Goal: Transaction & Acquisition: Purchase product/service

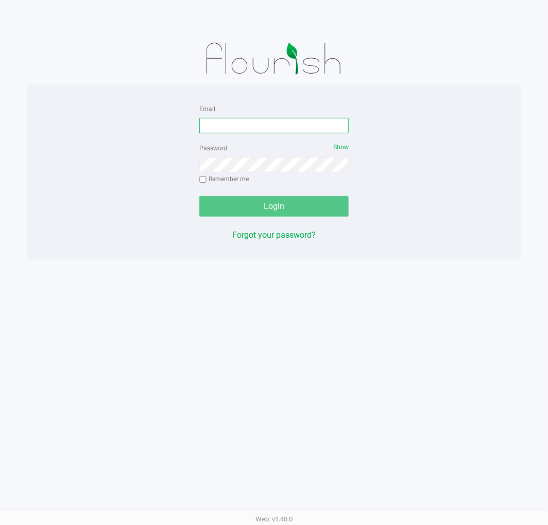
click at [250, 125] on input "Email" at bounding box center [273, 125] width 149 height 15
type input "s"
type input "[EMAIL_ADDRESS][DOMAIN_NAME]"
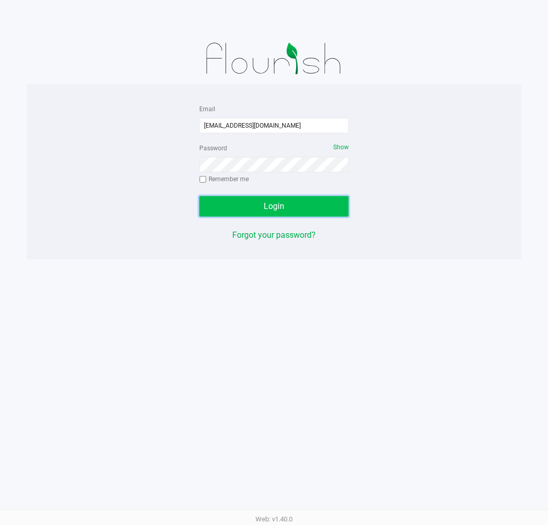
click at [305, 210] on button "Login" at bounding box center [273, 206] width 149 height 21
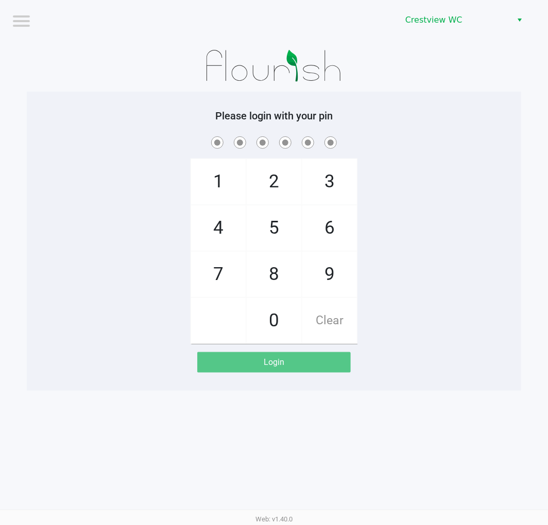
click at [281, 182] on span "2" at bounding box center [274, 181] width 55 height 45
checkbox input "true"
click at [215, 188] on span "1" at bounding box center [218, 181] width 55 height 45
checkbox input "true"
click at [332, 231] on span "6" at bounding box center [329, 228] width 55 height 45
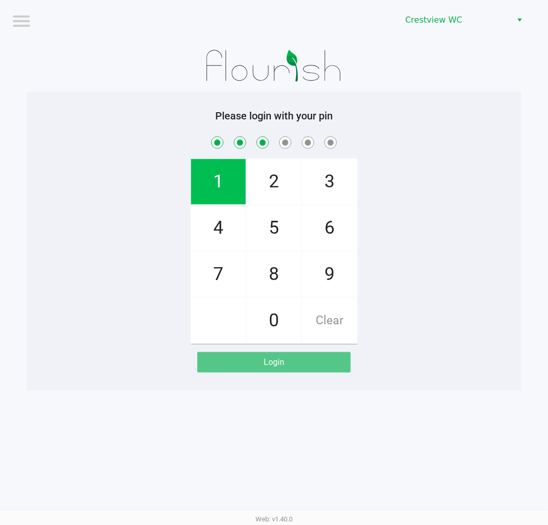
checkbox input "true"
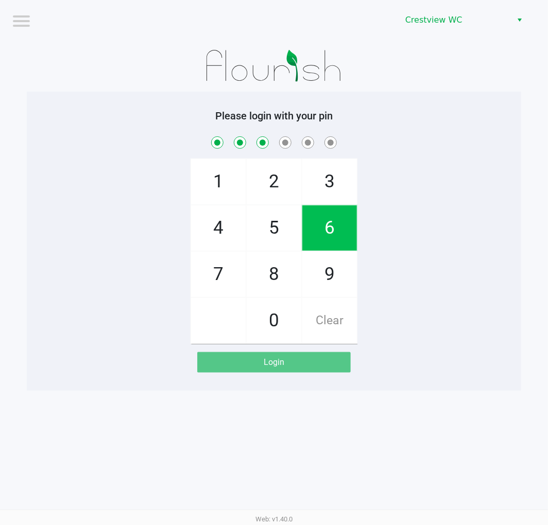
click at [328, 231] on span "6" at bounding box center [329, 228] width 55 height 45
checkbox input "true"
click at [216, 191] on span "1" at bounding box center [218, 181] width 55 height 45
checkbox input "true"
click at [274, 270] on span "8" at bounding box center [274, 274] width 55 height 45
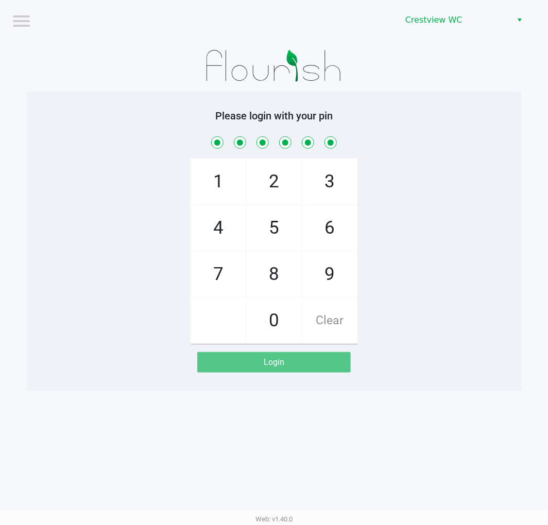
checkbox input "true"
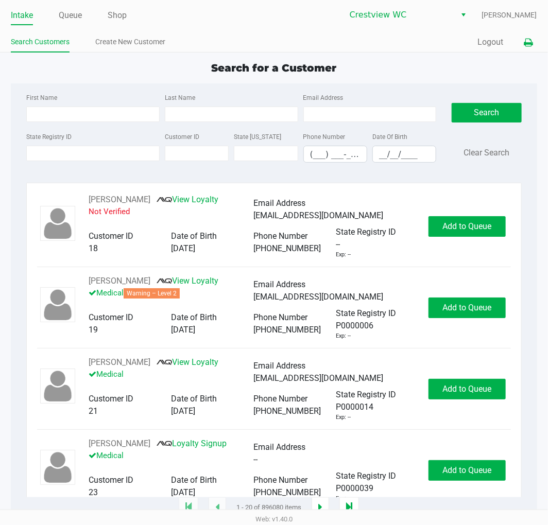
click at [533, 43] on button at bounding box center [528, 42] width 17 height 19
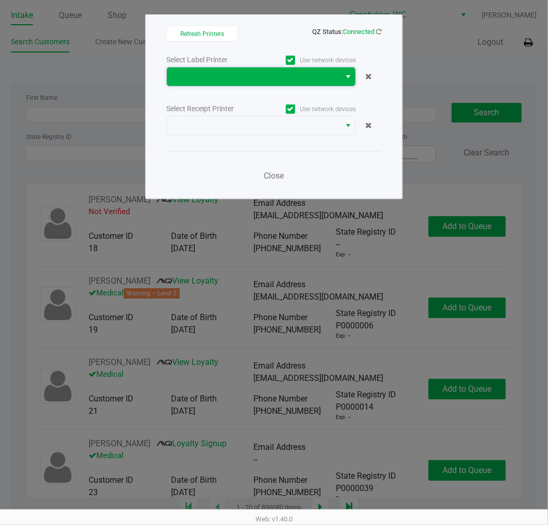
click at [275, 76] on span at bounding box center [253, 77] width 161 height 12
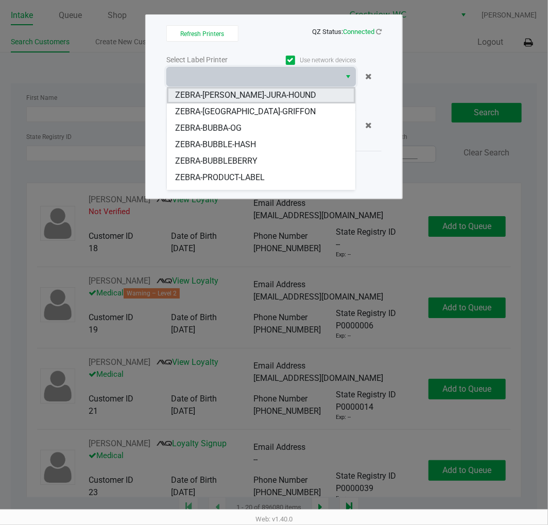
click at [260, 91] on span "ZEBRA-BRUNO-JURA-HOUND" at bounding box center [245, 95] width 141 height 12
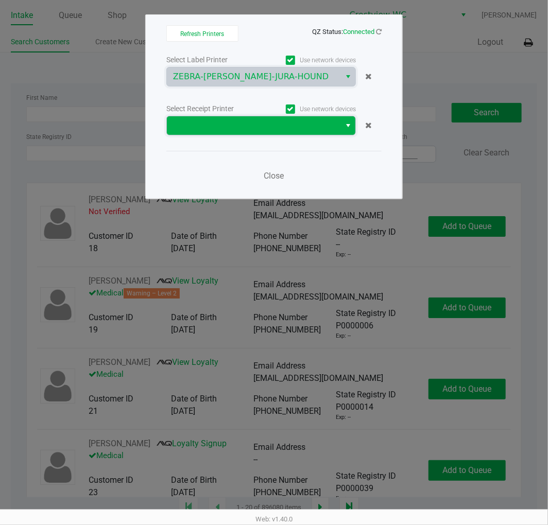
click at [253, 129] on span at bounding box center [253, 125] width 161 height 12
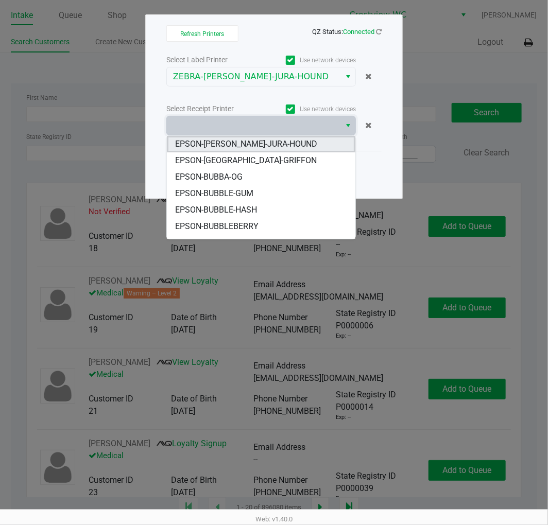
click at [258, 141] on span "EPSON-BRUNO-JURA-HOUND" at bounding box center [246, 144] width 142 height 12
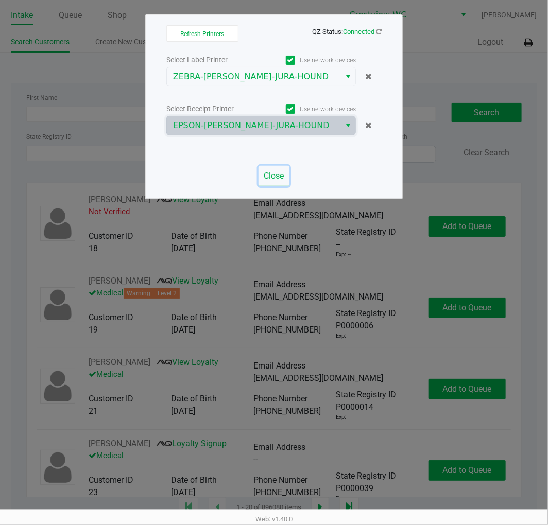
click at [280, 177] on span "Close" at bounding box center [274, 176] width 20 height 10
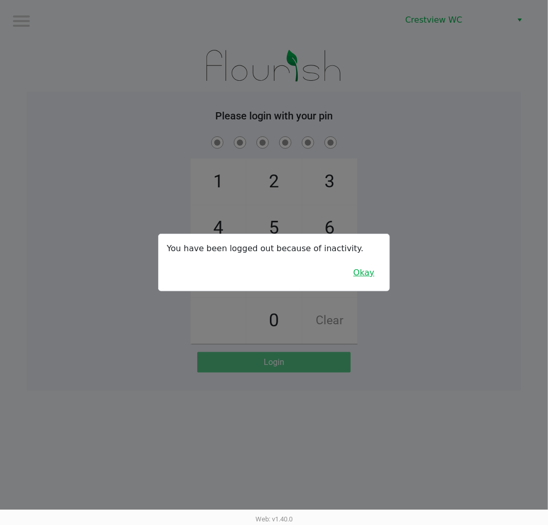
click at [371, 276] on button "Okay" at bounding box center [364, 273] width 35 height 20
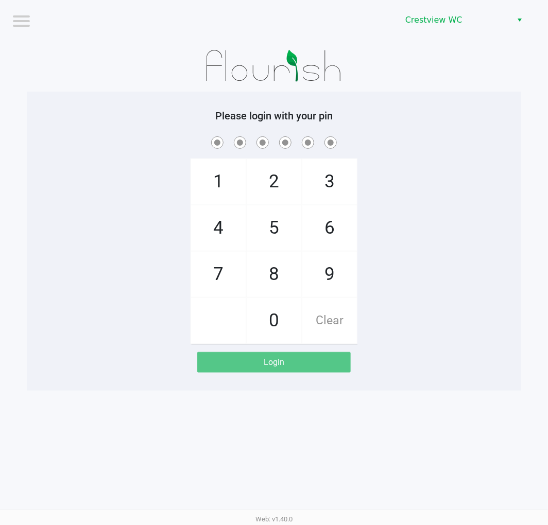
click at [481, 45] on div at bounding box center [274, 66] width 494 height 52
click at [488, 50] on div at bounding box center [274, 66] width 494 height 52
click at [480, 212] on div "1 4 7 2 5 8 0 3 6 9 Clear" at bounding box center [274, 239] width 494 height 210
click at [276, 184] on span "2" at bounding box center [274, 181] width 55 height 45
checkbox input "true"
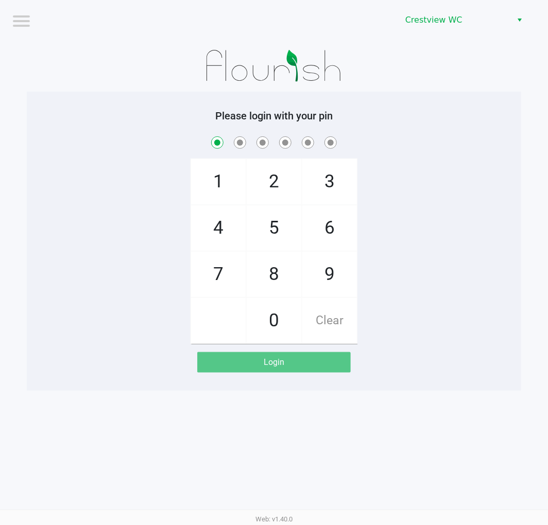
click at [205, 187] on span "1" at bounding box center [218, 181] width 55 height 45
checkbox input "true"
click at [343, 230] on span "6" at bounding box center [329, 228] width 55 height 45
checkbox input "true"
click at [342, 226] on span "6" at bounding box center [329, 228] width 55 height 45
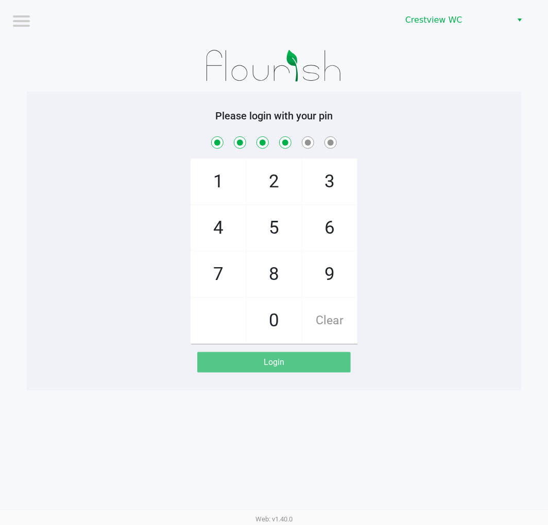
checkbox input "true"
click at [227, 182] on span "1" at bounding box center [218, 181] width 55 height 45
checkbox input "true"
click at [271, 275] on span "8" at bounding box center [274, 274] width 55 height 45
checkbox input "true"
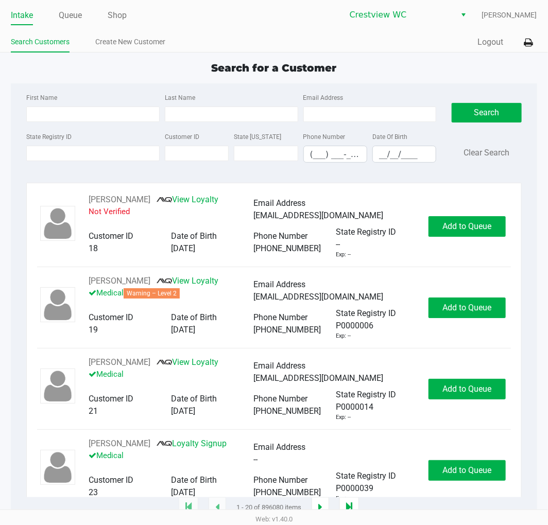
click at [413, 78] on div "Search for a Customer First Name Last Name Email Address State Registry ID Cust…" at bounding box center [274, 284] width 526 height 448
click at [405, 57] on app-point-of-sale "Intake Queue Shop Crestview WC Eric Stevenson Search Customers Create New Custo…" at bounding box center [274, 254] width 548 height 508
click at [434, 86] on div "First Name Last Name Email Address State Registry ID Customer ID State ID Phone…" at bounding box center [274, 130] width 510 height 95
click at [70, 12] on link "Queue" at bounding box center [70, 15] width 23 height 14
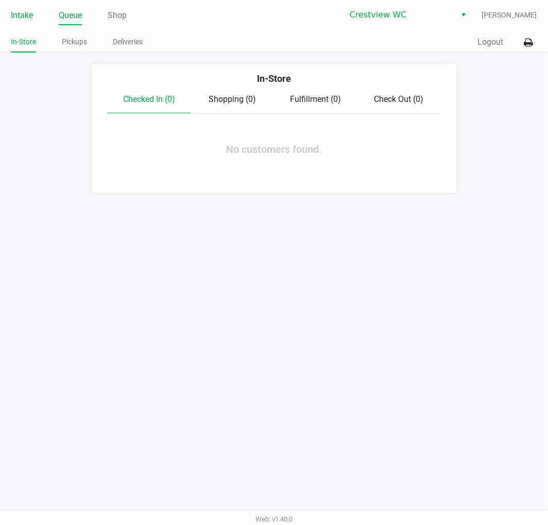
click at [28, 13] on link "Intake" at bounding box center [22, 15] width 22 height 14
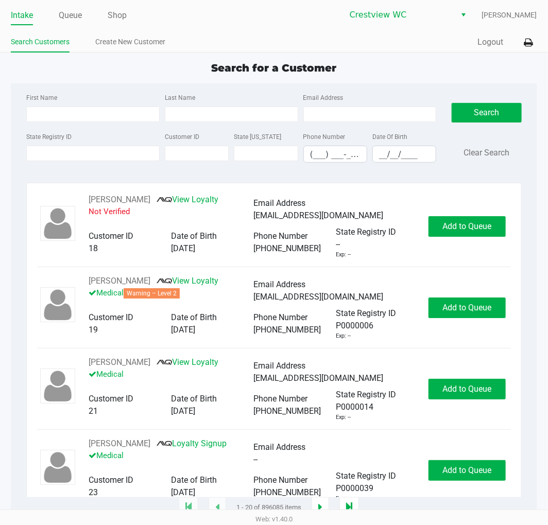
click at [284, 16] on div "Crestview WC Eric Stevenson" at bounding box center [405, 15] width 263 height 20
click at [406, 53] on app-point-of-sale "Intake Queue Shop Crestview WC Eric Stevenson Search Customers Create New Custo…" at bounding box center [274, 254] width 548 height 508
click at [378, 53] on div "Intake Queue Shop Crestview WC Eric Stevenson Search Customers Create New Custo…" at bounding box center [274, 26] width 548 height 53
click at [441, 62] on div "Search for a Customer" at bounding box center [273, 67] width 541 height 15
click at [405, 60] on div "Search for a Customer" at bounding box center [273, 67] width 541 height 15
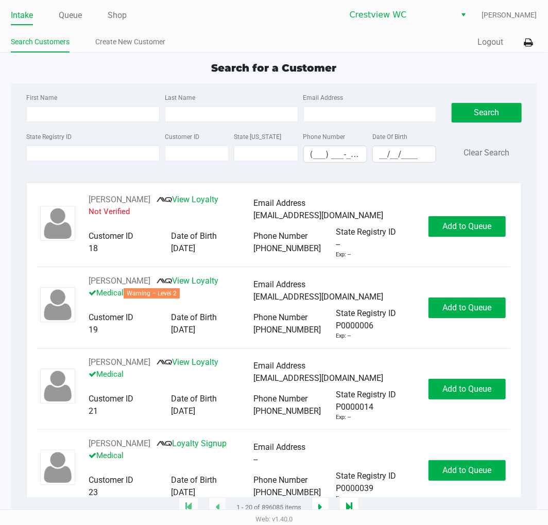
click at [407, 55] on app-point-of-sale "Intake Queue Shop Crestview WC Eric Stevenson Search Customers Create New Custo…" at bounding box center [274, 254] width 548 height 508
click at [71, 13] on link "Queue" at bounding box center [70, 15] width 23 height 14
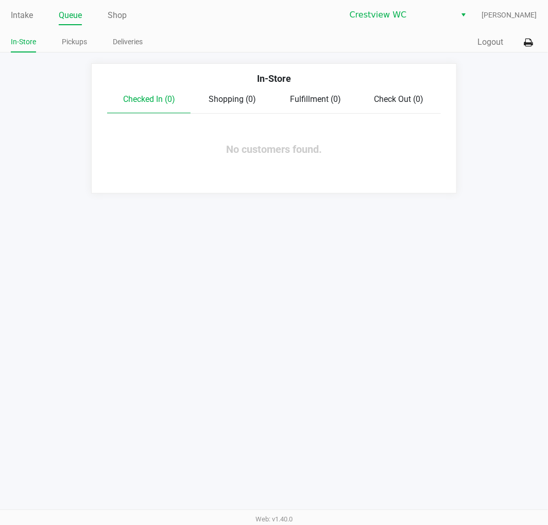
click at [74, 38] on link "Pickups" at bounding box center [74, 42] width 25 height 13
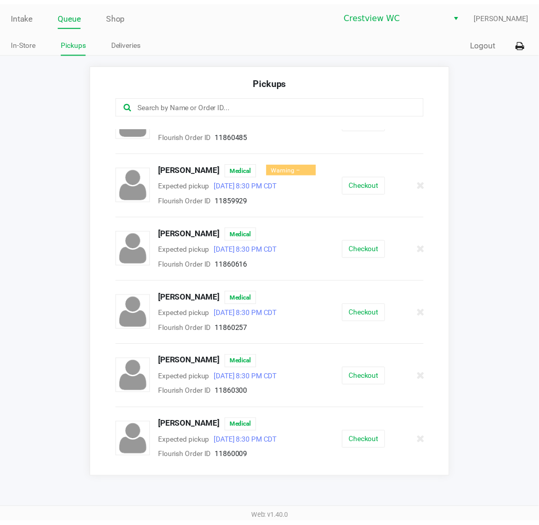
scroll to position [173, 0]
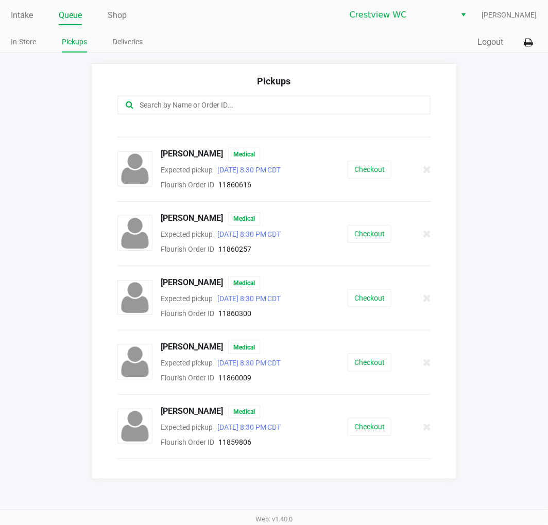
click at [366, 173] on button "Checkout" at bounding box center [370, 170] width 44 height 18
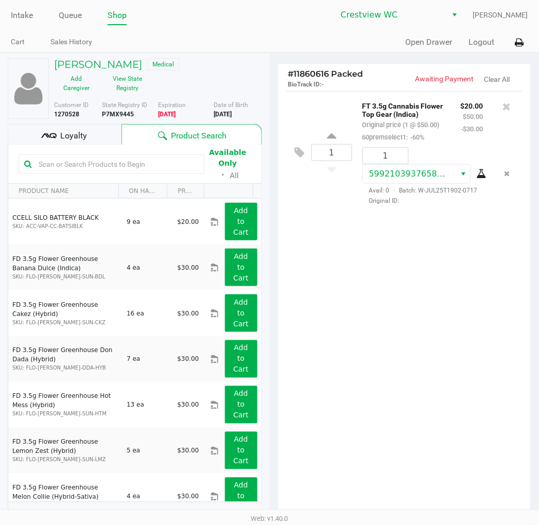
click at [390, 316] on div "1 FT 3.5g Cannabis Flower Top Gear (Indica) Original price (1 @ $50.00) 60prems…" at bounding box center [404, 304] width 253 height 426
click at [77, 136] on span "Loyalty" at bounding box center [73, 136] width 27 height 12
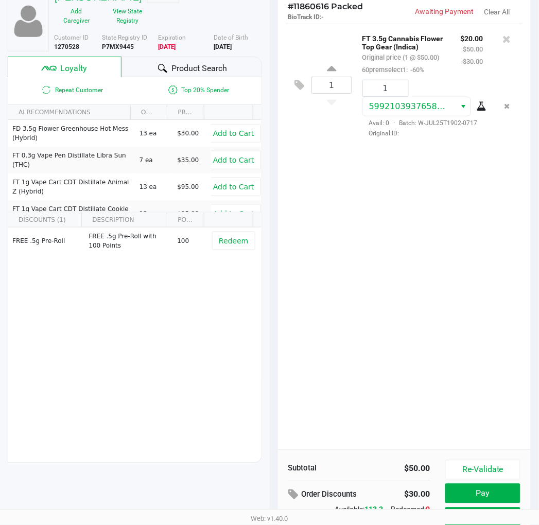
scroll to position [128, 0]
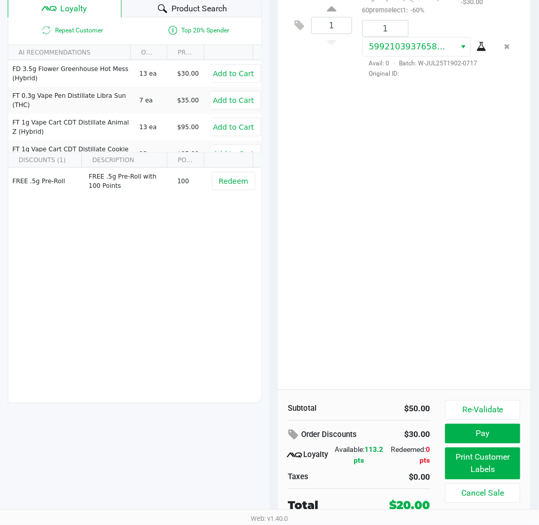
click at [429, 191] on div "1 FT 3.5g Cannabis Flower Top Gear (Indica) Original price (1 @ $50.00) 60prems…" at bounding box center [404, 177] width 253 height 426
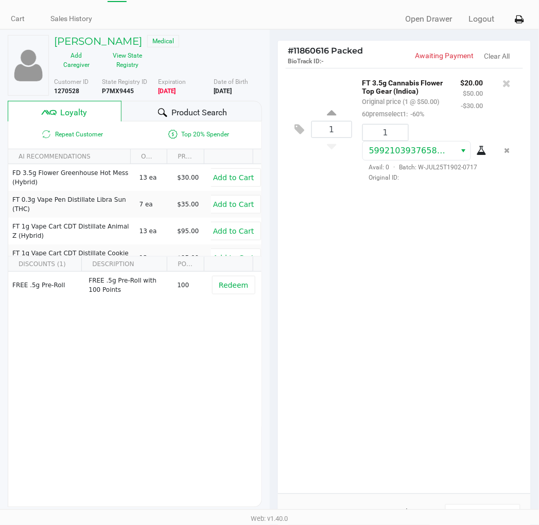
scroll to position [0, 0]
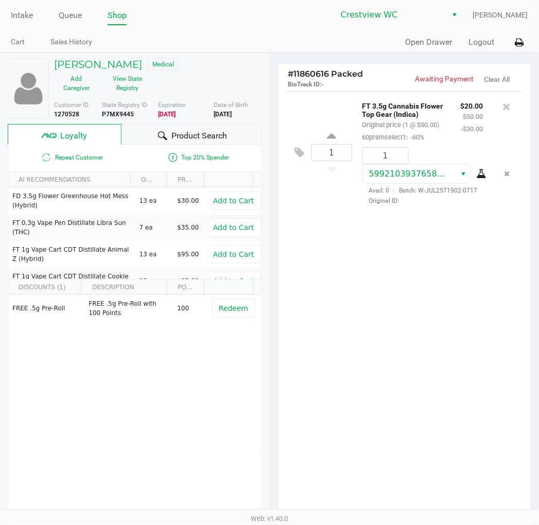
click at [79, 133] on span "Loyalty" at bounding box center [73, 136] width 27 height 12
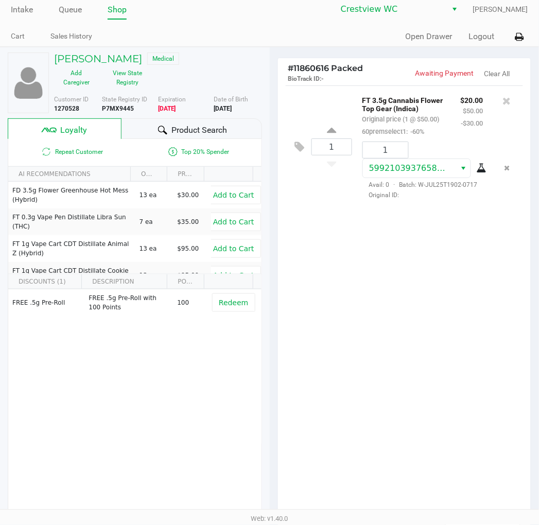
scroll to position [128, 0]
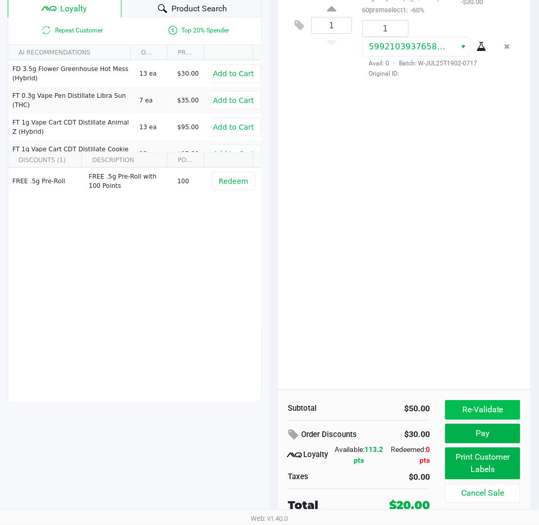
click at [482, 404] on button "Re-Validate" at bounding box center [483, 411] width 75 height 20
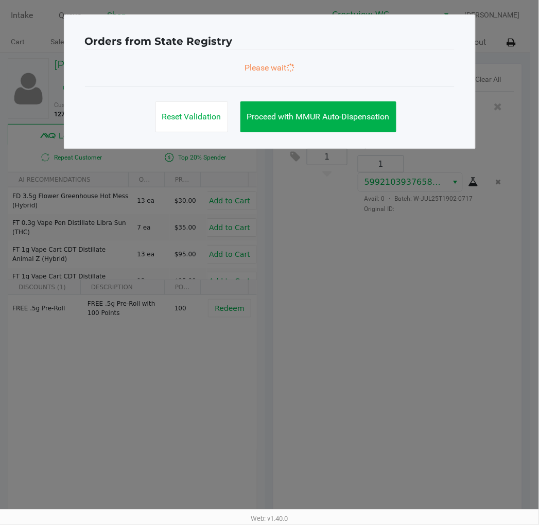
scroll to position [0, 0]
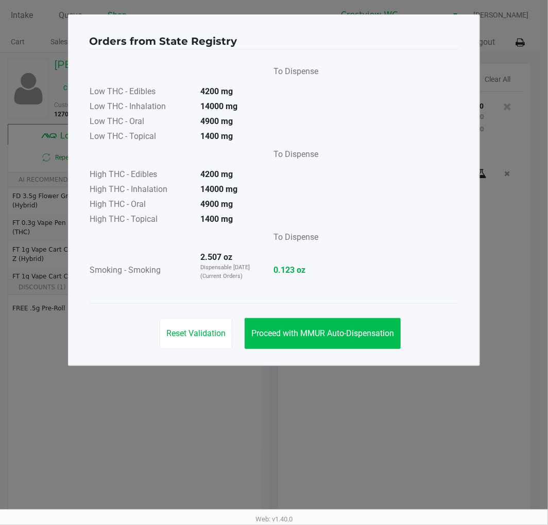
click at [351, 336] on span "Proceed with MMUR Auto-Dispensation" at bounding box center [322, 334] width 143 height 10
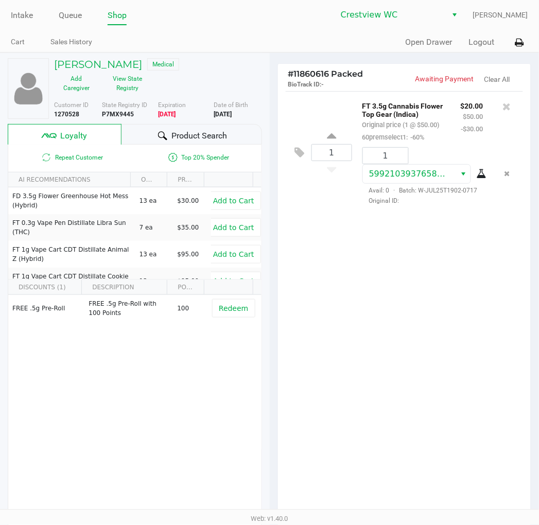
scroll to position [128, 0]
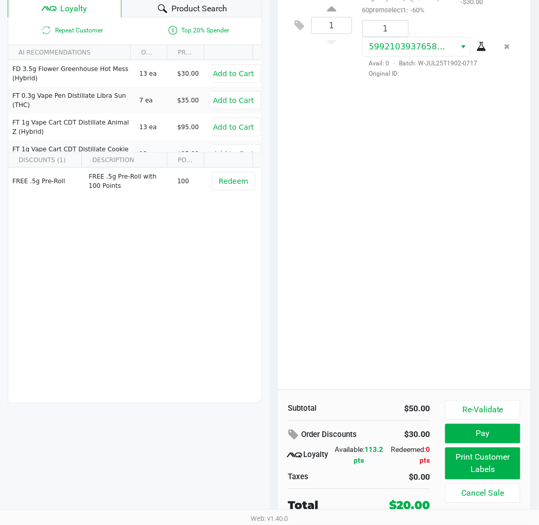
click at [481, 408] on button "Re-Validate" at bounding box center [483, 411] width 75 height 20
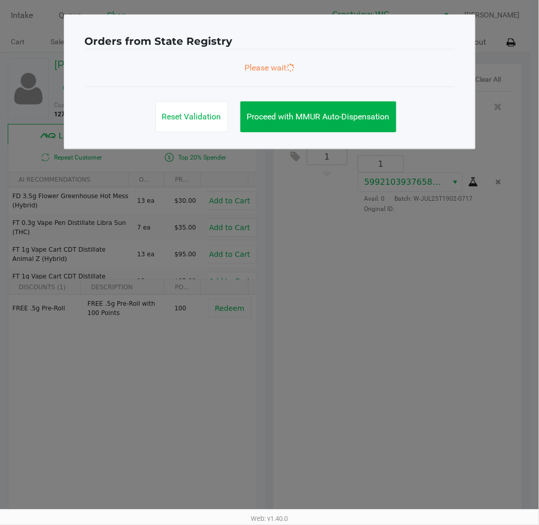
scroll to position [0, 0]
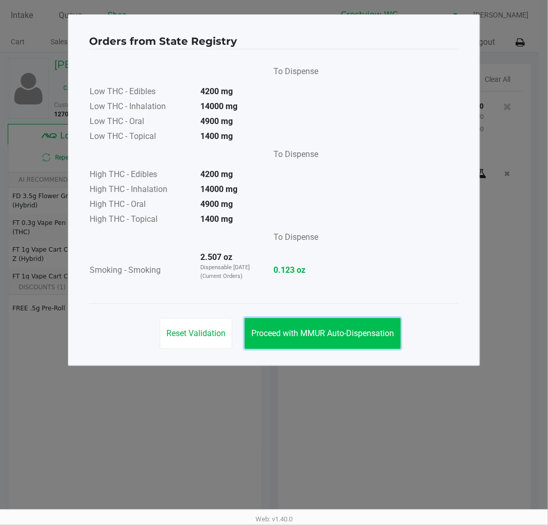
click at [358, 340] on button "Proceed with MMUR Auto-Dispensation" at bounding box center [323, 333] width 156 height 31
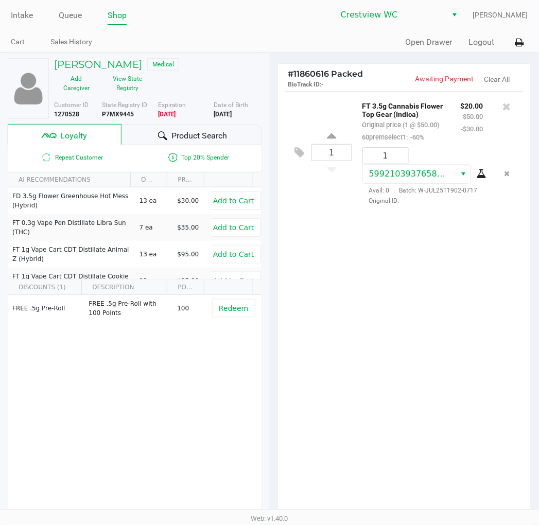
scroll to position [128, 0]
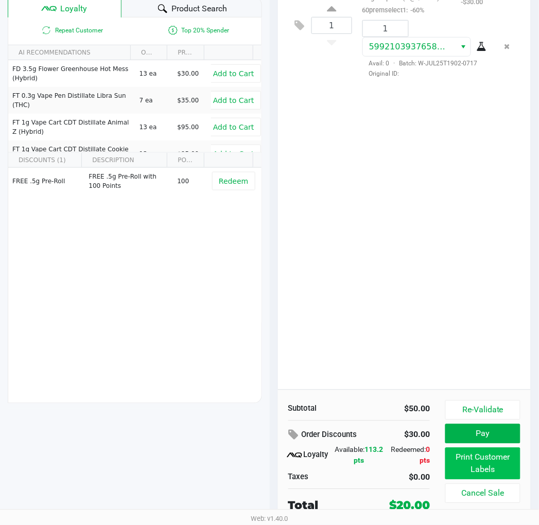
click at [493, 470] on button "Print Customer Labels" at bounding box center [483, 464] width 75 height 32
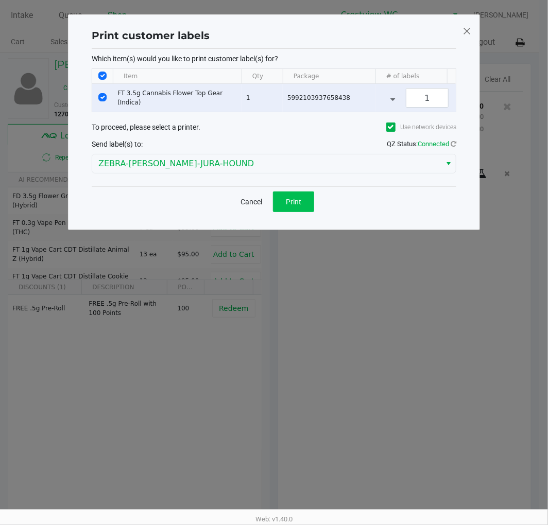
click at [306, 212] on button "Print" at bounding box center [293, 202] width 41 height 21
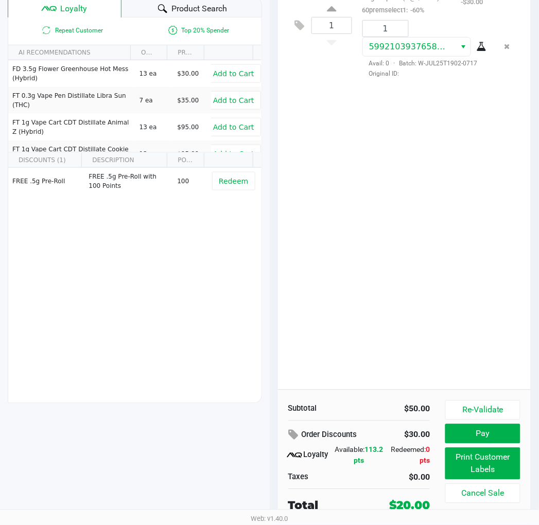
scroll to position [128, 0]
click at [492, 433] on button "Pay" at bounding box center [483, 434] width 75 height 20
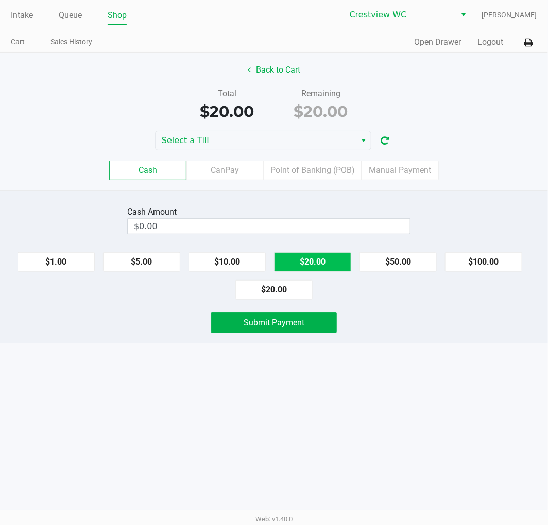
click at [321, 265] on button "$20.00" at bounding box center [312, 262] width 77 height 20
type input "$20.00"
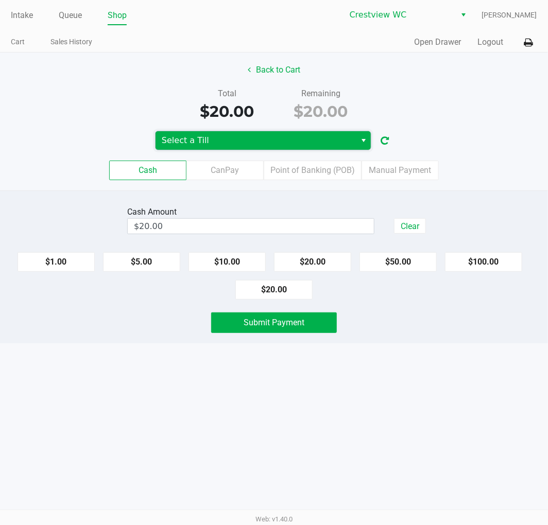
click at [296, 138] on span "Select a Till" at bounding box center [256, 140] width 188 height 12
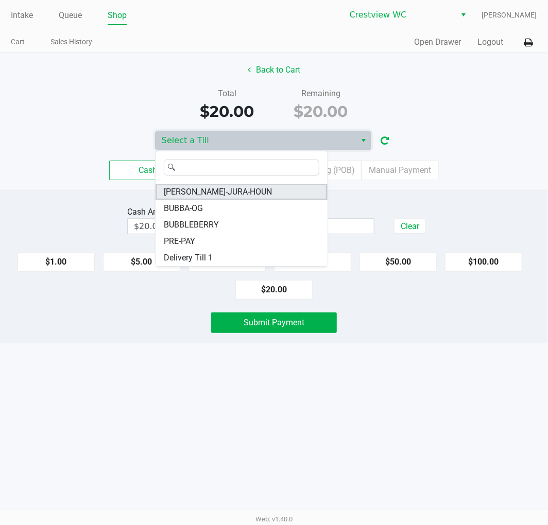
click at [248, 191] on li "BRUNO-JURA-HOUN" at bounding box center [242, 192] width 172 height 16
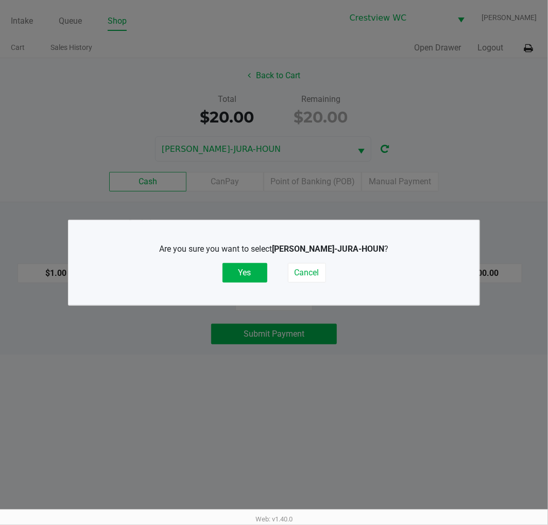
click at [239, 269] on button "Yes" at bounding box center [245, 273] width 45 height 20
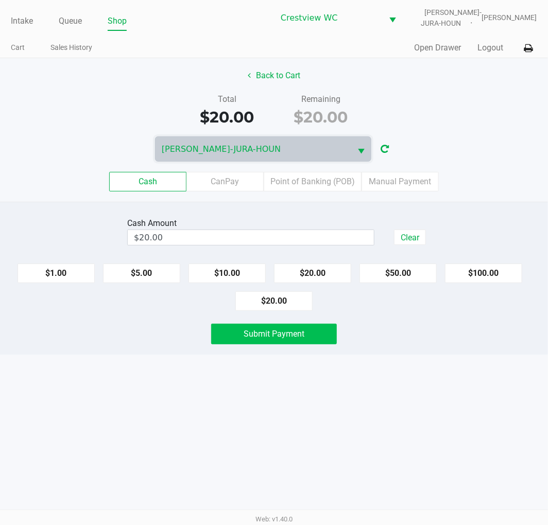
click at [313, 331] on button "Submit Payment" at bounding box center [274, 334] width 126 height 21
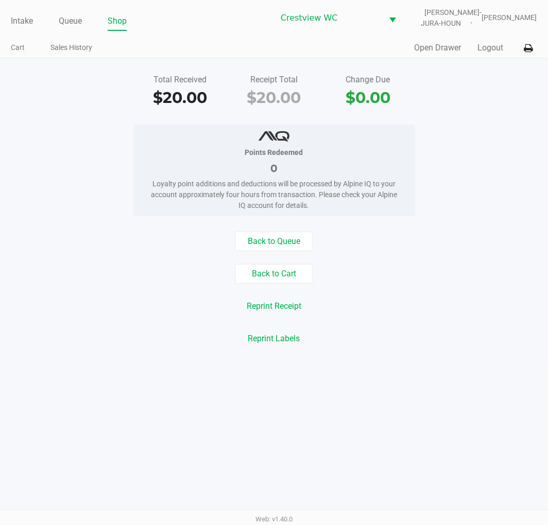
click at [482, 125] on div "Points Redeemed 0 Loyalty point additions and deductions will be processed by A…" at bounding box center [273, 171] width 563 height 92
click at [14, 22] on link "Intake" at bounding box center [22, 21] width 22 height 14
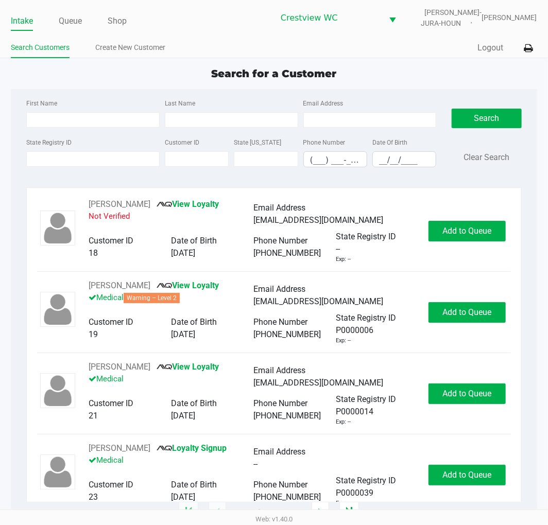
click at [415, 79] on div "Search for a Customer" at bounding box center [273, 73] width 541 height 15
click at [420, 84] on div "Search for a Customer First Name Last Name Email Address State Registry ID Cust…" at bounding box center [274, 289] width 526 height 447
click at [404, 59] on app-point-of-sale "Intake Queue Shop Crestview WC BRUNO-JURA-HOUN Eric Stevenson Search Customers …" at bounding box center [274, 256] width 548 height 513
click at [434, 63] on app-point-of-sale "Intake Queue Shop Crestview WC BRUNO-JURA-HOUN Eric Stevenson Search Customers …" at bounding box center [274, 256] width 548 height 513
click at [404, 58] on app-point-of-sale "Intake Queue Shop Crestview WC BRUNO-JURA-HOUN Eric Stevenson Search Customers …" at bounding box center [274, 256] width 548 height 513
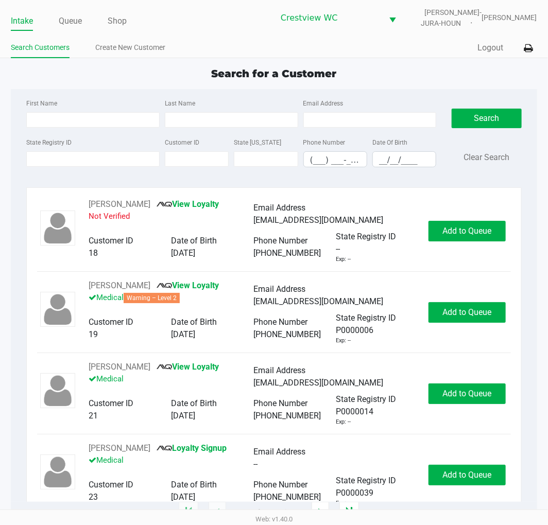
click at [410, 64] on app-point-of-sale "Intake Queue Shop Crestview WC BRUNO-JURA-HOUN Eric Stevenson Search Customers …" at bounding box center [274, 256] width 548 height 513
click at [111, 83] on div "Search for a Customer First Name Last Name Email Address State Registry ID Cust…" at bounding box center [274, 289] width 526 height 447
click at [70, 158] on input "State Registry ID" at bounding box center [92, 158] width 133 height 15
type input "p6tf5891"
click at [492, 112] on button "Search" at bounding box center [487, 119] width 70 height 20
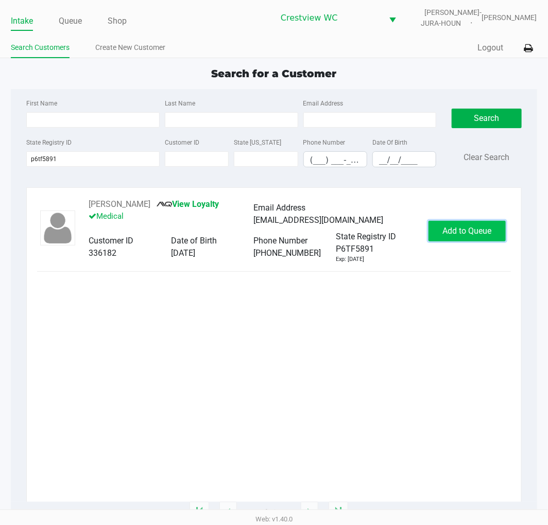
click at [491, 234] on span "Add to Queue" at bounding box center [466, 231] width 49 height 10
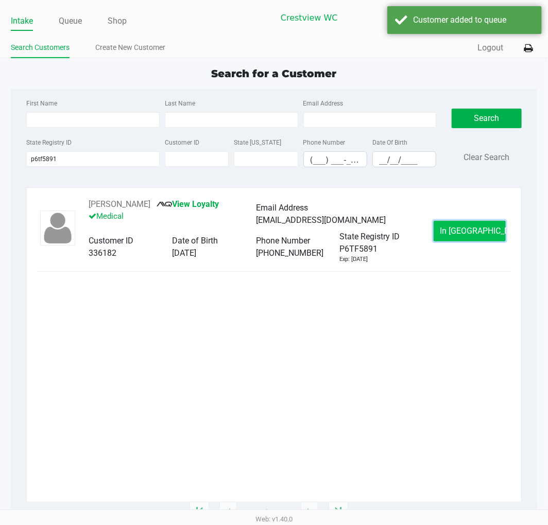
click at [485, 235] on span "In Queue" at bounding box center [483, 231] width 87 height 10
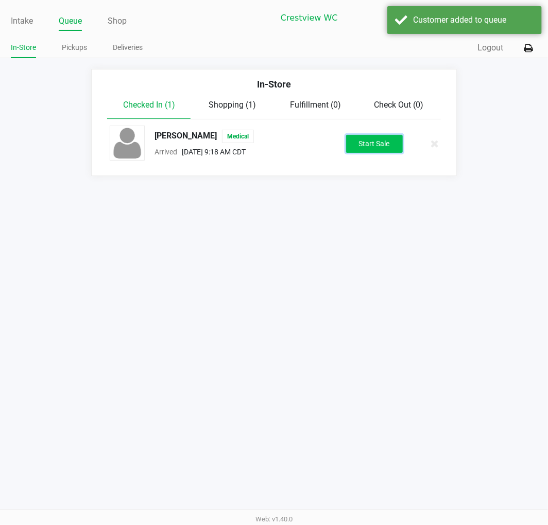
click at [386, 145] on button "Start Sale" at bounding box center [374, 144] width 57 height 18
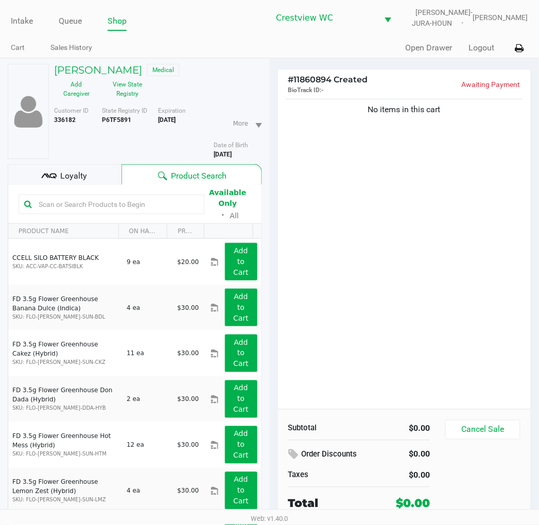
click at [431, 233] on div "No items in this cart" at bounding box center [404, 253] width 253 height 313
click at [130, 91] on button "View State Registry" at bounding box center [125, 89] width 52 height 26
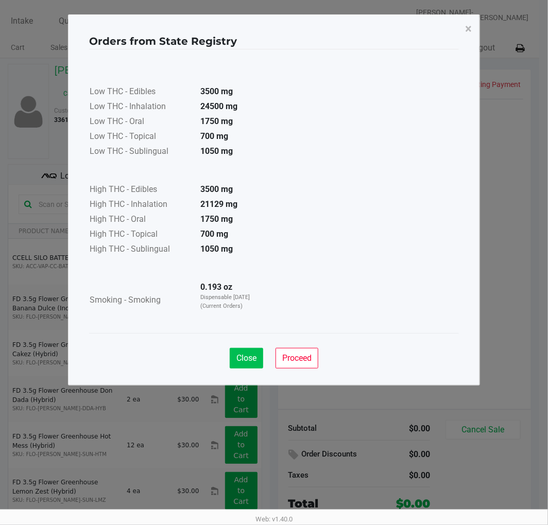
click at [247, 353] on span "Close" at bounding box center [246, 358] width 20 height 10
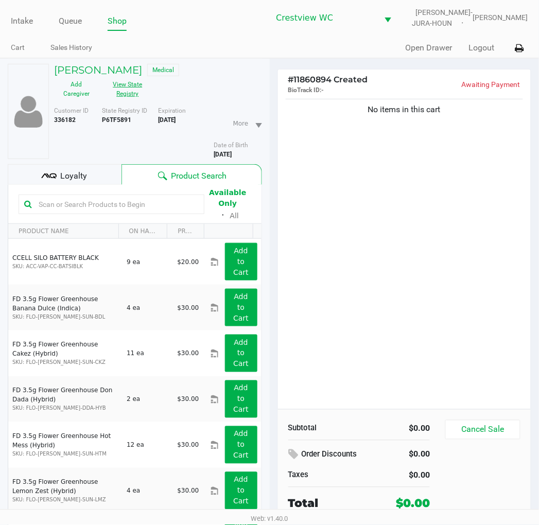
click at [415, 204] on div "No items in this cart" at bounding box center [404, 253] width 253 height 313
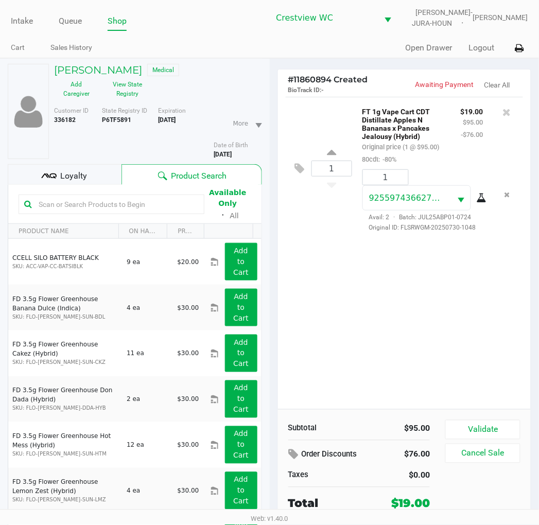
click at [471, 312] on div "1 FT 1g Vape Cart CDT Distillate Apples N Bananas x Pancakes Jealousy (Hybrid) …" at bounding box center [404, 253] width 253 height 313
click at [73, 176] on span "Loyalty" at bounding box center [73, 176] width 27 height 12
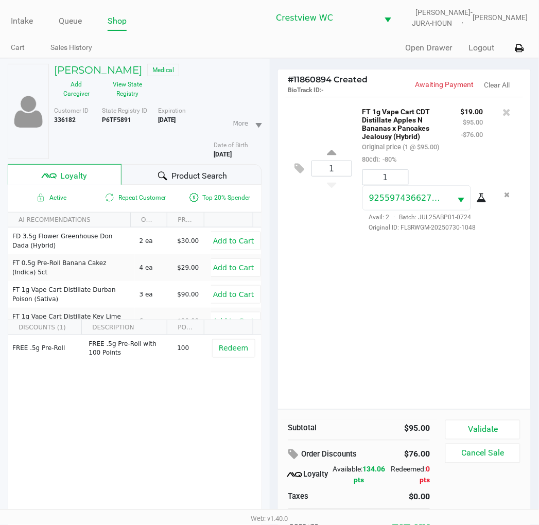
scroll to position [52, 0]
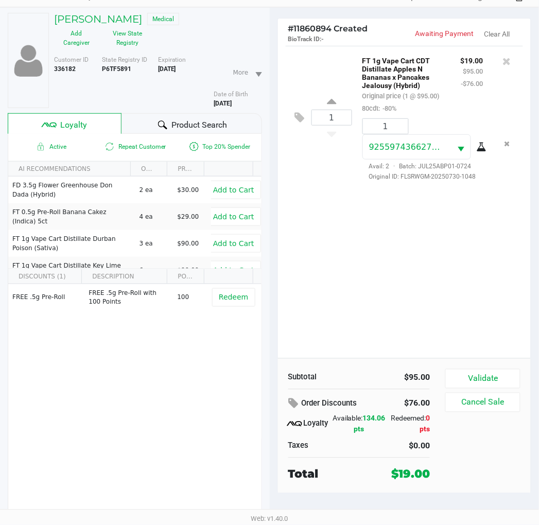
click at [490, 373] on button "Validate" at bounding box center [483, 379] width 75 height 20
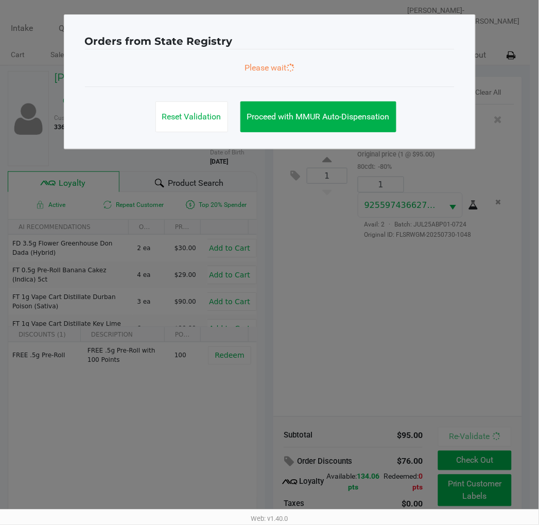
scroll to position [0, 0]
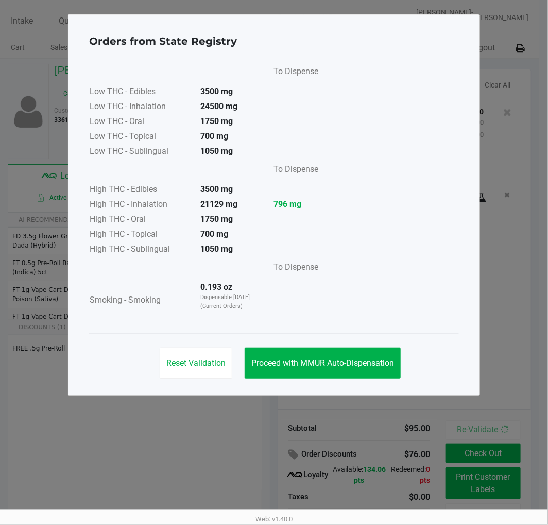
click at [354, 361] on span "Proceed with MMUR Auto-Dispensation" at bounding box center [322, 363] width 143 height 10
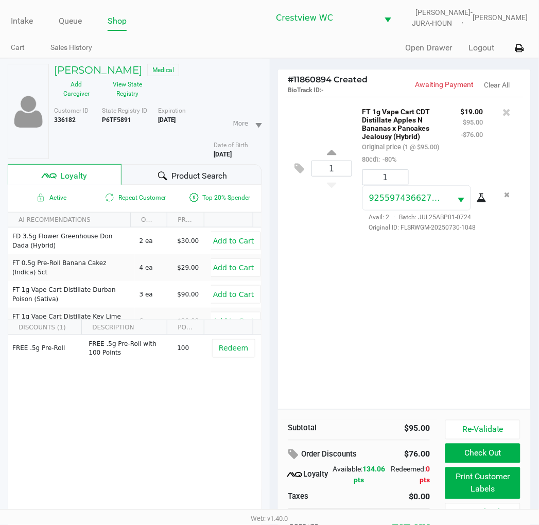
scroll to position [52, 0]
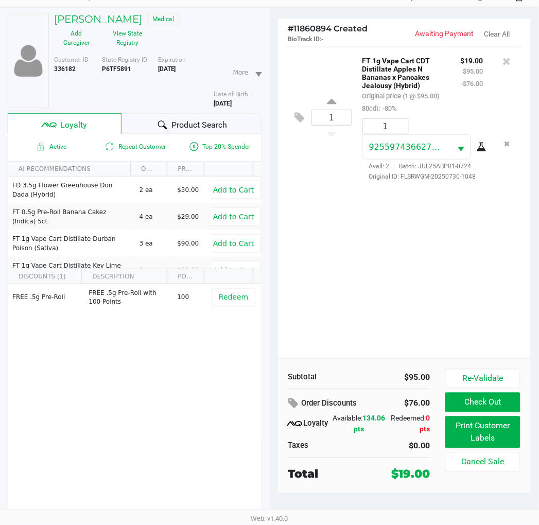
click at [490, 431] on button "Print Customer Labels" at bounding box center [483, 433] width 75 height 32
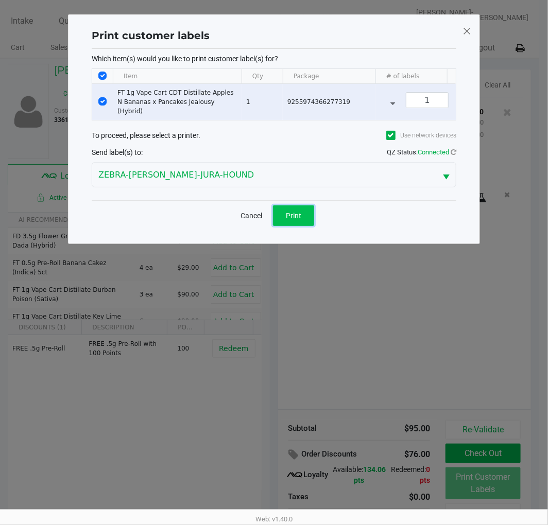
click at [295, 219] on span "Print" at bounding box center [293, 216] width 15 height 8
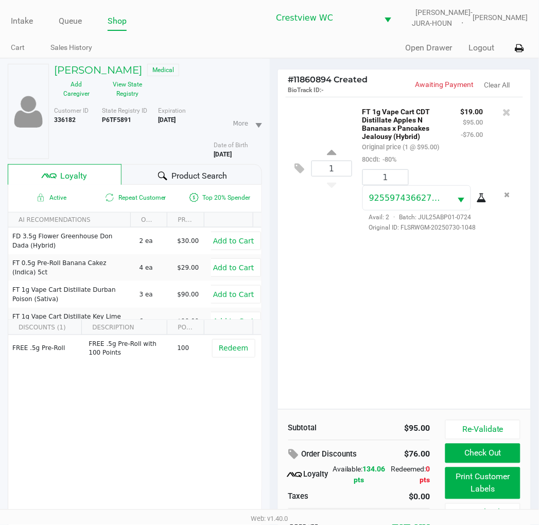
click at [366, 323] on div "1 FT 1g Vape Cart CDT Distillate Apples N Bananas x Pancakes Jealousy (Hybrid) …" at bounding box center [404, 253] width 253 height 313
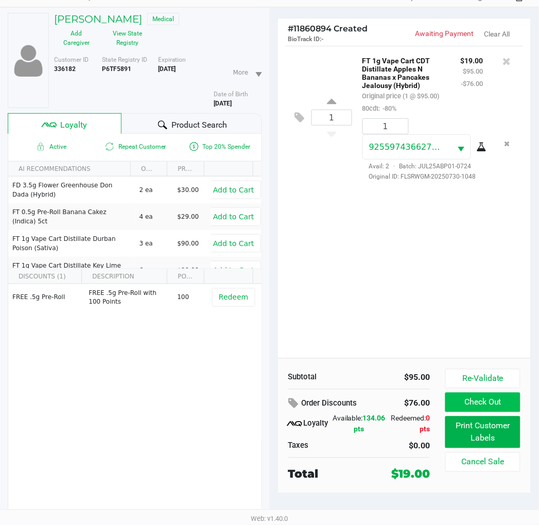
click at [485, 403] on button "Check Out" at bounding box center [483, 403] width 75 height 20
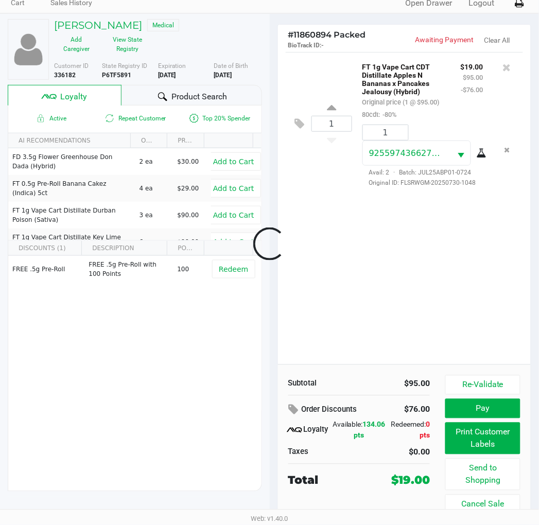
scroll to position [45, 0]
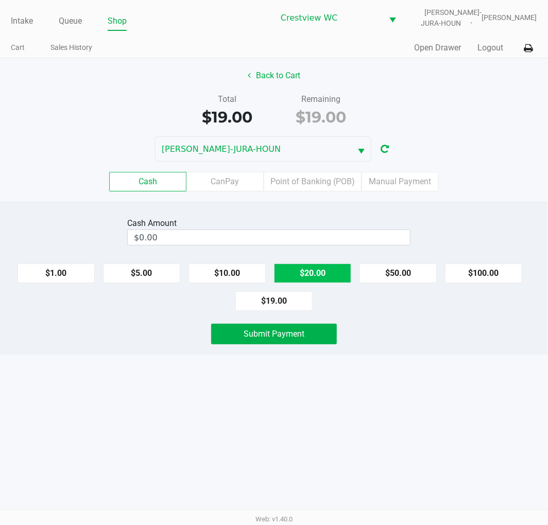
click at [321, 269] on button "$20.00" at bounding box center [312, 274] width 77 height 20
type input "$20.00"
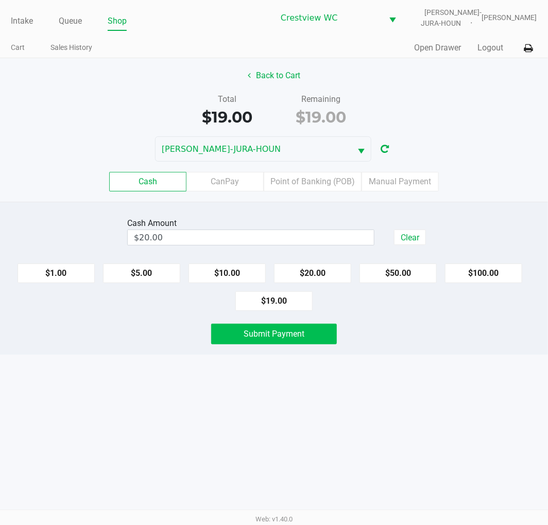
click at [296, 337] on span "Submit Payment" at bounding box center [274, 334] width 61 height 10
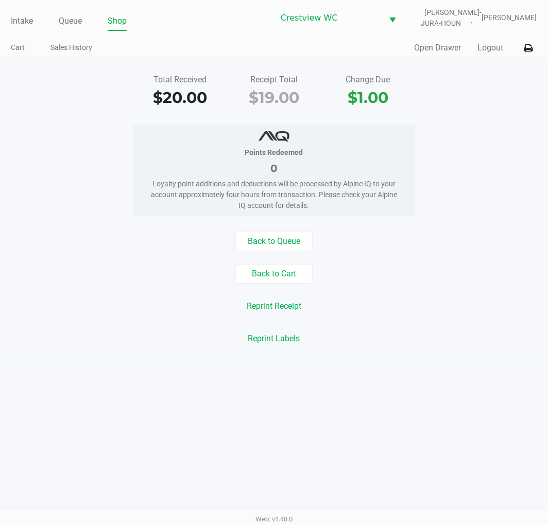
click at [483, 100] on div "Total Received $20.00 Receipt Total $19.00 Change Due $1.00" at bounding box center [273, 92] width 563 height 36
click at [483, 152] on div "Points Redeemed 0 Loyalty point additions and deductions will be processed by A…" at bounding box center [273, 171] width 563 height 92
click at [27, 16] on link "Intake" at bounding box center [22, 21] width 22 height 14
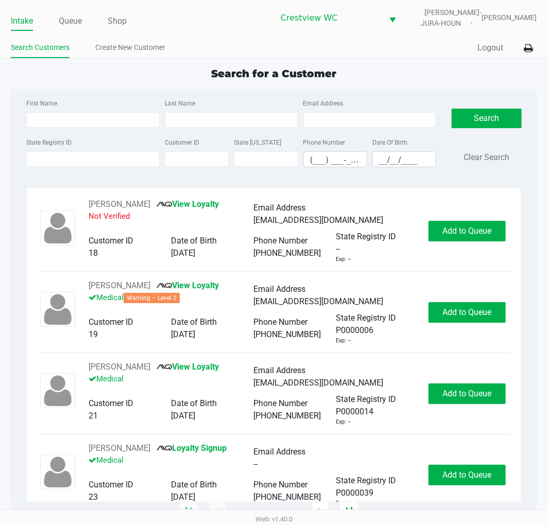
click at [416, 76] on div "Search for a Customer" at bounding box center [273, 73] width 541 height 15
click at [70, 26] on link "Queue" at bounding box center [70, 21] width 23 height 14
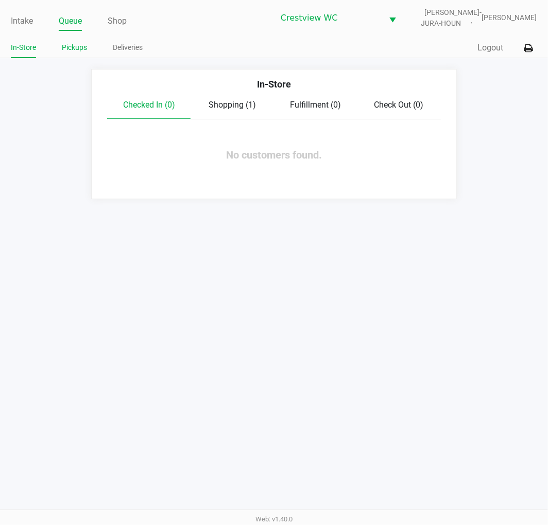
click at [74, 47] on link "Pickups" at bounding box center [74, 47] width 25 height 13
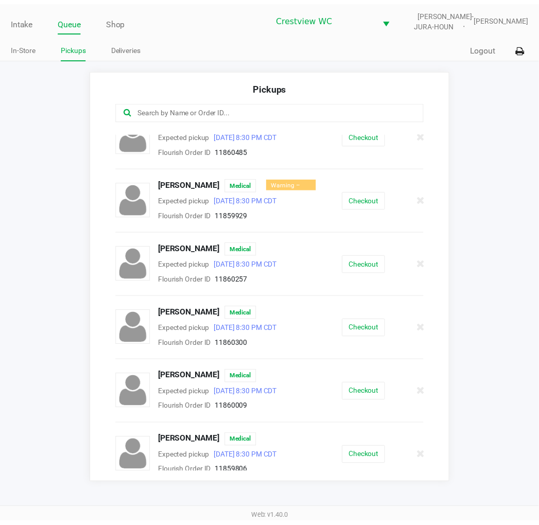
scroll to position [94, 0]
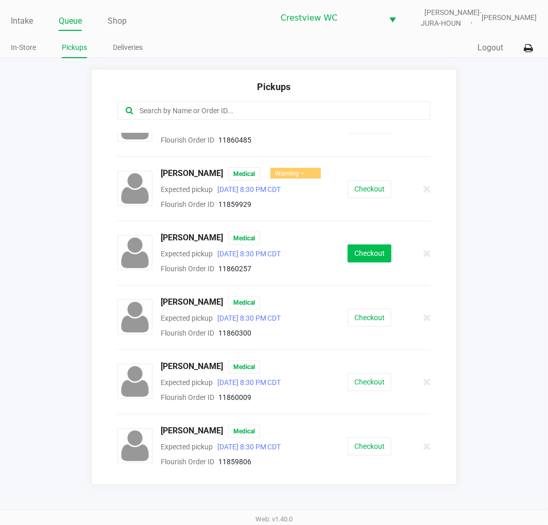
click at [369, 249] on button "Checkout" at bounding box center [370, 254] width 44 height 18
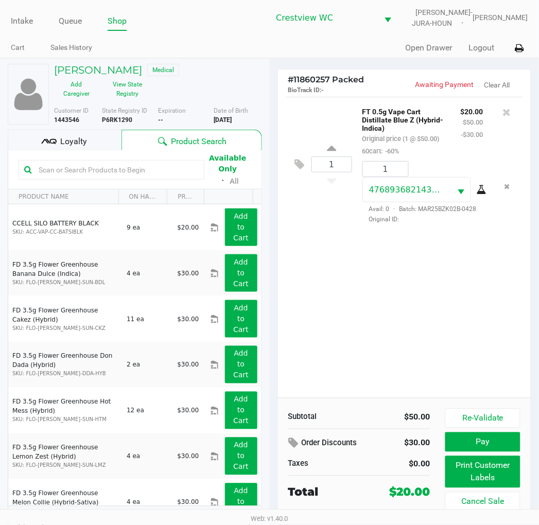
click at [88, 148] on div "Loyalty" at bounding box center [65, 140] width 114 height 21
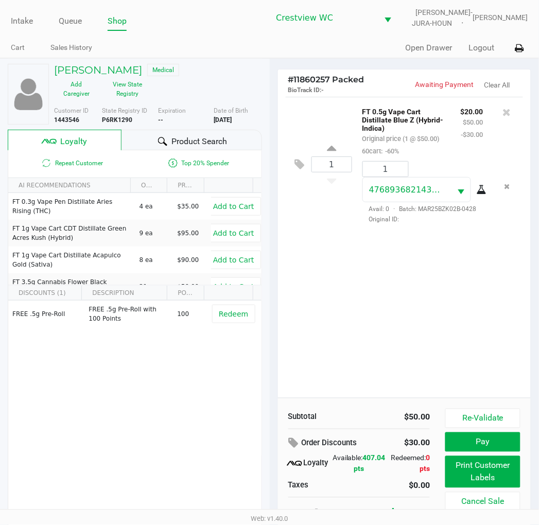
scroll to position [16, 0]
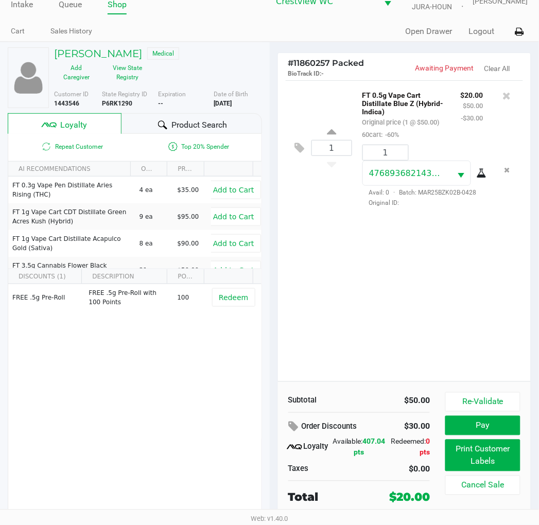
click at [473, 286] on div "1 FT 0.5g Vape Cart Distillate Blue Z (Hybrid-Indica) Original price (1 @ $50.0…" at bounding box center [404, 230] width 253 height 301
click at [497, 460] on button "Print Customer Labels" at bounding box center [483, 456] width 75 height 32
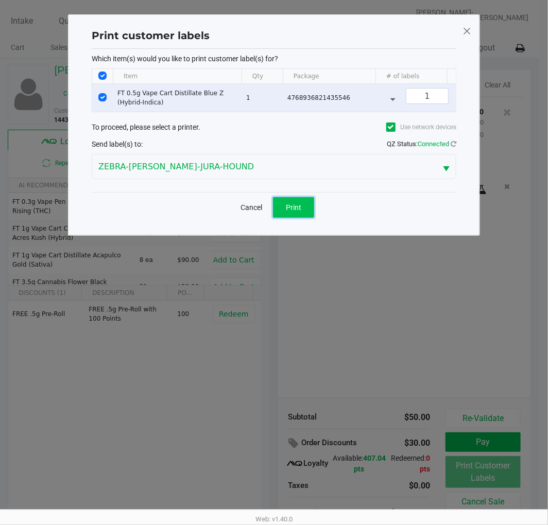
click at [296, 212] on span "Print" at bounding box center [293, 207] width 15 height 8
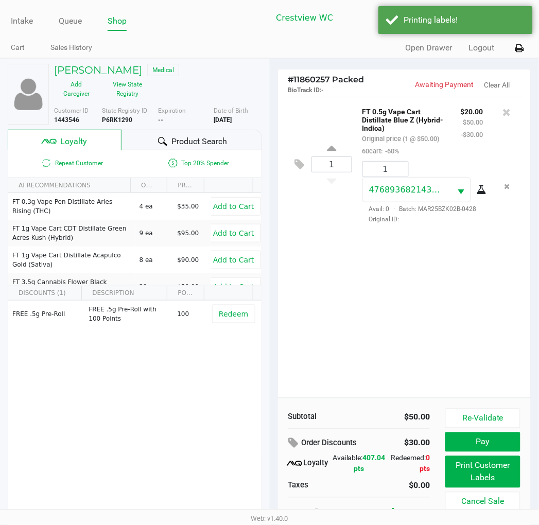
scroll to position [16, 0]
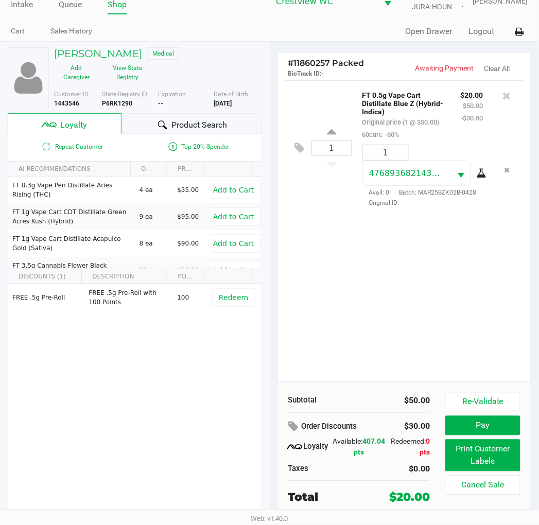
click at [487, 435] on button "Pay" at bounding box center [483, 426] width 75 height 20
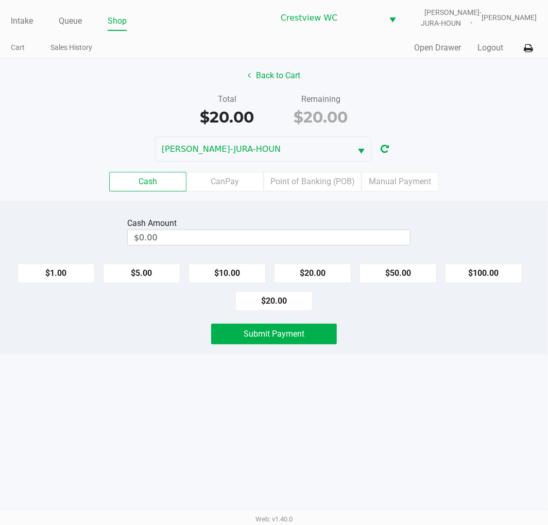
click at [320, 276] on button "$20.00" at bounding box center [312, 274] width 77 height 20
type input "$20.00"
click at [287, 339] on span "Submit Payment" at bounding box center [274, 334] width 61 height 10
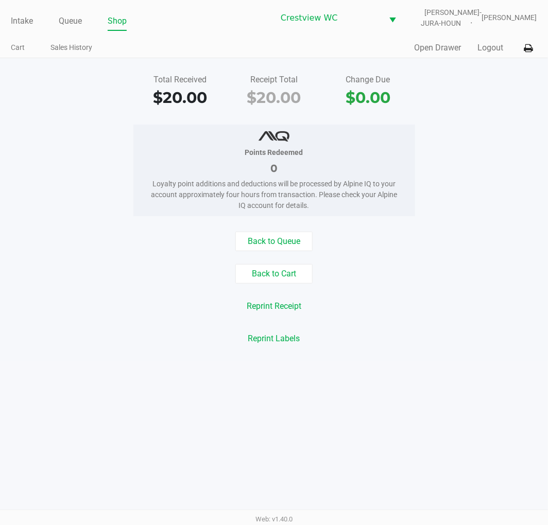
click at [503, 140] on div "Points Redeemed 0 Loyalty point additions and deductions will be processed by A…" at bounding box center [273, 171] width 563 height 92
click at [17, 18] on link "Intake" at bounding box center [22, 21] width 22 height 14
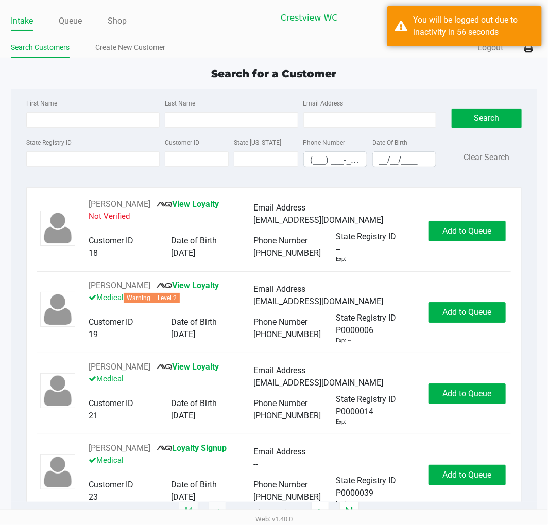
click at [331, 273] on div "RICHARD MURPHY View Loyalty Not Verified Email Address ms1111111111@hotmail.com…" at bounding box center [273, 238] width 473 height 81
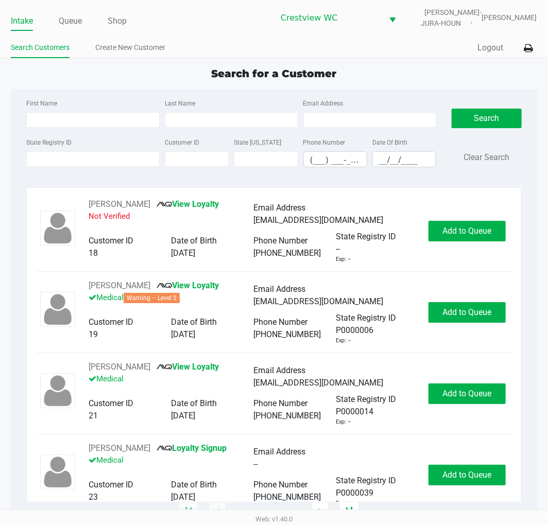
click at [416, 73] on div "Search for a Customer" at bounding box center [273, 73] width 541 height 15
click at [421, 81] on div "Search for a Customer First Name Last Name Email Address State Registry ID Cust…" at bounding box center [274, 289] width 526 height 447
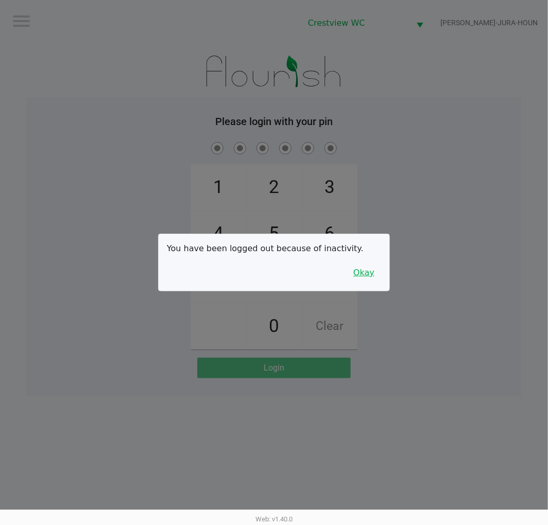
click at [368, 269] on button "Okay" at bounding box center [364, 273] width 35 height 20
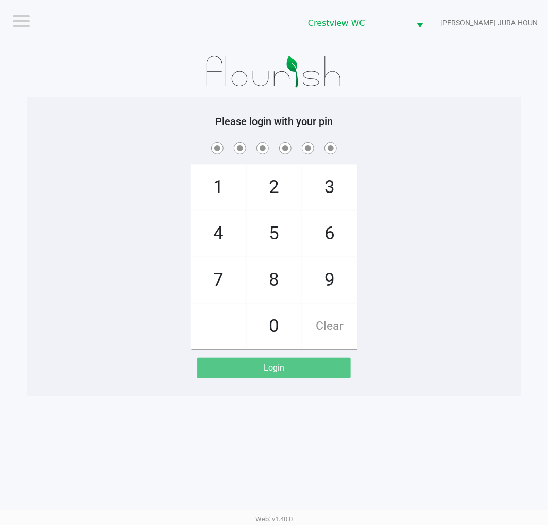
click at [279, 178] on span "2" at bounding box center [274, 187] width 55 height 45
checkbox input "true"
click at [194, 194] on span "1" at bounding box center [218, 187] width 55 height 45
checkbox input "true"
click at [346, 233] on span "6" at bounding box center [329, 233] width 55 height 45
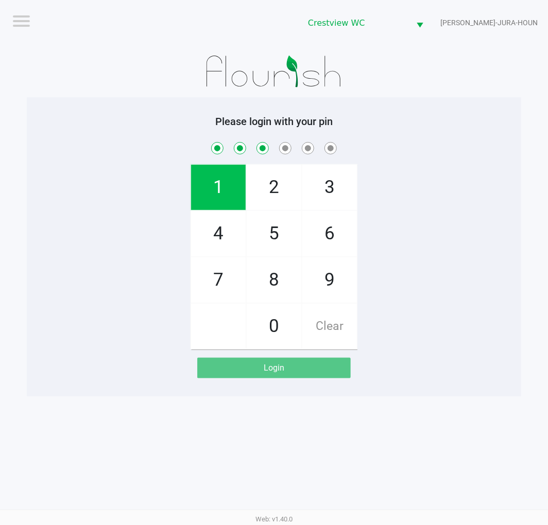
checkbox input "true"
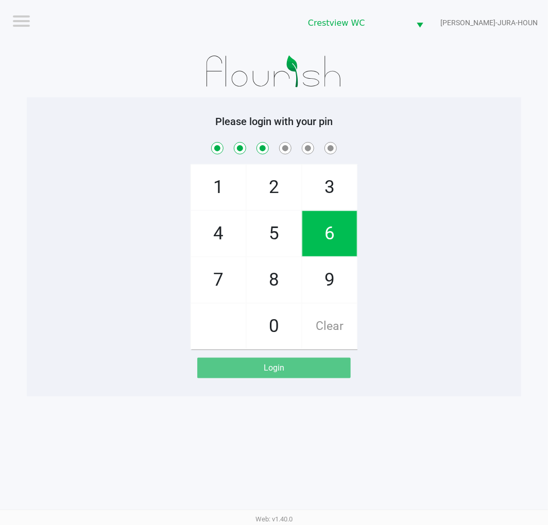
click at [326, 224] on span "6" at bounding box center [329, 233] width 55 height 45
checkbox input "true"
click at [211, 187] on span "1" at bounding box center [218, 187] width 55 height 45
checkbox input "true"
click at [269, 285] on span "8" at bounding box center [274, 280] width 55 height 45
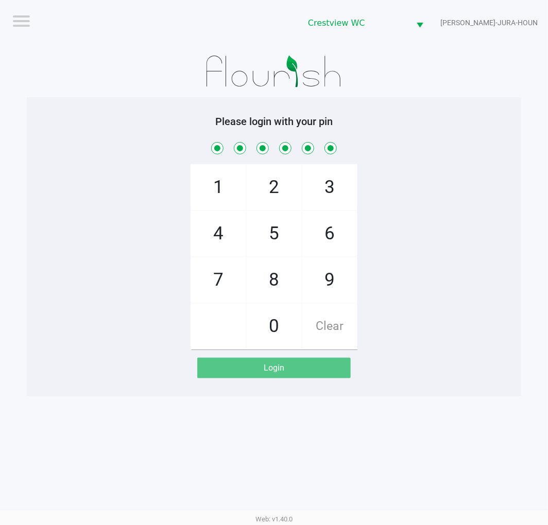
checkbox input "true"
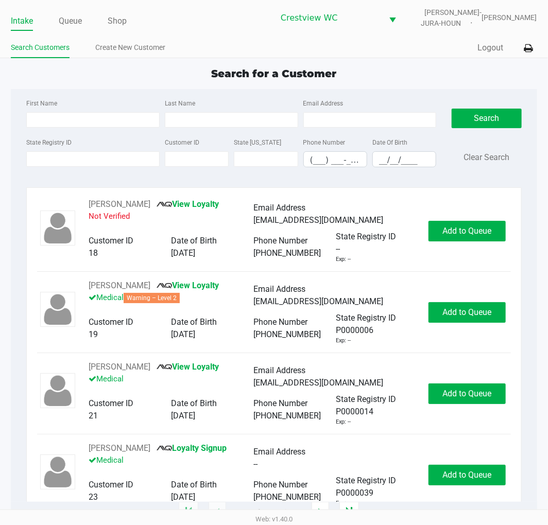
click at [408, 66] on div "Search for a Customer" at bounding box center [273, 73] width 541 height 15
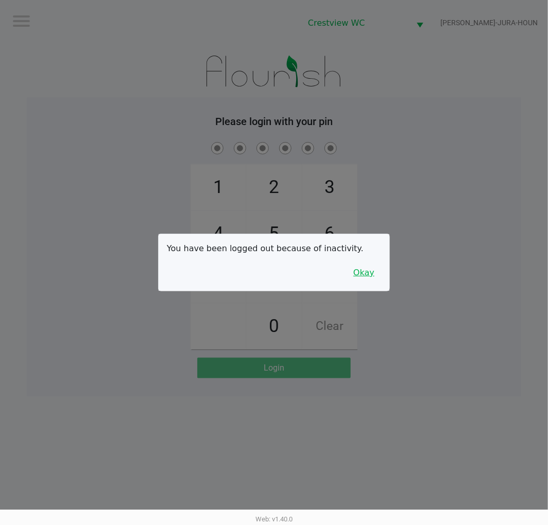
click at [369, 271] on button "Okay" at bounding box center [364, 273] width 35 height 20
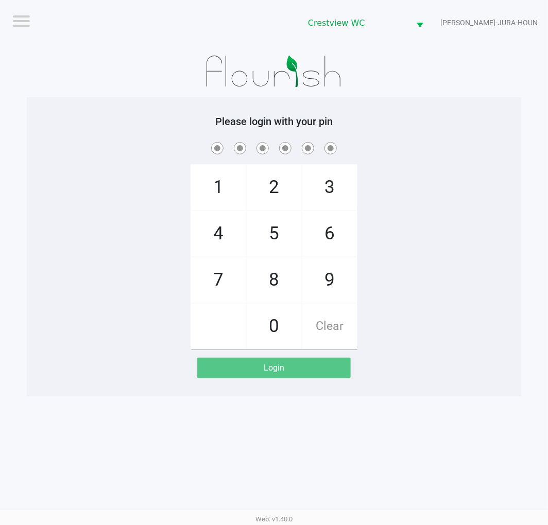
click at [281, 166] on span "2" at bounding box center [274, 187] width 55 height 45
checkbox input "true"
click at [226, 194] on span "1" at bounding box center [218, 187] width 55 height 45
checkbox input "true"
click at [338, 233] on span "6" at bounding box center [329, 233] width 55 height 45
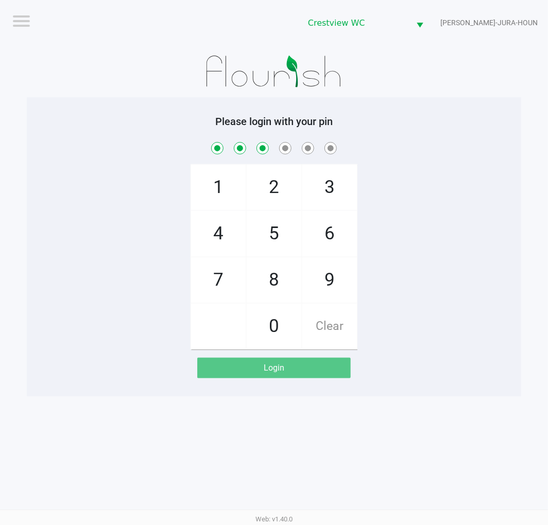
checkbox input "true"
click at [328, 227] on span "6" at bounding box center [329, 233] width 55 height 45
checkbox input "true"
click at [222, 191] on span "1" at bounding box center [218, 187] width 55 height 45
checkbox input "true"
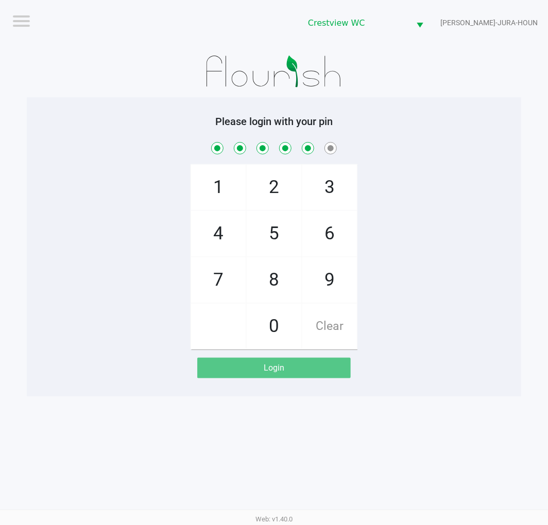
click at [271, 277] on span "8" at bounding box center [274, 280] width 55 height 45
checkbox input "true"
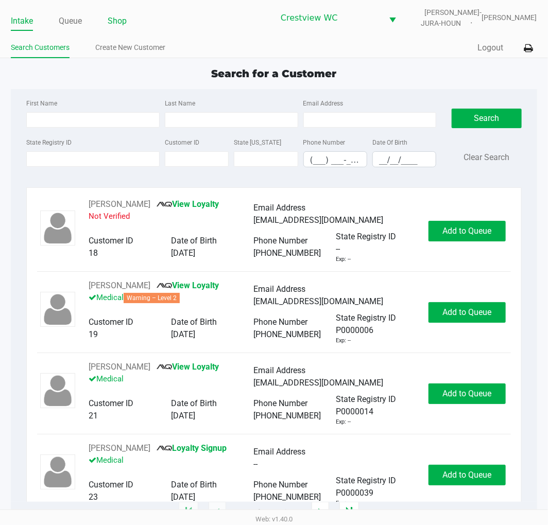
click at [126, 19] on link "Shop" at bounding box center [117, 21] width 19 height 14
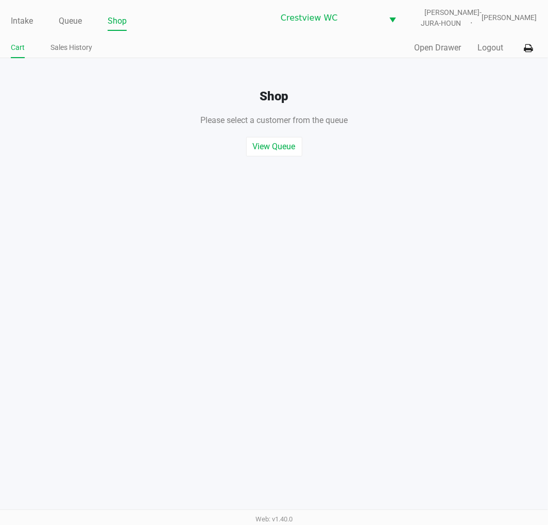
click at [430, 48] on button "Open Drawer" at bounding box center [438, 48] width 47 height 12
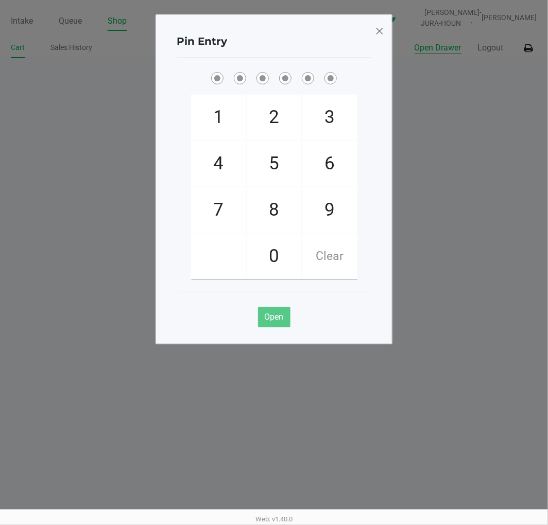
click at [281, 122] on span "2" at bounding box center [274, 117] width 55 height 45
checkbox input "true"
click at [219, 133] on span "1" at bounding box center [218, 117] width 55 height 45
checkbox input "true"
click at [328, 181] on span "6" at bounding box center [329, 163] width 55 height 45
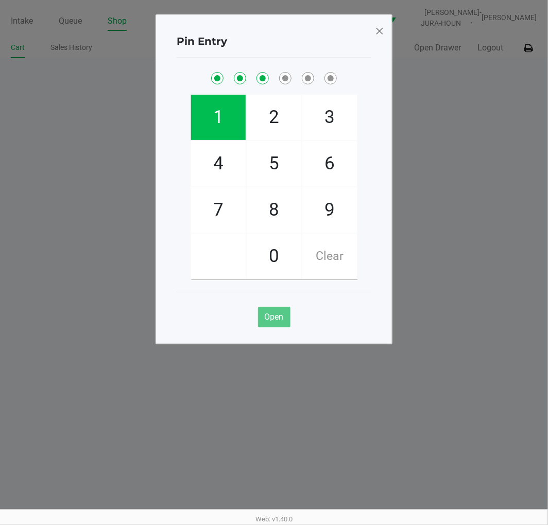
checkbox input "true"
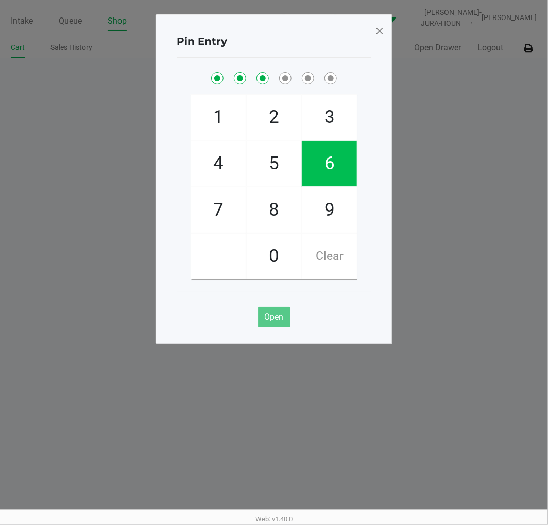
click at [338, 178] on span "6" at bounding box center [329, 163] width 55 height 45
checkbox input "true"
click at [230, 127] on span "1" at bounding box center [218, 117] width 55 height 45
checkbox input "true"
click at [280, 218] on span "8" at bounding box center [274, 209] width 55 height 45
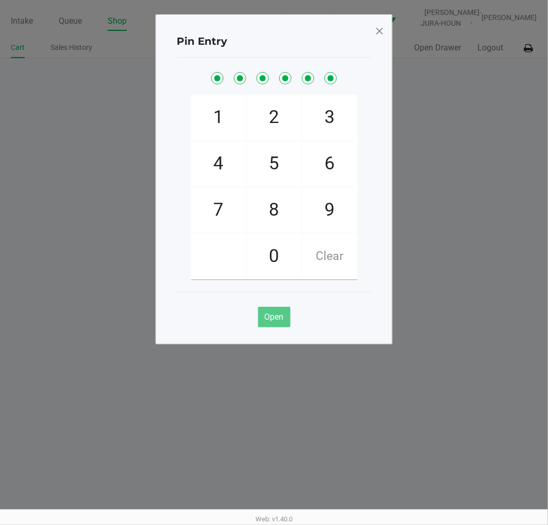
checkbox input "true"
click at [380, 23] on span at bounding box center [379, 31] width 9 height 16
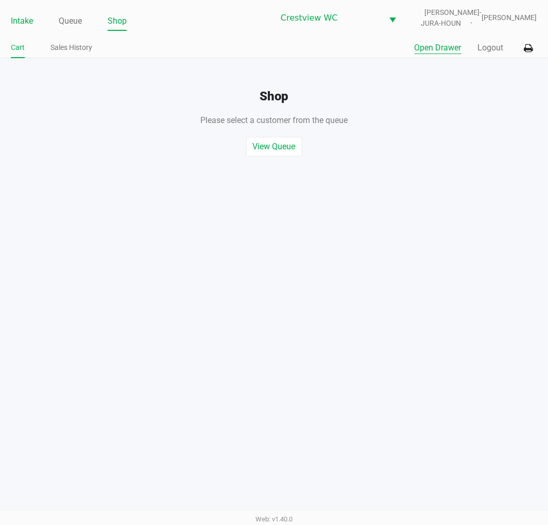
click at [18, 20] on link "Intake" at bounding box center [22, 21] width 22 height 14
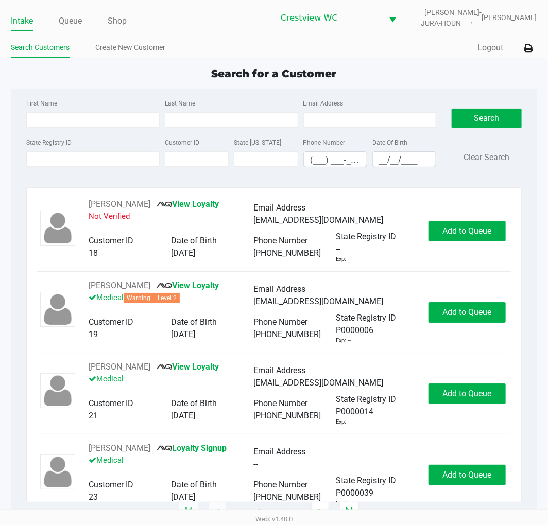
click at [67, 19] on link "Queue" at bounding box center [70, 21] width 23 height 14
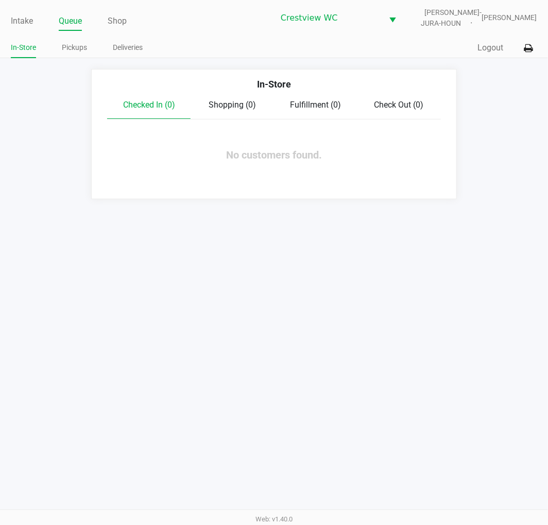
click at [77, 43] on link "Pickups" at bounding box center [74, 47] width 25 height 13
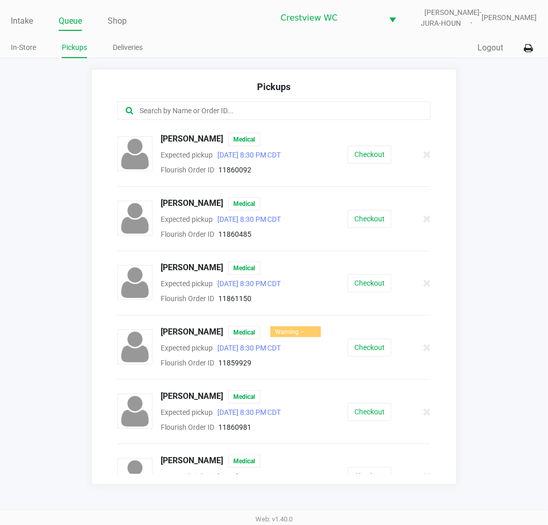
click at [369, 347] on button "Checkout" at bounding box center [370, 348] width 44 height 18
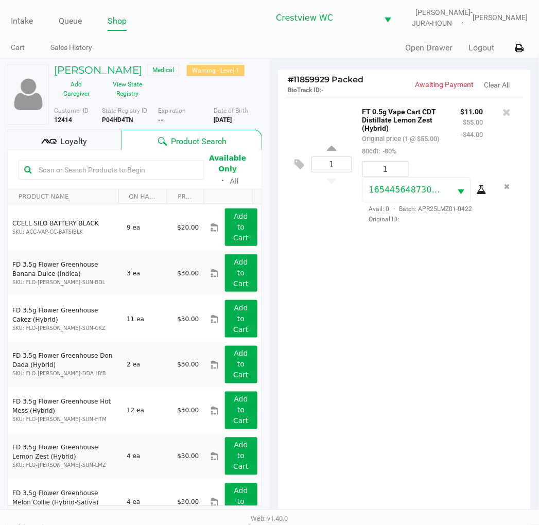
click at [393, 341] on div "1 FT 0.5g Vape Cart CDT Distillate Lemon Zest (Hybrid) Original price (1 @ $55.…" at bounding box center [404, 310] width 253 height 426
click at [460, 337] on div "1 FT 0.5g Vape Cart CDT Distillate Lemon Zest (Hybrid) Original price (1 @ $55.…" at bounding box center [404, 310] width 253 height 426
click at [425, 341] on div "1 FT 0.5g Vape Cart CDT Distillate Lemon Zest (Hybrid) Original price (1 @ $55.…" at bounding box center [404, 310] width 253 height 426
click at [80, 135] on span "Loyalty" at bounding box center [73, 141] width 27 height 12
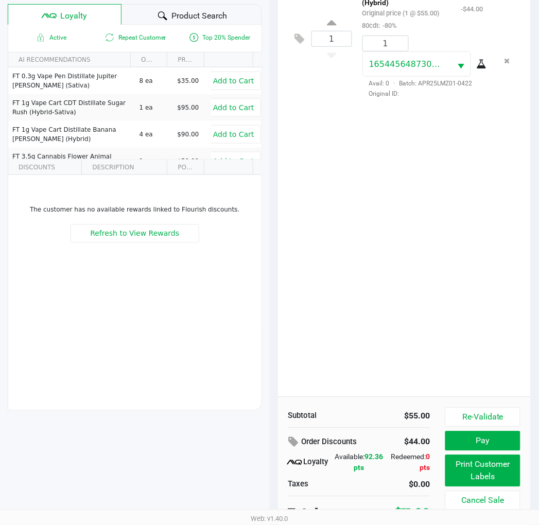
scroll to position [133, 0]
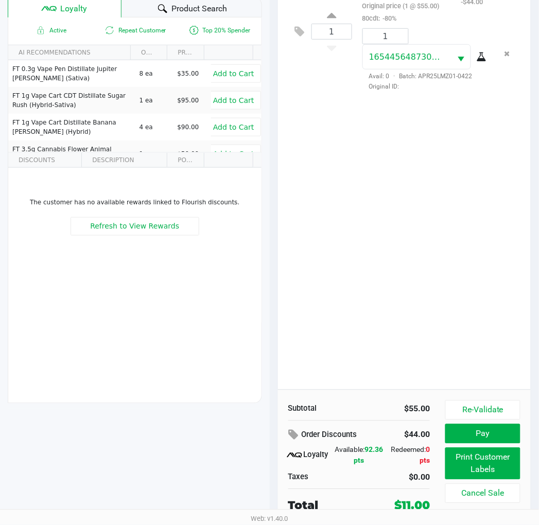
click at [479, 410] on button "Re-Validate" at bounding box center [483, 411] width 75 height 20
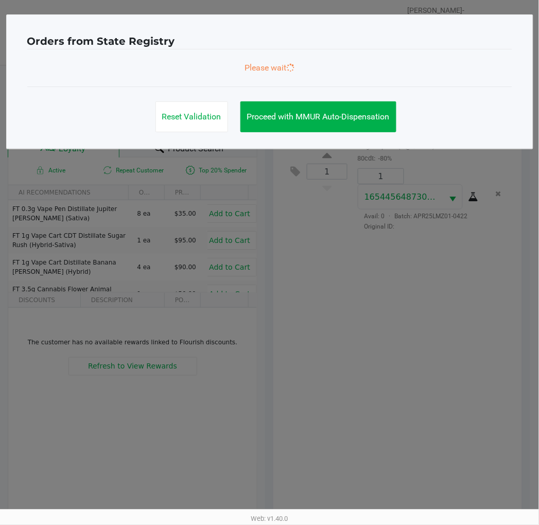
scroll to position [0, 0]
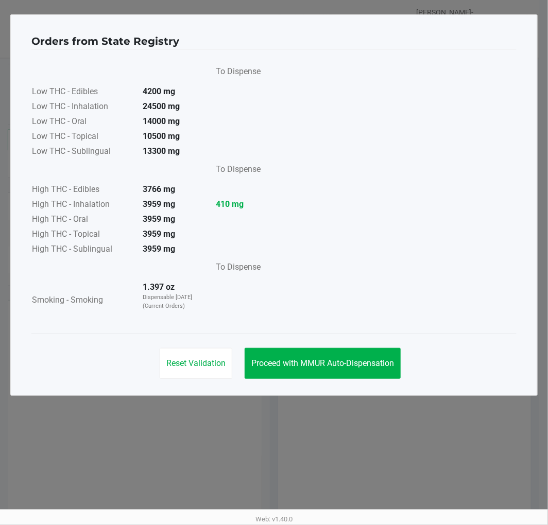
click at [320, 360] on span "Proceed with MMUR Auto-Dispensation" at bounding box center [322, 363] width 143 height 10
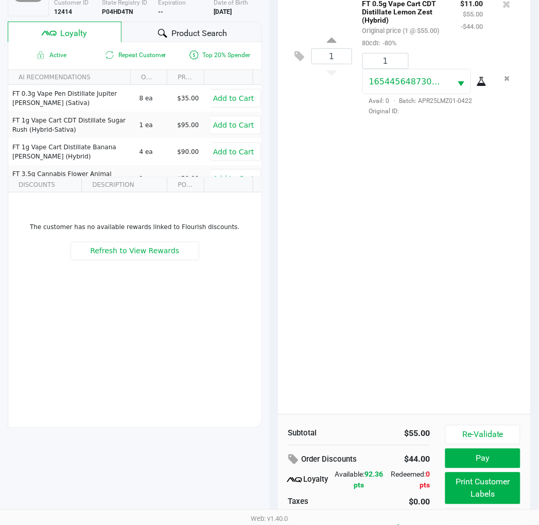
scroll to position [133, 0]
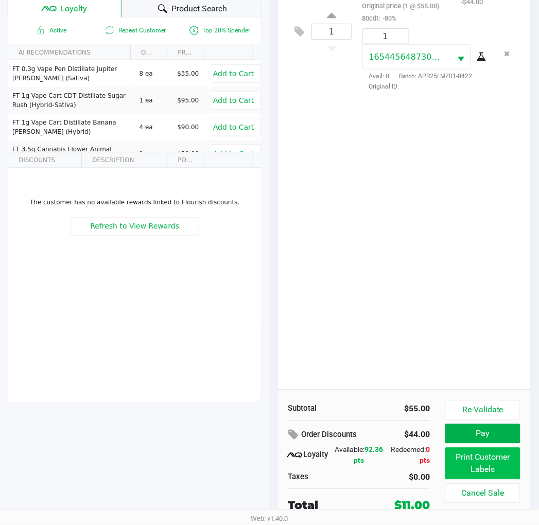
click at [483, 471] on button "Print Customer Labels" at bounding box center [483, 464] width 75 height 32
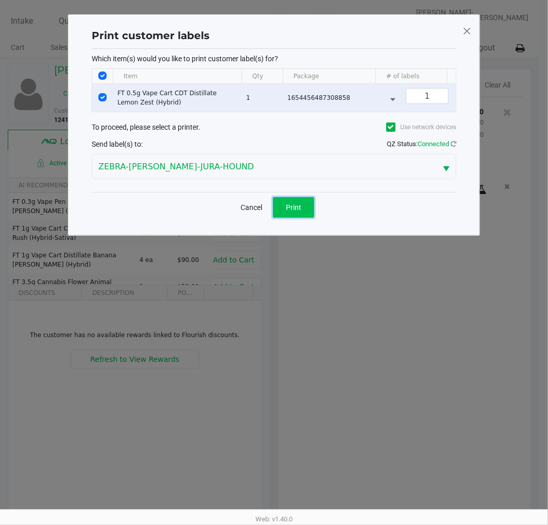
click at [297, 212] on span "Print" at bounding box center [293, 207] width 15 height 8
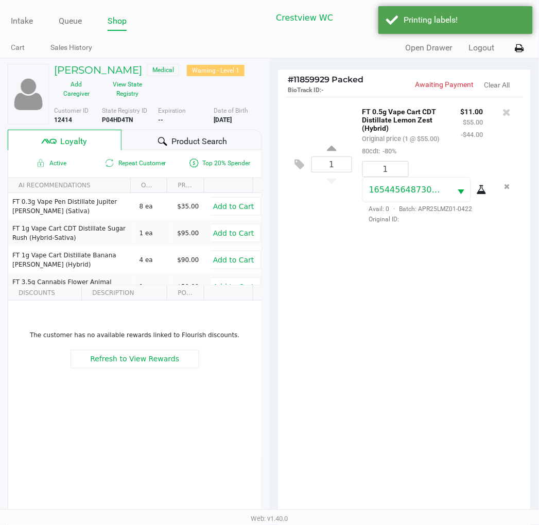
scroll to position [133, 0]
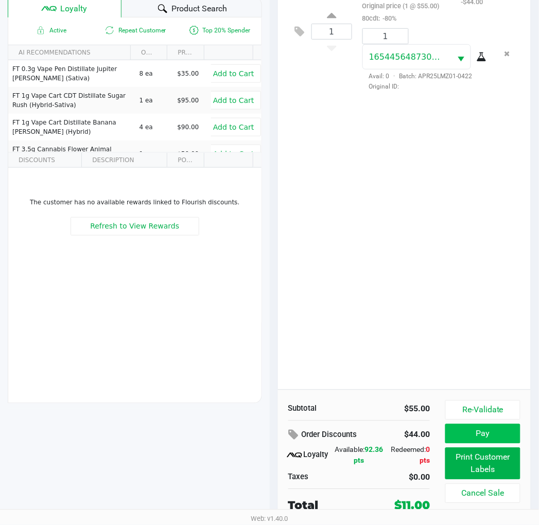
click at [485, 430] on button "Pay" at bounding box center [483, 434] width 75 height 20
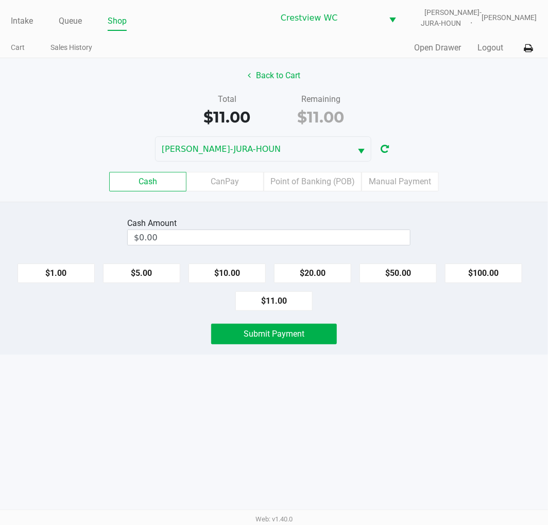
click at [266, 302] on button "$11.00" at bounding box center [273, 302] width 77 height 20
type input "$11.00"
click at [304, 336] on button "Submit Payment" at bounding box center [274, 334] width 126 height 21
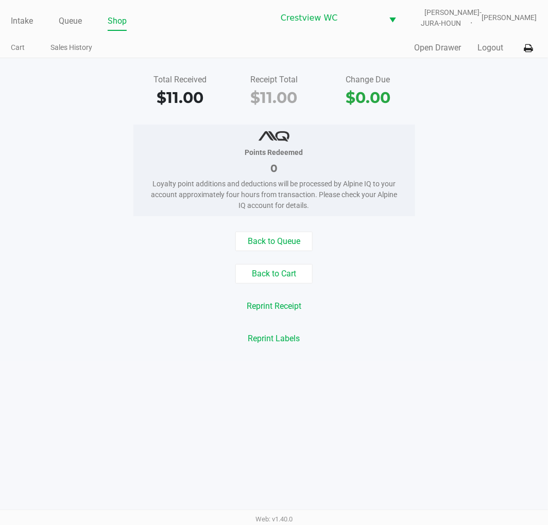
click at [474, 110] on div "Total Received $11.00 Receipt Total $11.00 Change Due $0.00 Points Redeemed 0 L…" at bounding box center [274, 209] width 548 height 303
click at [23, 22] on link "Intake" at bounding box center [22, 21] width 22 height 14
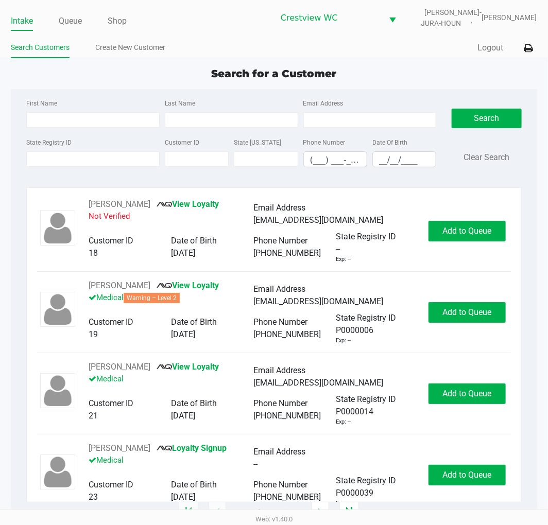
drag, startPoint x: 410, startPoint y: 67, endPoint x: 503, endPoint y: 108, distance: 101.5
click at [409, 66] on div "Search for a Customer" at bounding box center [273, 73] width 541 height 15
click at [416, 57] on div "Quick Sale Logout" at bounding box center [405, 48] width 263 height 19
click at [394, 75] on div "Search for a Customer" at bounding box center [273, 73] width 541 height 15
click at [426, 80] on div "Search for a Customer" at bounding box center [273, 73] width 541 height 15
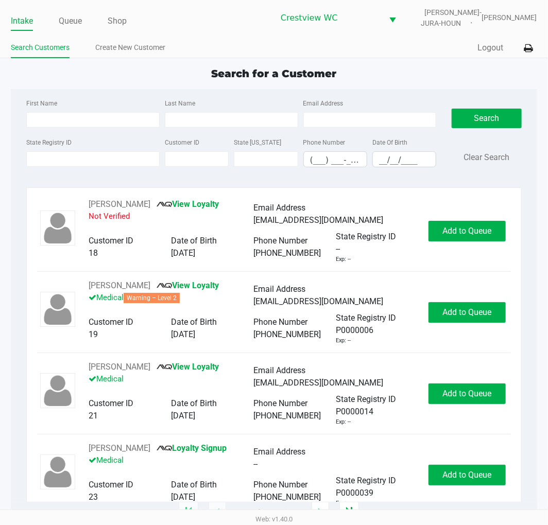
click at [436, 73] on div "Search for a Customer" at bounding box center [273, 73] width 541 height 15
click at [76, 162] on input "State Registry ID" at bounding box center [92, 158] width 133 height 15
type input "p0mt4762"
click at [486, 116] on button "Search" at bounding box center [487, 119] width 70 height 20
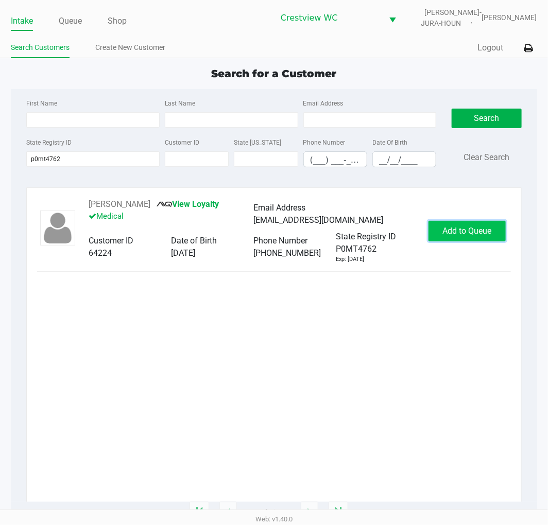
click at [481, 236] on span "Add to Queue" at bounding box center [466, 231] width 49 height 10
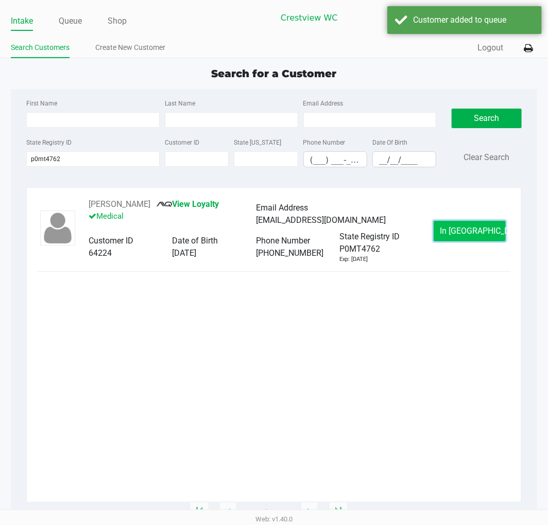
click at [480, 236] on span "In Queue" at bounding box center [483, 231] width 87 height 10
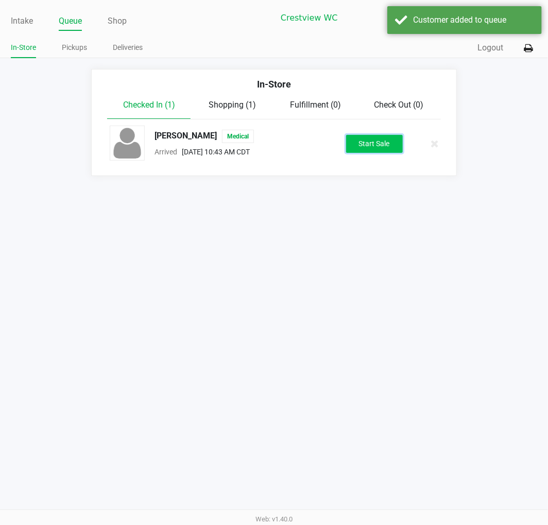
click at [380, 145] on button "Start Sale" at bounding box center [374, 144] width 57 height 18
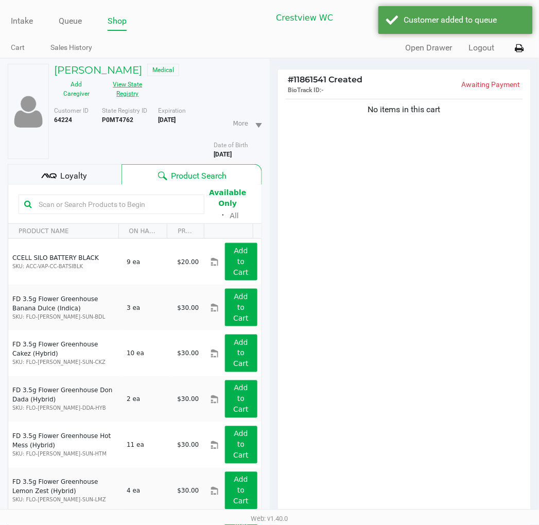
click at [131, 84] on button "View State Registry" at bounding box center [125, 89] width 52 height 26
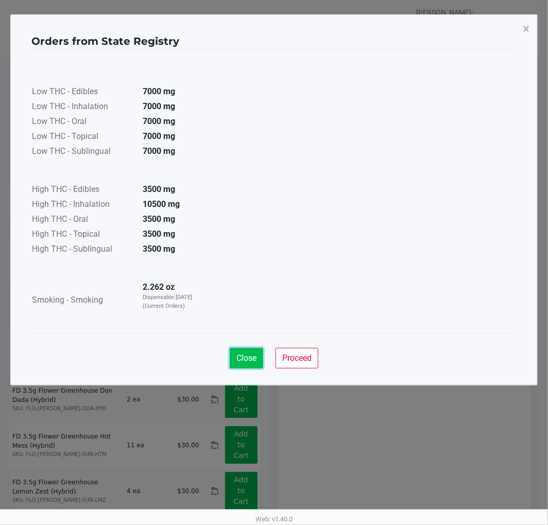
click at [253, 352] on button "Close" at bounding box center [246, 358] width 33 height 21
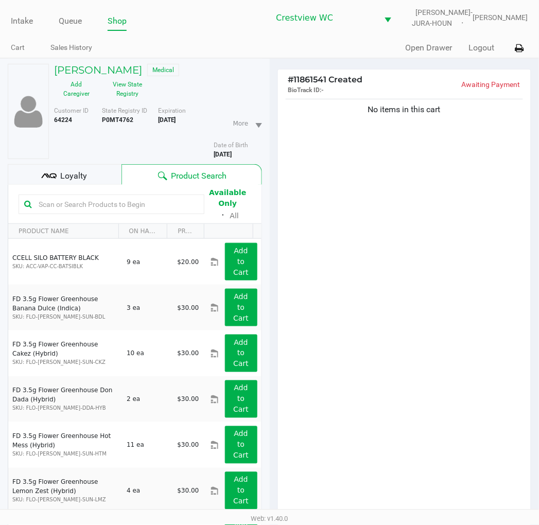
click at [79, 168] on div "Loyalty" at bounding box center [65, 174] width 114 height 21
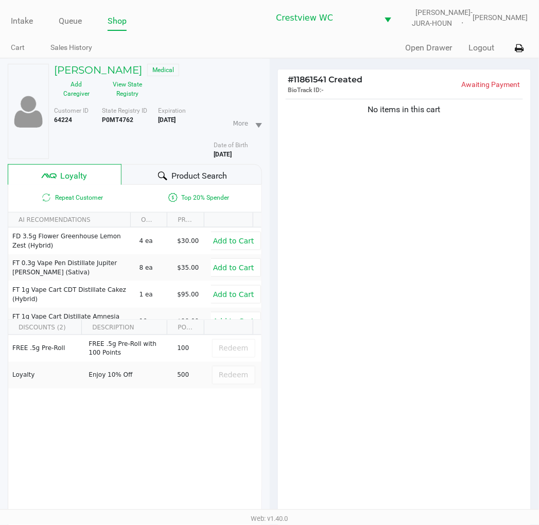
click at [436, 204] on div "No items in this cart" at bounding box center [404, 310] width 253 height 426
click at [432, 230] on div "No items in this cart" at bounding box center [404, 310] width 253 height 426
click at [470, 151] on div "No items in this cart" at bounding box center [404, 310] width 253 height 426
click at [450, 237] on div "No items in this cart" at bounding box center [404, 310] width 253 height 426
click at [127, 94] on button "View State Registry" at bounding box center [125, 89] width 52 height 26
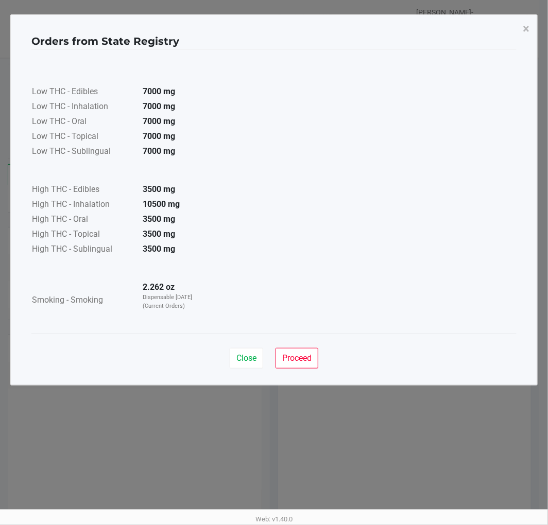
click at [248, 358] on span "Close" at bounding box center [246, 358] width 20 height 10
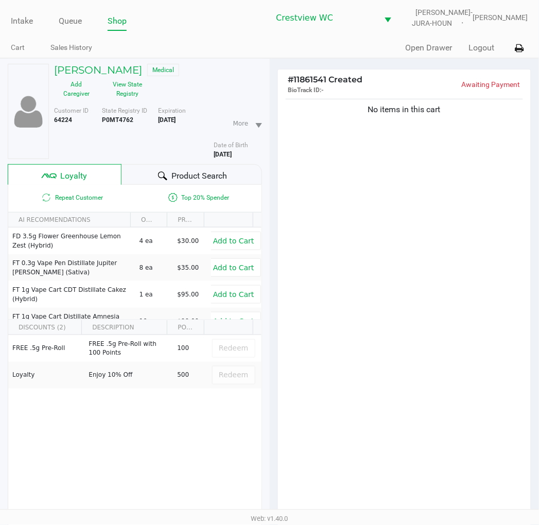
click at [477, 260] on div "No items in this cart" at bounding box center [404, 310] width 253 height 426
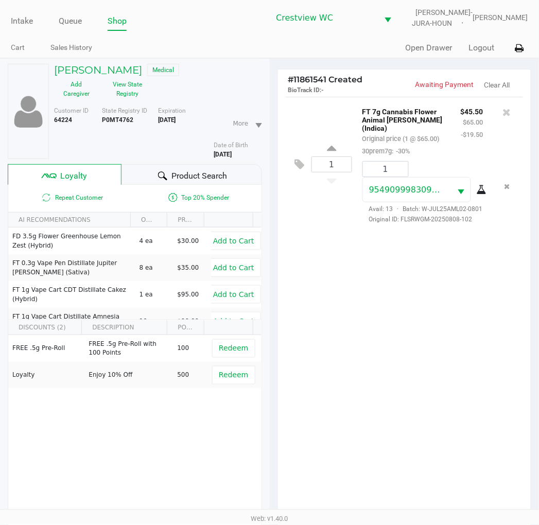
click at [379, 348] on div "1 FT 7g Cannabis Flower Animal Larry (Indica) Original price (1 @ $65.00) 30pre…" at bounding box center [404, 310] width 253 height 426
click at [389, 345] on div "1 FT 7g Cannabis Flower Animal Larry (Indica) Original price (1 @ $65.00) 30pre…" at bounding box center [404, 310] width 253 height 426
click at [418, 353] on div "1 FT 7g Cannabis Flower Animal Larry (Indica) Original price (1 @ $65.00) 30pre…" at bounding box center [404, 310] width 253 height 426
click at [469, 318] on div "1 FT 7g Cannabis Flower Animal Larry (Indica) Original price (1 @ $65.00) 30pre…" at bounding box center [404, 310] width 253 height 426
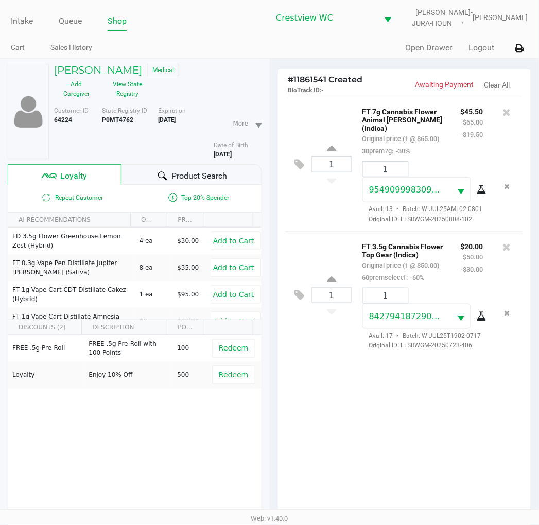
click at [322, 228] on div "1 FT 7g Cannabis Flower Animal Larry (Indica) Original price (1 @ $65.00) 30pre…" at bounding box center [405, 164] width 238 height 135
click at [320, 231] on div "1 FT 7g Cannabis Flower Animal Larry (Indica) Original price (1 @ $65.00) 30pre…" at bounding box center [405, 164] width 238 height 135
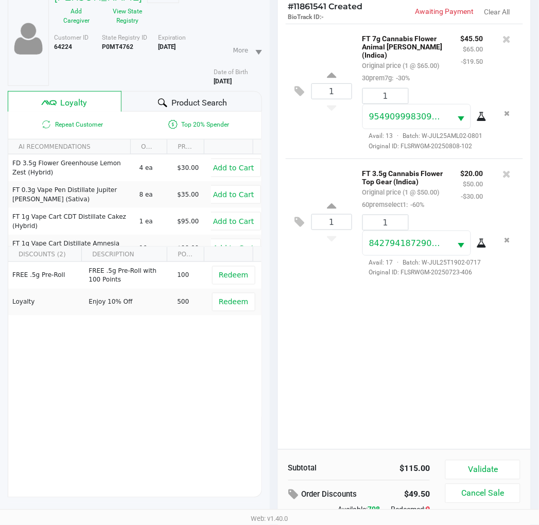
scroll to position [133, 0]
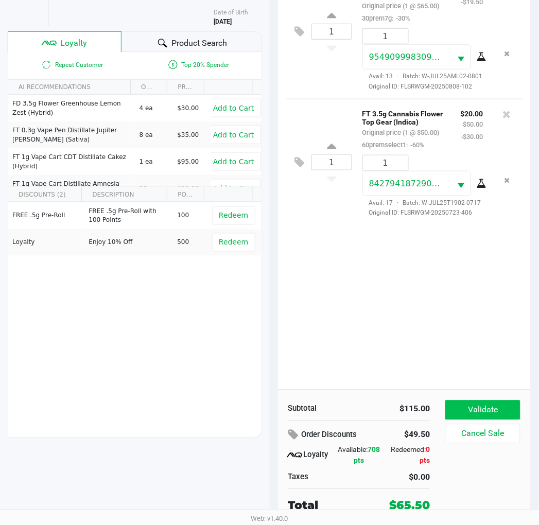
click at [488, 411] on button "Validate" at bounding box center [483, 411] width 75 height 20
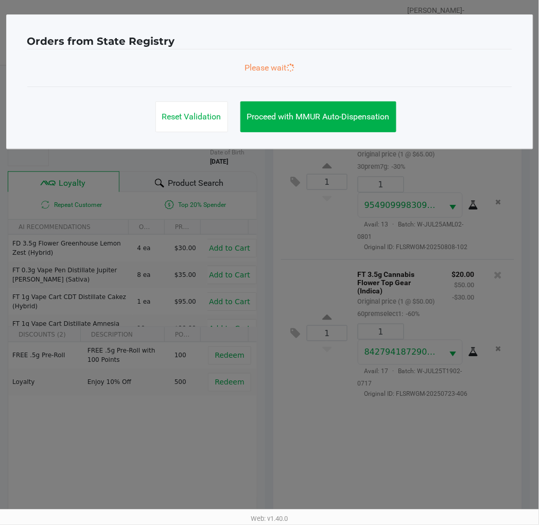
scroll to position [0, 0]
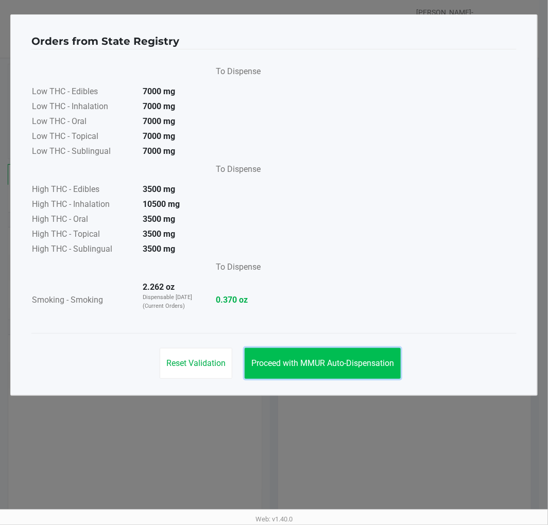
click at [343, 370] on button "Proceed with MMUR Auto-Dispensation" at bounding box center [323, 363] width 156 height 31
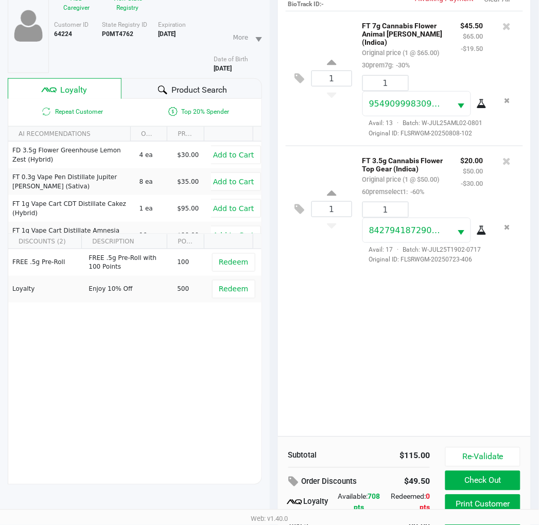
scroll to position [133, 0]
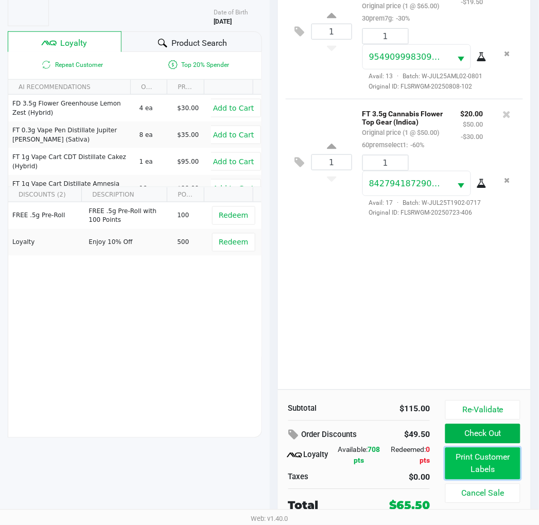
click at [493, 465] on button "Print Customer Labels" at bounding box center [483, 464] width 75 height 32
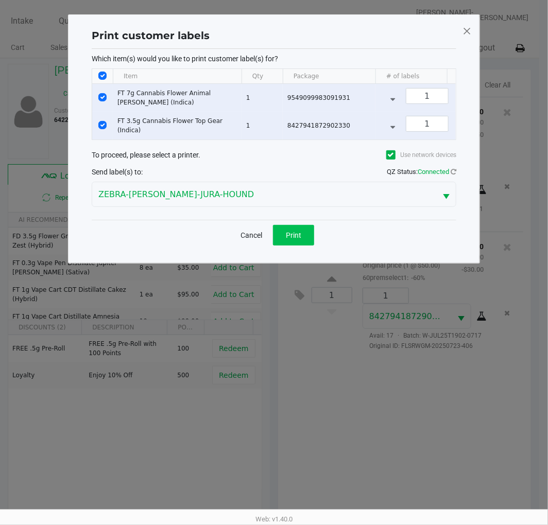
click at [295, 239] on span "Print" at bounding box center [293, 235] width 15 height 8
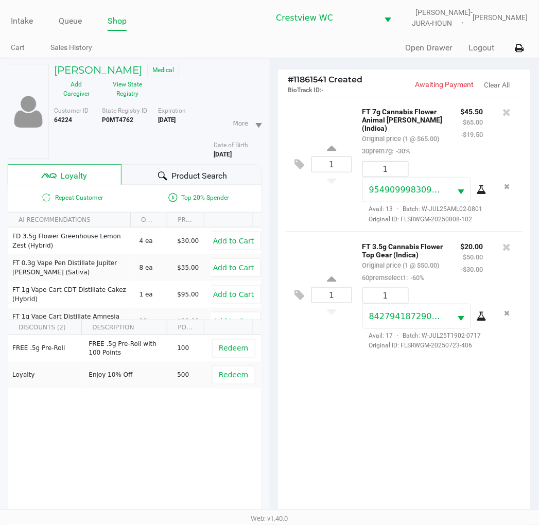
scroll to position [133, 0]
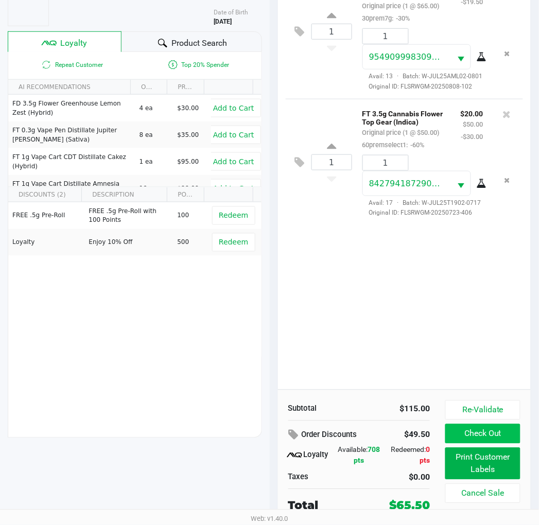
click at [489, 431] on button "Check Out" at bounding box center [483, 434] width 75 height 20
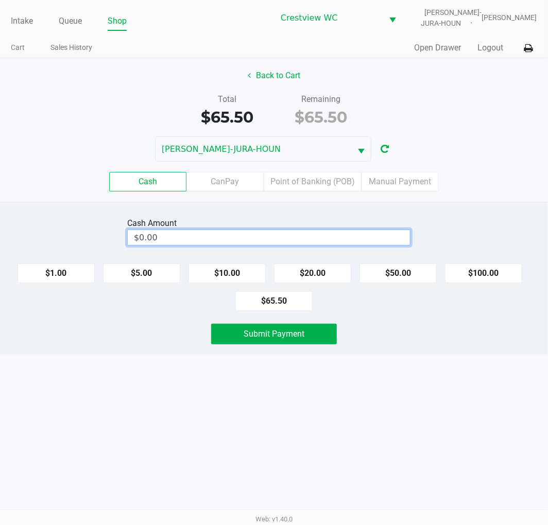
click at [198, 235] on input "$0.00" at bounding box center [269, 237] width 282 height 15
click at [441, 378] on div "Intake Queue Shop Crestview WC BRUNO-JURA-HOUN Eric Stevenson Cart Sales Histor…" at bounding box center [274, 262] width 548 height 525
type input "$66.00"
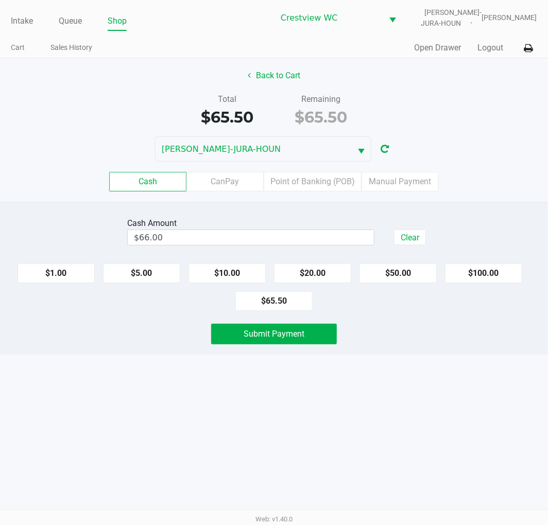
click at [300, 341] on button "Submit Payment" at bounding box center [274, 334] width 126 height 21
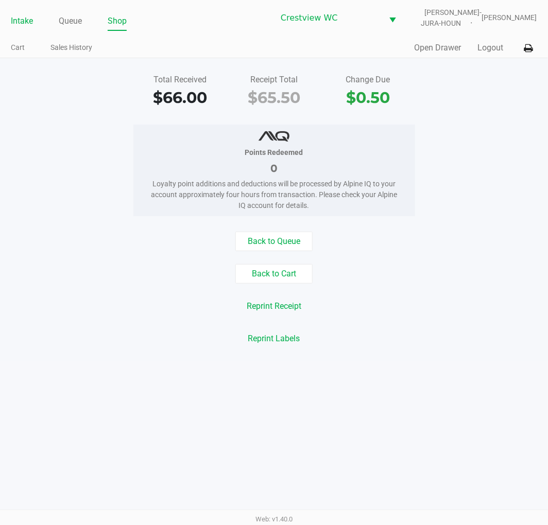
click at [26, 22] on link "Intake" at bounding box center [22, 21] width 22 height 14
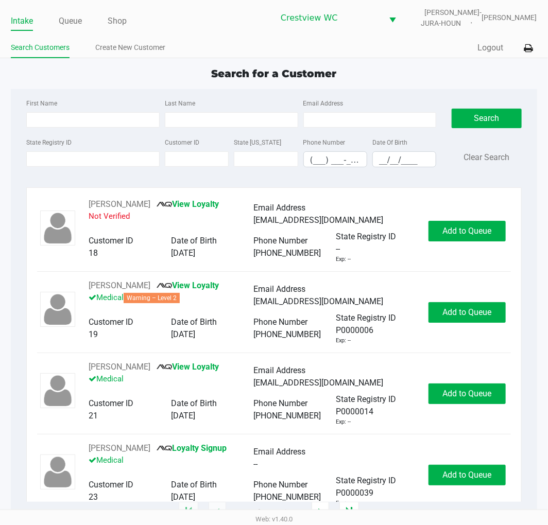
click at [413, 70] on div "Search for a Customer" at bounding box center [273, 73] width 541 height 15
click at [399, 71] on div "Search for a Customer" at bounding box center [273, 73] width 541 height 15
click at [419, 47] on div "Quick Sale Logout" at bounding box center [405, 48] width 263 height 19
click at [434, 38] on div "Intake Queue Shop Crestview WC BRUNO-JURA-HOUN Eric Stevenson Search Customers …" at bounding box center [274, 29] width 548 height 58
click at [78, 157] on input "State Registry ID" at bounding box center [92, 158] width 133 height 15
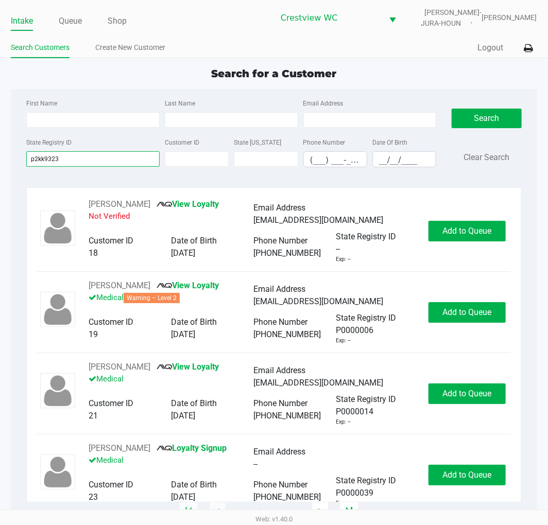
type input "p2kk9323"
click at [492, 125] on button "Search" at bounding box center [487, 119] width 70 height 20
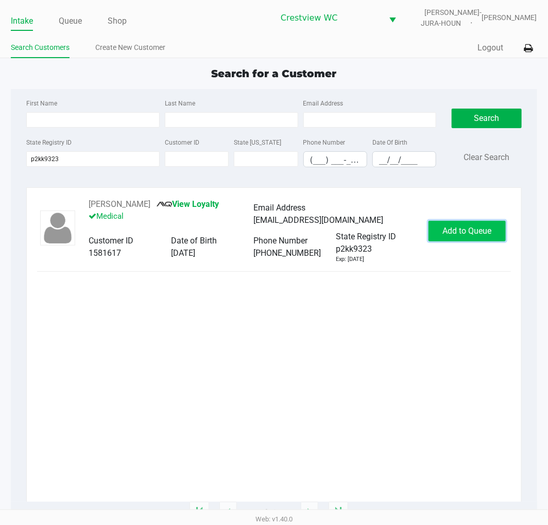
click at [497, 238] on button "Add to Queue" at bounding box center [467, 231] width 77 height 21
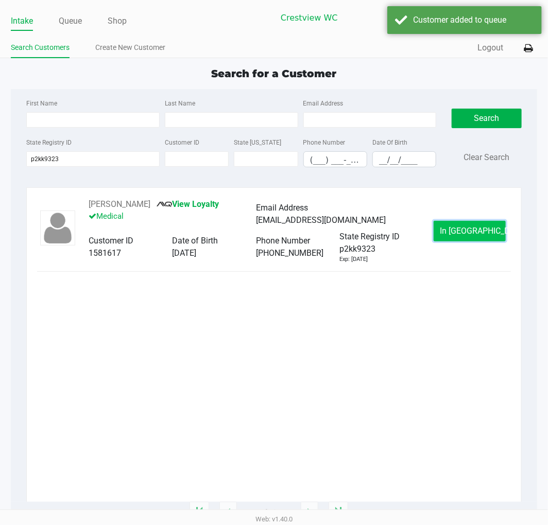
click at [489, 235] on button "In Queue" at bounding box center [470, 231] width 72 height 21
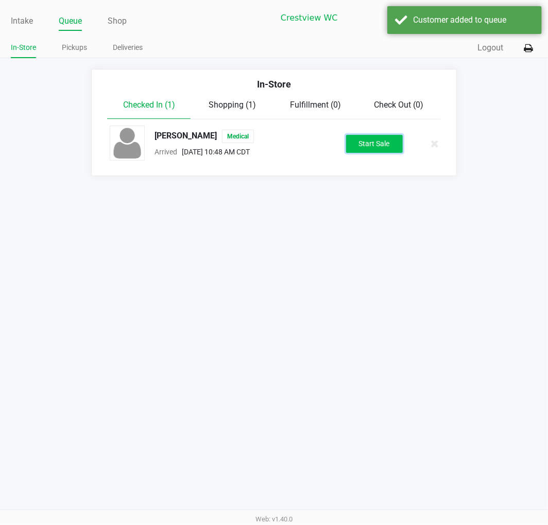
click at [394, 148] on button "Start Sale" at bounding box center [374, 144] width 57 height 18
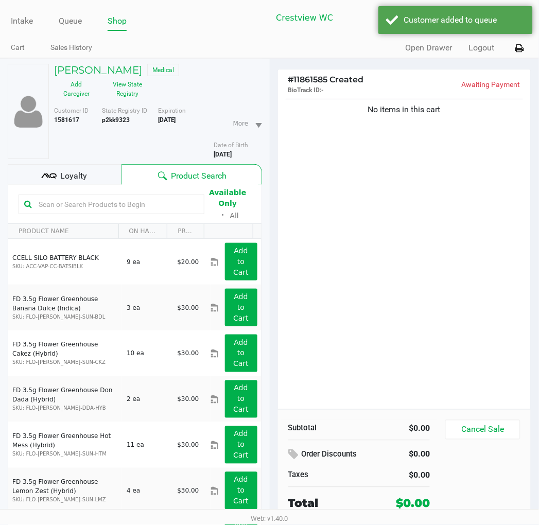
click at [422, 201] on div "No items in this cart" at bounding box center [404, 253] width 253 height 313
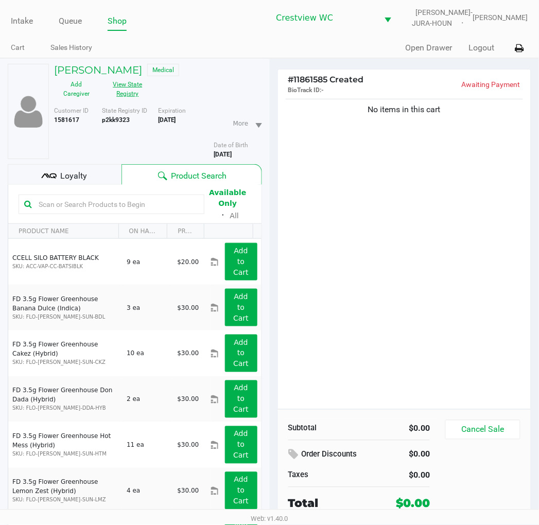
click at [129, 86] on button "View State Registry" at bounding box center [125, 89] width 52 height 26
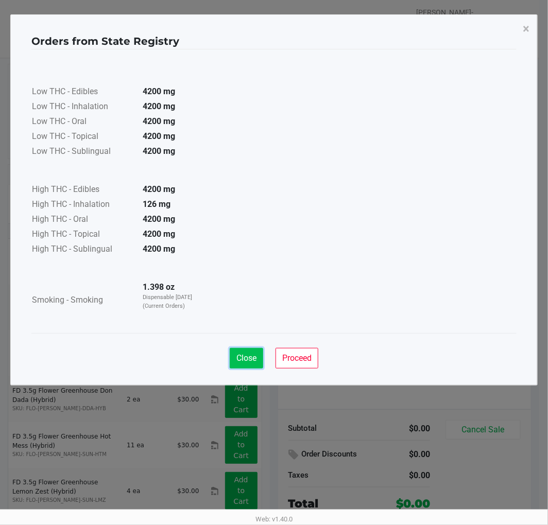
click at [244, 361] on span "Close" at bounding box center [246, 358] width 20 height 10
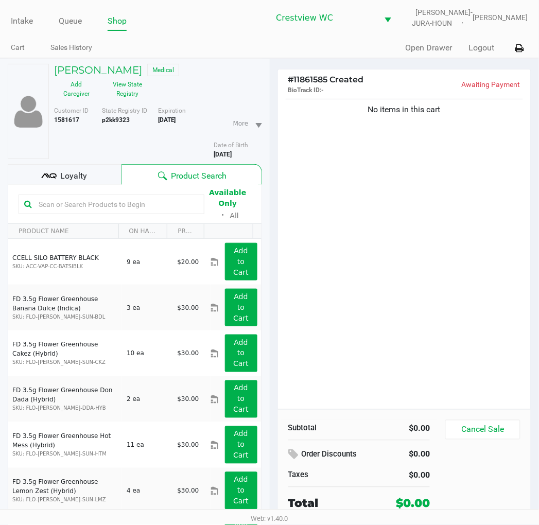
click at [85, 167] on div "Loyalty" at bounding box center [65, 174] width 114 height 21
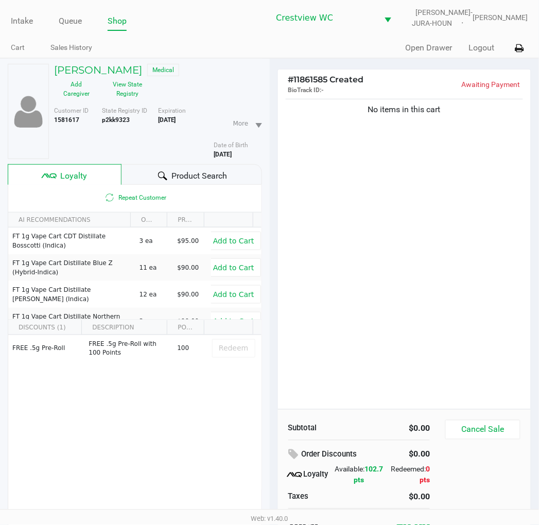
click at [444, 190] on div "No items in this cart" at bounding box center [404, 253] width 253 height 313
click at [463, 182] on div "No items in this cart" at bounding box center [404, 253] width 253 height 313
click at [459, 271] on div "No items in this cart" at bounding box center [404, 253] width 253 height 313
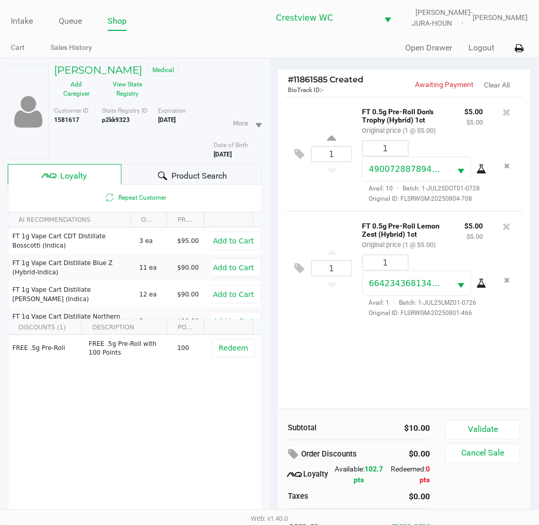
click at [327, 211] on div "1 FT 0.5g Pre-Roll Don's Trophy (Hybrid) 1ct Original price (1 @ $5.00) $5.00 $…" at bounding box center [405, 154] width 238 height 114
click at [84, 173] on span "Loyalty" at bounding box center [73, 176] width 27 height 12
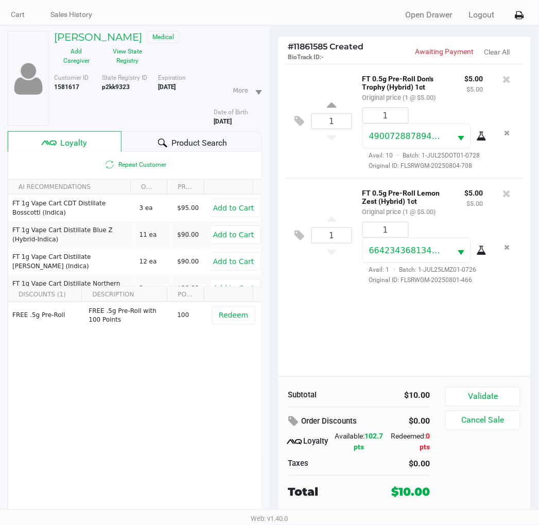
scroll to position [52, 0]
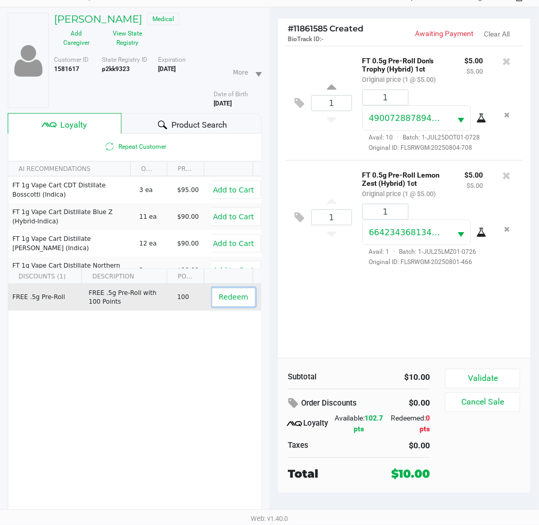
click at [230, 300] on span "Redeem" at bounding box center [233, 298] width 29 height 8
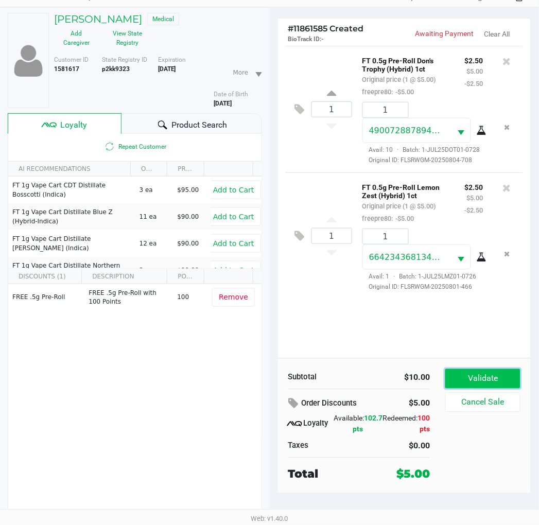
click at [499, 380] on button "Validate" at bounding box center [483, 379] width 75 height 20
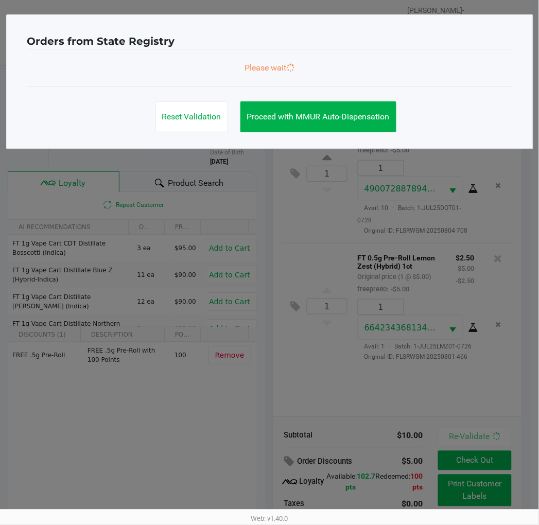
scroll to position [0, 0]
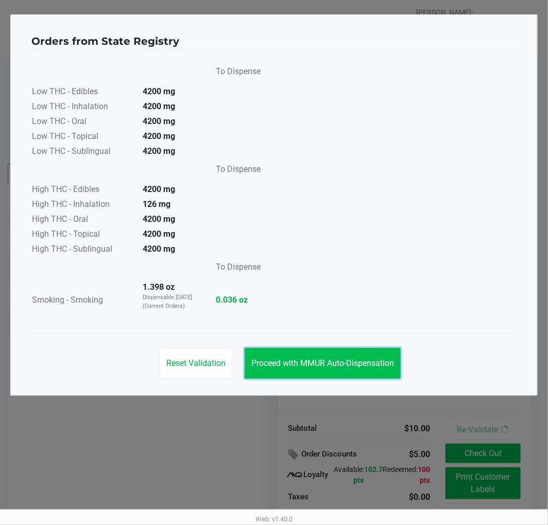
click at [360, 363] on span "Proceed with MMUR Auto-Dispensation" at bounding box center [322, 363] width 143 height 10
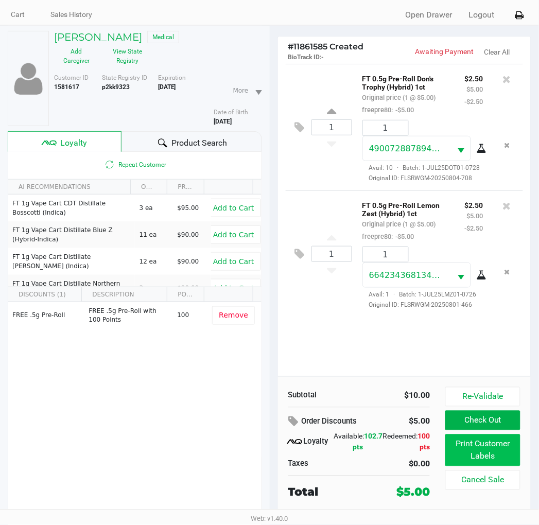
scroll to position [52, 0]
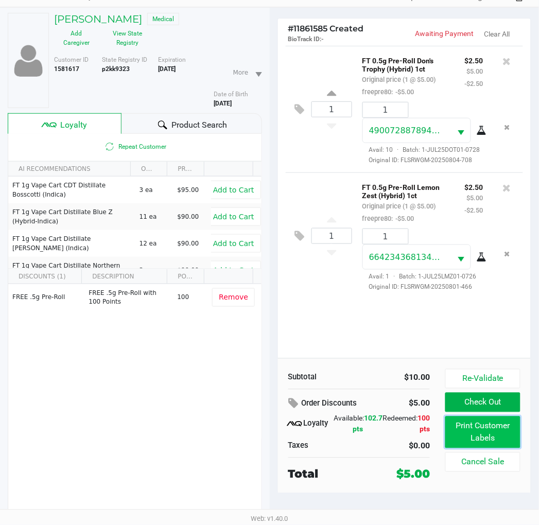
click at [497, 433] on button "Print Customer Labels" at bounding box center [483, 433] width 75 height 32
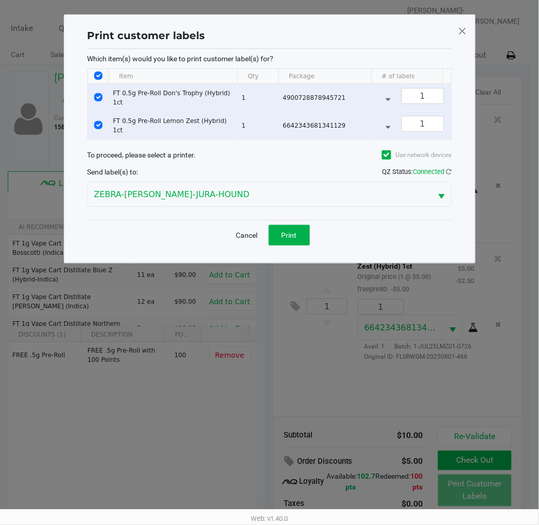
scroll to position [0, 0]
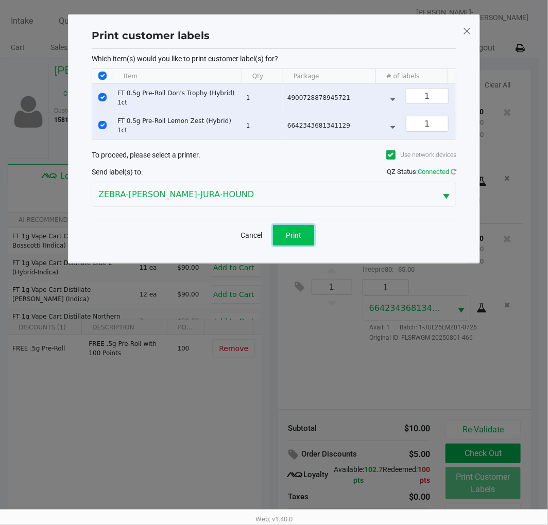
click at [307, 245] on button "Print" at bounding box center [293, 235] width 41 height 21
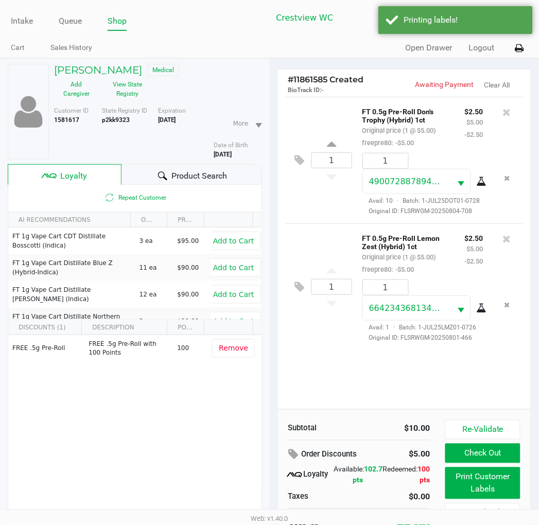
scroll to position [52, 0]
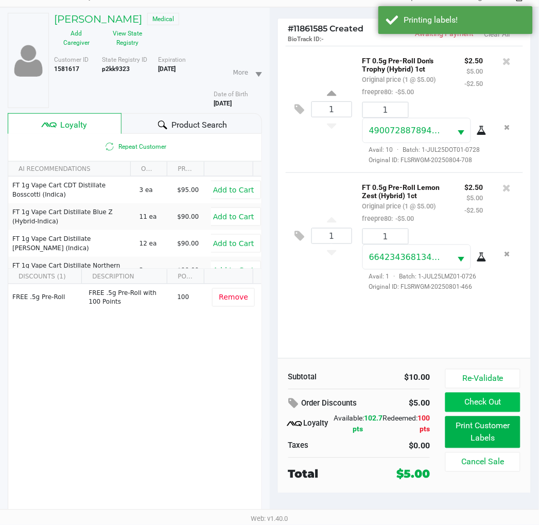
click at [488, 404] on button "Check Out" at bounding box center [483, 403] width 75 height 20
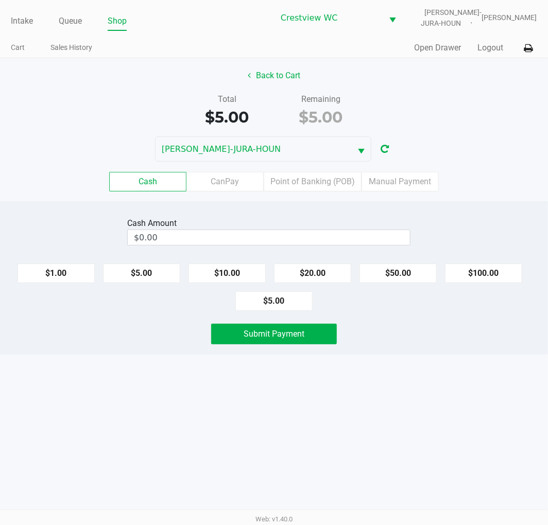
click at [317, 273] on button "$20.00" at bounding box center [312, 274] width 77 height 20
type input "$20.00"
click at [292, 335] on span "Submit Payment" at bounding box center [274, 334] width 61 height 10
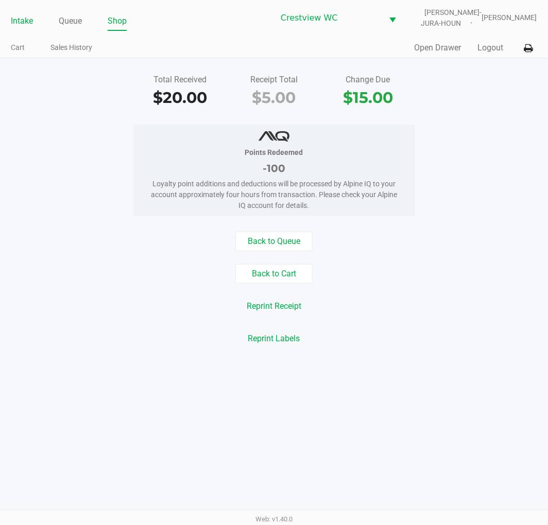
click at [16, 18] on link "Intake" at bounding box center [22, 21] width 22 height 14
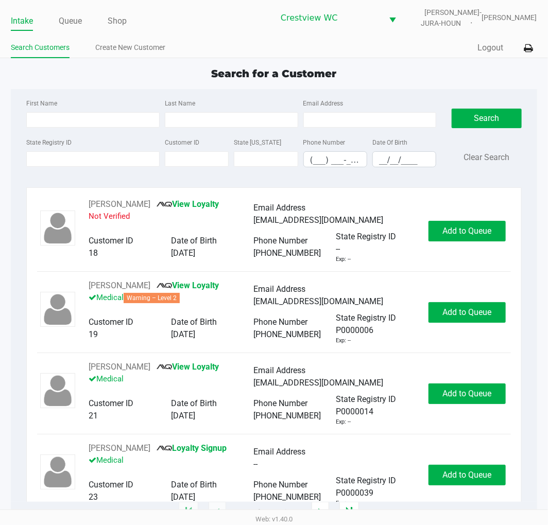
click at [114, 90] on div "First Name Last Name Email Address State Registry ID Customer ID State ID Phone…" at bounding box center [274, 136] width 510 height 94
click at [74, 160] on input "State Registry ID" at bounding box center [92, 158] width 133 height 15
type input "p3vf3013"
click at [486, 110] on button "Search" at bounding box center [487, 119] width 70 height 20
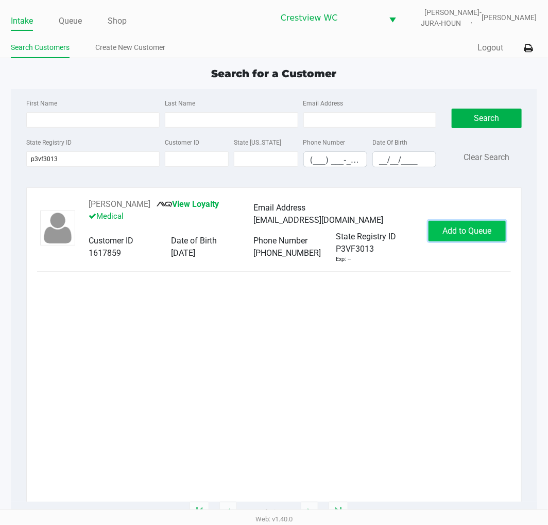
click at [476, 229] on span "Add to Queue" at bounding box center [466, 231] width 49 height 10
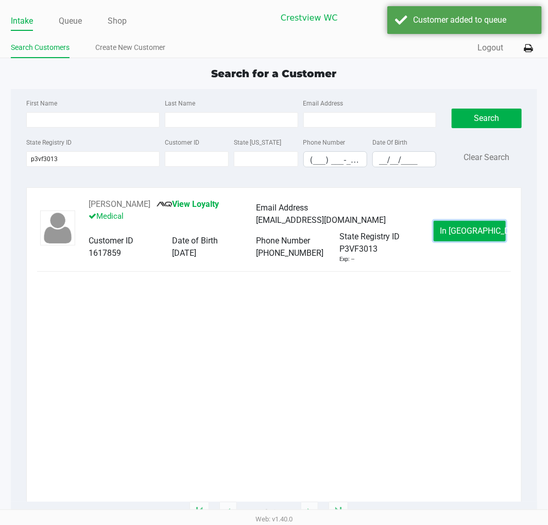
click at [481, 229] on span "In Queue" at bounding box center [483, 231] width 87 height 10
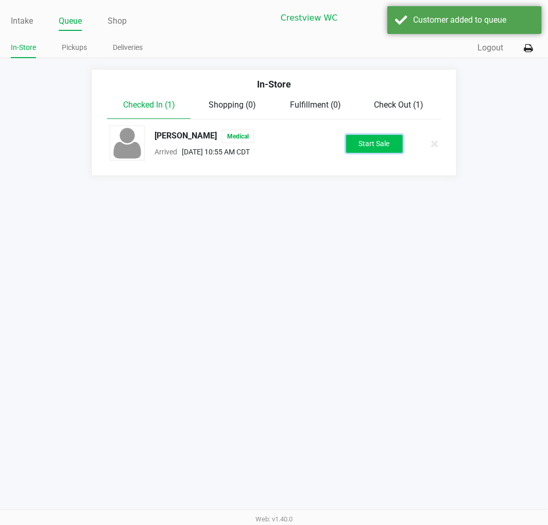
click at [373, 148] on button "Start Sale" at bounding box center [374, 144] width 57 height 18
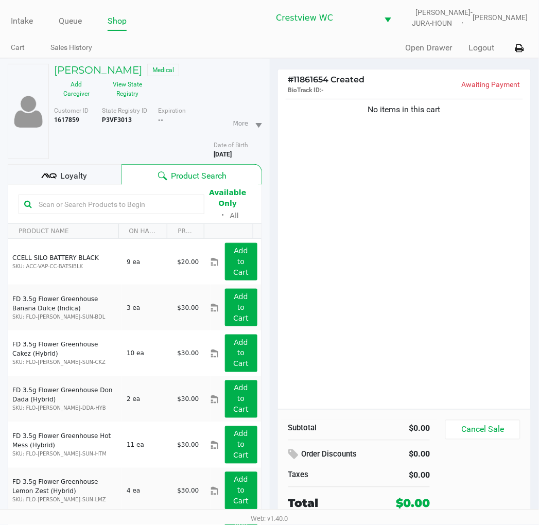
click at [408, 238] on div "No items in this cart" at bounding box center [404, 253] width 253 height 313
click at [125, 88] on button "View State Registry" at bounding box center [125, 89] width 52 height 26
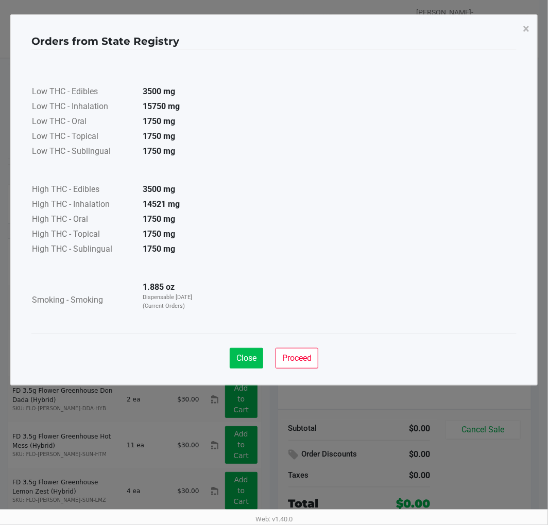
click at [248, 361] on span "Close" at bounding box center [246, 358] width 20 height 10
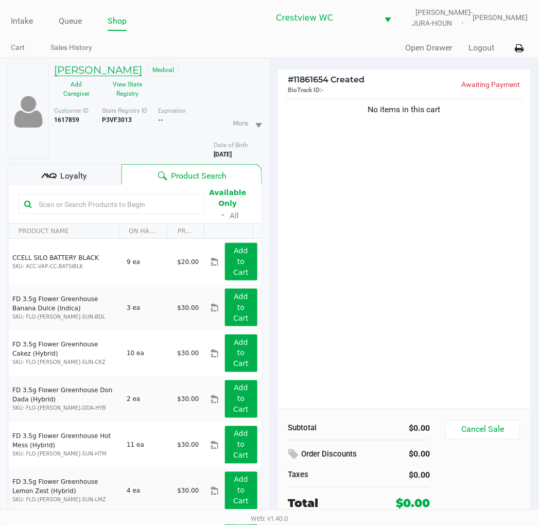
click at [121, 66] on h5 "SAMANTHA BAKER" at bounding box center [98, 70] width 88 height 12
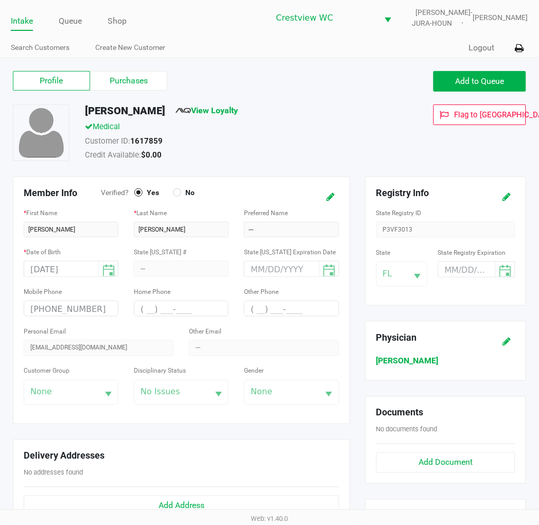
click at [140, 79] on label "Purchases" at bounding box center [128, 81] width 77 height 20
click at [0, 0] on 1 "Purchases" at bounding box center [0, 0] width 0 height 0
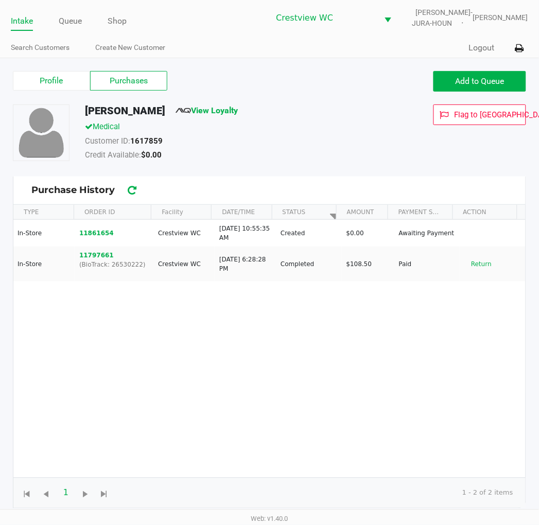
click at [96, 230] on button "11861654" at bounding box center [96, 233] width 35 height 9
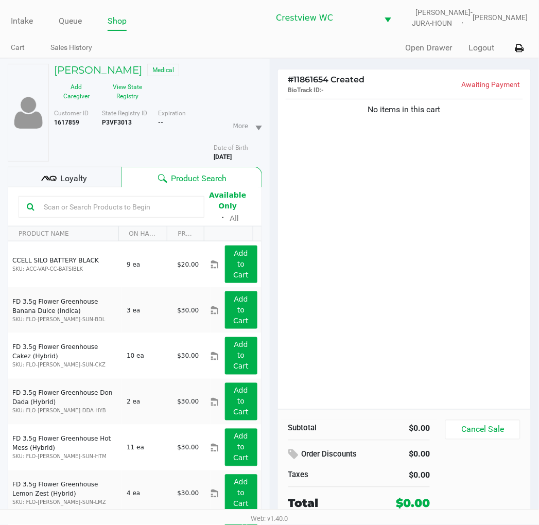
click at [410, 220] on div "No items in this cart" at bounding box center [404, 253] width 253 height 313
click at [68, 175] on span "Loyalty" at bounding box center [73, 179] width 27 height 12
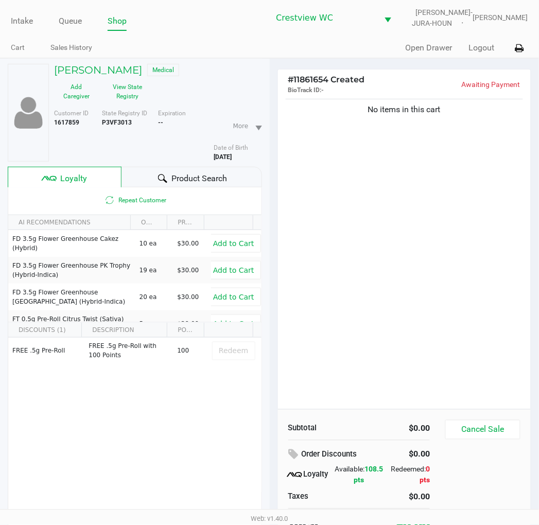
click at [446, 220] on div "No items in this cart" at bounding box center [404, 253] width 253 height 313
click at [411, 228] on div "No items in this cart" at bounding box center [404, 253] width 253 height 313
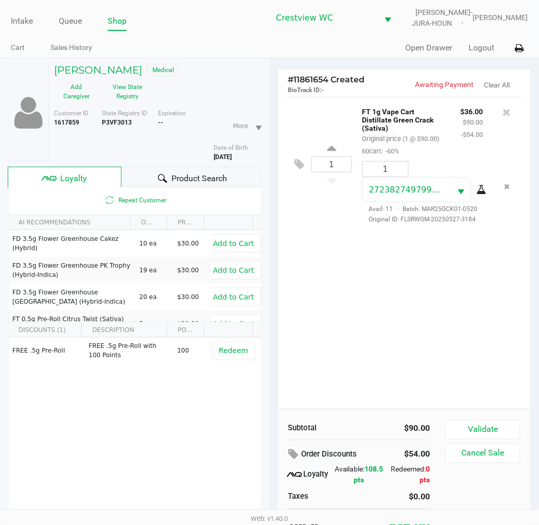
click at [440, 255] on div "1 FT 1g Vape Cart Distillate Green Crack (Sativa) Original price (1 @ $90.00) 6…" at bounding box center [404, 253] width 253 height 313
click at [403, 255] on div "1 FT 1g Vape Cart Distillate Green Crack (Sativa) Original price (1 @ $90.00) 6…" at bounding box center [404, 253] width 253 height 313
click at [439, 231] on div "1 FT 1g Vape Cart Distillate Green Crack (Sativa) Original price (1 @ $90.00) 6…" at bounding box center [404, 253] width 253 height 313
click at [394, 291] on div "1 FT 1g Vape Cart Distillate Green Crack (Sativa) Original price (1 @ $90.00) 6…" at bounding box center [404, 253] width 253 height 313
click at [454, 273] on div "1 FT 1g Vape Cart Distillate Green Crack (Sativa) Original price (1 @ $90.00) 6…" at bounding box center [404, 253] width 253 height 313
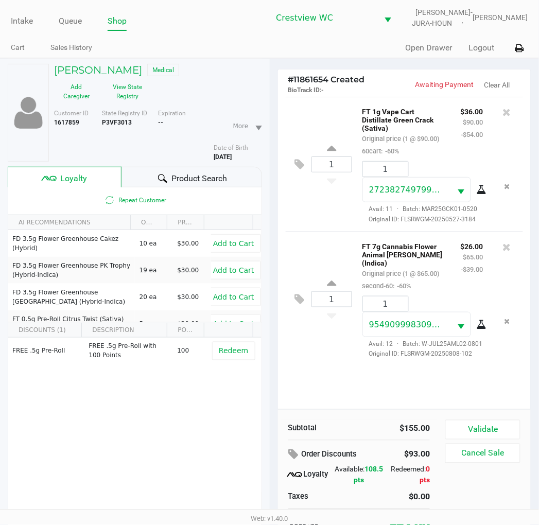
click at [344, 364] on div "1 FT 7g Cannabis Flower Animal Larry (Indica) Original price (1 @ $65.00) secon…" at bounding box center [405, 299] width 238 height 135
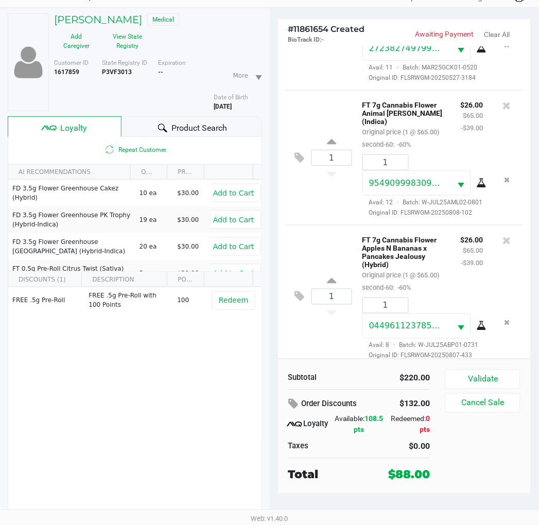
scroll to position [22, 0]
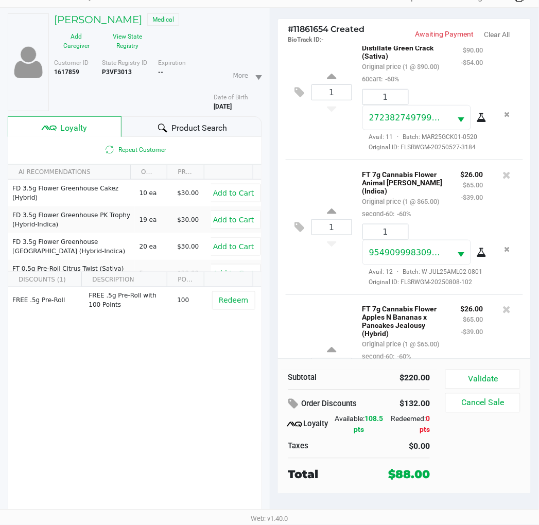
click at [338, 191] on div "1 FT 7g Cannabis Flower Animal Larry (Indica) Original price (1 @ $65.00) secon…" at bounding box center [405, 227] width 238 height 135
click at [332, 202] on div "1 FT 7g Cannabis Flower Animal Larry (Indica) Original price (1 @ $65.00) secon…" at bounding box center [405, 227] width 238 height 135
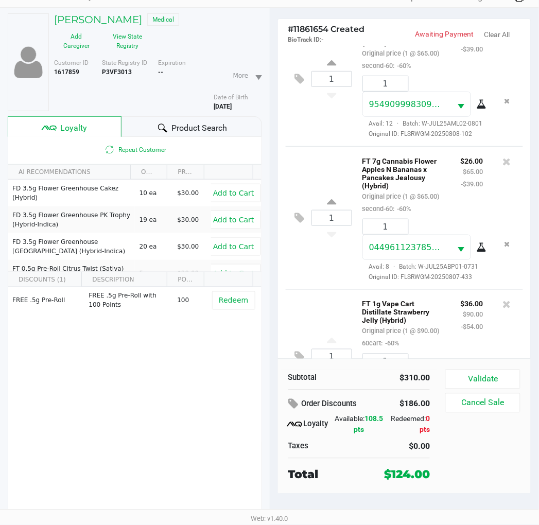
scroll to position [303, 0]
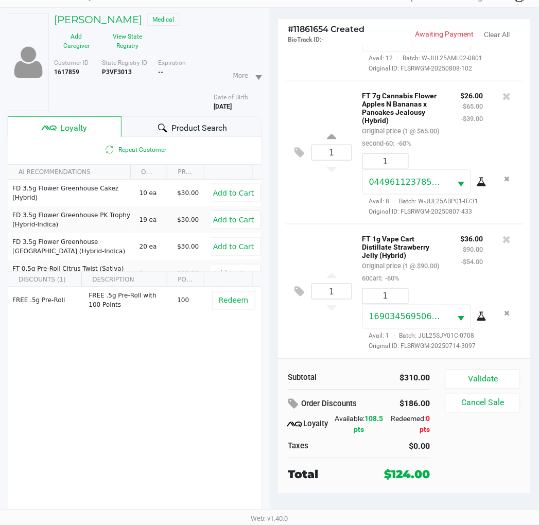
click at [335, 225] on div "1 FT 1g Vape Cart Distillate Strawberry Jelly (Hybrid) Original price (1 @ $90.…" at bounding box center [405, 291] width 238 height 135
click at [338, 191] on div "1 FT 7g Cannabis Flower Apples N Bananas x Pancakes Jealousy (Hybrid) Original …" at bounding box center [405, 152] width 238 height 143
click at [347, 230] on div "1 FT 1g Vape Cart Distillate Strawberry Jelly (Hybrid) Original price (1 @ $90.…" at bounding box center [405, 291] width 238 height 135
click at [330, 193] on div "1 FT 7g Cannabis Flower Apples N Bananas x Pancakes Jealousy (Hybrid) Original …" at bounding box center [405, 152] width 238 height 143
click at [338, 194] on div "1 FT 7g Cannabis Flower Apples N Bananas x Pancakes Jealousy (Hybrid) Original …" at bounding box center [405, 152] width 238 height 143
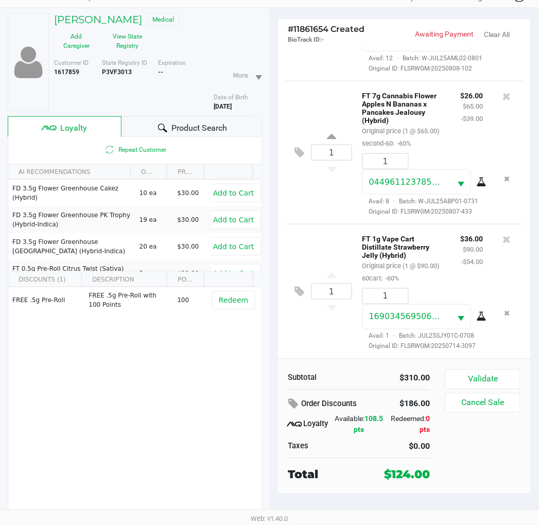
click at [173, 381] on div "FREE .5g Pre-Roll FREE .5g Pre-Roll with 100 Points 100 Redeem" at bounding box center [134, 364] width 253 height 155
click at [327, 189] on div "1 FT 7g Cannabis Flower Apples N Bananas x Pancakes Jealousy (Hybrid) Original …" at bounding box center [405, 152] width 238 height 143
click at [484, 380] on button "Validate" at bounding box center [483, 380] width 75 height 20
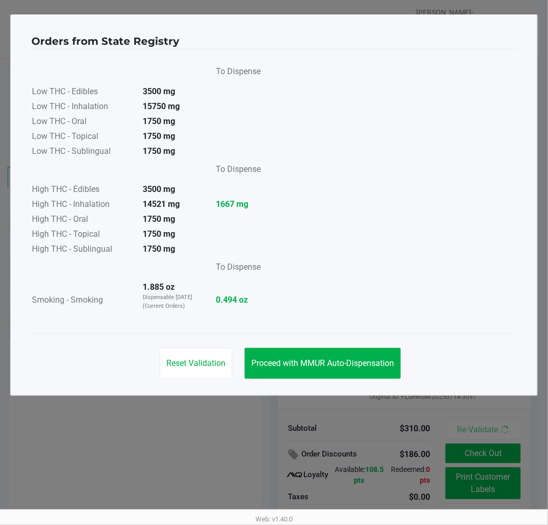
click at [377, 367] on span "Proceed with MMUR Auto-Dispensation" at bounding box center [322, 363] width 143 height 10
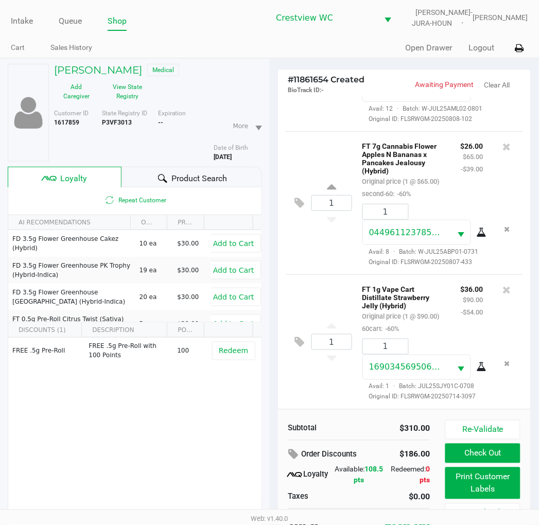
click at [491, 429] on button "Re-Validate" at bounding box center [483, 430] width 75 height 20
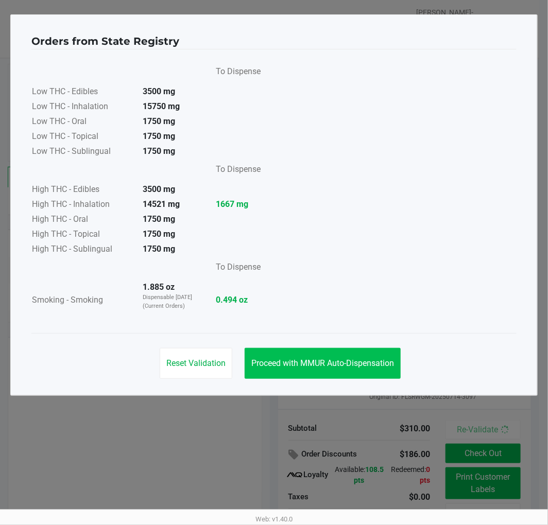
click at [356, 356] on button "Proceed with MMUR Auto-Dispensation" at bounding box center [323, 363] width 156 height 31
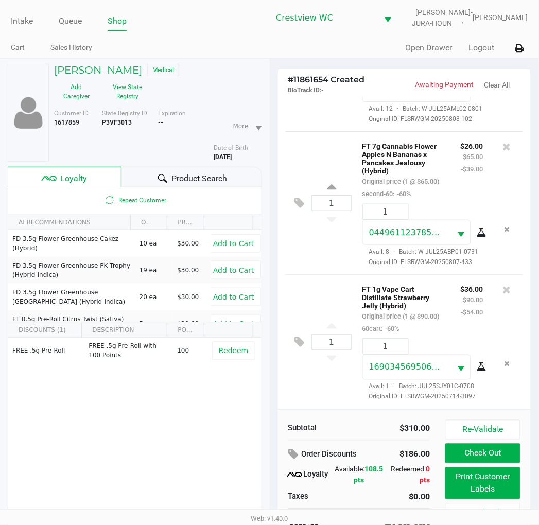
click at [490, 487] on button "Print Customer Labels" at bounding box center [483, 484] width 75 height 32
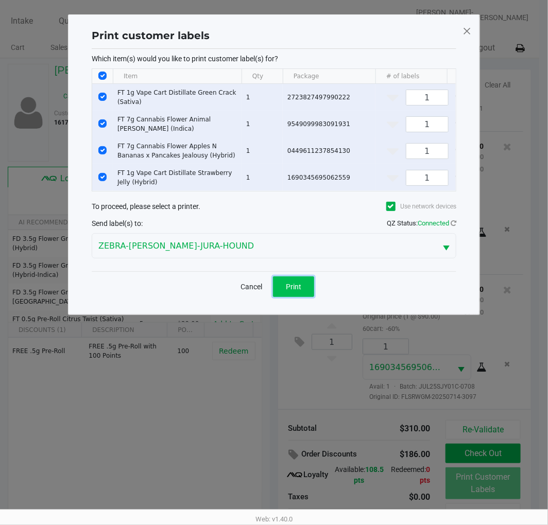
click at [295, 291] on span "Print" at bounding box center [293, 287] width 15 height 8
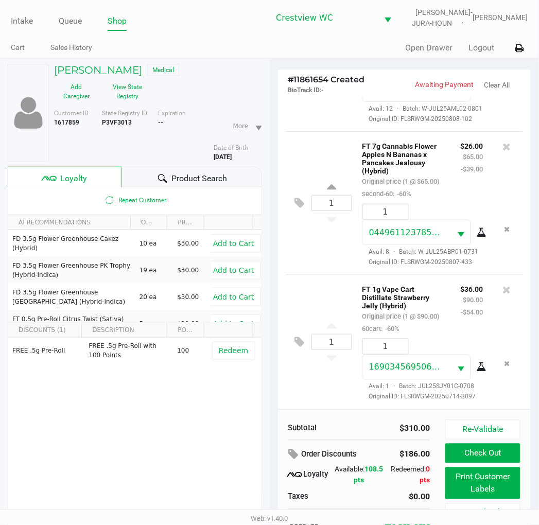
scroll to position [54, 0]
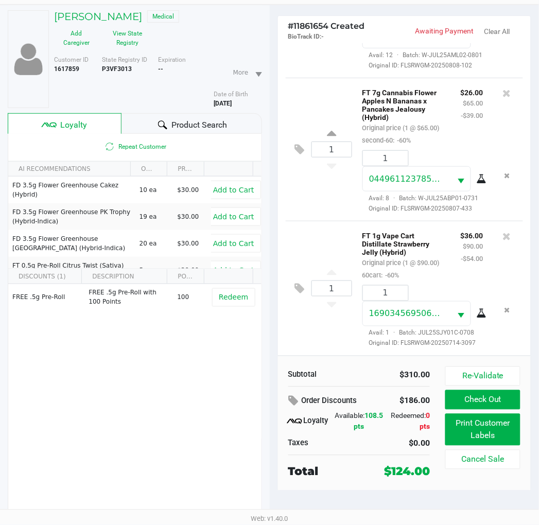
click at [491, 400] on button "Check Out" at bounding box center [483, 400] width 75 height 20
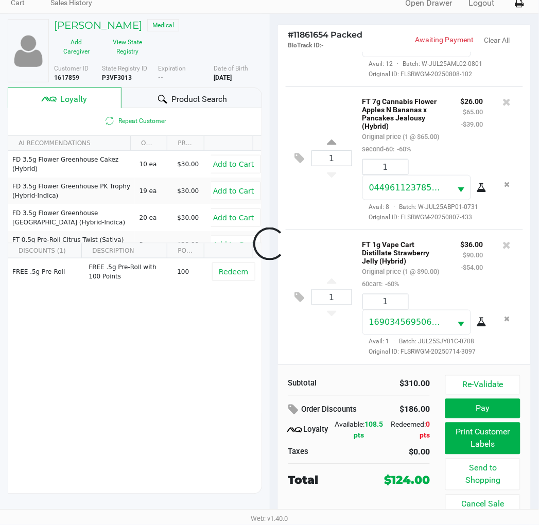
scroll to position [45, 0]
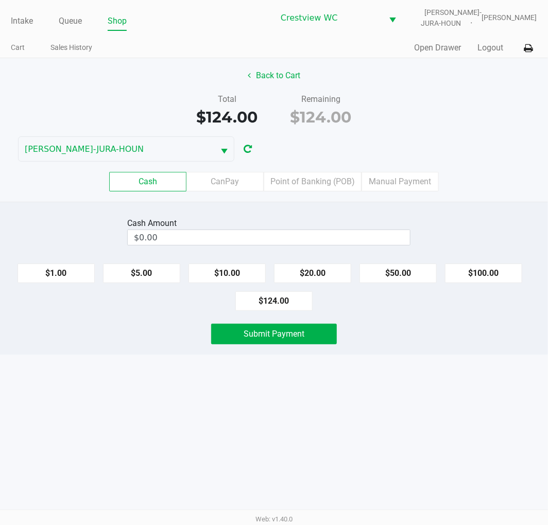
click at [474, 91] on div "Back to Cart Total $124.00 Remaining $124.00 BRUNO-JURA-HOUN Cash CanPay Point …" at bounding box center [274, 130] width 548 height 144
click at [311, 180] on label "Point of Banking (POB)" at bounding box center [313, 182] width 98 height 20
click at [0, 0] on 7 "Point of Banking (POB)" at bounding box center [0, 0] width 0 height 0
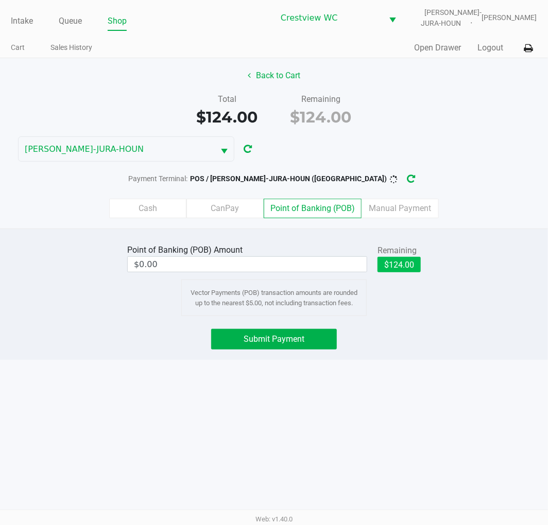
click at [402, 259] on button "$124.00" at bounding box center [399, 264] width 43 height 15
type input "$124.00"
click at [294, 337] on span "Submit Payment" at bounding box center [274, 339] width 61 height 10
click at [415, 176] on icon "button" at bounding box center [419, 179] width 9 height 8
click at [368, 261] on button "$124.00" at bounding box center [362, 264] width 43 height 15
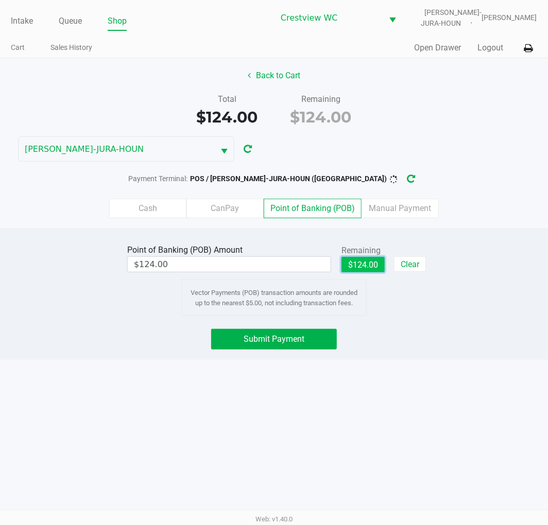
click at [281, 344] on span "Submit Payment" at bounding box center [274, 339] width 61 height 10
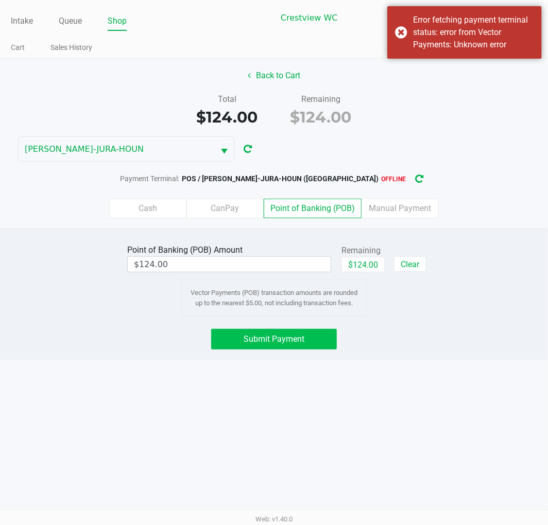
click at [414, 179] on icon "button" at bounding box center [419, 179] width 11 height 11
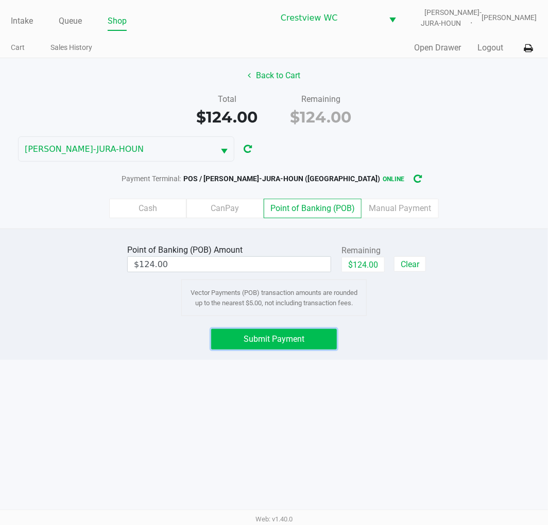
click at [273, 340] on span "Submit Payment" at bounding box center [274, 339] width 61 height 10
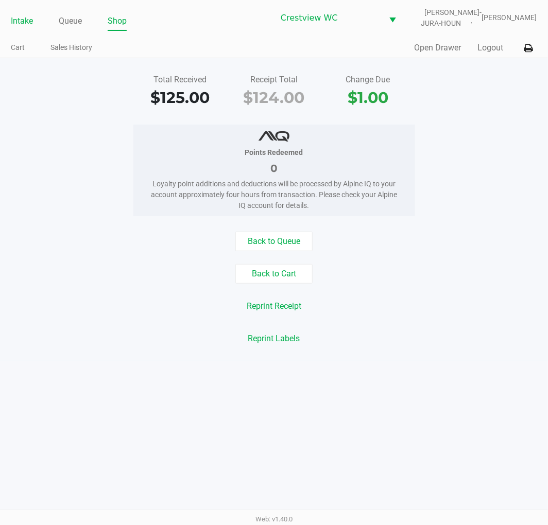
click at [14, 21] on link "Intake" at bounding box center [22, 21] width 22 height 14
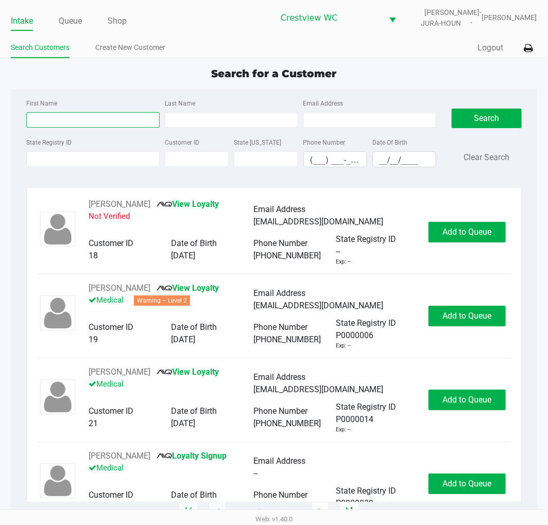
click at [45, 115] on input "First Name" at bounding box center [92, 119] width 133 height 15
type input "Alexzandrianne"
drag, startPoint x: 95, startPoint y: 82, endPoint x: 164, endPoint y: 53, distance: 75.0
click at [96, 80] on div "Search for a Customer First Name Alexzandrianne Last Name Email Address State R…" at bounding box center [274, 289] width 526 height 447
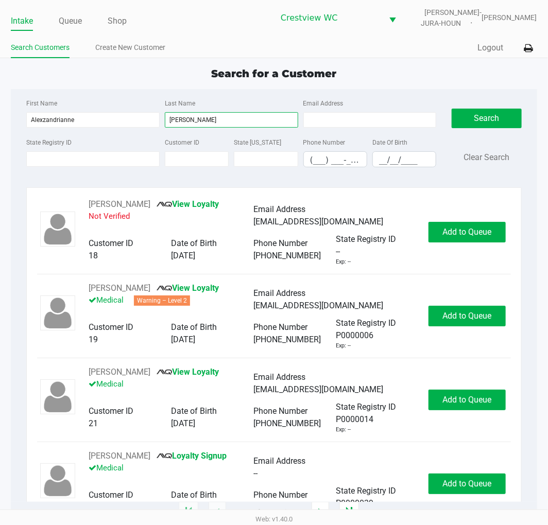
type input "Mitchell"
click at [434, 60] on app-point-of-sale "Intake Queue Shop Crestview WC BRUNO-JURA-HOUN Eric Stevenson Search Customers …" at bounding box center [274, 256] width 548 height 513
click at [378, 161] on input "__/__/____" at bounding box center [404, 160] width 63 height 16
click at [423, 71] on div "Search for a Customer" at bounding box center [273, 73] width 541 height 15
click at [378, 158] on input "__/__/____" at bounding box center [404, 160] width 63 height 16
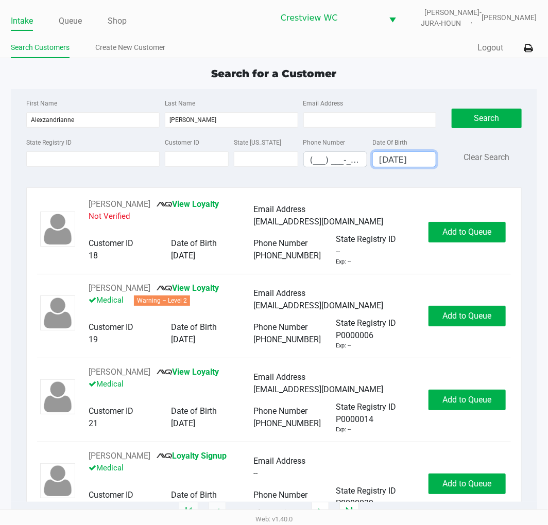
type input "07/06/1997"
click at [491, 110] on button "Search" at bounding box center [487, 119] width 70 height 20
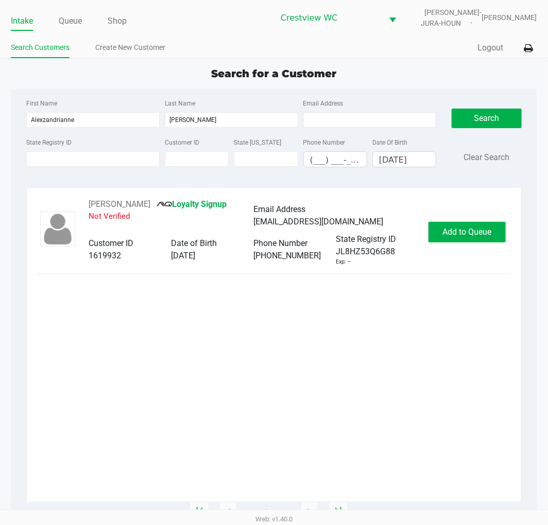
click at [26, 22] on link "Intake" at bounding box center [22, 21] width 22 height 14
click at [71, 19] on link "Queue" at bounding box center [70, 21] width 23 height 14
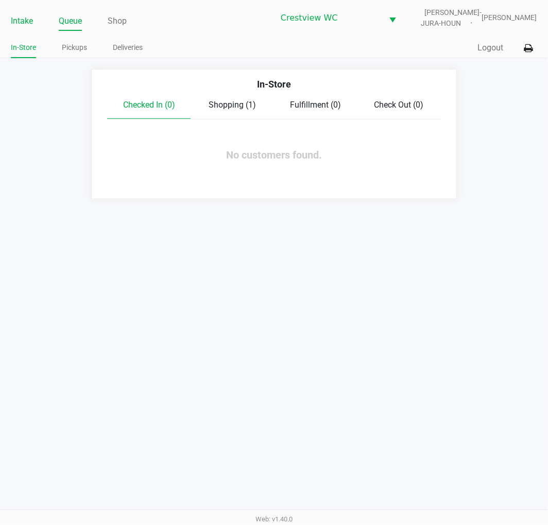
click at [13, 18] on link "Intake" at bounding box center [22, 21] width 22 height 14
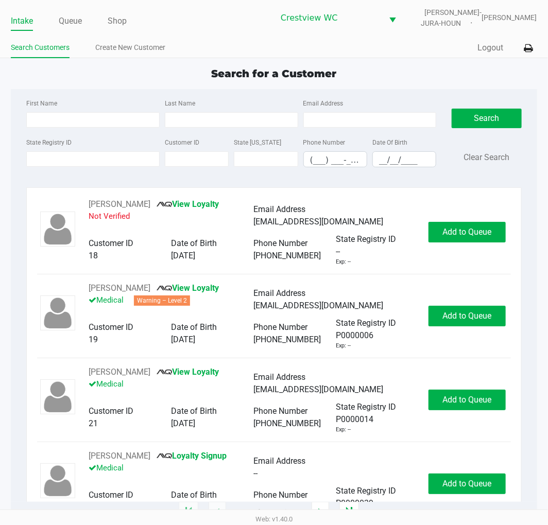
click at [391, 57] on div "Quick Sale Logout" at bounding box center [405, 48] width 263 height 19
click at [436, 63] on app-point-of-sale "Intake Queue Shop Crestview WC BRUNO-JURA-HOUN Eric Stevenson Search Customers …" at bounding box center [274, 256] width 548 height 513
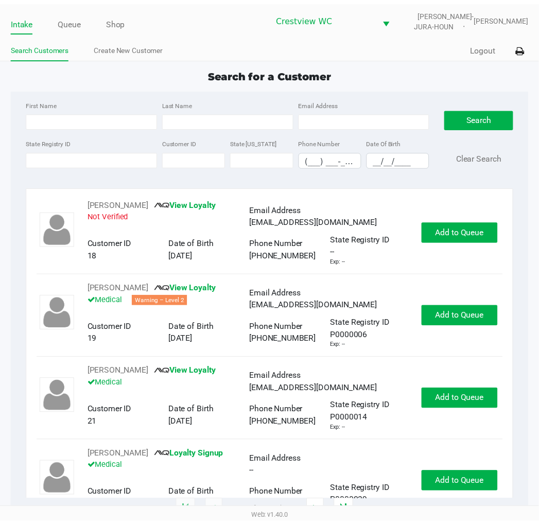
scroll to position [1, 0]
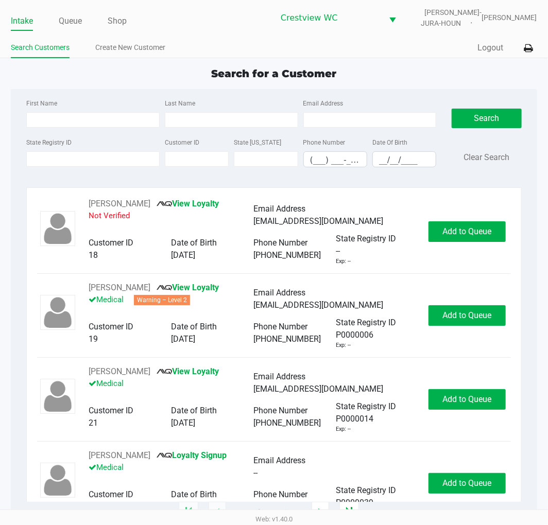
click at [419, 85] on div "Search for a Customer First Name Last Name Email Address State Registry ID Cust…" at bounding box center [274, 289] width 526 height 447
click at [119, 84] on div "Search for a Customer First Name Last Name Email Address State Registry ID Cust…" at bounding box center [274, 289] width 526 height 447
click at [414, 67] on div "Search for a Customer" at bounding box center [273, 73] width 541 height 15
click at [85, 161] on input "State Registry ID" at bounding box center [92, 158] width 133 height 15
type input "p0ft2242"
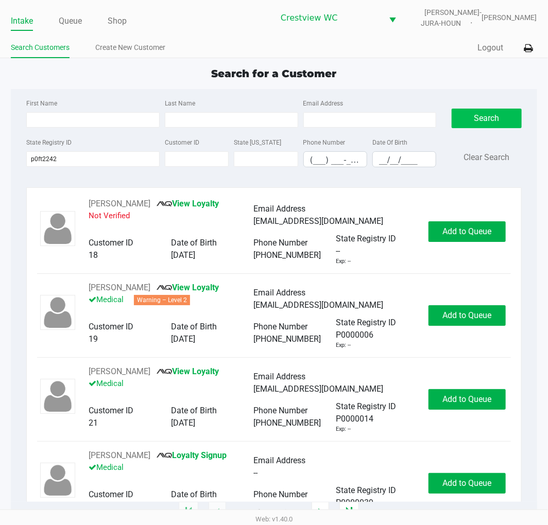
click at [485, 116] on button "Search" at bounding box center [487, 119] width 70 height 20
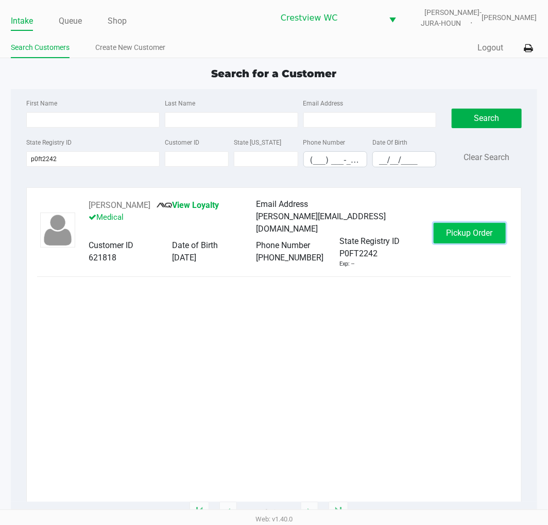
click at [479, 241] on button "Pickup Order" at bounding box center [470, 233] width 72 height 21
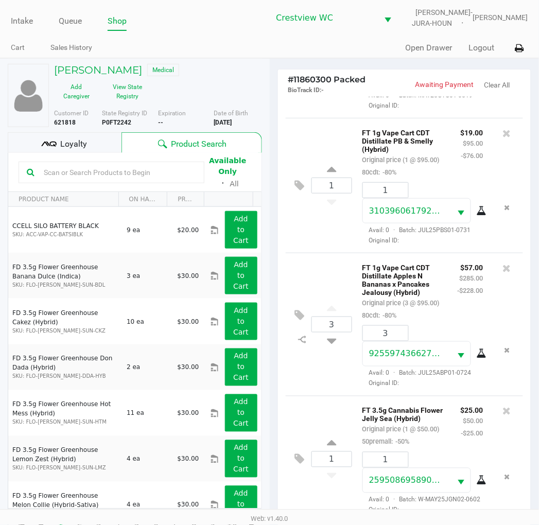
click at [87, 132] on div "Loyalty" at bounding box center [65, 142] width 114 height 21
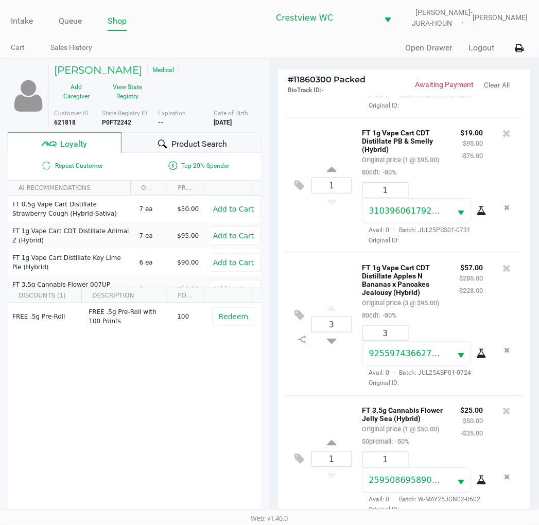
click at [76, 138] on span "Loyalty" at bounding box center [73, 144] width 27 height 12
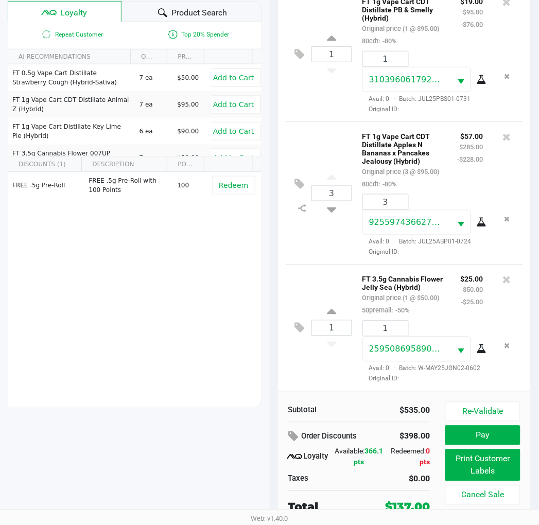
scroll to position [133, 0]
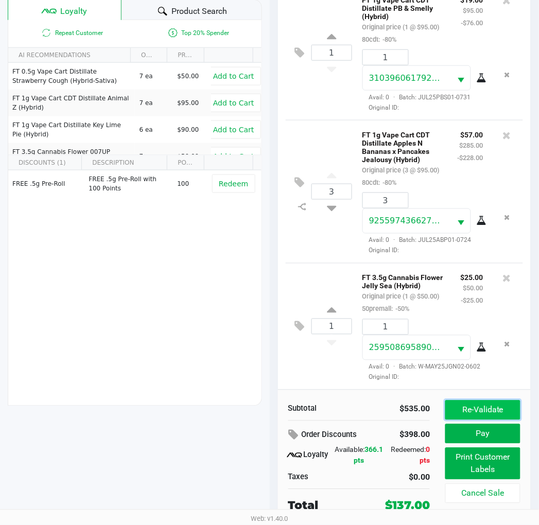
click at [480, 409] on button "Re-Validate" at bounding box center [483, 411] width 75 height 20
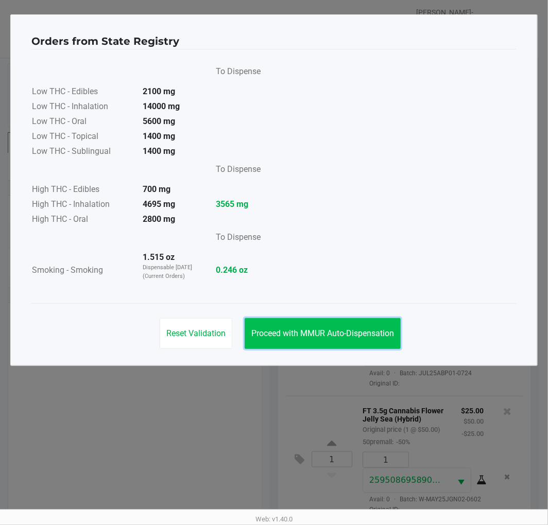
click at [346, 333] on span "Proceed with MMUR Auto-Dispensation" at bounding box center [322, 334] width 143 height 10
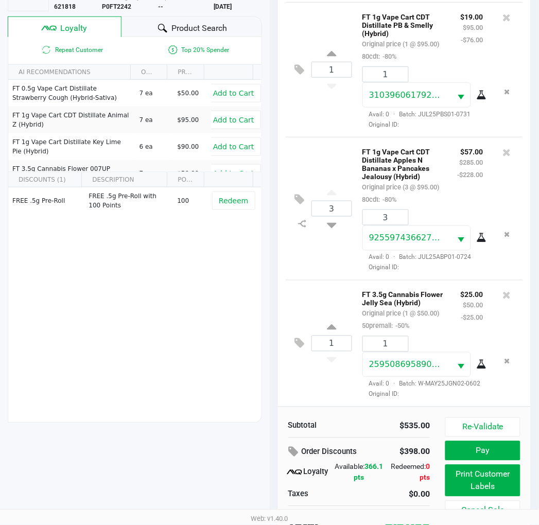
scroll to position [133, 0]
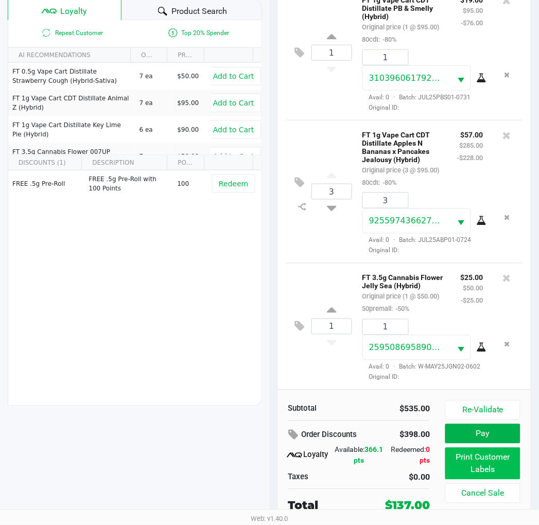
click at [482, 467] on button "Print Customer Labels" at bounding box center [483, 464] width 75 height 32
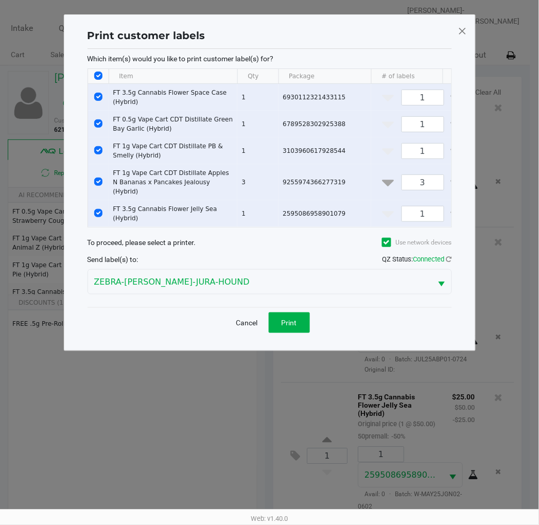
scroll to position [0, 0]
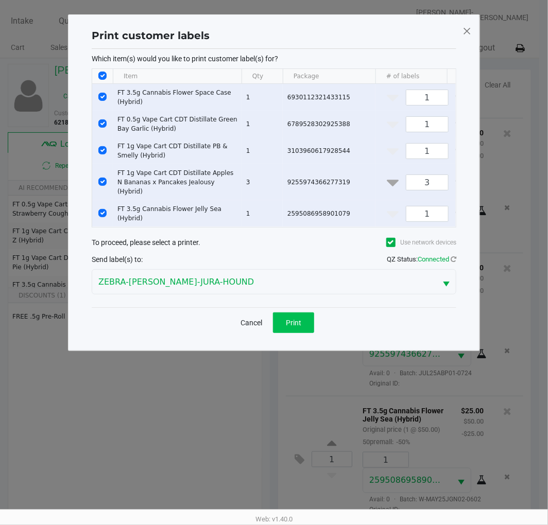
click at [290, 319] on span "Print" at bounding box center [293, 323] width 15 height 8
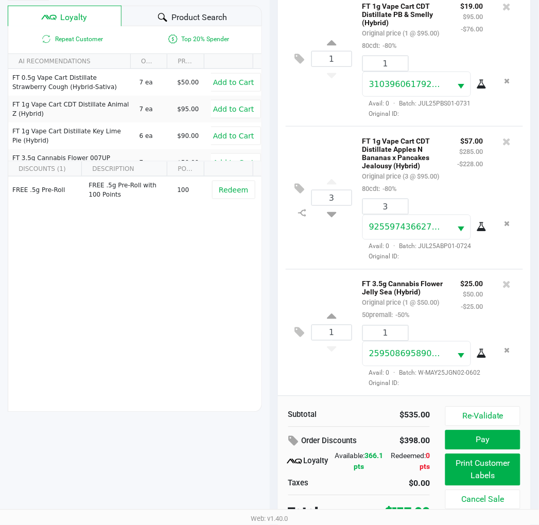
scroll to position [133, 0]
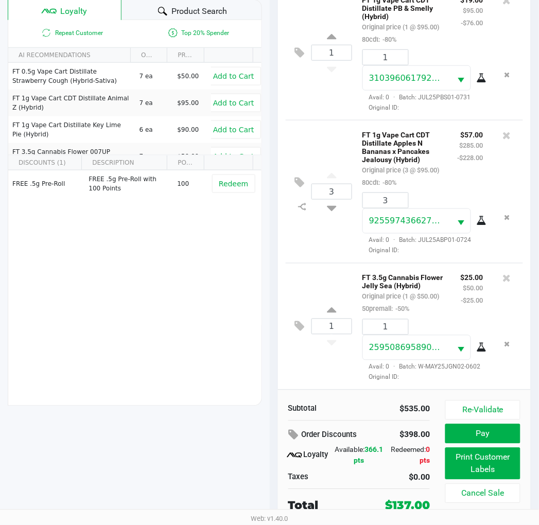
click at [318, 226] on div "3 FT 1g Vape Cart CDT Distillate Apples N Bananas x Pancakes Jealousy (Hybrid) …" at bounding box center [405, 191] width 238 height 143
click at [483, 413] on button "Re-Validate" at bounding box center [483, 411] width 75 height 20
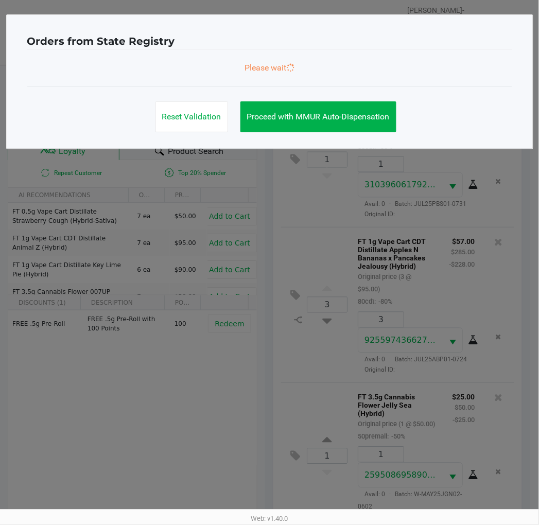
scroll to position [0, 0]
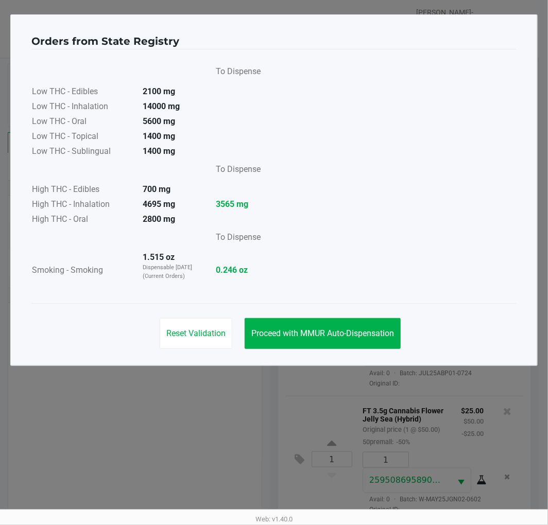
click at [367, 322] on button "Proceed with MMUR Auto-Dispensation" at bounding box center [323, 333] width 156 height 31
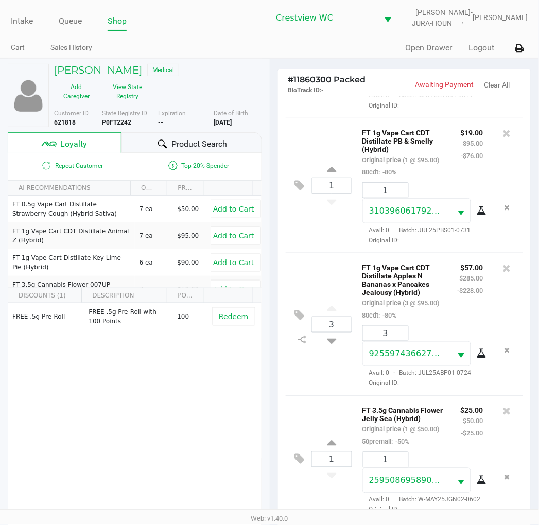
scroll to position [133, 0]
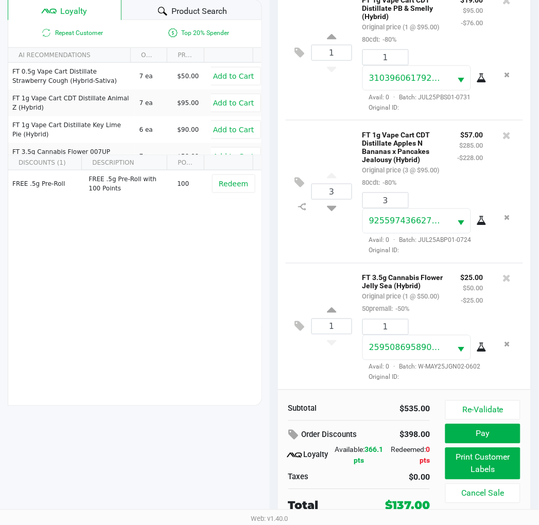
click at [487, 436] on button "Pay" at bounding box center [483, 434] width 75 height 20
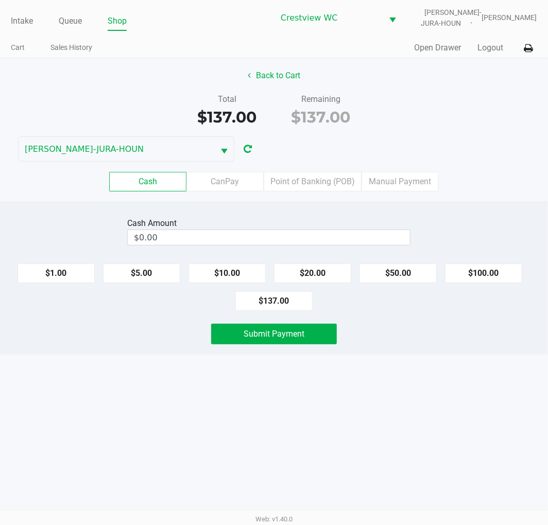
click at [484, 101] on div "Total $137.00 Remaining $137.00" at bounding box center [273, 111] width 563 height 36
click at [312, 179] on label "Point of Banking (POB)" at bounding box center [313, 182] width 98 height 20
click at [0, 0] on 7 "Point of Banking (POB)" at bounding box center [0, 0] width 0 height 0
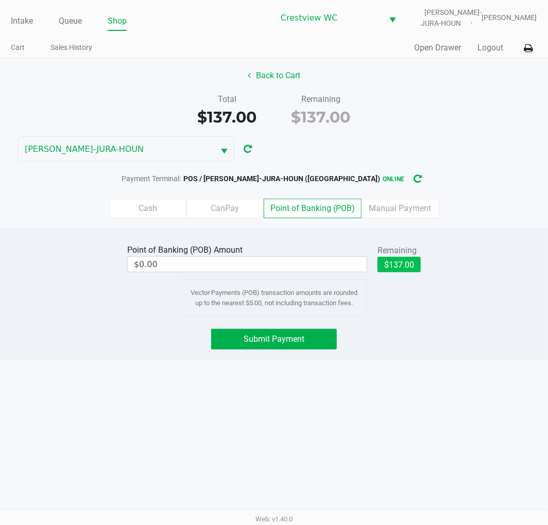
click at [403, 262] on button "$137.00" at bounding box center [399, 264] width 43 height 15
type input "$137.00"
click at [295, 338] on span "Submit Payment" at bounding box center [274, 339] width 61 height 10
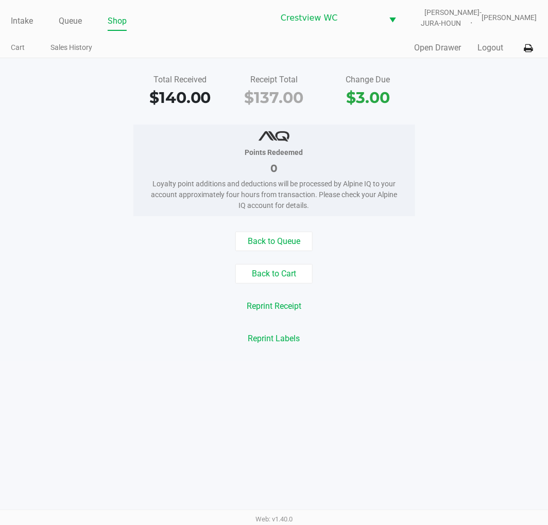
click at [485, 129] on div "Points Redeemed 0 Loyalty point additions and deductions will be processed by A…" at bounding box center [273, 171] width 563 height 92
click at [19, 18] on link "Intake" at bounding box center [22, 21] width 22 height 14
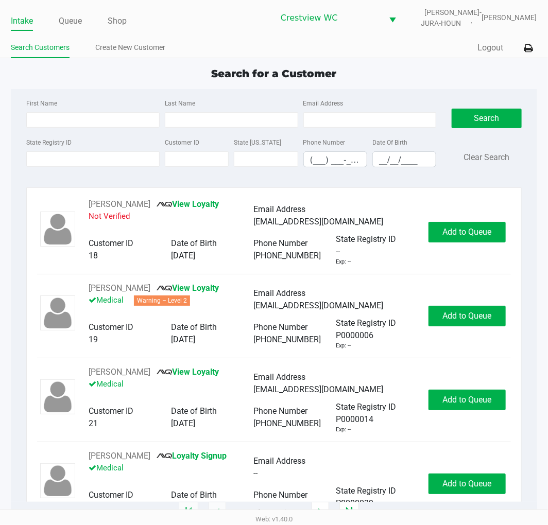
click at [424, 53] on div "Quick Sale Logout" at bounding box center [405, 48] width 263 height 19
click at [94, 116] on input "First Name" at bounding box center [92, 119] width 133 height 15
type input "melissa"
click at [229, 126] on input "Last Name" at bounding box center [231, 119] width 133 height 15
type input "cowley"
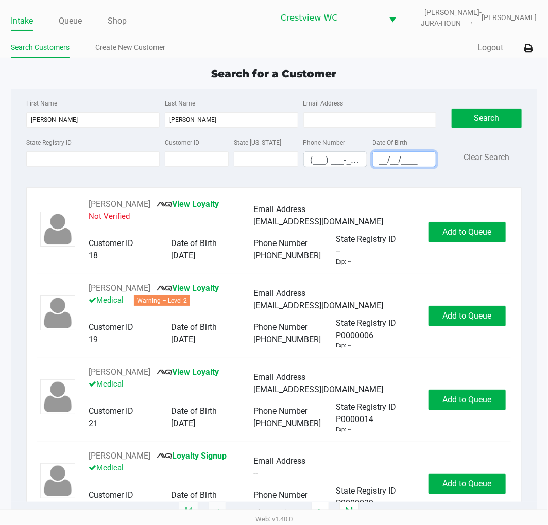
click at [384, 165] on input "__/__/____" at bounding box center [404, 160] width 63 height 16
type input "08/13/1988"
click at [482, 116] on button "Search" at bounding box center [487, 119] width 70 height 20
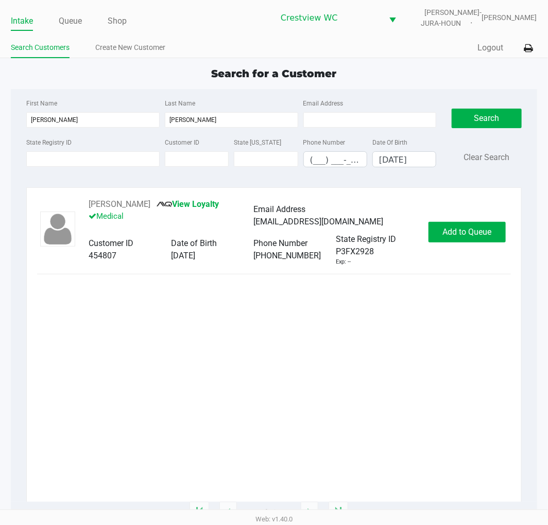
click at [483, 220] on div "MELISSA COWLEY View Loyalty Medical Email Address MELISSADYBEDAL@YAHOO.COM Cust…" at bounding box center [273, 232] width 473 height 68
click at [487, 235] on span "Add to Queue" at bounding box center [466, 232] width 49 height 10
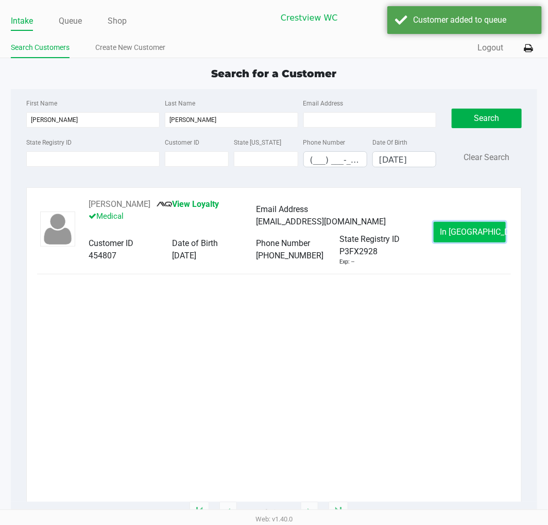
click at [471, 230] on span "In Queue" at bounding box center [483, 232] width 87 height 10
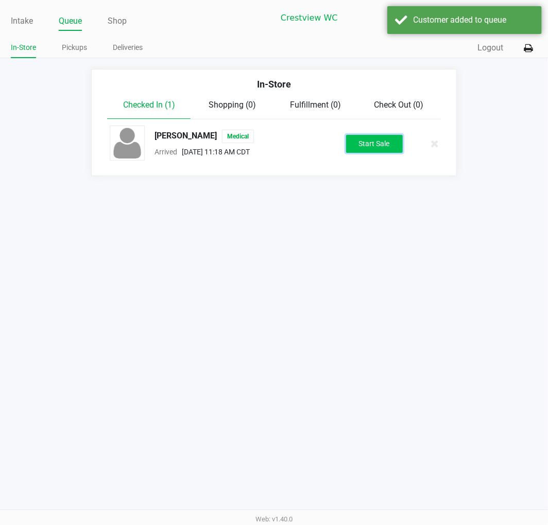
click at [382, 140] on button "Start Sale" at bounding box center [374, 144] width 57 height 18
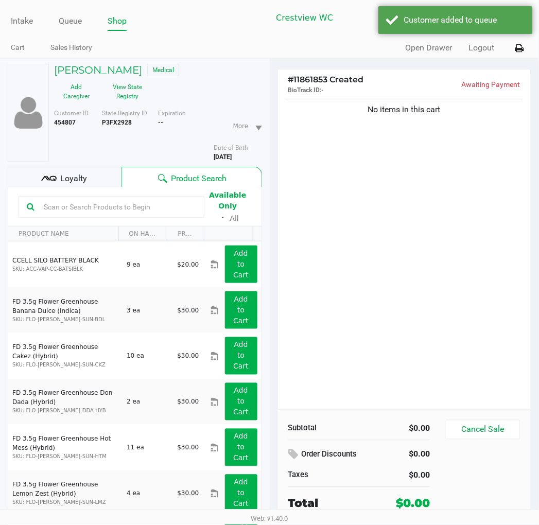
click at [398, 180] on div "No items in this cart" at bounding box center [404, 253] width 253 height 313
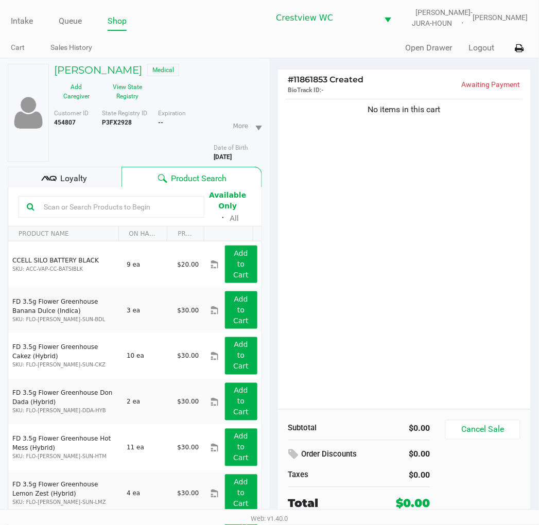
click at [380, 176] on div "No items in this cart" at bounding box center [404, 253] width 253 height 313
click at [478, 267] on div "No items in this cart" at bounding box center [404, 253] width 253 height 313
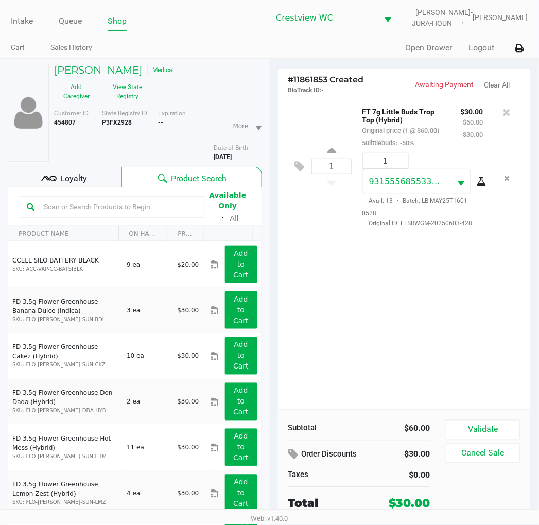
click at [461, 301] on div "1 FT 7g Little Buds Trop Top (Hybrid) Original price (1 @ $60.00) 50littlebuds:…" at bounding box center [404, 253] width 253 height 313
click at [452, 332] on div "1 FT 7g Little Buds Trop Top (Hybrid) Original price (1 @ $60.00) 50littlebuds:…" at bounding box center [404, 253] width 253 height 313
click at [68, 174] on span "Loyalty" at bounding box center [73, 179] width 27 height 12
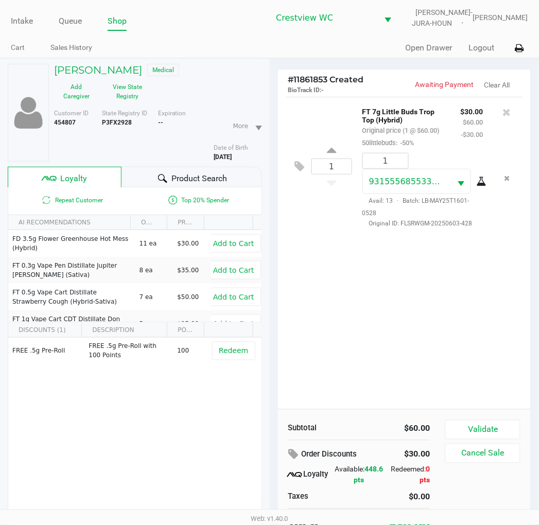
click at [438, 297] on div "1 FT 7g Little Buds Trop Top (Hybrid) Original price (1 @ $60.00) 50littlebuds:…" at bounding box center [404, 253] width 253 height 313
click at [483, 432] on button "Validate" at bounding box center [483, 430] width 75 height 20
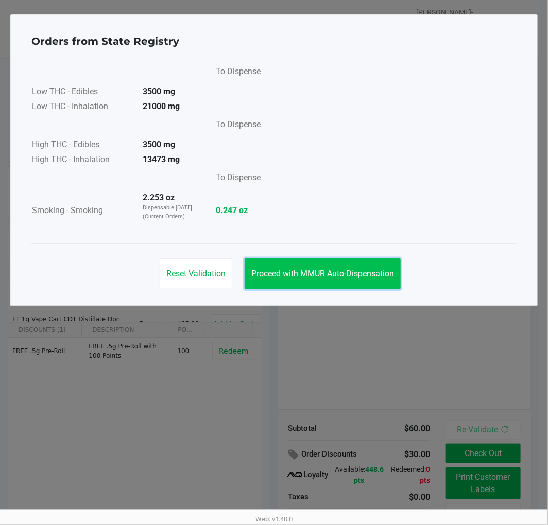
click at [336, 266] on button "Proceed with MMUR Auto-Dispensation" at bounding box center [323, 274] width 156 height 31
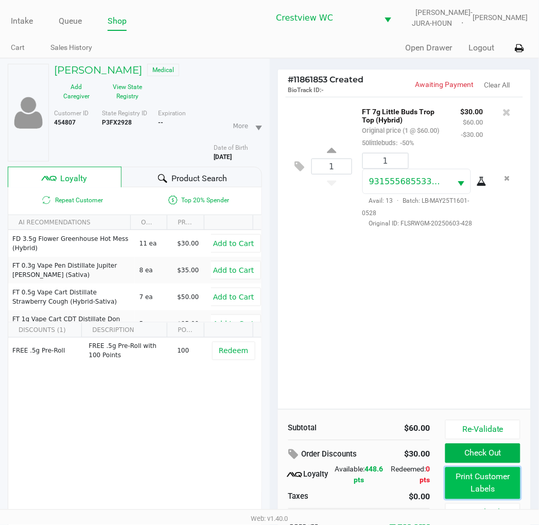
click at [505, 474] on button "Print Customer Labels" at bounding box center [483, 484] width 75 height 32
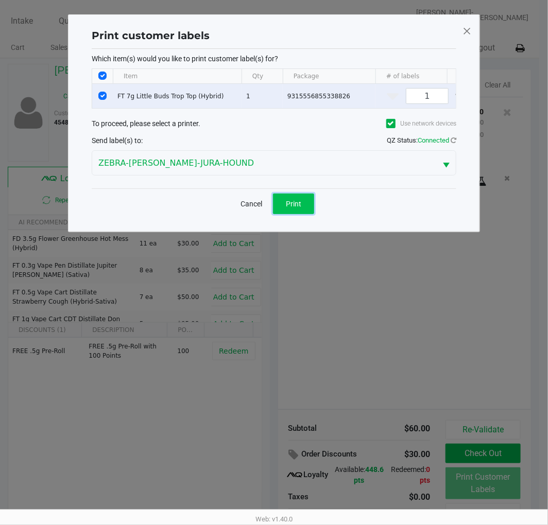
click at [310, 214] on button "Print" at bounding box center [293, 204] width 41 height 21
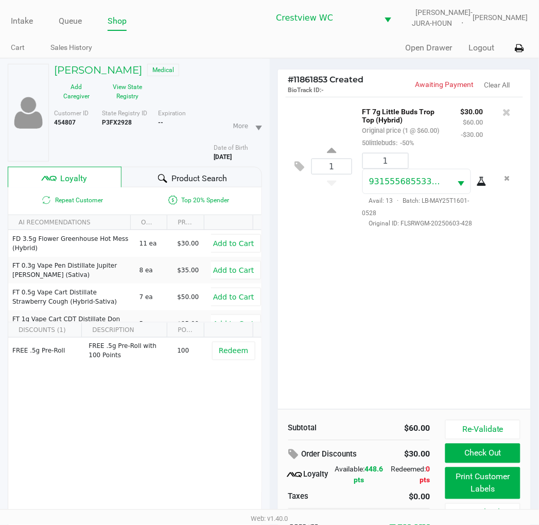
scroll to position [54, 0]
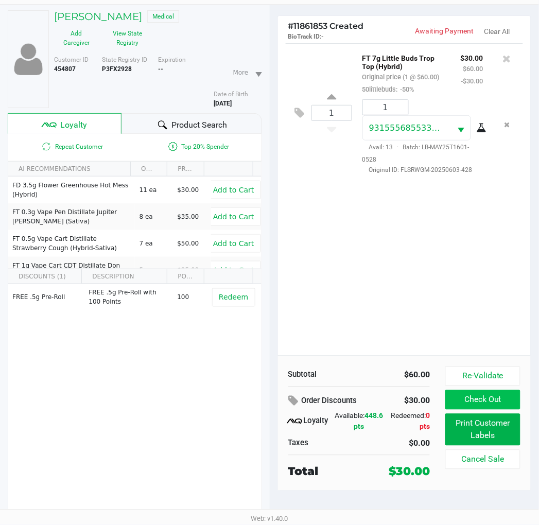
click at [488, 399] on button "Check Out" at bounding box center [483, 400] width 75 height 20
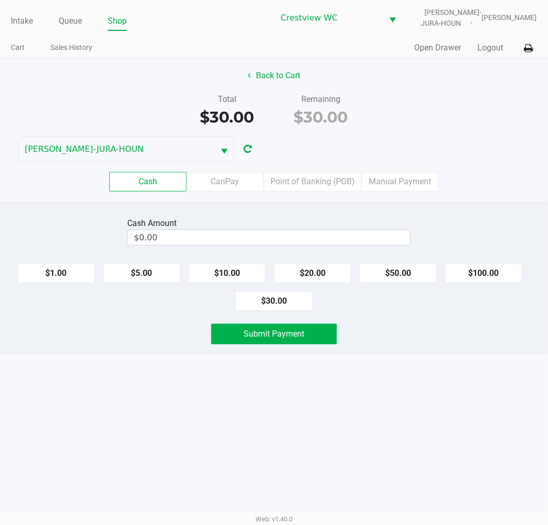
click at [322, 266] on button "$20.00" at bounding box center [312, 274] width 77 height 20
click at [226, 272] on button "$10.00" at bounding box center [227, 274] width 77 height 20
type input "$30.00"
click at [463, 373] on div "Intake Queue Shop Crestview WC BRUNO-JURA-HOUN Eric Stevenson Cart Sales Histor…" at bounding box center [274, 262] width 548 height 525
click at [282, 335] on span "Submit Payment" at bounding box center [274, 334] width 61 height 10
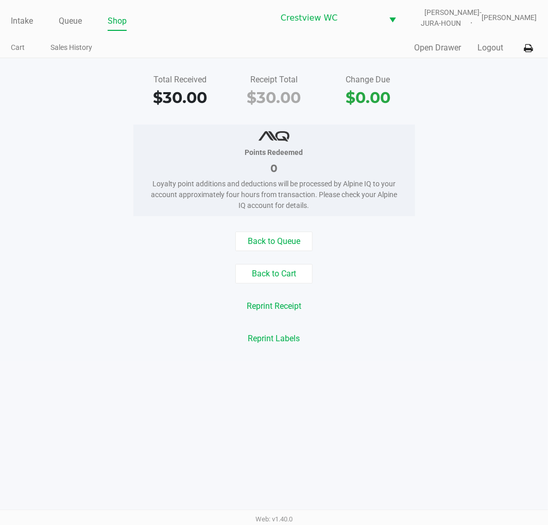
click at [481, 139] on div "Points Redeemed 0 Loyalty point additions and deductions will be processed by A…" at bounding box center [273, 171] width 563 height 92
click at [15, 25] on link "Intake" at bounding box center [22, 21] width 22 height 14
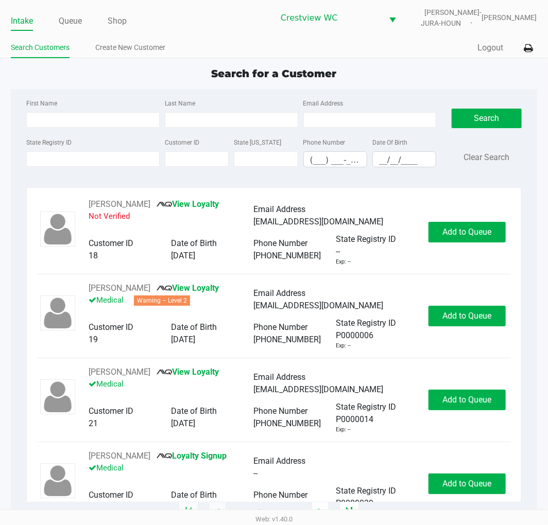
click at [426, 58] on app-point-of-sale "Intake Queue Shop Crestview WC BRUNO-JURA-HOUN Eric Stevenson Search Customers …" at bounding box center [274, 256] width 548 height 513
click at [408, 55] on div "Quick Sale Logout" at bounding box center [405, 48] width 263 height 19
click at [387, 53] on div "Quick Sale Logout" at bounding box center [405, 48] width 263 height 19
click at [87, 158] on input "State Registry ID" at bounding box center [92, 158] width 133 height 15
type input "p6mk0307"
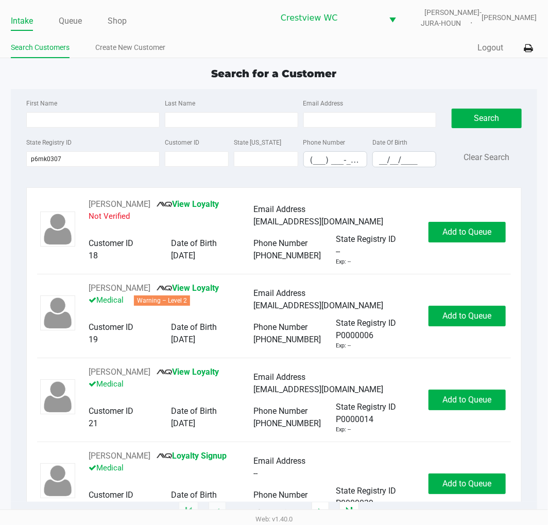
click at [485, 95] on div "First Name Last Name Email Address State Registry ID p6mk0307 Customer ID State…" at bounding box center [274, 136] width 510 height 94
click at [482, 127] on button "Search" at bounding box center [487, 119] width 70 height 20
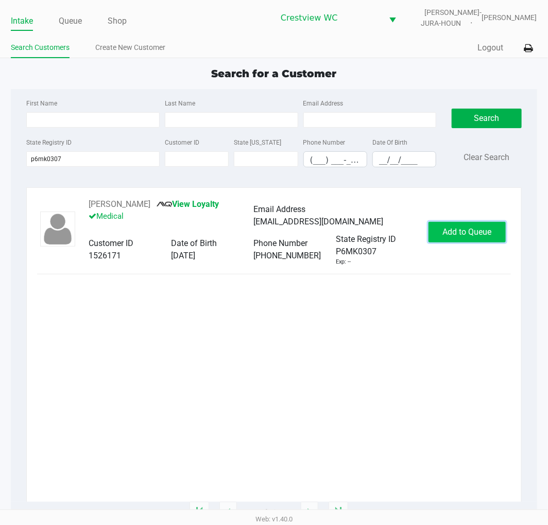
click at [488, 240] on button "Add to Queue" at bounding box center [467, 232] width 77 height 21
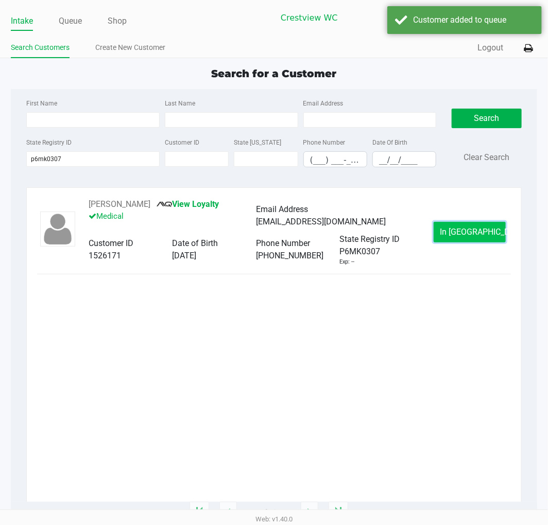
click at [469, 232] on span "In Queue" at bounding box center [483, 232] width 87 height 10
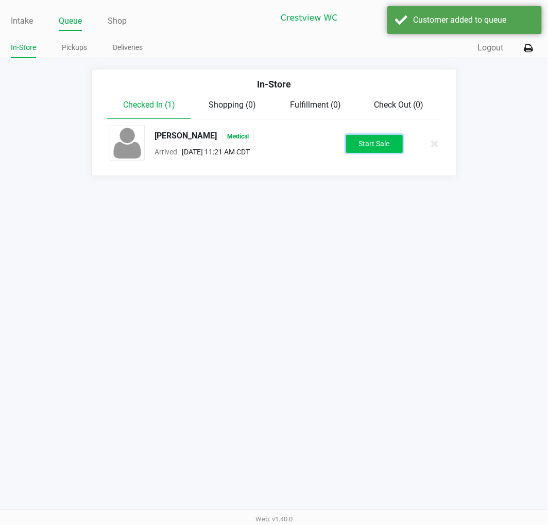
click at [385, 146] on button "Start Sale" at bounding box center [374, 144] width 57 height 18
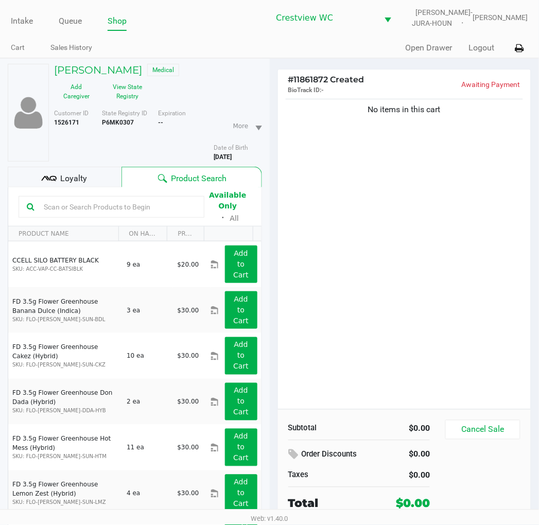
click at [431, 217] on div "No items in this cart" at bounding box center [404, 253] width 253 height 313
click at [460, 237] on div "No items in this cart" at bounding box center [404, 253] width 253 height 313
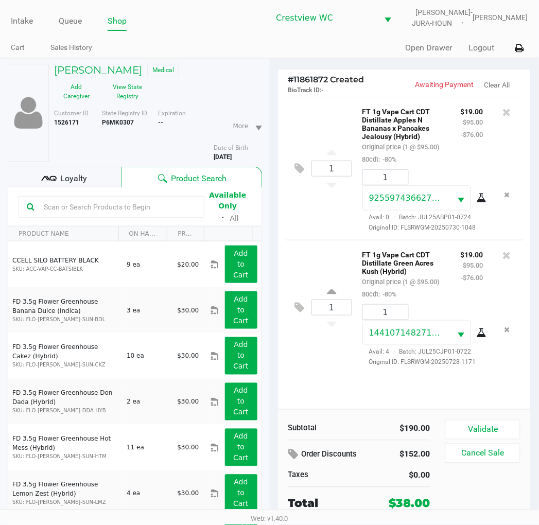
click at [316, 201] on div "1 FT 1g Vape Cart CDT Distillate Apples N Bananas x Pancakes Jealousy (Hybrid) …" at bounding box center [405, 168] width 238 height 143
click at [487, 433] on button "Validate" at bounding box center [483, 430] width 75 height 20
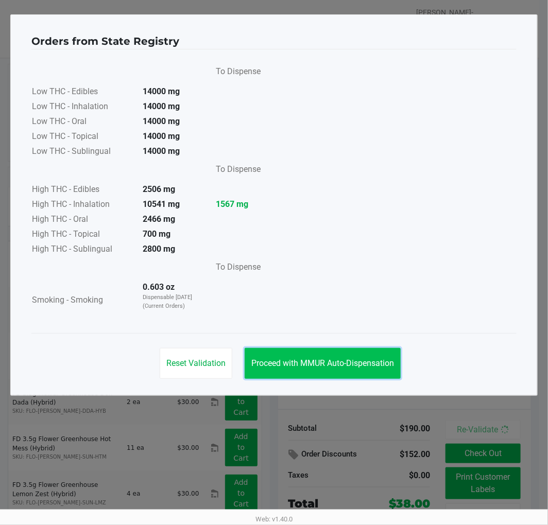
click at [376, 364] on span "Proceed with MMUR Auto-Dispensation" at bounding box center [322, 363] width 143 height 10
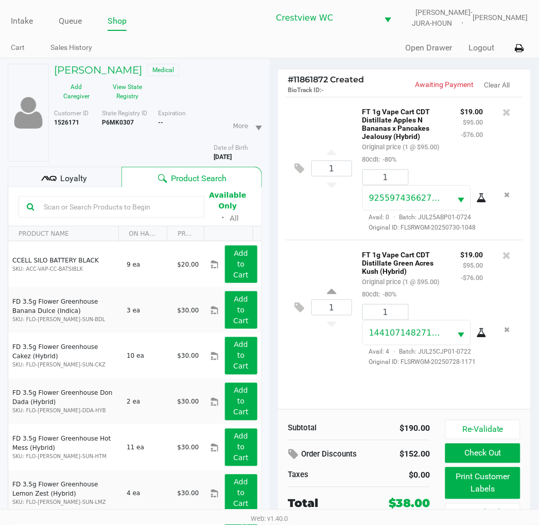
click at [71, 184] on span "Loyalty" at bounding box center [73, 179] width 27 height 12
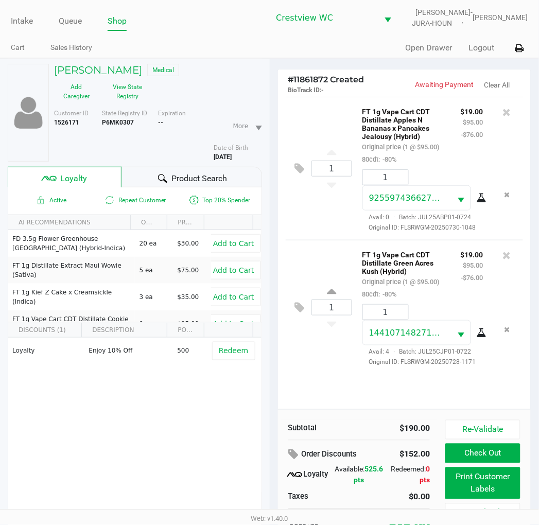
click at [320, 379] on div "1 FT 1g Vape Cart CDT Distillate Apples N Bananas x Pancakes Jealousy (Hybrid) …" at bounding box center [404, 253] width 253 height 313
click at [320, 227] on div "1 FT 1g Vape Cart CDT Distillate Apples N Bananas x Pancakes Jealousy (Hybrid) …" at bounding box center [405, 168] width 238 height 143
click at [315, 219] on div "1 FT 1g Vape Cart CDT Distillate Apples N Bananas x Pancakes Jealousy (Hybrid) …" at bounding box center [405, 168] width 238 height 143
click at [353, 367] on div "FT 1g Vape Cart CDT Distillate Green Acres Kush (Hybrid) Original price (1 @ $9…" at bounding box center [433, 307] width 163 height 119
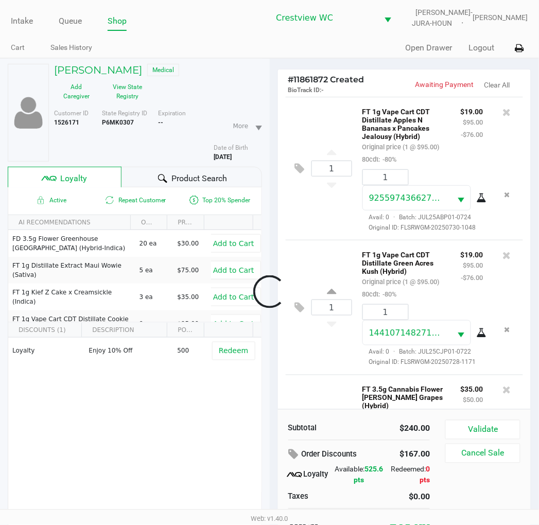
scroll to position [138, 0]
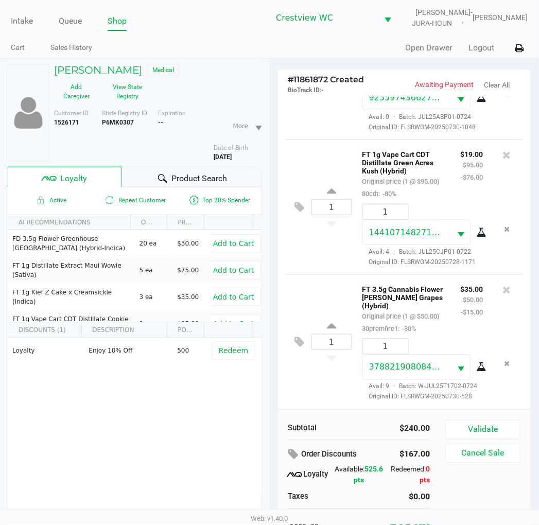
click at [324, 251] on div "1 FT 1g Vape Cart CDT Distillate Green Acres Kush (Hybrid) Original price (1 @ …" at bounding box center [405, 207] width 238 height 135
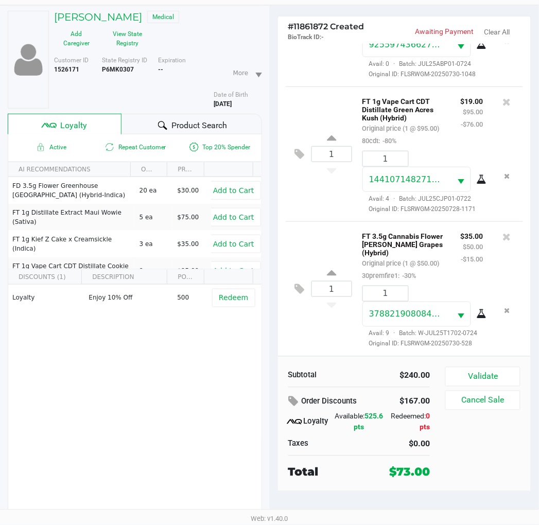
scroll to position [54, 0]
click at [329, 221] on div "1 FT 3.5g Cannabis Flower Gaspar's Grapes (Hybrid) Original price (1 @ $50.00) …" at bounding box center [405, 288] width 238 height 135
click at [332, 324] on div "1 FT 3.5g Cannabis Flower Gaspar's Grapes (Hybrid) Original price (1 @ $50.00) …" at bounding box center [405, 288] width 238 height 135
click at [472, 378] on button "Validate" at bounding box center [483, 377] width 75 height 20
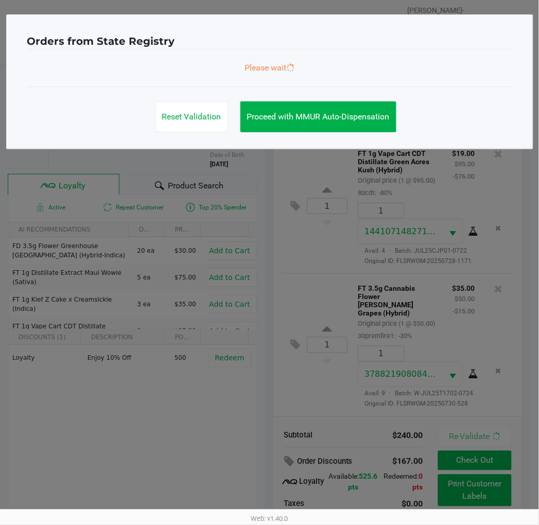
scroll to position [0, 0]
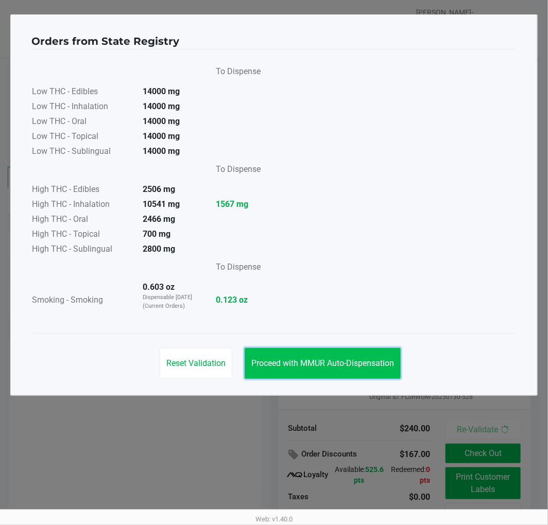
click at [381, 354] on button "Proceed with MMUR Auto-Dispensation" at bounding box center [323, 363] width 156 height 31
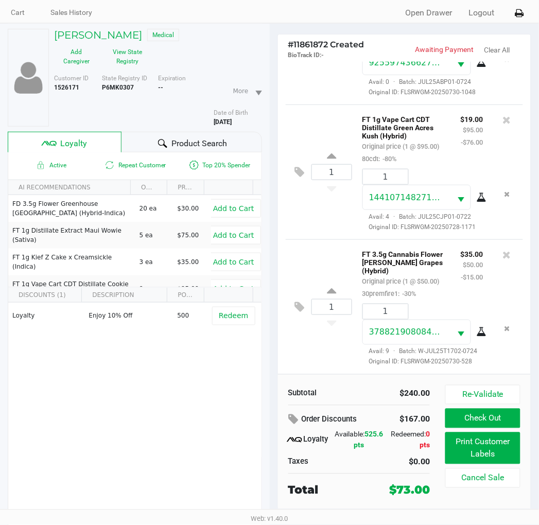
scroll to position [54, 0]
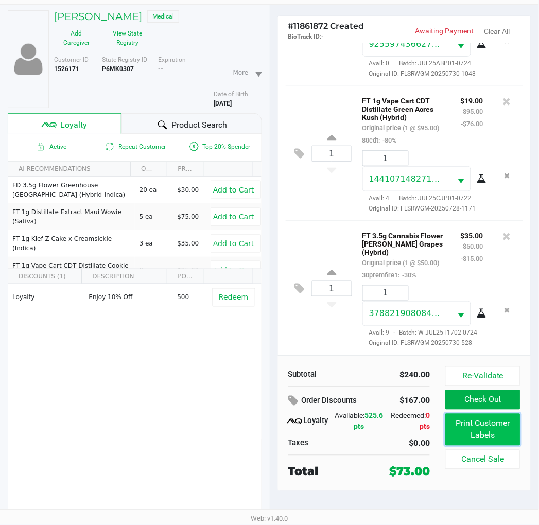
click at [506, 428] on button "Print Customer Labels" at bounding box center [483, 430] width 75 height 32
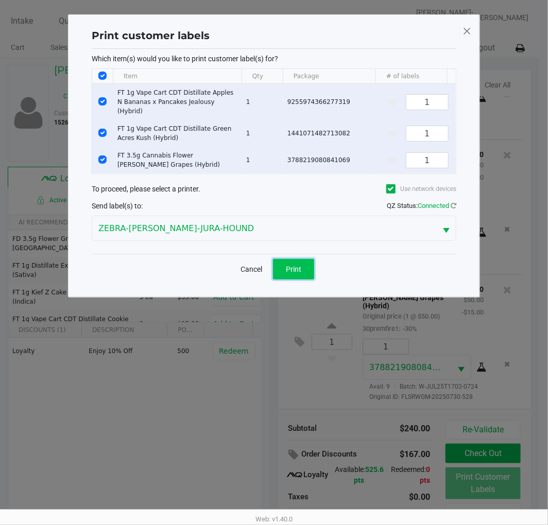
click at [314, 266] on button "Print" at bounding box center [293, 269] width 41 height 21
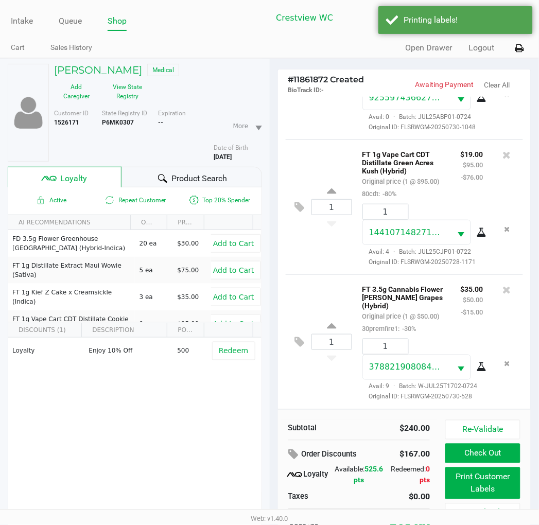
scroll to position [54, 0]
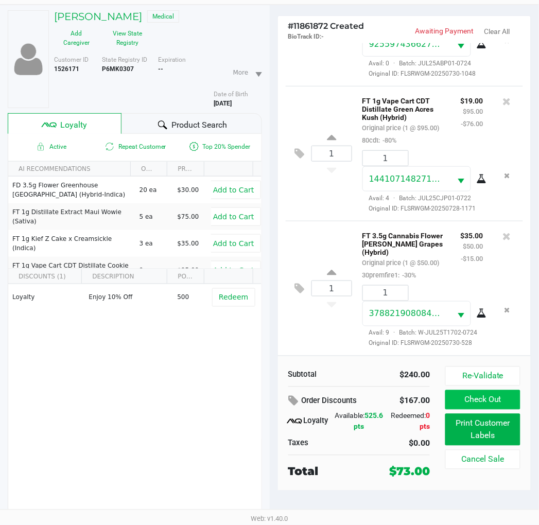
click at [485, 400] on button "Check Out" at bounding box center [483, 400] width 75 height 20
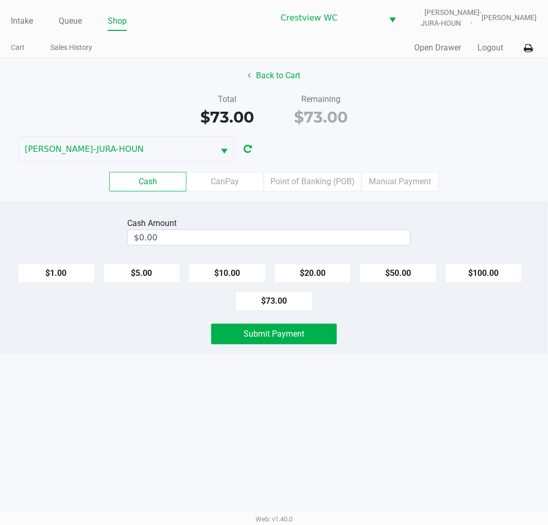
click at [451, 93] on div "Total $73.00 Remaining $73.00" at bounding box center [273, 111] width 563 height 36
click at [269, 74] on button "Back to Cart" at bounding box center [274, 76] width 66 height 20
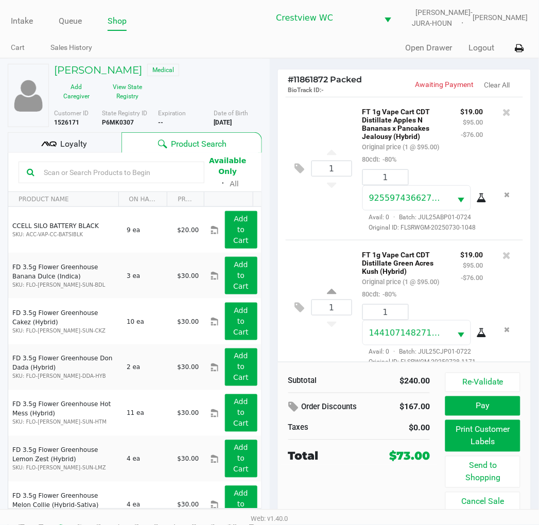
click at [94, 140] on div "Loyalty" at bounding box center [65, 142] width 114 height 21
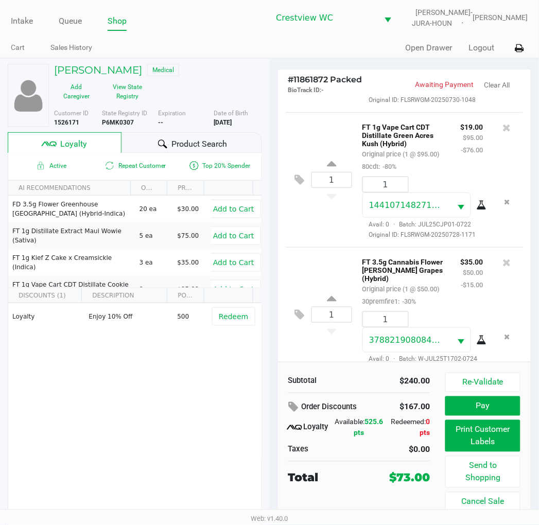
scroll to position [132, 0]
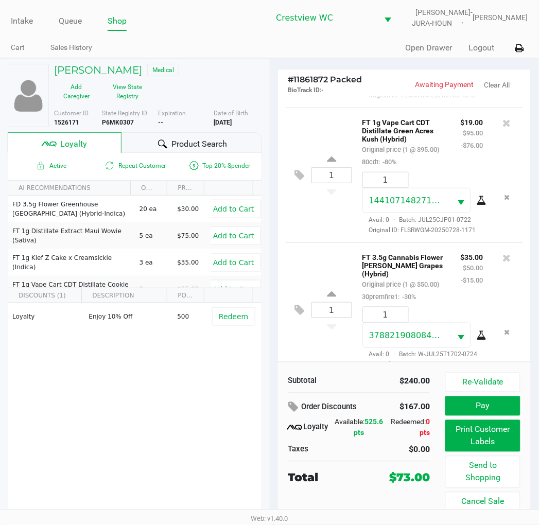
click at [315, 273] on div "1 FT 3.5g Cannabis Flower Gaspar's Grapes (Hybrid) Original price (1 @ $50.00) …" at bounding box center [405, 310] width 238 height 135
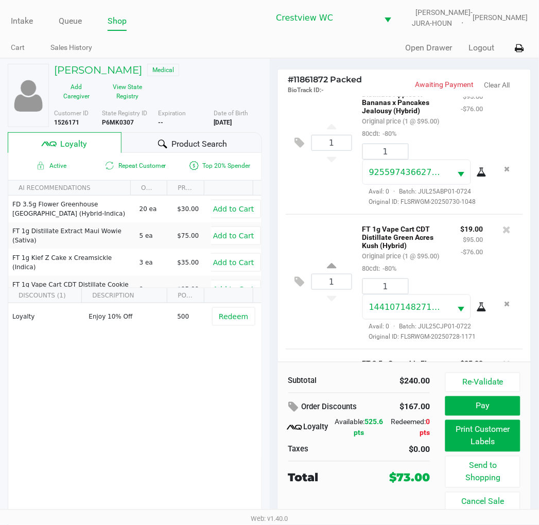
scroll to position [24, 0]
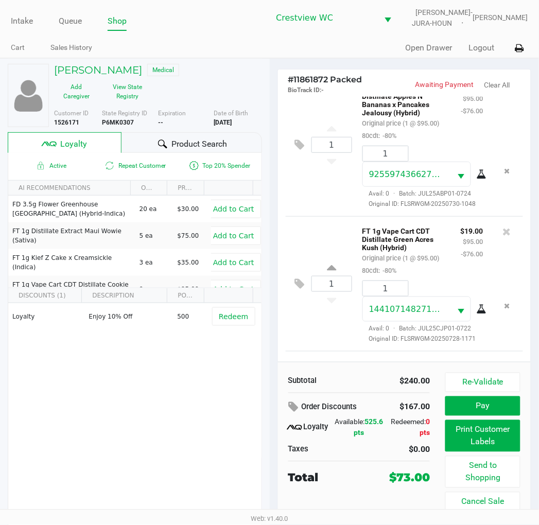
click at [327, 216] on div "1 FT 1g Vape Cart CDT Distillate Apples N Bananas x Pancakes Jealousy (Hybrid) …" at bounding box center [405, 144] width 238 height 143
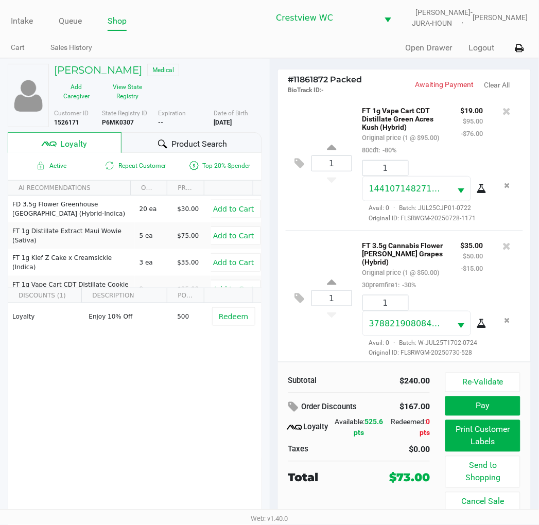
scroll to position [157, 0]
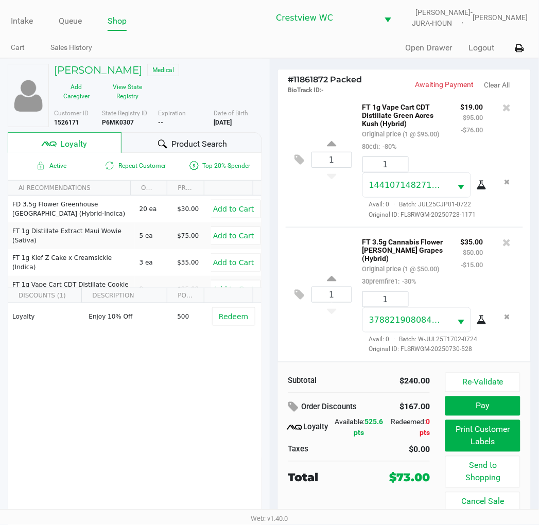
click at [318, 227] on div "1 FT 1g Vape Cart CDT Distillate Green Acres Kush (Hybrid) Original price (1 @ …" at bounding box center [405, 159] width 238 height 135
click at [321, 227] on div "1 FT 3.5g Cannabis Flower Gaspar's Grapes (Hybrid) Original price (1 @ $50.00) …" at bounding box center [405, 294] width 238 height 135
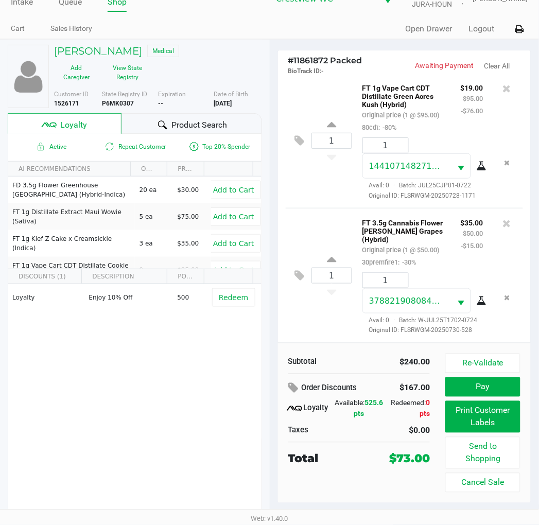
click at [338, 305] on div "1 FT 3.5g Cannabis Flower Gaspar's Grapes (Hybrid) Original price (1 @ $50.00) …" at bounding box center [405, 275] width 238 height 135
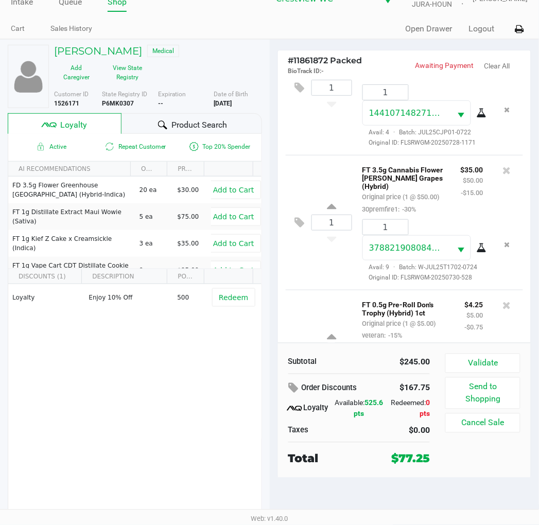
scroll to position [325, 0]
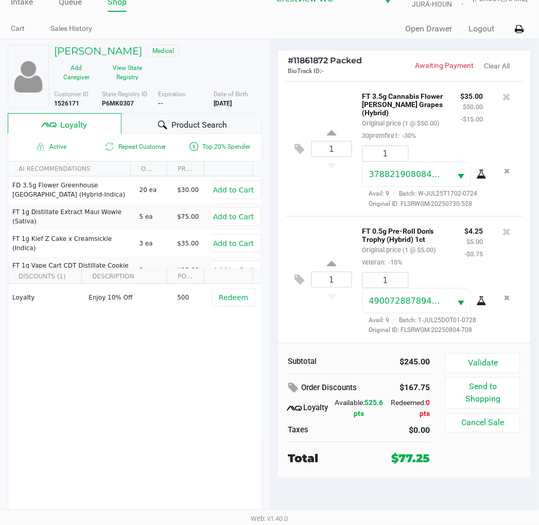
click at [214, 397] on div "Loyalty Enjoy 10% Off 500 Redeem" at bounding box center [134, 361] width 253 height 155
click at [317, 315] on div "1 FT 0.5g Pre-Roll Don's Trophy (Hybrid) 1ct Original price (1 @ $5.00) veteran…" at bounding box center [405, 279] width 238 height 127
click at [490, 359] on button "Validate" at bounding box center [483, 364] width 75 height 20
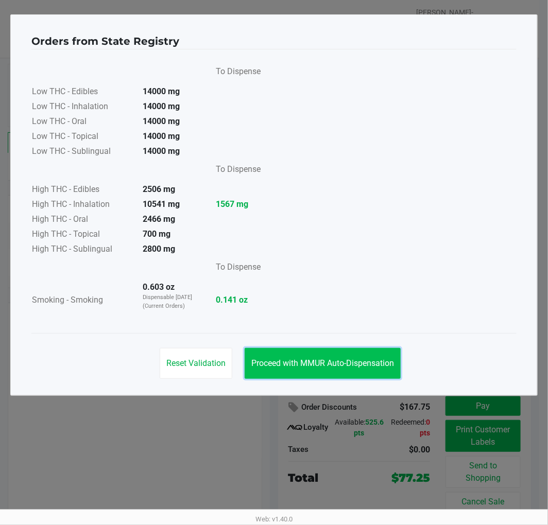
click at [387, 363] on span "Proceed with MMUR Auto-Dispensation" at bounding box center [322, 363] width 143 height 10
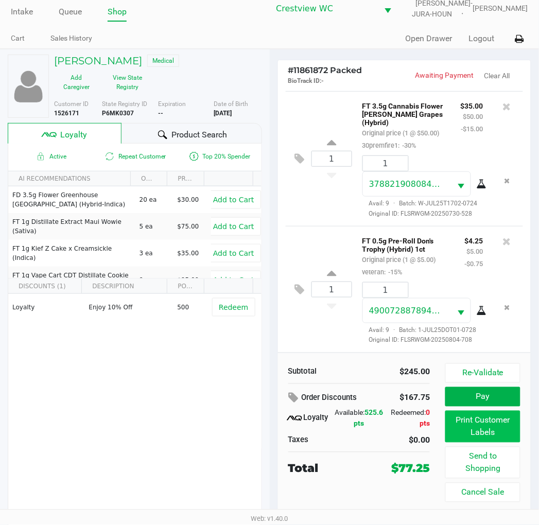
scroll to position [19, 0]
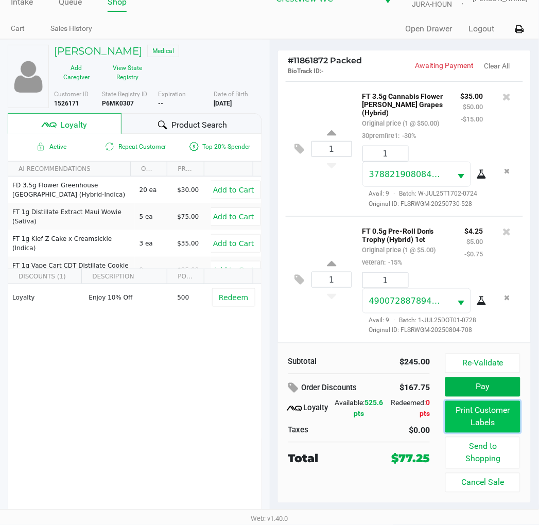
click at [478, 413] on button "Print Customer Labels" at bounding box center [483, 417] width 75 height 32
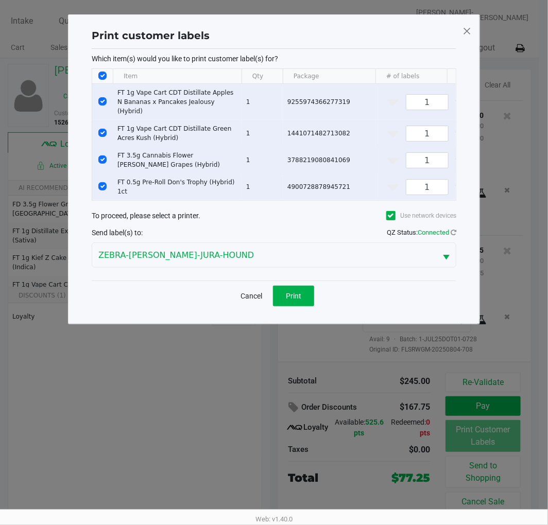
click at [104, 156] on input "Select Row" at bounding box center [102, 160] width 8 height 8
checkbox input "false"
click at [103, 129] on input "Select Row" at bounding box center [102, 133] width 8 height 8
checkbox input "false"
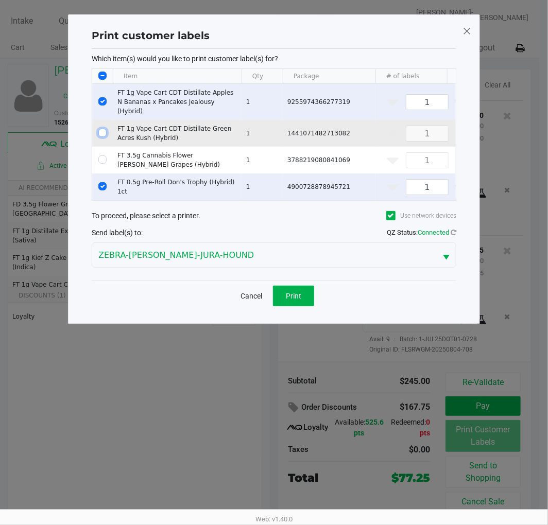
click at [103, 97] on input "Select Row" at bounding box center [102, 101] width 8 height 8
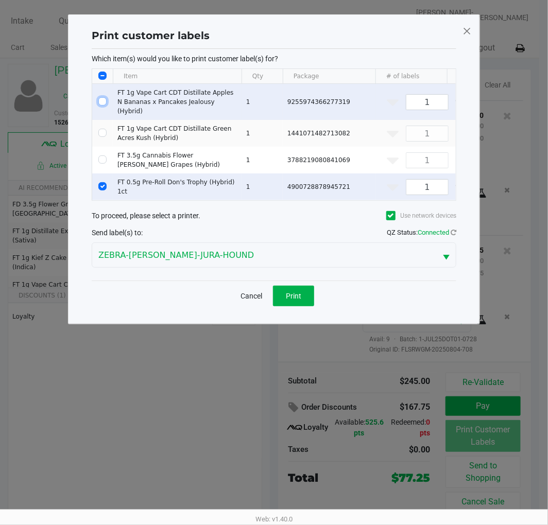
checkbox input "false"
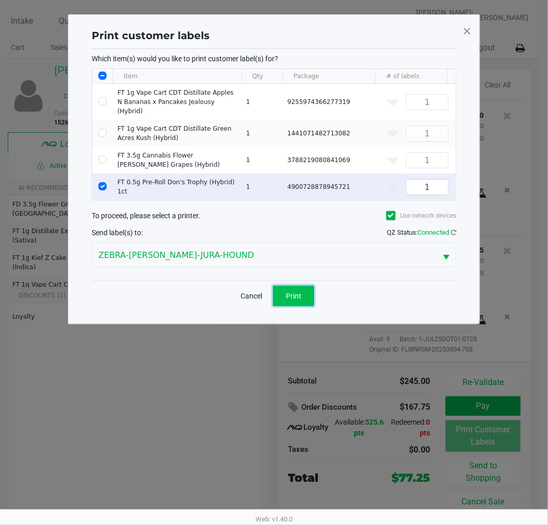
click at [303, 294] on button "Print" at bounding box center [293, 296] width 41 height 21
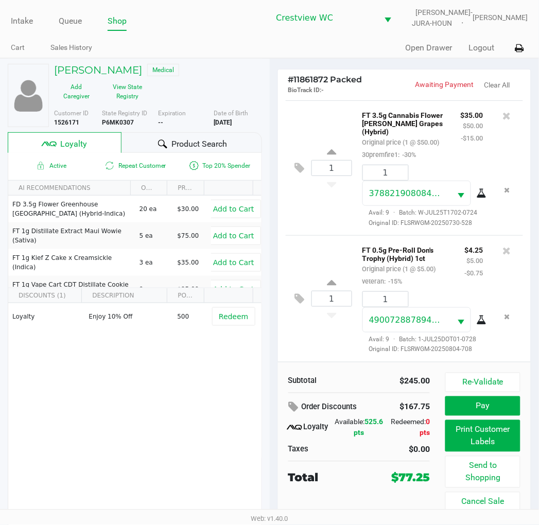
scroll to position [19, 0]
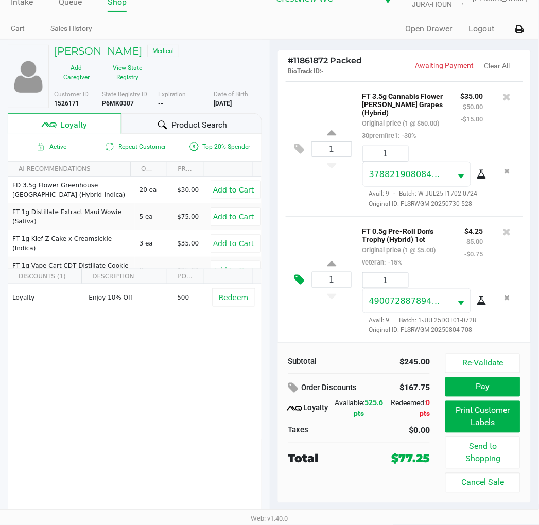
click at [298, 274] on icon at bounding box center [300, 280] width 10 height 12
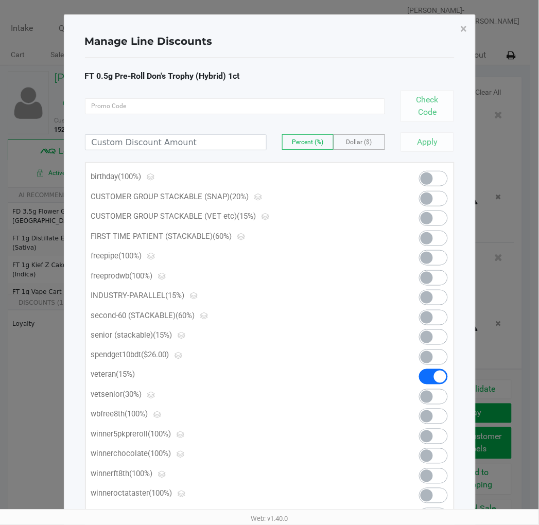
scroll to position [0, 0]
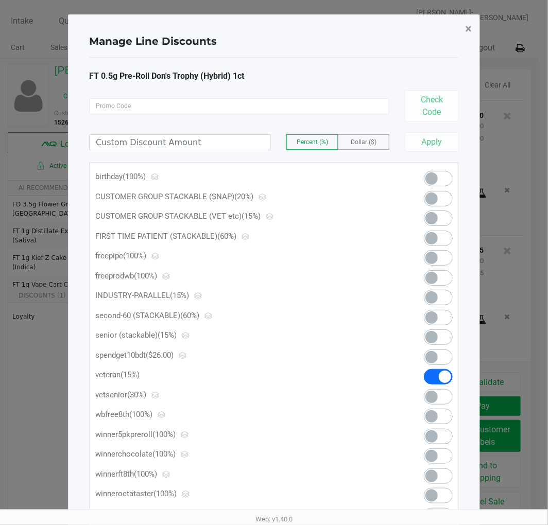
click at [469, 26] on span "×" at bounding box center [468, 29] width 7 height 14
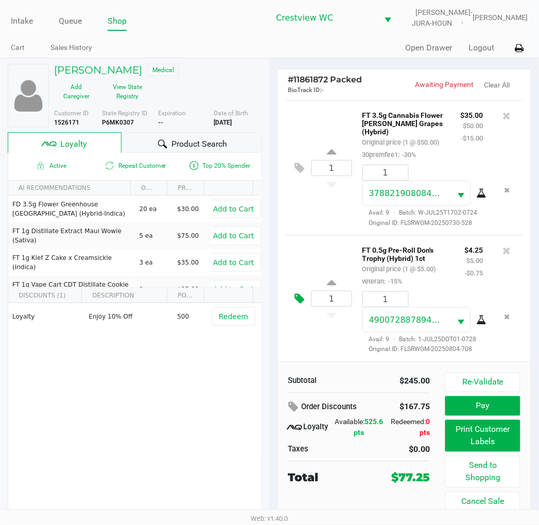
click at [304, 294] on icon at bounding box center [300, 299] width 10 height 12
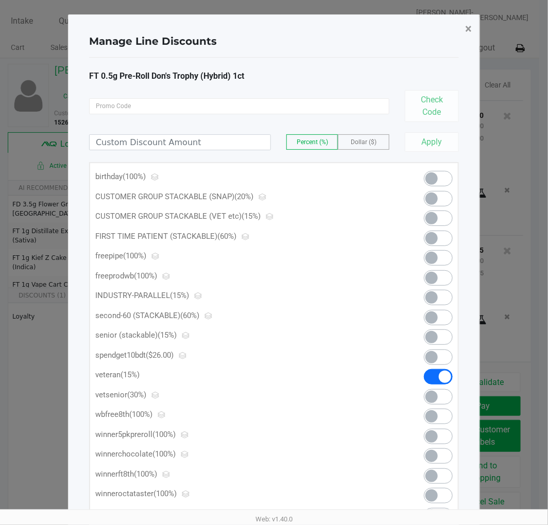
click at [466, 28] on span "×" at bounding box center [468, 29] width 7 height 14
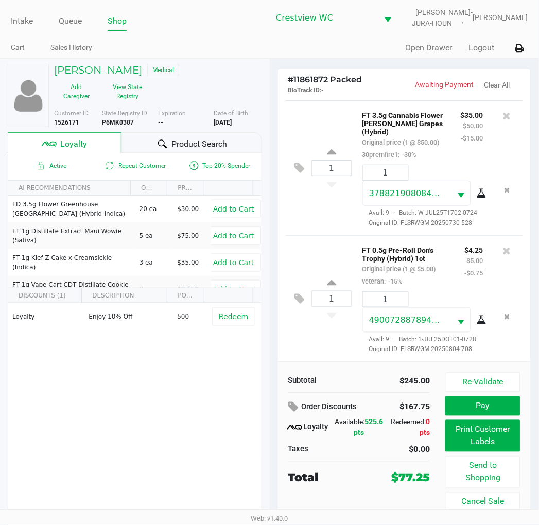
click at [323, 199] on div "1 FT 3.5g Cannabis Flower Gaspar's Grapes (Hybrid) Original price (1 @ $50.00) …" at bounding box center [405, 167] width 238 height 135
click at [503, 246] on icon at bounding box center [507, 251] width 8 height 10
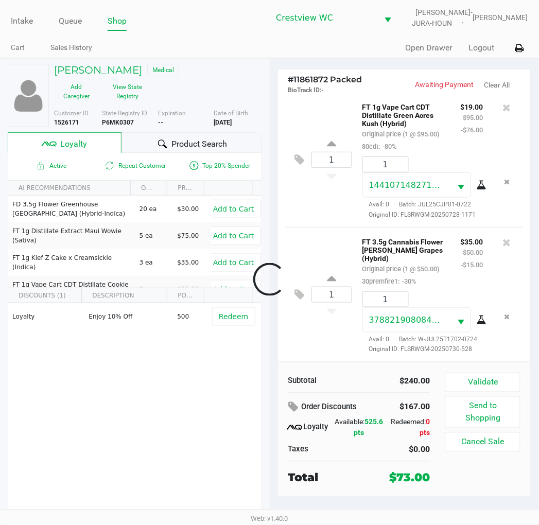
scroll to position [201, 0]
click at [330, 184] on div "1 FT 1g Vape Cart CDT Distillate Green Acres Kush (Hybrid) Original price (1 @ …" at bounding box center [405, 159] width 238 height 135
click at [491, 384] on button "Validate" at bounding box center [483, 383] width 75 height 20
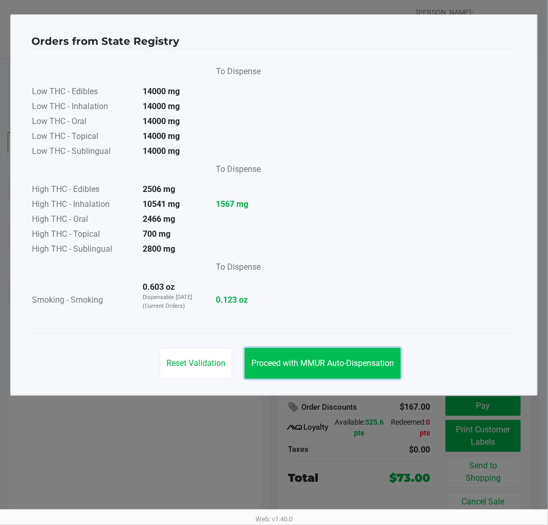
click at [369, 369] on button "Proceed with MMUR Auto-Dispensation" at bounding box center [323, 363] width 156 height 31
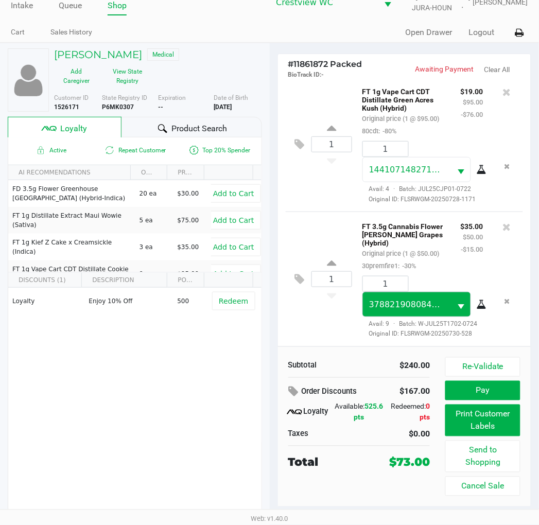
scroll to position [19, 0]
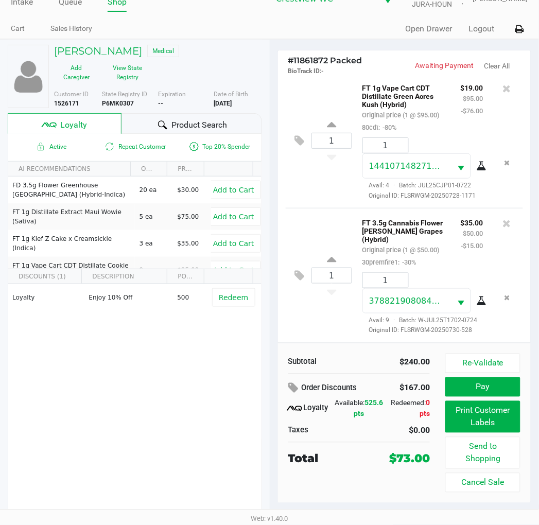
click at [320, 164] on div "1 FT 1g Vape Cart CDT Distillate Green Acres Kush (Hybrid) Original price (1 @ …" at bounding box center [405, 140] width 238 height 135
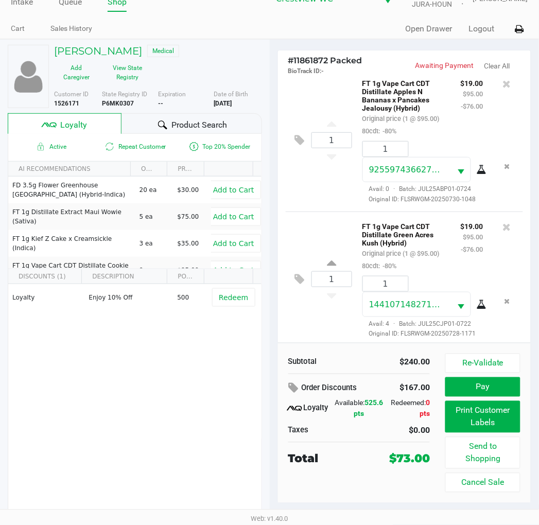
scroll to position [0, 0]
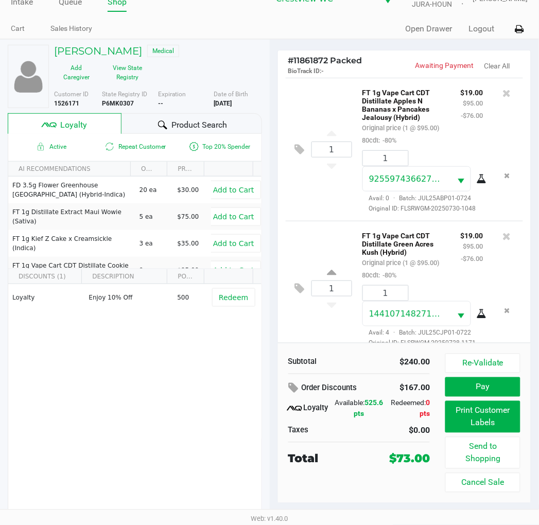
click at [322, 92] on div "1 FT 1g Vape Cart CDT Distillate Apples N Bananas x Pancakes Jealousy (Hybrid) …" at bounding box center [405, 149] width 238 height 143
click at [323, 105] on div "1 FT 1g Vape Cart CDT Distillate Apples N Bananas x Pancakes Jealousy (Hybrid) …" at bounding box center [405, 149] width 238 height 143
click at [337, 103] on div "1 FT 1g Vape Cart CDT Distillate Apples N Bananas x Pancakes Jealousy (Hybrid) …" at bounding box center [405, 149] width 238 height 143
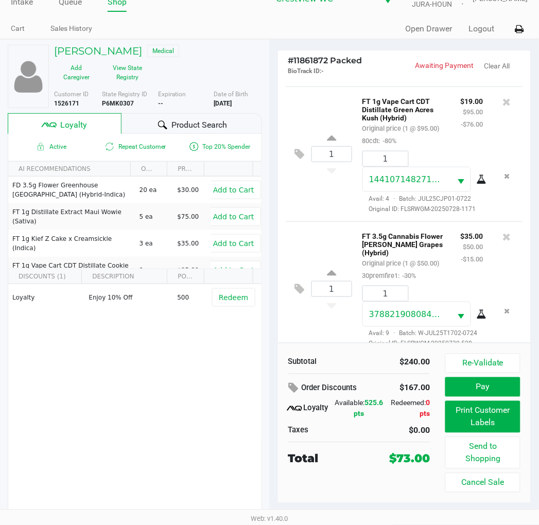
scroll to position [201, 0]
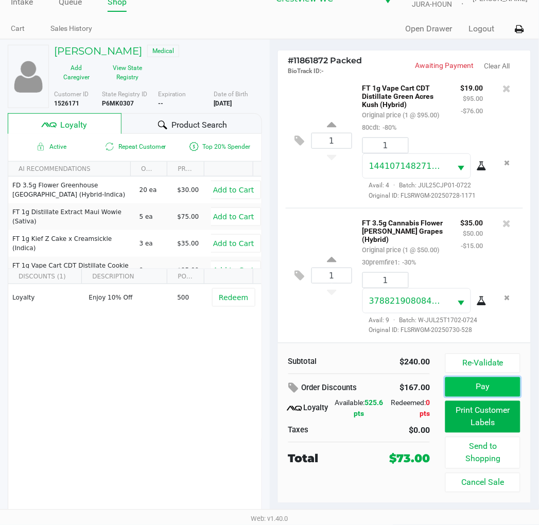
click at [483, 385] on button "Pay" at bounding box center [483, 388] width 75 height 20
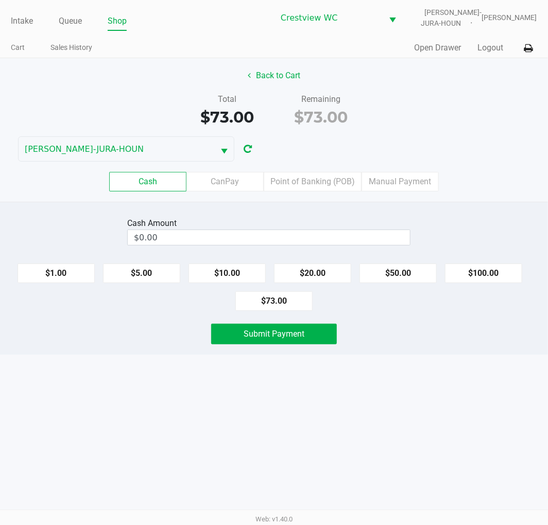
click at [495, 95] on div "Total $73.00 Remaining $73.00" at bounding box center [273, 111] width 563 height 36
click at [463, 103] on div "Total $73.00 Remaining $73.00" at bounding box center [273, 111] width 563 height 36
click at [465, 95] on div "Total $73.00 Remaining $73.00" at bounding box center [273, 111] width 563 height 36
click at [467, 95] on div "Total $73.00 Remaining $73.00" at bounding box center [273, 111] width 563 height 36
click at [310, 181] on label "Point of Banking (POB)" at bounding box center [313, 182] width 98 height 20
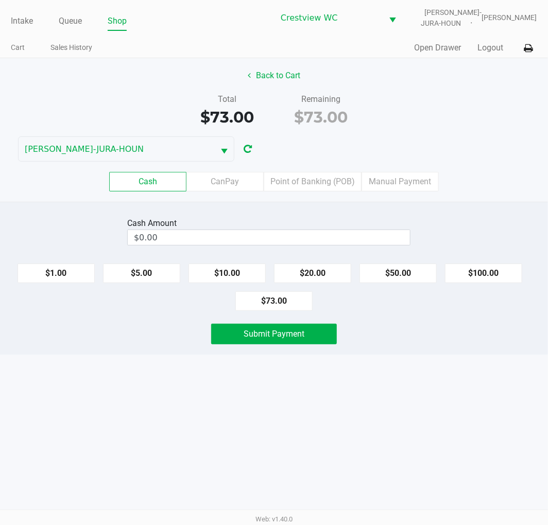
click at [0, 0] on 7 "Point of Banking (POB)" at bounding box center [0, 0] width 0 height 0
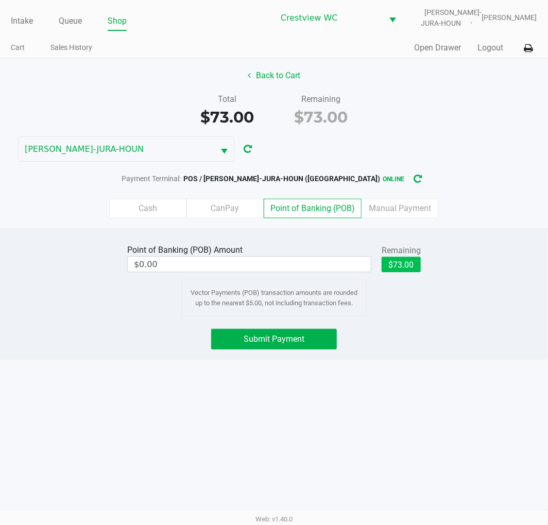
click at [415, 264] on button "$73.00" at bounding box center [401, 264] width 39 height 15
type input "$73.00"
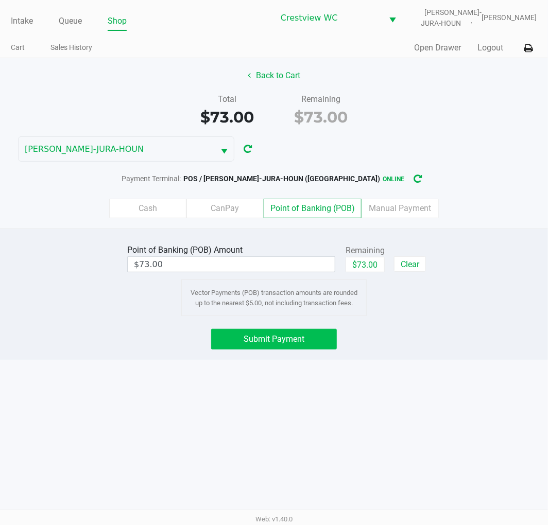
click at [307, 338] on button "Submit Payment" at bounding box center [274, 339] width 126 height 21
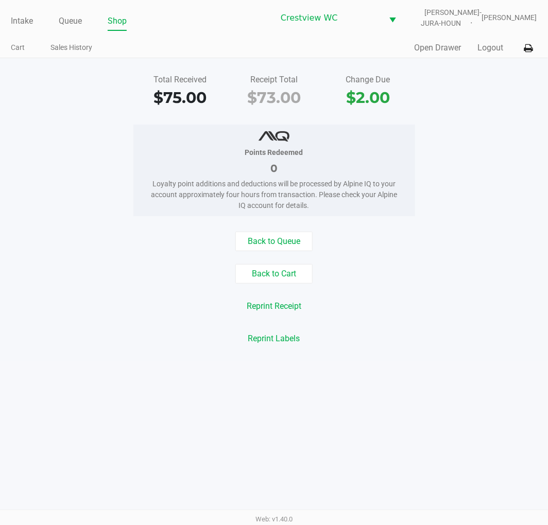
click at [493, 264] on div "Back to Cart" at bounding box center [273, 274] width 563 height 20
click at [474, 125] on div "Points Redeemed 0 Loyalty point additions and deductions will be processed by A…" at bounding box center [273, 171] width 563 height 92
click at [25, 14] on link "Intake" at bounding box center [22, 21] width 22 height 14
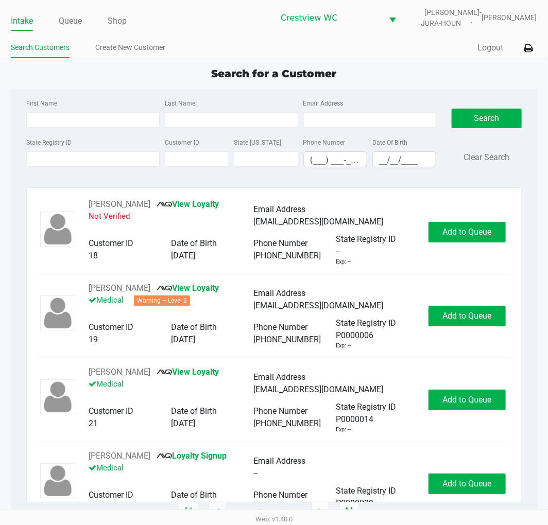
click at [426, 62] on app-point-of-sale "Intake Queue Shop Crestview WC BRUNO-JURA-HOUN Eric Stevenson Search Customers …" at bounding box center [274, 256] width 548 height 513
click at [397, 68] on div "Search for a Customer" at bounding box center [273, 73] width 541 height 15
click at [235, 39] on div "Search Customers Create New Customer" at bounding box center [142, 48] width 263 height 19
click at [440, 56] on div "Quick Sale Logout" at bounding box center [405, 48] width 263 height 19
click at [408, 76] on div "Search for a Customer" at bounding box center [273, 73] width 541 height 15
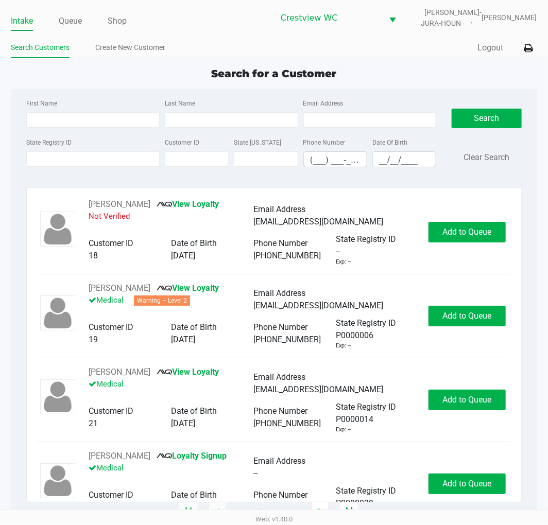
click at [242, 39] on div "Search Customers Create New Customer" at bounding box center [142, 48] width 263 height 19
click at [389, 63] on app-point-of-sale "Intake Queue Shop Crestview WC BRUNO-JURA-HOUN Eric Stevenson Search Customers …" at bounding box center [274, 256] width 548 height 513
click at [69, 18] on link "Queue" at bounding box center [70, 21] width 23 height 14
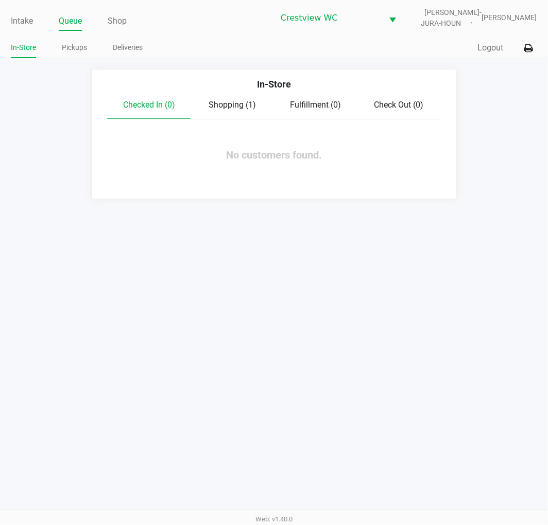
click at [73, 50] on link "Pickups" at bounding box center [74, 47] width 25 height 13
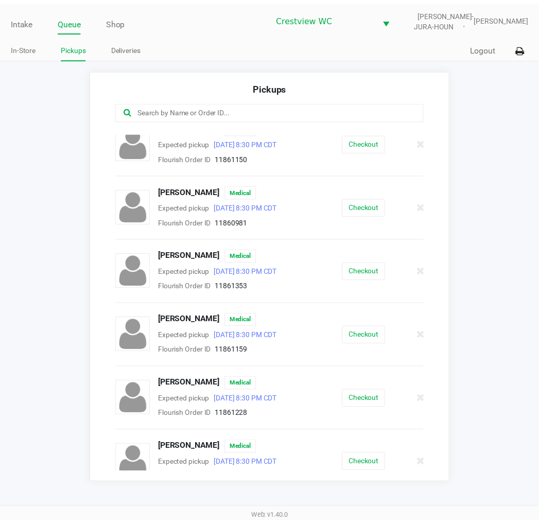
scroll to position [204, 0]
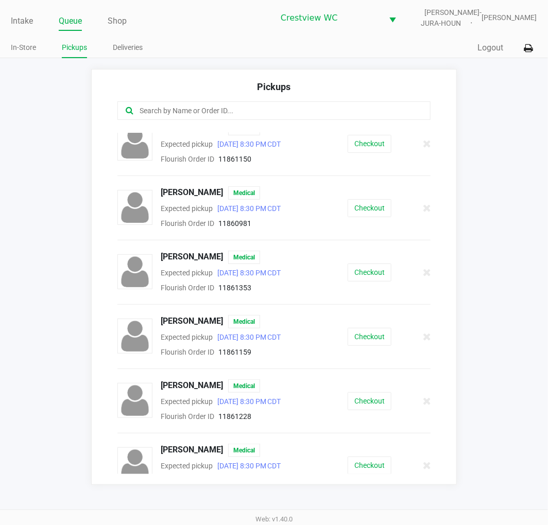
click at [47, 173] on app-pickups "Pickups ANGELA MEEKS Medical Expected pickup Aug 28, 2025 8:30 PM CDT Flourish …" at bounding box center [274, 277] width 548 height 416
click at [26, 14] on link "Intake" at bounding box center [22, 21] width 22 height 14
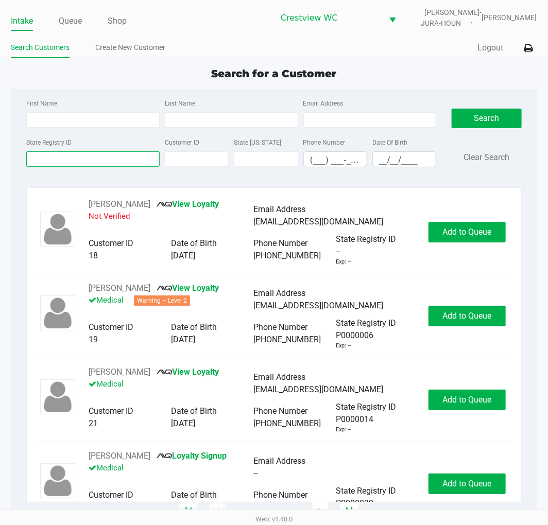
click at [83, 160] on input "State Registry ID" at bounding box center [92, 158] width 133 height 15
type input "p5kt3402"
click at [480, 117] on button "Search" at bounding box center [487, 119] width 70 height 20
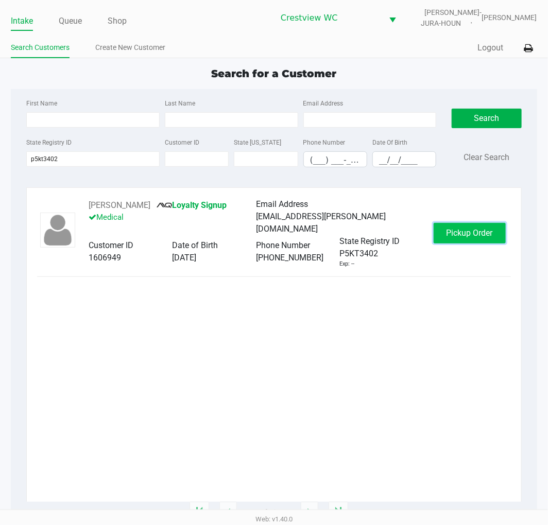
click at [493, 237] on button "Pickup Order" at bounding box center [470, 233] width 72 height 21
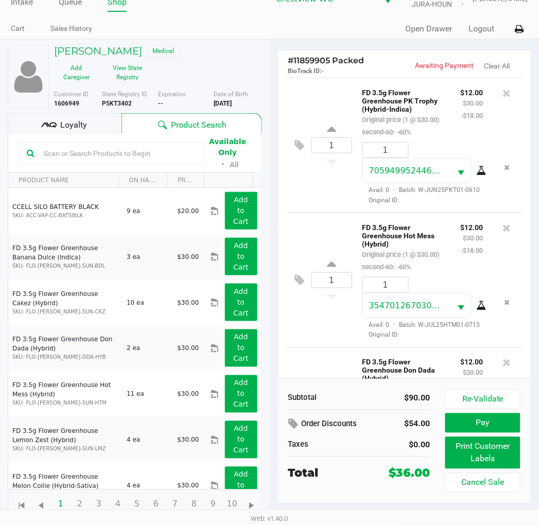
click at [330, 239] on div "1 FD 3.5g Flower Greenhouse Hot Mess (Hybrid) Original price (1 @ $30.00) secon…" at bounding box center [405, 280] width 238 height 135
click at [75, 127] on span "Loyalty" at bounding box center [73, 125] width 27 height 12
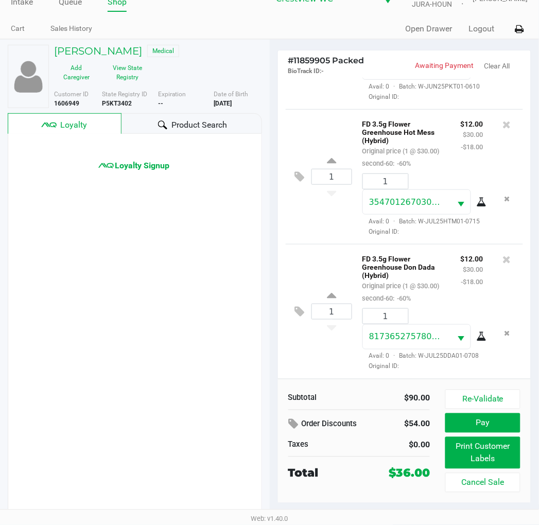
scroll to position [181, 0]
click at [329, 244] on div "1 FD 3.5g Flower Greenhouse Don Dada (Hybrid) Original price (1 @ $30.00) secon…" at bounding box center [405, 311] width 238 height 135
click at [488, 390] on button "Re-Validate" at bounding box center [483, 400] width 75 height 20
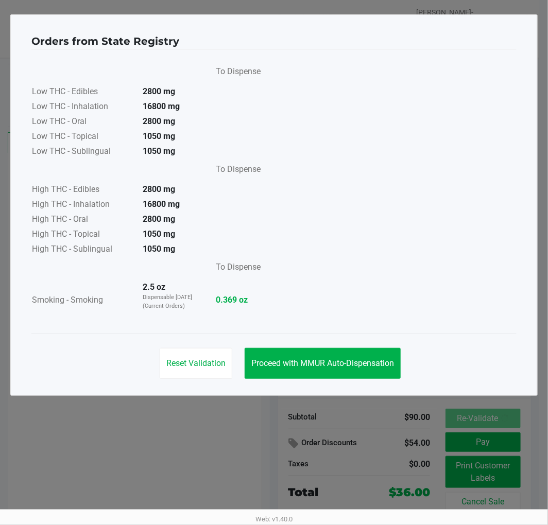
click at [352, 356] on button "Proceed with MMUR Auto-Dispensation" at bounding box center [323, 363] width 156 height 31
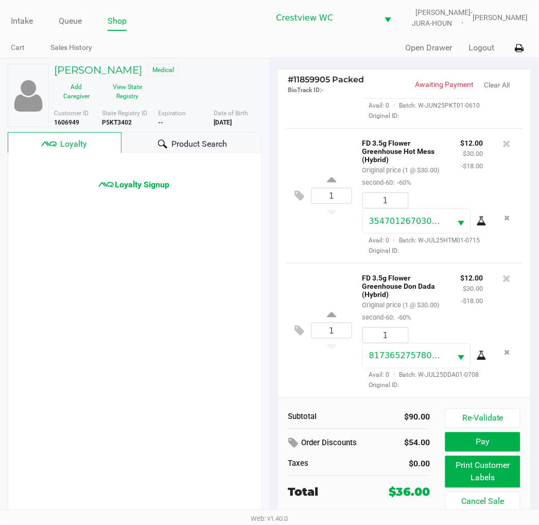
scroll to position [19, 0]
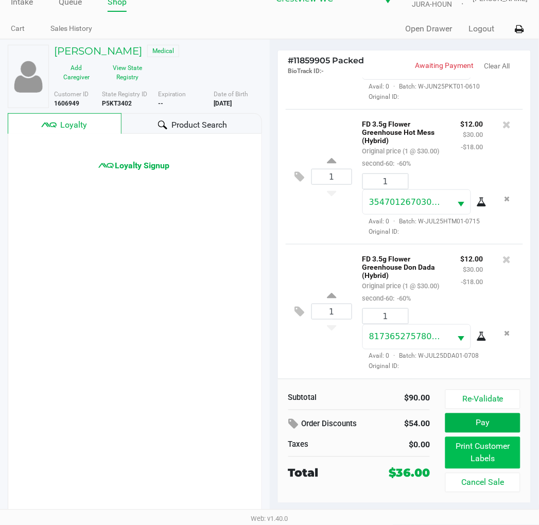
click at [492, 458] on button "Print Customer Labels" at bounding box center [483, 453] width 75 height 32
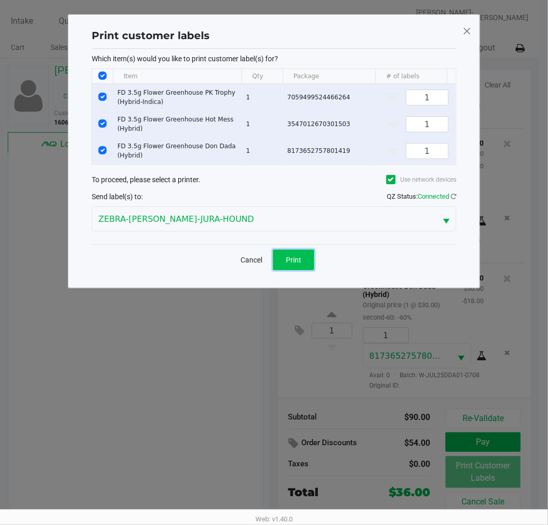
click at [296, 264] on span "Print" at bounding box center [293, 260] width 15 height 8
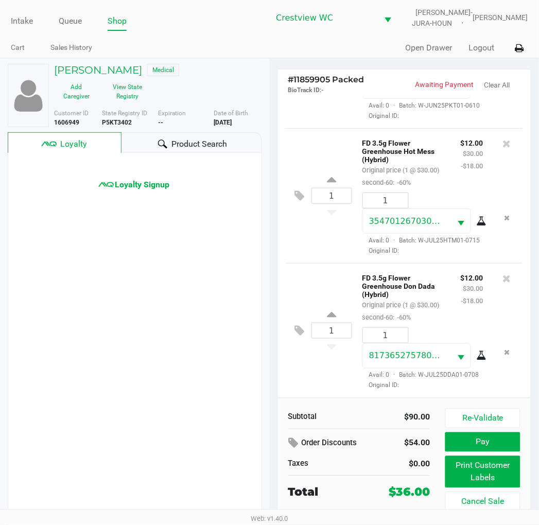
scroll to position [19, 0]
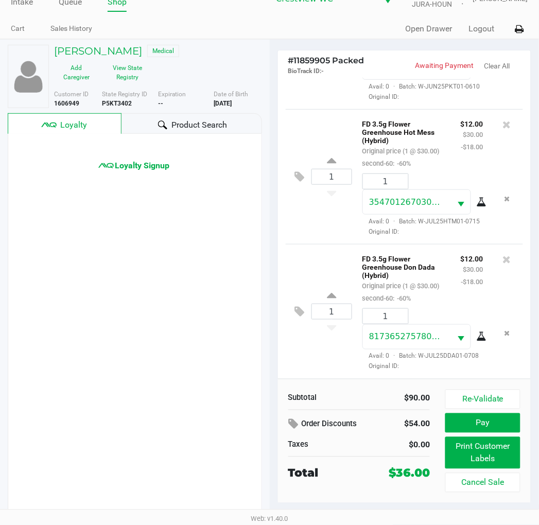
click at [76, 131] on span "Loyalty" at bounding box center [73, 125] width 27 height 12
click at [480, 425] on button "Pay" at bounding box center [483, 424] width 75 height 20
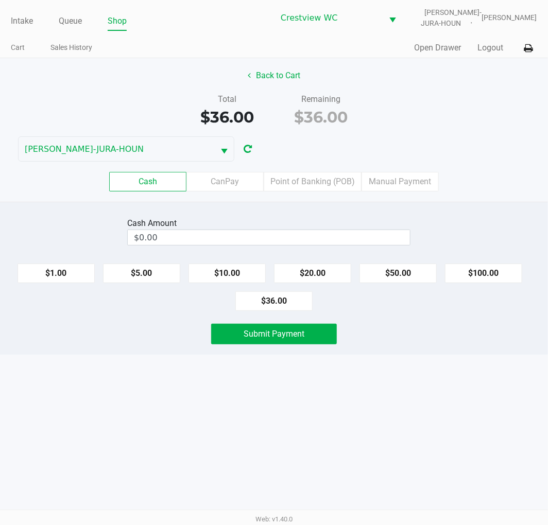
click at [455, 104] on div "Total $36.00 Remaining $36.00" at bounding box center [273, 111] width 563 height 36
click at [461, 102] on div "Total $36.00 Remaining $36.00" at bounding box center [273, 111] width 563 height 36
click at [493, 267] on button "$100.00" at bounding box center [483, 274] width 77 height 20
type input "$100.00"
click at [307, 338] on button "Submit Payment" at bounding box center [274, 334] width 126 height 21
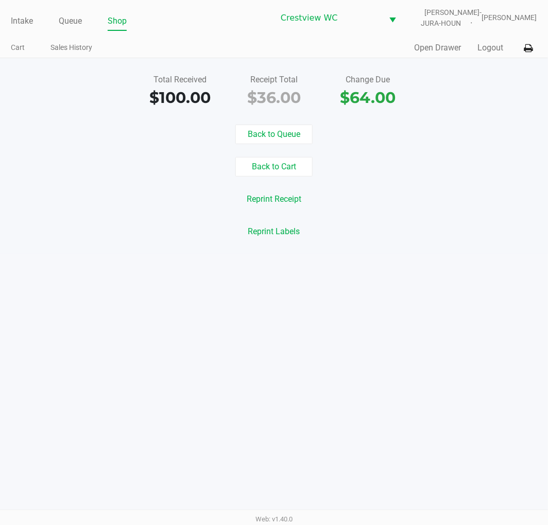
click at [465, 197] on div "Reprint Receipt" at bounding box center [273, 200] width 563 height 20
click at [21, 21] on link "Intake" at bounding box center [22, 21] width 22 height 14
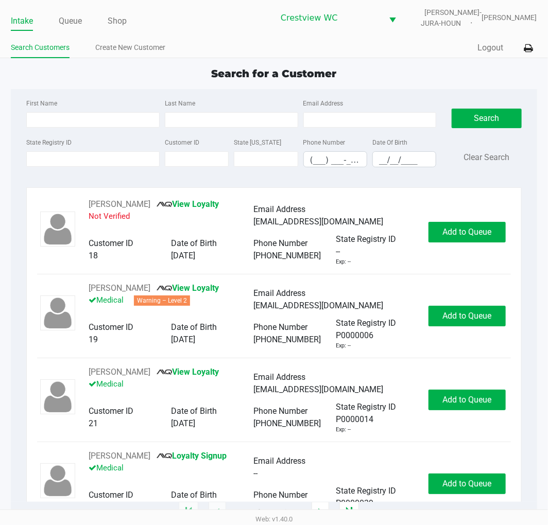
click at [71, 20] on link "Queue" at bounding box center [70, 21] width 23 height 14
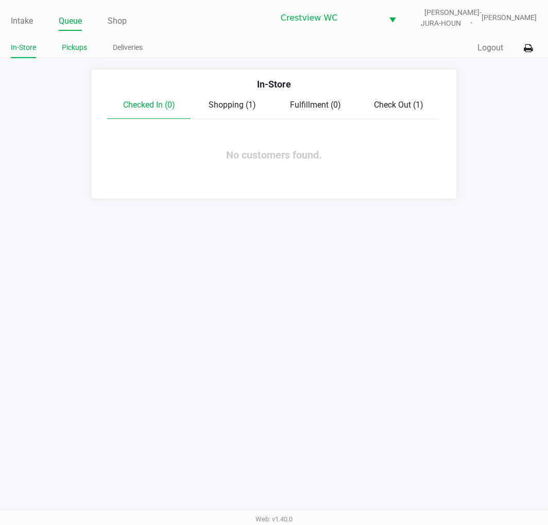
click at [75, 49] on link "Pickups" at bounding box center [74, 47] width 25 height 13
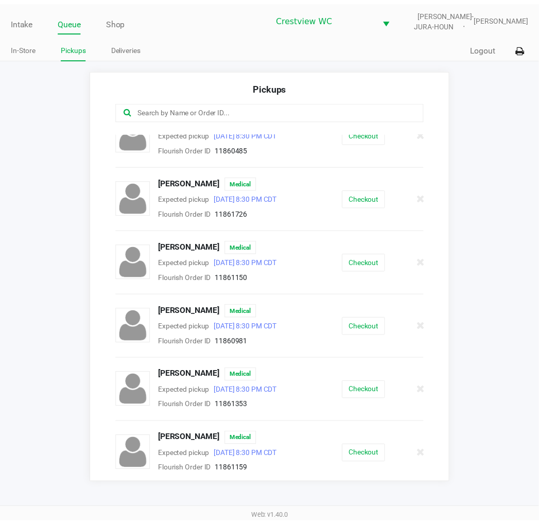
scroll to position [129, 0]
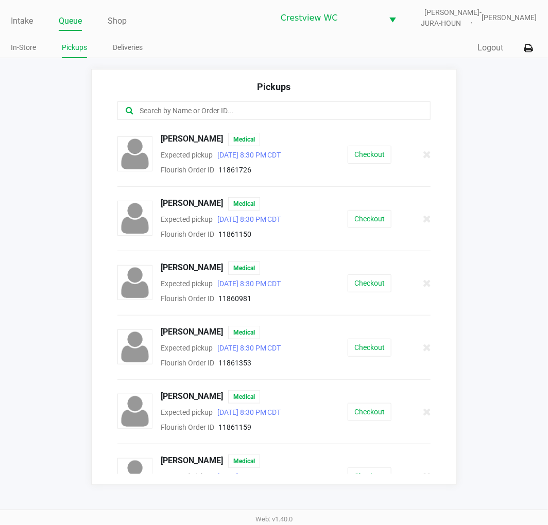
click at [369, 284] on button "Checkout" at bounding box center [370, 284] width 44 height 18
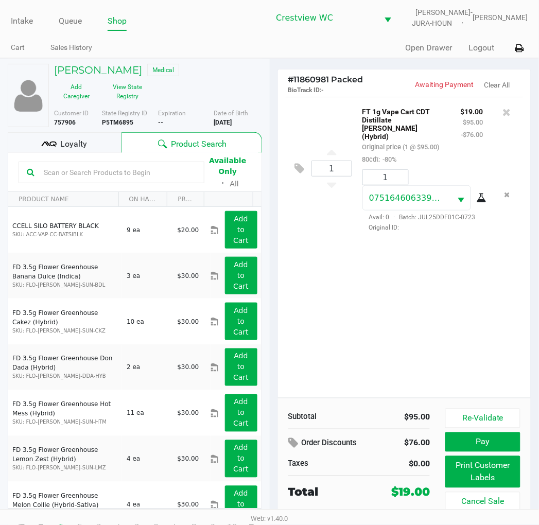
click at [435, 314] on div "1 FT 1g Vape Cart CDT Distillate Dulce De Fresa (Hybrid) Original price (1 @ $9…" at bounding box center [404, 247] width 253 height 301
click at [422, 289] on div "1 FT 1g Vape Cart CDT Distillate Dulce De Fresa (Hybrid) Original price (1 @ $9…" at bounding box center [404, 247] width 253 height 301
click at [434, 318] on div "1 FT 1g Vape Cart CDT Distillate Dulce De Fresa (Hybrid) Original price (1 @ $9…" at bounding box center [404, 247] width 253 height 301
click at [63, 145] on span "Loyalty" at bounding box center [73, 144] width 27 height 12
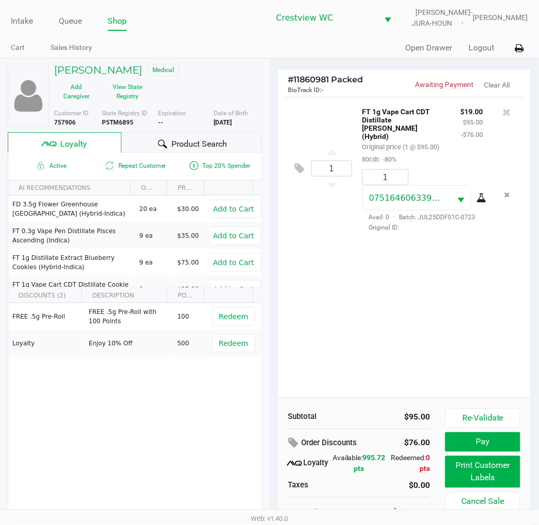
click at [483, 413] on button "Re-Validate" at bounding box center [483, 419] width 75 height 20
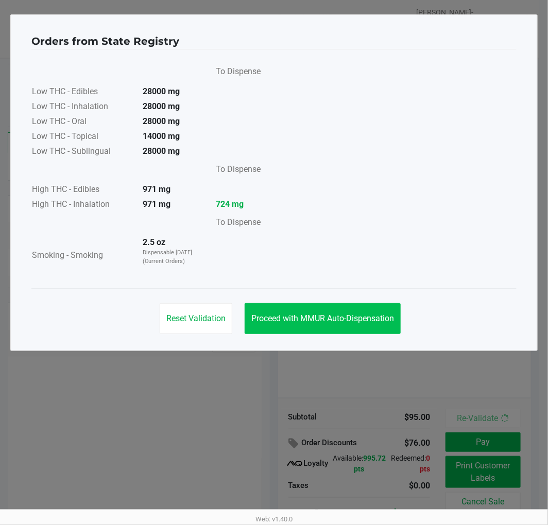
click at [346, 318] on span "Proceed with MMUR Auto-Dispensation" at bounding box center [322, 319] width 143 height 10
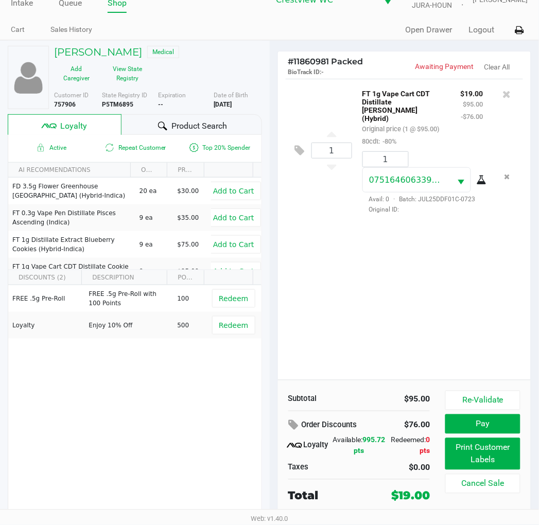
scroll to position [18, 0]
click at [397, 292] on div "1 FT 1g Vape Cart CDT Distillate Dulce De Fresa (Hybrid) Original price (1 @ $9…" at bounding box center [404, 229] width 253 height 301
click at [408, 287] on div "1 FT 1g Vape Cart CDT Distillate Dulce De Fresa (Hybrid) Original price (1 @ $9…" at bounding box center [404, 229] width 253 height 301
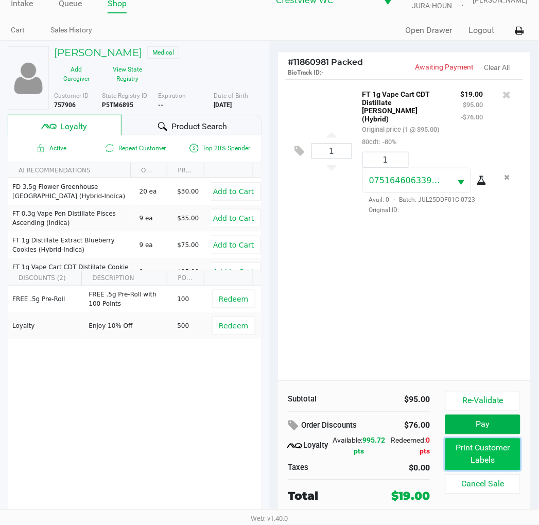
click at [492, 462] on button "Print Customer Labels" at bounding box center [483, 455] width 75 height 32
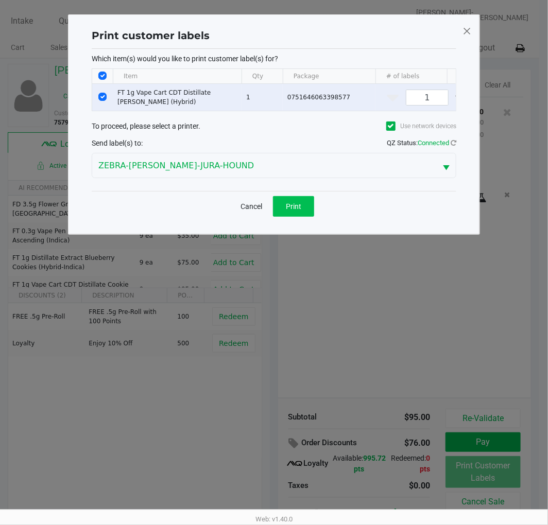
click at [302, 209] on button "Print" at bounding box center [293, 206] width 41 height 21
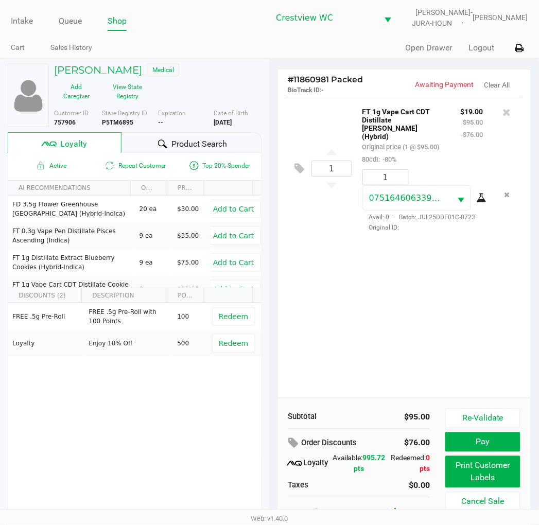
click at [432, 268] on div "1 FT 1g Vape Cart CDT Distillate Dulce De Fresa (Hybrid) Original price (1 @ $9…" at bounding box center [404, 247] width 253 height 301
click at [95, 141] on div "Loyalty" at bounding box center [65, 142] width 114 height 21
drag, startPoint x: 434, startPoint y: 294, endPoint x: 437, endPoint y: 289, distance: 6.0
click at [435, 293] on div "1 FT 1g Vape Cart CDT Distillate Dulce De Fresa (Hybrid) Original price (1 @ $9…" at bounding box center [404, 247] width 253 height 301
click at [436, 292] on div "1 FT 1g Vape Cart CDT Distillate Dulce De Fresa (Hybrid) Original price (1 @ $9…" at bounding box center [404, 247] width 253 height 301
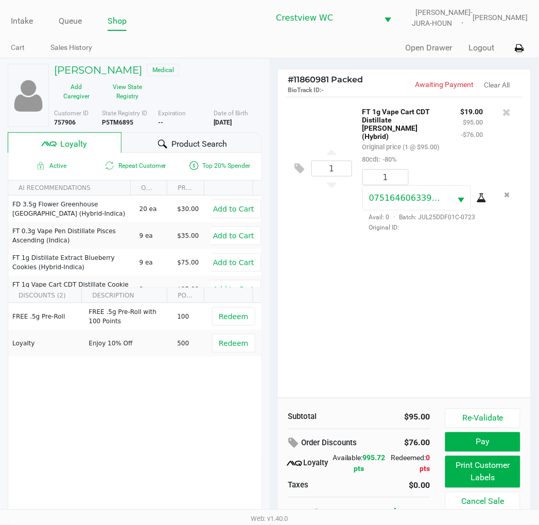
click at [440, 284] on div "1 FT 1g Vape Cart CDT Distillate Dulce De Fresa (Hybrid) Original price (1 @ $9…" at bounding box center [404, 247] width 253 height 301
click at [471, 293] on div "1 FT 1g Vape Cart CDT Distillate Dulce De Fresa (Hybrid) Original price (1 @ $9…" at bounding box center [404, 247] width 253 height 301
click at [492, 445] on button "Pay" at bounding box center [483, 443] width 75 height 20
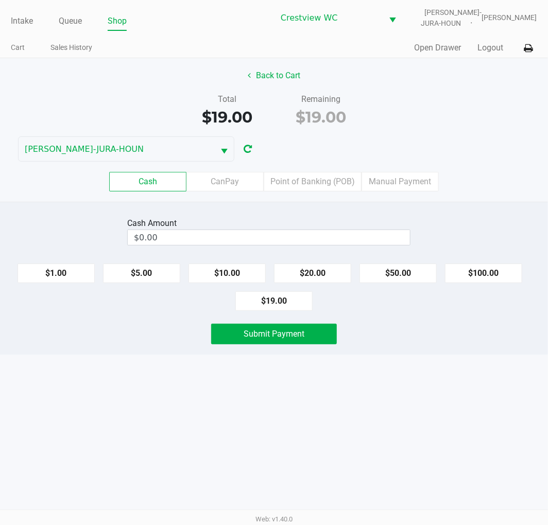
click at [282, 302] on button "$19.00" at bounding box center [273, 302] width 77 height 20
type input "$19.00"
click at [310, 337] on button "Submit Payment" at bounding box center [274, 334] width 126 height 21
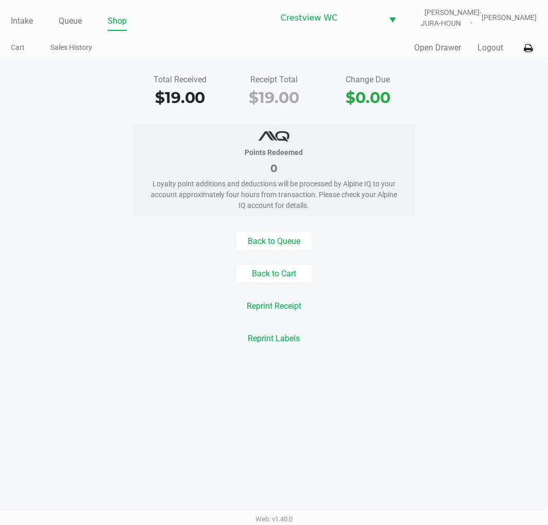
click at [476, 100] on div "Total Received $19.00 Receipt Total $19.00 Change Due $0.00" at bounding box center [273, 92] width 563 height 36
click at [14, 16] on link "Intake" at bounding box center [22, 21] width 22 height 14
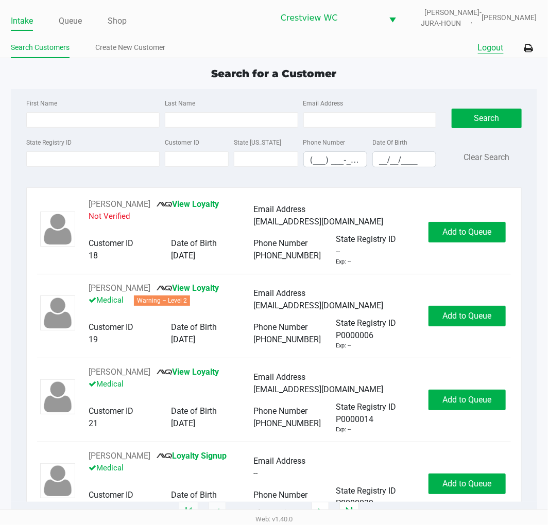
click at [488, 45] on button "Logout" at bounding box center [491, 48] width 26 height 12
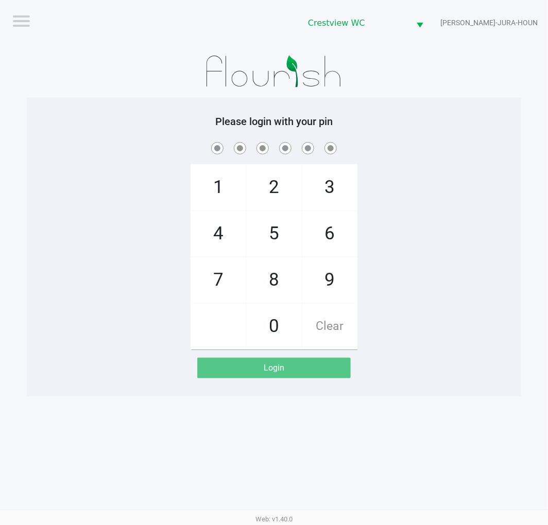
click at [277, 189] on span "2" at bounding box center [274, 187] width 55 height 45
checkbox input "true"
click at [209, 192] on span "1" at bounding box center [218, 187] width 55 height 45
checkbox input "true"
click at [330, 237] on span "6" at bounding box center [329, 233] width 55 height 45
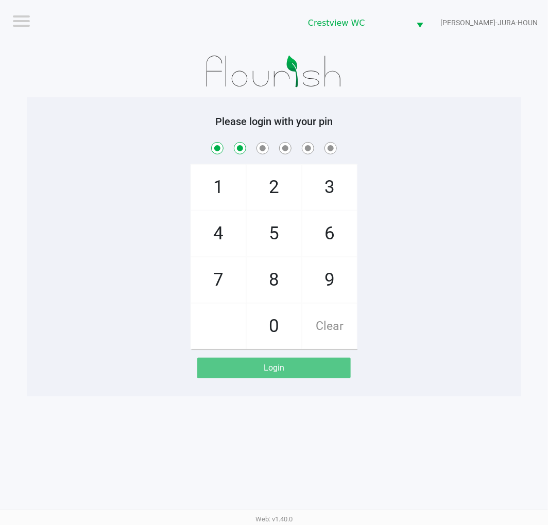
checkbox input "true"
click at [316, 237] on span "6" at bounding box center [329, 233] width 55 height 45
checkbox input "true"
click at [217, 186] on span "1" at bounding box center [218, 187] width 55 height 45
checkbox input "true"
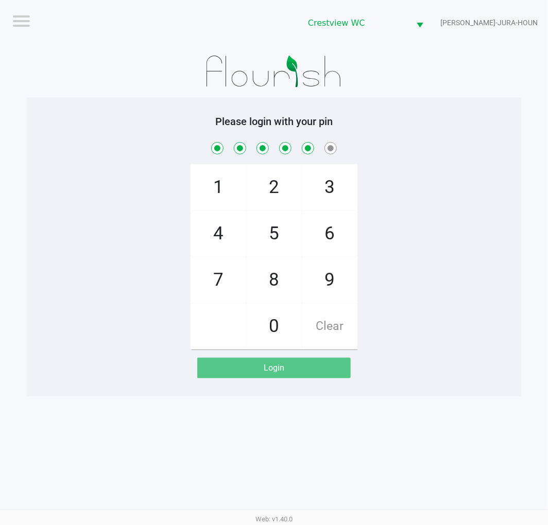
click at [280, 277] on span "8" at bounding box center [274, 280] width 55 height 45
checkbox input "true"
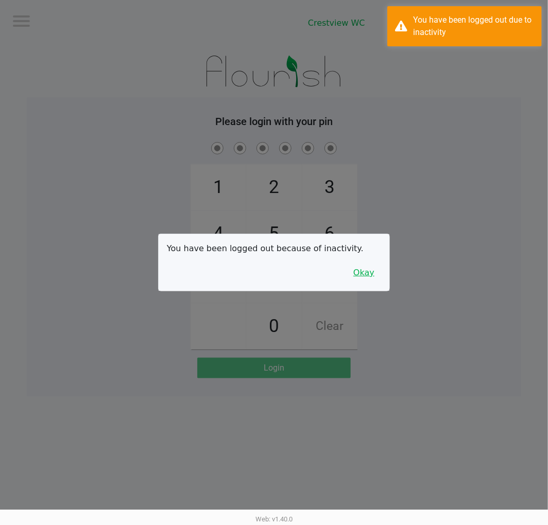
click at [368, 272] on button "Okay" at bounding box center [364, 273] width 35 height 20
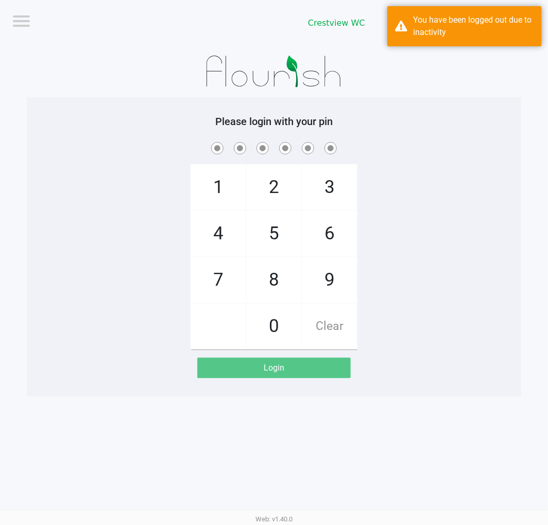
click at [280, 182] on span "2" at bounding box center [274, 187] width 55 height 45
checkbox input "true"
click at [201, 196] on span "1" at bounding box center [218, 187] width 55 height 45
checkbox input "true"
click at [319, 241] on span "6" at bounding box center [329, 233] width 55 height 45
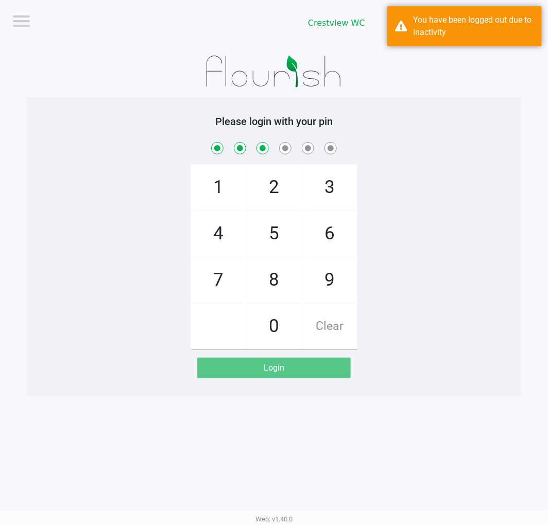
checkbox input "true"
click at [330, 230] on span "6" at bounding box center [329, 233] width 55 height 45
checkbox input "true"
click at [202, 196] on span "1" at bounding box center [218, 187] width 55 height 45
checkbox input "true"
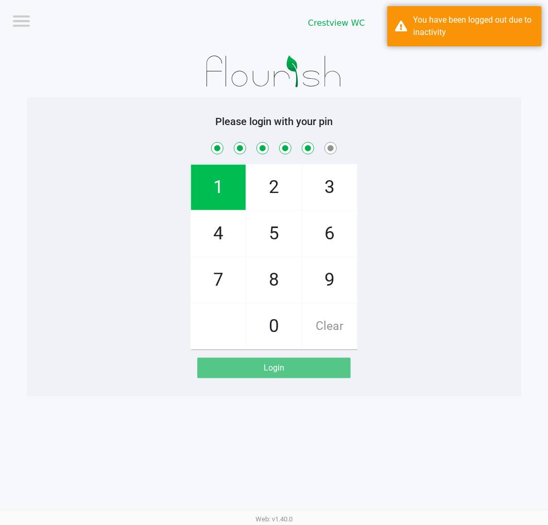
click at [268, 276] on span "8" at bounding box center [274, 280] width 55 height 45
checkbox input "true"
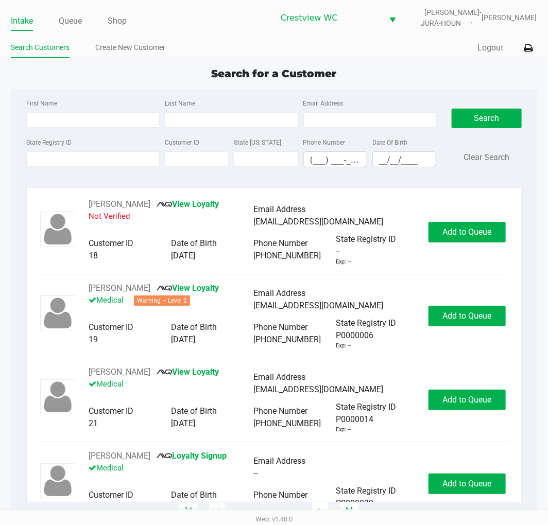
click at [422, 79] on div "Search for a Customer" at bounding box center [273, 73] width 541 height 15
click at [418, 48] on div "Quick Sale Logout" at bounding box center [405, 48] width 263 height 19
click at [88, 162] on input "State Registry ID" at bounding box center [92, 158] width 133 height 15
click at [409, 70] on div "Search for a Customer" at bounding box center [273, 73] width 541 height 15
click at [488, 110] on button "Search" at bounding box center [487, 119] width 70 height 20
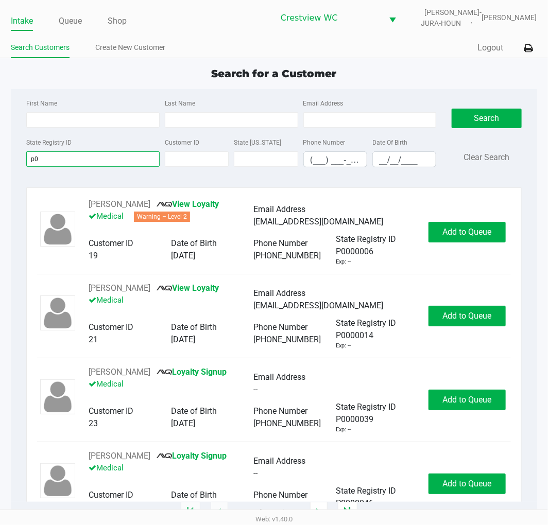
click at [50, 152] on input "p0" at bounding box center [92, 158] width 133 height 15
click at [499, 120] on button "Search" at bounding box center [487, 119] width 70 height 20
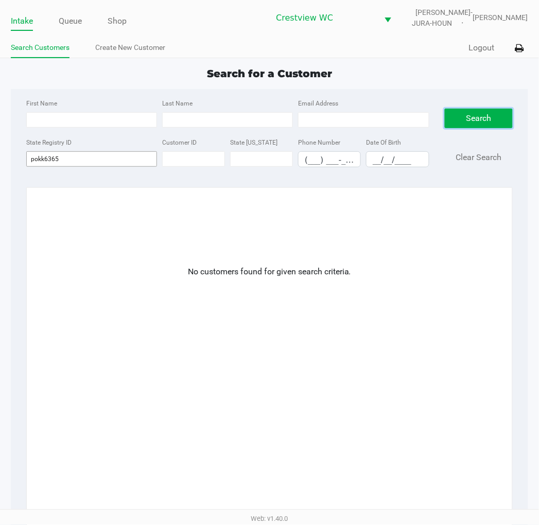
click at [79, 160] on input "pokk6365" at bounding box center [91, 158] width 131 height 15
type input "p"
type input "p0kk6365"
click at [483, 118] on button "Search" at bounding box center [479, 119] width 69 height 20
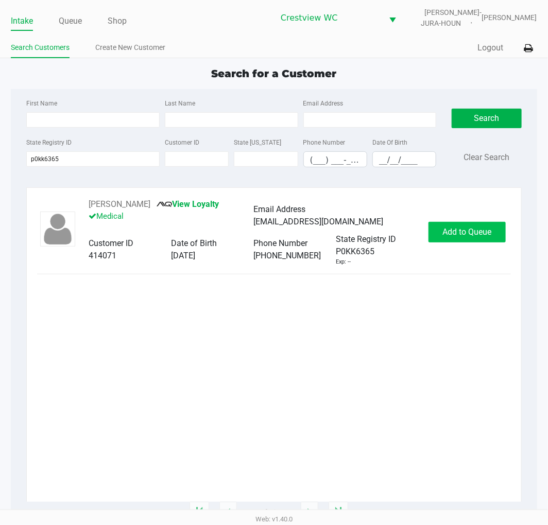
click at [477, 225] on button "Add to Queue" at bounding box center [467, 232] width 77 height 21
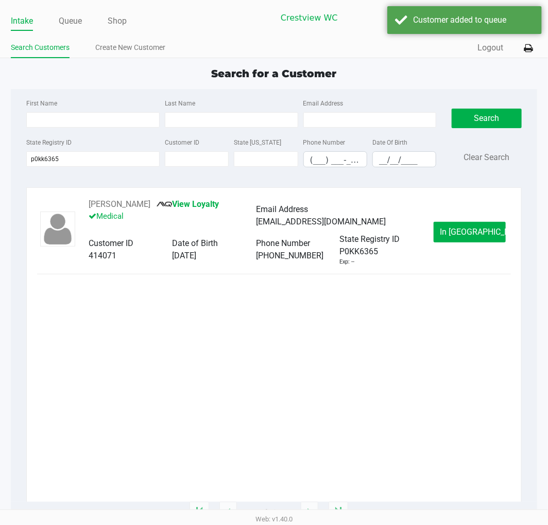
click at [474, 225] on button "In Queue" at bounding box center [470, 232] width 72 height 21
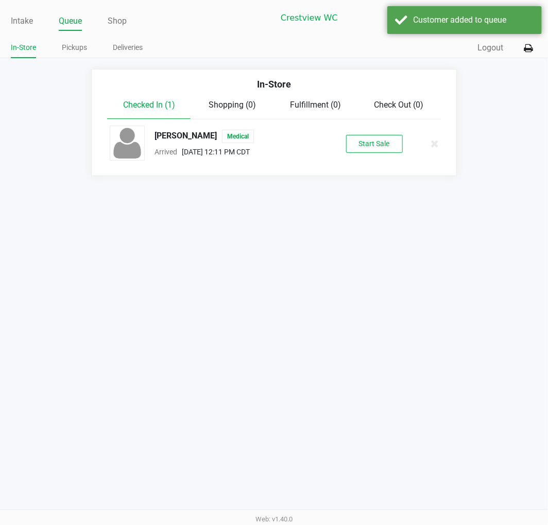
click at [378, 140] on button "Start Sale" at bounding box center [374, 144] width 57 height 18
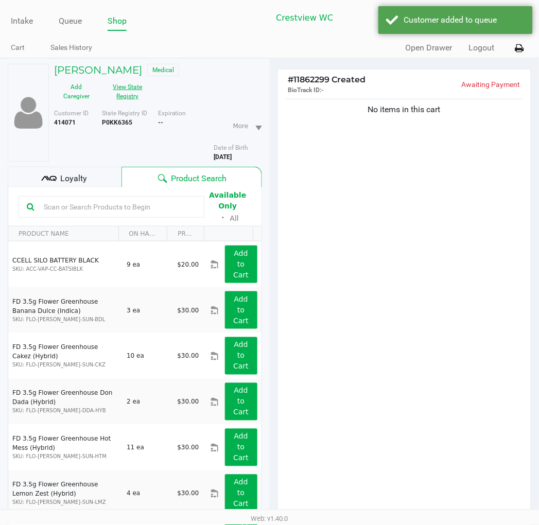
click at [123, 93] on button "View State Registry" at bounding box center [125, 92] width 52 height 26
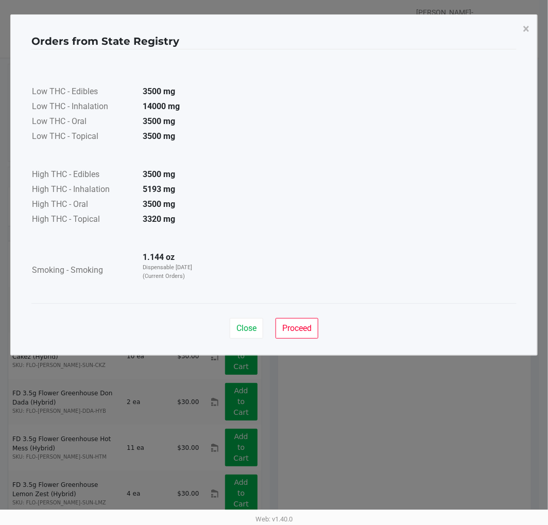
click at [251, 327] on span "Close" at bounding box center [246, 328] width 20 height 10
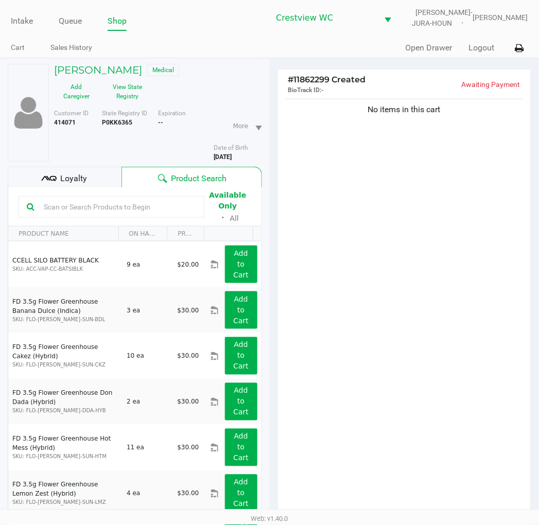
click at [83, 182] on span "Loyalty" at bounding box center [73, 179] width 27 height 12
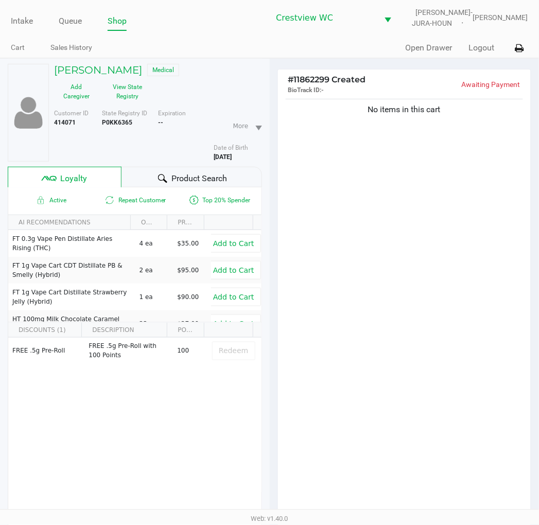
click at [391, 220] on div "No items in this cart" at bounding box center [404, 310] width 253 height 426
click at [395, 219] on div "No items in this cart" at bounding box center [404, 310] width 253 height 426
click at [430, 176] on div "No items in this cart" at bounding box center [404, 310] width 253 height 426
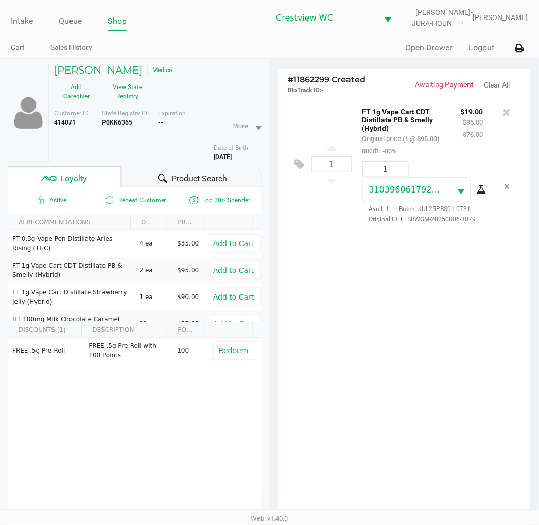
click at [425, 306] on div "1 FT 1g Vape Cart CDT Distillate PB & Smelly (Hybrid) Original price (1 @ $95.0…" at bounding box center [404, 310] width 253 height 426
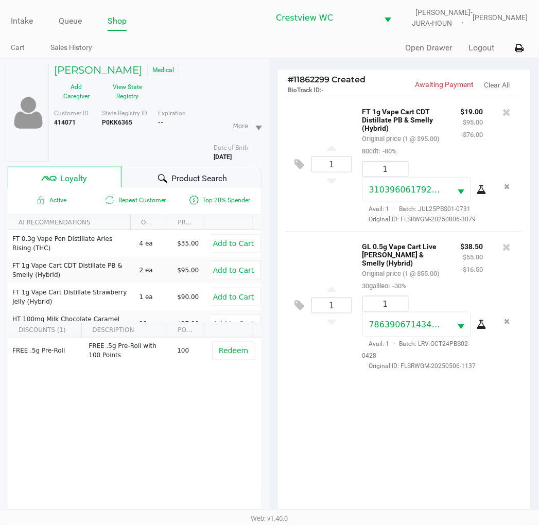
click at [438, 431] on div "1 FT 1g Vape Cart CDT Distillate PB & Smelly (Hybrid) Original price (1 @ $95.0…" at bounding box center [404, 310] width 253 height 426
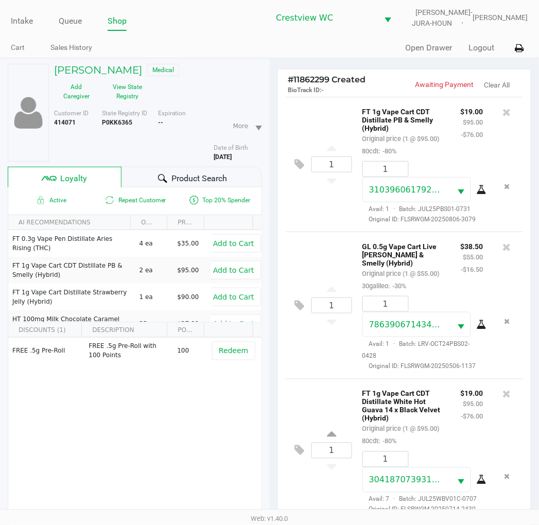
scroll to position [37, 0]
click at [317, 183] on div "1 FT 1g Vape Cart CDT Distillate PB & Smelly (Hybrid) Original price (1 @ $95.0…" at bounding box center [405, 164] width 238 height 135
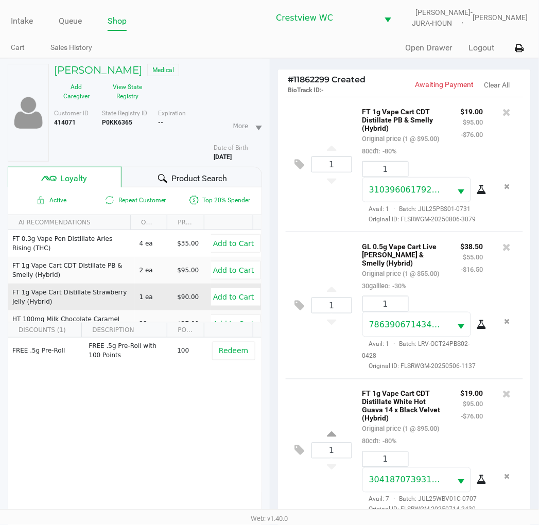
click at [144, 419] on div "FREE .5g Pre-Roll FREE .5g Pre-Roll with 100 Points 100 Redeem" at bounding box center [134, 415] width 253 height 155
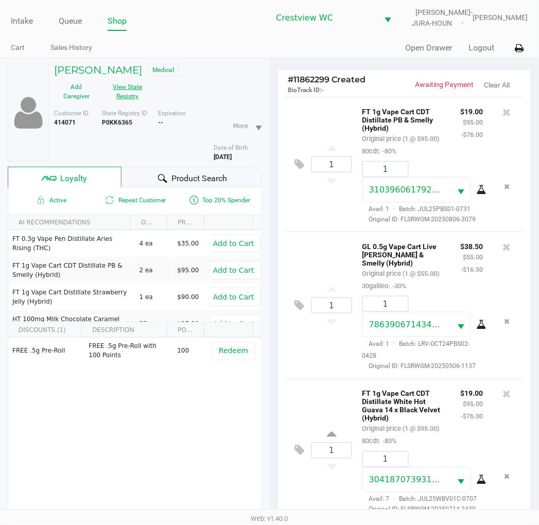
click at [134, 93] on button "View State Registry" at bounding box center [125, 92] width 52 height 26
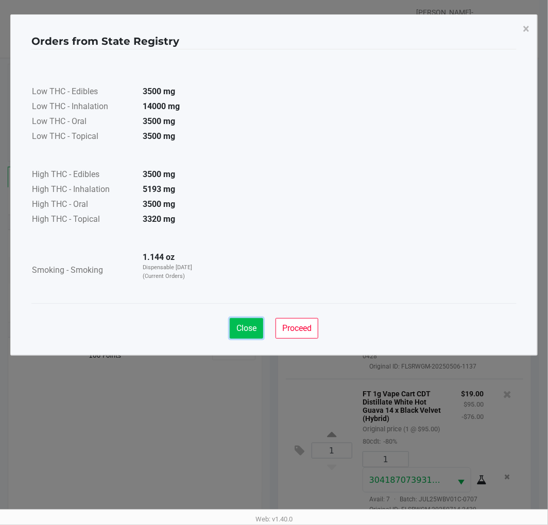
click at [249, 326] on span "Close" at bounding box center [246, 328] width 20 height 10
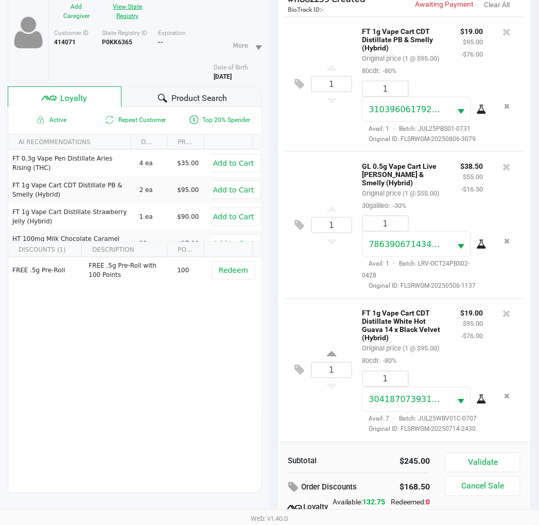
scroll to position [133, 0]
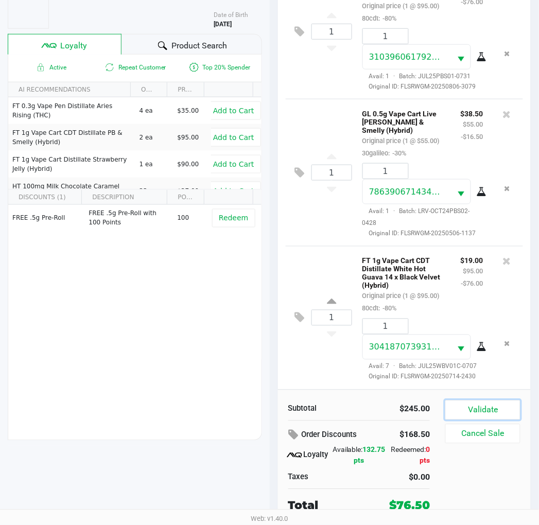
click at [503, 403] on button "Validate" at bounding box center [483, 411] width 75 height 20
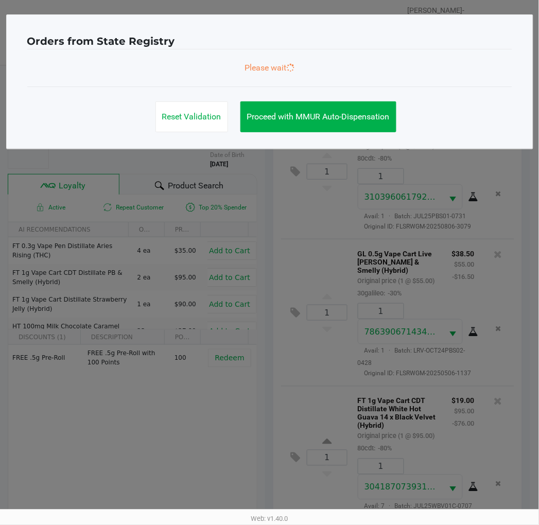
scroll to position [0, 0]
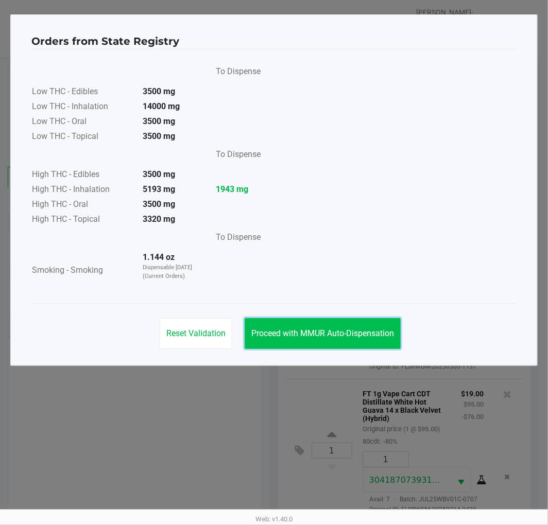
click at [367, 335] on span "Proceed with MMUR Auto-Dispensation" at bounding box center [322, 334] width 143 height 10
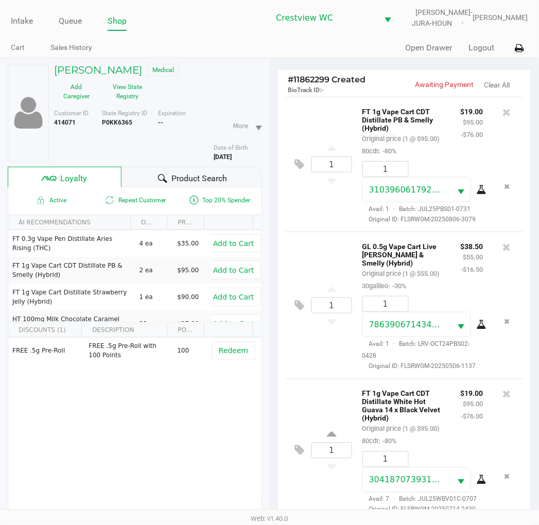
scroll to position [133, 0]
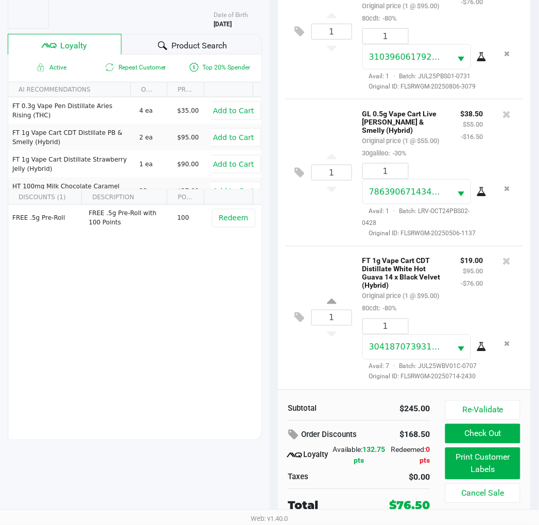
click at [336, 246] on div "1 FT 1g Vape Cart CDT Distillate White Hot Guava 14 x Black Velvet (Hybrid) Ori…" at bounding box center [405, 317] width 238 height 143
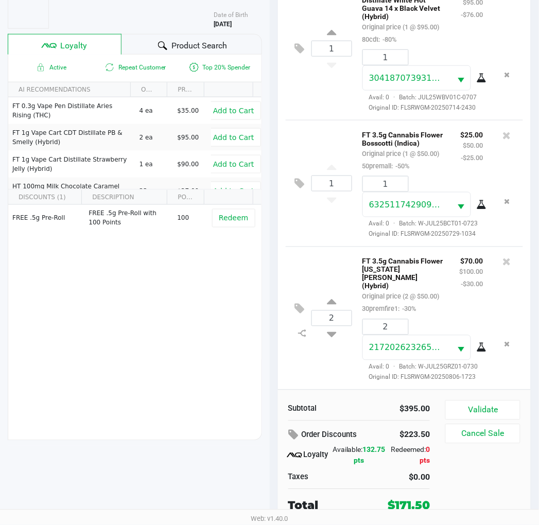
scroll to position [374, 0]
click at [336, 198] on div "1 FT 3.5g Cannabis Flower Bosscotti (Indica) Original price (1 @ $50.00) 50prem…" at bounding box center [405, 183] width 238 height 127
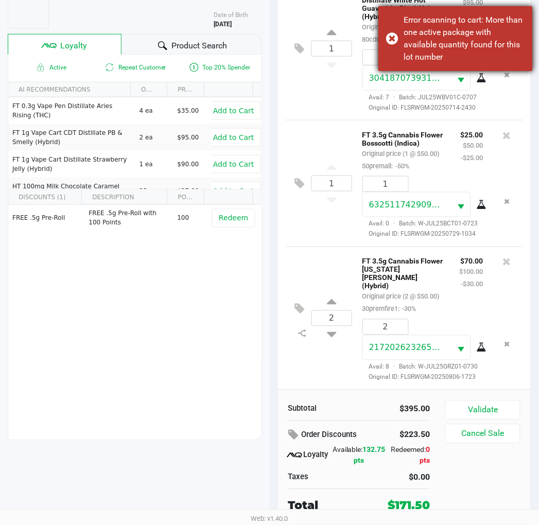
click at [395, 33] on div "Error scanning to cart: More than one active package with available quantity fo…" at bounding box center [456, 38] width 155 height 65
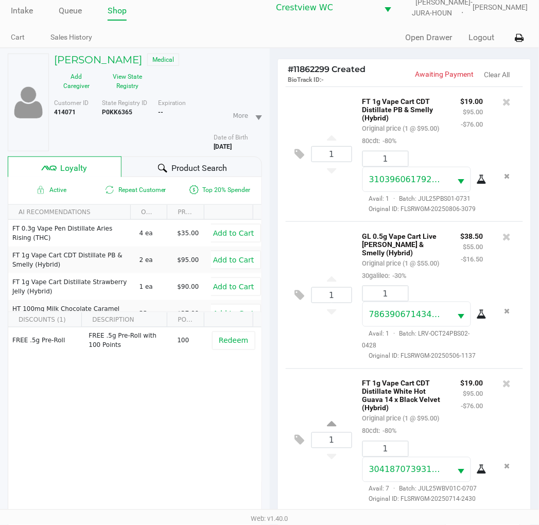
scroll to position [0, 0]
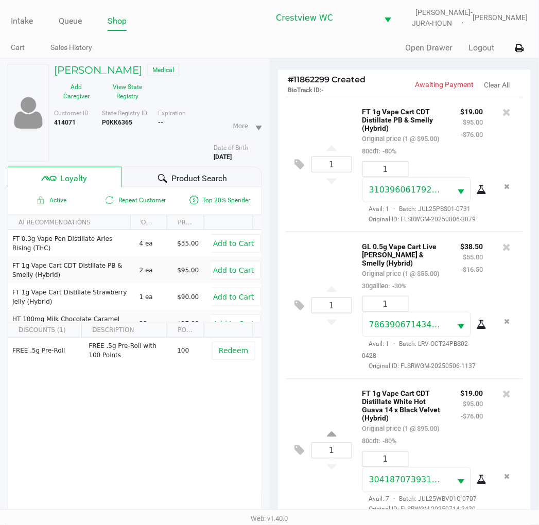
click at [326, 379] on div "1 GL 0.5g Vape Cart Live Rosin PB & Smelly (Hybrid) Original price (1 @ $55.00)…" at bounding box center [405, 305] width 238 height 147
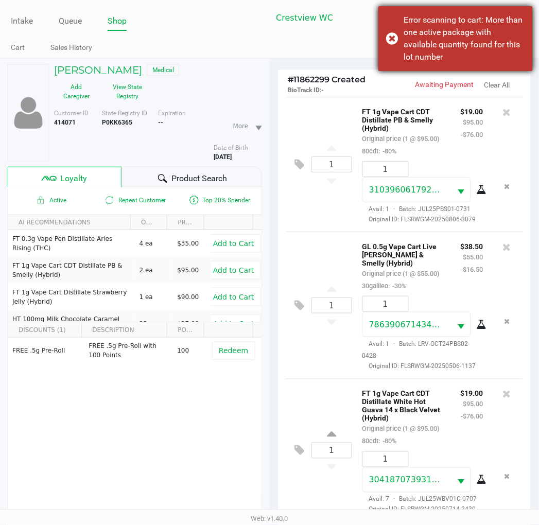
click at [394, 35] on div "Error scanning to cart: More than one active package with available quantity fo…" at bounding box center [456, 38] width 155 height 65
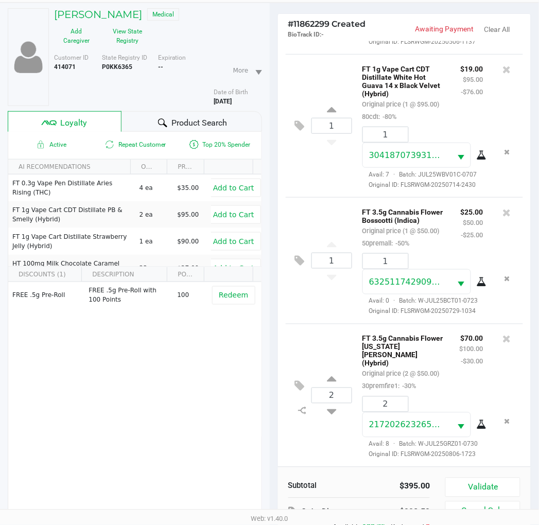
scroll to position [133, 0]
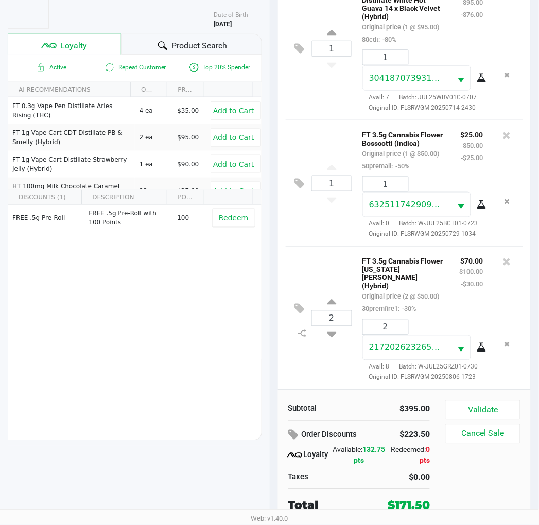
click at [326, 247] on div "2 FT 3.5g Cannabis Flower Georgia Runtz (Hybrid) Original price (2 @ $50.00) 30…" at bounding box center [405, 318] width 238 height 143
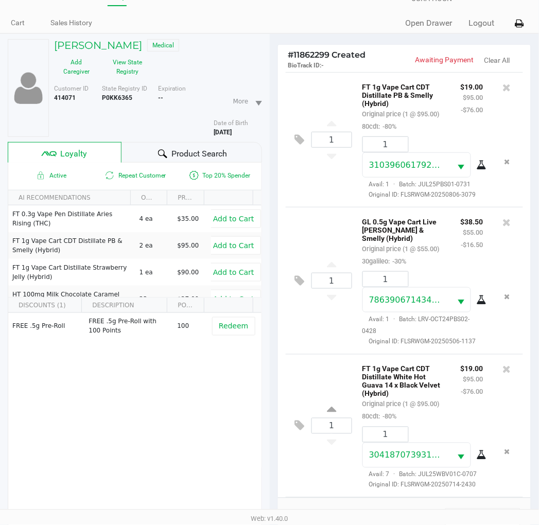
scroll to position [0, 0]
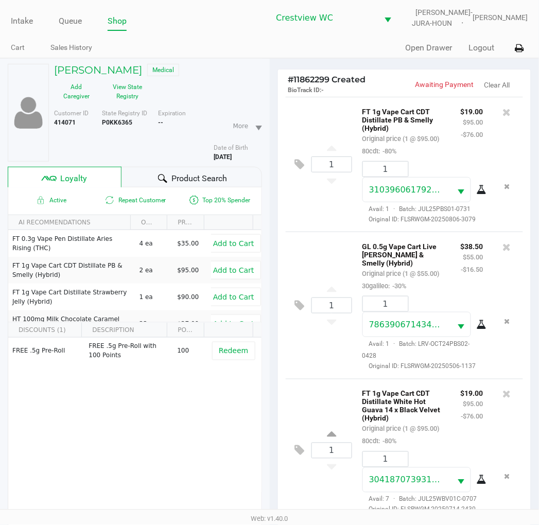
click at [337, 232] on div "1 FT 1g Vape Cart CDT Distillate PB & Smelly (Hybrid) Original price (1 @ $95.0…" at bounding box center [405, 164] width 238 height 135
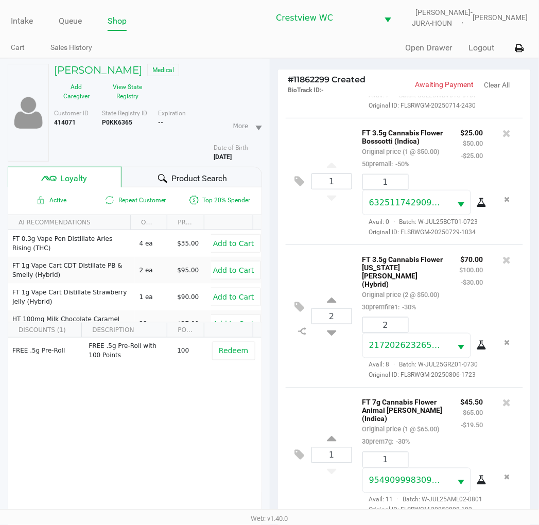
scroll to position [527, 0]
click at [328, 361] on div "2 FT 3.5g Cannabis Flower Georgia Runtz (Hybrid) Original price (2 @ $50.00) 30…" at bounding box center [405, 316] width 238 height 143
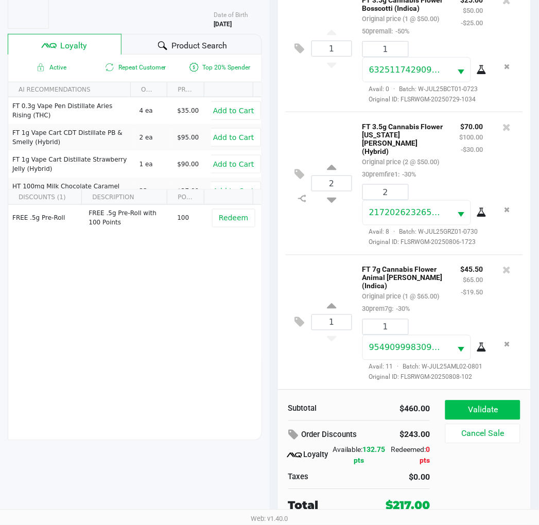
click at [480, 405] on button "Validate" at bounding box center [483, 411] width 75 height 20
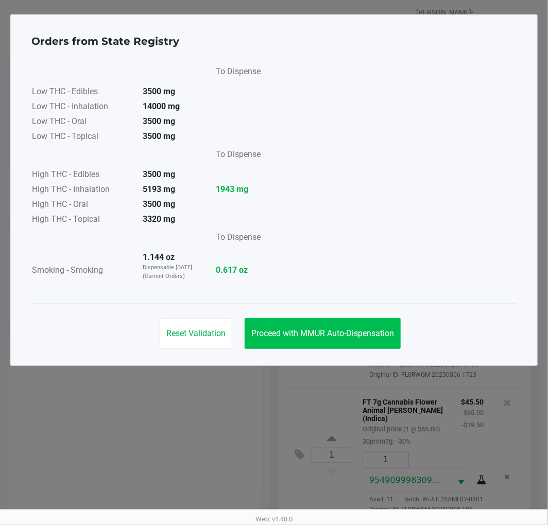
click at [348, 331] on span "Proceed with MMUR Auto-Dispensation" at bounding box center [322, 334] width 143 height 10
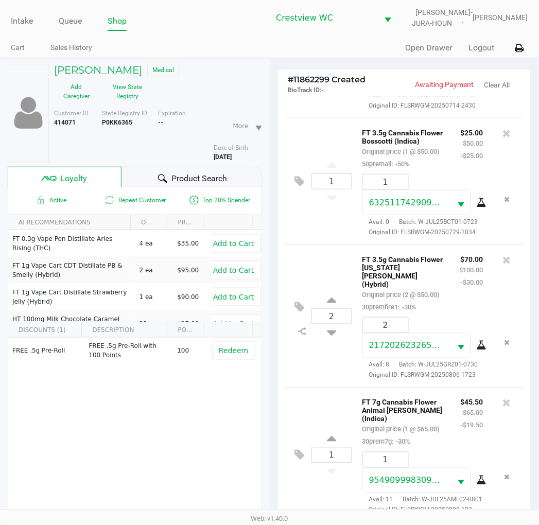
scroll to position [133, 0]
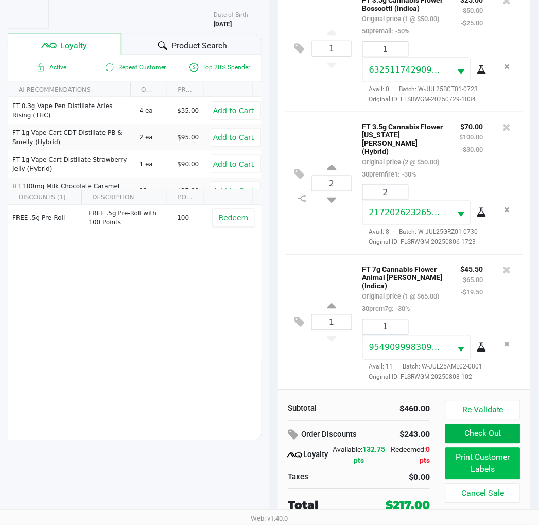
click at [480, 464] on button "Print Customer Labels" at bounding box center [483, 464] width 75 height 32
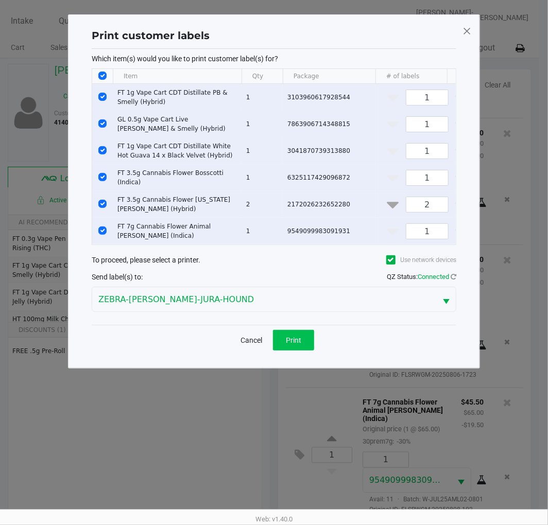
click at [298, 343] on span "Print" at bounding box center [293, 340] width 15 height 8
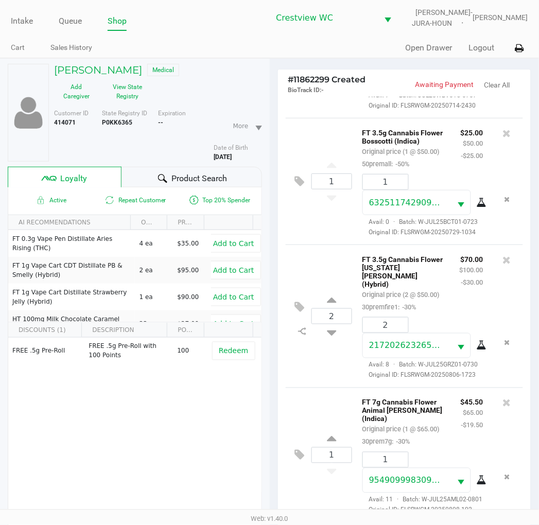
scroll to position [133, 0]
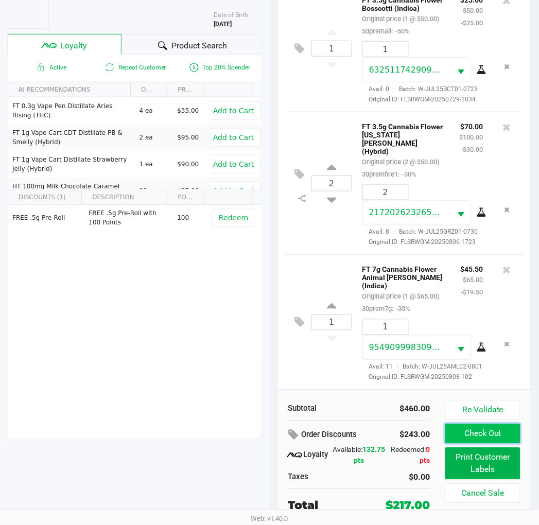
click at [486, 433] on button "Check Out" at bounding box center [483, 434] width 75 height 20
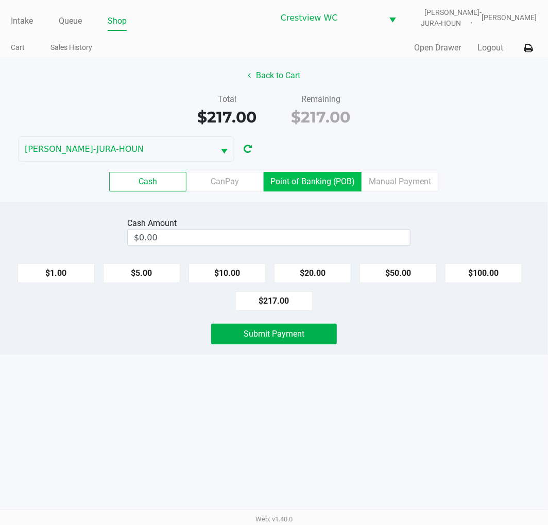
click at [301, 176] on label "Point of Banking (POB)" at bounding box center [313, 182] width 98 height 20
click at [0, 0] on 7 "Point of Banking (POB)" at bounding box center [0, 0] width 0 height 0
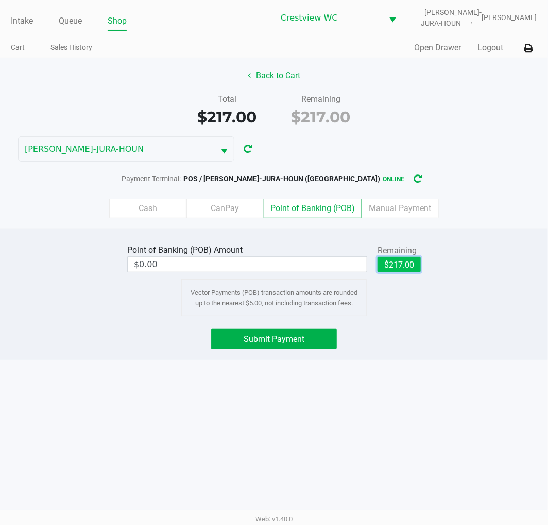
click at [405, 263] on button "$217.00" at bounding box center [399, 264] width 43 height 15
type input "$217.00"
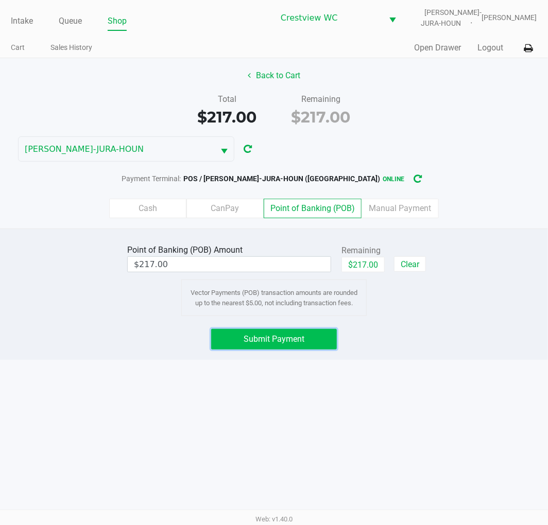
click at [304, 343] on button "Submit Payment" at bounding box center [274, 339] width 126 height 21
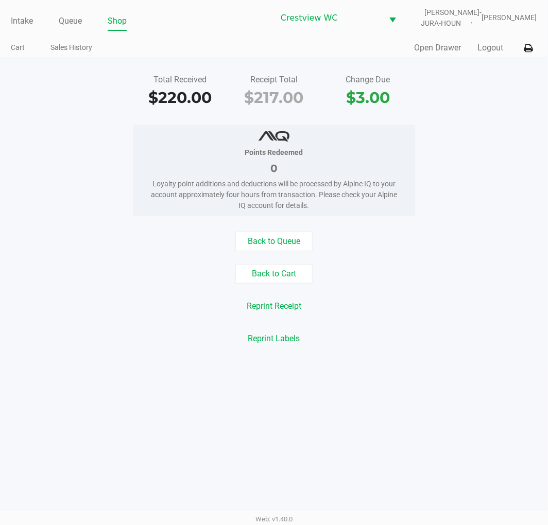
click at [491, 126] on div "Points Redeemed 0 Loyalty point additions and deductions will be processed by A…" at bounding box center [273, 171] width 563 height 92
click at [26, 18] on link "Intake" at bounding box center [22, 21] width 22 height 14
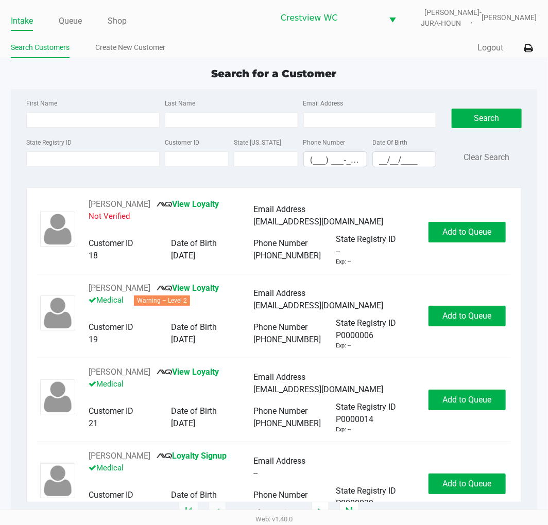
click at [443, 61] on app-point-of-sale "Intake Queue Shop Crestview WC BRUNO-JURA-HOUN Eric Stevenson Search Customers …" at bounding box center [274, 256] width 548 height 513
click at [76, 19] on link "Queue" at bounding box center [70, 21] width 23 height 14
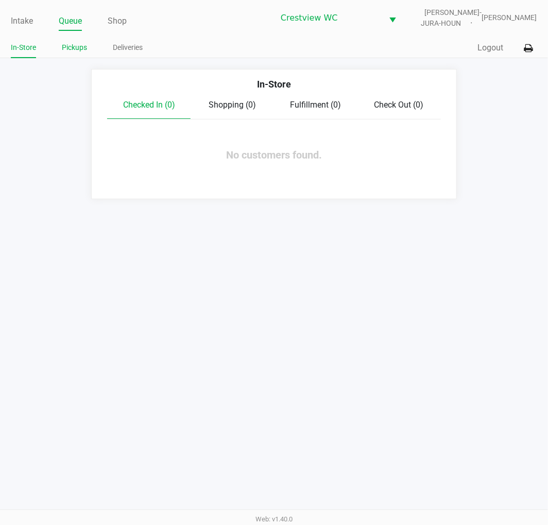
click at [78, 48] on link "Pickups" at bounding box center [74, 47] width 25 height 13
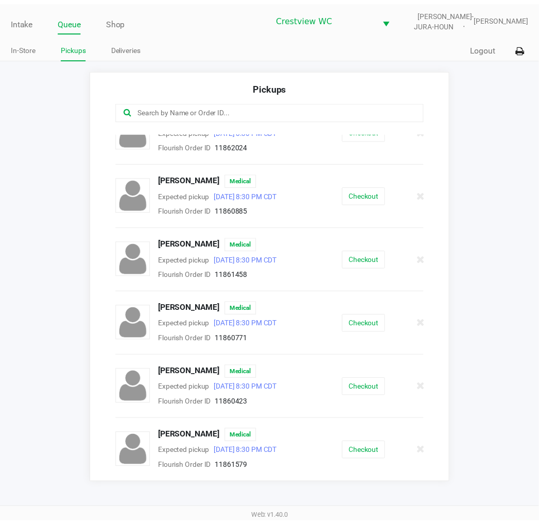
scroll to position [797, 0]
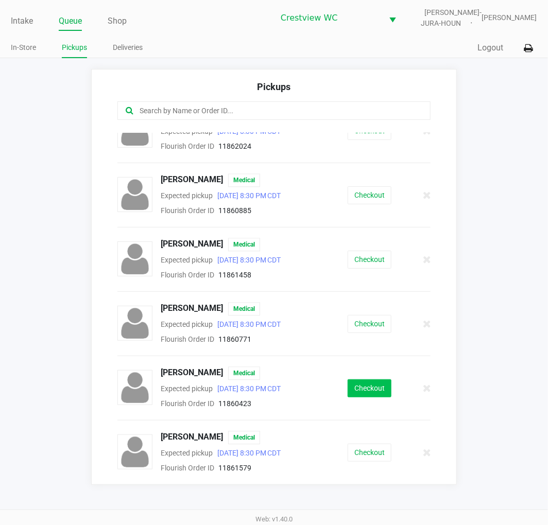
click at [377, 385] on button "Checkout" at bounding box center [370, 389] width 44 height 18
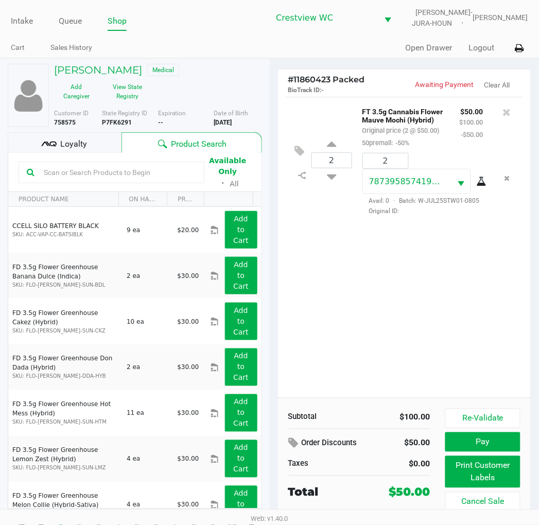
click at [454, 280] on div "2 FT 3.5g Cannabis Flower Mauve Mochi (Hybrid) Original price (2 @ $50.00) 50pr…" at bounding box center [404, 247] width 253 height 301
click at [443, 320] on div "2 FT 3.5g Cannabis Flower Mauve Mochi (Hybrid) Original price (2 @ $50.00) 50pr…" at bounding box center [404, 247] width 253 height 301
click at [70, 148] on span "Loyalty" at bounding box center [73, 144] width 27 height 12
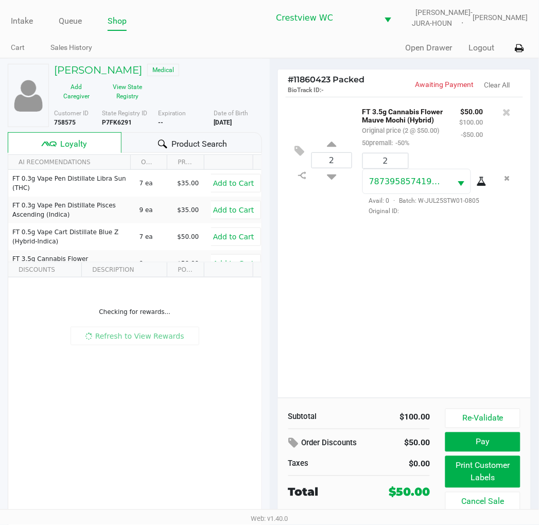
click at [425, 285] on div "2 FT 3.5g Cannabis Flower Mauve Mochi (Hybrid) Original price (2 @ $50.00) 50pr…" at bounding box center [404, 247] width 253 height 301
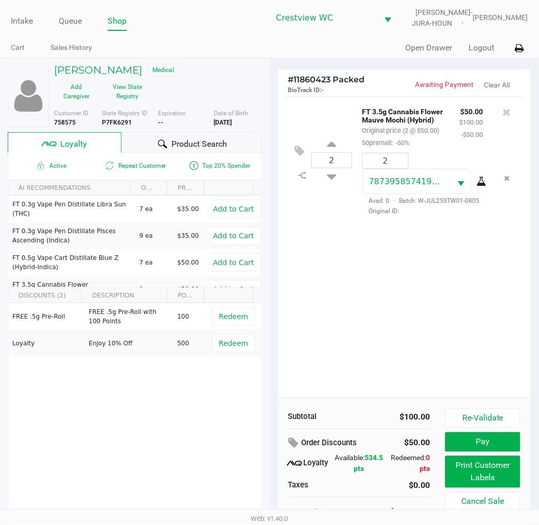
click at [426, 286] on div "2 FT 3.5g Cannabis Flower Mauve Mochi (Hybrid) Original price (2 @ $50.00) 50pr…" at bounding box center [404, 247] width 253 height 301
click at [448, 306] on div "2 FT 3.5g Cannabis Flower Mauve Mochi (Hybrid) Original price (2 @ $50.00) 50pr…" at bounding box center [404, 247] width 253 height 301
click at [480, 416] on button "Re-Validate" at bounding box center [483, 419] width 75 height 20
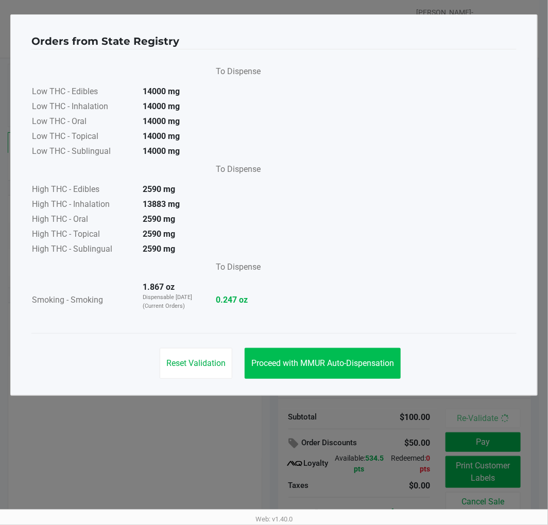
click at [352, 364] on span "Proceed with MMUR Auto-Dispensation" at bounding box center [322, 363] width 143 height 10
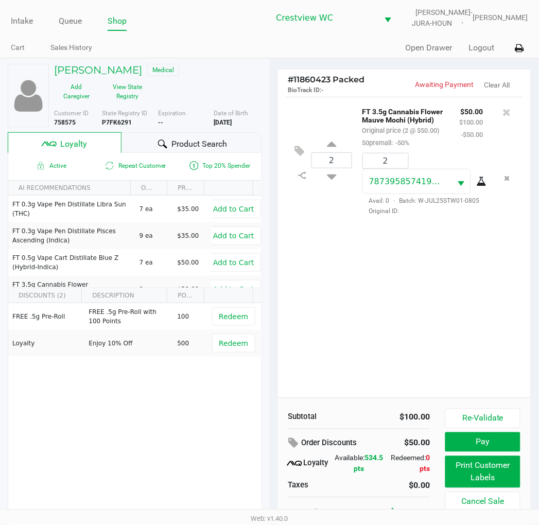
scroll to position [19, 0]
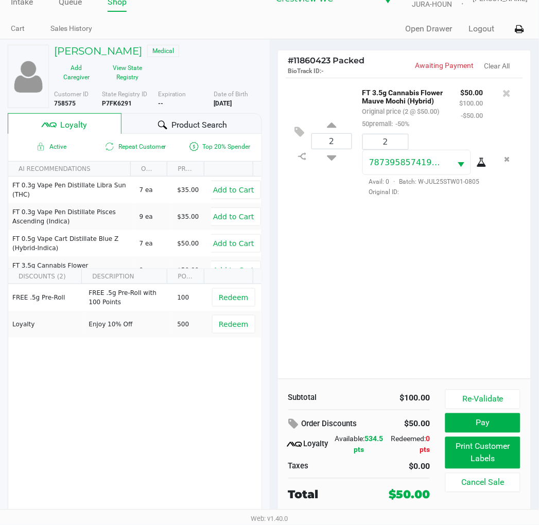
click at [482, 468] on button "Print Customer Labels" at bounding box center [483, 453] width 75 height 32
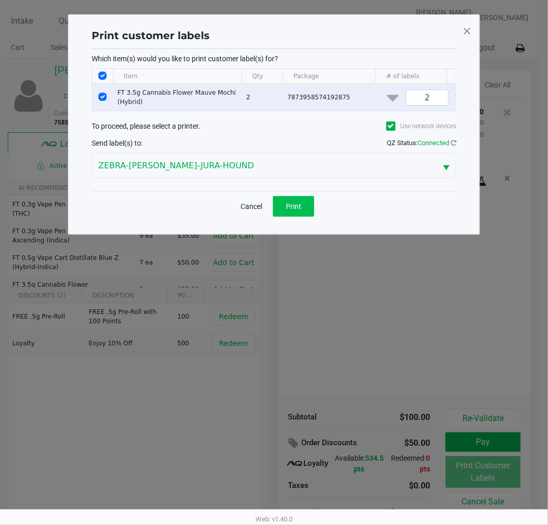
click at [298, 217] on button "Print" at bounding box center [293, 206] width 41 height 21
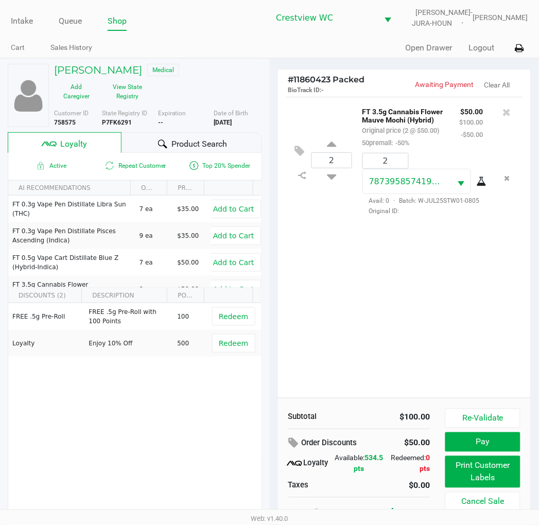
click at [420, 313] on div "2 FT 3.5g Cannabis Flower Mauve Mochi (Hybrid) Original price (2 @ $50.00) 50pr…" at bounding box center [404, 247] width 253 height 301
click at [408, 322] on div "2 FT 3.5g Cannabis Flower Mauve Mochi (Hybrid) Original price (2 @ $50.00) 50pr…" at bounding box center [404, 247] width 253 height 301
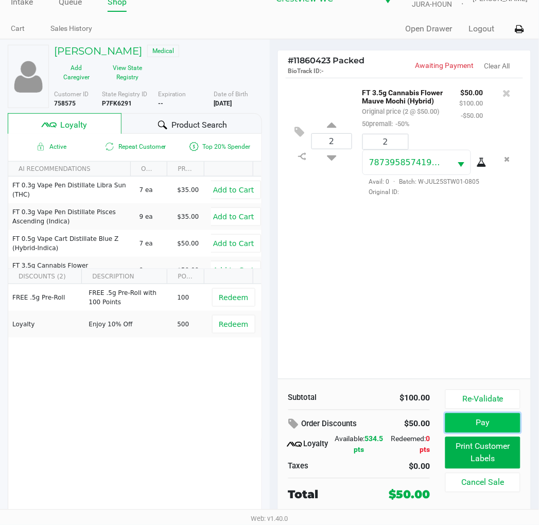
click at [493, 423] on button "Pay" at bounding box center [483, 424] width 75 height 20
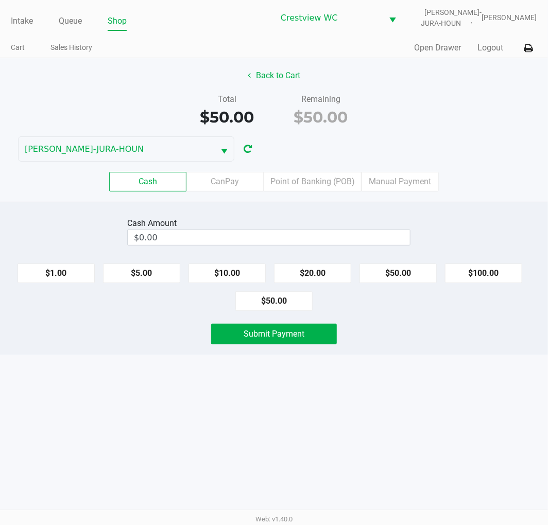
click at [456, 106] on div "Total $50.00 Remaining $50.00" at bounding box center [273, 111] width 563 height 36
click at [468, 106] on div "Total $50.00 Remaining $50.00" at bounding box center [273, 111] width 563 height 36
click at [421, 398] on div "Intake Queue Shop Crestview WC BRUNO-JURA-HOUN Eric Stevenson Cart Sales Histor…" at bounding box center [274, 262] width 548 height 525
click at [315, 280] on button "$20.00" at bounding box center [312, 274] width 77 height 20
click at [318, 272] on button "$20.00" at bounding box center [312, 274] width 77 height 20
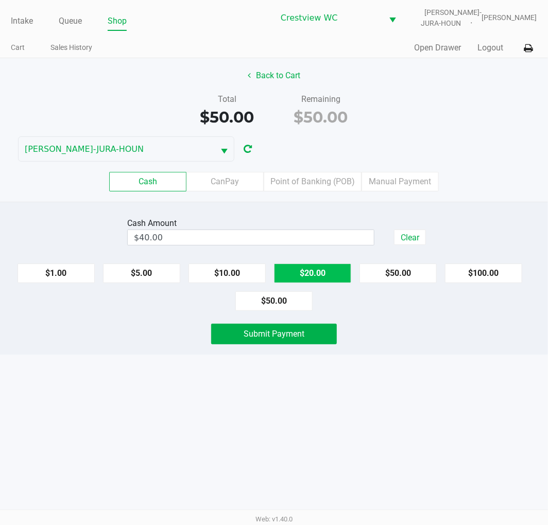
click at [316, 265] on button "$20.00" at bounding box center [312, 274] width 77 height 20
type input "$60.00"
click at [434, 380] on div "Intake Queue Shop Crestview WC BRUNO-JURA-HOUN Eric Stevenson Cart Sales Histor…" at bounding box center [274, 262] width 548 height 525
click at [276, 343] on button "Submit Payment" at bounding box center [274, 334] width 126 height 21
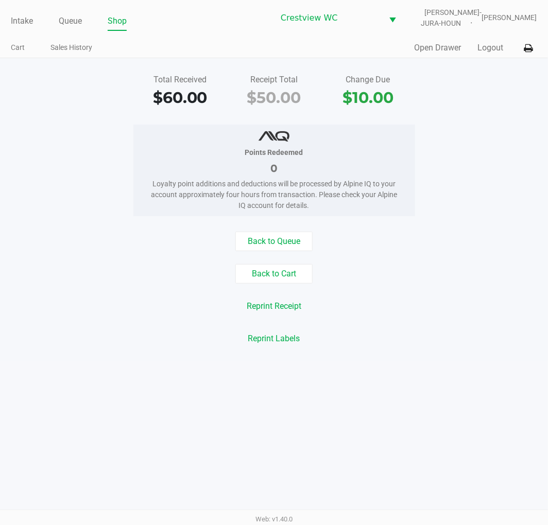
click at [460, 106] on div "Total Received $60.00 Receipt Total $50.00 Change Due $10.00" at bounding box center [273, 92] width 563 height 36
click at [17, 21] on link "Intake" at bounding box center [22, 21] width 22 height 14
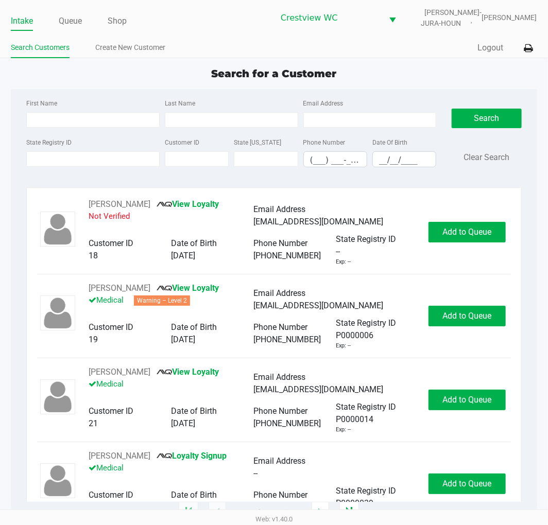
click at [416, 52] on div "Quick Sale Logout" at bounding box center [405, 48] width 263 height 19
click at [71, 17] on link "Queue" at bounding box center [70, 21] width 23 height 14
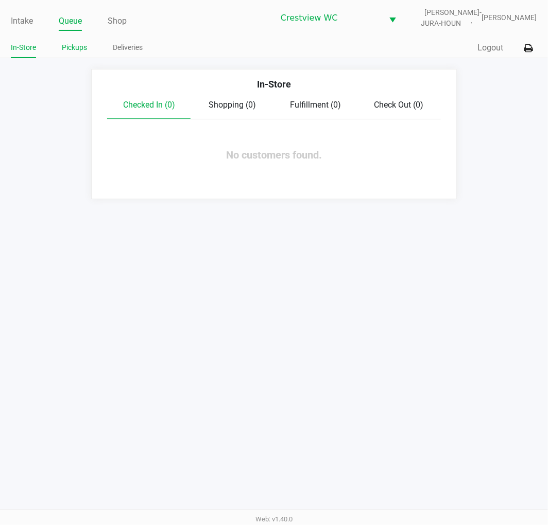
click at [79, 46] on link "Pickups" at bounding box center [74, 47] width 25 height 13
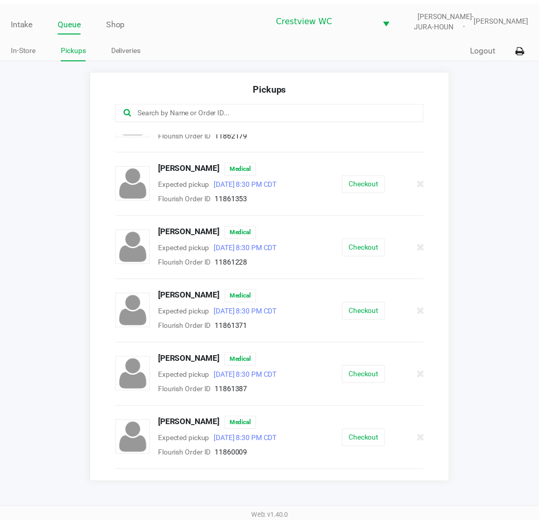
scroll to position [287, 0]
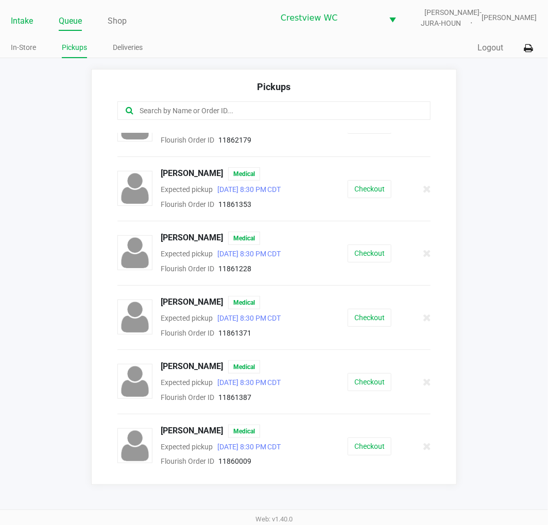
click at [28, 18] on link "Intake" at bounding box center [22, 21] width 22 height 14
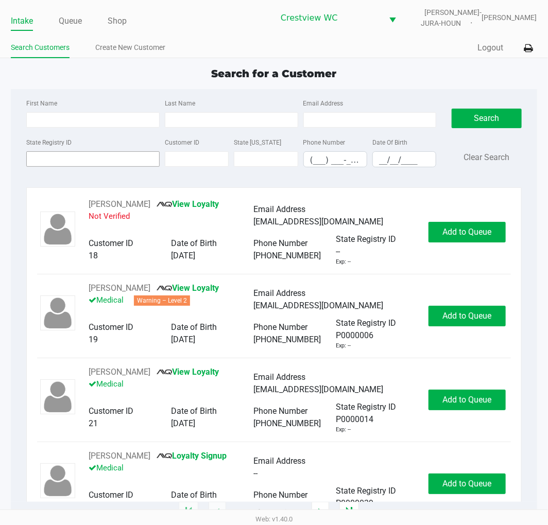
click at [101, 158] on input "State Registry ID" at bounding box center [92, 158] width 133 height 15
type input "p0hm0473"
click at [491, 114] on button "Search" at bounding box center [487, 119] width 70 height 20
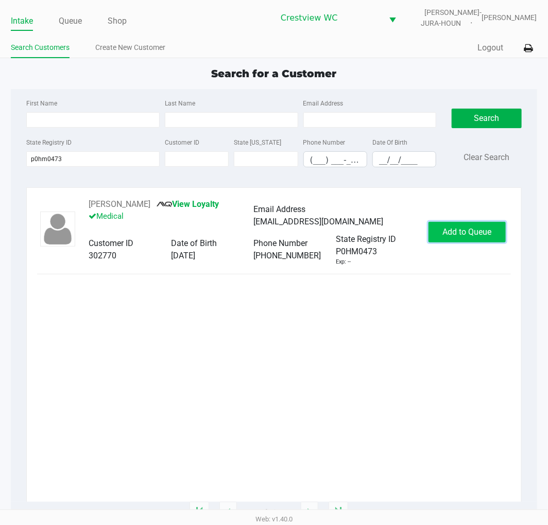
click at [493, 234] on button "Add to Queue" at bounding box center [467, 232] width 77 height 21
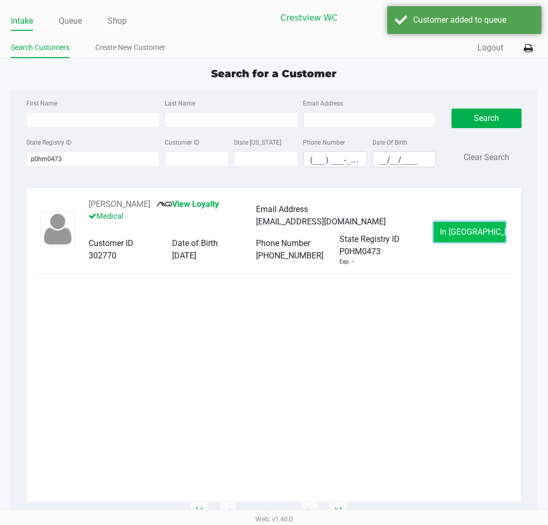
click at [483, 228] on span "In Queue" at bounding box center [483, 232] width 87 height 10
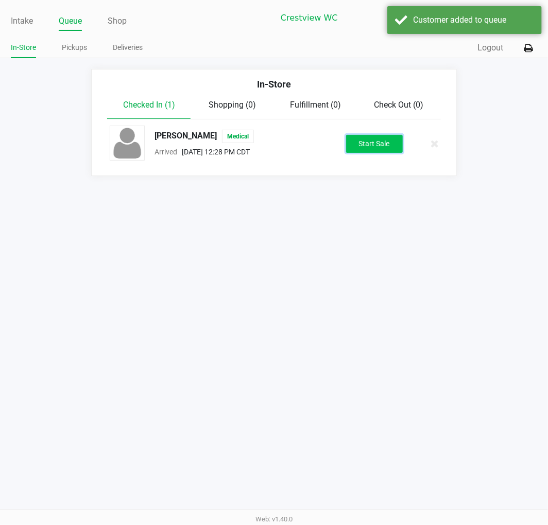
click at [386, 146] on button "Start Sale" at bounding box center [374, 144] width 57 height 18
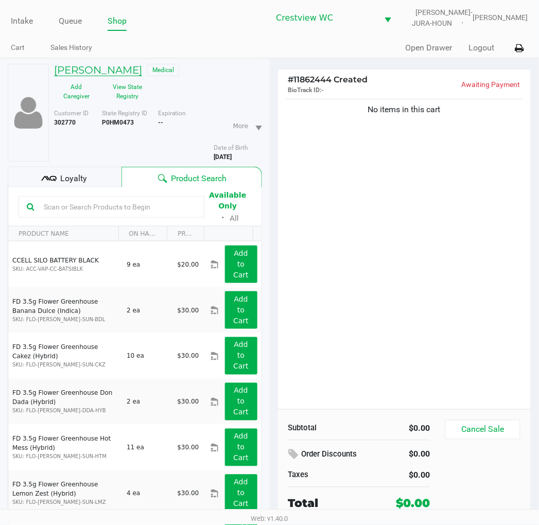
click at [115, 69] on h5 "CLARK FUTCH" at bounding box center [98, 70] width 88 height 12
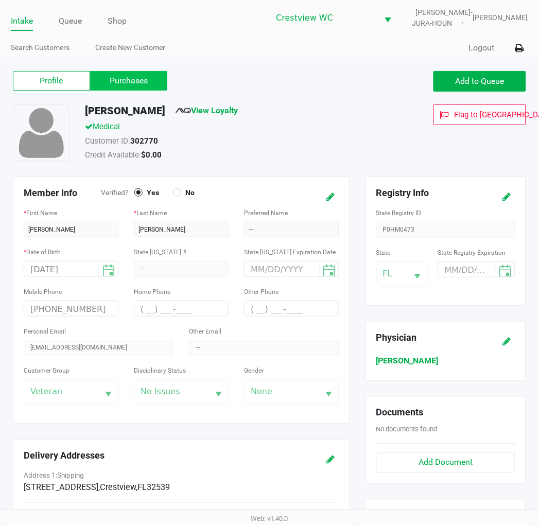
click at [138, 76] on label "Purchases" at bounding box center [128, 81] width 77 height 20
click at [0, 0] on 1 "Purchases" at bounding box center [0, 0] width 0 height 0
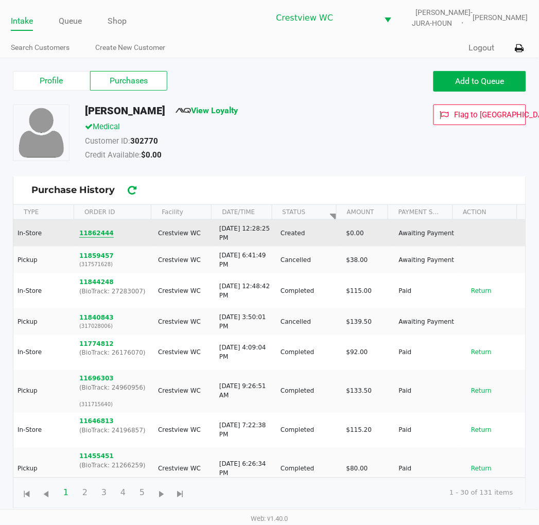
click at [98, 234] on button "11862444" at bounding box center [96, 233] width 35 height 9
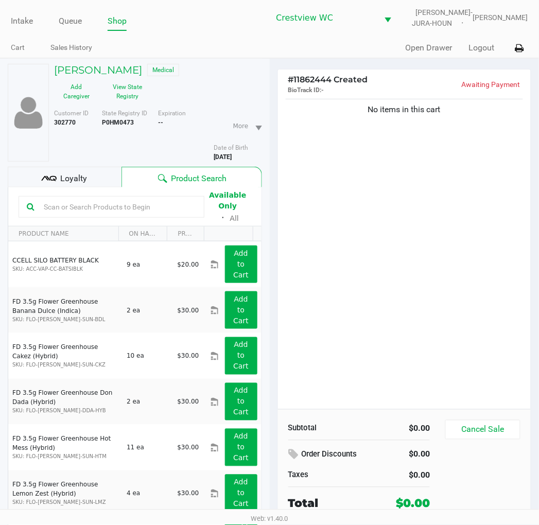
click at [383, 166] on div "No items in this cart" at bounding box center [404, 253] width 253 height 313
click at [391, 174] on div "No items in this cart" at bounding box center [404, 253] width 253 height 313
click at [396, 189] on div "No items in this cart" at bounding box center [404, 253] width 253 height 313
click at [395, 282] on div "No items in this cart" at bounding box center [404, 253] width 253 height 313
click at [403, 211] on div "No items in this cart" at bounding box center [404, 253] width 253 height 313
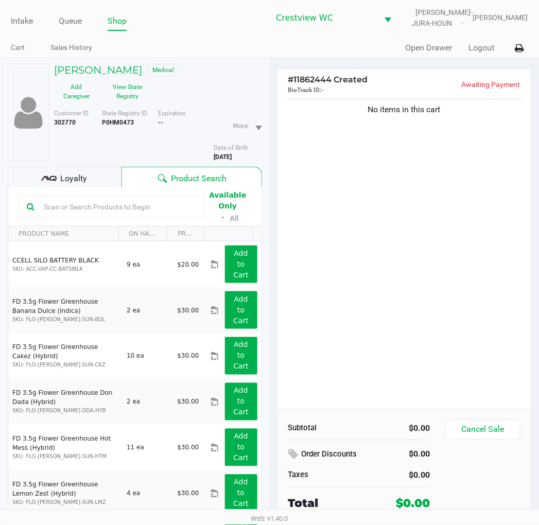
click at [480, 223] on div "No items in this cart" at bounding box center [404, 253] width 253 height 313
click at [83, 179] on span "Loyalty" at bounding box center [73, 179] width 27 height 12
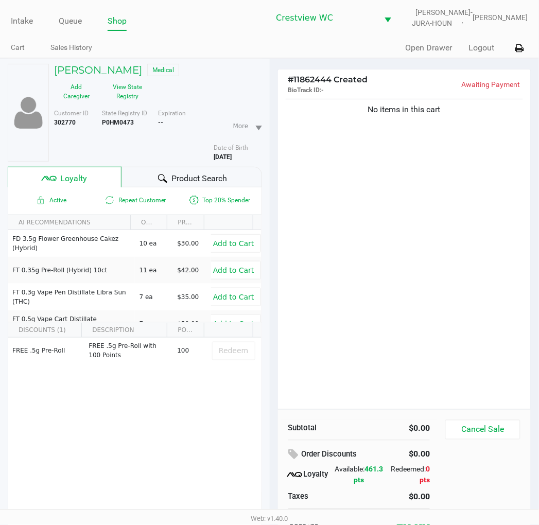
click at [439, 270] on div "No items in this cart" at bounding box center [404, 253] width 253 height 313
click at [397, 196] on div "No items in this cart" at bounding box center [404, 253] width 253 height 313
click at [433, 197] on div "No items in this cart" at bounding box center [404, 253] width 253 height 313
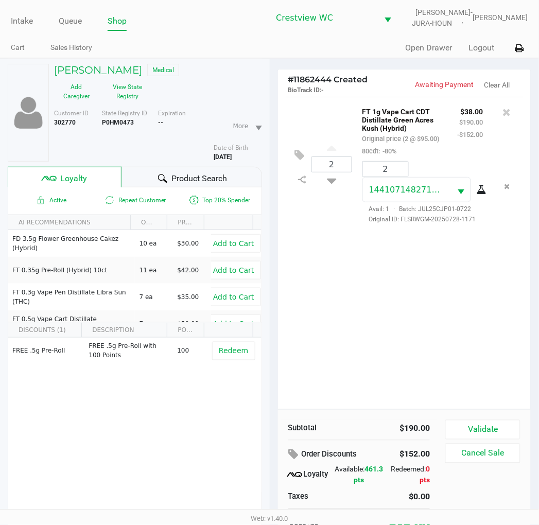
click at [460, 286] on div "2 FT 1g Vape Cart CDT Distillate Green Acres Kush (Hybrid) Original price (2 @ …" at bounding box center [404, 253] width 253 height 313
click at [156, 418] on div "FREE .5g Pre-Roll FREE .5g Pre-Roll with 100 Points 100 Redeem" at bounding box center [134, 415] width 253 height 155
click at [423, 285] on div "2 FT 1g Vape Cart CDT Distillate Green Acres Kush (Hybrid) Original price (2 @ …" at bounding box center [404, 253] width 253 height 313
click at [485, 432] on button "Validate" at bounding box center [483, 430] width 75 height 20
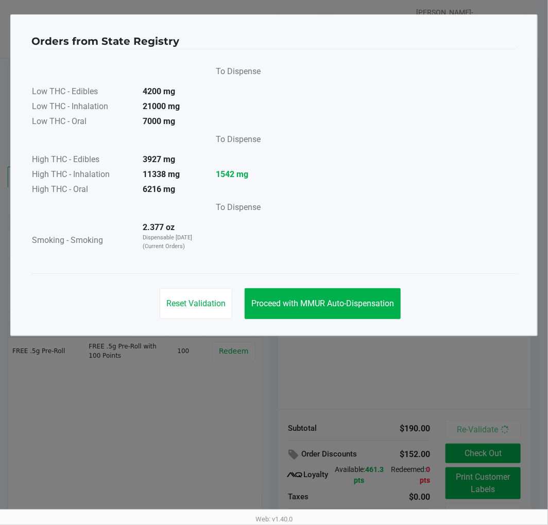
click at [355, 299] on span "Proceed with MMUR Auto-Dispensation" at bounding box center [322, 304] width 143 height 10
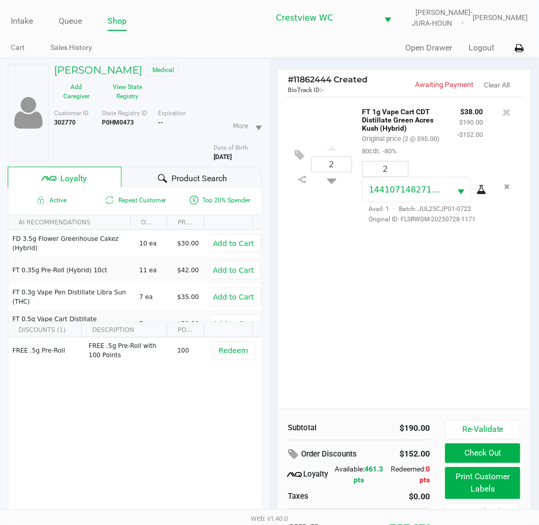
click at [489, 495] on button "Print Customer Labels" at bounding box center [483, 484] width 75 height 32
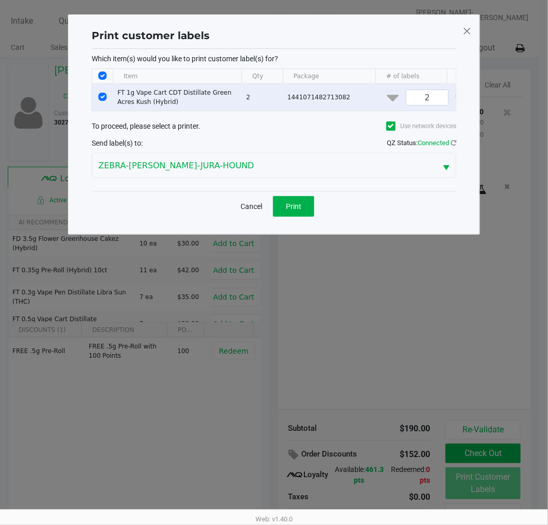
click at [294, 211] on span "Print" at bounding box center [293, 206] width 15 height 8
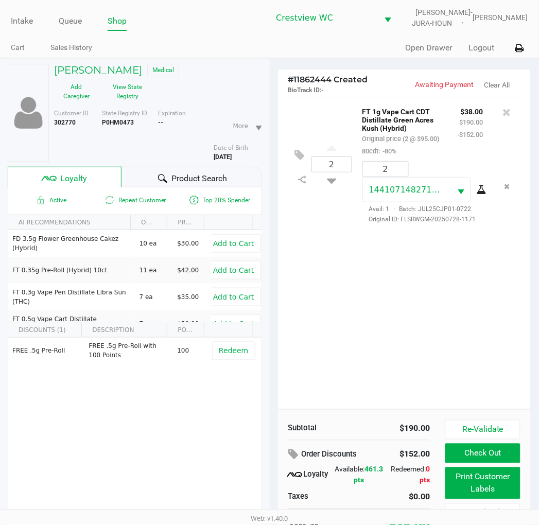
drag, startPoint x: 451, startPoint y: 348, endPoint x: 450, endPoint y: 339, distance: 8.8
click at [452, 347] on div "2 FT 1g Vape Cart CDT Distillate Green Acres Kush (Hybrid) Original price (2 @ …" at bounding box center [404, 253] width 253 height 313
click at [66, 176] on span "Loyalty" at bounding box center [73, 179] width 27 height 12
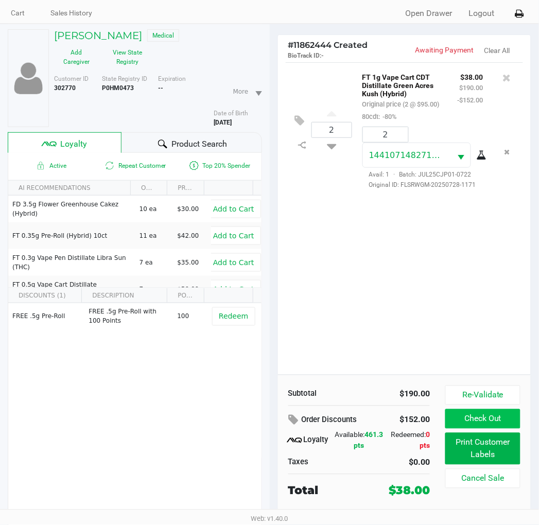
scroll to position [54, 0]
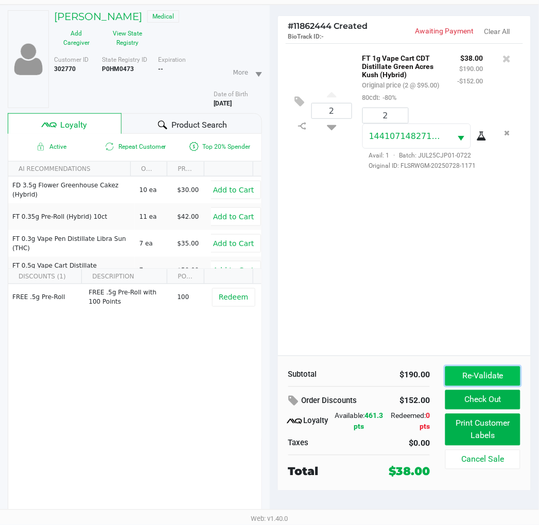
click at [488, 374] on button "Re-Validate" at bounding box center [483, 377] width 75 height 20
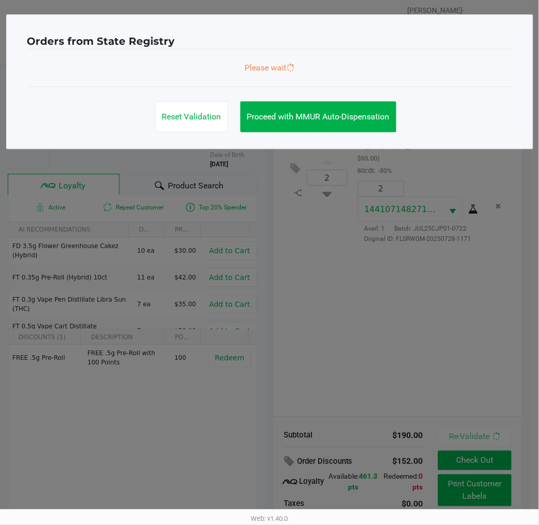
scroll to position [0, 0]
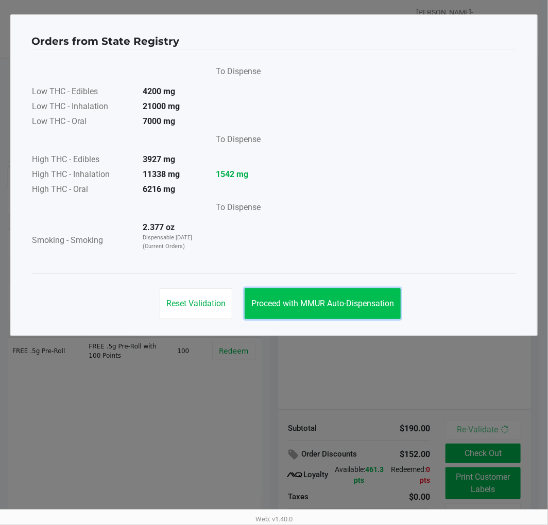
click at [322, 300] on span "Proceed with MMUR Auto-Dispensation" at bounding box center [322, 304] width 143 height 10
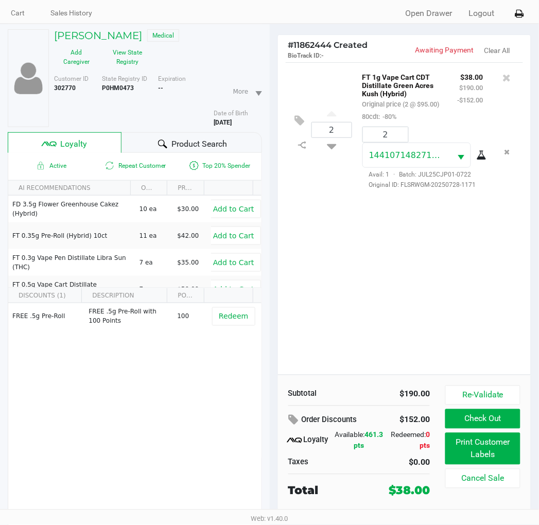
scroll to position [54, 0]
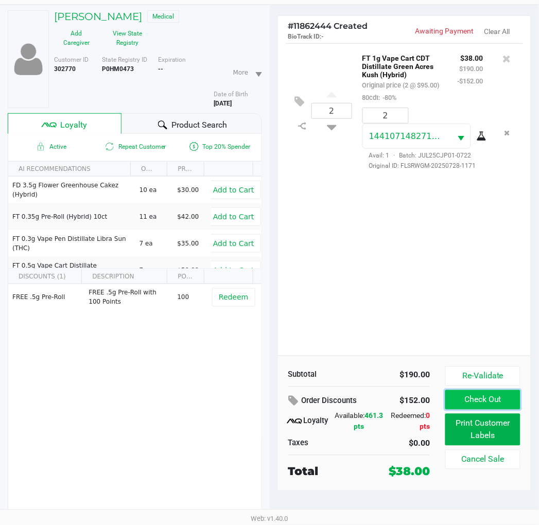
click at [493, 399] on button "Check Out" at bounding box center [483, 400] width 75 height 20
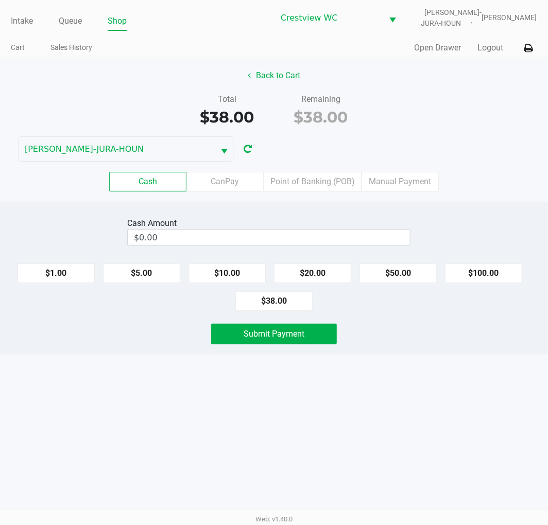
click at [450, 76] on div "Back to Cart" at bounding box center [273, 76] width 563 height 20
click at [452, 89] on div "Back to Cart Total $38.00 Remaining $38.00 BRUNO-JURA-HOUN Cash CanPay Point of…" at bounding box center [274, 130] width 548 height 144
click at [321, 172] on label "Point of Banking (POB)" at bounding box center [313, 182] width 98 height 20
click at [0, 0] on 7 "Point of Banking (POB)" at bounding box center [0, 0] width 0 height 0
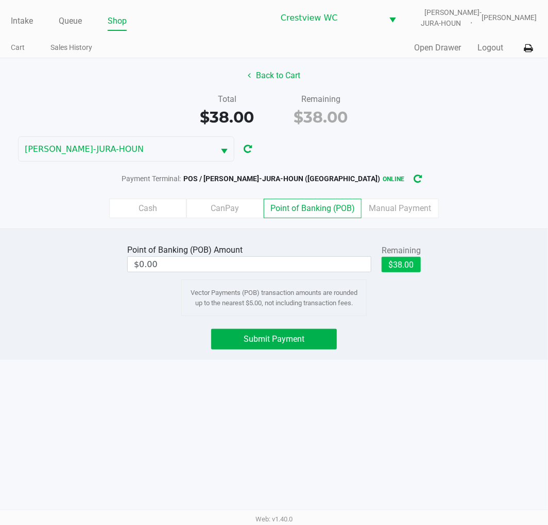
click at [410, 271] on button "$38.00" at bounding box center [401, 264] width 39 height 15
type input "$38.00"
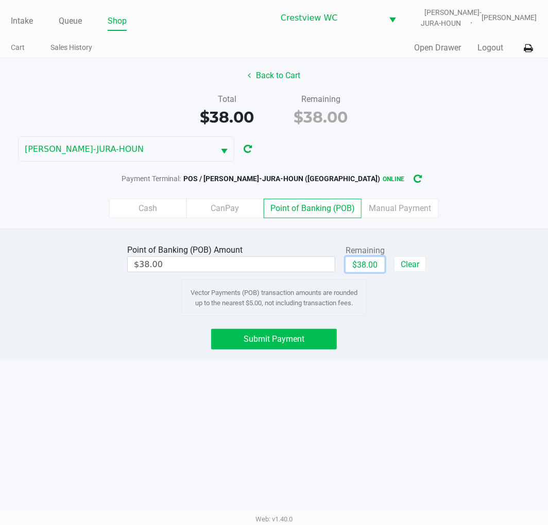
click at [297, 344] on span "Submit Payment" at bounding box center [274, 339] width 61 height 10
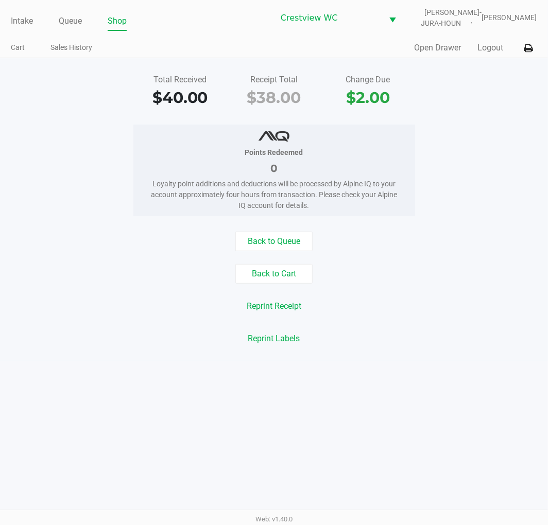
click at [503, 105] on div "Total Received $40.00 Receipt Total $38.00 Change Due $2.00" at bounding box center [273, 92] width 563 height 36
click at [18, 17] on link "Intake" at bounding box center [22, 21] width 22 height 14
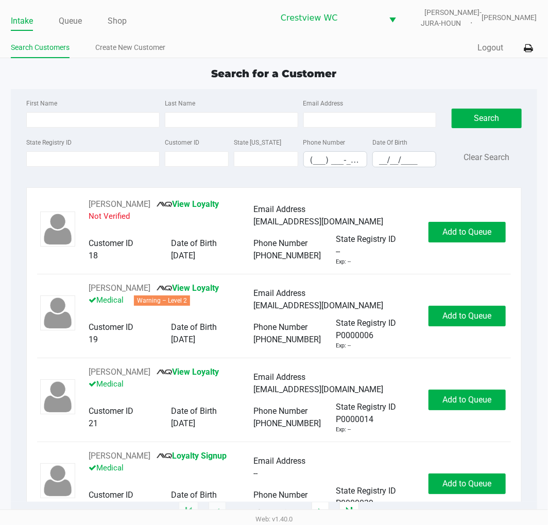
click at [411, 66] on div "Search for a Customer" at bounding box center [273, 73] width 541 height 15
click at [407, 80] on div "Search for a Customer" at bounding box center [273, 73] width 541 height 15
click at [112, 80] on div "Search for a Customer" at bounding box center [273, 73] width 541 height 15
click at [420, 78] on div "Search for a Customer" at bounding box center [273, 73] width 541 height 15
click at [395, 61] on app-point-of-sale "Intake Queue Shop Crestview WC BRUNO-JURA-HOUN Eric Stevenson Search Customers …" at bounding box center [274, 256] width 548 height 513
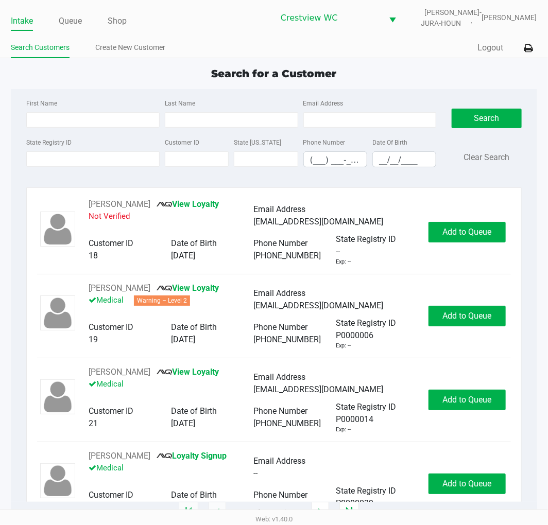
click at [389, 80] on div "Search for a Customer" at bounding box center [273, 73] width 541 height 15
click at [406, 78] on div "Search for a Customer" at bounding box center [273, 73] width 541 height 15
click at [391, 76] on div "Search for a Customer" at bounding box center [273, 73] width 541 height 15
click at [113, 95] on div "First Name Last Name Email Address State Registry ID Customer ID State ID Phone…" at bounding box center [274, 136] width 510 height 94
click at [127, 80] on div "Search for a Customer" at bounding box center [273, 73] width 541 height 15
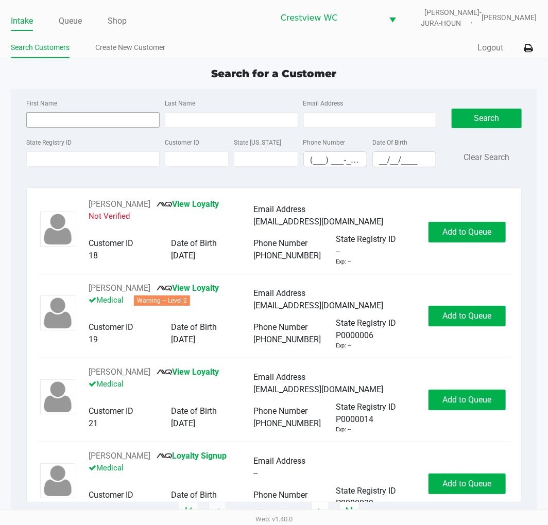
click at [77, 117] on input "First Name" at bounding box center [92, 119] width 133 height 15
type input "christopher"
click at [213, 122] on input "Last Name" at bounding box center [231, 119] width 133 height 15
type input "estrada"
click at [379, 163] on input "__/__/____" at bounding box center [404, 160] width 63 height 16
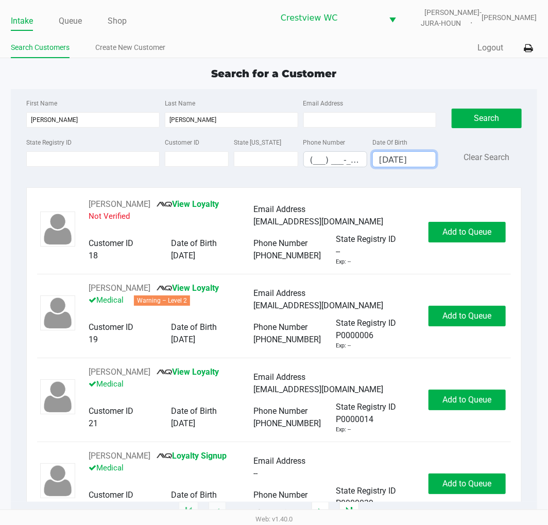
type input "07/28/1994"
click at [497, 115] on button "Search" at bounding box center [487, 119] width 70 height 20
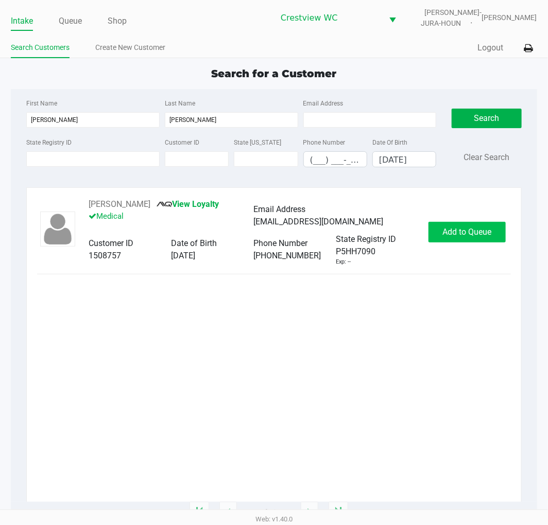
click at [477, 229] on span "Add to Queue" at bounding box center [466, 232] width 49 height 10
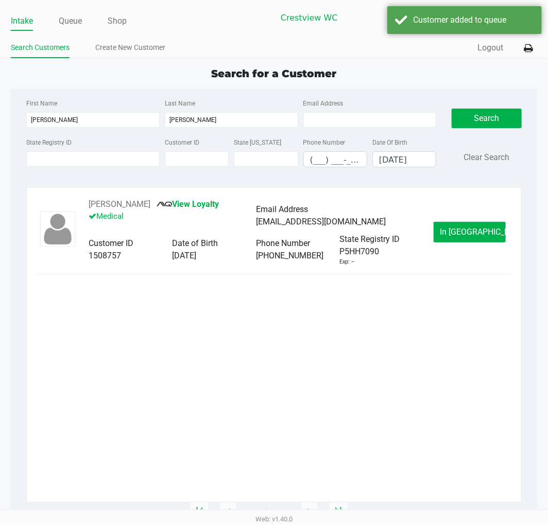
click at [490, 227] on button "In Queue" at bounding box center [470, 232] width 72 height 21
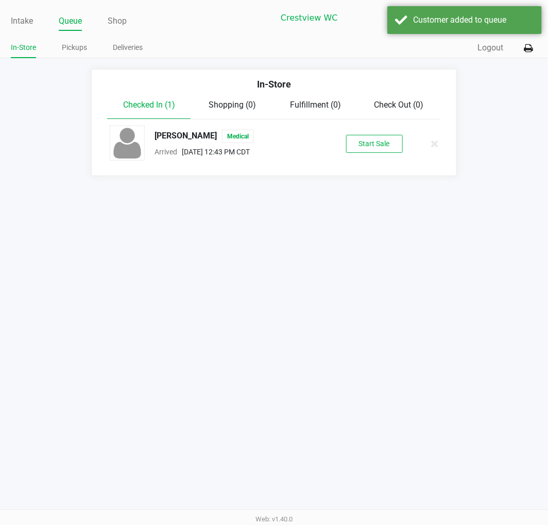
click at [383, 148] on button "Start Sale" at bounding box center [374, 144] width 57 height 18
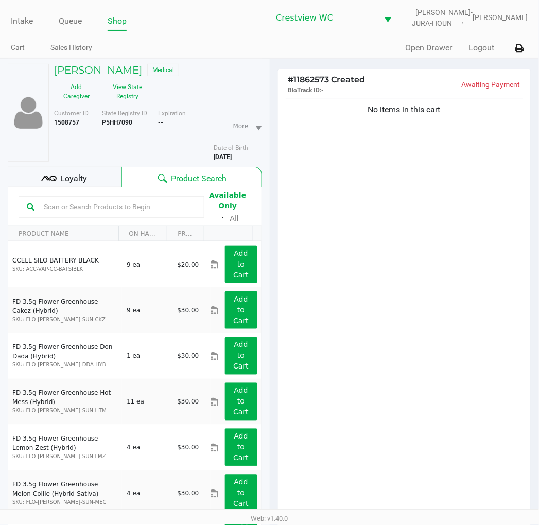
click at [450, 234] on div "No items in this cart" at bounding box center [404, 310] width 253 height 426
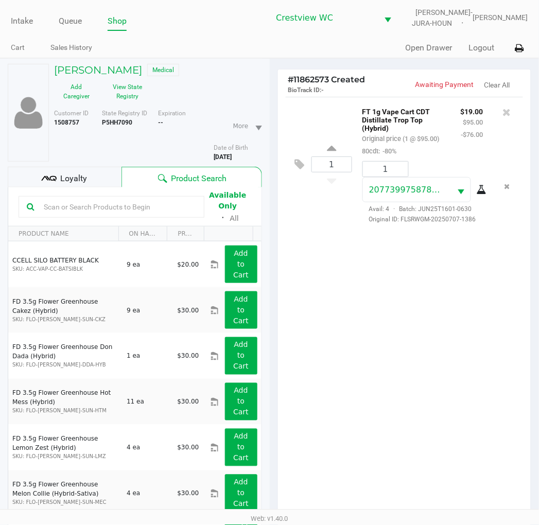
click at [435, 294] on div "1 FT 1g Vape Cart CDT Distillate Trop Top (Hybrid) Original price (1 @ $95.00) …" at bounding box center [404, 310] width 253 height 426
click at [88, 180] on div "Loyalty" at bounding box center [65, 177] width 114 height 21
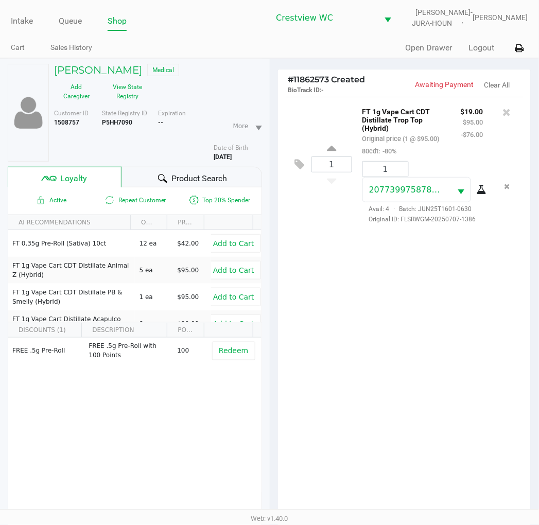
click at [424, 280] on div "1 FT 1g Vape Cart CDT Distillate Trop Top (Hybrid) Original price (1 @ $95.00) …" at bounding box center [404, 310] width 253 height 426
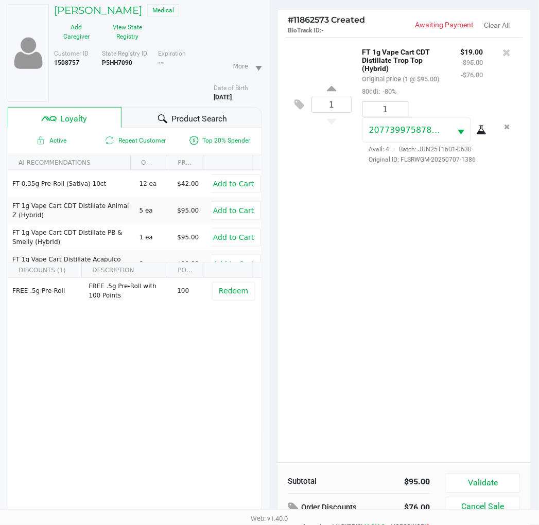
scroll to position [133, 0]
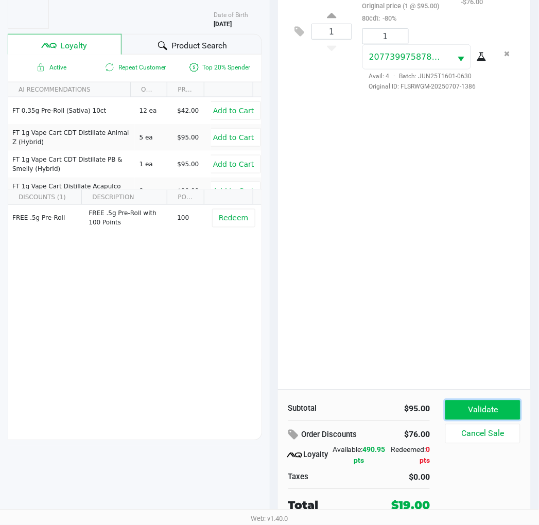
click at [498, 412] on button "Validate" at bounding box center [483, 411] width 75 height 20
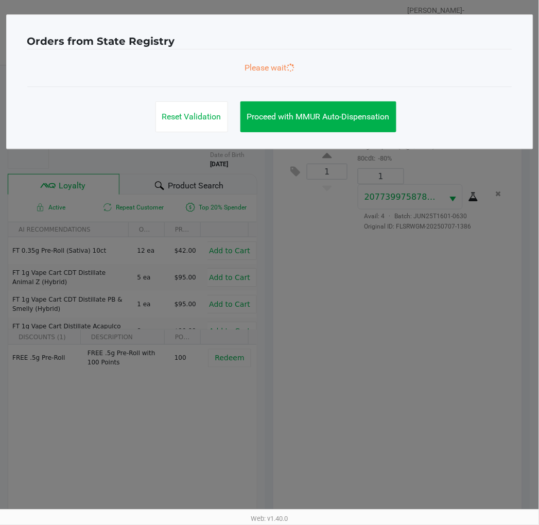
scroll to position [0, 0]
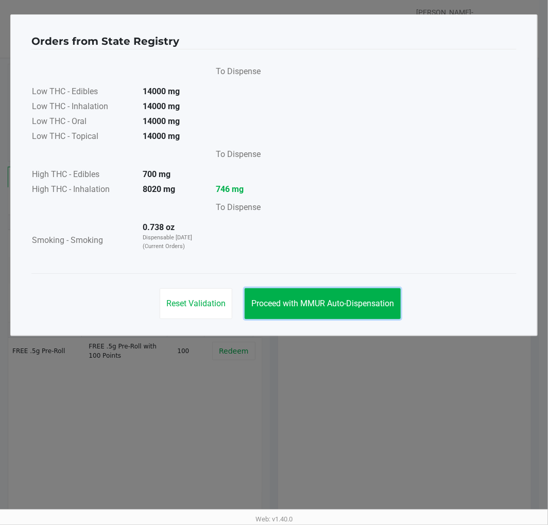
drag, startPoint x: 355, startPoint y: 300, endPoint x: 407, endPoint y: 280, distance: 55.5
click at [356, 300] on span "Proceed with MMUR Auto-Dispensation" at bounding box center [322, 304] width 143 height 10
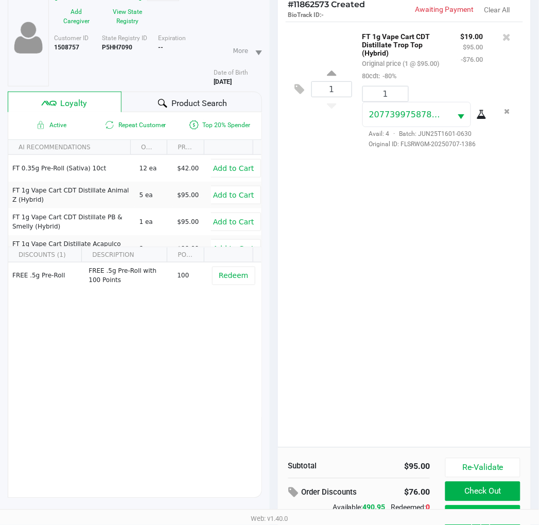
scroll to position [133, 0]
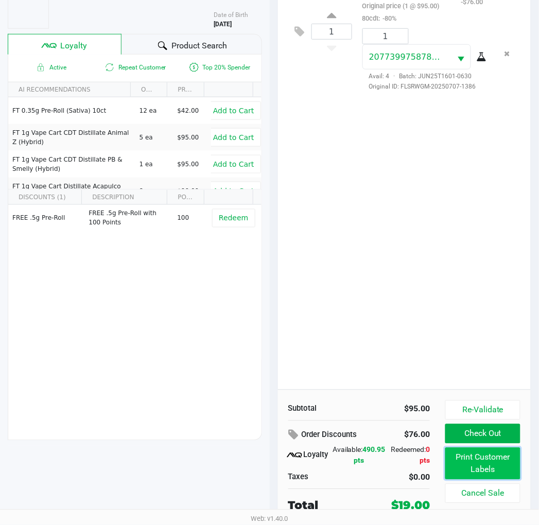
click at [502, 456] on button "Print Customer Labels" at bounding box center [483, 464] width 75 height 32
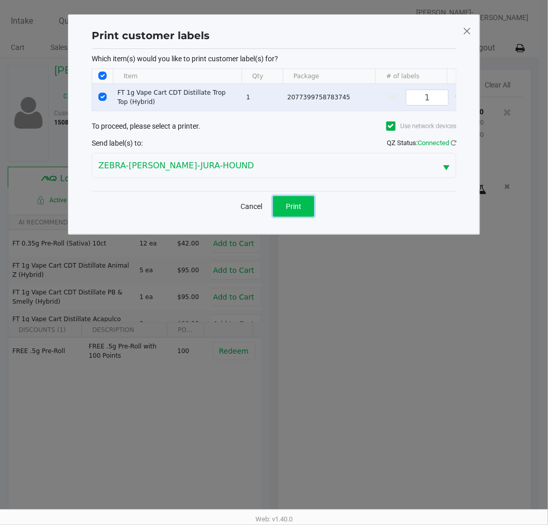
drag, startPoint x: 301, startPoint y: 215, endPoint x: 541, endPoint y: 166, distance: 245.5
click at [302, 215] on button "Print" at bounding box center [293, 206] width 41 height 21
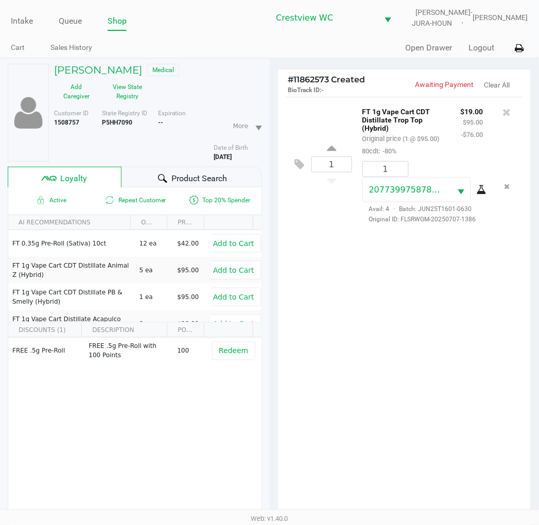
click at [438, 314] on div "1 FT 1g Vape Cart CDT Distillate Trop Top (Hybrid) Original price (1 @ $95.00) …" at bounding box center [404, 310] width 253 height 426
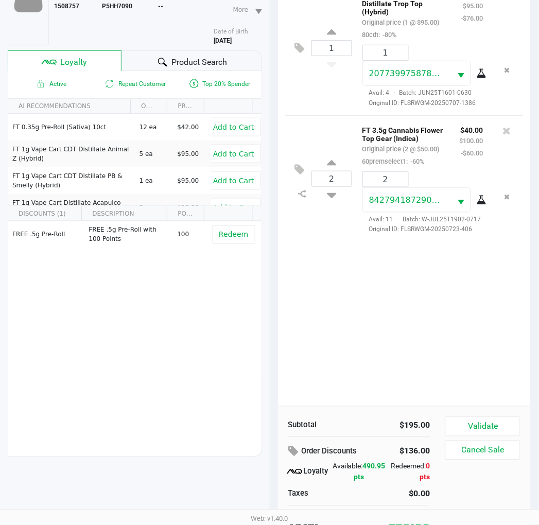
scroll to position [133, 0]
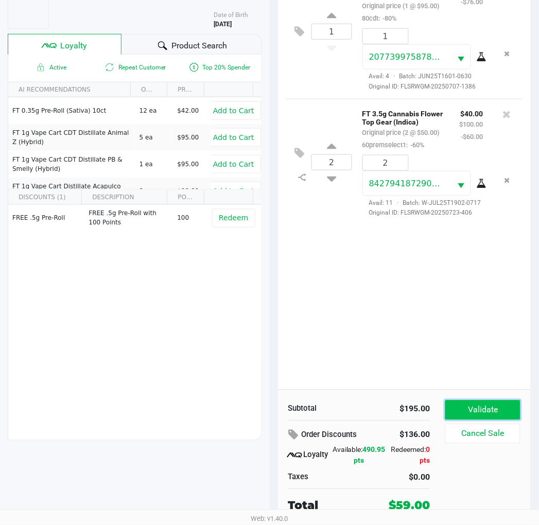
click at [499, 407] on button "Validate" at bounding box center [483, 411] width 75 height 20
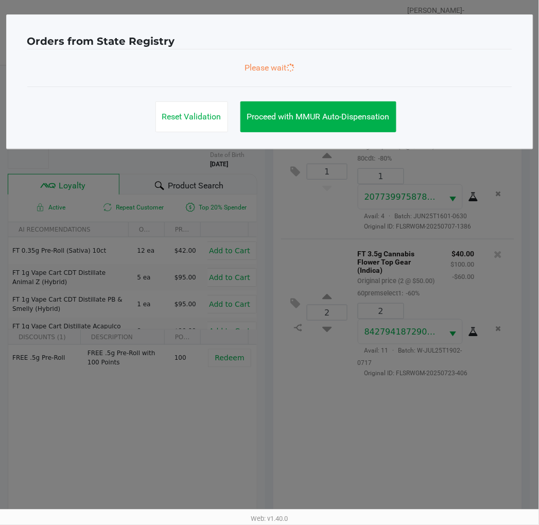
scroll to position [0, 0]
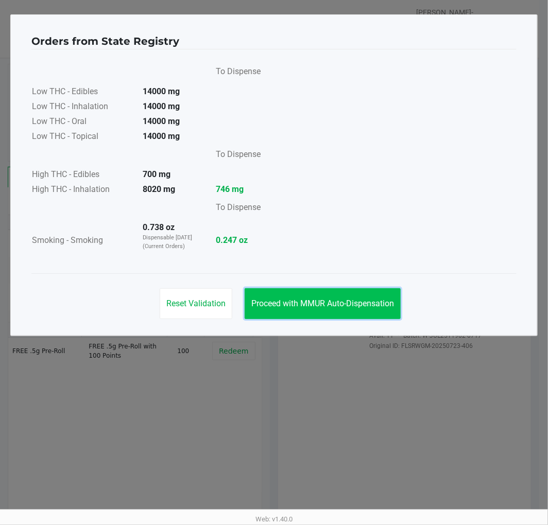
click at [357, 302] on span "Proceed with MMUR Auto-Dispensation" at bounding box center [322, 304] width 143 height 10
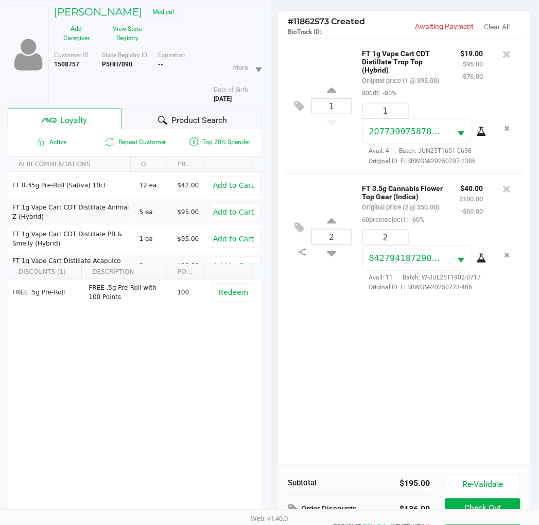
scroll to position [133, 0]
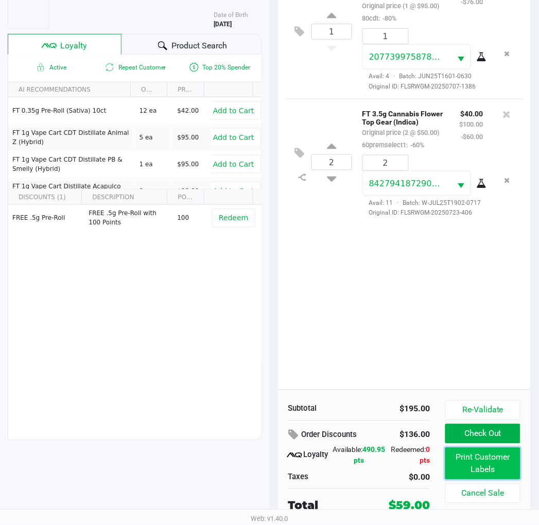
click at [508, 462] on button "Print Customer Labels" at bounding box center [483, 464] width 75 height 32
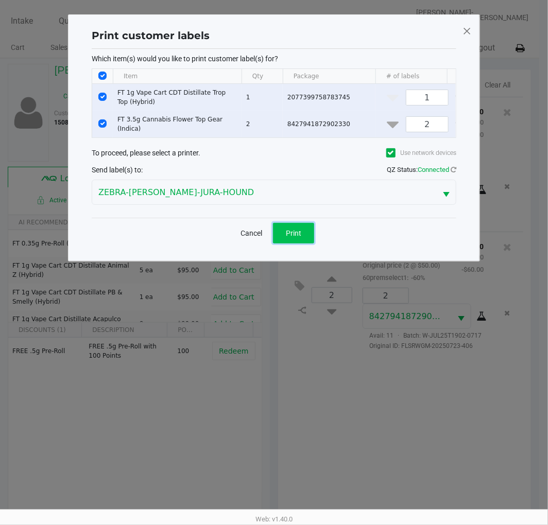
click at [301, 237] on span "Print" at bounding box center [293, 233] width 15 height 8
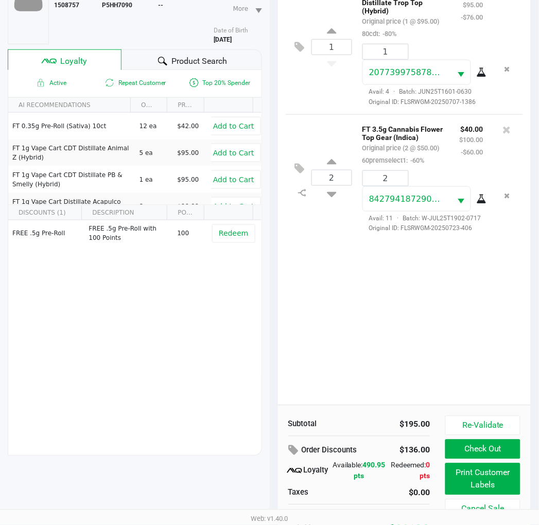
scroll to position [133, 0]
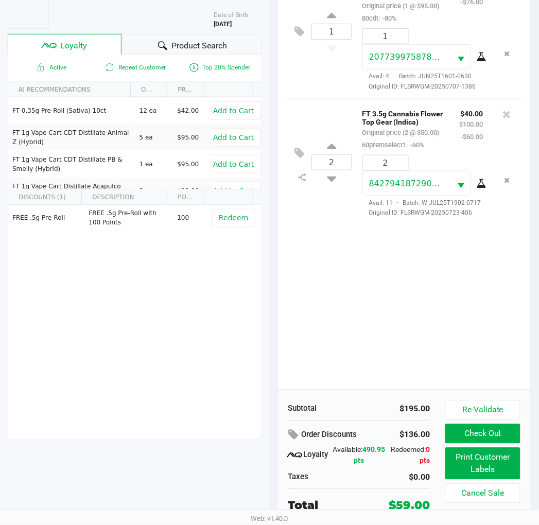
click at [484, 433] on button "Check Out" at bounding box center [483, 434] width 75 height 20
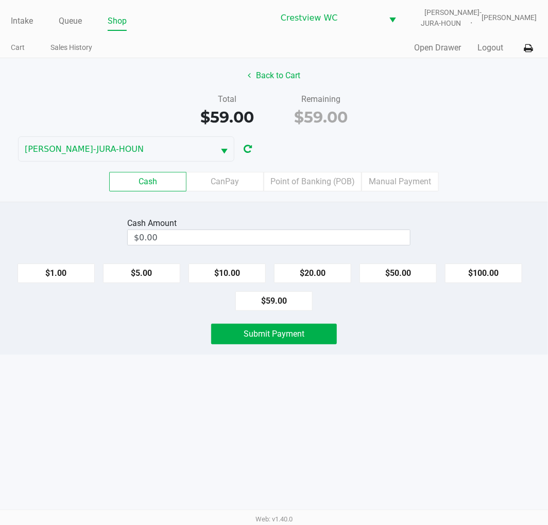
click at [480, 78] on div "Back to Cart" at bounding box center [273, 76] width 563 height 20
click at [314, 276] on button "$20.00" at bounding box center [312, 274] width 77 height 20
click at [313, 273] on button "$20.00" at bounding box center [312, 274] width 77 height 20
click at [318, 274] on button "$20.00" at bounding box center [312, 274] width 77 height 20
type input "$60.00"
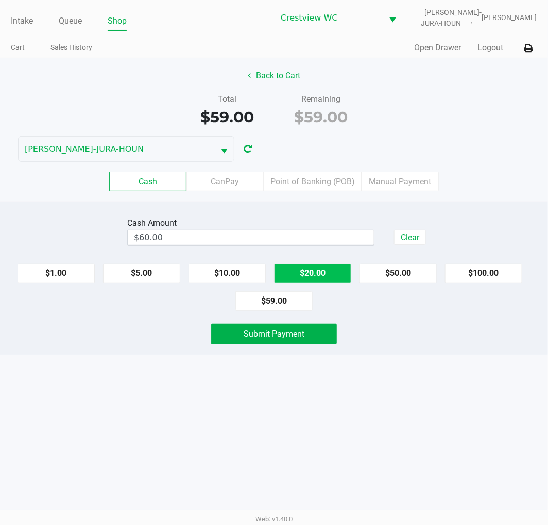
click at [455, 382] on div "Intake Queue Shop Crestview WC BRUNO-JURA-HOUN Eric Stevenson Cart Sales Histor…" at bounding box center [274, 262] width 548 height 525
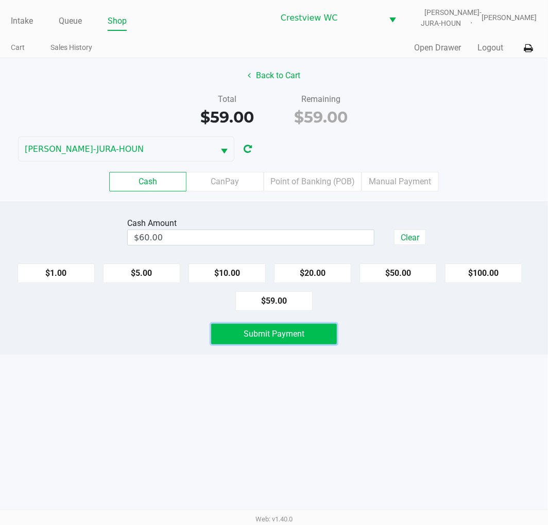
click at [312, 336] on button "Submit Payment" at bounding box center [274, 334] width 126 height 21
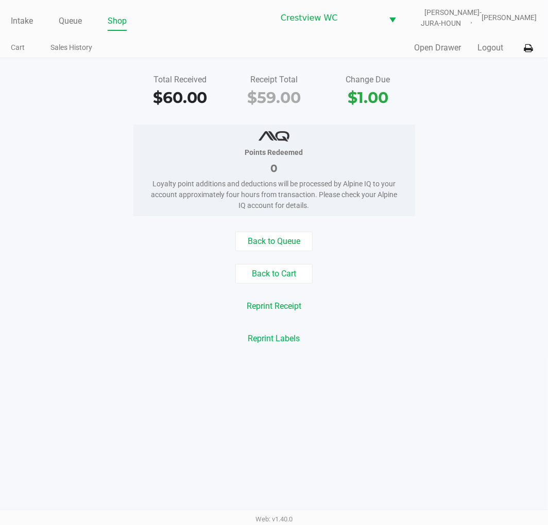
click at [481, 95] on div "Total Received $60.00 Receipt Total $59.00 Change Due $1.00" at bounding box center [273, 92] width 563 height 36
click at [12, 24] on link "Intake" at bounding box center [22, 21] width 22 height 14
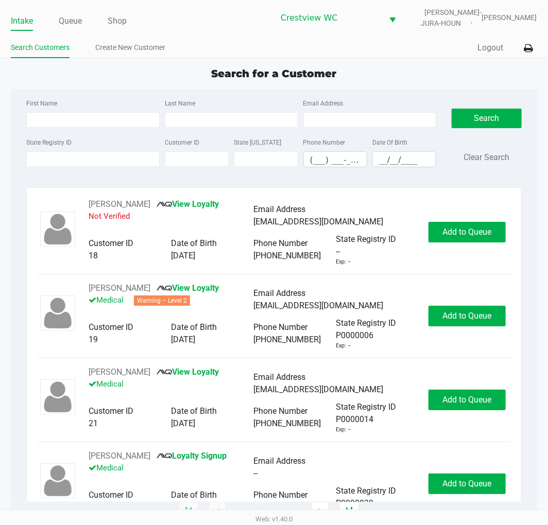
click at [409, 70] on div "Search for a Customer" at bounding box center [273, 73] width 541 height 15
click at [124, 80] on div "Search for a Customer" at bounding box center [273, 73] width 541 height 15
click at [76, 160] on input "State Registry ID" at bounding box center [92, 158] width 133 height 15
type input "p2ft5801"
click at [482, 124] on button "Search" at bounding box center [487, 119] width 70 height 20
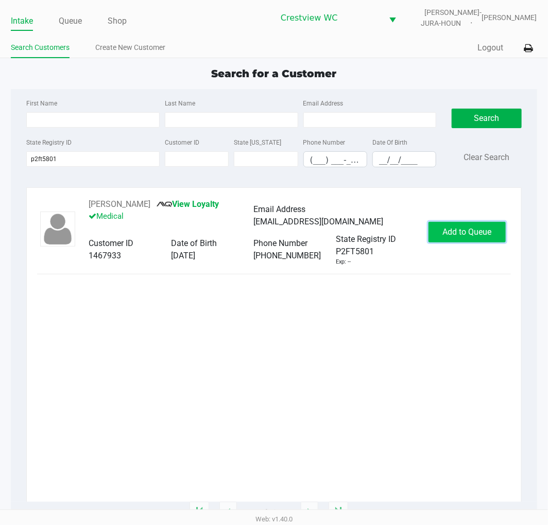
click at [477, 233] on span "Add to Queue" at bounding box center [466, 232] width 49 height 10
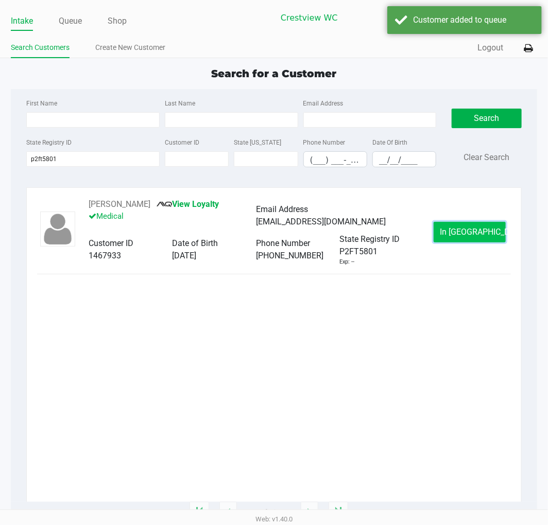
click at [482, 230] on span "In Queue" at bounding box center [483, 232] width 87 height 10
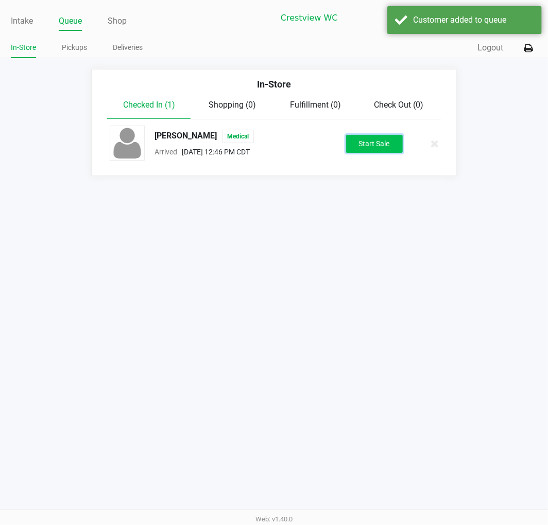
click at [367, 140] on button "Start Sale" at bounding box center [374, 144] width 57 height 18
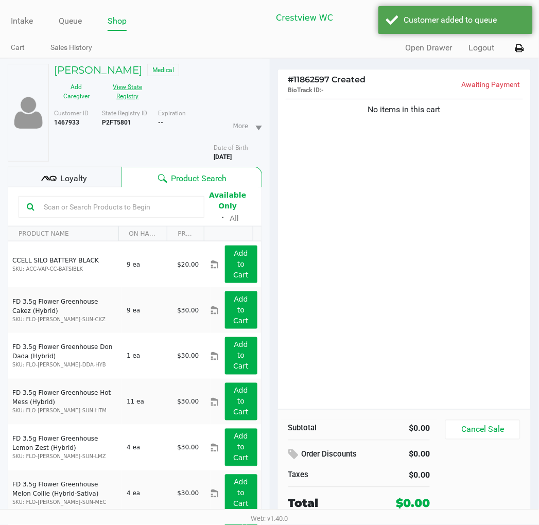
click at [131, 85] on button "View State Registry" at bounding box center [125, 92] width 52 height 26
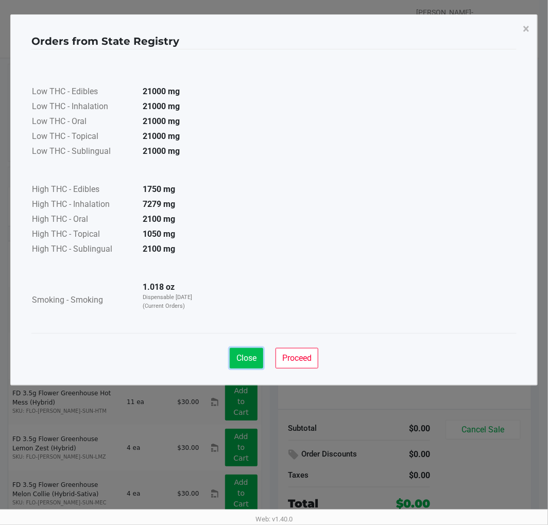
click at [250, 356] on span "Close" at bounding box center [246, 358] width 20 height 10
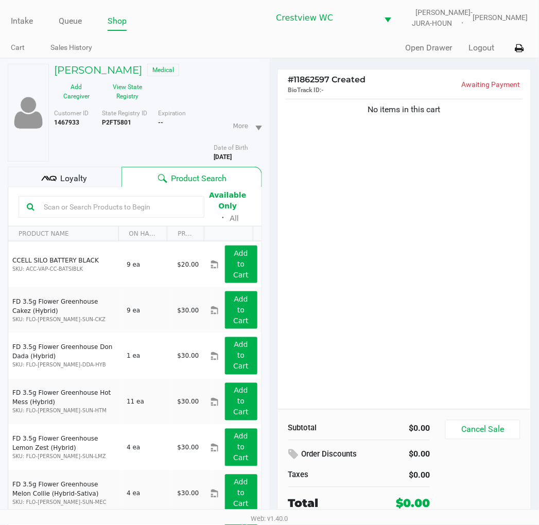
click at [82, 166] on div "Robert Thorson Medical Add Caregiver View State Registry Customer ID 1467933 St…" at bounding box center [135, 319] width 254 height 520
click at [69, 178] on span "Loyalty" at bounding box center [73, 179] width 27 height 12
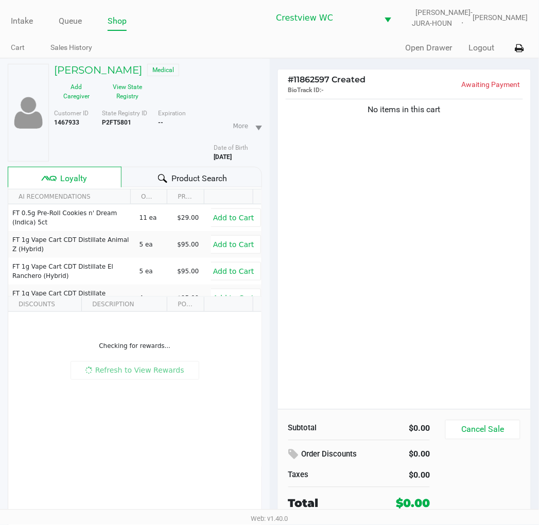
click at [411, 189] on div "No items in this cart" at bounding box center [404, 253] width 253 height 313
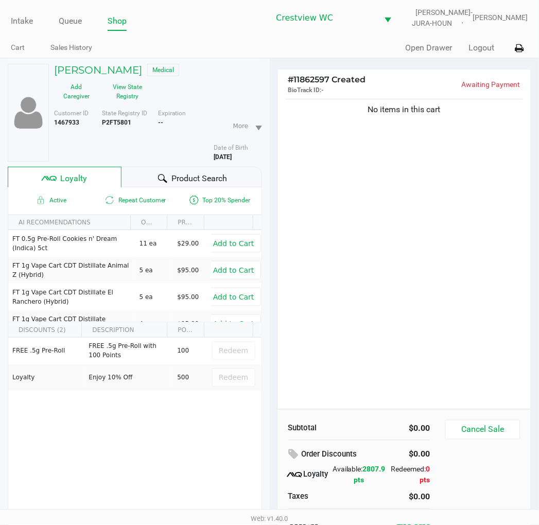
click at [425, 206] on div "No items in this cart" at bounding box center [404, 253] width 253 height 313
click at [393, 211] on div "No items in this cart" at bounding box center [404, 253] width 253 height 313
click at [385, 201] on div "No items in this cart" at bounding box center [404, 253] width 253 height 313
click at [439, 212] on div "No items in this cart" at bounding box center [404, 253] width 253 height 313
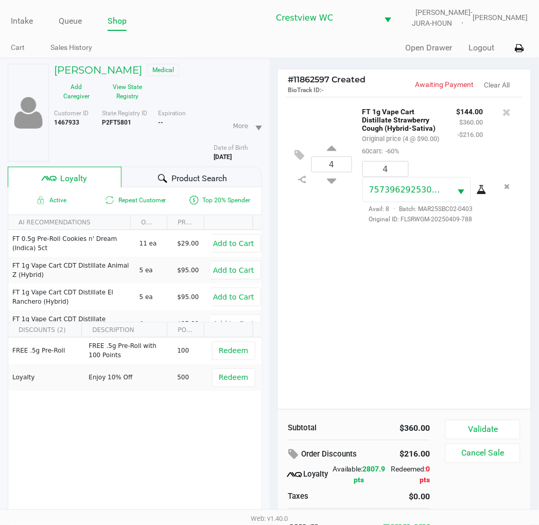
click at [407, 305] on div "4 FT 1g Vape Cart Distillate Strawberry Cough (Hybrid-Sativa) Original price (4…" at bounding box center [404, 253] width 253 height 313
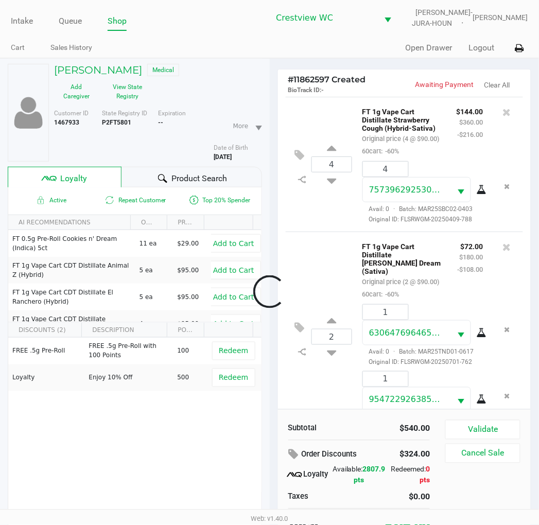
scroll to position [60, 0]
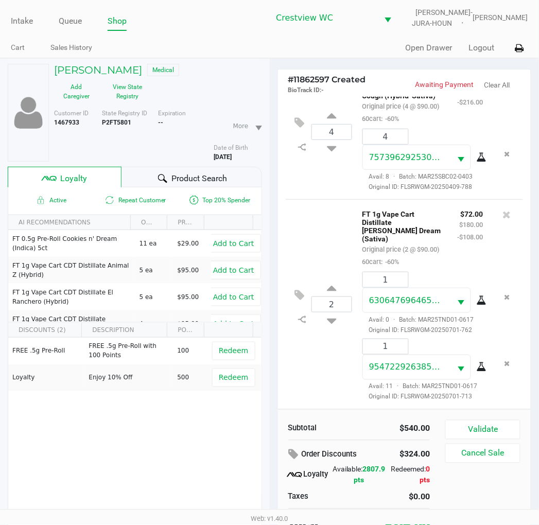
click at [335, 229] on div "2 FT 1g Vape Cart Distillate Tangie Dream (Sativa) Original price (2 @ $90.00) …" at bounding box center [405, 304] width 238 height 210
click at [323, 191] on div "4 FT 1g Vape Cart Distillate Strawberry Cough (Hybrid-Sativa) Original price (4…" at bounding box center [405, 131] width 238 height 135
click at [127, 94] on button "View State Registry" at bounding box center [125, 92] width 52 height 26
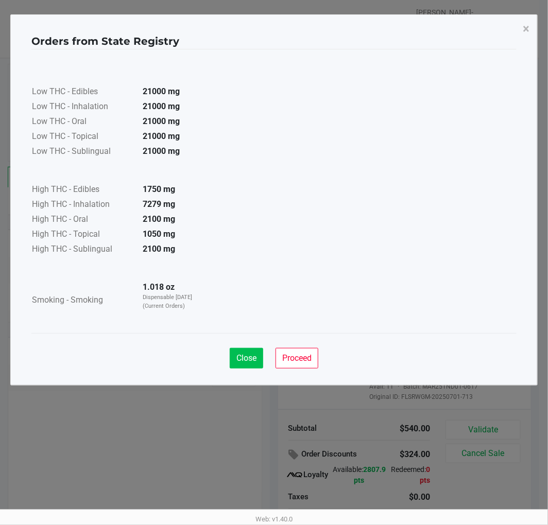
click at [249, 361] on span "Close" at bounding box center [246, 358] width 20 height 10
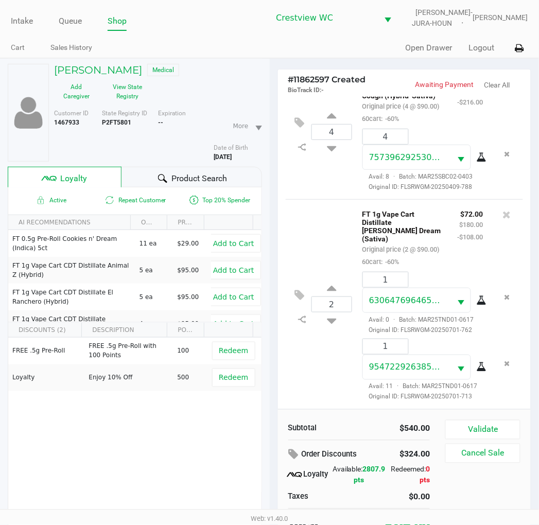
click at [328, 202] on div "2 FT 1g Vape Cart Distillate Tangie Dream (Sativa) Original price (2 @ $90.00) …" at bounding box center [405, 304] width 238 height 210
click at [323, 356] on div "2 FT 1g Vape Cart Distillate Tangie Dream (Sativa) Original price (2 @ $90.00) …" at bounding box center [405, 304] width 238 height 210
click at [492, 423] on button "Validate" at bounding box center [483, 430] width 75 height 20
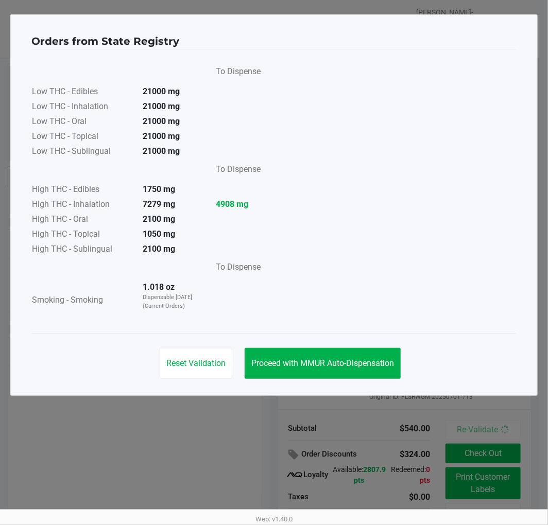
click at [352, 363] on span "Proceed with MMUR Auto-Dispensation" at bounding box center [322, 363] width 143 height 10
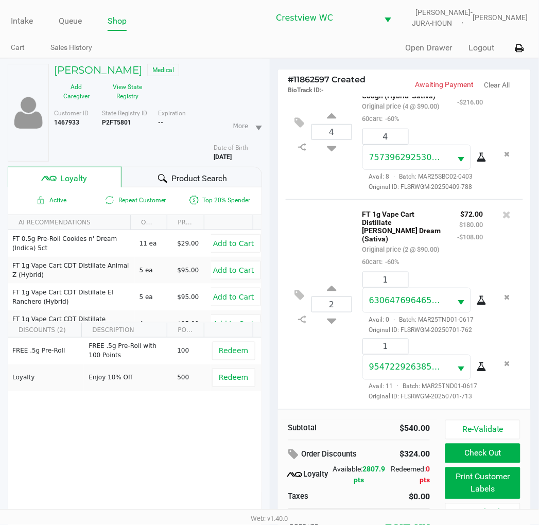
scroll to position [54, 0]
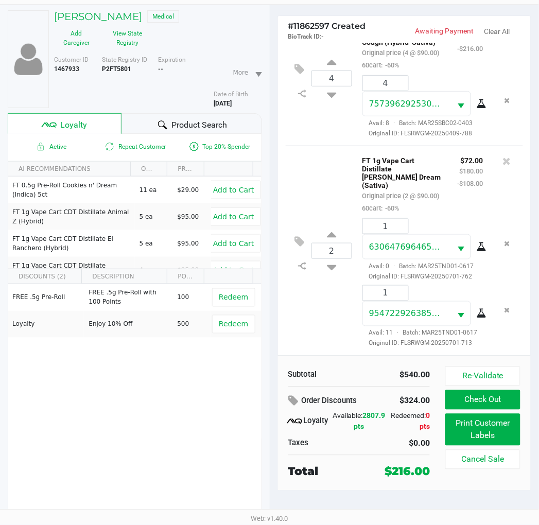
click at [336, 299] on div "2 FT 1g Vape Cart Distillate Tangie Dream (Sativa) Original price (2 @ $90.00) …" at bounding box center [405, 251] width 238 height 210
click at [322, 295] on div "2 FT 1g Vape Cart Distillate Tangie Dream (Sativa) Original price (2 @ $90.00) …" at bounding box center [405, 251] width 238 height 210
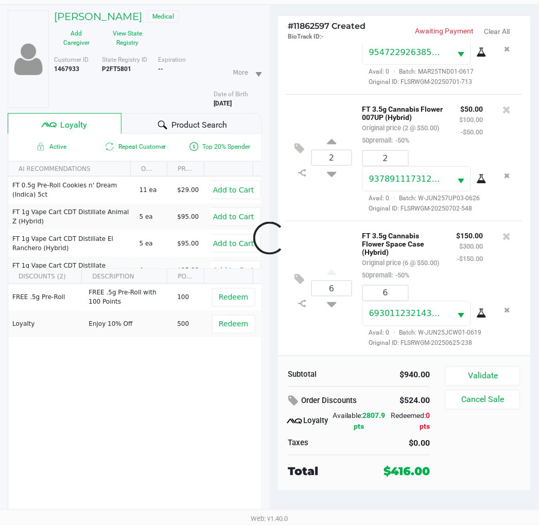
scroll to position [382, 0]
click at [483, 379] on button "Validate" at bounding box center [483, 377] width 75 height 20
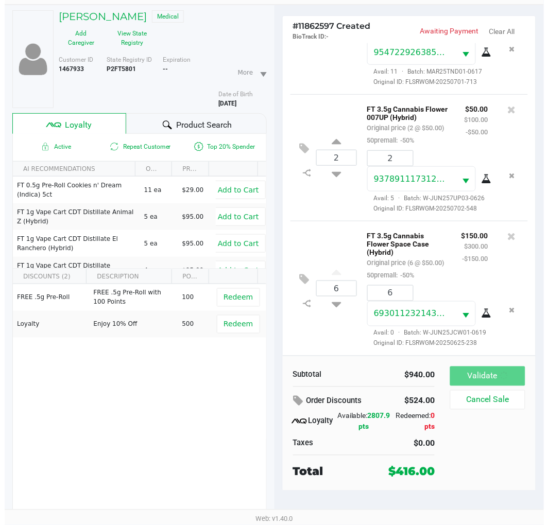
scroll to position [0, 0]
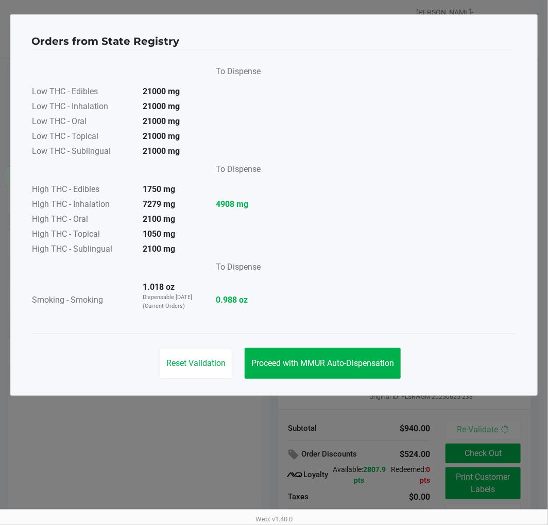
click at [356, 372] on button "Proceed with MMUR Auto-Dispensation" at bounding box center [323, 363] width 156 height 31
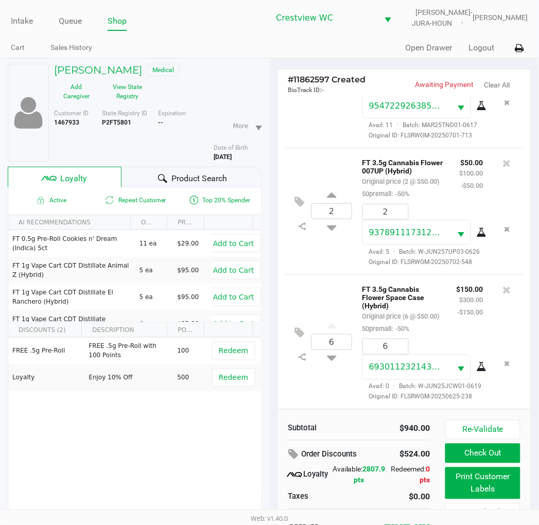
scroll to position [394, 0]
click at [322, 244] on div "2 FT 3.5g Cannabis Flower 007UP (Hybrid) Original price (2 @ $50.00) 50premall:…" at bounding box center [405, 211] width 238 height 127
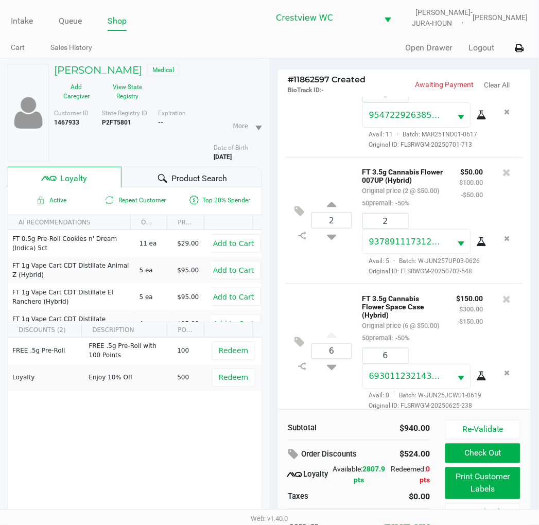
scroll to position [254, 0]
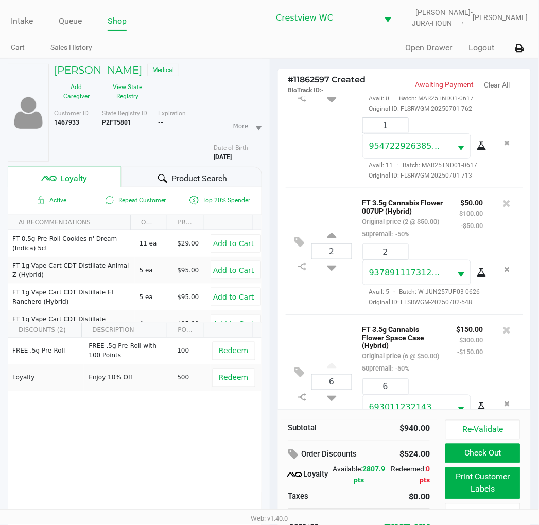
click at [330, 183] on div "2 FT 1g Vape Cart Distillate Tangie Dream (Sativa) Original price (2 @ $90.00) …" at bounding box center [405, 83] width 238 height 210
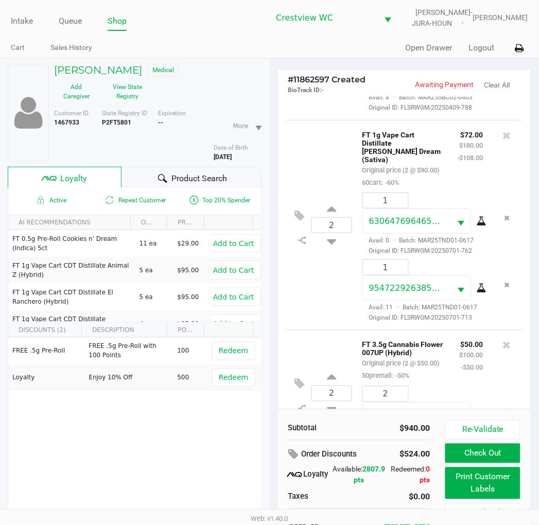
scroll to position [0, 0]
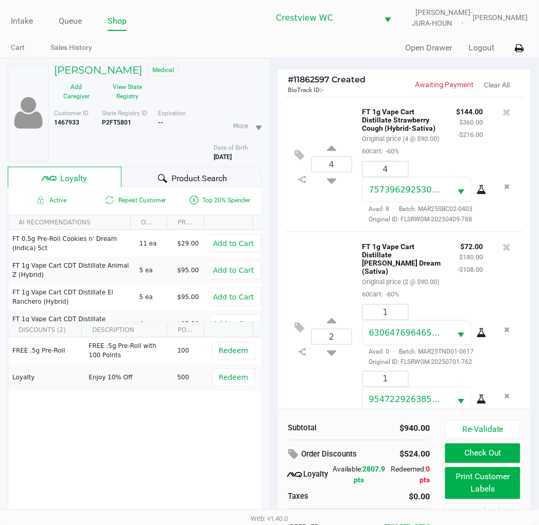
click at [327, 260] on div "2 FT 1g Vape Cart Distillate Tangie Dream (Sativa) Original price (2 @ $90.00) …" at bounding box center [405, 337] width 238 height 210
click at [330, 125] on div "4 FT 1g Vape Cart Distillate Strawberry Cough (Hybrid-Sativa) Original price (4…" at bounding box center [405, 164] width 238 height 135
click at [320, 117] on div "4 FT 1g Vape Cart Distillate Strawberry Cough (Hybrid-Sativa) Original price (4…" at bounding box center [405, 164] width 238 height 135
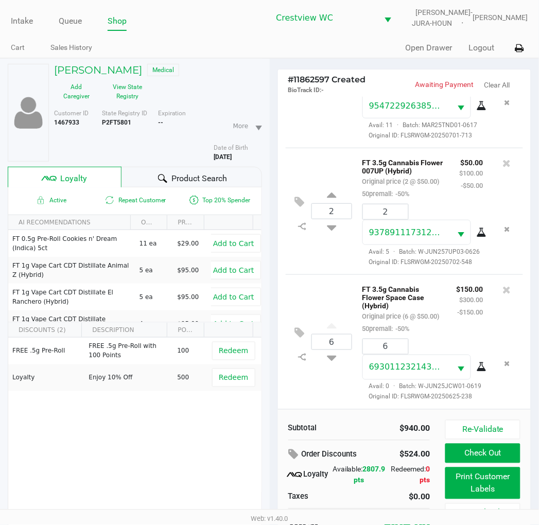
scroll to position [394, 0]
click at [331, 233] on div "2 FT 3.5g Cannabis Flower 007UP (Hybrid) Original price (2 @ $50.00) 50premall:…" at bounding box center [405, 211] width 238 height 127
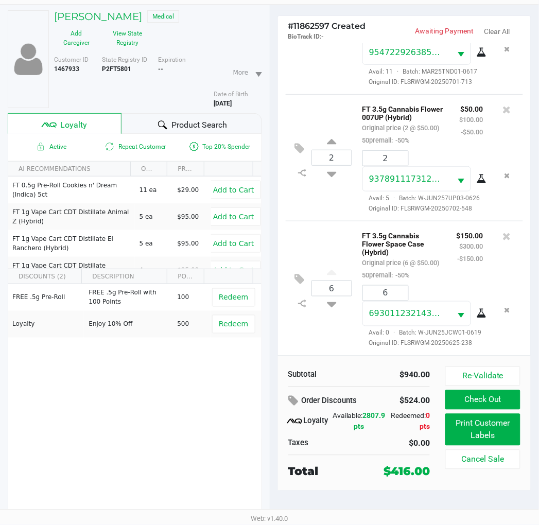
click at [338, 221] on div "6 FT 3.5g Cannabis Flower Space Case (Hybrid) Original price (6 @ $50.00) 50pre…" at bounding box center [405, 288] width 238 height 135
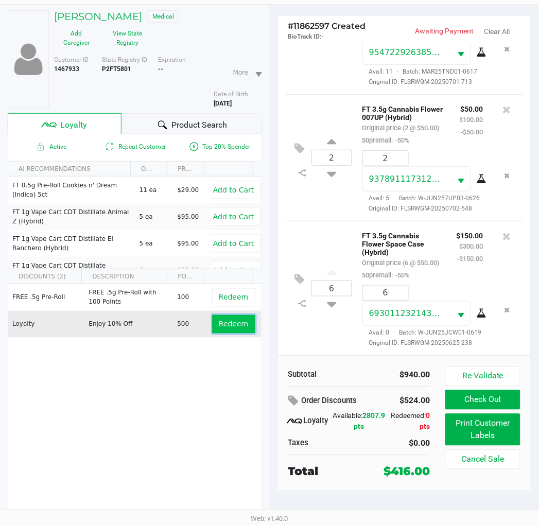
click at [231, 326] on span "Redeem" at bounding box center [233, 324] width 29 height 8
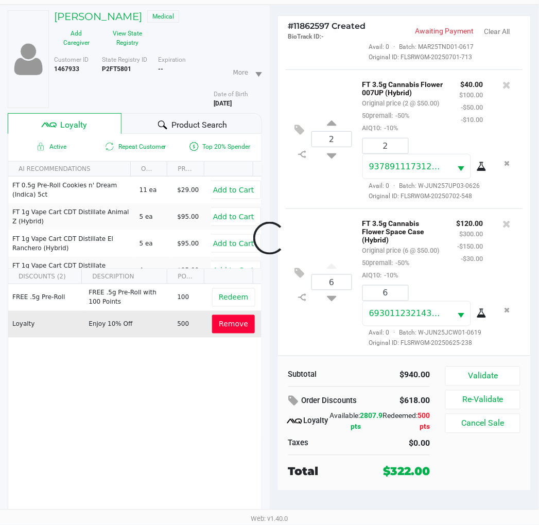
scroll to position [431, 0]
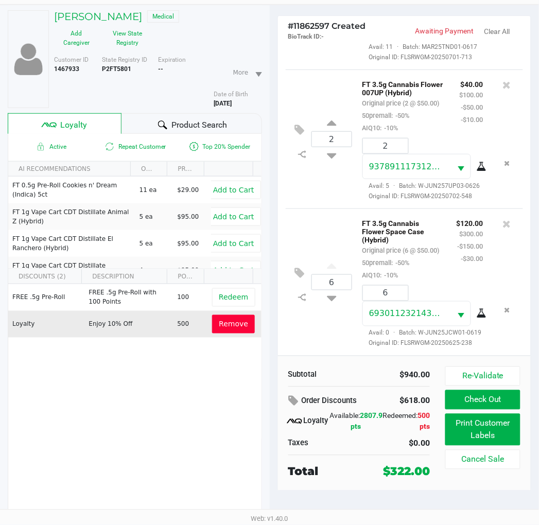
click at [329, 189] on div "2 FT 3.5g Cannabis Flower 007UP (Hybrid) Original price (2 @ $50.00) 50premall:…" at bounding box center [405, 139] width 238 height 139
click at [320, 194] on div "2 FT 3.5g Cannabis Flower 007UP (Hybrid) Original price (2 @ $50.00) 50premall:…" at bounding box center [405, 139] width 238 height 139
click at [484, 429] on button "Print Customer Labels" at bounding box center [483, 430] width 75 height 32
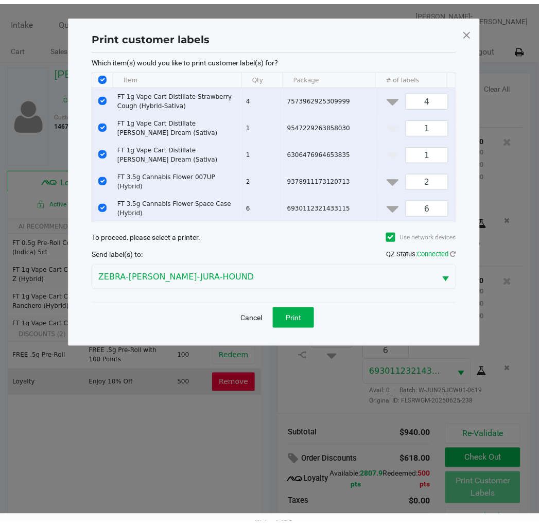
scroll to position [444, 0]
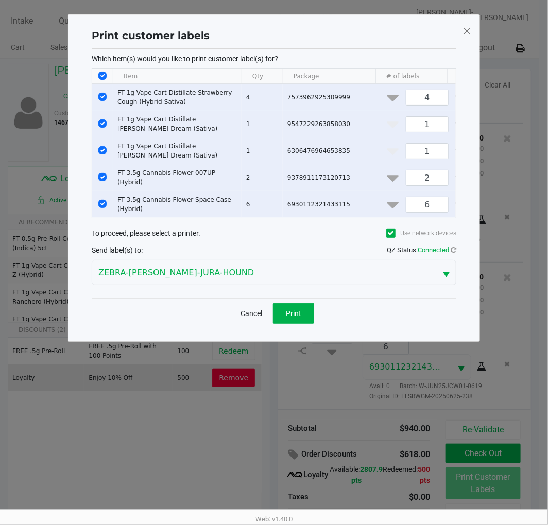
click at [296, 318] on span "Print" at bounding box center [293, 314] width 15 height 8
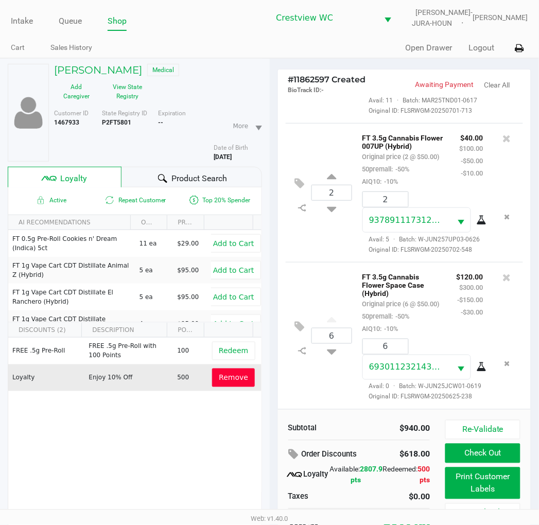
scroll to position [54, 0]
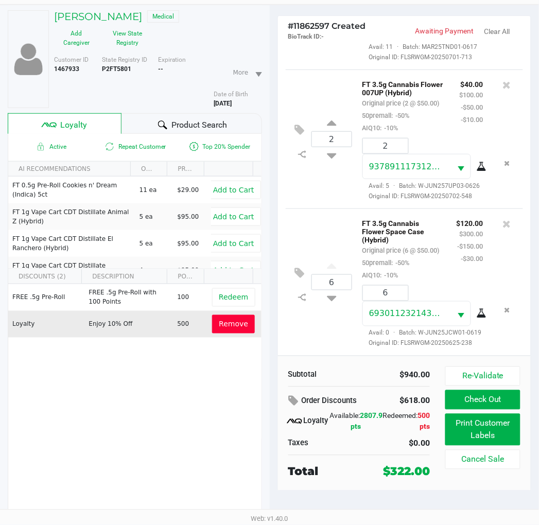
click at [336, 177] on div "2 FT 3.5g Cannabis Flower 007UP (Hybrid) Original price (2 @ $50.00) 50premall:…" at bounding box center [405, 139] width 238 height 139
click at [318, 322] on div "6 FT 3.5g Cannabis Flower Space Case (Hybrid) Original price (6 @ $50.00) 50pre…" at bounding box center [405, 282] width 238 height 147
click at [487, 403] on button "Check Out" at bounding box center [483, 400] width 75 height 20
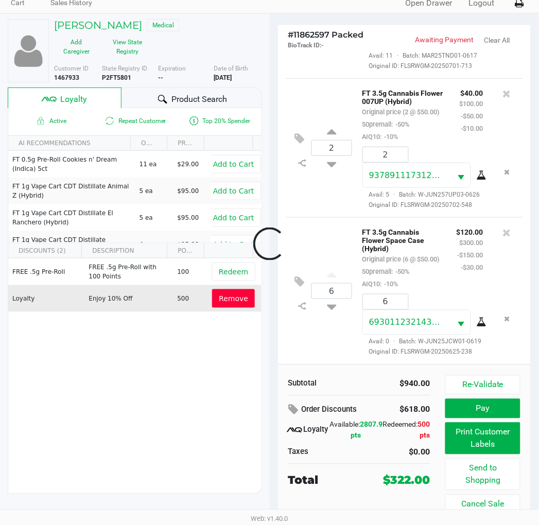
scroll to position [45, 0]
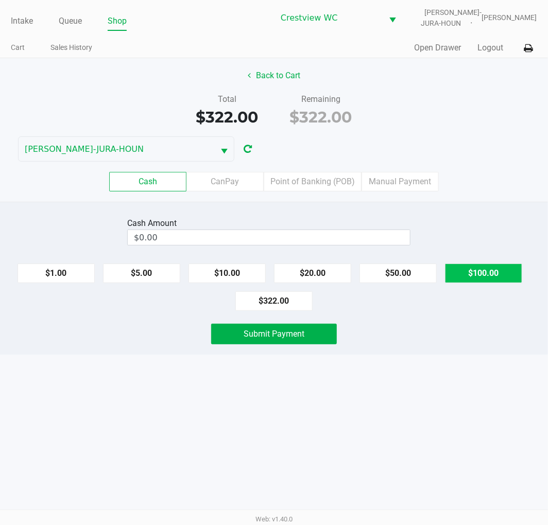
click at [497, 272] on button "$100.00" at bounding box center [483, 274] width 77 height 20
click at [492, 271] on button "$100.00" at bounding box center [483, 274] width 77 height 20
click at [489, 269] on button "$100.00" at bounding box center [483, 274] width 77 height 20
click at [500, 273] on button "$100.00" at bounding box center [483, 274] width 77 height 20
type input "$400.00"
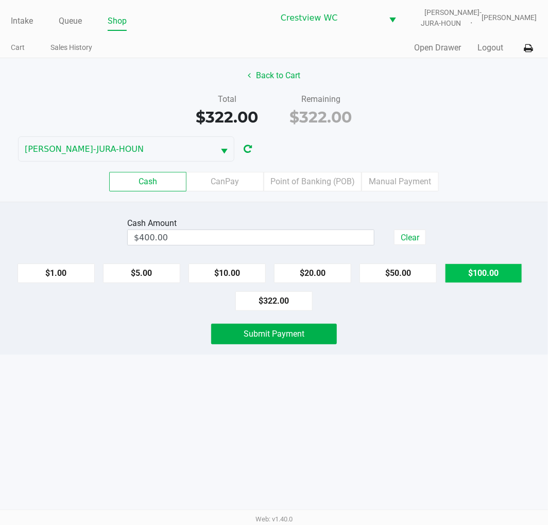
click at [468, 376] on div "Intake Queue Shop Crestview WC BRUNO-JURA-HOUN Eric Stevenson Cart Sales Histor…" at bounding box center [274, 262] width 548 height 525
click at [302, 340] on button "Submit Payment" at bounding box center [274, 334] width 126 height 21
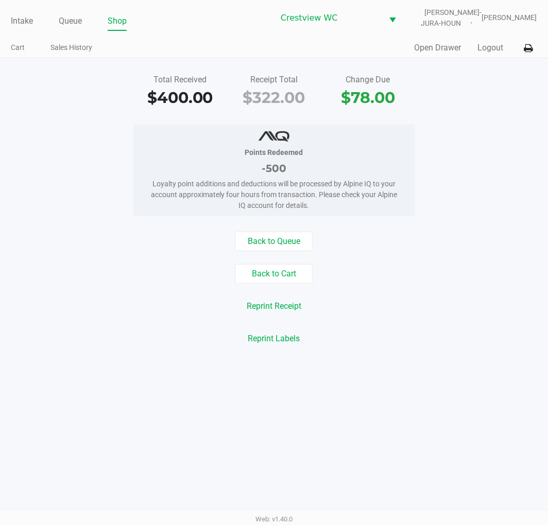
click at [484, 117] on div "Total Received $400.00 Receipt Total $322.00 Change Due $78.00 Points Redeemed …" at bounding box center [274, 209] width 548 height 303
click at [15, 21] on link "Intake" at bounding box center [22, 21] width 22 height 14
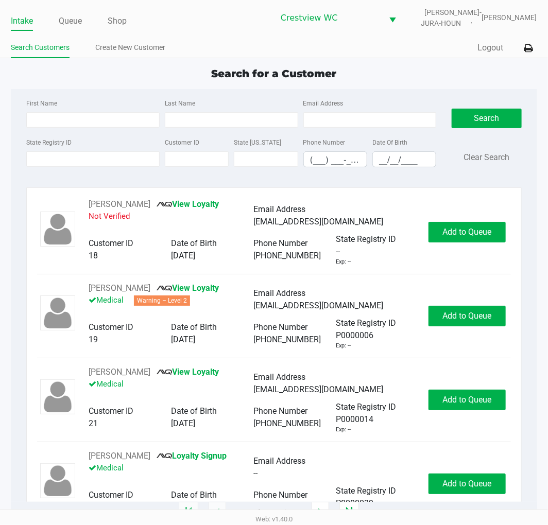
click at [399, 55] on div "Quick Sale Logout" at bounding box center [405, 48] width 263 height 19
click at [87, 161] on input "State Registry ID" at bounding box center [92, 158] width 133 height 15
type input "p4xr1375"
click at [495, 110] on button "Search" at bounding box center [487, 119] width 70 height 20
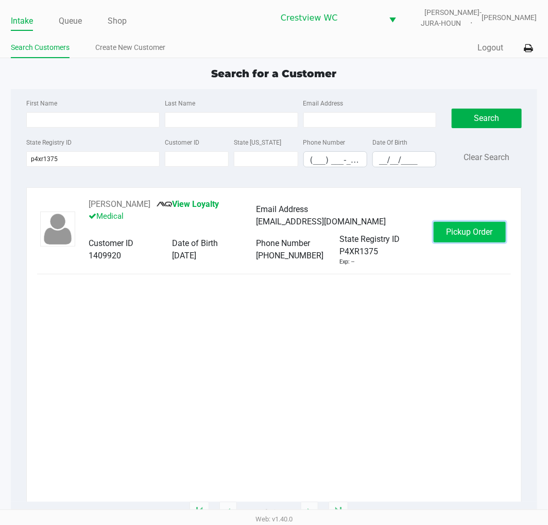
click at [473, 229] on span "Pickup Order" at bounding box center [470, 232] width 46 height 10
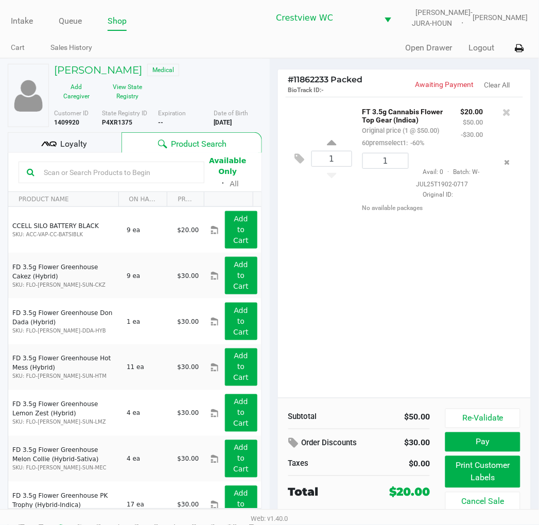
click at [388, 296] on div "1 FT 3.5g Cannabis Flower Top Gear (Indica) Original price (1 @ $50.00) 60prems…" at bounding box center [404, 247] width 253 height 301
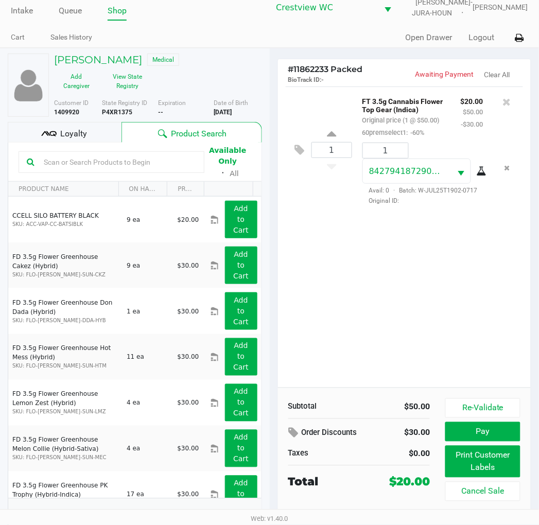
scroll to position [19, 0]
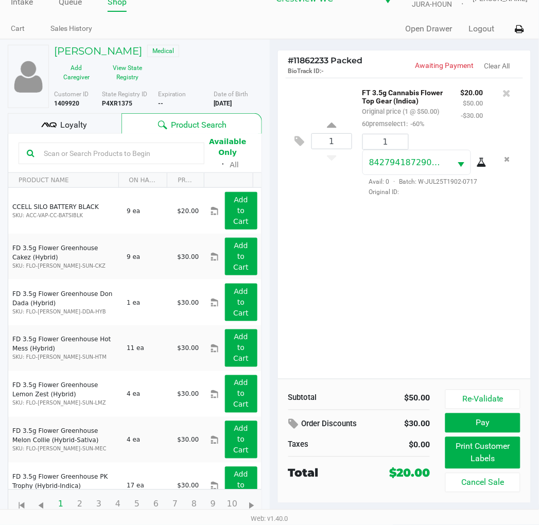
click at [313, 258] on div "1 FT 3.5g Cannabis Flower Top Gear (Indica) Original price (1 @ $50.00) 60prems…" at bounding box center [404, 228] width 253 height 301
click at [449, 282] on div "1 FT 3.5g Cannabis Flower Top Gear (Indica) Original price (1 @ $50.00) 60prems…" at bounding box center [404, 228] width 253 height 301
click at [430, 251] on div "1 FT 3.5g Cannabis Flower Top Gear (Indica) Original price (1 @ $50.00) 60prems…" at bounding box center [404, 228] width 253 height 301
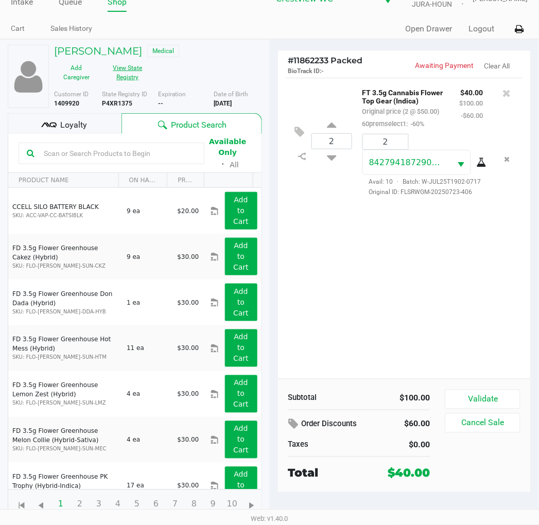
click at [124, 67] on button "View State Registry" at bounding box center [125, 73] width 52 height 26
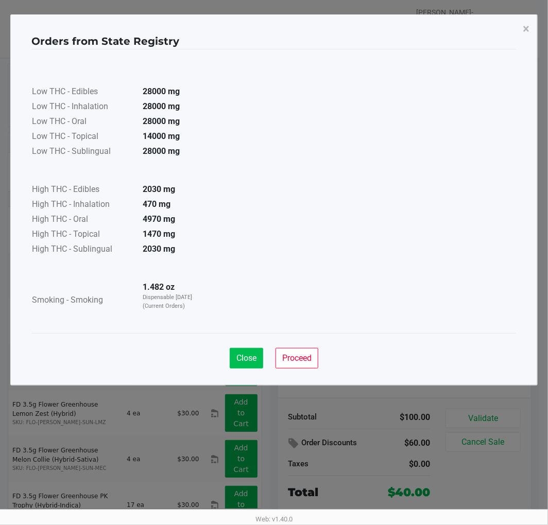
click at [248, 354] on span "Close" at bounding box center [246, 358] width 20 height 10
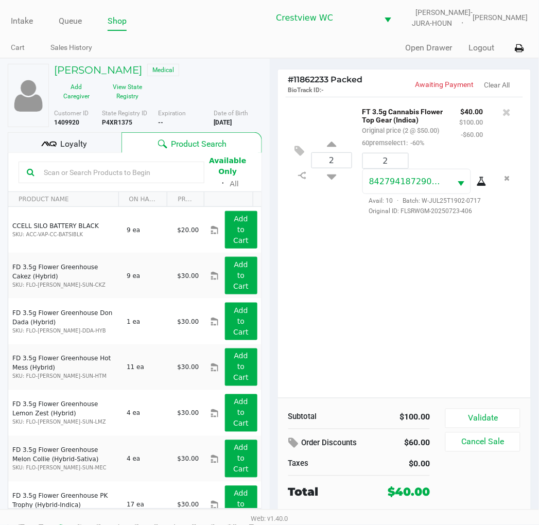
click at [334, 241] on div "2 FT 3.5g Cannabis Flower Top Gear (Indica) Original price (2 @ $50.00) 60prems…" at bounding box center [404, 247] width 253 height 301
click at [358, 279] on div "2 FT 3.5g Cannabis Flower Top Gear (Indica) Original price (2 @ $50.00) 60prems…" at bounding box center [404, 247] width 253 height 301
click at [501, 424] on button "Validate" at bounding box center [483, 419] width 75 height 20
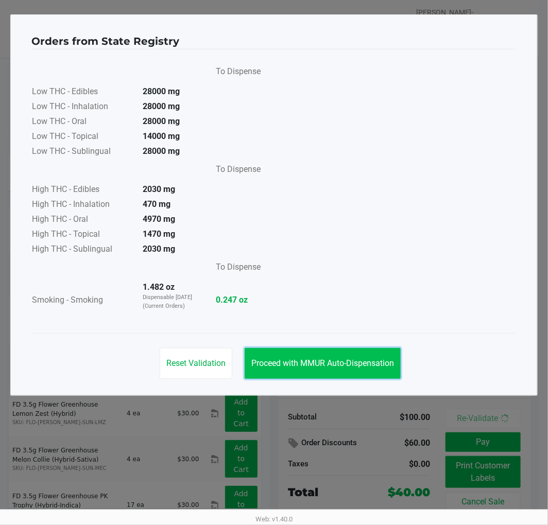
click at [347, 362] on span "Proceed with MMUR Auto-Dispensation" at bounding box center [322, 363] width 143 height 10
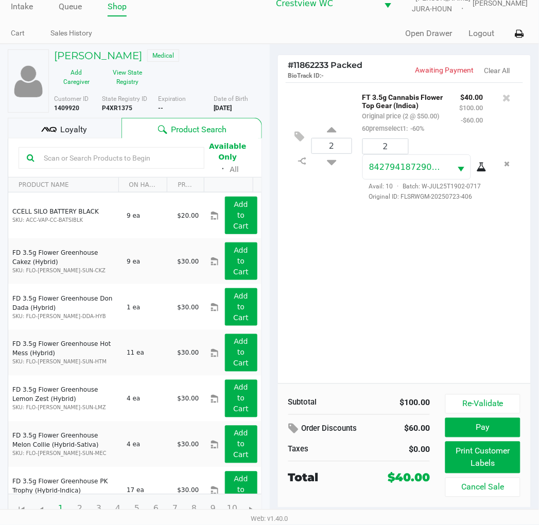
scroll to position [19, 0]
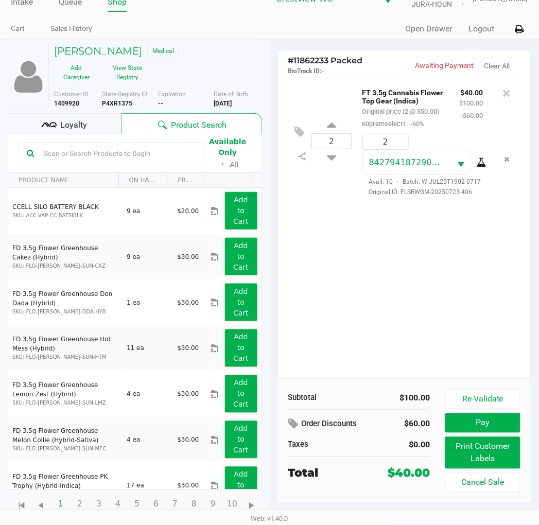
click at [68, 124] on span "Loyalty" at bounding box center [73, 125] width 27 height 12
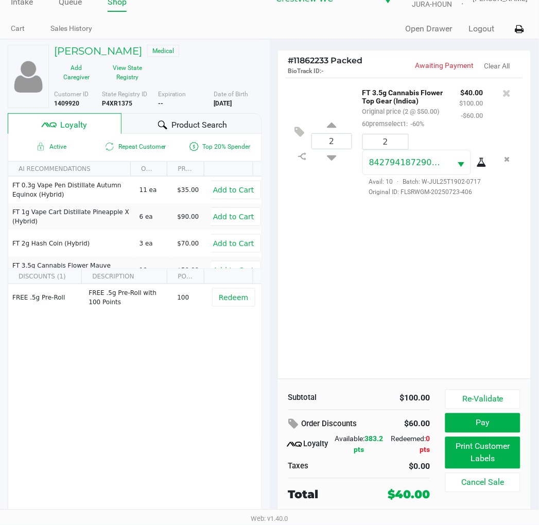
click at [380, 297] on div "2 FT 3.5g Cannabis Flower Top Gear (Indica) Original price (2 @ $50.00) 60prems…" at bounding box center [404, 228] width 253 height 301
click at [493, 453] on button "Print Customer Labels" at bounding box center [483, 453] width 75 height 32
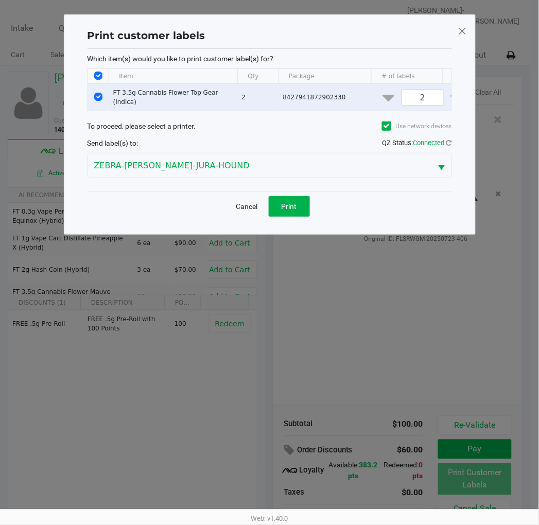
scroll to position [0, 0]
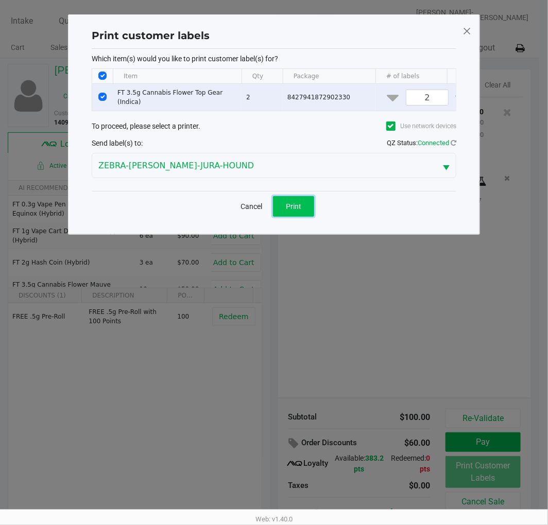
click at [291, 211] on span "Print" at bounding box center [293, 206] width 15 height 8
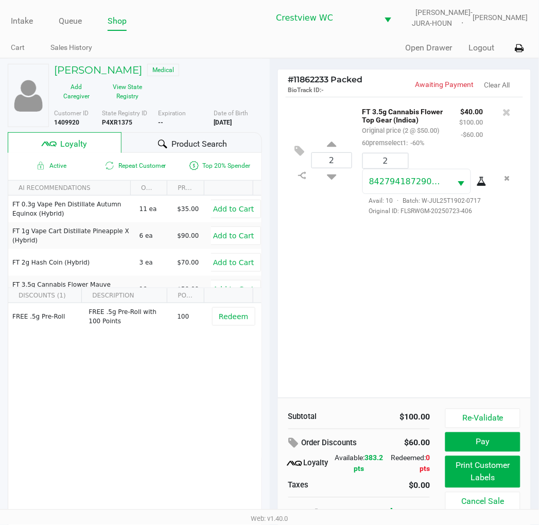
scroll to position [19, 0]
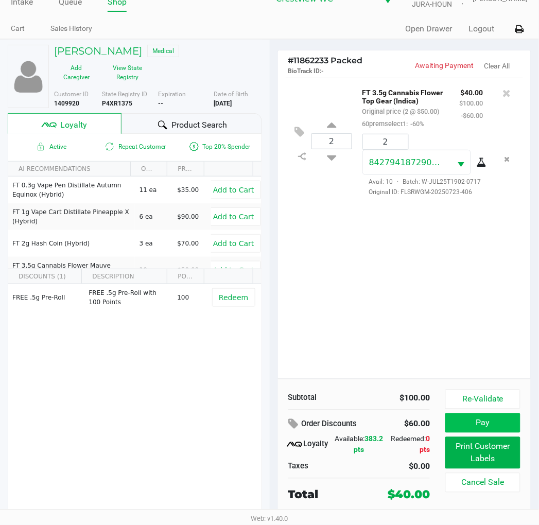
click at [493, 426] on button "Pay" at bounding box center [483, 424] width 75 height 20
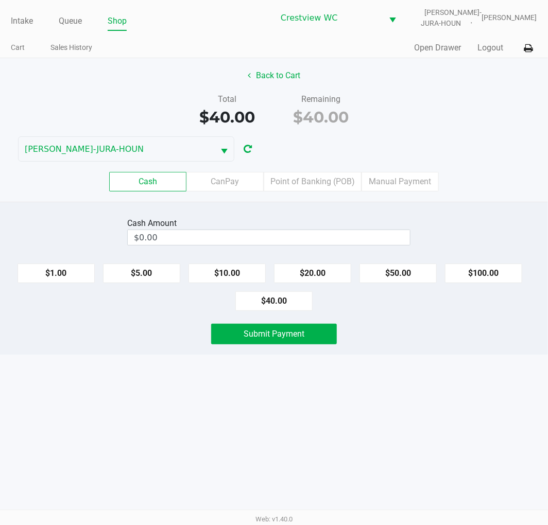
click at [472, 79] on div "Back to Cart" at bounding box center [273, 76] width 563 height 20
click at [313, 273] on button "$20.00" at bounding box center [312, 274] width 77 height 20
click at [306, 275] on button "$20.00" at bounding box center [312, 274] width 77 height 20
type input "$40.00"
click at [460, 375] on div "Intake Queue Shop Crestview WC BRUNO-JURA-HOUN Eric Stevenson Cart Sales Histor…" at bounding box center [274, 262] width 548 height 525
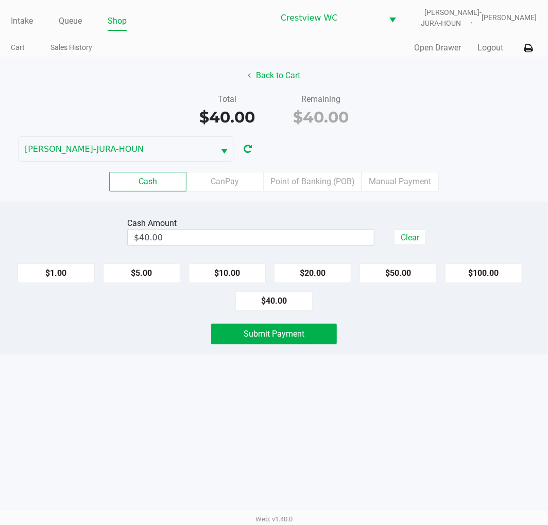
click at [307, 333] on button "Submit Payment" at bounding box center [274, 334] width 126 height 21
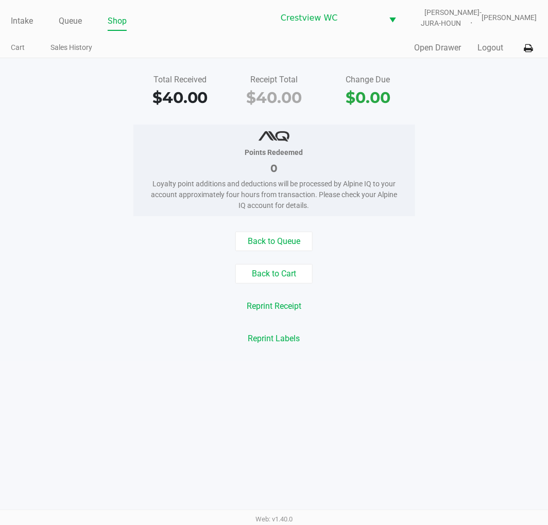
click at [518, 135] on div "Points Redeemed 0 Loyalty point additions and deductions will be processed by A…" at bounding box center [273, 171] width 563 height 92
click at [13, 20] on link "Intake" at bounding box center [22, 21] width 22 height 14
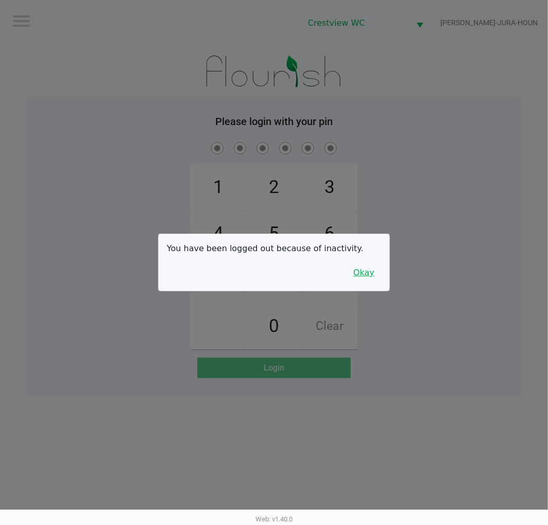
click at [360, 277] on button "Okay" at bounding box center [364, 273] width 35 height 20
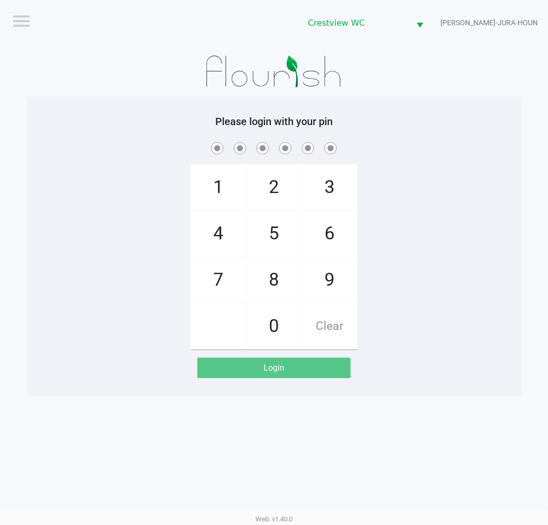
click at [277, 180] on span "2" at bounding box center [274, 187] width 55 height 45
checkbox input "true"
click at [210, 187] on span "1" at bounding box center [218, 187] width 55 height 45
checkbox input "true"
click at [339, 231] on span "6" at bounding box center [329, 233] width 55 height 45
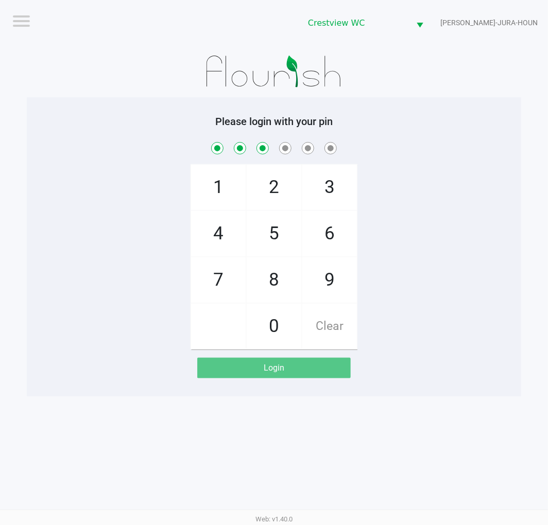
checkbox input "true"
click at [339, 233] on span "6" at bounding box center [329, 233] width 55 height 45
checkbox input "true"
click at [216, 185] on span "1" at bounding box center [218, 187] width 55 height 45
checkbox input "true"
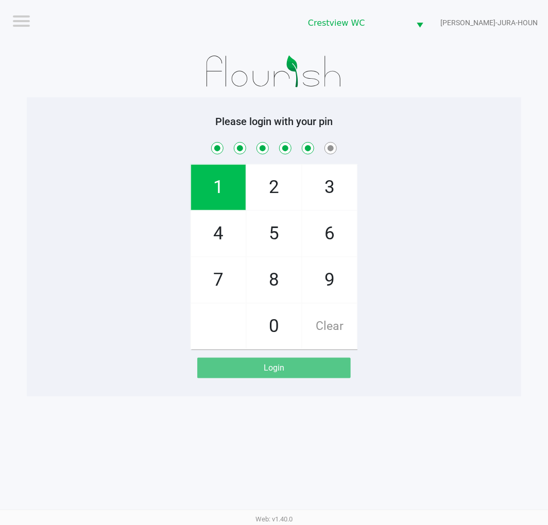
click at [275, 285] on span "8" at bounding box center [274, 280] width 55 height 45
checkbox input "true"
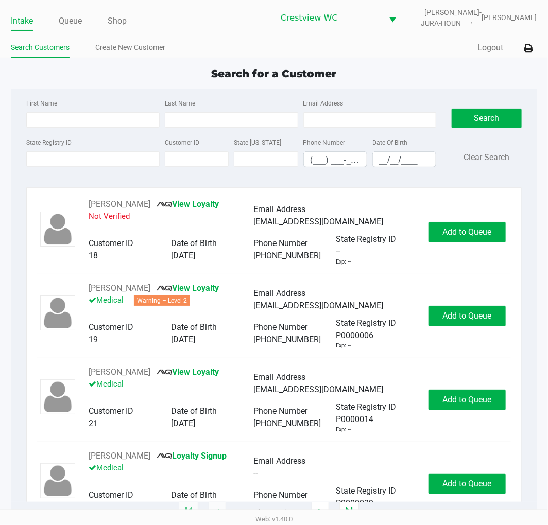
click at [225, 29] on ul "Intake Queue Shop" at bounding box center [142, 22] width 263 height 18
click at [424, 58] on div "Intake Queue Shop Crestview WC BRUNO-JURA-HOUN Eric Stevenson Search Customers …" at bounding box center [274, 29] width 548 height 58
click at [78, 161] on input "State Registry ID" at bounding box center [92, 158] width 133 height 15
type input "p0035465"
click at [491, 116] on button "Search" at bounding box center [487, 119] width 70 height 20
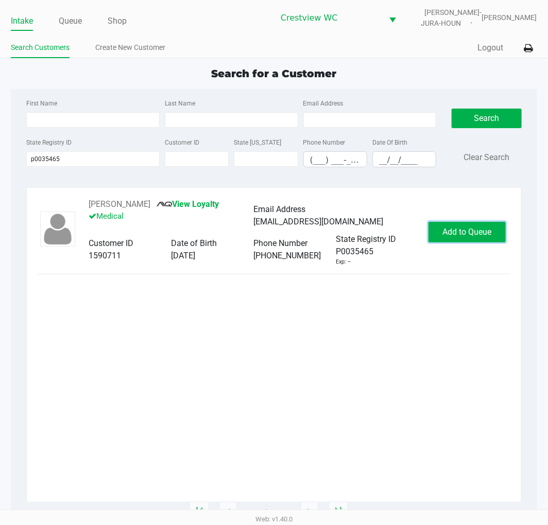
click at [486, 228] on span "Add to Queue" at bounding box center [466, 232] width 49 height 10
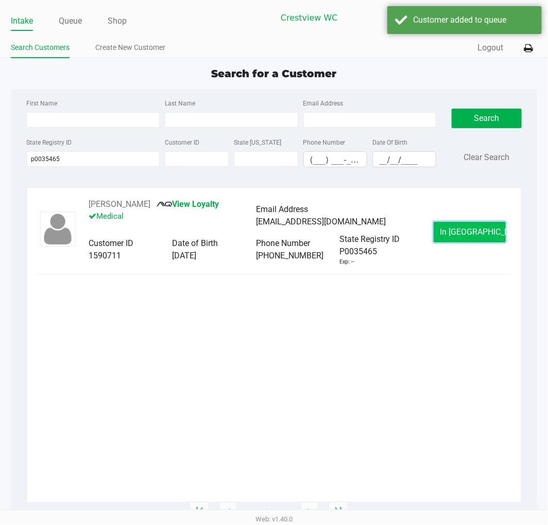
click at [483, 228] on span "In Queue" at bounding box center [483, 232] width 87 height 10
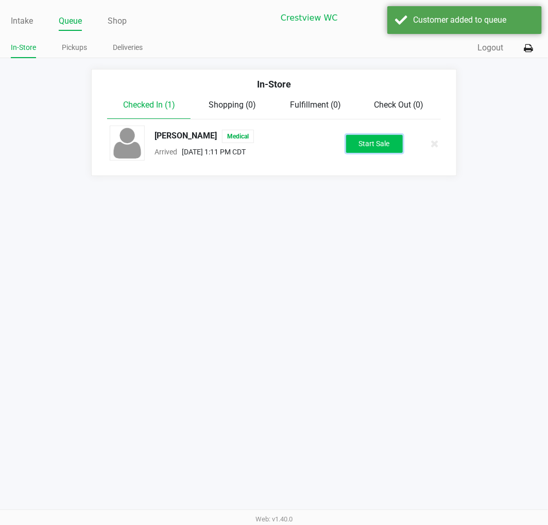
click at [379, 150] on button "Start Sale" at bounding box center [374, 144] width 57 height 18
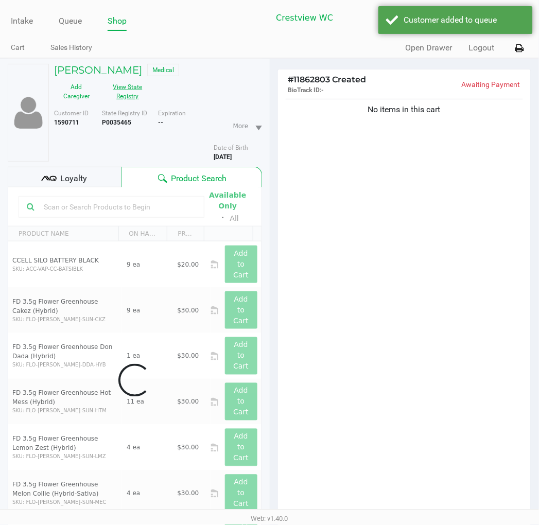
click at [140, 84] on button "View State Registry" at bounding box center [125, 92] width 52 height 26
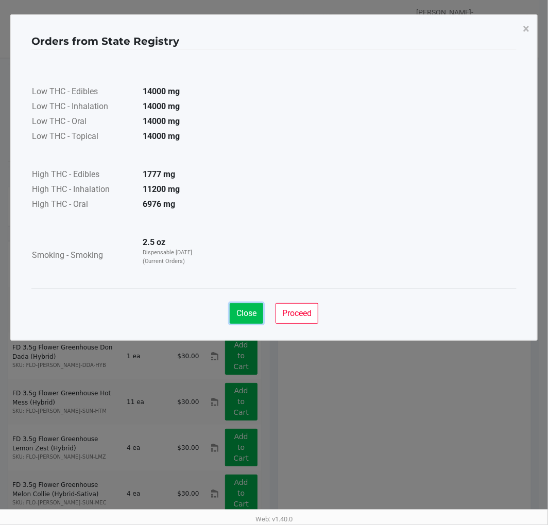
click at [251, 313] on span "Close" at bounding box center [246, 314] width 20 height 10
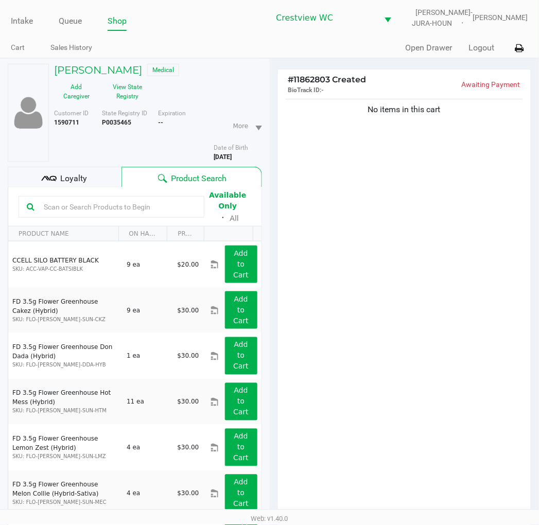
click at [97, 178] on div "Loyalty" at bounding box center [65, 177] width 114 height 21
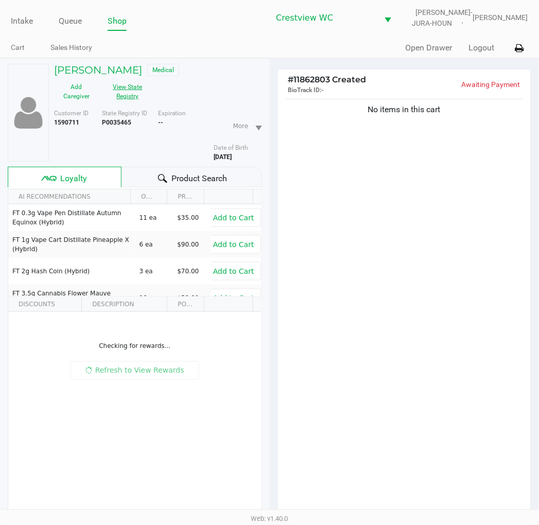
click at [119, 80] on button "View State Registry" at bounding box center [125, 92] width 52 height 26
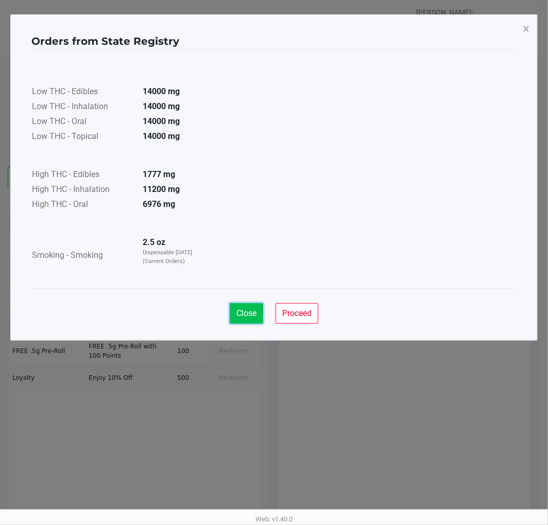
click at [255, 309] on span "Close" at bounding box center [246, 314] width 20 height 10
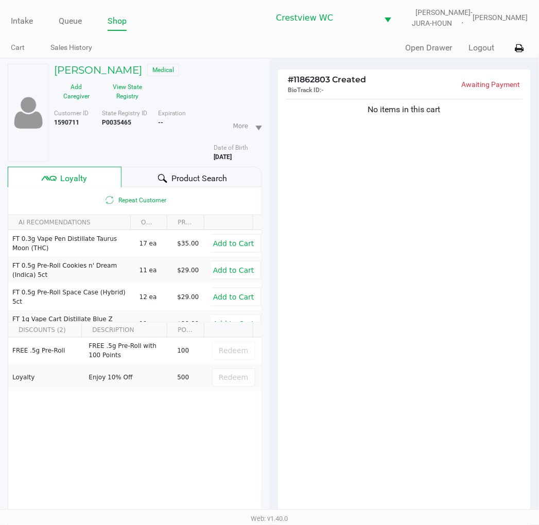
click at [392, 179] on div "No items in this cart" at bounding box center [404, 310] width 253 height 426
click at [394, 187] on div "No items in this cart" at bounding box center [404, 310] width 253 height 426
click at [395, 157] on div "No items in this cart" at bounding box center [404, 310] width 253 height 426
click at [518, 211] on div "No items in this cart" at bounding box center [404, 310] width 253 height 426
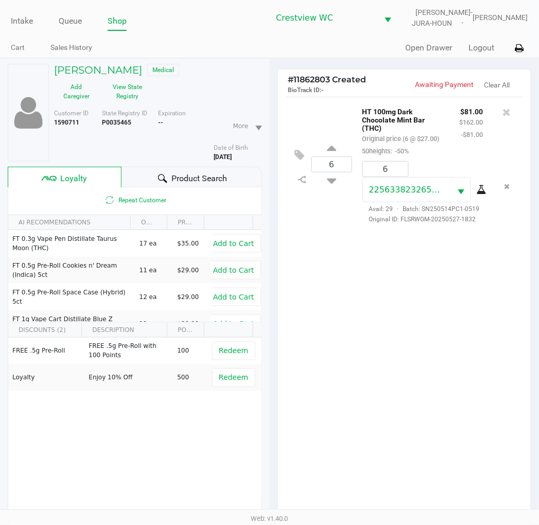
click at [453, 346] on div "6 HT 100mg Dark Chocolate Mint Bar (THC) Original price (6 @ $27.00) 50heights:…" at bounding box center [404, 310] width 253 height 426
click at [431, 326] on div "6 HT 100mg Dark Chocolate Mint Bar (THC) Original price (6 @ $27.00) 50heights:…" at bounding box center [404, 310] width 253 height 426
click at [430, 354] on div "6 HT 100mg Dark Chocolate Mint Bar (THC) Original price (6 @ $27.00) 50heights:…" at bounding box center [404, 310] width 253 height 426
click at [427, 339] on div "6 HT 100mg Dark Chocolate Mint Bar (THC) Original price (6 @ $27.00) 50heights:…" at bounding box center [404, 310] width 253 height 426
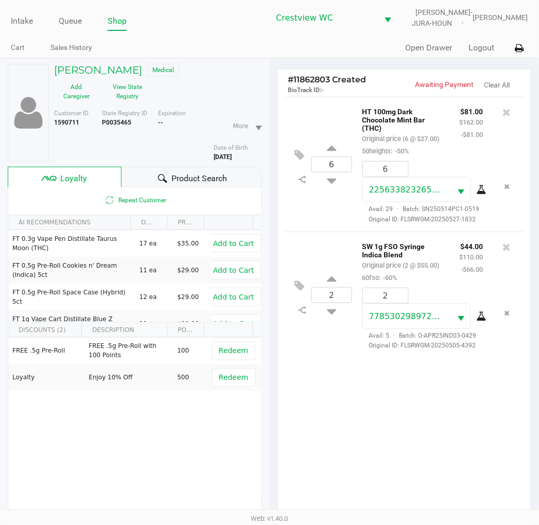
click at [382, 415] on div "6 HT 100mg Dark Chocolate Mint Bar (THC) Original price (6 @ $27.00) 50heights:…" at bounding box center [404, 310] width 253 height 426
click at [374, 415] on div "6 HT 100mg Dark Chocolate Mint Bar (THC) Original price (6 @ $27.00) 50heights:…" at bounding box center [404, 310] width 253 height 426
click at [398, 414] on div "6 HT 100mg Dark Chocolate Mint Bar (THC) Original price (6 @ $27.00) 50heights:…" at bounding box center [404, 310] width 253 height 426
click at [330, 215] on div "6 HT 100mg Dark Chocolate Mint Bar (THC) Original price (6 @ $27.00) 50heights:…" at bounding box center [405, 164] width 238 height 135
click at [317, 250] on div "6 SW 1g FSO Syringe Indica Blend Original price (6 @ $55.00) 60fso: -60% $132.0…" at bounding box center [405, 295] width 238 height 127
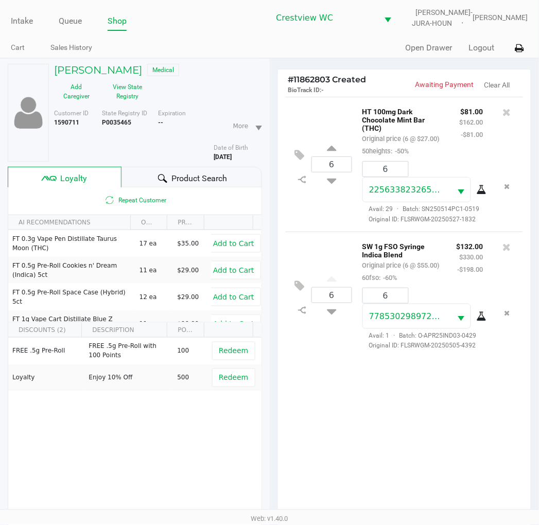
click at [457, 435] on div "6 HT 100mg Dark Chocolate Mint Bar (THC) Original price (6 @ $27.00) 50heights:…" at bounding box center [404, 310] width 253 height 426
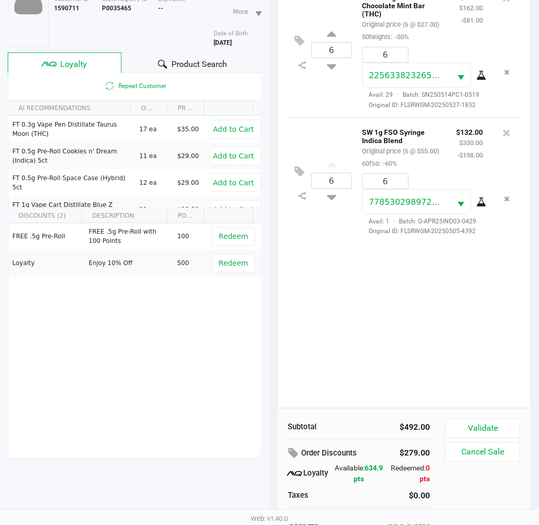
scroll to position [121, 0]
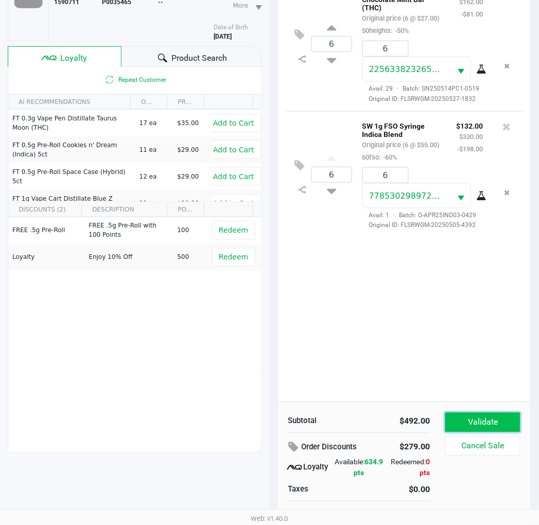
click at [494, 424] on button "Validate" at bounding box center [483, 423] width 75 height 20
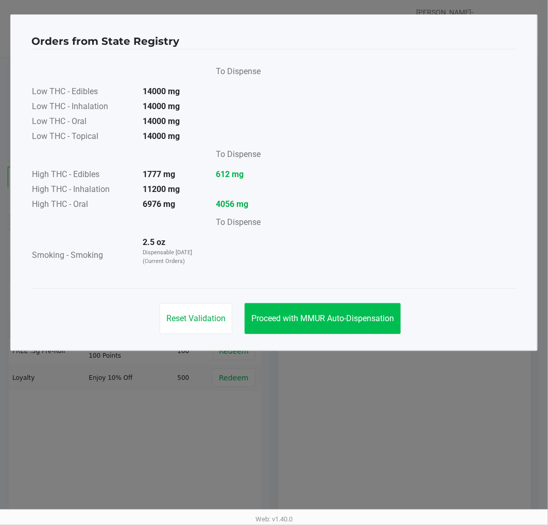
click at [344, 321] on span "Proceed with MMUR Auto-Dispensation" at bounding box center [322, 319] width 143 height 10
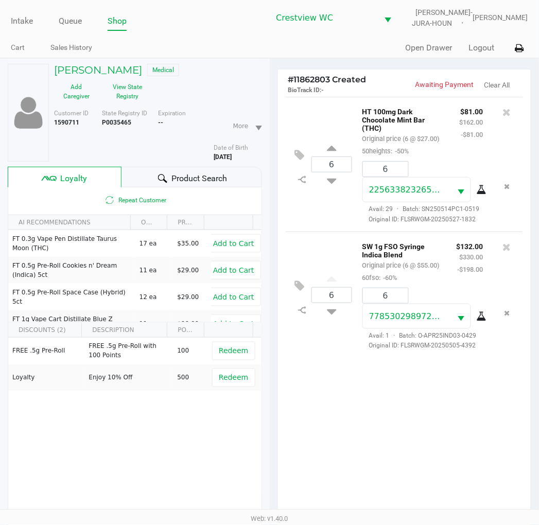
click at [398, 435] on div "6 HT 100mg Dark Chocolate Mint Bar (THC) Original price (6 @ $27.00) 50heights:…" at bounding box center [404, 310] width 253 height 426
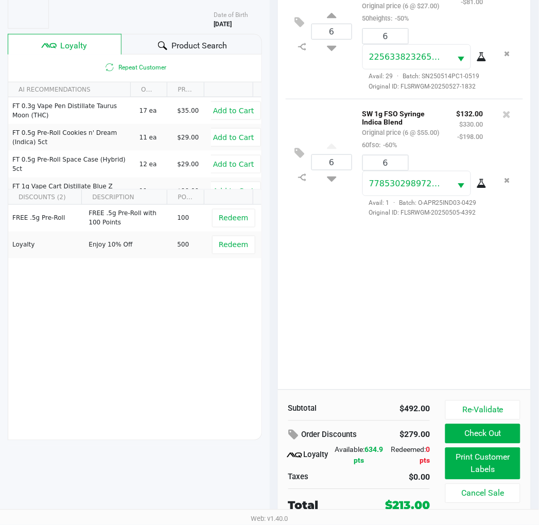
click at [378, 402] on div "Subtotal $492.00" at bounding box center [360, 408] width 158 height 15
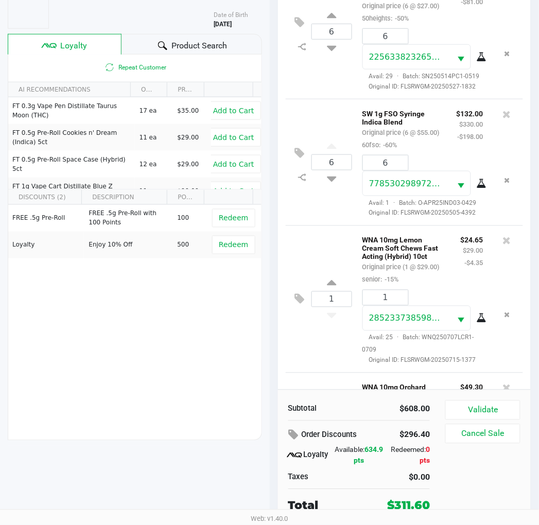
scroll to position [0, 0]
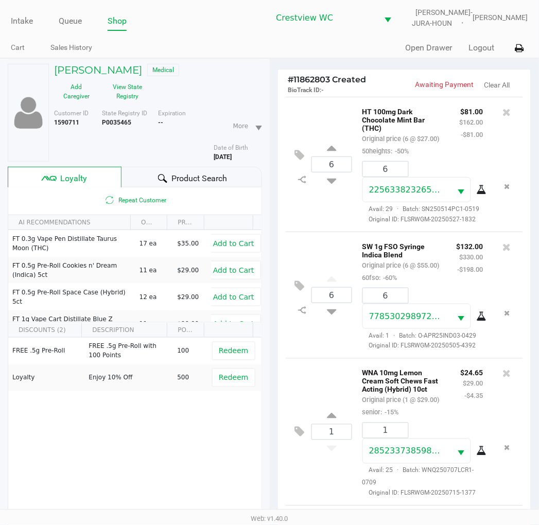
click at [332, 122] on div "6 HT 100mg Dark Chocolate Mint Bar (THC) Original price (6 @ $27.00) 50heights:…" at bounding box center [405, 164] width 238 height 135
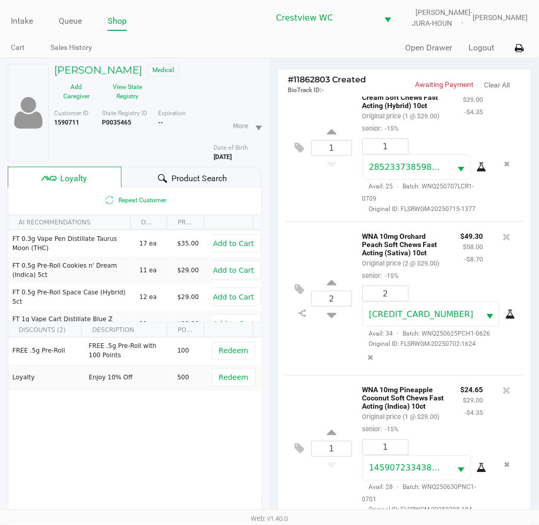
scroll to position [133, 0]
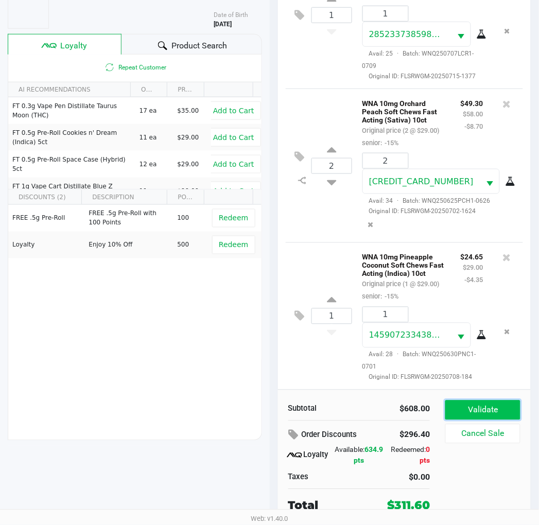
click at [493, 410] on button "Validate" at bounding box center [483, 411] width 75 height 20
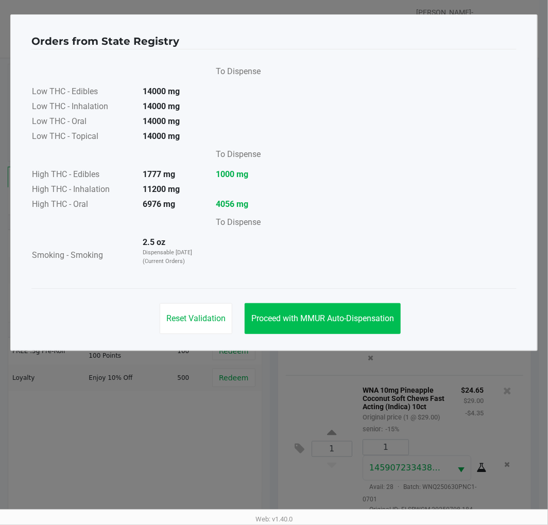
click at [358, 317] on span "Proceed with MMUR Auto-Dispensation" at bounding box center [322, 319] width 143 height 10
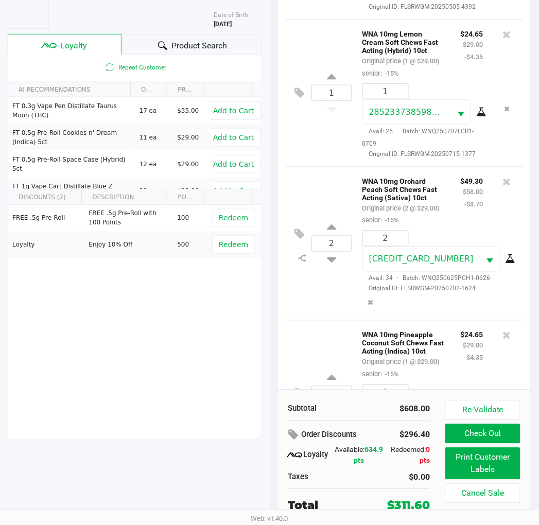
scroll to position [387, 0]
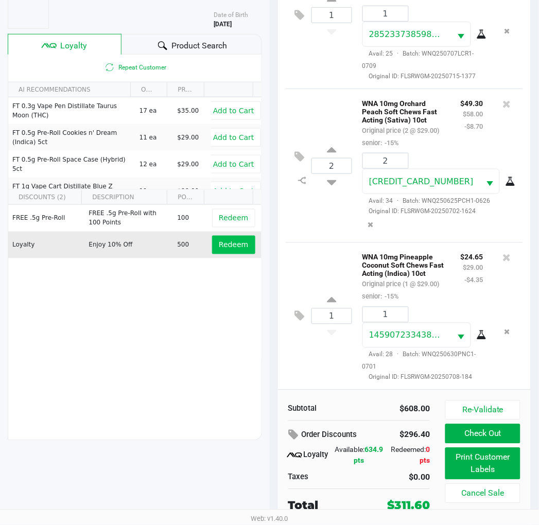
click at [230, 245] on span "Redeem" at bounding box center [233, 245] width 29 height 8
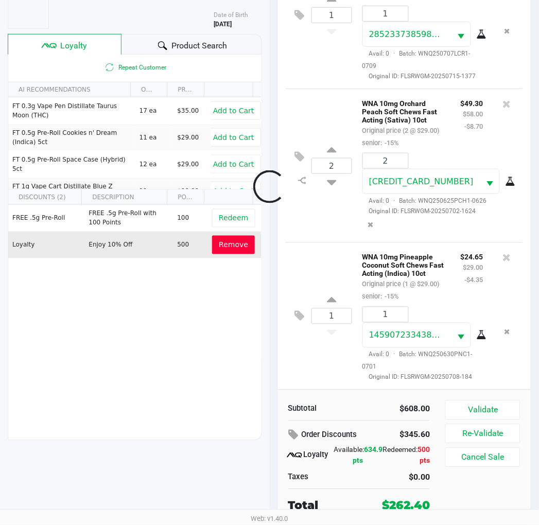
scroll to position [412, 0]
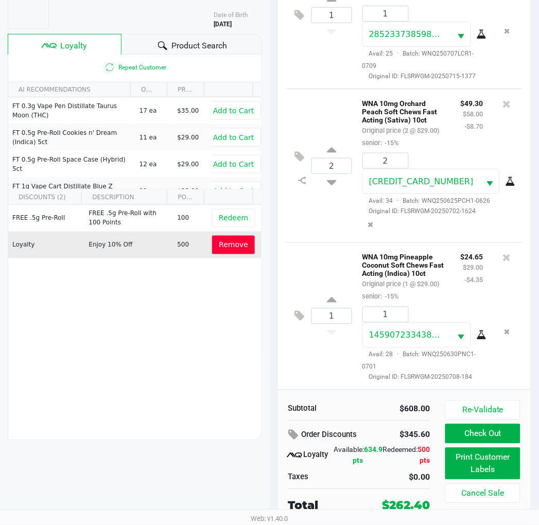
click at [325, 243] on div "1 WNA 10mg Pineapple Coconut Soft Chews Fast Acting (Indica) 10ct Original pric…" at bounding box center [405, 316] width 238 height 147
click at [335, 358] on div "1 WNA 10mg Pineapple Coconut Soft Chews Fast Acting (Indica) 10ct Original pric…" at bounding box center [405, 316] width 238 height 147
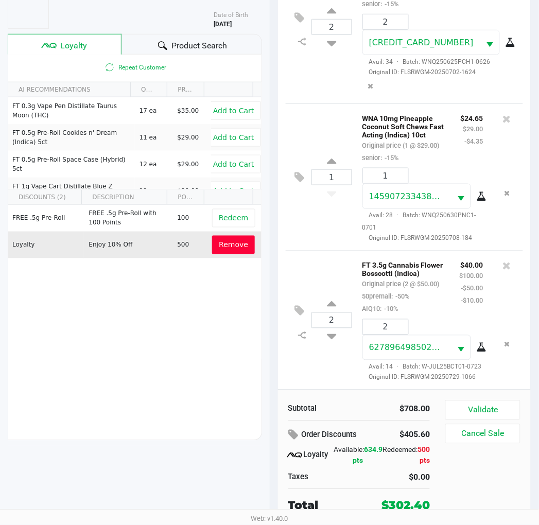
scroll to position [585, 0]
click at [503, 261] on icon at bounding box center [507, 266] width 8 height 10
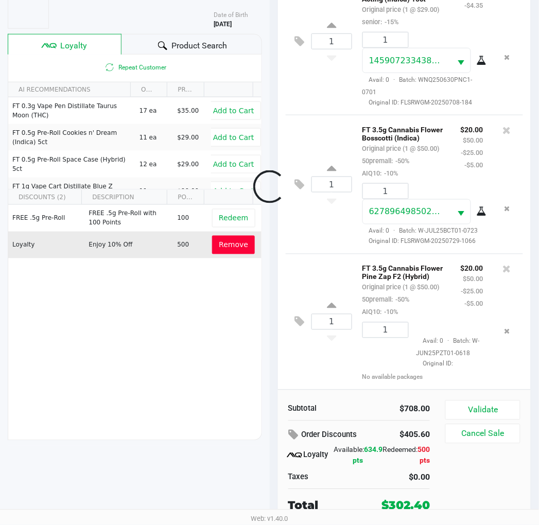
scroll to position [755, 0]
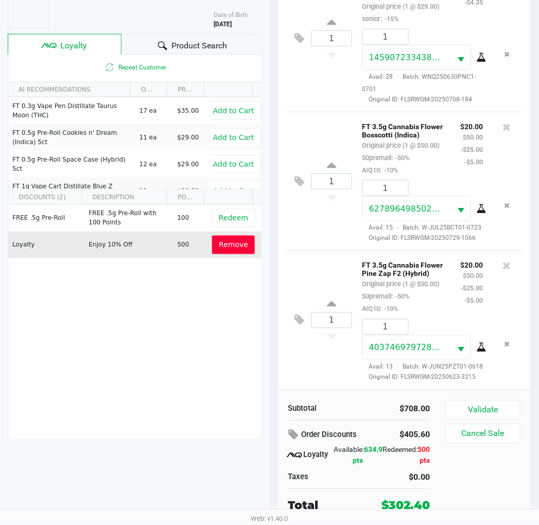
click at [322, 203] on div "1 FT 3.5g Cannabis Flower Bosscotti (Indica) Original price (1 @ $50.00) 50prem…" at bounding box center [405, 181] width 238 height 139
click at [326, 204] on div "1 FT 3.5g Cannabis Flower Bosscotti (Indica) Original price (1 @ $50.00) 50prem…" at bounding box center [405, 181] width 238 height 139
click at [302, 251] on div "1 FT 3.5g Cannabis Flower Pine Zap F2 (Hybrid) Original price (1 @ $50.00) 50pr…" at bounding box center [405, 320] width 238 height 139
click at [501, 411] on button "Validate" at bounding box center [483, 411] width 75 height 20
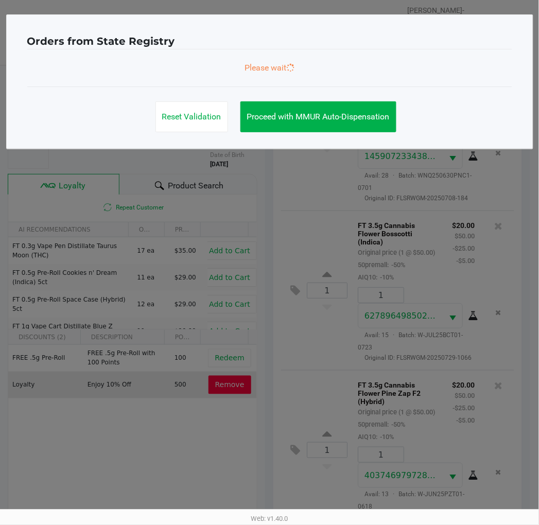
scroll to position [758, 0]
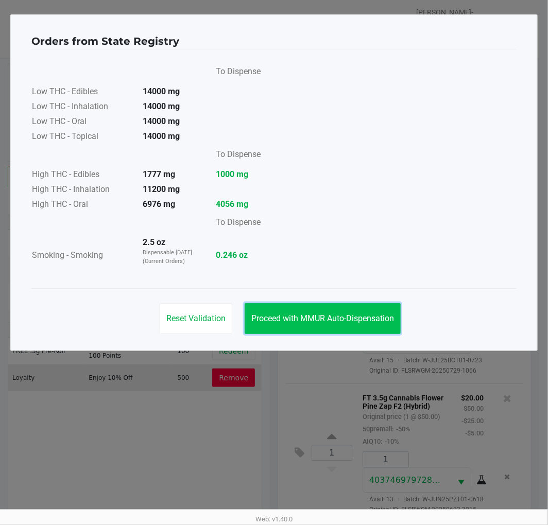
click at [384, 316] on span "Proceed with MMUR Auto-Dispensation" at bounding box center [322, 319] width 143 height 10
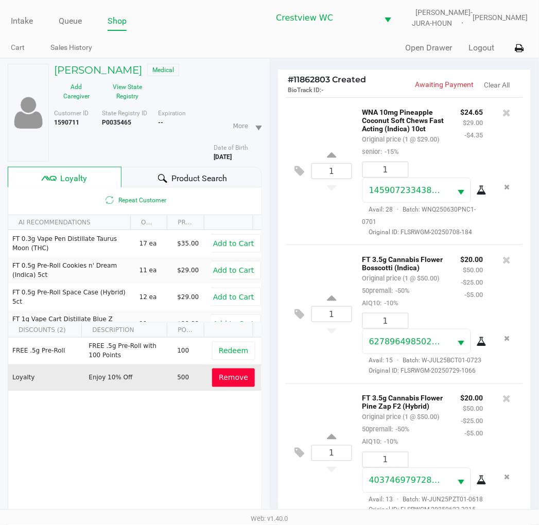
click at [328, 316] on div "1 FT 3.5g Cannabis Flower Bosscotti (Indica) Original price (1 @ $50.00) 50prem…" at bounding box center [405, 314] width 238 height 139
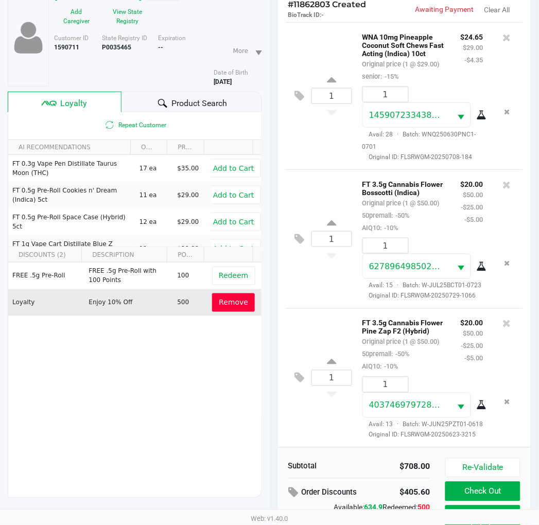
scroll to position [133, 0]
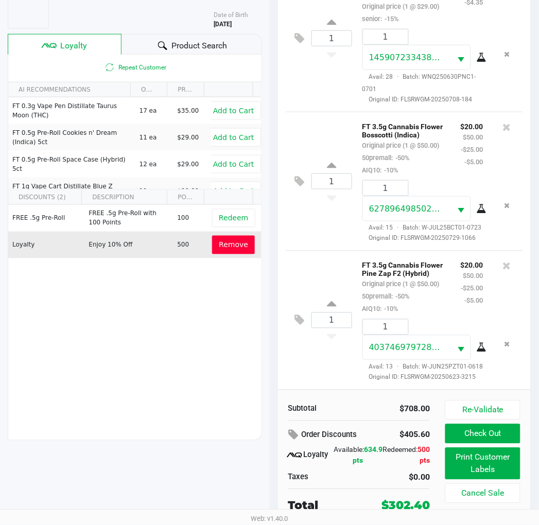
click at [333, 347] on div "1 FT 3.5g Cannabis Flower Pine Zap F2 (Hybrid) Original price (1 @ $50.00) 50pr…" at bounding box center [405, 320] width 238 height 139
click at [319, 251] on div "1 FT 3.5g Cannabis Flower Pine Zap F2 (Hybrid) Original price (1 @ $50.00) 50pr…" at bounding box center [405, 320] width 238 height 139
click at [499, 467] on button "Print Customer Labels" at bounding box center [483, 464] width 75 height 32
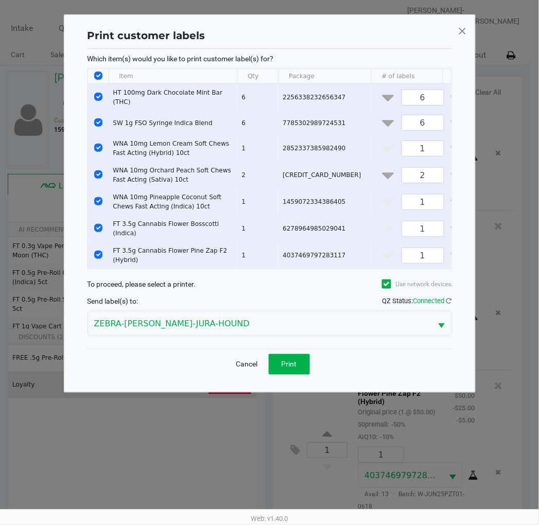
scroll to position [0, 0]
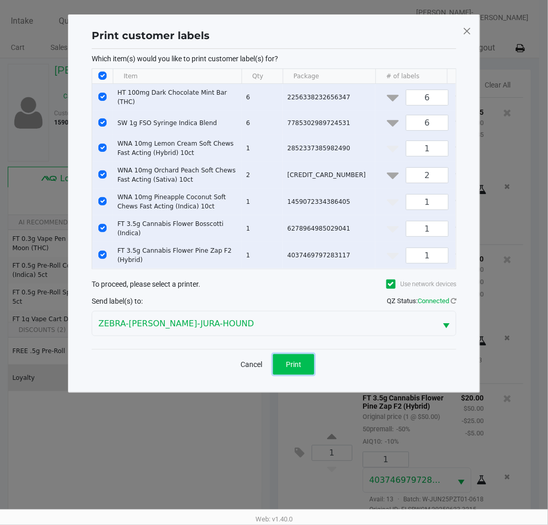
click at [309, 369] on button "Print" at bounding box center [293, 364] width 41 height 21
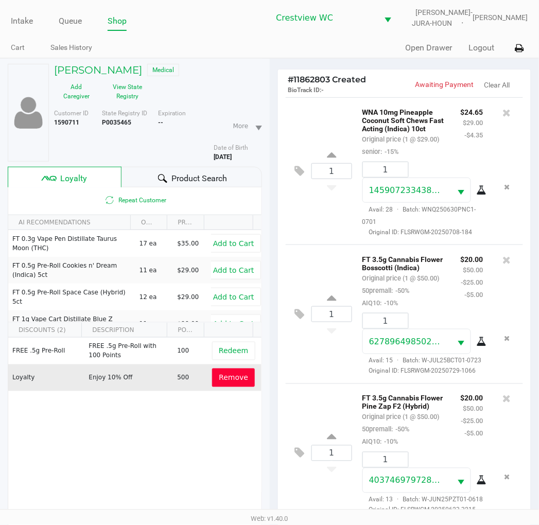
scroll to position [133, 0]
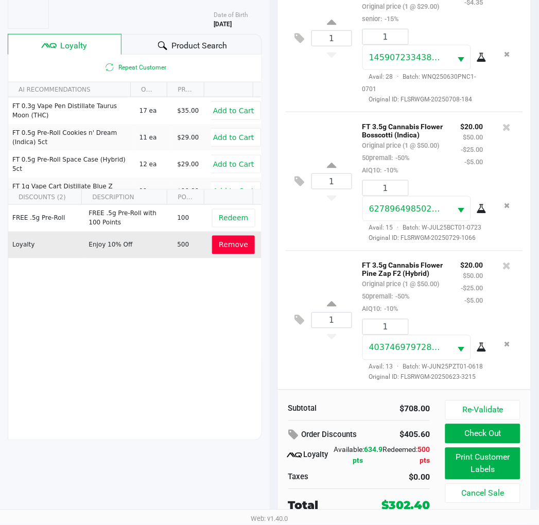
click at [321, 215] on div "1 FT 3.5g Cannabis Flower Bosscotti (Indica) Original price (1 @ $50.00) 50prem…" at bounding box center [405, 181] width 238 height 139
click at [320, 345] on div "1 FT 3.5g Cannabis Flower Pine Zap F2 (Hybrid) Original price (1 @ $50.00) 50pr…" at bounding box center [405, 320] width 238 height 139
click at [326, 197] on div "1 FT 3.5g Cannabis Flower Bosscotti (Indica) Original price (1 @ $50.00) 50prem…" at bounding box center [405, 181] width 238 height 139
click at [492, 403] on button "Re-Validate" at bounding box center [483, 411] width 75 height 20
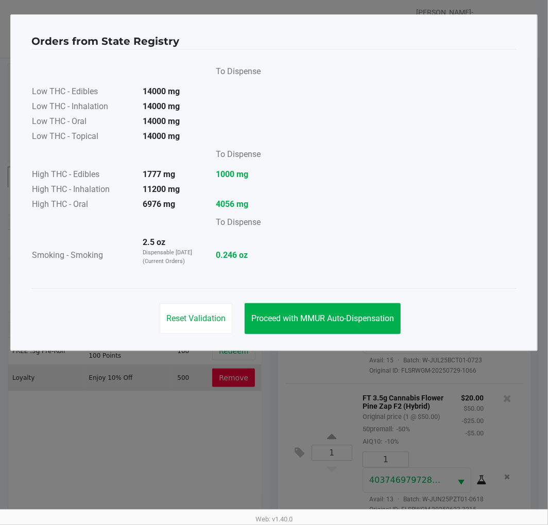
click at [366, 307] on button "Proceed with MMUR Auto-Dispensation" at bounding box center [323, 318] width 156 height 31
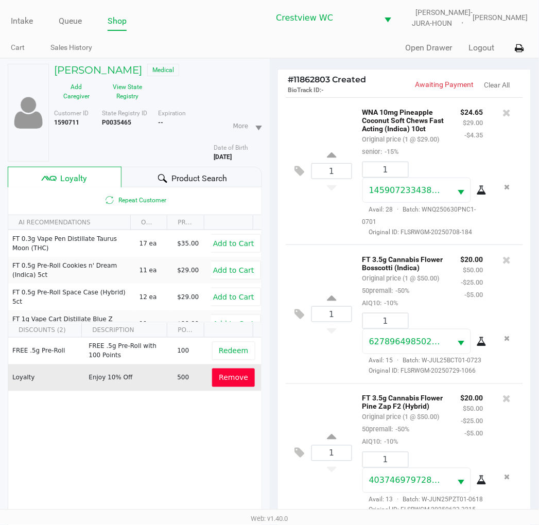
scroll to position [133, 0]
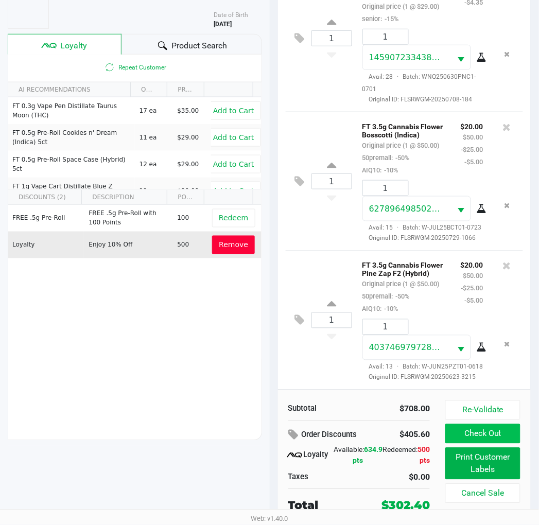
click at [491, 440] on button "Check Out" at bounding box center [483, 434] width 75 height 20
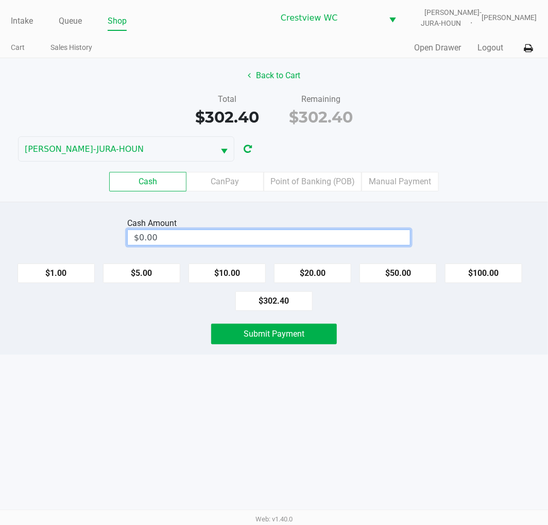
click at [205, 236] on input "$0.00" at bounding box center [269, 237] width 282 height 15
click at [450, 414] on div "Intake Queue Shop Crestview WC BRUNO-JURA-HOUN Eric Stevenson Cart Sales Histor…" at bounding box center [274, 262] width 548 height 525
type input "$350.00"
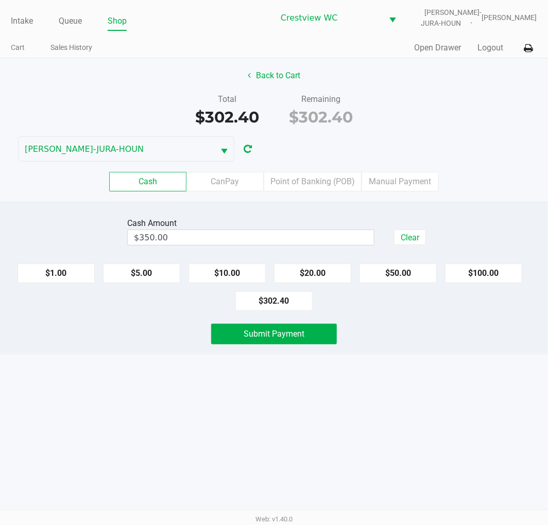
click at [304, 341] on button "Submit Payment" at bounding box center [274, 334] width 126 height 21
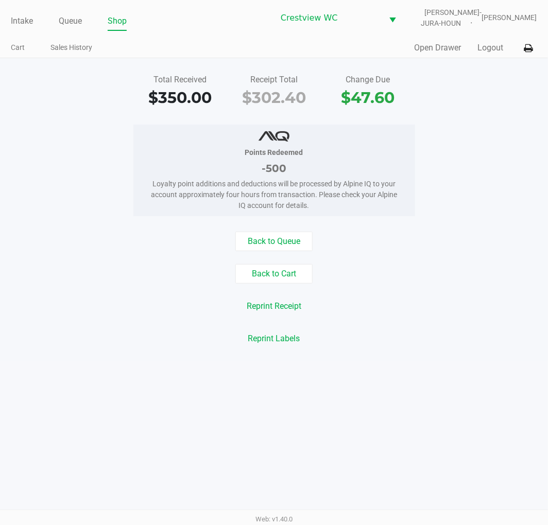
click at [495, 105] on div "Total Received $350.00 Receipt Total $302.40 Change Due $47.60" at bounding box center [273, 92] width 563 height 36
click at [29, 17] on link "Intake" at bounding box center [22, 21] width 22 height 14
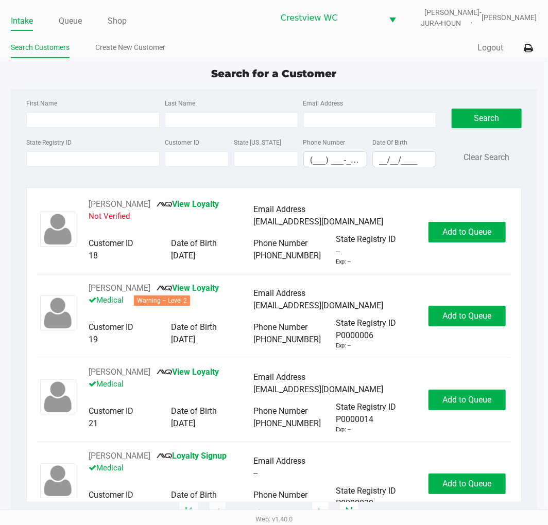
click at [406, 76] on div "Search for a Customer" at bounding box center [273, 73] width 541 height 15
click at [400, 69] on div "Search for a Customer" at bounding box center [273, 73] width 541 height 15
click at [403, 86] on div "Search for a Customer First Name Last Name Email Address State Registry ID Cust…" at bounding box center [274, 289] width 526 height 447
click at [423, 74] on div "Search for a Customer" at bounding box center [273, 73] width 541 height 15
click at [407, 67] on div "Search for a Customer" at bounding box center [273, 73] width 541 height 15
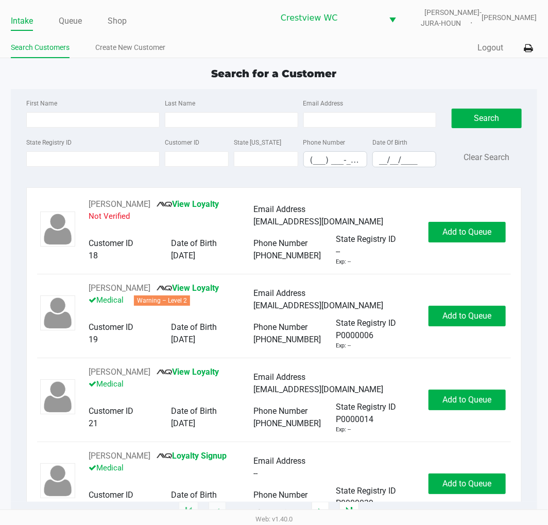
click at [400, 65] on app-point-of-sale "Intake Queue Shop Crestview WC BRUNO-JURA-HOUN Eric Stevenson Search Customers …" at bounding box center [274, 256] width 548 height 513
click at [84, 120] on input "First Name" at bounding box center [92, 119] width 133 height 15
type input "dakota"
click at [213, 120] on input "Last Name" at bounding box center [231, 119] width 133 height 15
type input "hussey"
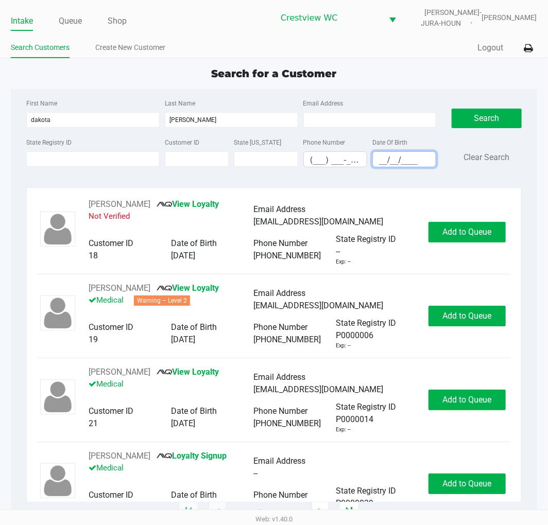
click at [383, 161] on input "__/__/____" at bounding box center [404, 160] width 63 height 16
type input "11/10/2004"
click at [492, 110] on button "Search" at bounding box center [487, 119] width 70 height 20
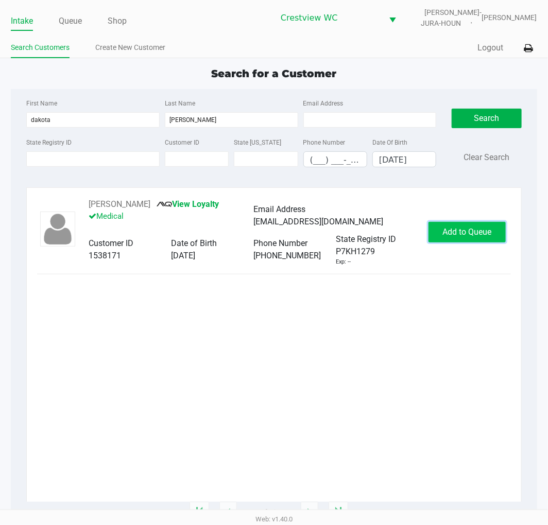
click at [483, 235] on span "Add to Queue" at bounding box center [466, 232] width 49 height 10
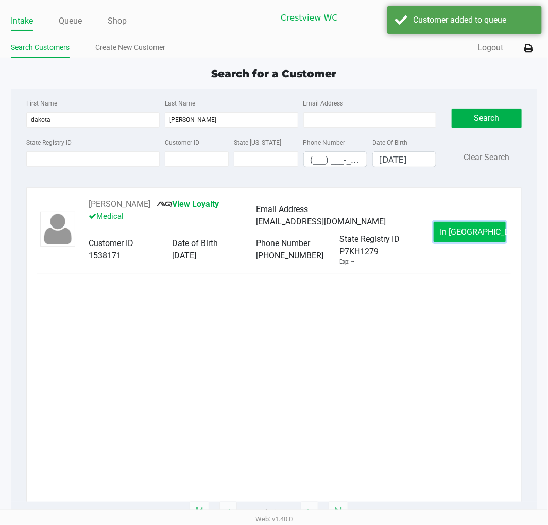
click at [464, 229] on span "In Queue" at bounding box center [483, 232] width 87 height 10
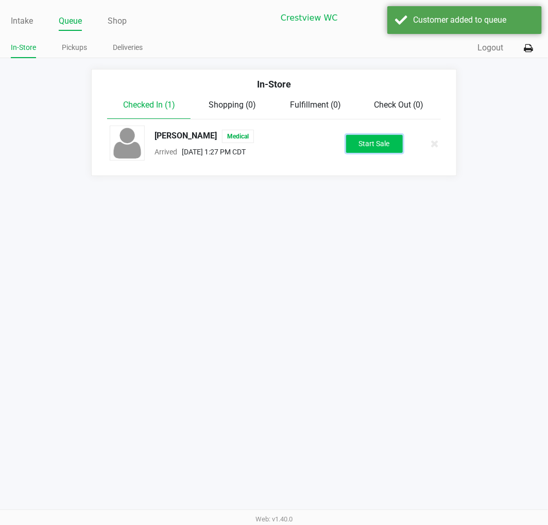
click at [378, 141] on button "Start Sale" at bounding box center [374, 144] width 57 height 18
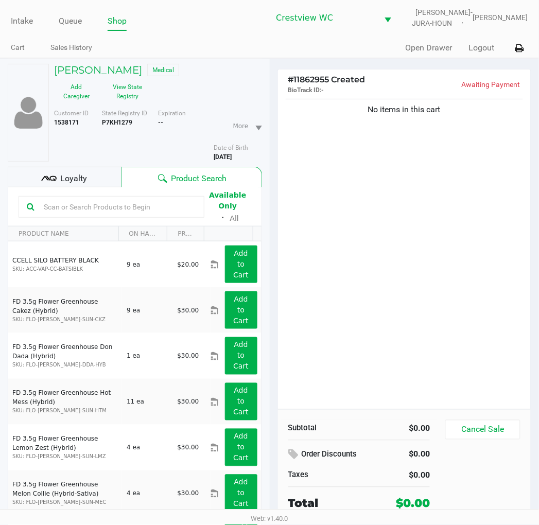
drag, startPoint x: 456, startPoint y: 210, endPoint x: 148, endPoint y: 121, distance: 320.6
click at [456, 209] on div "No items in this cart" at bounding box center [404, 253] width 253 height 313
click at [133, 89] on button "View State Registry" at bounding box center [125, 92] width 52 height 26
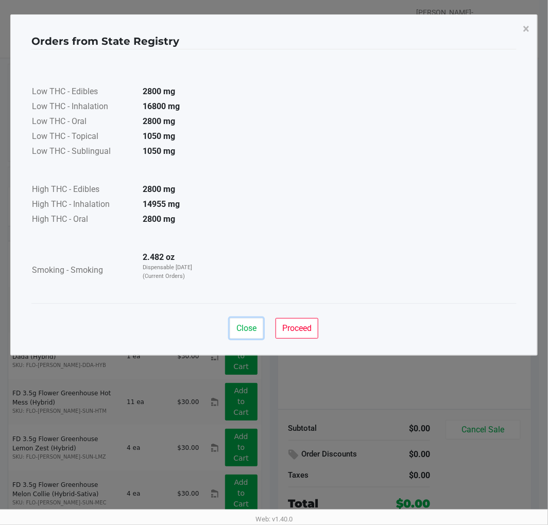
drag, startPoint x: 248, startPoint y: 321, endPoint x: 498, endPoint y: 219, distance: 270.1
click at [248, 320] on button "Close" at bounding box center [246, 328] width 33 height 21
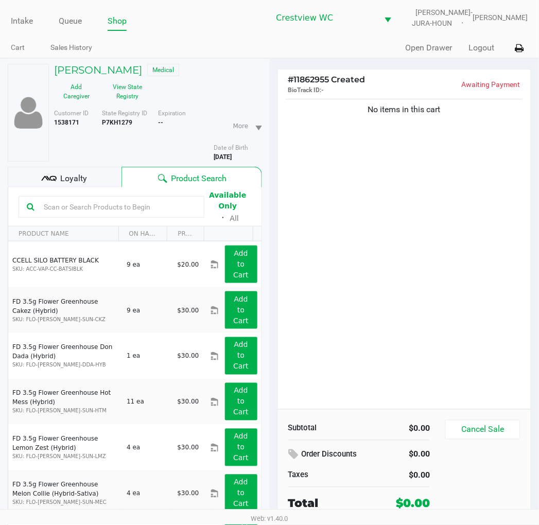
click at [341, 232] on div "No items in this cart" at bounding box center [404, 253] width 253 height 313
click at [497, 201] on div "No items in this cart" at bounding box center [404, 253] width 253 height 313
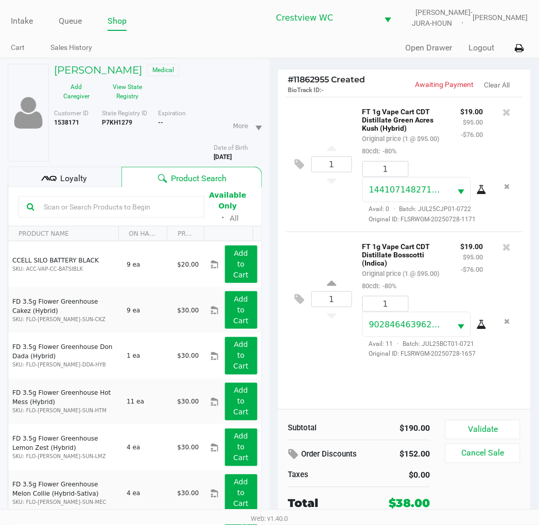
click at [339, 206] on div "1 FT 1g Vape Cart CDT Distillate Green Acres Kush (Hybrid) Original price (1 @ …" at bounding box center [405, 164] width 238 height 135
click at [76, 173] on span "Loyalty" at bounding box center [73, 179] width 27 height 12
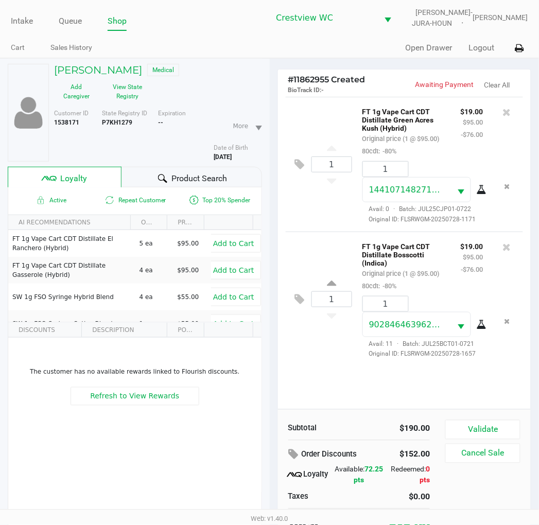
scroll to position [54, 0]
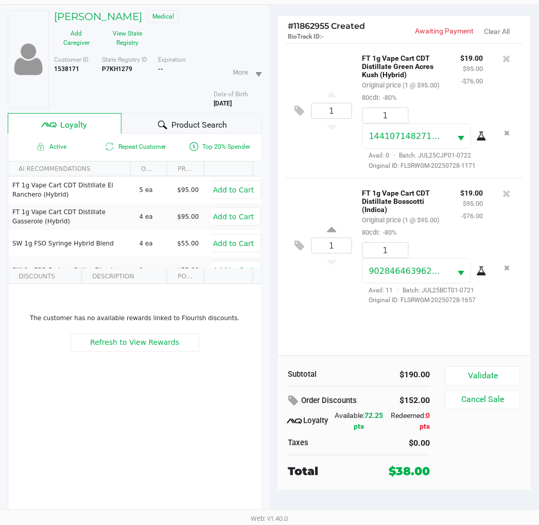
click at [480, 372] on button "Validate" at bounding box center [483, 377] width 75 height 20
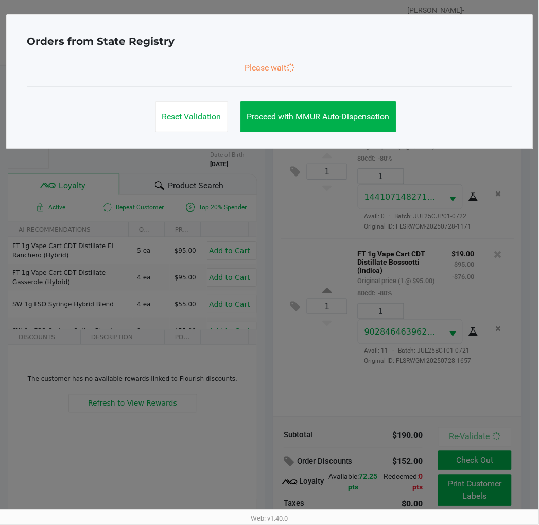
scroll to position [0, 0]
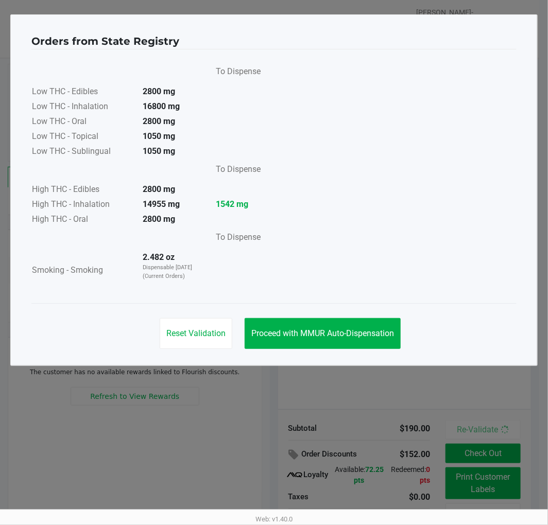
click at [354, 331] on span "Proceed with MMUR Auto-Dispensation" at bounding box center [322, 334] width 143 height 10
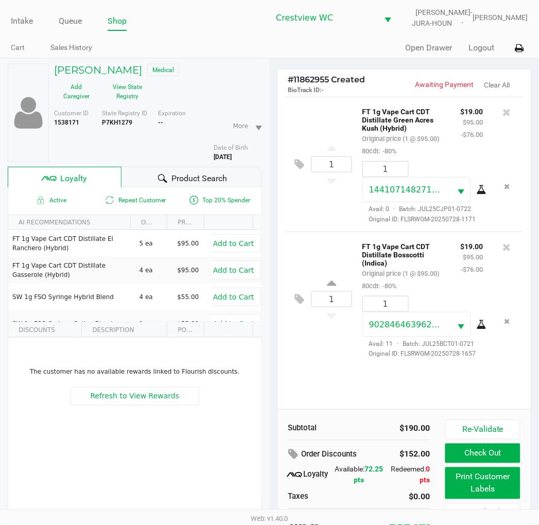
scroll to position [54, 0]
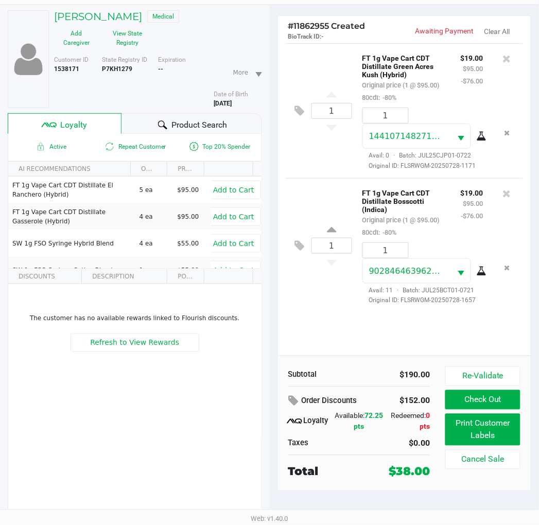
click at [488, 444] on button "Print Customer Labels" at bounding box center [483, 430] width 75 height 32
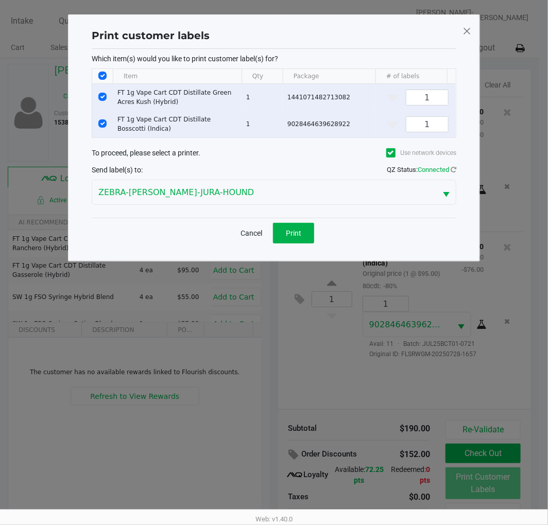
click at [300, 237] on span "Print" at bounding box center [293, 233] width 15 height 8
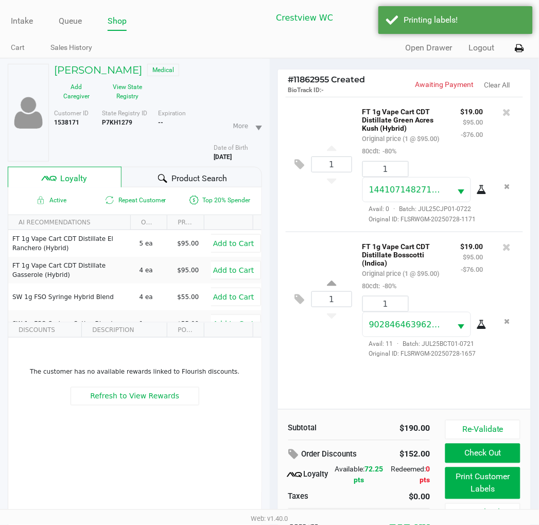
scroll to position [54, 0]
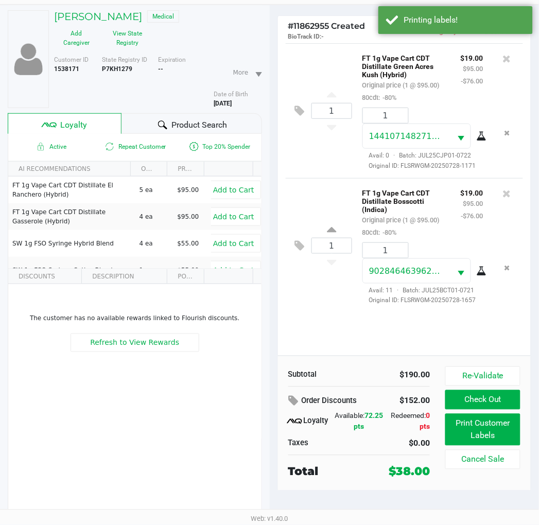
click at [493, 403] on button "Check Out" at bounding box center [483, 400] width 75 height 20
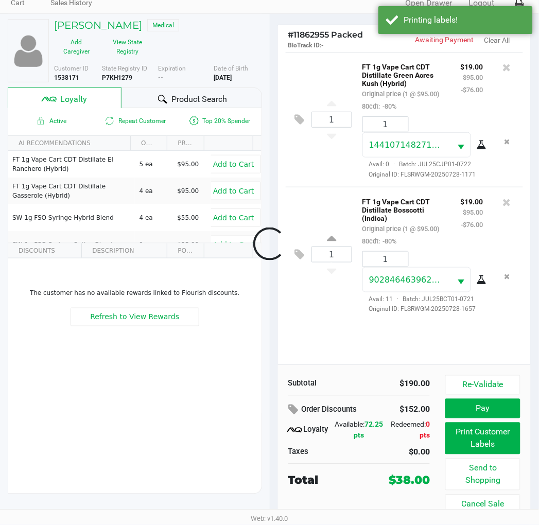
scroll to position [45, 0]
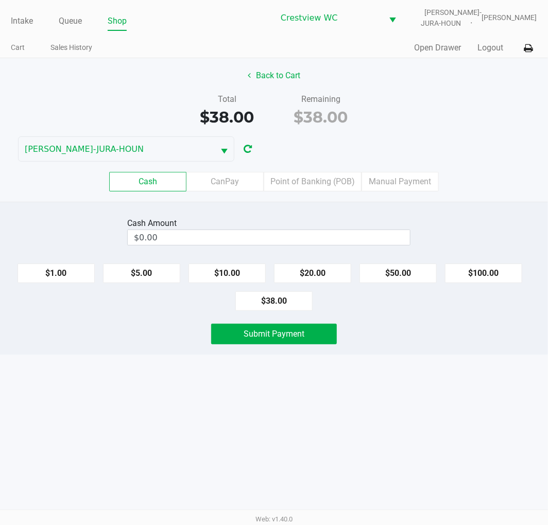
click at [311, 180] on label "Point of Banking (POB)" at bounding box center [313, 182] width 98 height 20
click at [0, 0] on 7 "Point of Banking (POB)" at bounding box center [0, 0] width 0 height 0
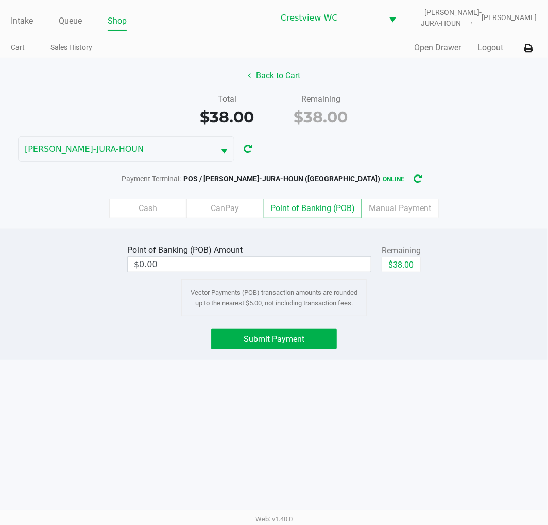
click at [408, 263] on button "$38.00" at bounding box center [401, 264] width 39 height 15
type input "$38.00"
click at [279, 346] on button "Submit Payment" at bounding box center [274, 339] width 126 height 21
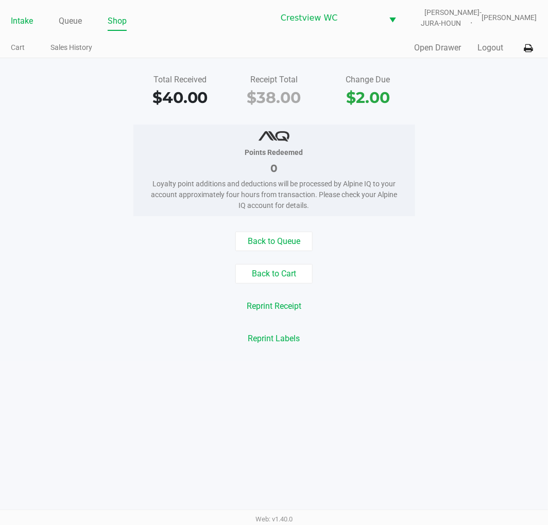
click at [19, 24] on link "Intake" at bounding box center [22, 21] width 22 height 14
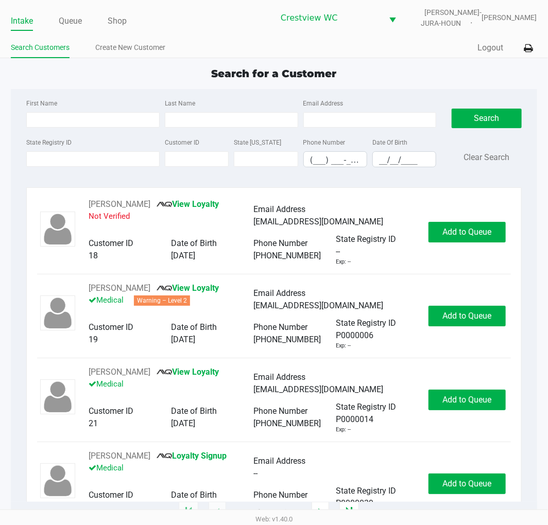
click at [451, 74] on div "Search for a Customer" at bounding box center [273, 73] width 541 height 15
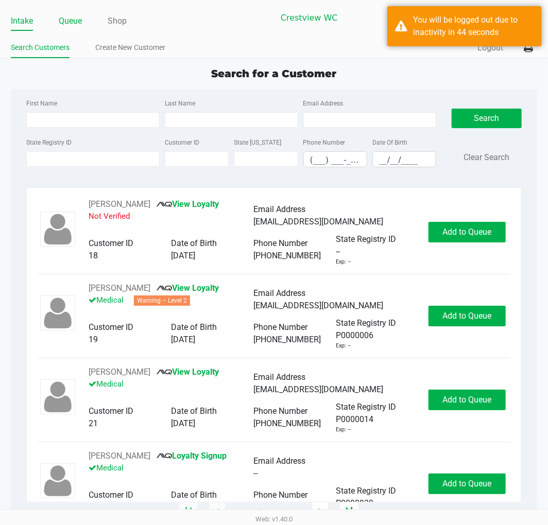
click at [71, 19] on link "Queue" at bounding box center [70, 21] width 23 height 14
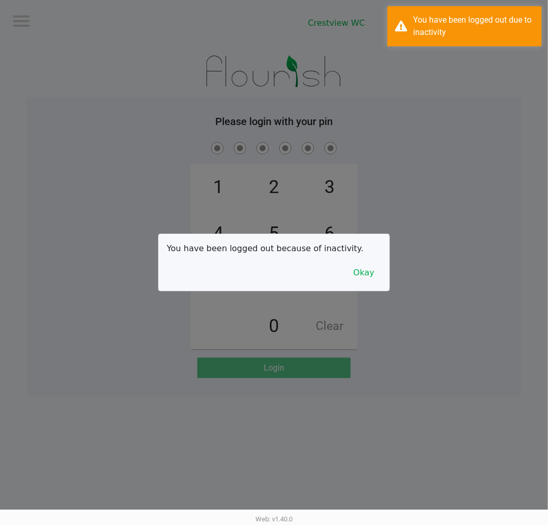
click at [72, 54] on div at bounding box center [274, 262] width 548 height 525
click at [359, 274] on button "Okay" at bounding box center [364, 273] width 35 height 20
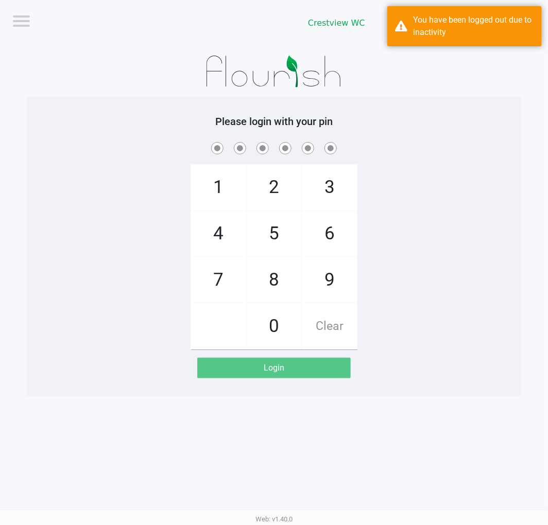
click at [284, 191] on span "2" at bounding box center [274, 187] width 55 height 45
checkbox input "true"
click at [208, 179] on span "1" at bounding box center [218, 187] width 55 height 45
checkbox input "true"
click at [340, 233] on span "6" at bounding box center [329, 233] width 55 height 45
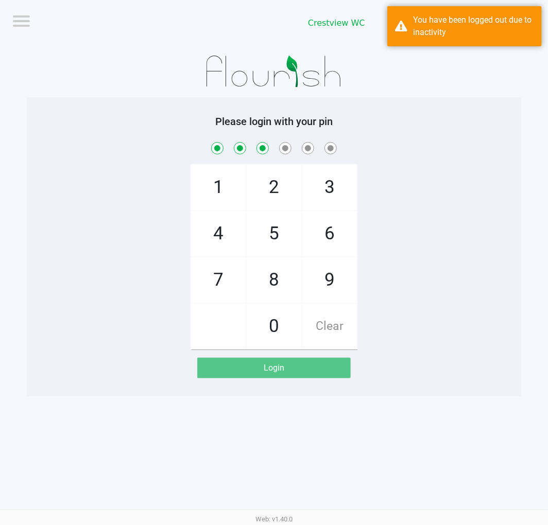
checkbox input "true"
click at [320, 227] on span "6" at bounding box center [329, 233] width 55 height 45
checkbox input "true"
click at [218, 189] on span "1" at bounding box center [218, 187] width 55 height 45
checkbox input "true"
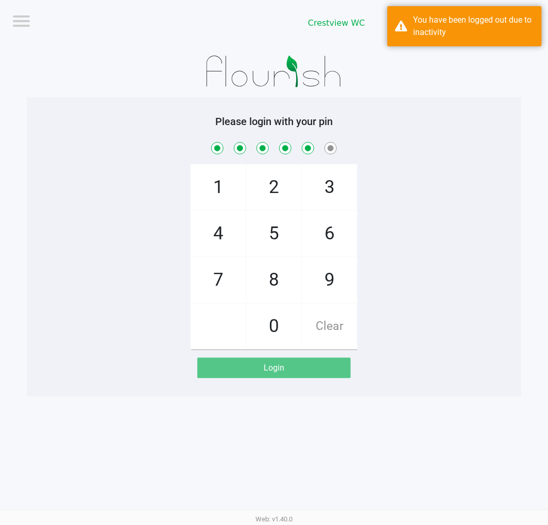
click at [270, 278] on span "8" at bounding box center [274, 280] width 55 height 45
checkbox input "true"
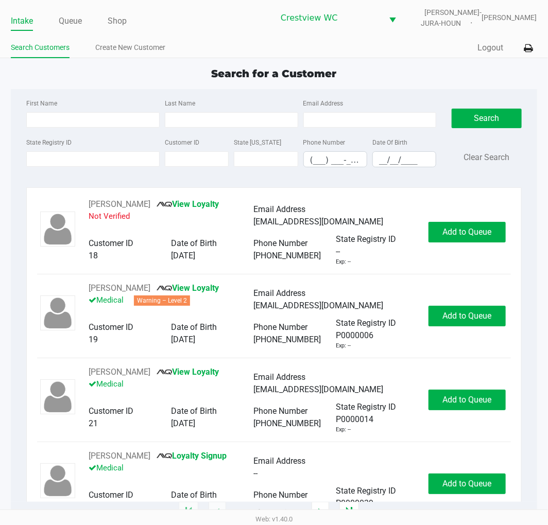
click at [411, 52] on div "Quick Sale Logout" at bounding box center [405, 48] width 263 height 19
click at [65, 19] on link "Queue" at bounding box center [70, 21] width 23 height 14
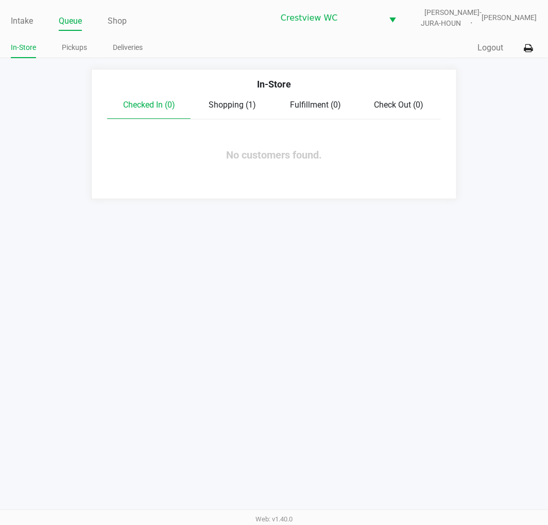
click at [70, 45] on link "Pickups" at bounding box center [74, 47] width 25 height 13
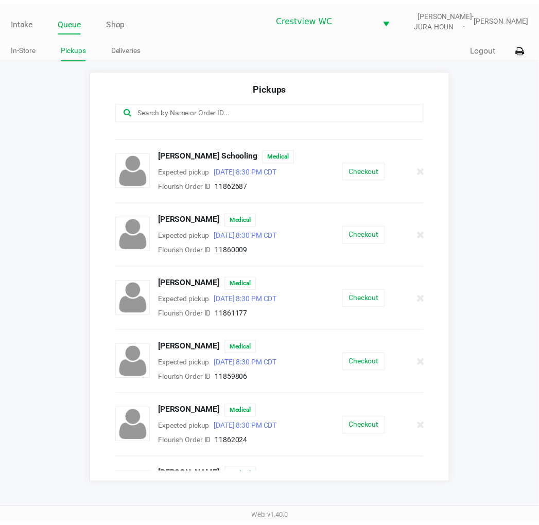
scroll to position [434, 0]
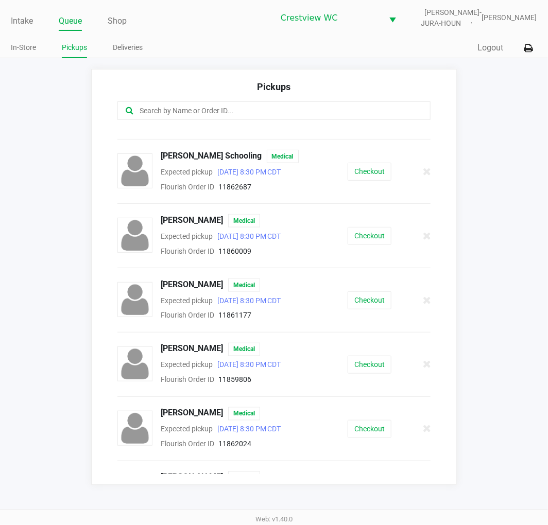
click at [358, 372] on button "Checkout" at bounding box center [370, 365] width 44 height 18
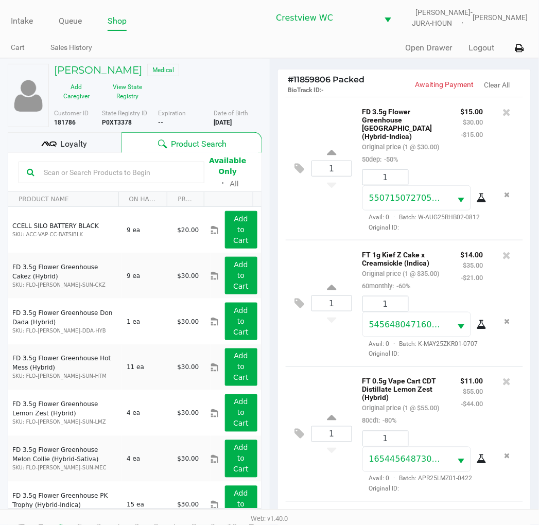
click at [80, 147] on span "Loyalty" at bounding box center [73, 144] width 27 height 12
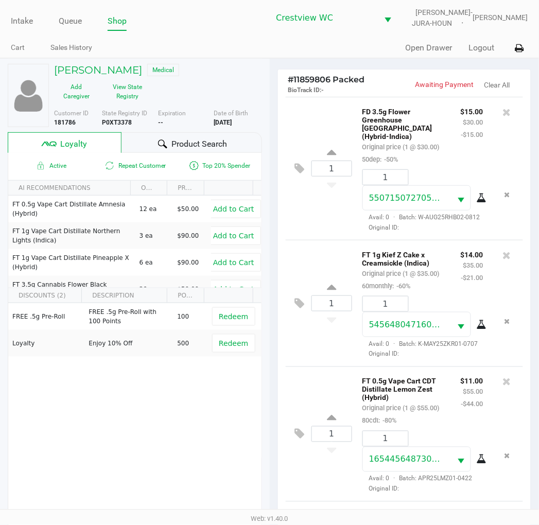
click at [328, 114] on div "1 FD 3.5g Flower Greenhouse Rainbow Harbor (Hybrid-Indica) Original price (1 @ …" at bounding box center [405, 168] width 238 height 143
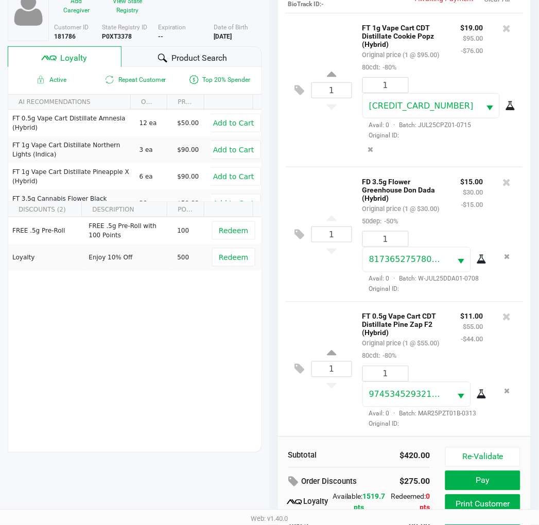
scroll to position [133, 0]
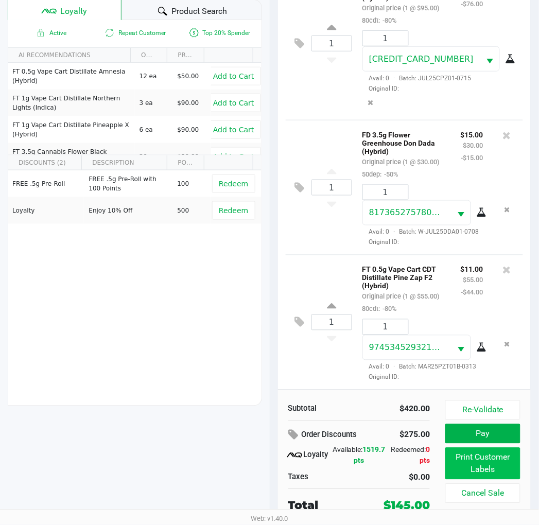
click at [492, 464] on button "Print Customer Labels" at bounding box center [483, 464] width 75 height 32
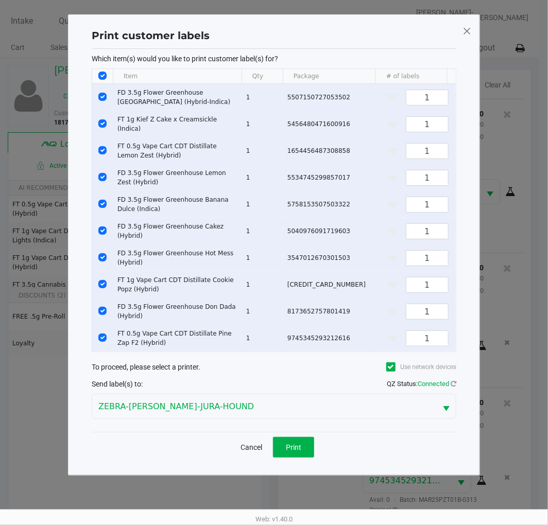
click at [300, 452] on span "Print" at bounding box center [293, 447] width 15 height 8
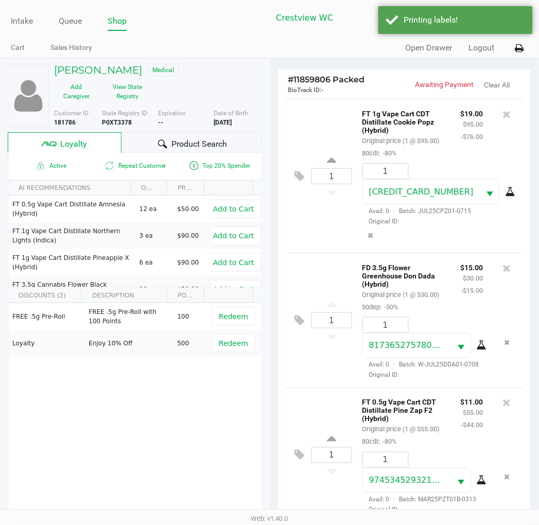
scroll to position [133, 0]
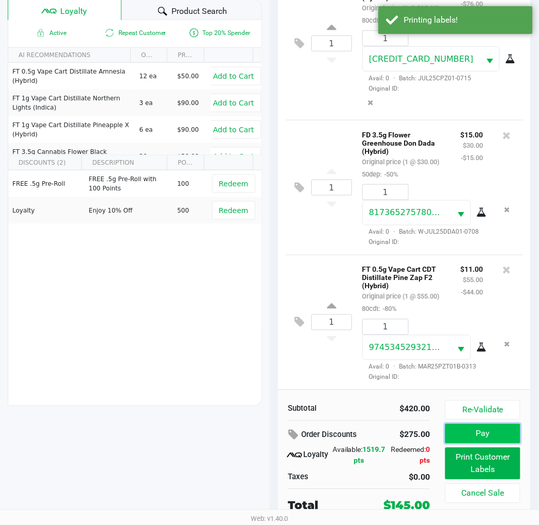
click at [501, 431] on button "Pay" at bounding box center [483, 434] width 75 height 20
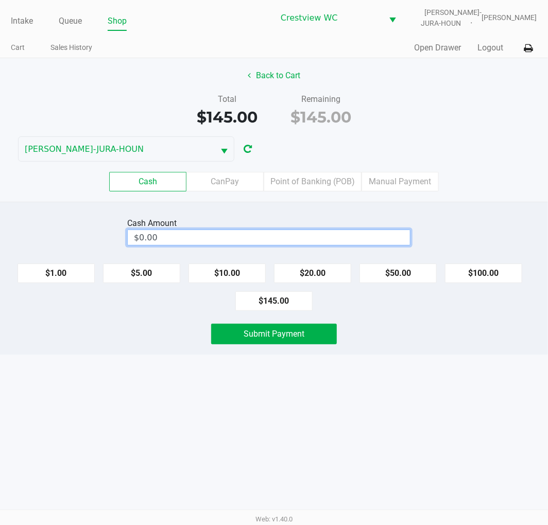
click at [235, 233] on input "$0.00" at bounding box center [269, 237] width 282 height 15
click at [466, 406] on div "Intake Queue Shop Crestview WC BRUNO-JURA-HOUN Eric Stevenson Cart Sales Histor…" at bounding box center [274, 262] width 548 height 525
type input "$160.00"
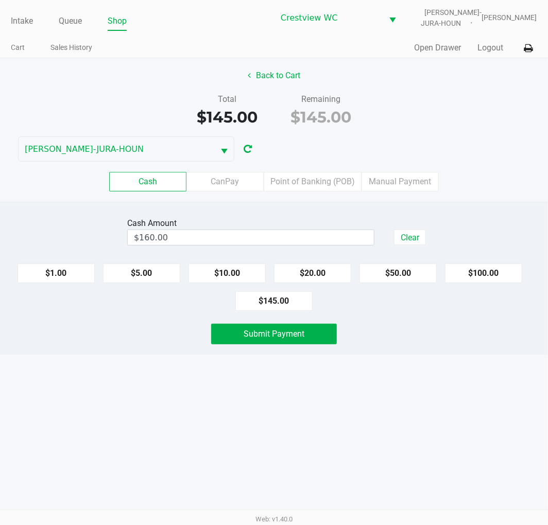
click at [306, 335] on button "Submit Payment" at bounding box center [274, 334] width 126 height 21
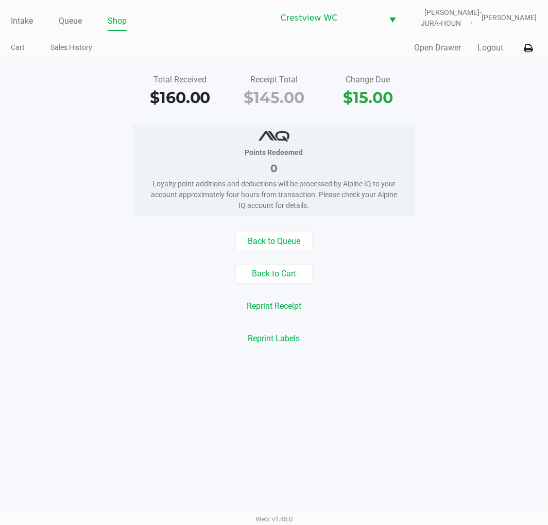
click at [488, 112] on div "Total Received $160.00 Receipt Total $145.00 Change Due $15.00 Points Redeemed …" at bounding box center [274, 209] width 548 height 303
click at [18, 19] on link "Intake" at bounding box center [22, 21] width 22 height 14
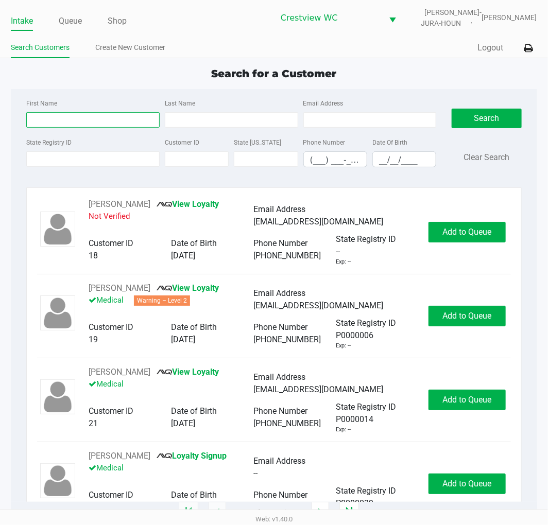
click at [81, 116] on input "First Name" at bounding box center [92, 119] width 133 height 15
type input "tiffany"
click at [205, 121] on input "Last Name" at bounding box center [231, 119] width 133 height 15
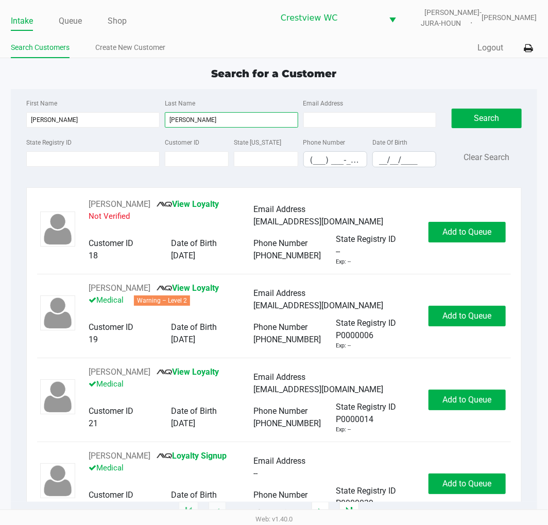
type input "bogati"
click at [382, 161] on input "__/__/____" at bounding box center [404, 160] width 63 height 16
type input "06/13/1981"
click at [480, 110] on button "Search" at bounding box center [487, 119] width 70 height 20
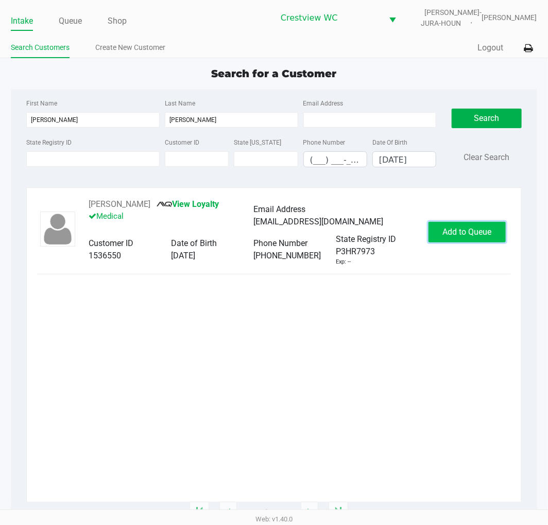
click at [477, 235] on span "Add to Queue" at bounding box center [466, 232] width 49 height 10
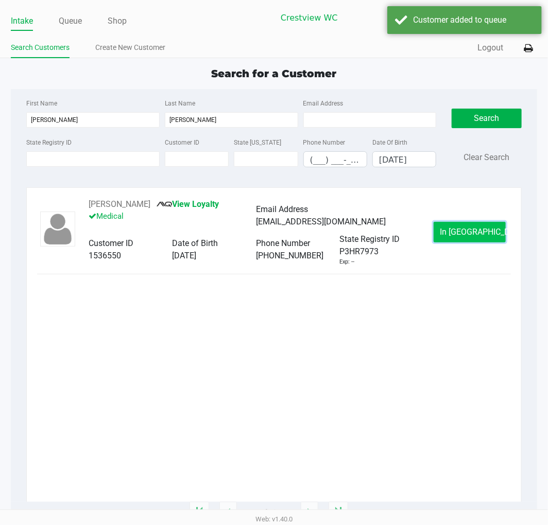
click at [489, 235] on button "In Queue" at bounding box center [470, 232] width 72 height 21
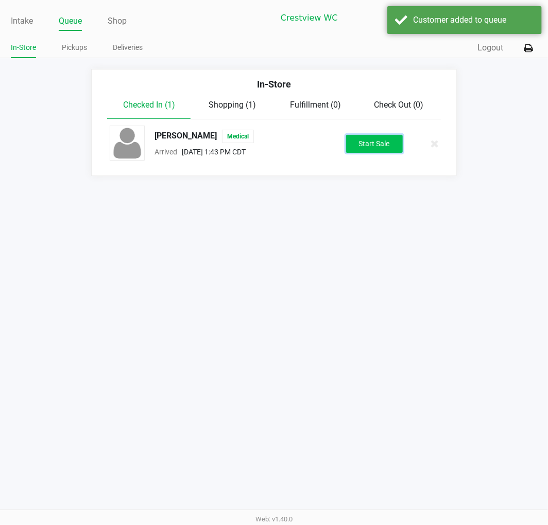
click at [385, 142] on button "Start Sale" at bounding box center [374, 144] width 57 height 18
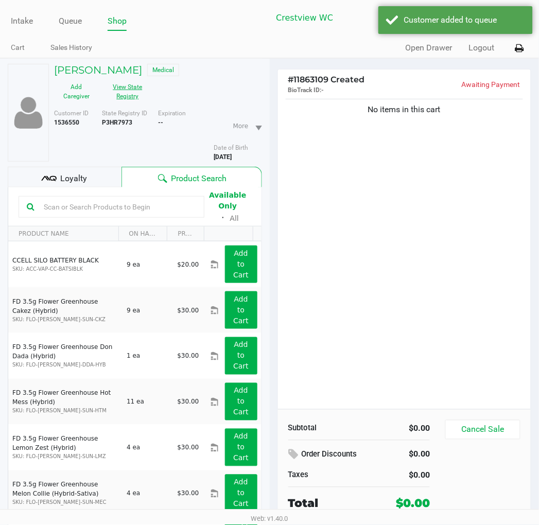
click at [135, 90] on button "View State Registry" at bounding box center [125, 92] width 52 height 26
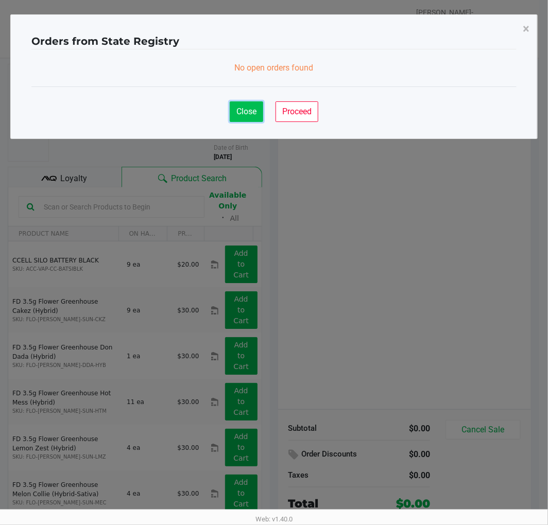
click at [255, 115] on span "Close" at bounding box center [246, 112] width 20 height 10
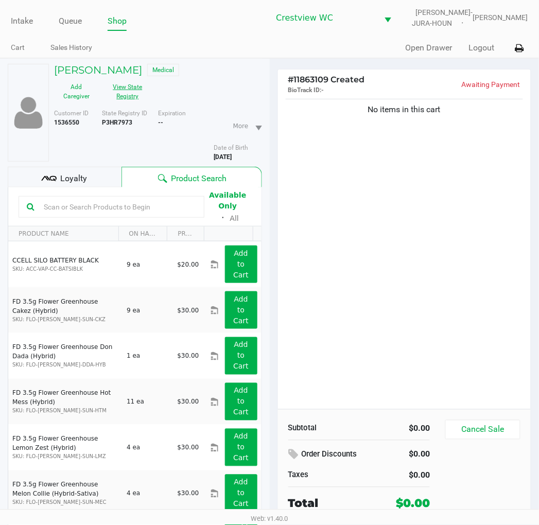
click at [135, 91] on button "View State Registry" at bounding box center [125, 92] width 52 height 26
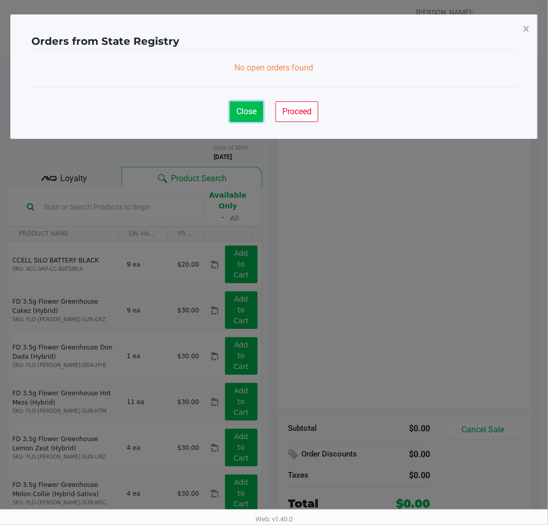
click at [251, 119] on button "Close" at bounding box center [246, 111] width 33 height 21
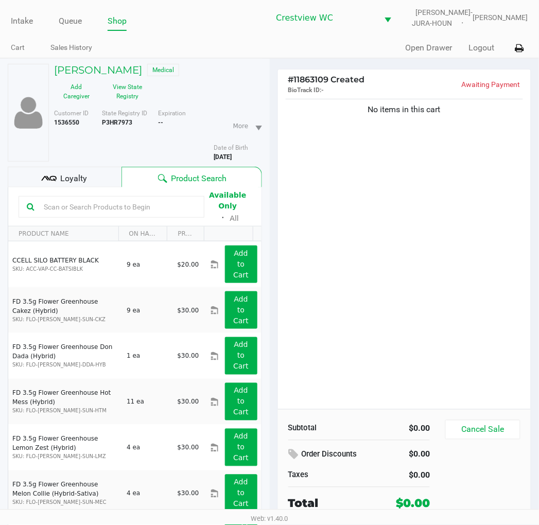
click at [455, 210] on div "No items in this cart" at bounding box center [404, 253] width 253 height 313
click at [477, 438] on button "Cancel Sale" at bounding box center [483, 430] width 75 height 20
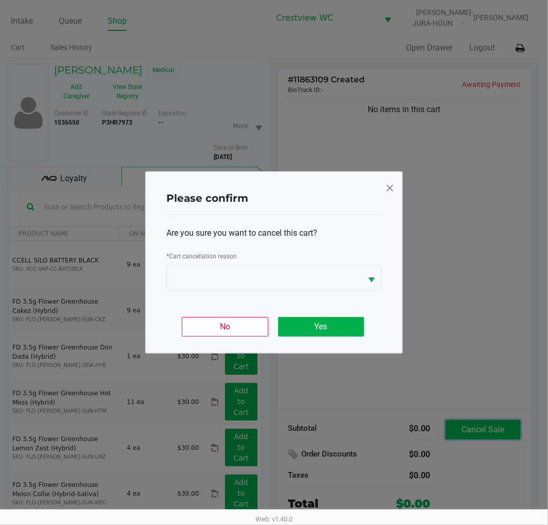
click at [370, 276] on span "Select" at bounding box center [371, 280] width 13 height 13
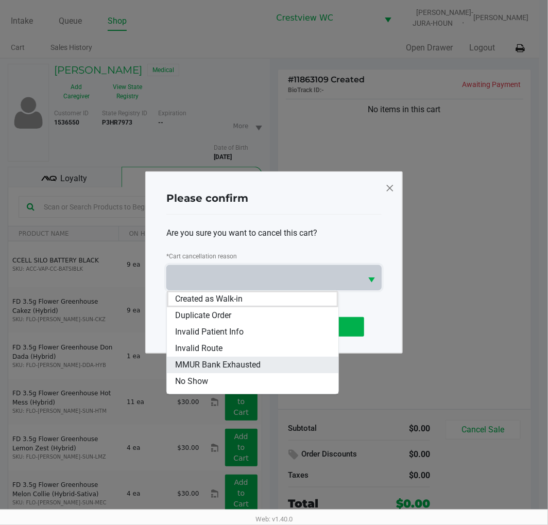
click at [247, 364] on span "MMUR Bank Exhausted" at bounding box center [217, 365] width 85 height 12
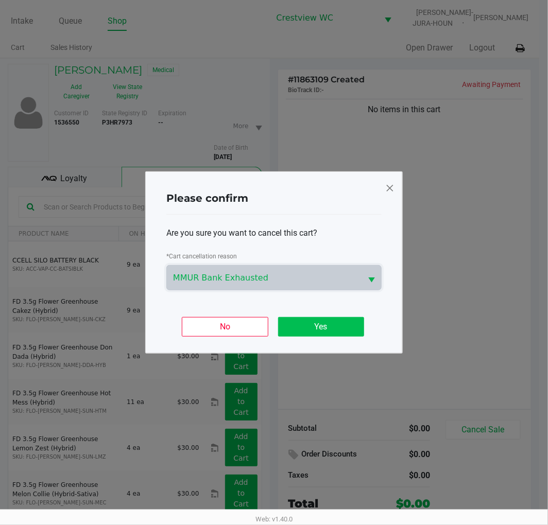
click at [328, 333] on button "Yes" at bounding box center [321, 327] width 86 height 20
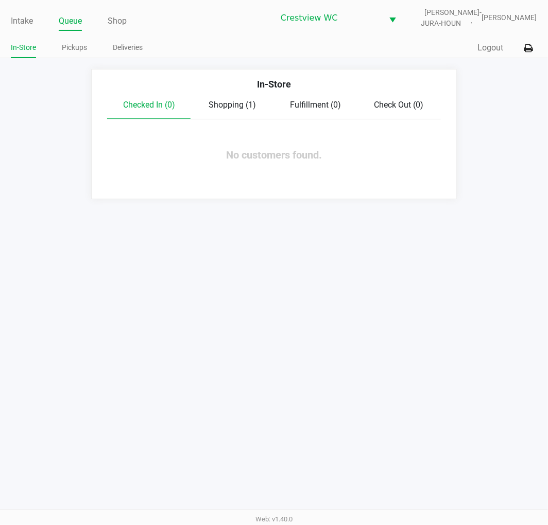
click at [12, 23] on link "Intake" at bounding box center [22, 21] width 22 height 14
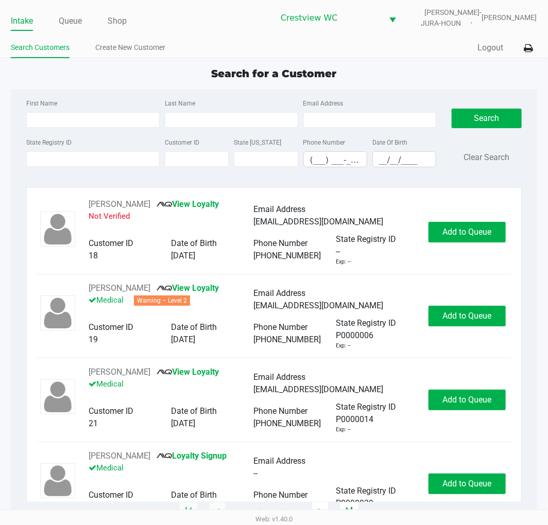
click at [418, 62] on app-point-of-sale "Intake Queue Shop Crestview WC BRUNO-JURA-HOUN Eric Stevenson Search Customers …" at bounding box center [274, 256] width 548 height 513
click at [68, 19] on link "Queue" at bounding box center [70, 21] width 23 height 14
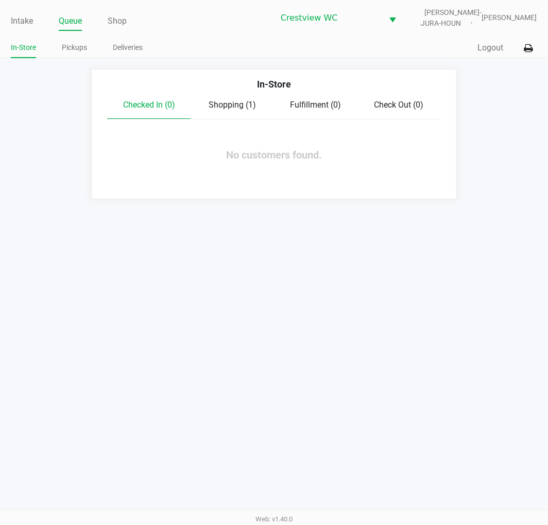
click at [19, 18] on link "Intake" at bounding box center [22, 21] width 22 height 14
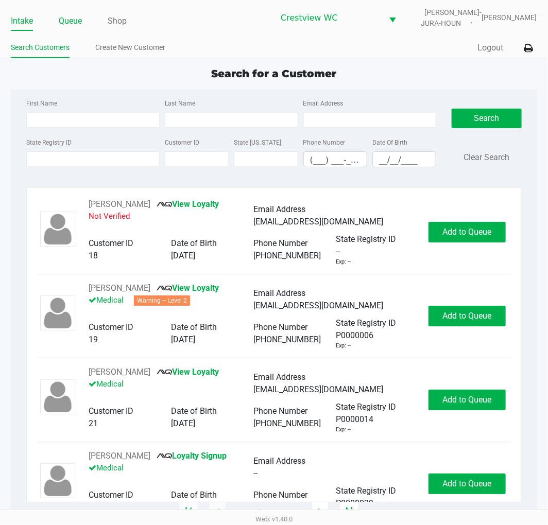
click at [72, 16] on link "Queue" at bounding box center [70, 21] width 23 height 14
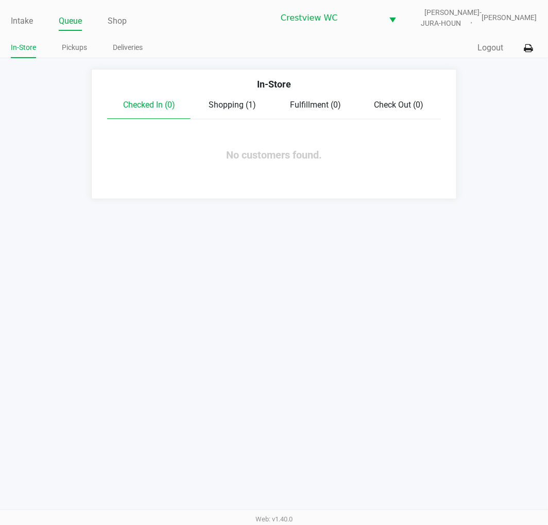
click at [229, 107] on span "Shopping (1)" at bounding box center [232, 105] width 47 height 10
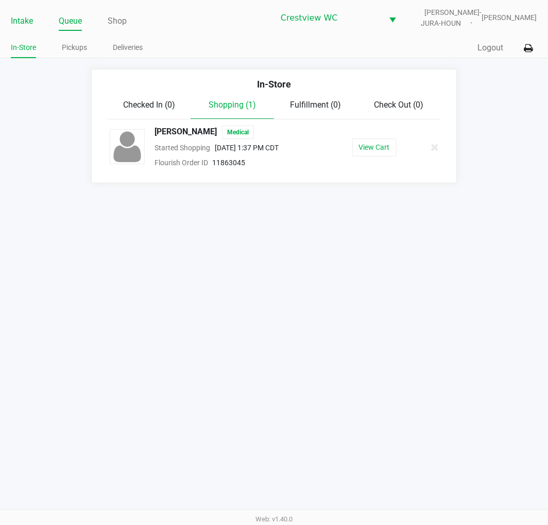
click at [19, 19] on link "Intake" at bounding box center [22, 21] width 22 height 14
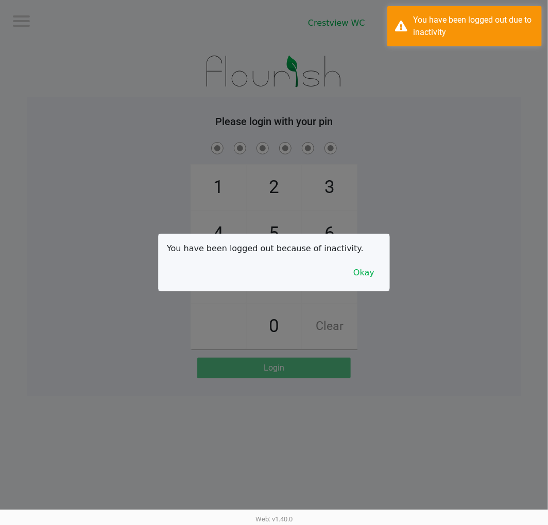
click at [361, 282] on button "Okay" at bounding box center [364, 273] width 35 height 20
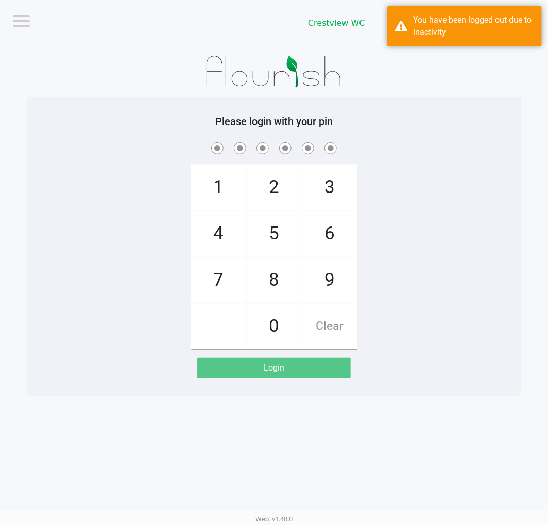
click at [275, 188] on span "2" at bounding box center [274, 187] width 55 height 45
checkbox input "true"
click at [205, 186] on span "1" at bounding box center [218, 187] width 55 height 45
checkbox input "true"
click at [332, 233] on span "6" at bounding box center [329, 233] width 55 height 45
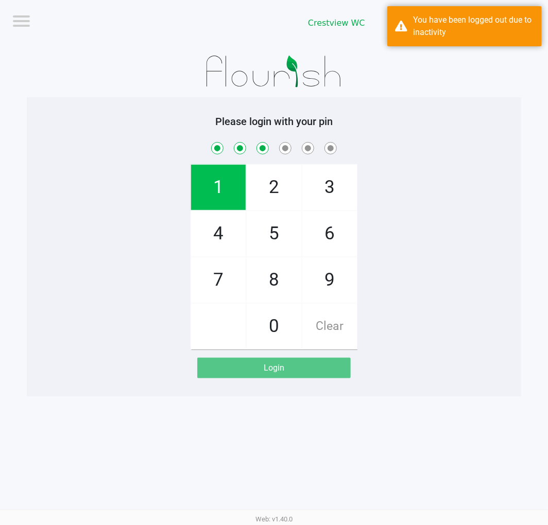
checkbox input "true"
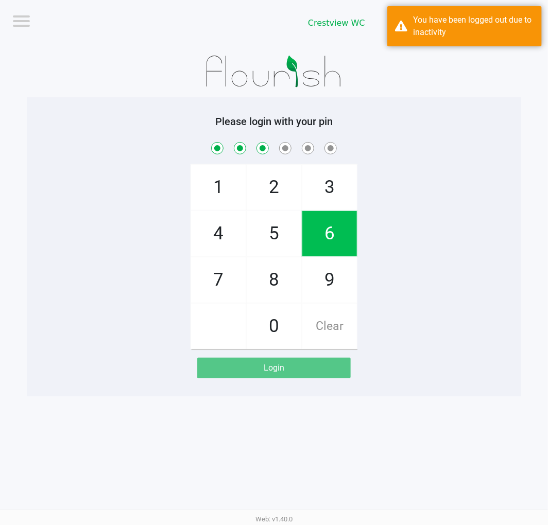
click at [331, 228] on span "6" at bounding box center [329, 233] width 55 height 45
checkbox input "true"
click at [203, 183] on span "1" at bounding box center [218, 187] width 55 height 45
checkbox input "true"
click at [265, 284] on span "8" at bounding box center [274, 280] width 55 height 45
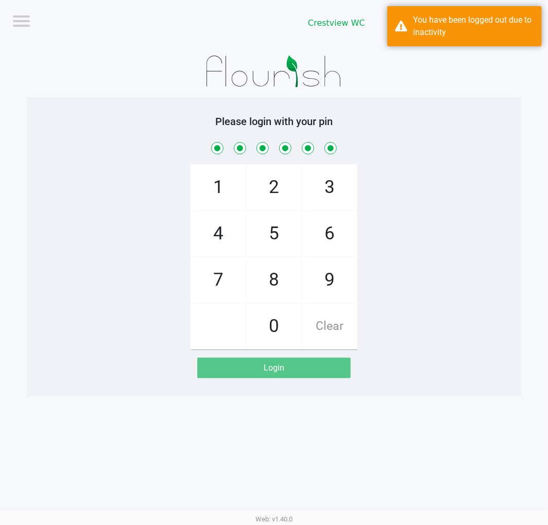
checkbox input "true"
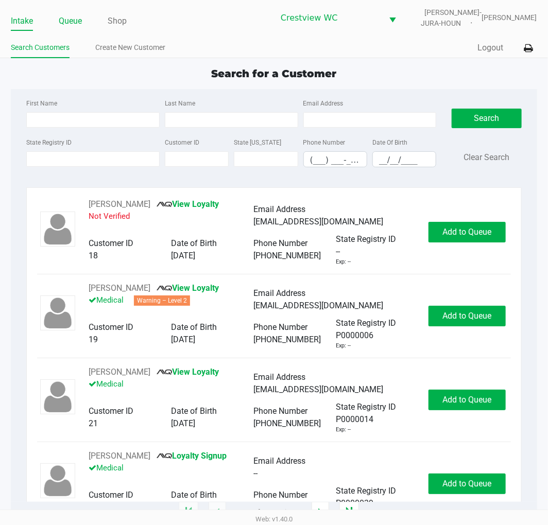
click at [70, 18] on link "Queue" at bounding box center [70, 21] width 23 height 14
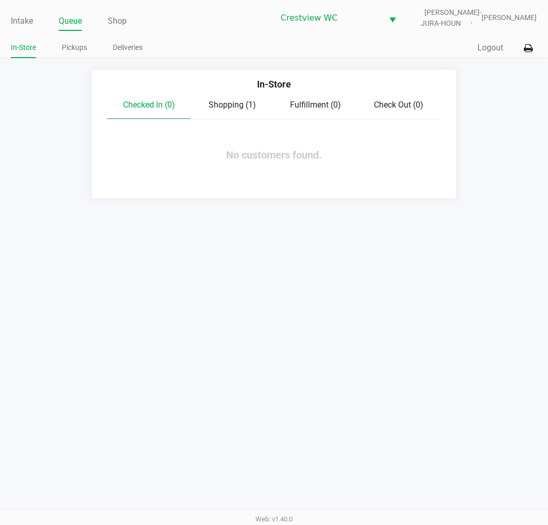
click at [72, 48] on link "Pickups" at bounding box center [74, 47] width 25 height 13
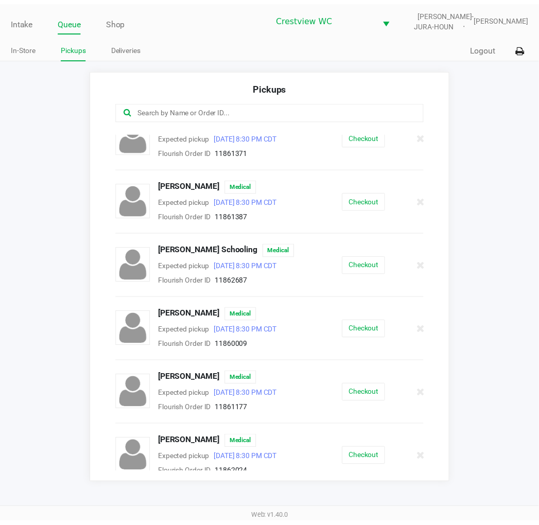
scroll to position [398, 0]
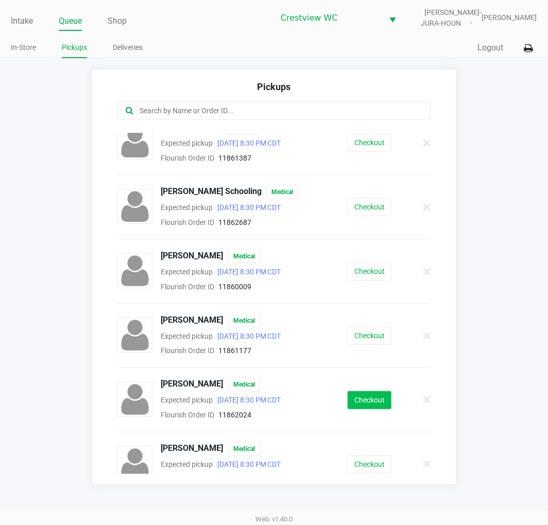
click at [376, 409] on button "Checkout" at bounding box center [370, 400] width 44 height 18
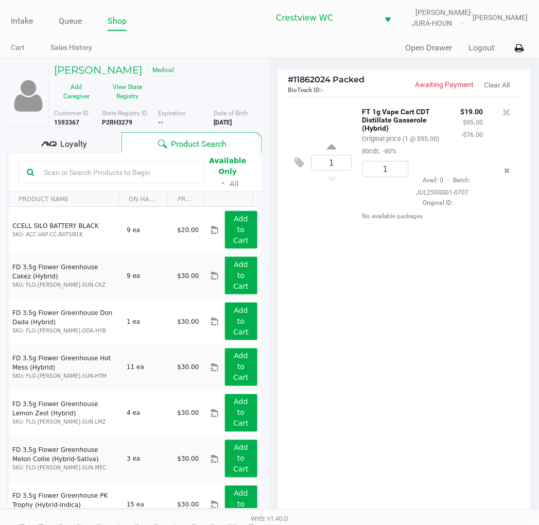
click at [397, 341] on div "1 FT 1g Vape Cart CDT Distillate Gasserole (Hybrid) Original price (1 @ $95.00)…" at bounding box center [404, 310] width 253 height 426
click at [457, 360] on div "1 FT 1g Vape Cart CDT Distillate Gasserole (Hybrid) Original price (1 @ $95.00)…" at bounding box center [404, 310] width 253 height 426
click at [83, 138] on span "Loyalty" at bounding box center [73, 144] width 27 height 12
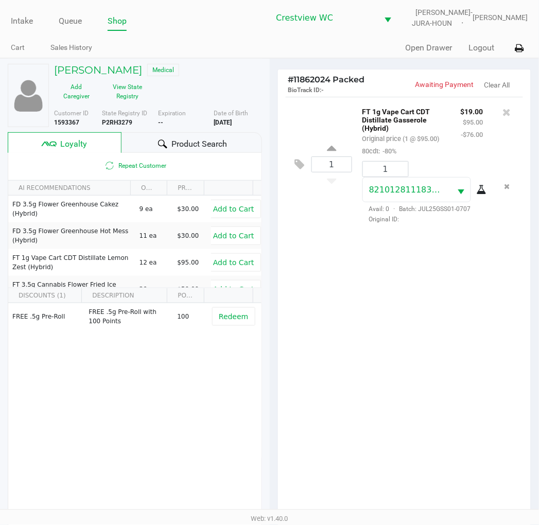
click at [432, 305] on div "1 FT 1g Vape Cart CDT Distillate Gasserole (Hybrid) Original price (1 @ $95.00)…" at bounding box center [404, 310] width 253 height 426
click at [452, 310] on div "1 FT 1g Vape Cart CDT Distillate Gasserole (Hybrid) Original price (1 @ $95.00)…" at bounding box center [404, 310] width 253 height 426
click at [409, 330] on div "1 FT 1g Vape Cart CDT Distillate Gasserole (Hybrid) Original price (1 @ $95.00)…" at bounding box center [404, 310] width 253 height 426
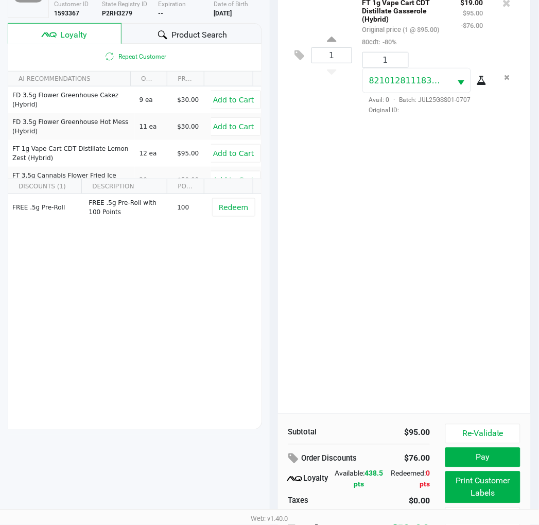
scroll to position [133, 0]
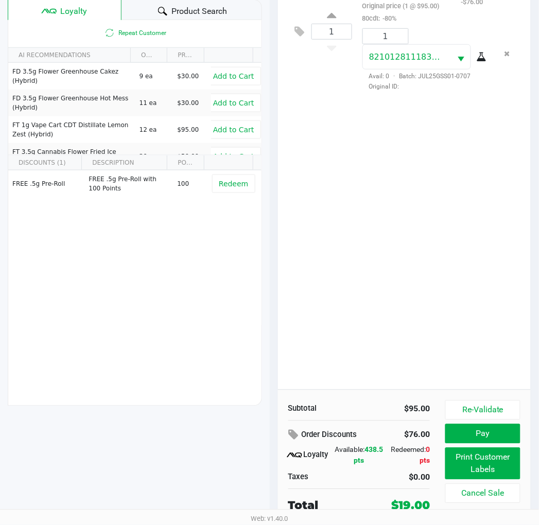
click at [500, 404] on button "Re-Validate" at bounding box center [483, 411] width 75 height 20
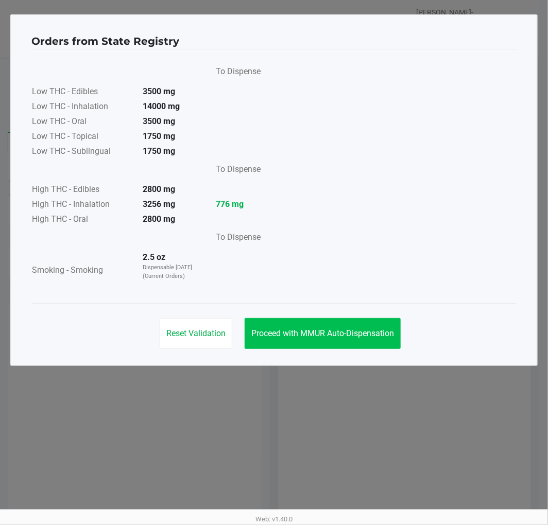
click at [357, 330] on span "Proceed with MMUR Auto-Dispensation" at bounding box center [322, 334] width 143 height 10
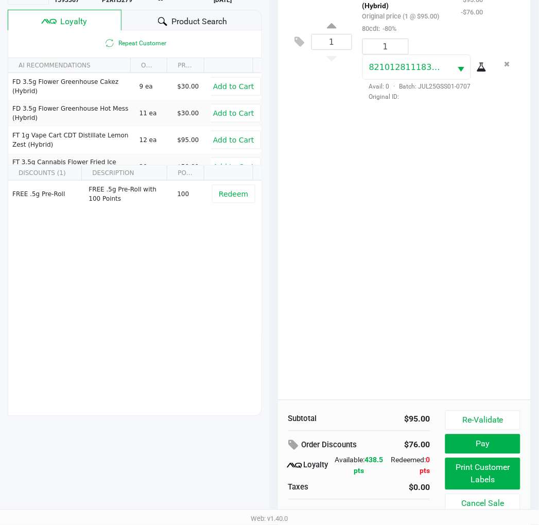
scroll to position [133, 0]
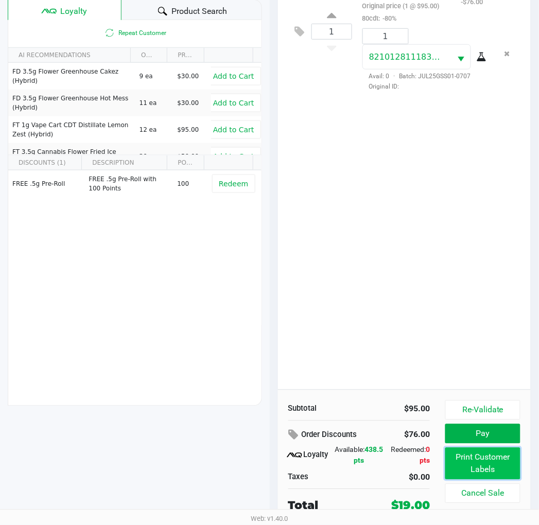
click at [488, 472] on button "Print Customer Labels" at bounding box center [483, 464] width 75 height 32
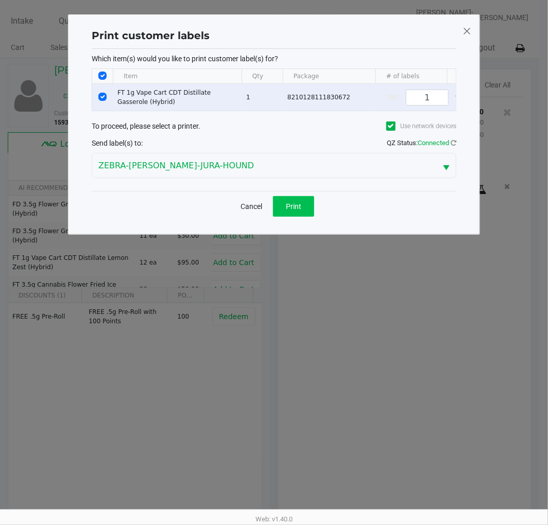
click at [304, 212] on button "Print" at bounding box center [293, 206] width 41 height 21
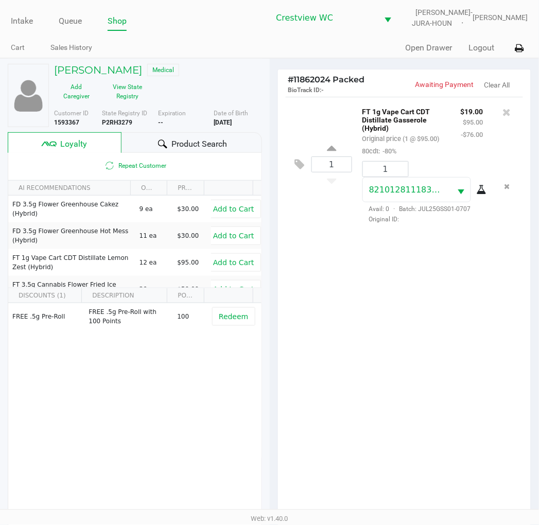
scroll to position [133, 0]
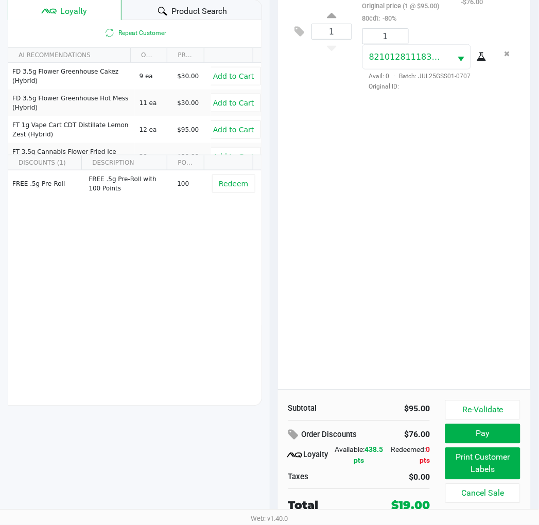
click at [488, 431] on button "Pay" at bounding box center [483, 434] width 75 height 20
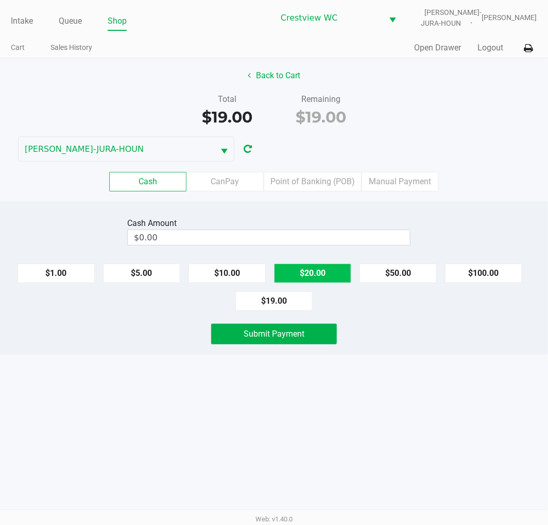
click at [312, 271] on button "$20.00" at bounding box center [312, 274] width 77 height 20
type input "$20.00"
click at [314, 337] on button "Submit Payment" at bounding box center [274, 334] width 126 height 21
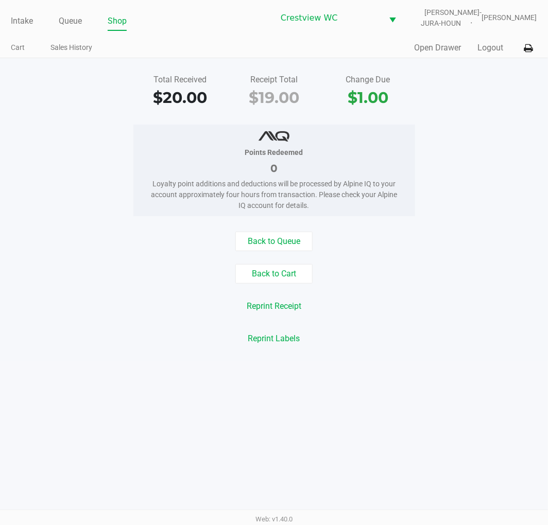
click at [488, 95] on div "Total Received $20.00 Receipt Total $19.00 Change Due $1.00" at bounding box center [273, 92] width 563 height 36
click at [462, 105] on div "Total Received $20.00 Receipt Total $19.00 Change Due $1.00" at bounding box center [273, 92] width 563 height 36
click at [26, 15] on link "Intake" at bounding box center [22, 21] width 22 height 14
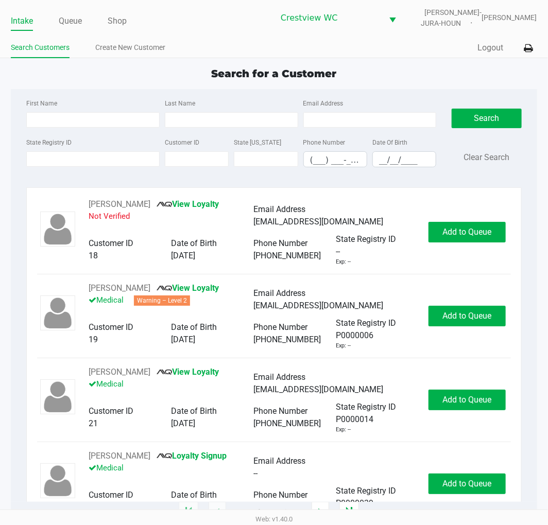
click at [426, 53] on div "Quick Sale Logout" at bounding box center [405, 48] width 263 height 19
click at [85, 160] on input "State Registry ID" at bounding box center [92, 158] width 133 height 15
type input "p9yd8062"
click at [488, 110] on button "Search" at bounding box center [487, 119] width 70 height 20
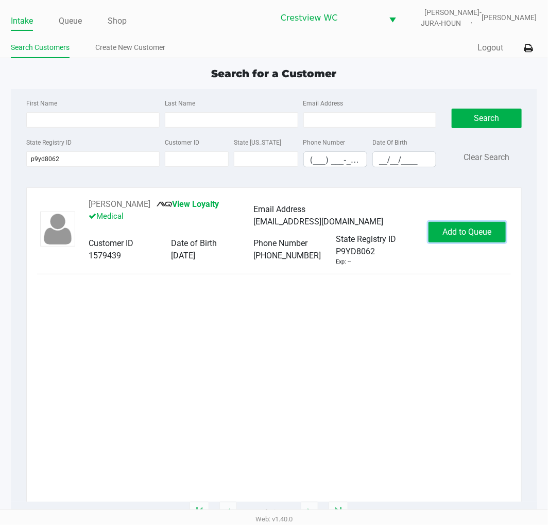
click at [499, 230] on button "Add to Queue" at bounding box center [467, 232] width 77 height 21
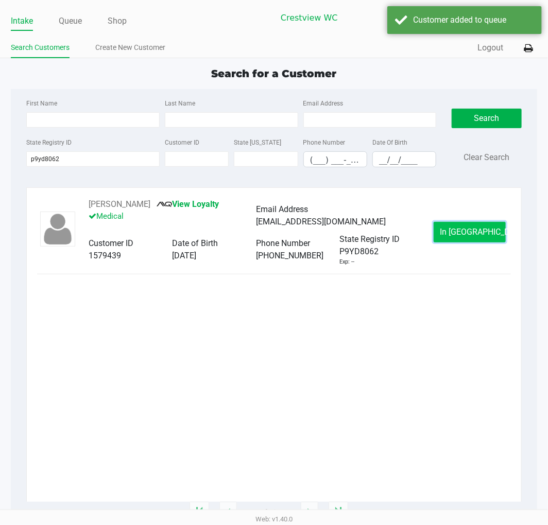
click at [478, 227] on span "In Queue" at bounding box center [483, 232] width 87 height 10
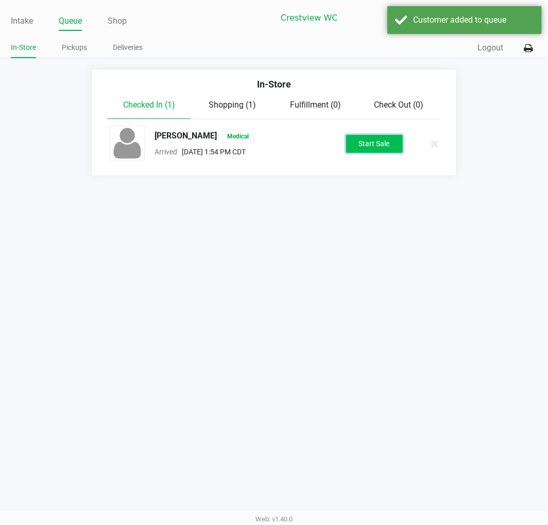
click at [383, 143] on button "Start Sale" at bounding box center [374, 144] width 57 height 18
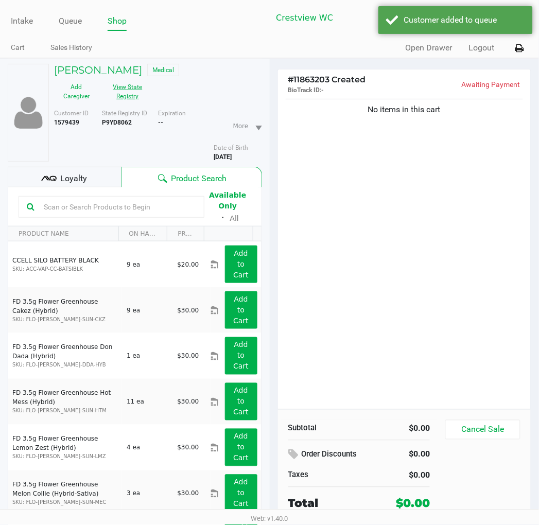
click at [125, 91] on button "View State Registry" at bounding box center [125, 92] width 52 height 26
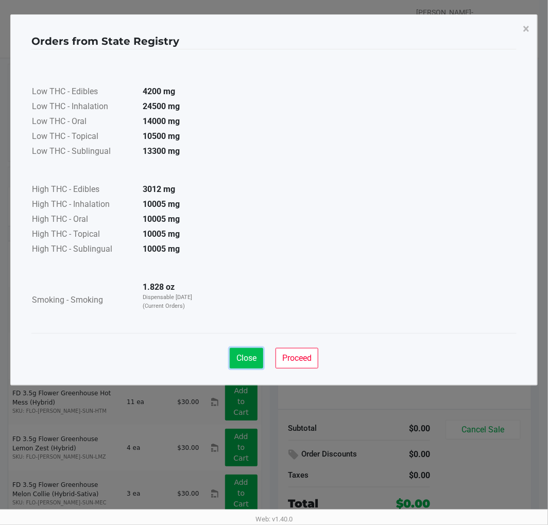
click at [245, 360] on span "Close" at bounding box center [246, 358] width 20 height 10
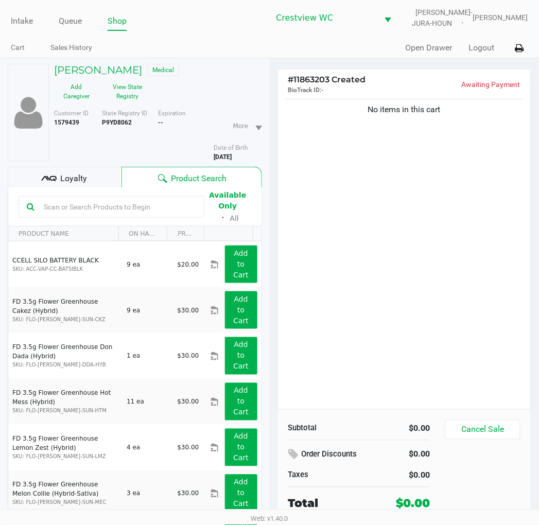
click at [66, 168] on div "Loyalty" at bounding box center [65, 177] width 114 height 21
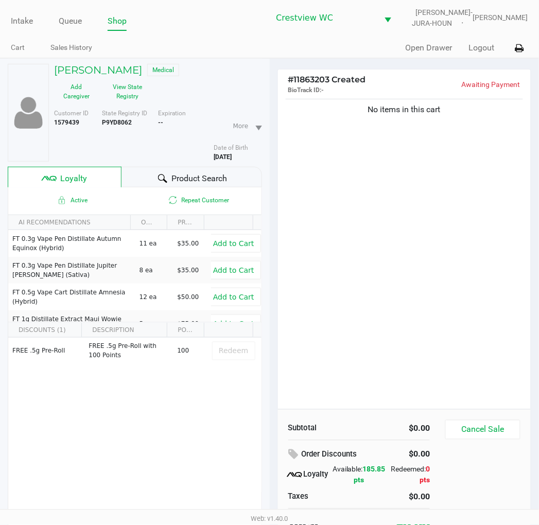
click at [460, 217] on div "No items in this cart" at bounding box center [404, 253] width 253 height 313
click at [384, 235] on div "No items in this cart" at bounding box center [404, 253] width 253 height 313
click at [435, 207] on div "No items in this cart" at bounding box center [404, 253] width 253 height 313
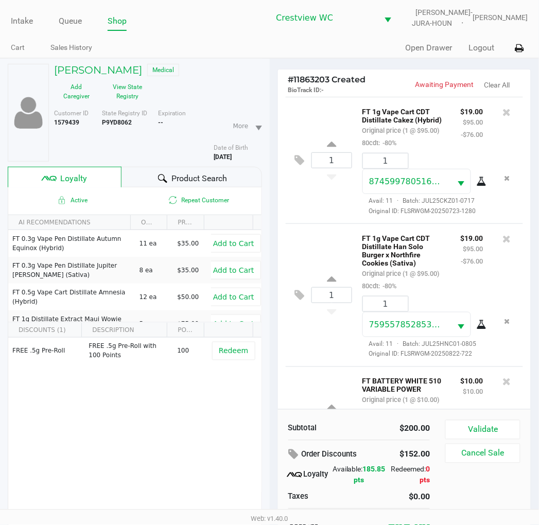
click at [326, 224] on div "1 FT 1g Vape Cart CDT Distillate Cakez (Hybrid) Original price (1 @ $95.00) 80c…" at bounding box center [405, 160] width 238 height 127
click at [82, 174] on span "Loyalty" at bounding box center [73, 179] width 27 height 12
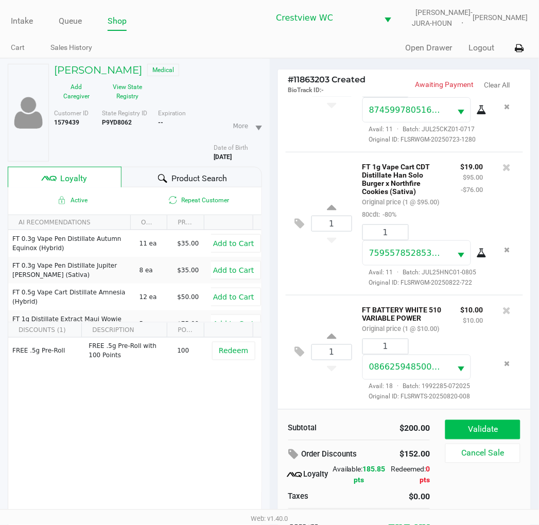
click at [488, 426] on button "Validate" at bounding box center [483, 430] width 75 height 20
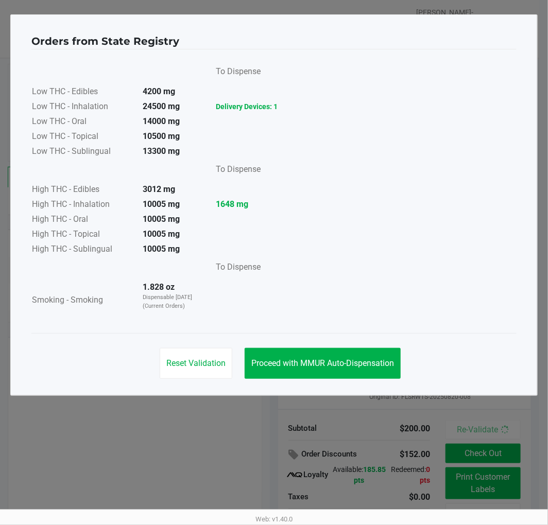
click at [363, 366] on span "Proceed with MMUR Auto-Dispensation" at bounding box center [322, 363] width 143 height 10
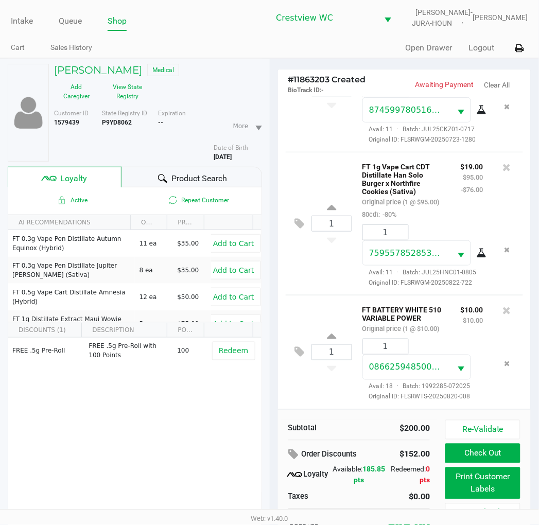
scroll to position [54, 0]
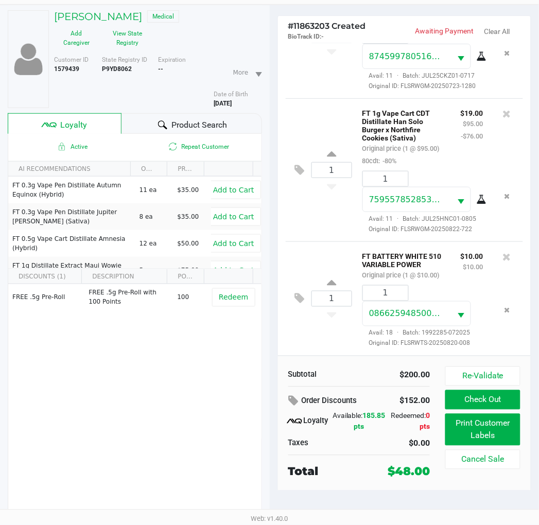
click at [487, 438] on button "Print Customer Labels" at bounding box center [483, 430] width 75 height 32
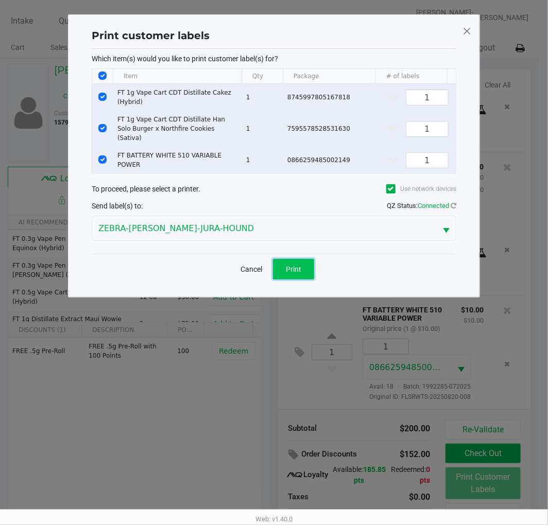
click at [304, 271] on button "Print" at bounding box center [293, 269] width 41 height 21
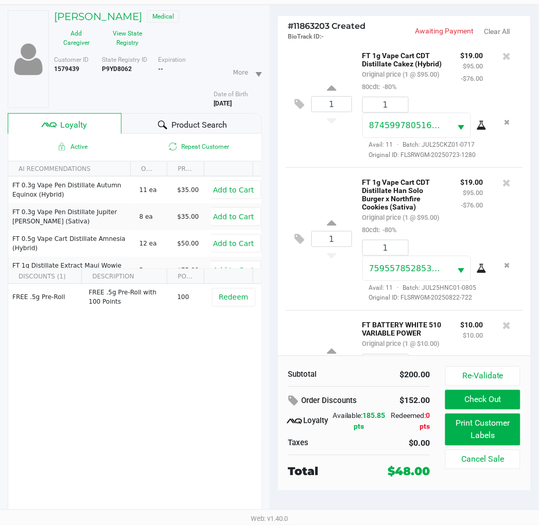
scroll to position [145, 0]
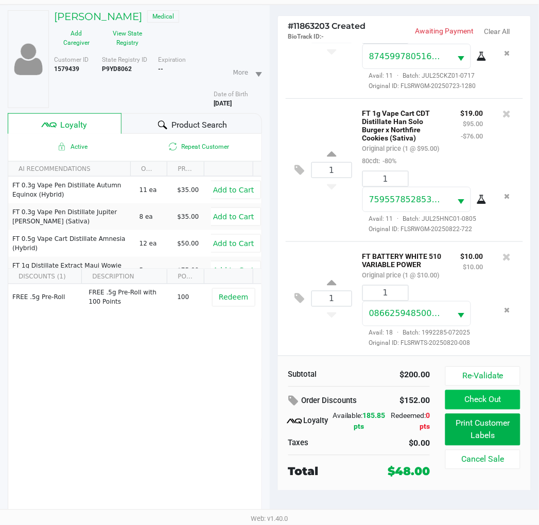
click at [491, 404] on button "Check Out" at bounding box center [483, 400] width 75 height 20
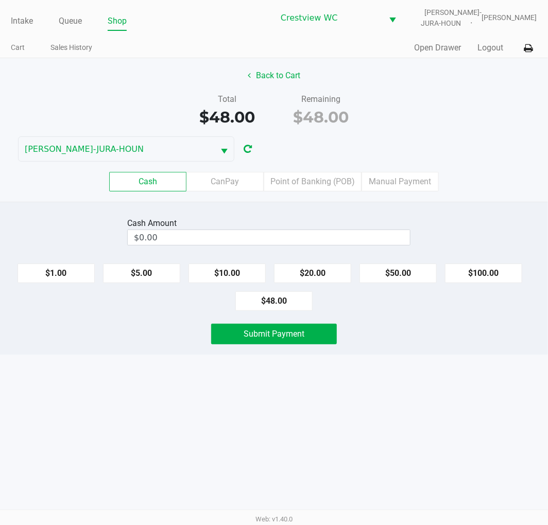
click at [485, 82] on div "Back to Cart" at bounding box center [273, 76] width 563 height 20
click at [403, 273] on button "$50.00" at bounding box center [398, 274] width 77 height 20
type input "$50.00"
click at [303, 339] on span "Submit Payment" at bounding box center [274, 334] width 61 height 10
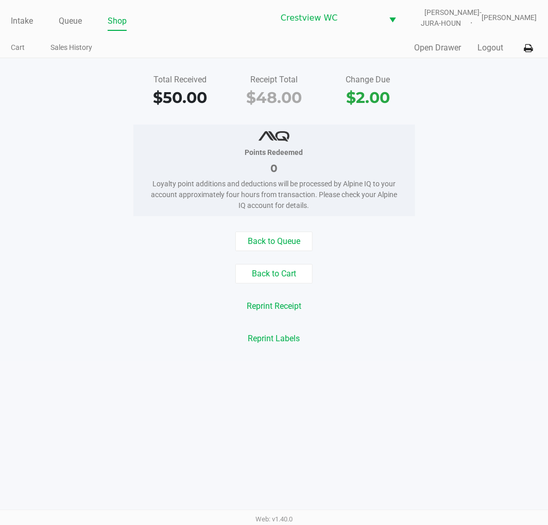
click at [476, 117] on div "Total Received $50.00 Receipt Total $48.00 Change Due $2.00 Points Redeemed 0 L…" at bounding box center [274, 209] width 548 height 303
click at [16, 19] on link "Intake" at bounding box center [22, 21] width 22 height 14
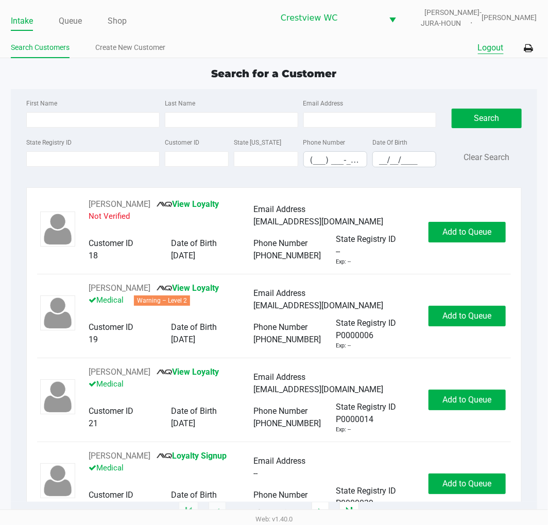
click at [492, 45] on button "Logout" at bounding box center [491, 48] width 26 height 12
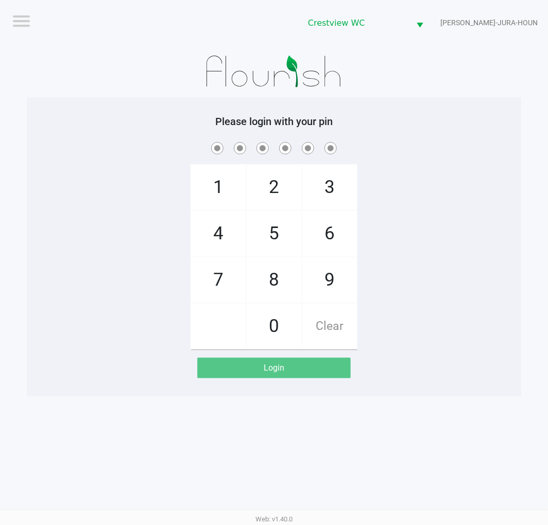
click at [450, 264] on div "1 4 7 2 5 8 0 3 6 9 Clear" at bounding box center [274, 245] width 494 height 210
checkbox input "true"
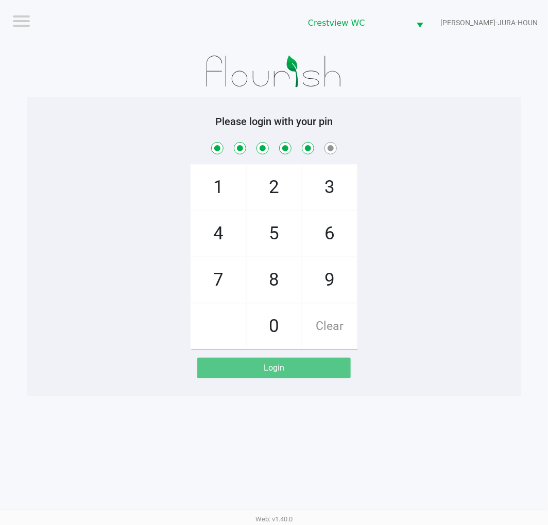
checkbox input "true"
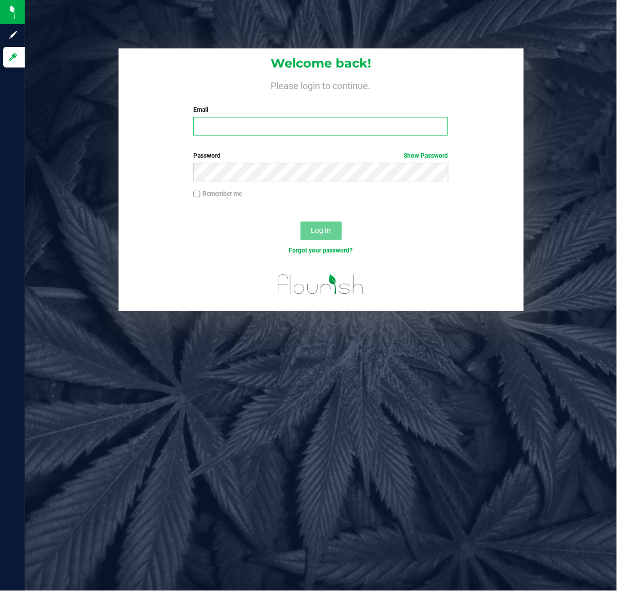
click at [225, 123] on input "Email" at bounding box center [320, 126] width 254 height 19
type input "[EMAIL_ADDRESS][DOMAIN_NAME]"
click at [333, 225] on button "Log In" at bounding box center [320, 230] width 41 height 19
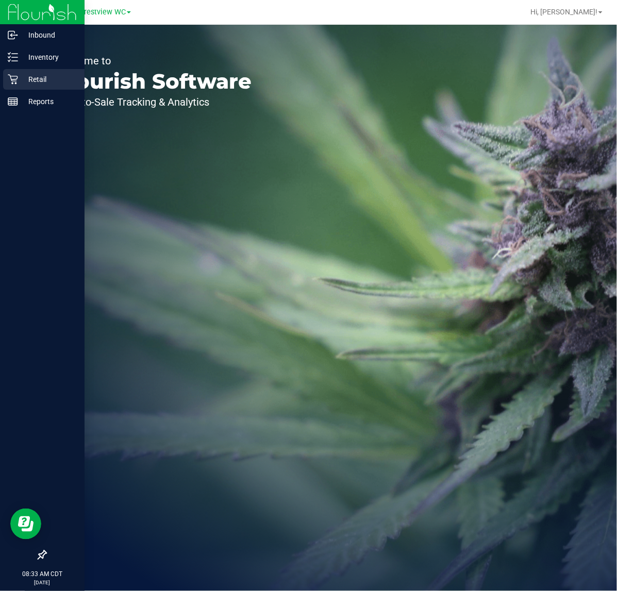
click at [34, 79] on p "Retail" at bounding box center [49, 79] width 62 height 12
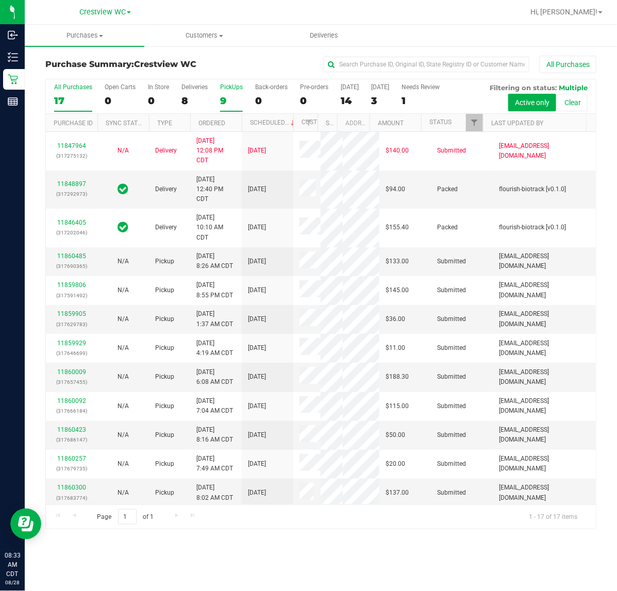
click at [235, 85] on div "PickUps" at bounding box center [231, 86] width 23 height 7
click at [0, 0] on input "PickUps 9" at bounding box center [0, 0] width 0 height 0
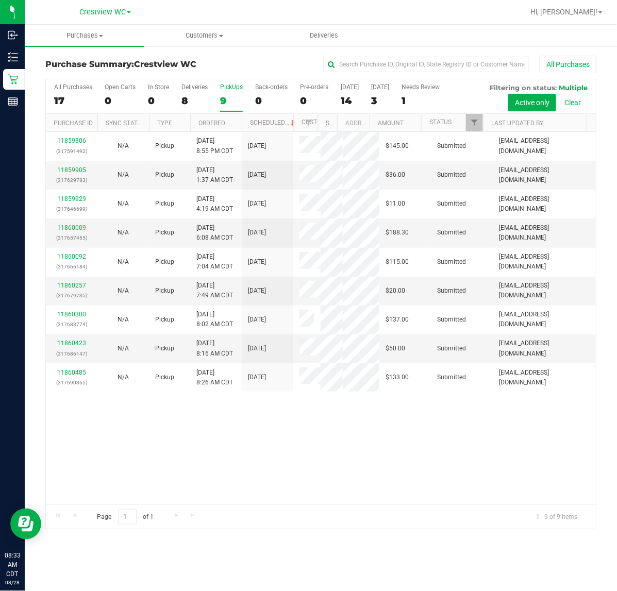
click at [235, 87] on div "PickUps" at bounding box center [231, 86] width 23 height 7
click at [0, 0] on input "PickUps 9" at bounding box center [0, 0] width 0 height 0
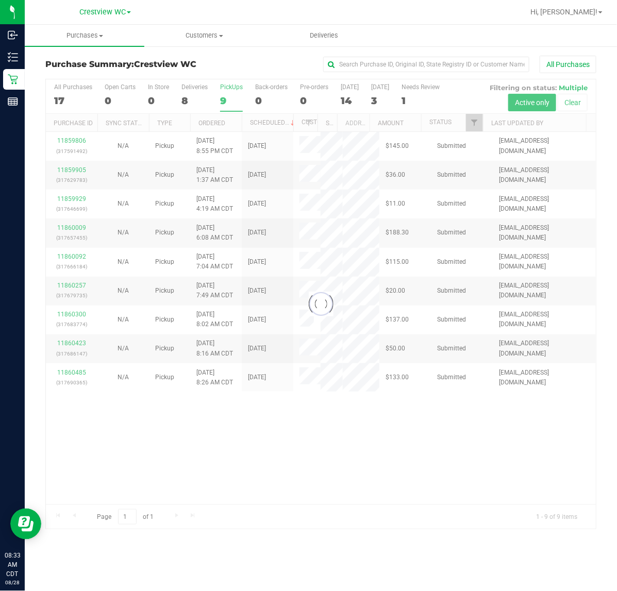
click at [465, 124] on div at bounding box center [321, 304] width 550 height 450
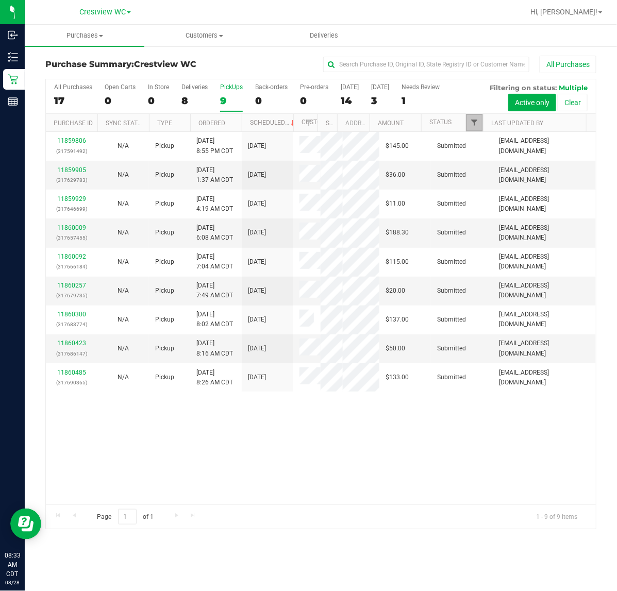
click at [473, 127] on span "Filter" at bounding box center [474, 122] width 8 height 8
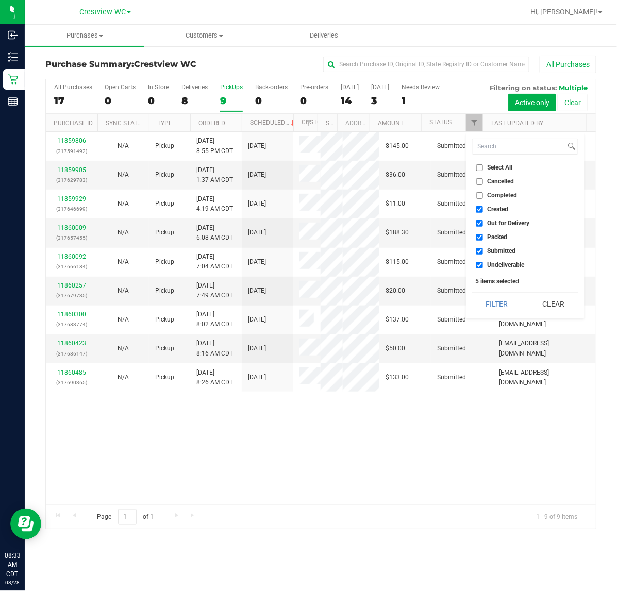
click at [482, 168] on input "Select All" at bounding box center [479, 167] width 7 height 7
checkbox input "true"
click at [482, 168] on input "Select All" at bounding box center [479, 167] width 7 height 7
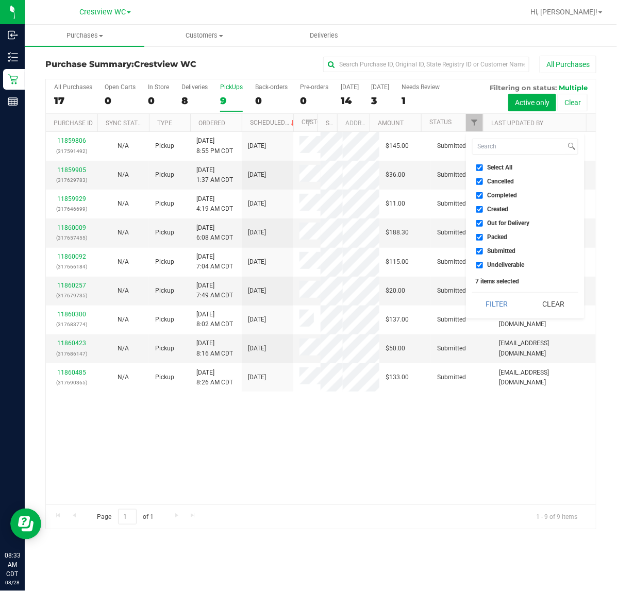
checkbox input "false"
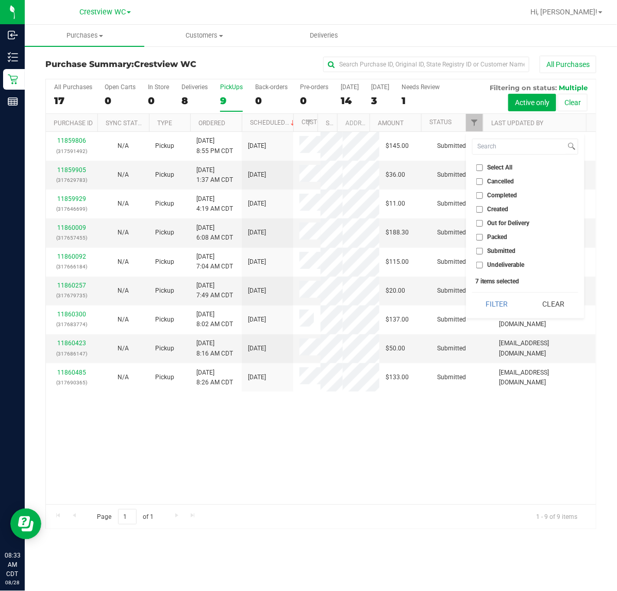
checkbox input "false"
click at [479, 250] on input "Submitted" at bounding box center [479, 251] width 7 height 7
checkbox input "true"
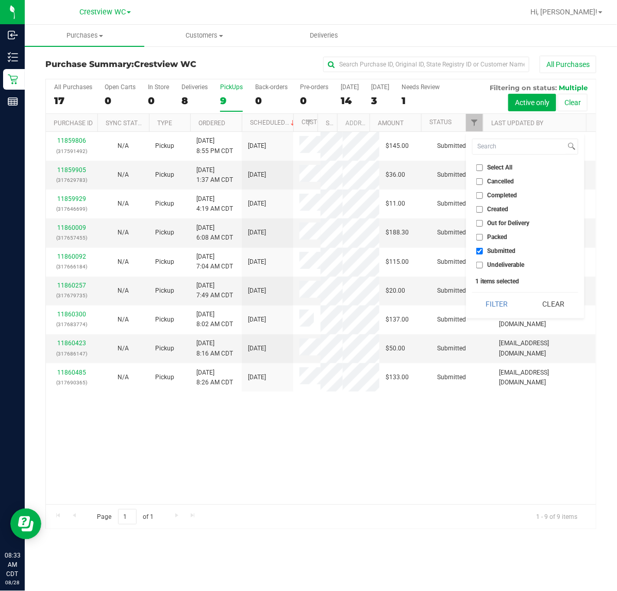
click at [472, 293] on button "Filter" at bounding box center [496, 304] width 49 height 23
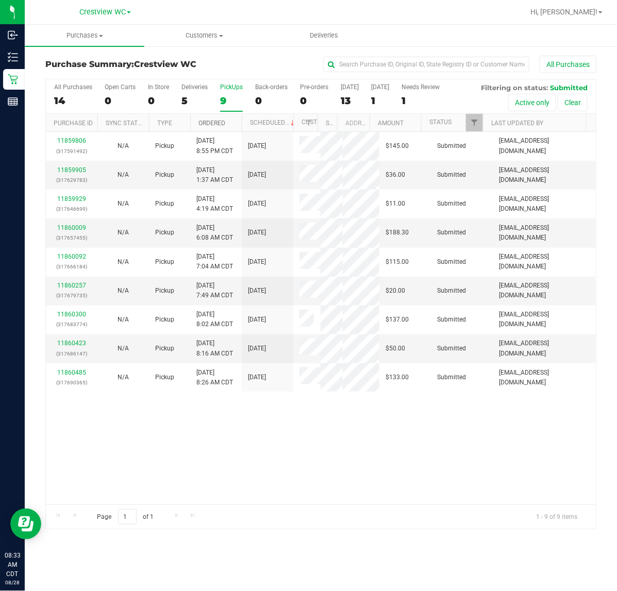
click at [219, 126] on link "Ordered" at bounding box center [211, 122] width 27 height 7
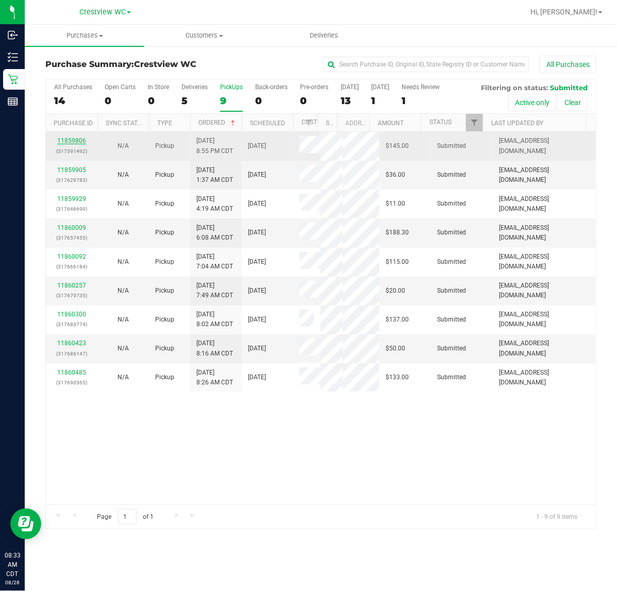
click at [79, 142] on link "11859806" at bounding box center [71, 140] width 29 height 7
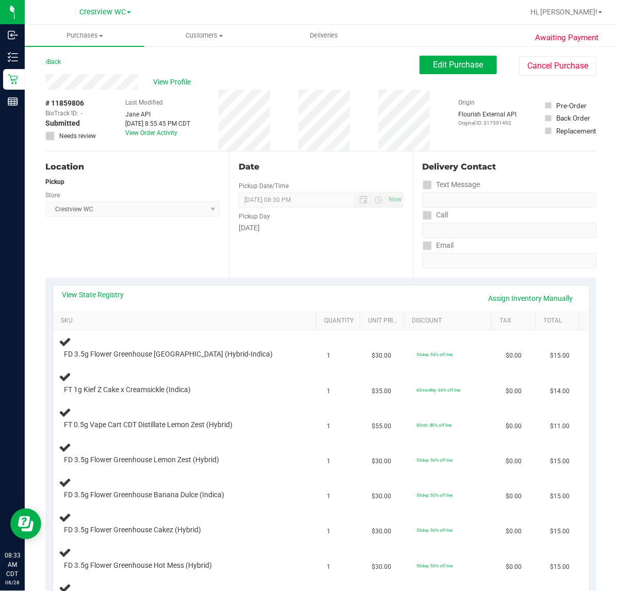
click at [183, 225] on div "Location Pickup Store Crestview WC Select Store Bonita Springs WC Boynton Beach…" at bounding box center [136, 214] width 183 height 126
click at [111, 294] on link "View State Registry" at bounding box center [93, 294] width 62 height 10
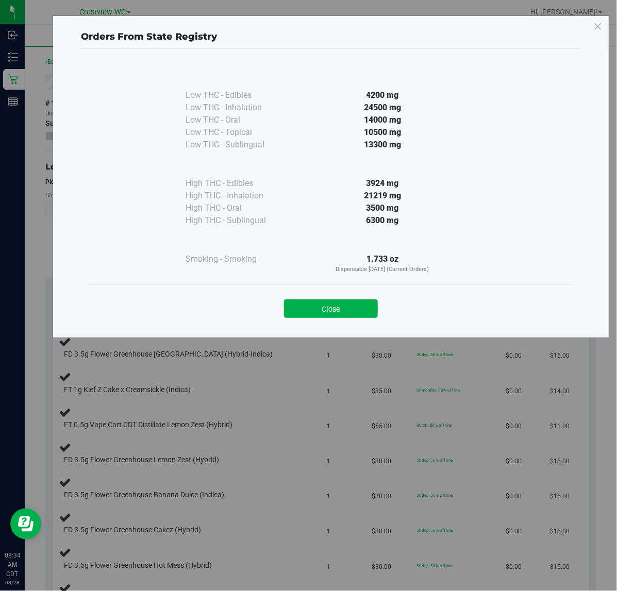
click at [355, 310] on button "Close" at bounding box center [331, 308] width 94 height 19
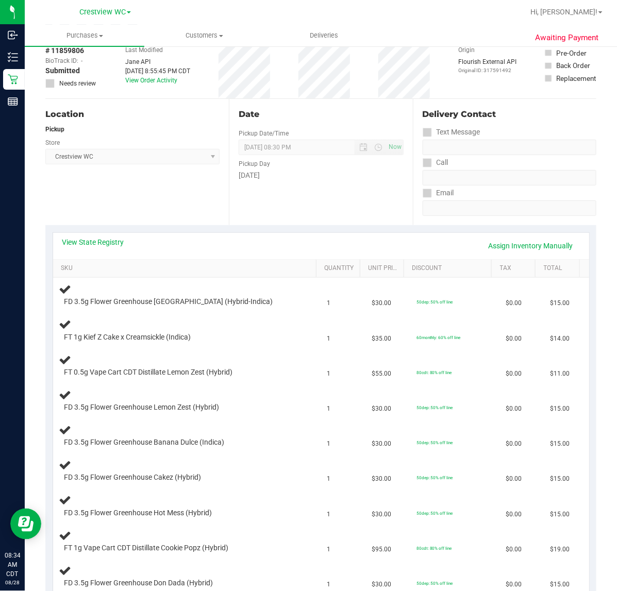
scroll to position [129, 0]
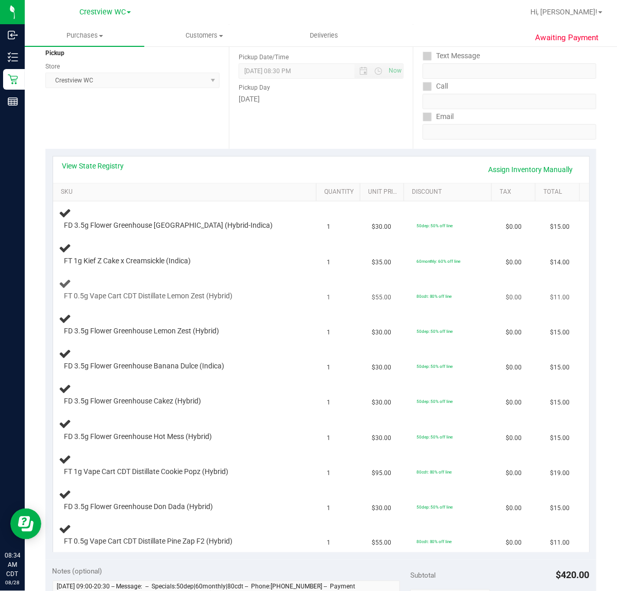
click at [277, 301] on div at bounding box center [179, 301] width 230 height 1
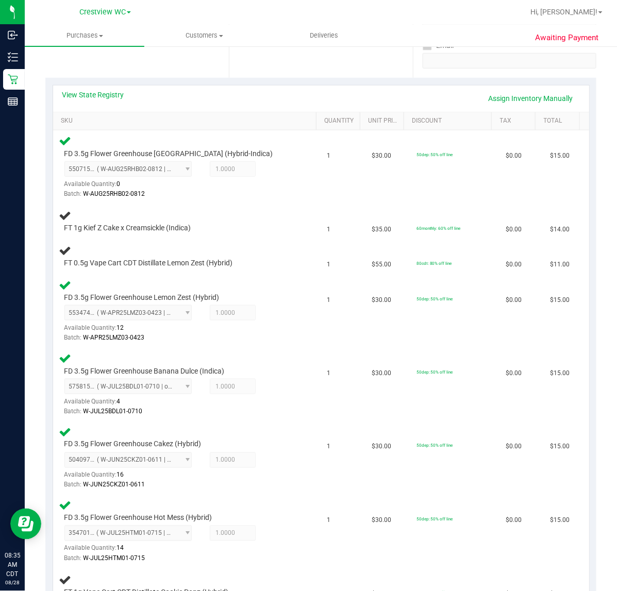
scroll to position [196, 0]
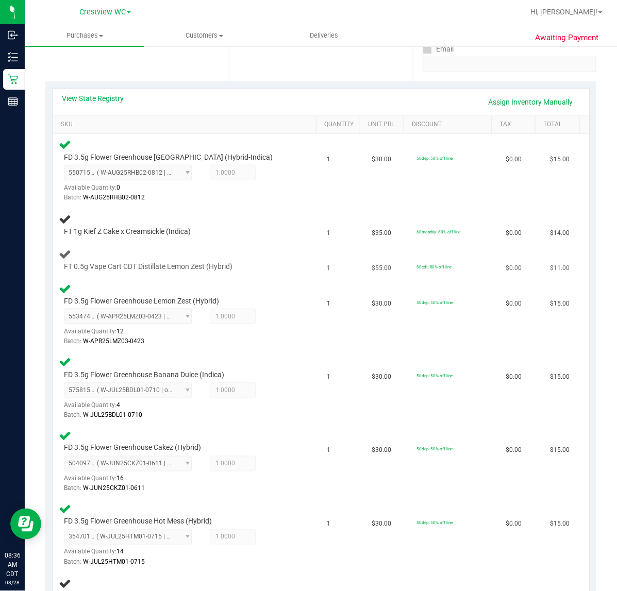
click at [330, 268] on td "1" at bounding box center [343, 260] width 45 height 35
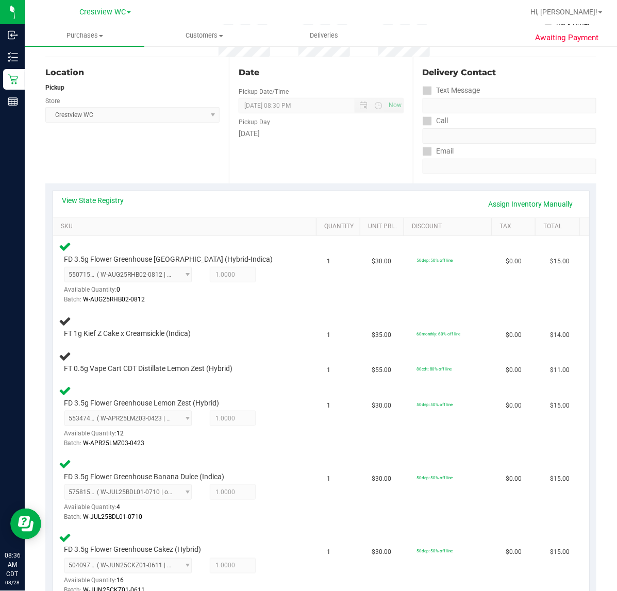
scroll to position [40, 0]
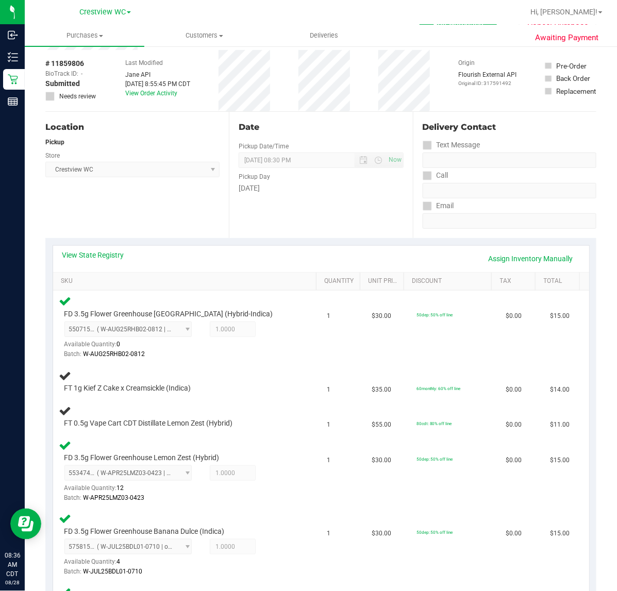
click at [169, 202] on div "Location Pickup Store Crestview WC Select Store Bonita Springs WC Boynton Beach…" at bounding box center [136, 175] width 183 height 126
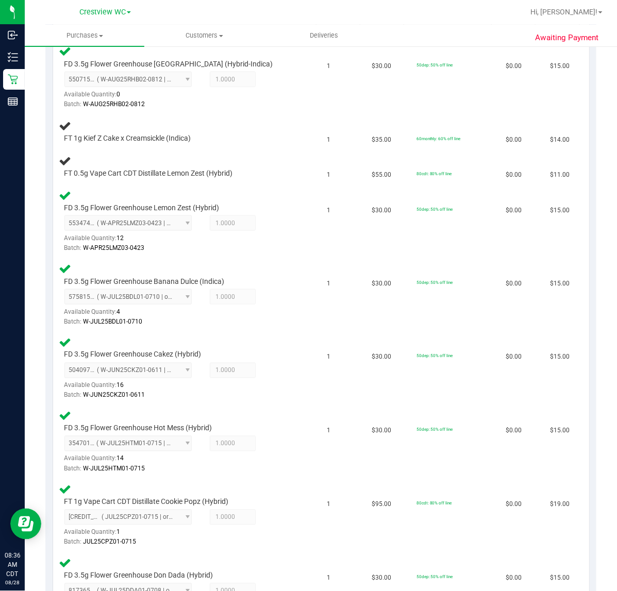
scroll to position [289, 0]
click at [276, 343] on div "FD 3.5g Flower Greenhouse Cakez (Hybrid) 5040976091719603 ( W-JUN25CKZ01-0611 |…" at bounding box center [186, 368] width 255 height 65
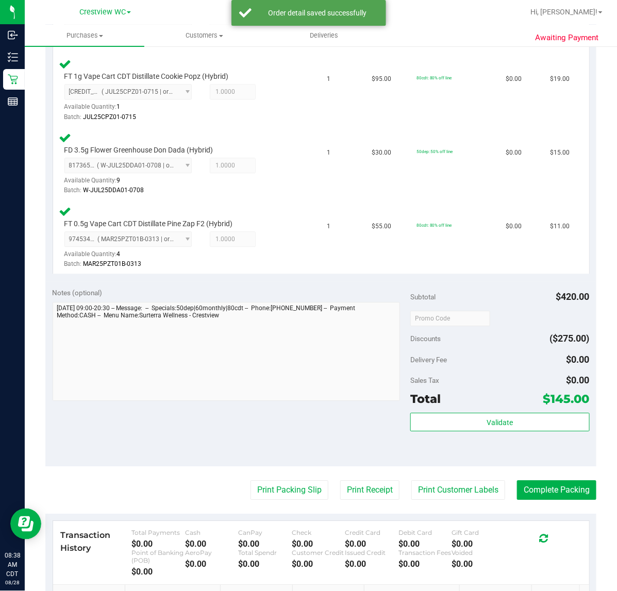
scroll to position [796, 0]
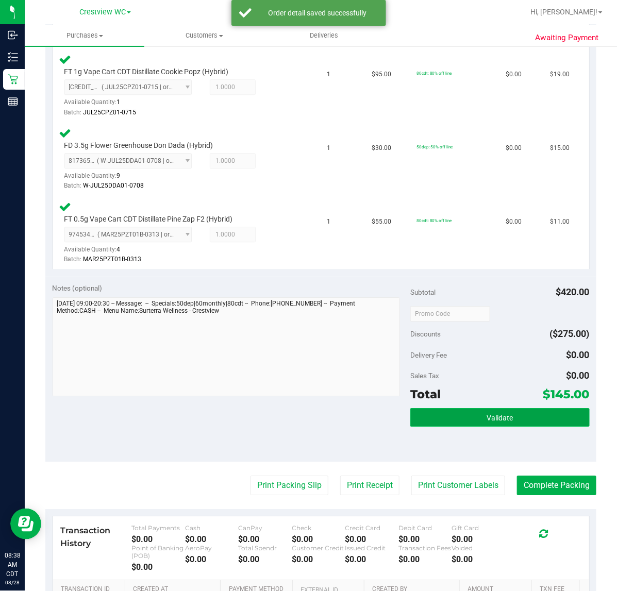
click at [481, 417] on button "Validate" at bounding box center [499, 417] width 179 height 19
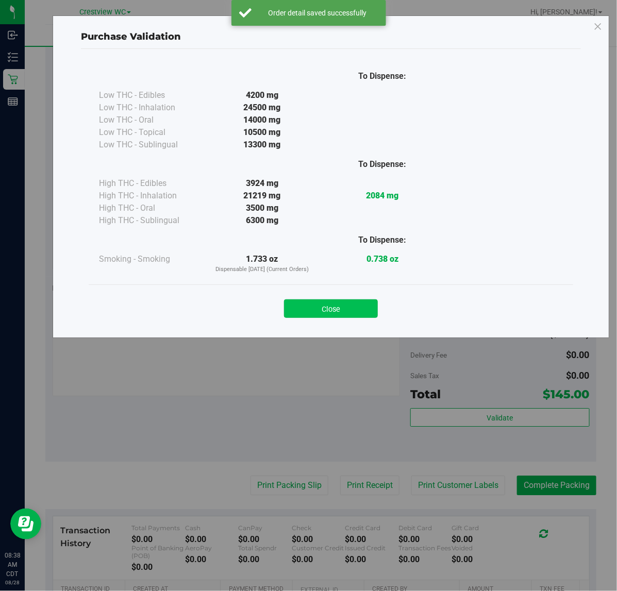
click at [343, 305] on button "Close" at bounding box center [331, 308] width 94 height 19
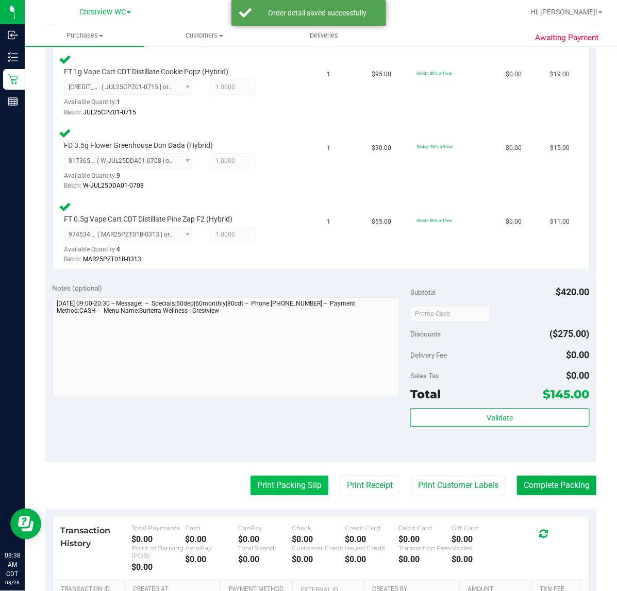
click at [271, 476] on button "Print Packing Slip" at bounding box center [289, 485] width 78 height 20
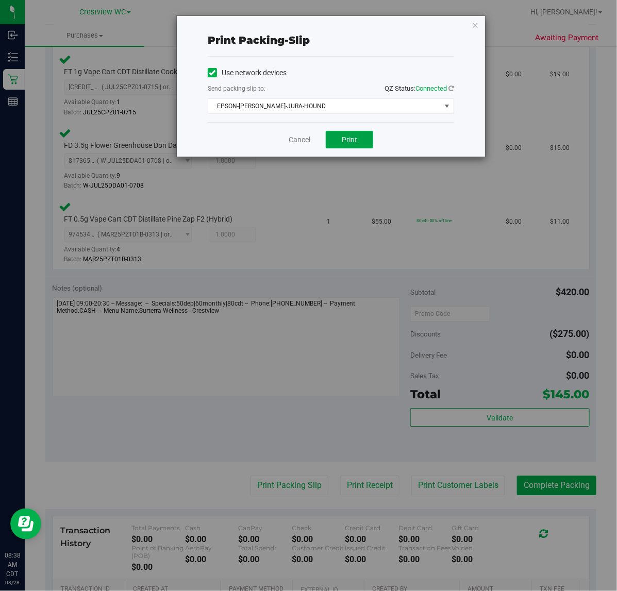
click at [352, 140] on span "Print" at bounding box center [348, 139] width 15 height 8
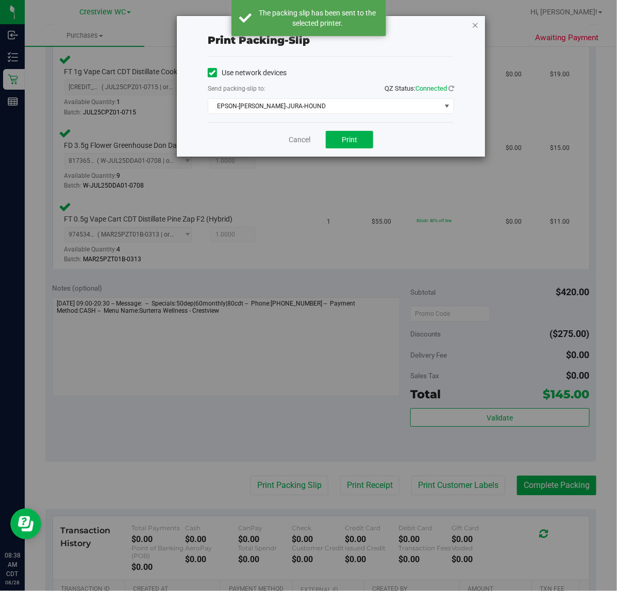
click at [475, 24] on icon "button" at bounding box center [474, 25] width 7 height 12
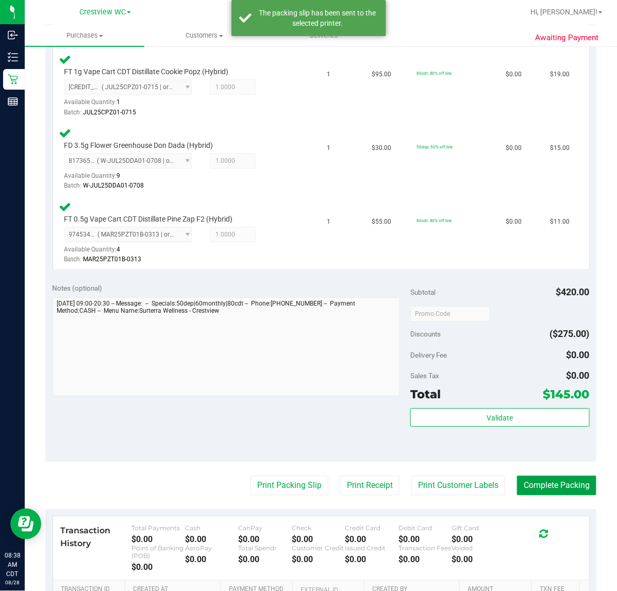
click at [559, 475] on button "Complete Packing" at bounding box center [556, 485] width 79 height 20
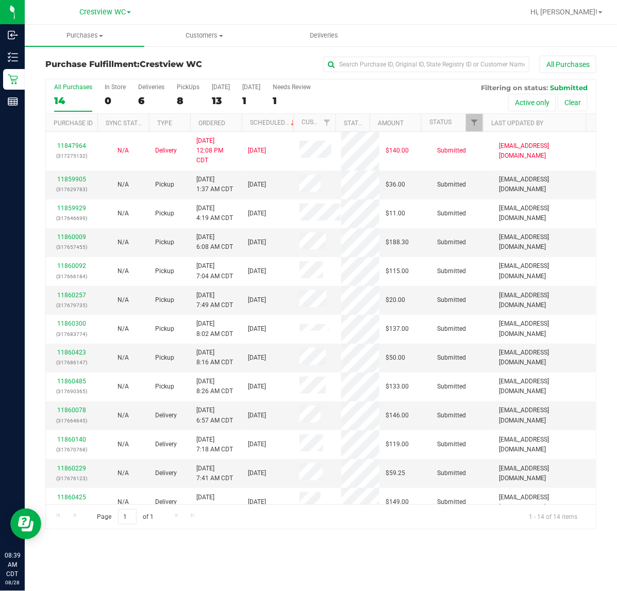
click at [187, 82] on div "All Purchases 14 In Store 0 Deliveries 6 PickUps 8 Today 13 Tomorrow 1 Needs Re…" at bounding box center [321, 83] width 550 height 8
click at [185, 85] on div "PickUps" at bounding box center [188, 86] width 23 height 7
click at [0, 0] on input "PickUps 8" at bounding box center [0, 0] width 0 height 0
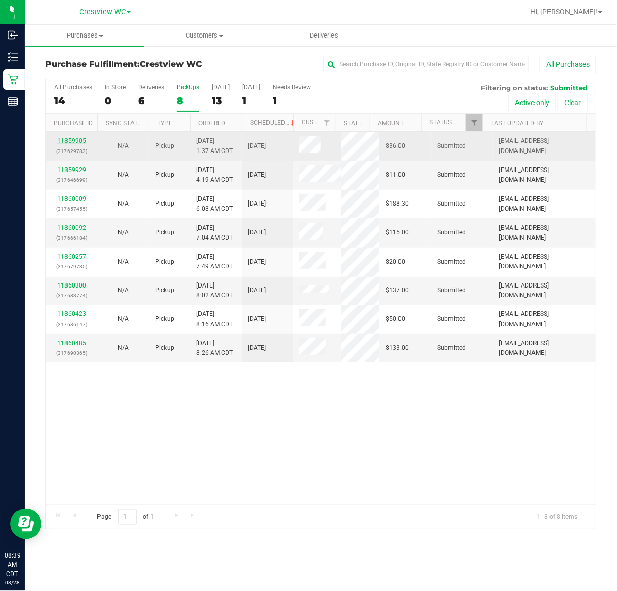
click at [79, 139] on link "11859905" at bounding box center [71, 140] width 29 height 7
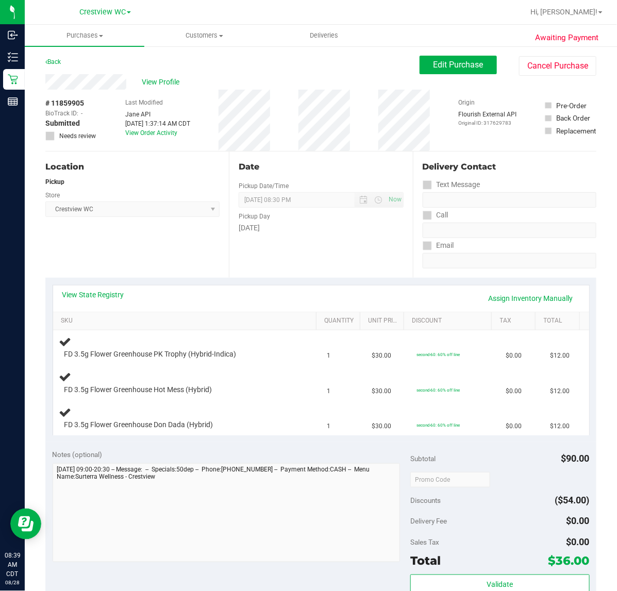
click at [165, 252] on div "Location Pickup Store Crestview WC Select Store Bonita Springs WC Boynton Beach…" at bounding box center [136, 214] width 183 height 126
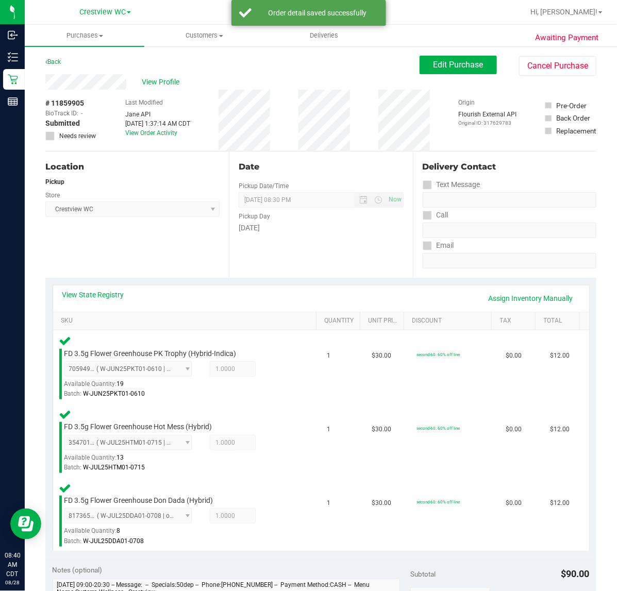
click at [168, 250] on div "Location Pickup Store Crestview WC Select Store Bonita Springs WC Boynton Beach…" at bounding box center [136, 214] width 183 height 126
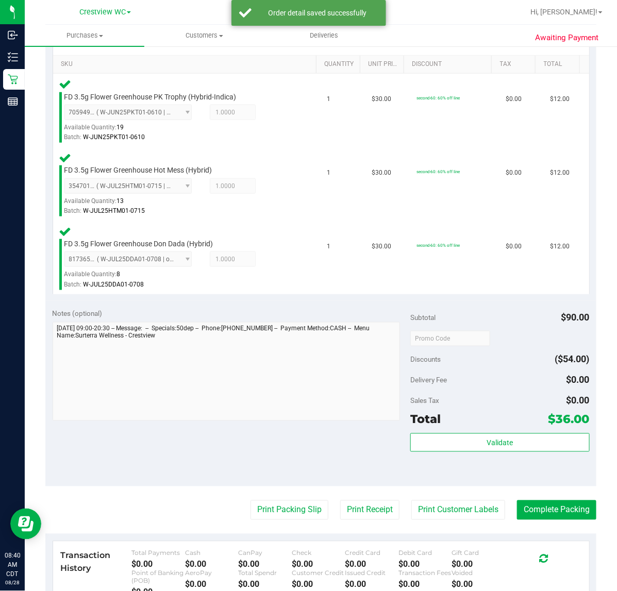
scroll to position [258, 0]
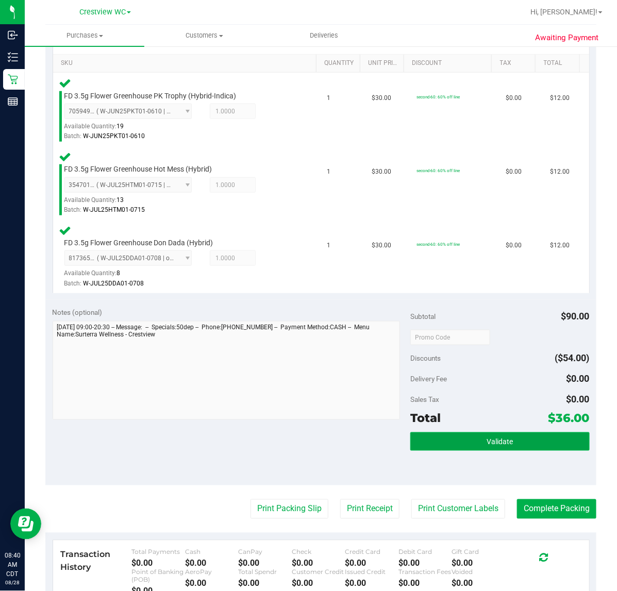
click at [488, 438] on span "Validate" at bounding box center [499, 442] width 26 height 8
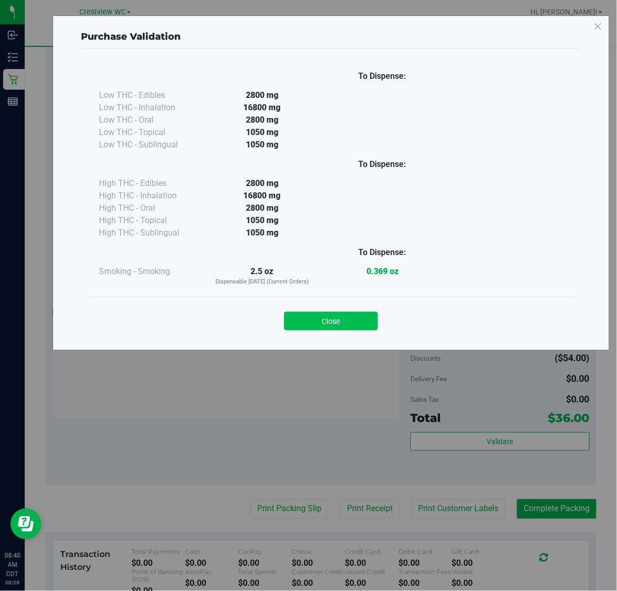
click at [318, 323] on button "Close" at bounding box center [331, 321] width 94 height 19
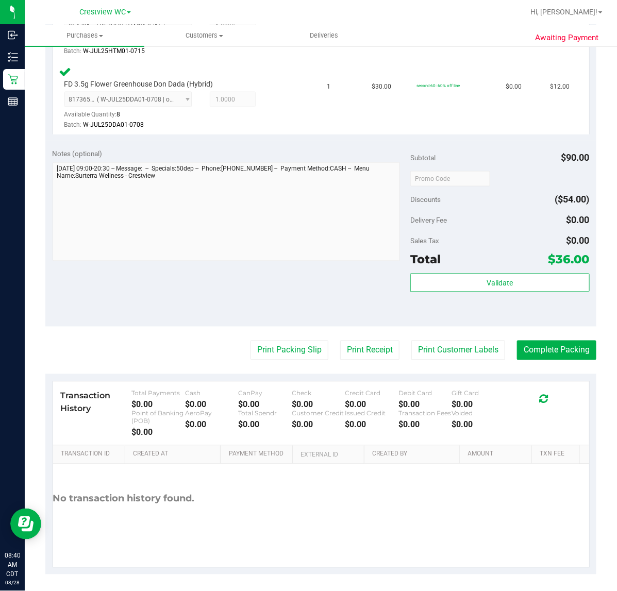
scroll to position [417, 0]
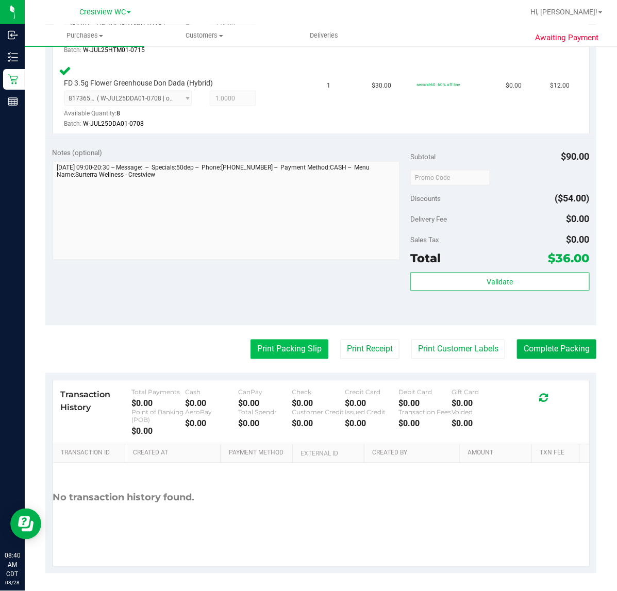
click at [288, 349] on button "Print Packing Slip" at bounding box center [289, 349] width 78 height 20
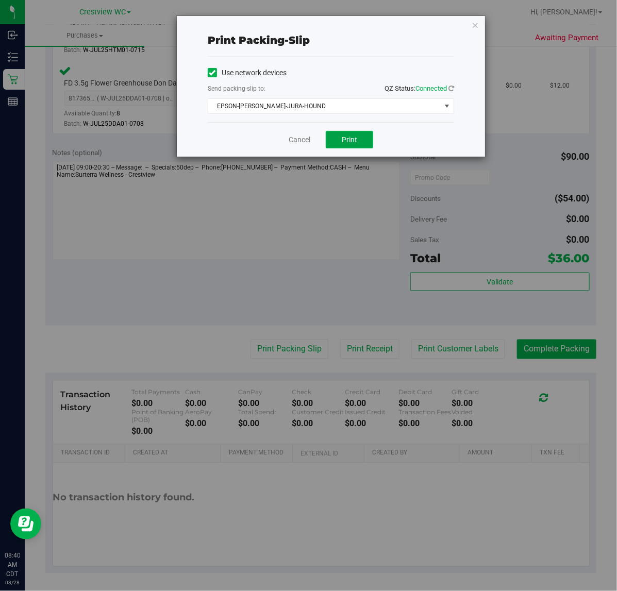
click at [354, 140] on span "Print" at bounding box center [348, 139] width 15 height 8
click at [476, 24] on icon "button" at bounding box center [474, 25] width 7 height 12
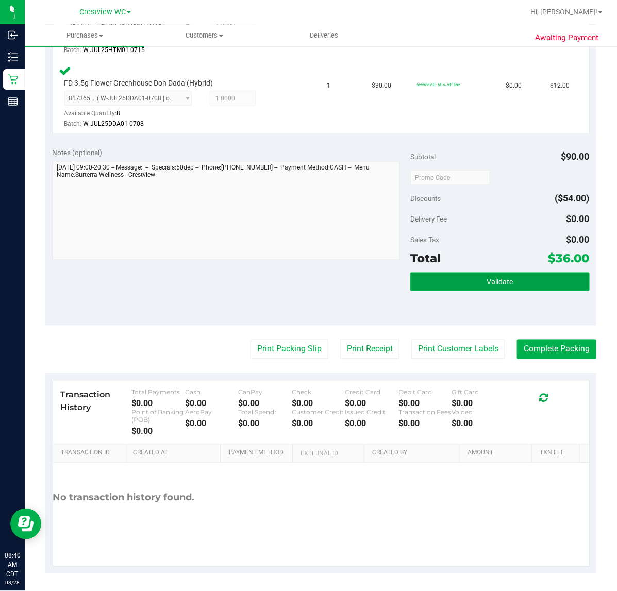
click at [507, 272] on button "Validate" at bounding box center [499, 281] width 179 height 19
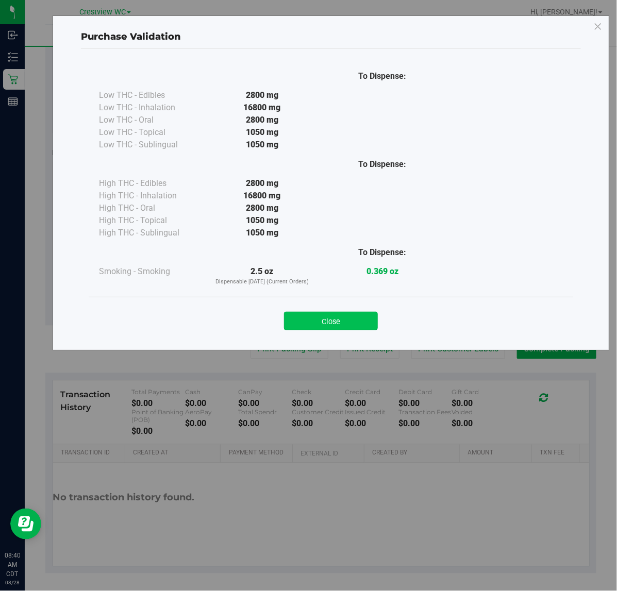
click at [343, 321] on button "Close" at bounding box center [331, 321] width 94 height 19
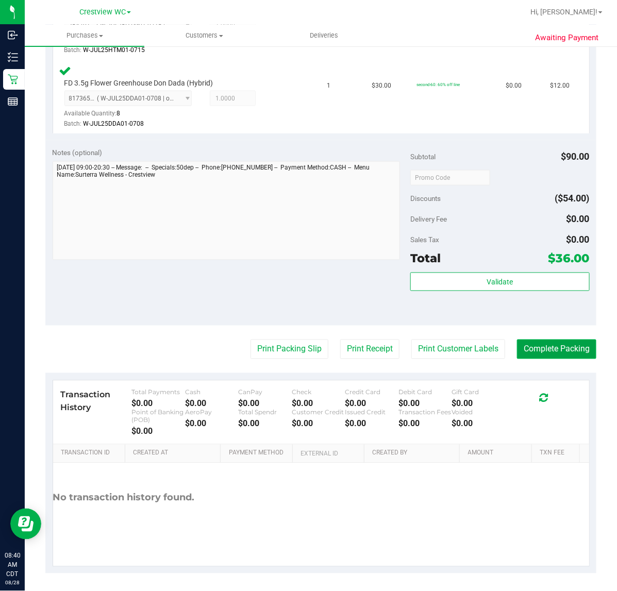
click at [556, 347] on button "Complete Packing" at bounding box center [556, 349] width 79 height 20
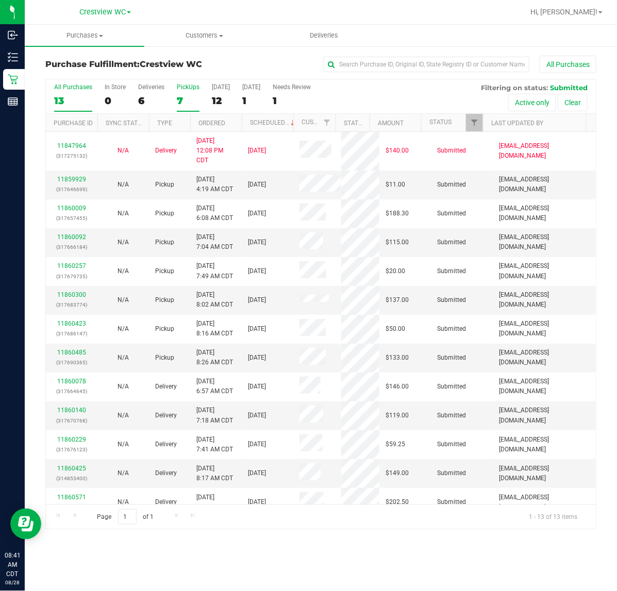
click at [188, 84] on div "PickUps" at bounding box center [188, 86] width 23 height 7
click at [0, 0] on input "PickUps 7" at bounding box center [0, 0] width 0 height 0
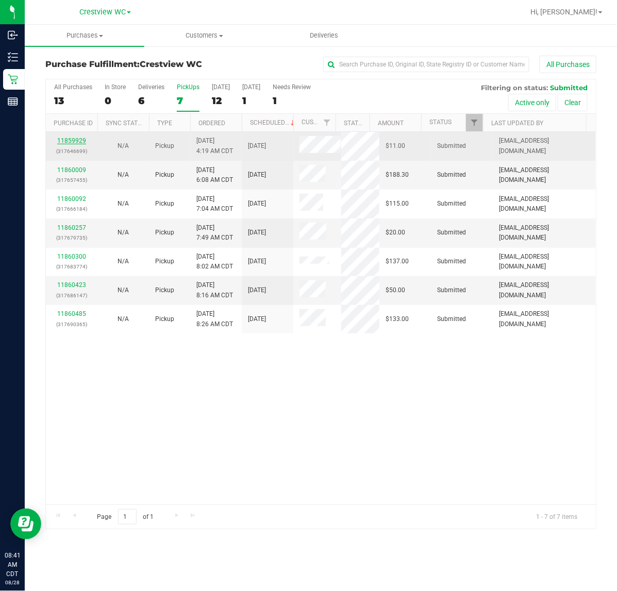
click at [79, 142] on link "11859929" at bounding box center [71, 140] width 29 height 7
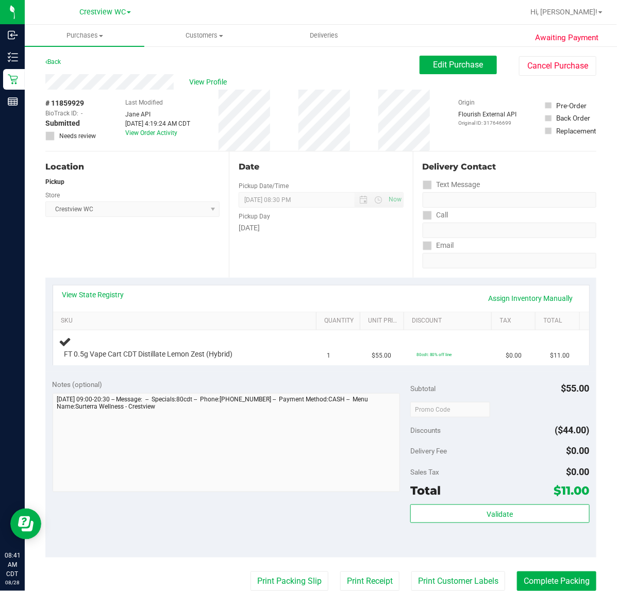
click at [170, 244] on div "Location Pickup Store Crestview WC Select Store Bonita Springs WC Boynton Beach…" at bounding box center [136, 214] width 183 height 126
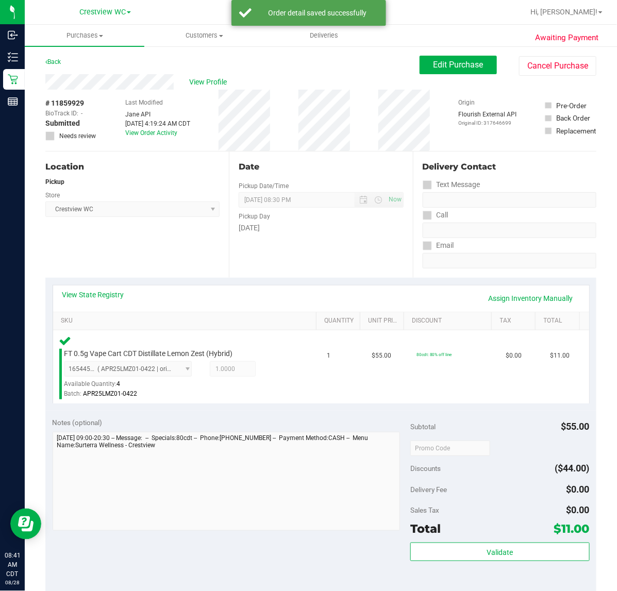
click at [166, 248] on div "Location Pickup Store Crestview WC Select Store Bonita Springs WC Boynton Beach…" at bounding box center [136, 214] width 183 height 126
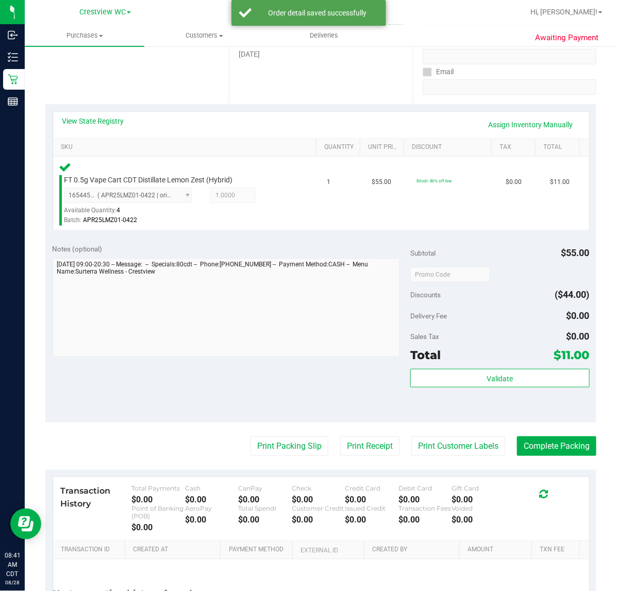
scroll to position [193, 0]
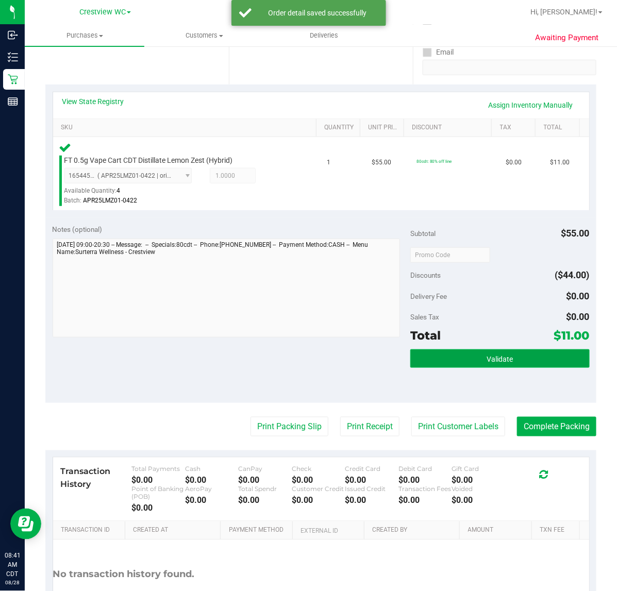
click at [511, 350] on button "Validate" at bounding box center [499, 358] width 179 height 19
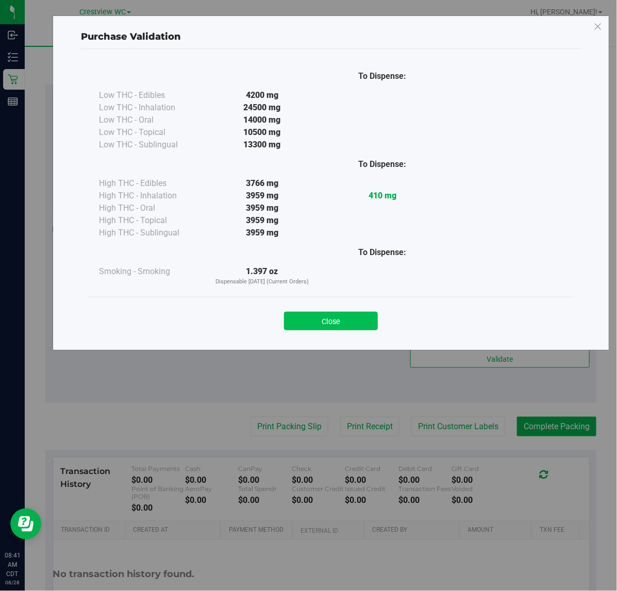
click at [317, 320] on button "Close" at bounding box center [331, 321] width 94 height 19
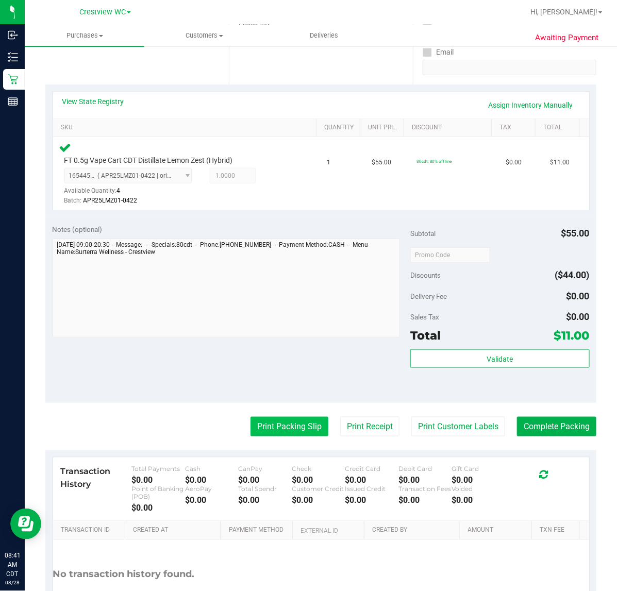
click at [284, 425] on button "Print Packing Slip" at bounding box center [289, 427] width 78 height 20
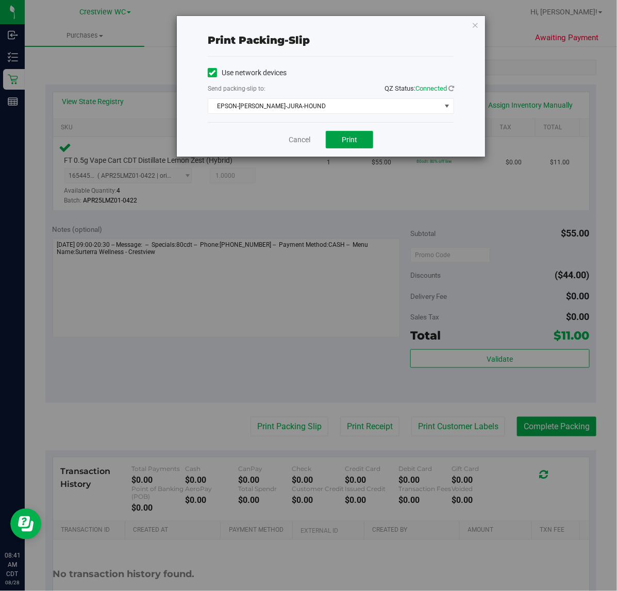
drag, startPoint x: 355, startPoint y: 138, endPoint x: 390, endPoint y: 125, distance: 37.1
click at [356, 137] on span "Print" at bounding box center [348, 139] width 15 height 8
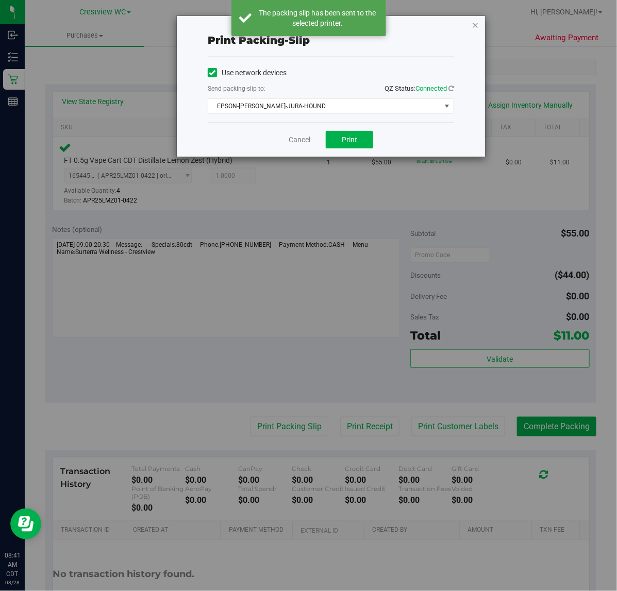
click at [474, 24] on icon "button" at bounding box center [474, 25] width 7 height 12
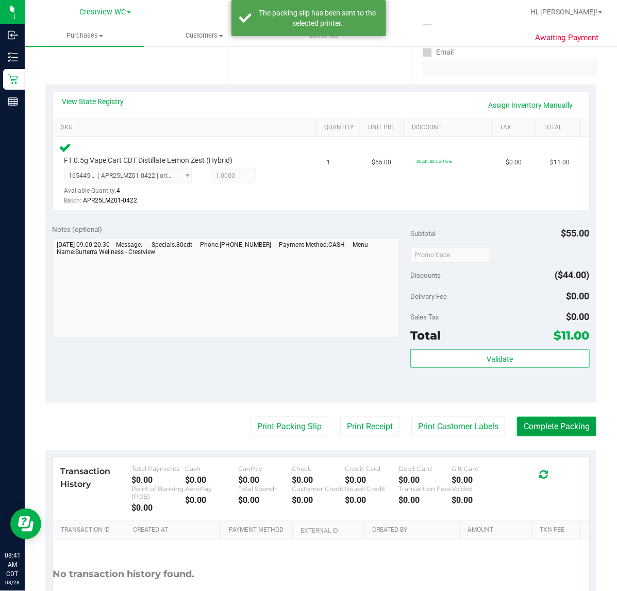
click at [551, 421] on button "Complete Packing" at bounding box center [556, 427] width 79 height 20
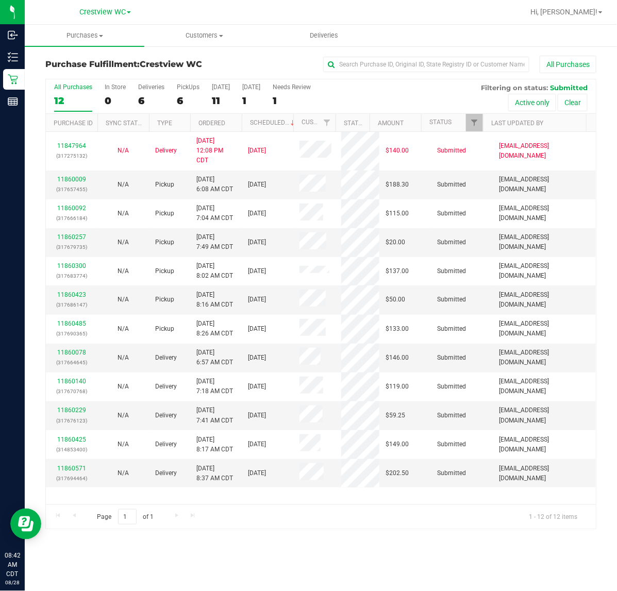
drag, startPoint x: 383, startPoint y: 553, endPoint x: 390, endPoint y: 514, distance: 39.3
click at [385, 553] on div "Purchases Summary of purchases Fulfillment All purchases Customers All customer…" at bounding box center [321, 308] width 592 height 566
click at [195, 89] on div "PickUps" at bounding box center [188, 86] width 23 height 7
click at [0, 0] on input "PickUps 6" at bounding box center [0, 0] width 0 height 0
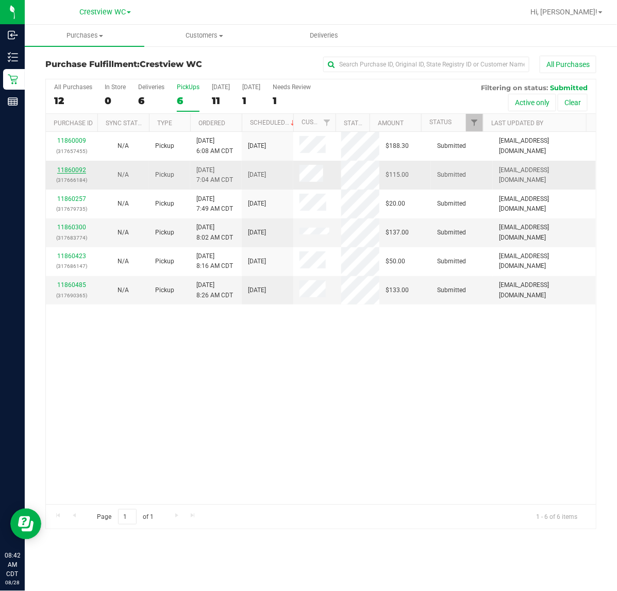
click at [80, 168] on link "11860092" at bounding box center [71, 169] width 29 height 7
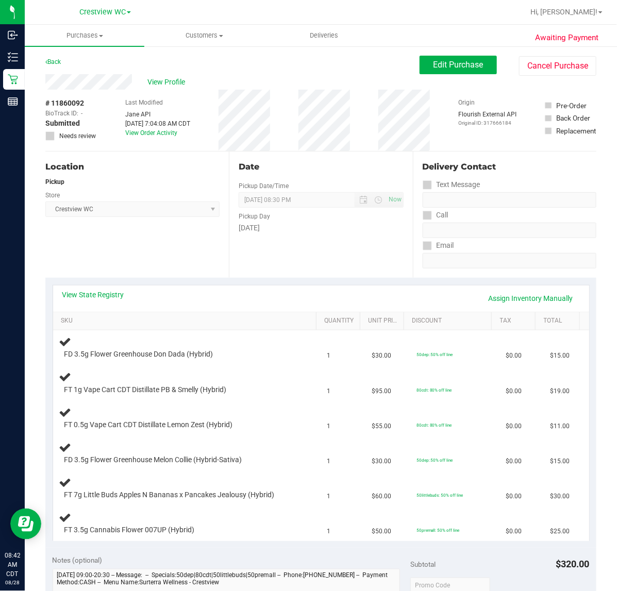
click at [153, 230] on div "Location Pickup Store Crestview WC Select Store Bonita Springs WC Boynton Beach…" at bounding box center [136, 214] width 183 height 126
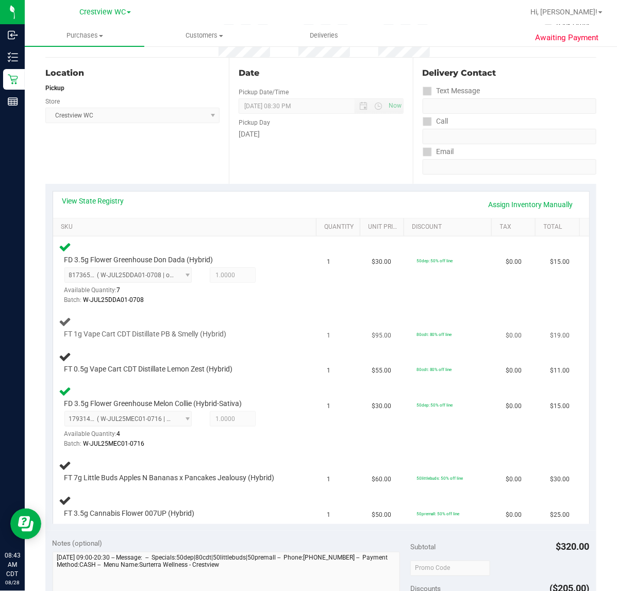
scroll to position [93, 0]
click at [171, 167] on div "Location Pickup Store Crestview WC Select Store Bonita Springs WC Boynton Beach…" at bounding box center [136, 121] width 183 height 126
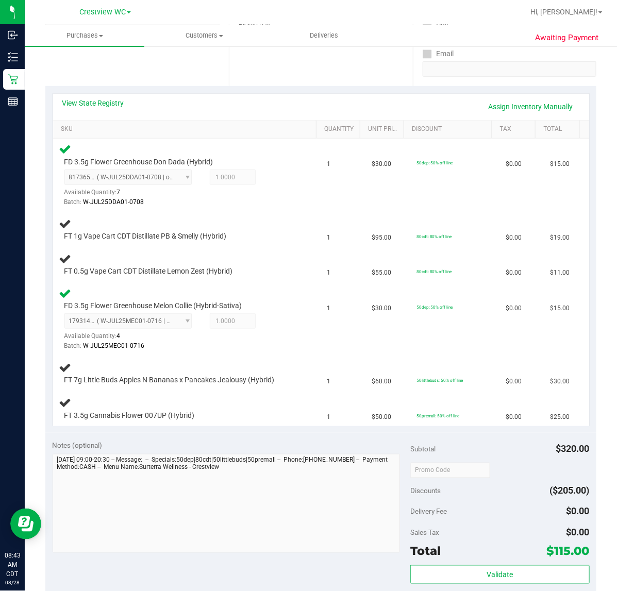
scroll to position [217, 0]
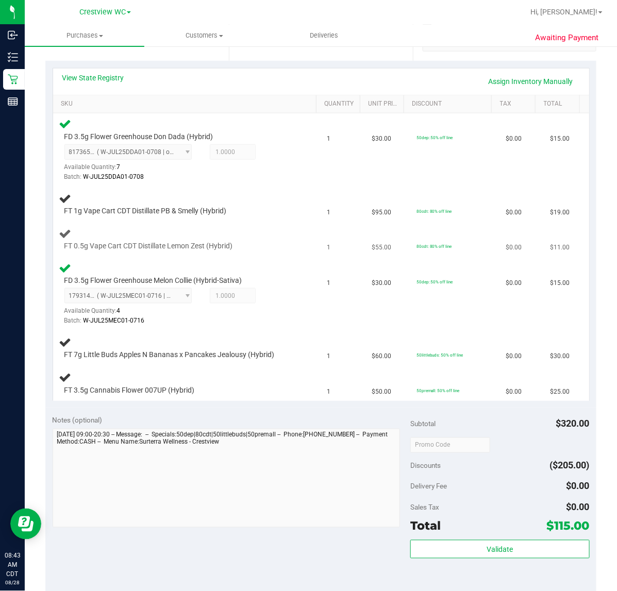
click at [294, 245] on div "FT 0.5g Vape Cart CDT Distillate Lemon Zest (Hybrid)" at bounding box center [186, 239] width 255 height 24
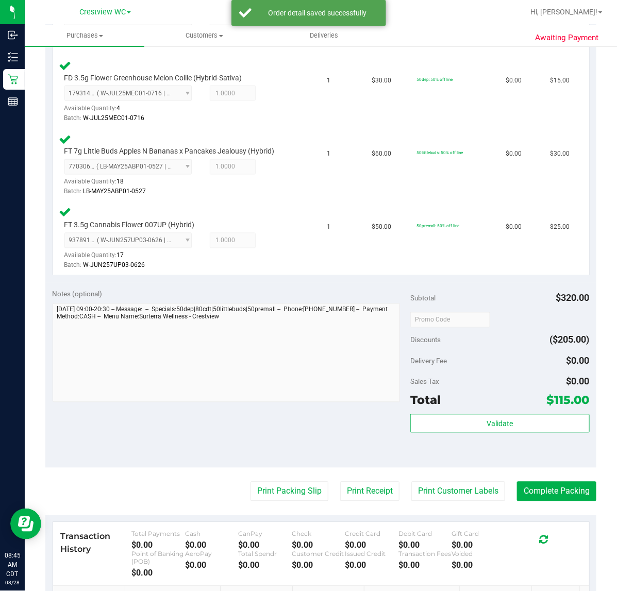
scroll to position [579, 0]
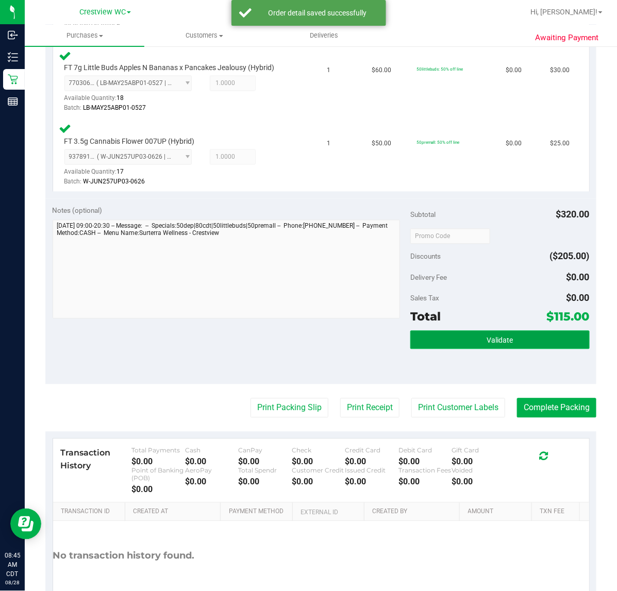
click at [492, 336] on span "Validate" at bounding box center [499, 340] width 26 height 8
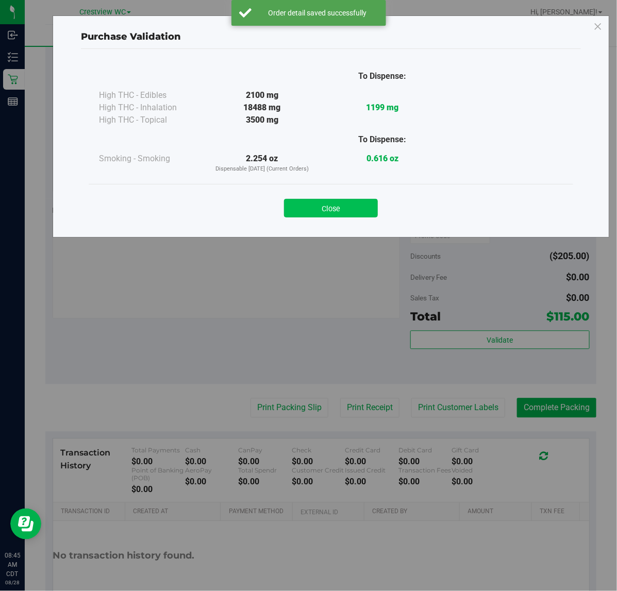
click at [340, 203] on button "Close" at bounding box center [331, 208] width 94 height 19
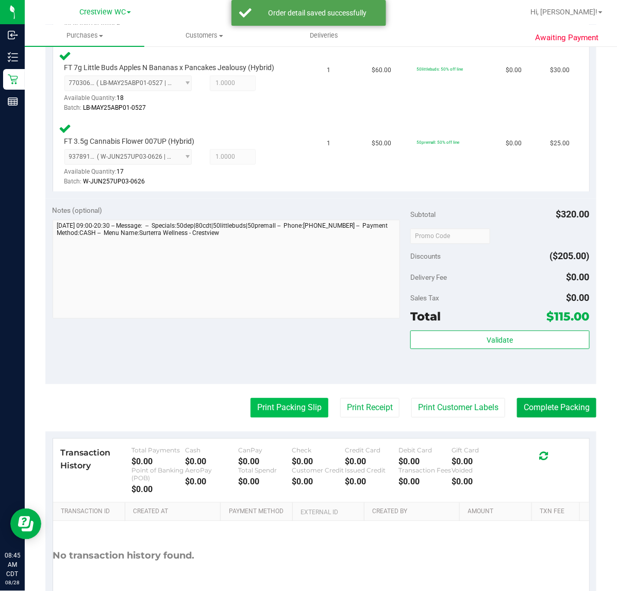
click at [304, 398] on button "Print Packing Slip" at bounding box center [289, 408] width 78 height 20
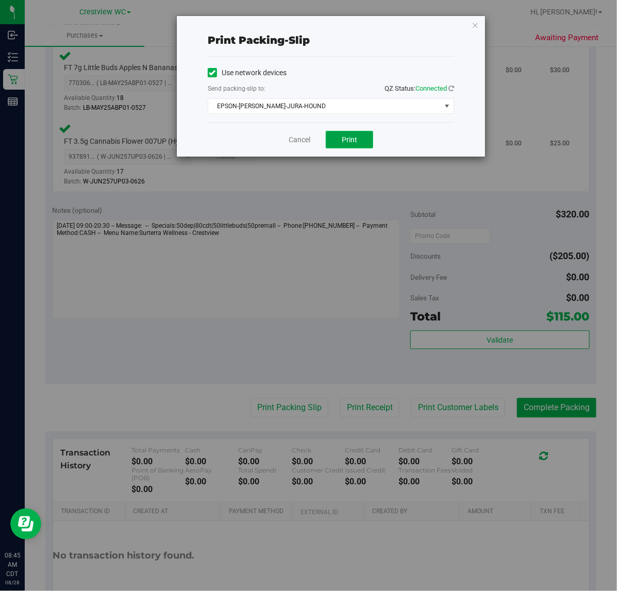
click at [355, 142] on span "Print" at bounding box center [348, 139] width 15 height 8
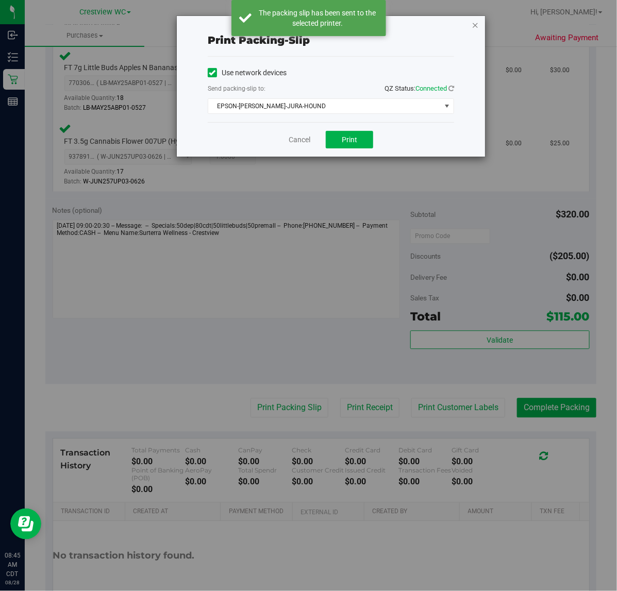
click at [474, 24] on icon "button" at bounding box center [474, 25] width 7 height 12
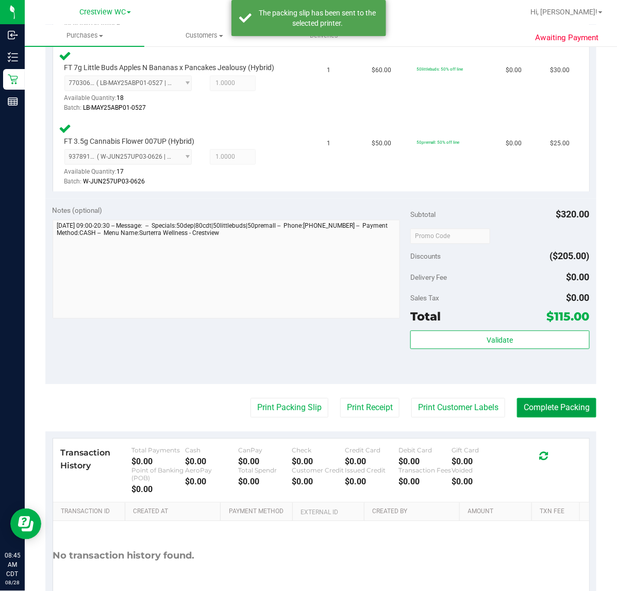
click at [570, 402] on button "Complete Packing" at bounding box center [556, 408] width 79 height 20
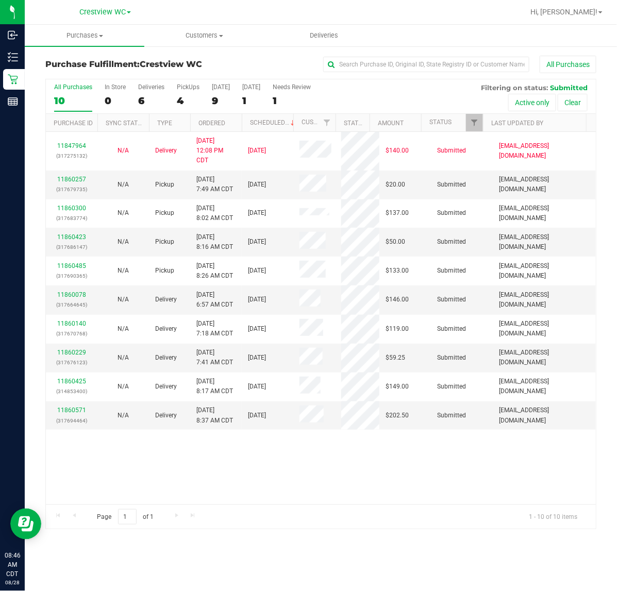
drag, startPoint x: 500, startPoint y: 481, endPoint x: 510, endPoint y: 481, distance: 10.8
click at [505, 481] on div "11847964 (317275132) N/A Delivery 8/26/2025 12:08 PM CDT 8/29/2025 $140.00 Subm…" at bounding box center [321, 318] width 550 height 372
click at [191, 88] on div "PickUps" at bounding box center [188, 86] width 23 height 7
click at [0, 0] on input "PickUps 4" at bounding box center [0, 0] width 0 height 0
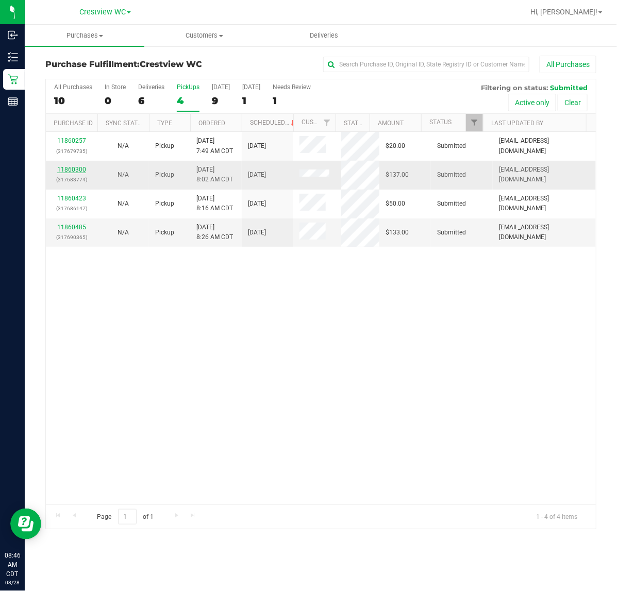
click at [84, 169] on link "11860300" at bounding box center [71, 169] width 29 height 7
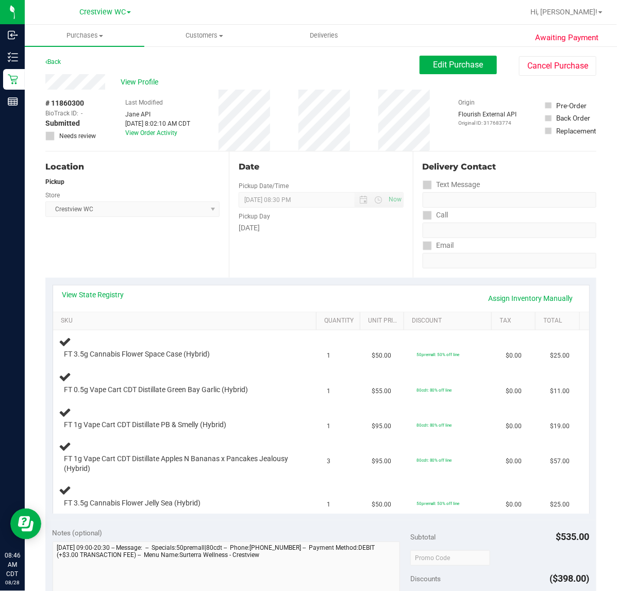
click at [136, 249] on div "Location Pickup Store Crestview WC Select Store Bonita Springs WC Boynton Beach…" at bounding box center [136, 214] width 183 height 126
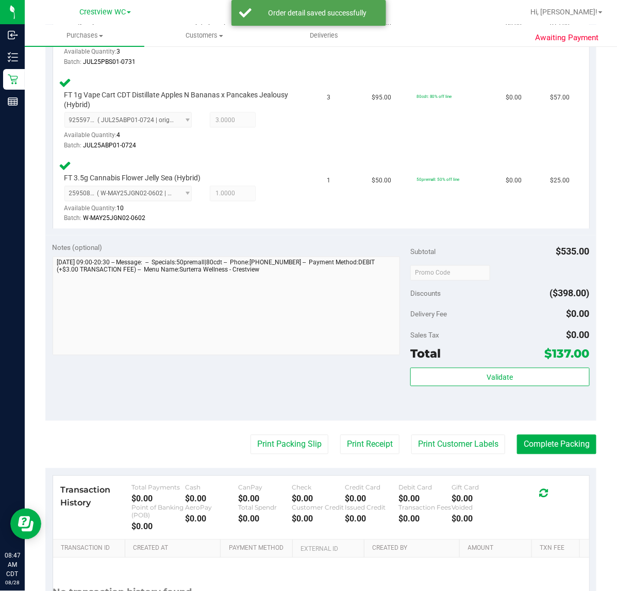
scroll to position [480, 0]
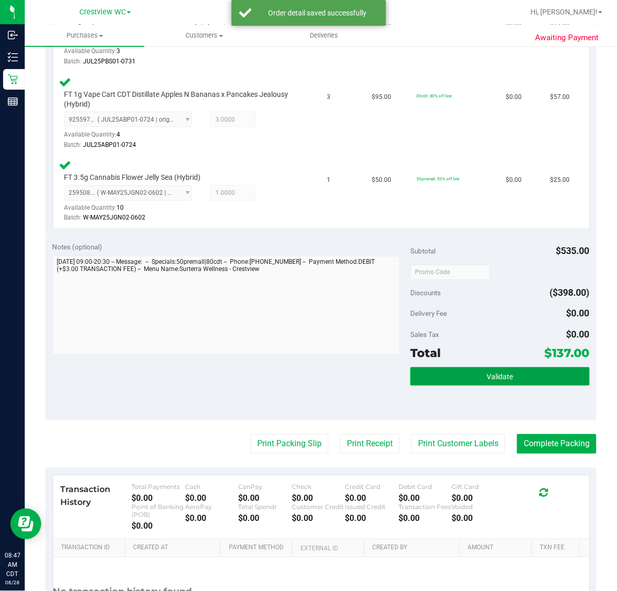
click at [491, 380] on button "Validate" at bounding box center [499, 376] width 179 height 19
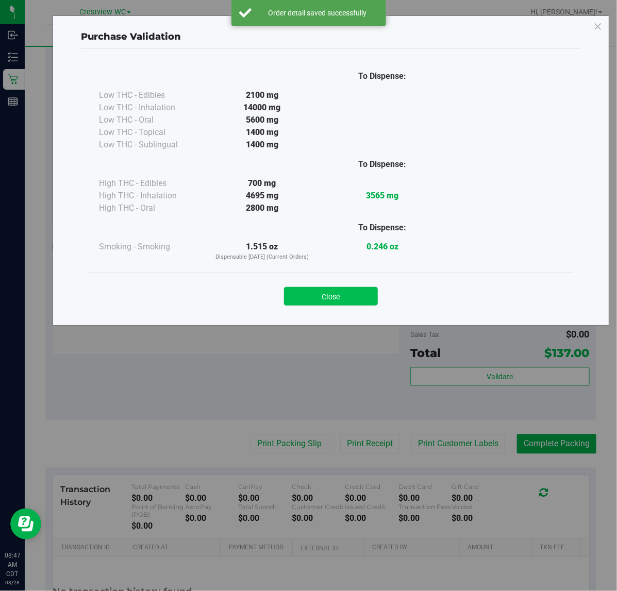
click at [335, 294] on button "Close" at bounding box center [331, 296] width 94 height 19
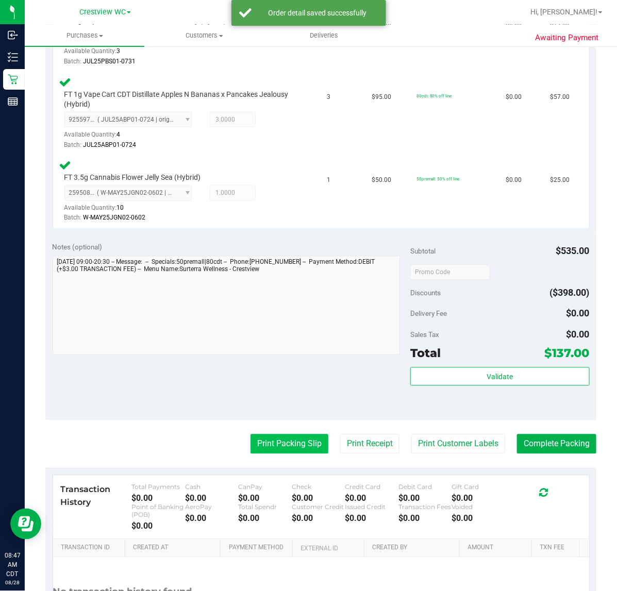
click at [286, 441] on button "Print Packing Slip" at bounding box center [289, 444] width 78 height 20
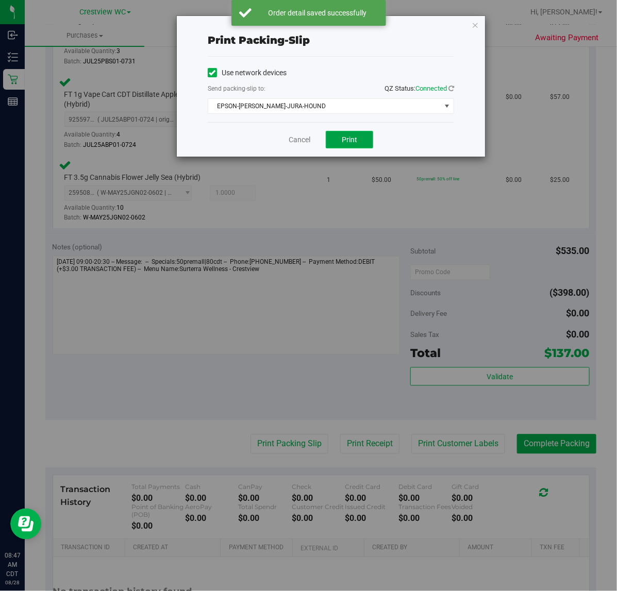
click at [356, 138] on span "Print" at bounding box center [348, 139] width 15 height 8
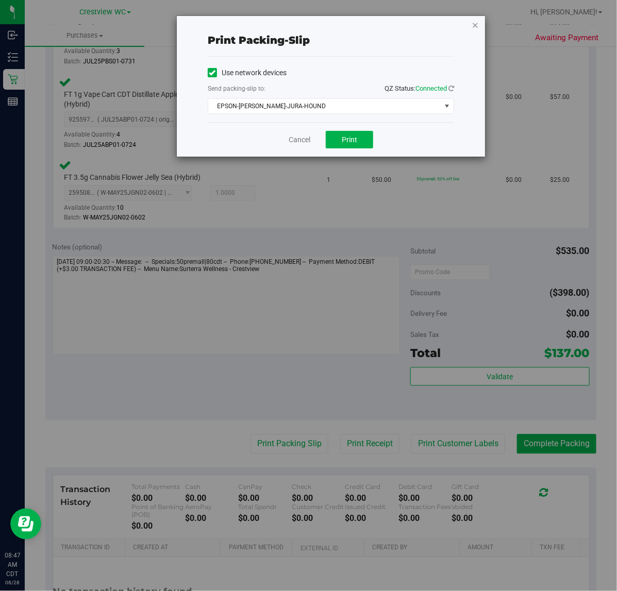
click at [475, 24] on icon "button" at bounding box center [474, 25] width 7 height 12
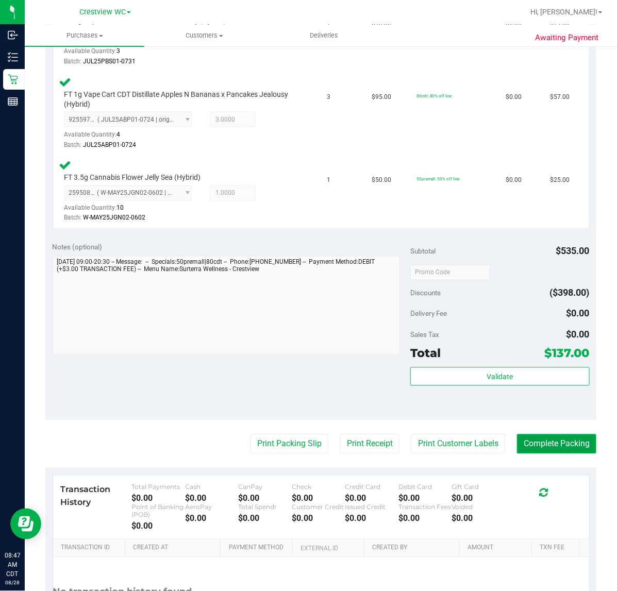
click at [561, 443] on button "Complete Packing" at bounding box center [556, 444] width 79 height 20
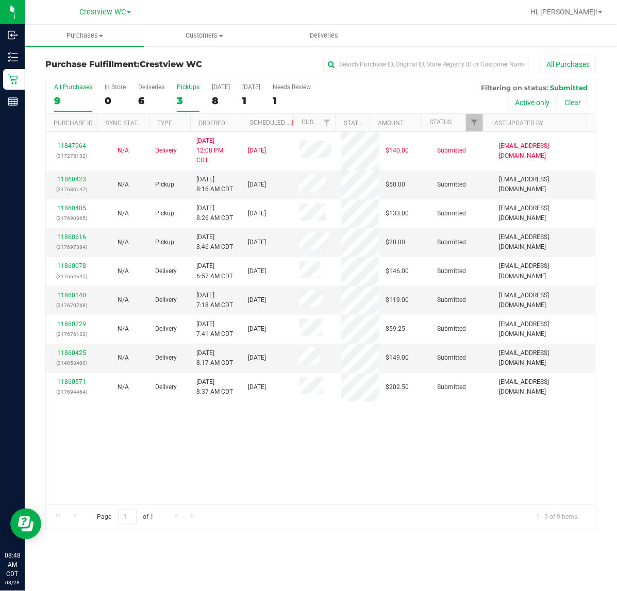
click at [187, 88] on div "PickUps" at bounding box center [188, 86] width 23 height 7
click at [0, 0] on input "PickUps 3" at bounding box center [0, 0] width 0 height 0
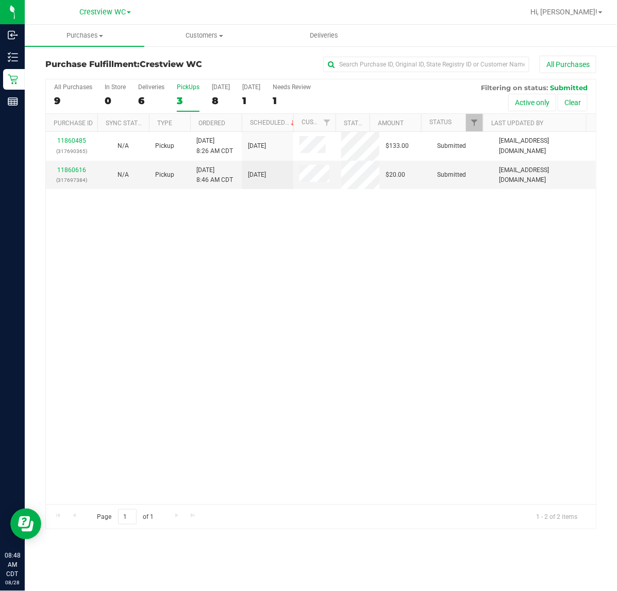
click at [418, 293] on div "11860485 (317690365) N/A Pickup 8/28/2025 8:26 AM CDT 8/28/2025 $133.00 Submitt…" at bounding box center [321, 318] width 550 height 372
click at [74, 167] on link "11860616" at bounding box center [71, 169] width 29 height 7
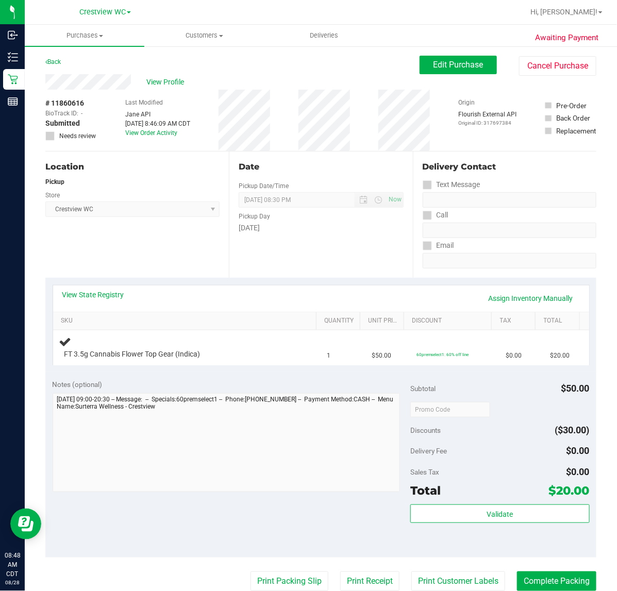
click at [177, 213] on span "Crestview WC Select Store Bonita Springs WC Boynton Beach WC Bradenton WC Brand…" at bounding box center [132, 208] width 174 height 15
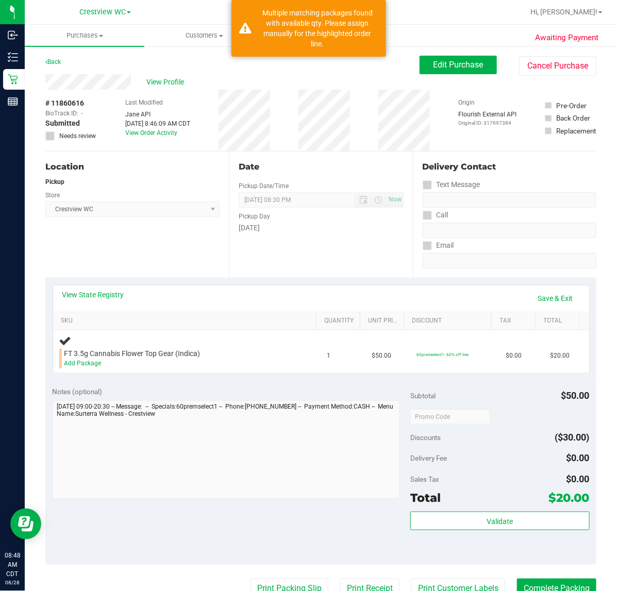
click at [166, 219] on div "Location Pickup Store Crestview WC Select Store Bonita Springs WC Boynton Beach…" at bounding box center [136, 214] width 183 height 126
click at [554, 299] on link "Save & Exit" at bounding box center [555, 298] width 48 height 18
click at [547, 297] on link "Save & Exit" at bounding box center [555, 298] width 48 height 18
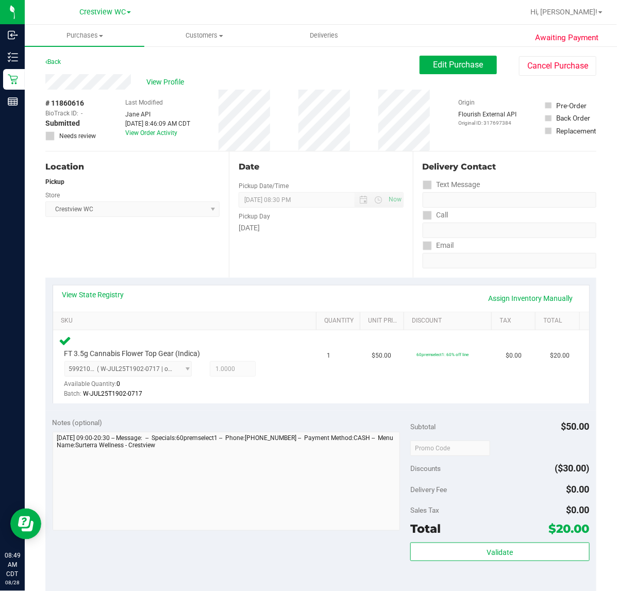
click at [188, 239] on div "Location Pickup Store Crestview WC Select Store Bonita Springs WC Boynton Beach…" at bounding box center [136, 214] width 183 height 126
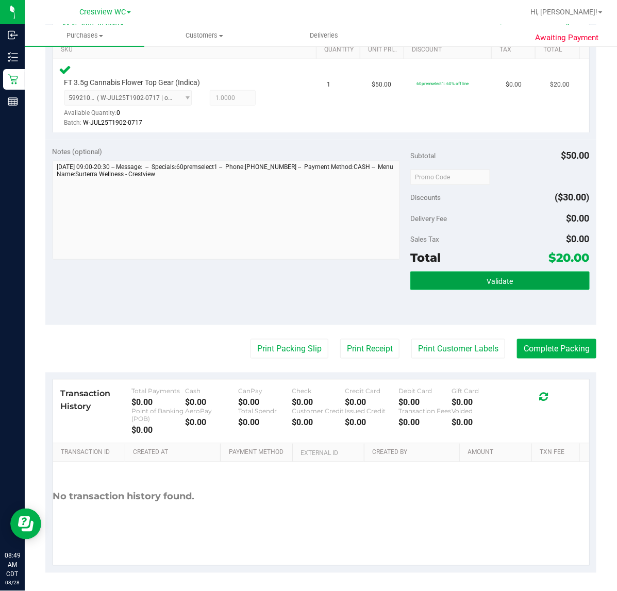
click at [488, 276] on button "Validate" at bounding box center [499, 280] width 179 height 19
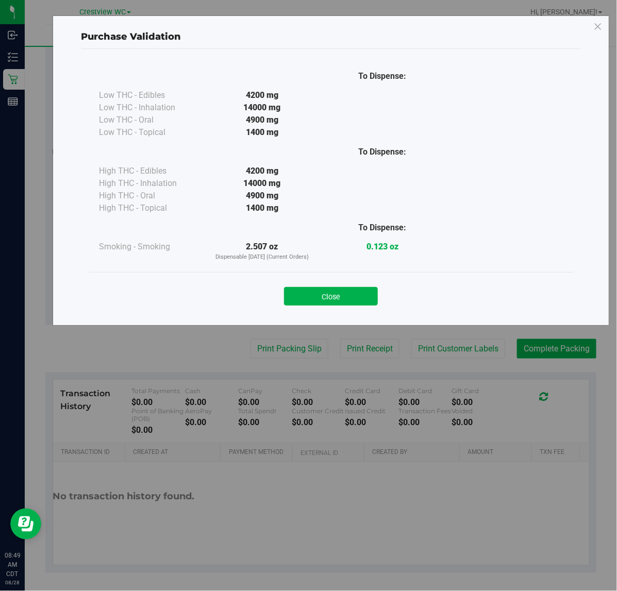
click at [327, 293] on button "Close" at bounding box center [331, 296] width 94 height 19
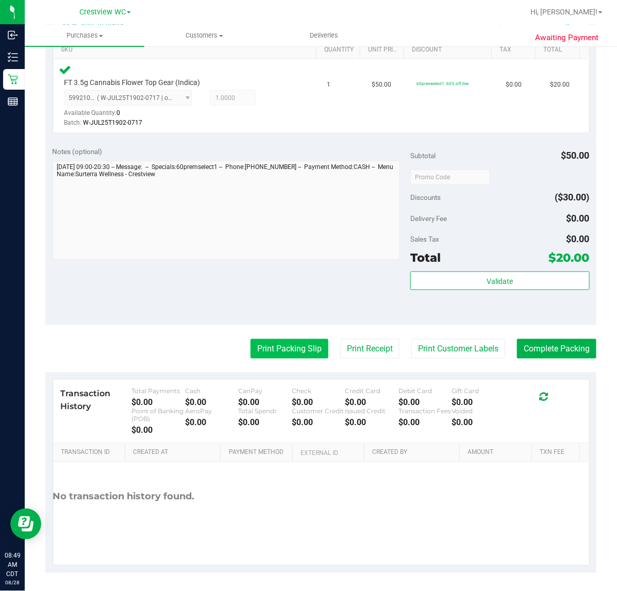
click at [300, 348] on button "Print Packing Slip" at bounding box center [289, 349] width 78 height 20
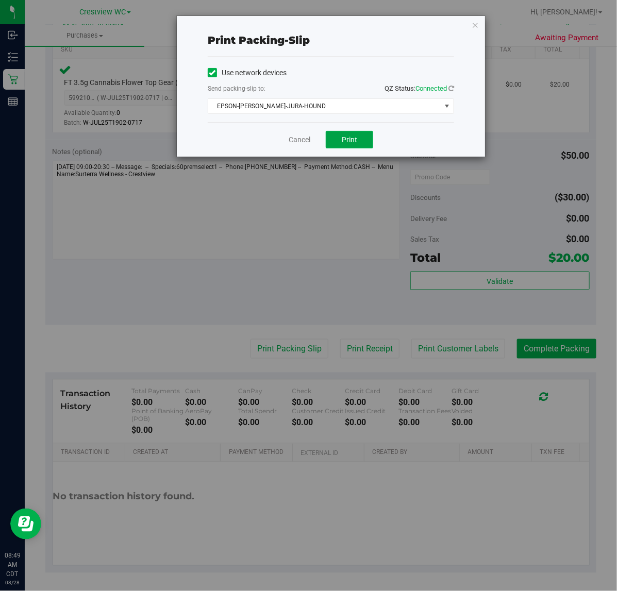
click at [354, 146] on button "Print" at bounding box center [349, 140] width 47 height 18
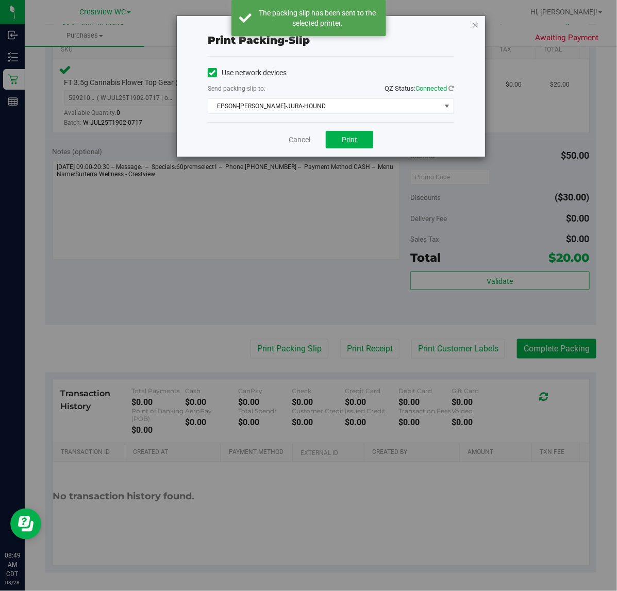
click at [474, 26] on icon "button" at bounding box center [474, 25] width 7 height 12
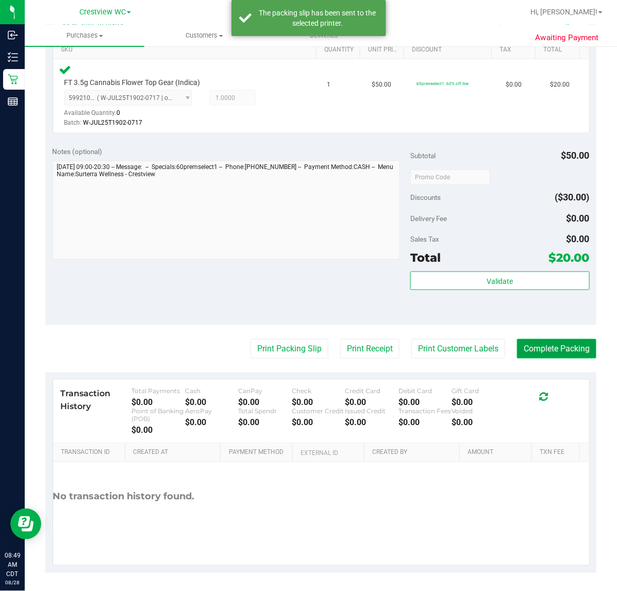
click at [562, 345] on button "Complete Packing" at bounding box center [556, 349] width 79 height 20
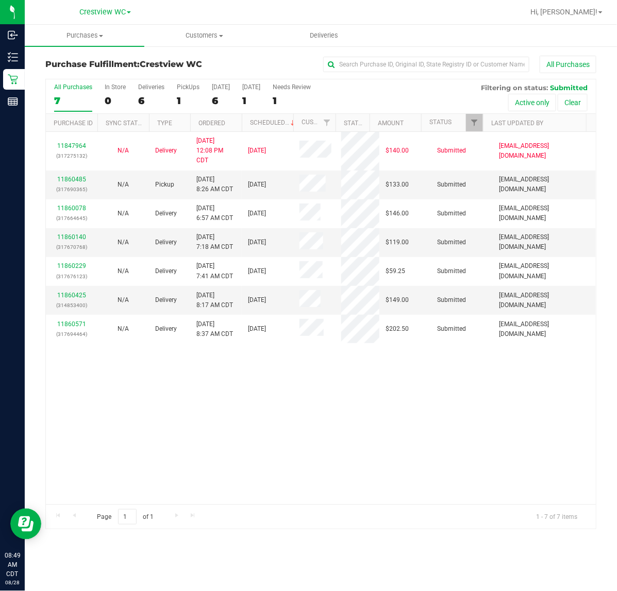
click at [191, 81] on div "All Purchases 7 In Store 0 Deliveries 6 PickUps 1 Today 6 Tomorrow 1 Needs Revi…" at bounding box center [321, 83] width 550 height 8
click at [187, 87] on div "PickUps" at bounding box center [188, 86] width 23 height 7
click at [0, 0] on input "PickUps 1" at bounding box center [0, 0] width 0 height 0
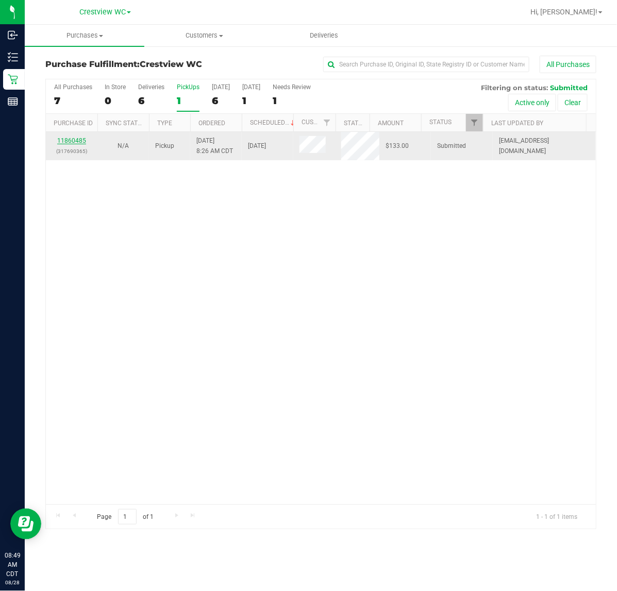
click at [73, 140] on link "11860485" at bounding box center [71, 140] width 29 height 7
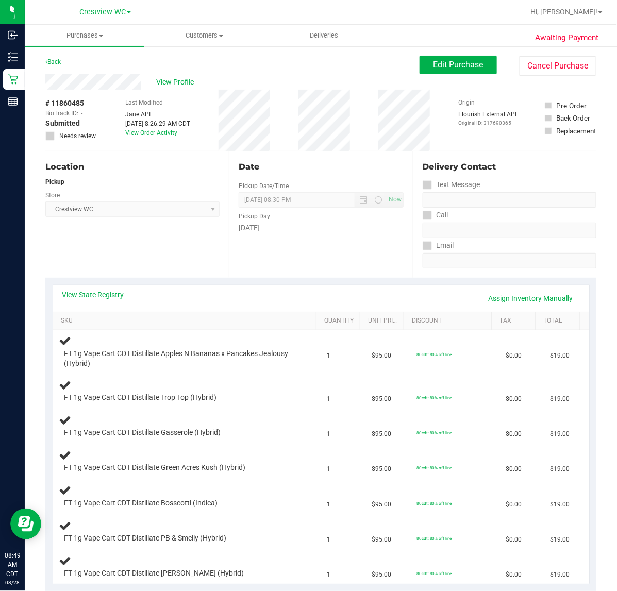
click at [165, 261] on div "Location Pickup Store Crestview WC Select Store Bonita Springs WC Boynton Beach…" at bounding box center [136, 214] width 183 height 126
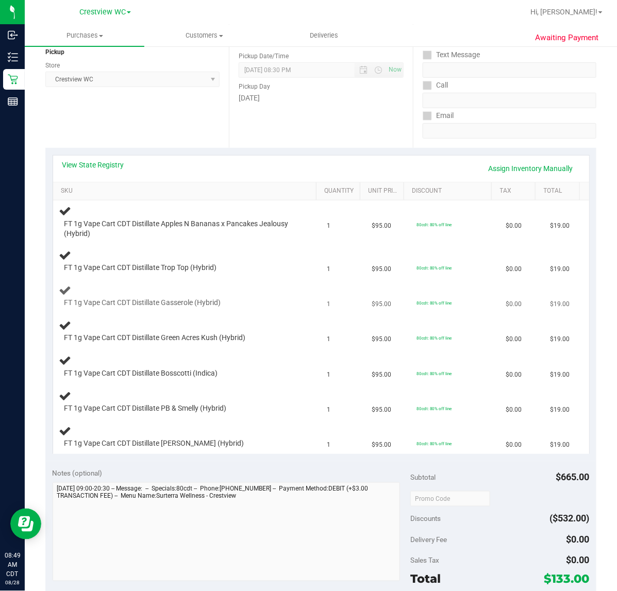
scroll to position [129, 0]
click at [168, 119] on div "Location Pickup Store Crestview WC Select Store Bonita Springs WC Boynton Beach…" at bounding box center [136, 86] width 183 height 126
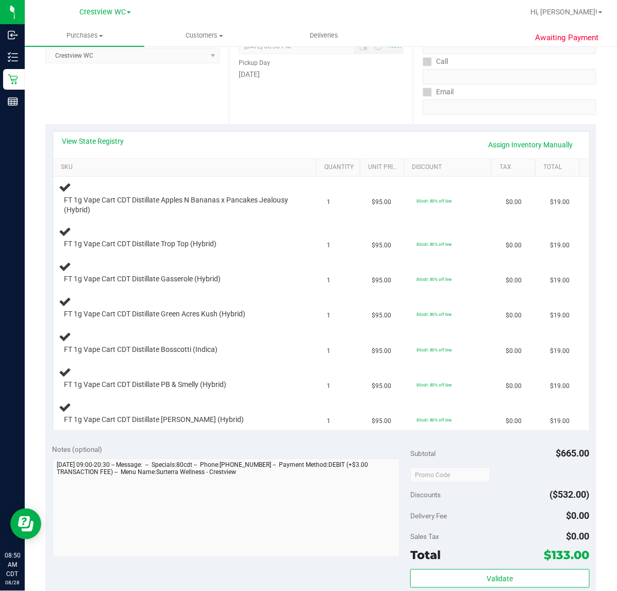
click at [159, 104] on div "Location Pickup Store Crestview WC Select Store Bonita Springs WC Boynton Beach…" at bounding box center [136, 61] width 183 height 126
click at [96, 140] on link "View State Registry" at bounding box center [93, 141] width 62 height 10
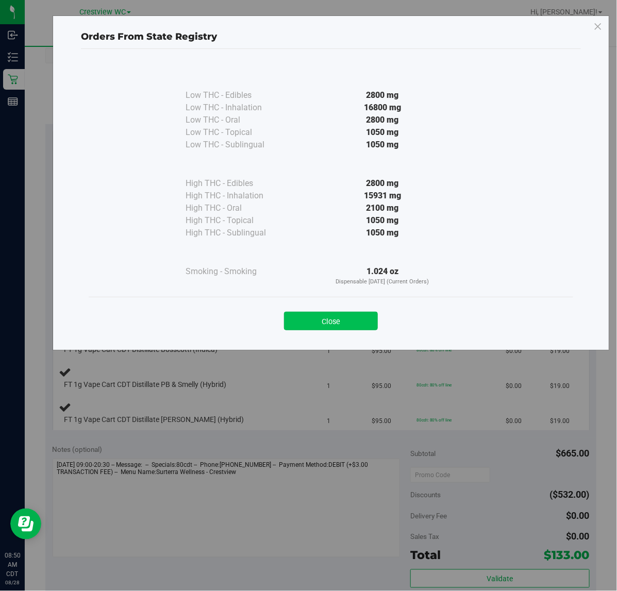
click at [331, 322] on button "Close" at bounding box center [331, 321] width 94 height 19
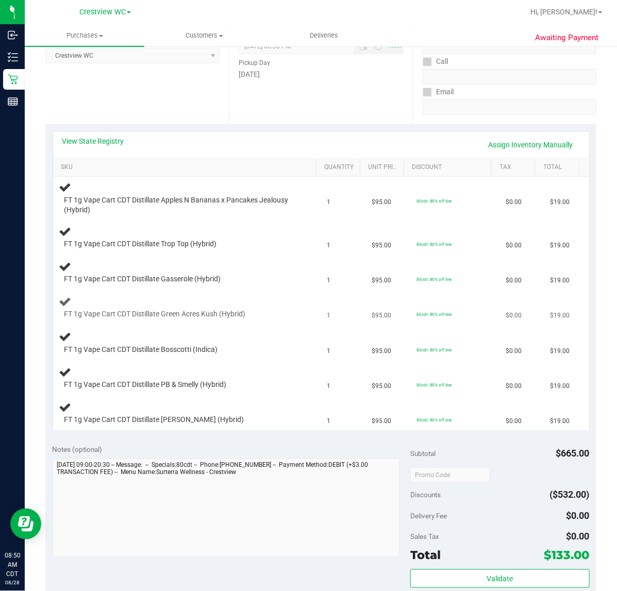
click at [287, 320] on td "FT 1g Vape Cart CDT Distillate Green Acres Kush (Hybrid)" at bounding box center [187, 307] width 268 height 35
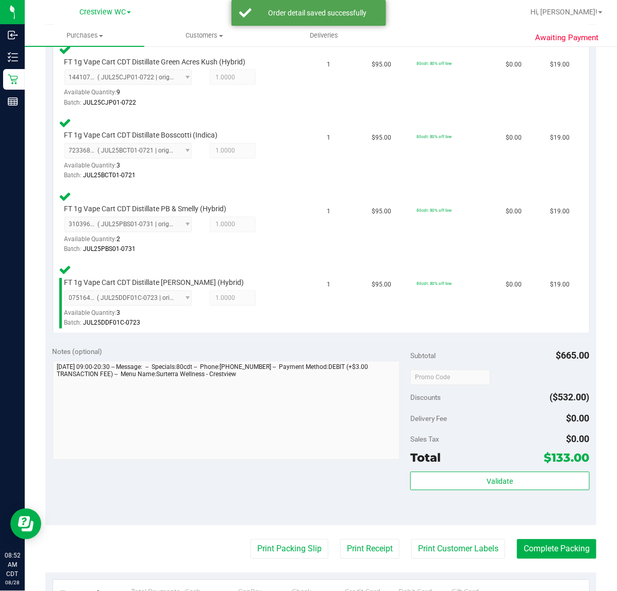
scroll to position [627, 0]
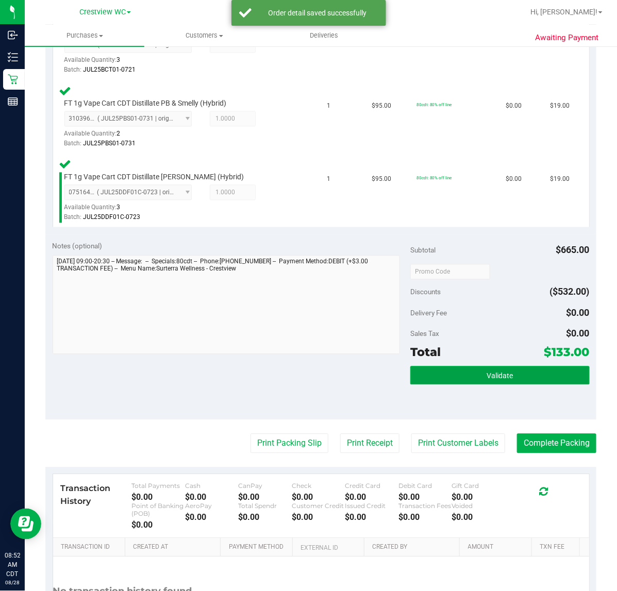
click at [483, 378] on button "Validate" at bounding box center [499, 375] width 179 height 19
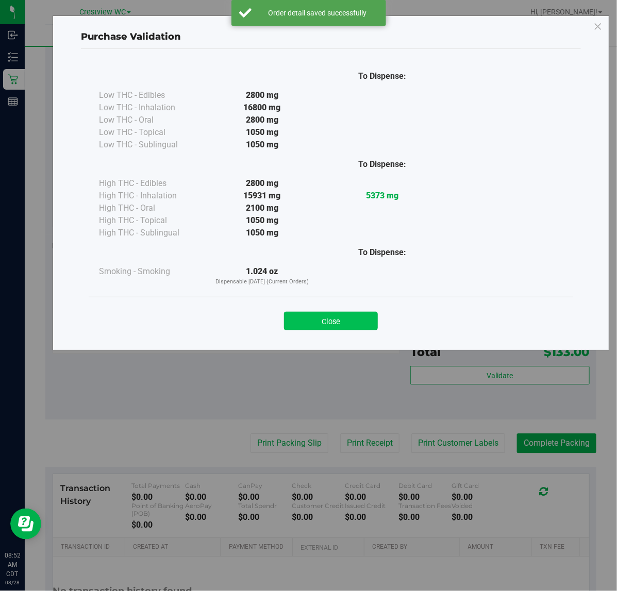
click at [336, 317] on button "Close" at bounding box center [331, 321] width 94 height 19
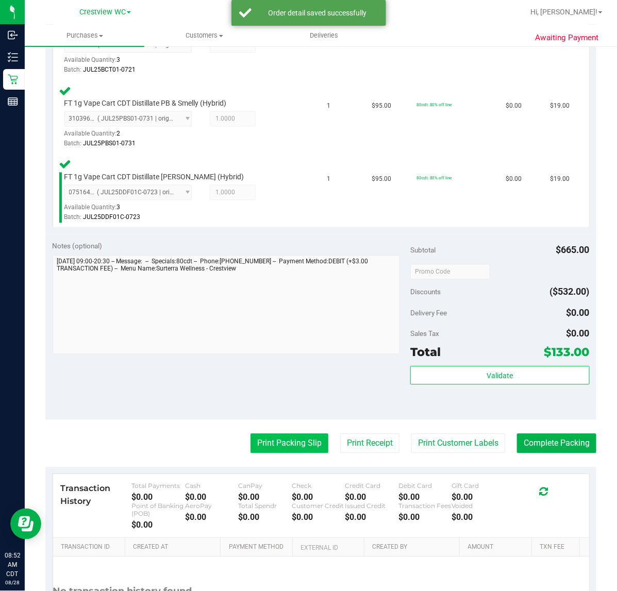
click at [291, 438] on button "Print Packing Slip" at bounding box center [289, 444] width 78 height 20
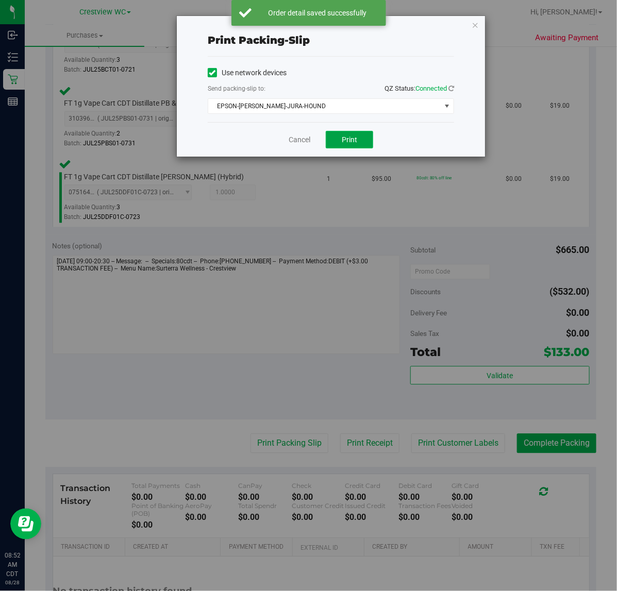
click at [353, 135] on span "Print" at bounding box center [348, 139] width 15 height 8
click at [476, 22] on icon "button" at bounding box center [474, 25] width 7 height 12
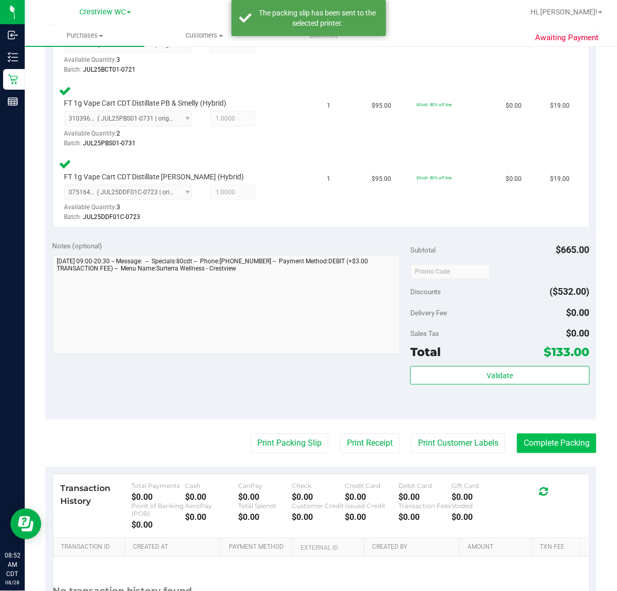
click at [570, 439] on button "Complete Packing" at bounding box center [556, 444] width 79 height 20
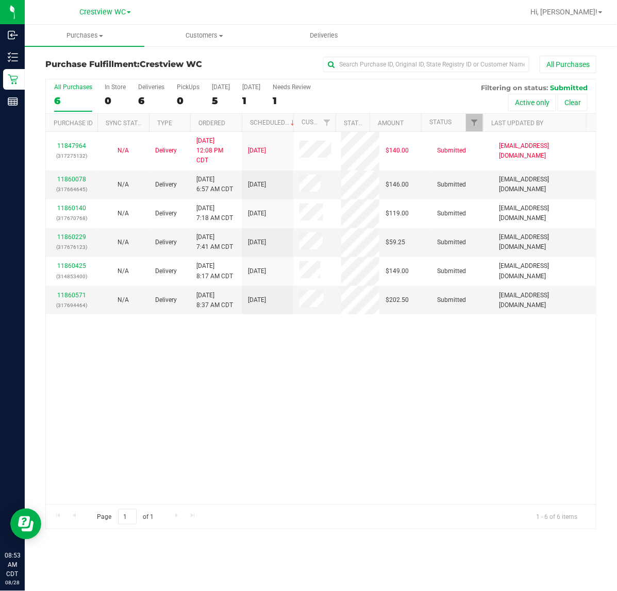
click at [284, 397] on div "11847964 (317275132) N/A Delivery 8/26/2025 12:08 PM CDT 8/29/2025 $140.00 Subm…" at bounding box center [321, 318] width 550 height 372
click at [191, 88] on div "PickUps" at bounding box center [188, 86] width 23 height 7
click at [0, 0] on input "PickUps 0" at bounding box center [0, 0] width 0 height 0
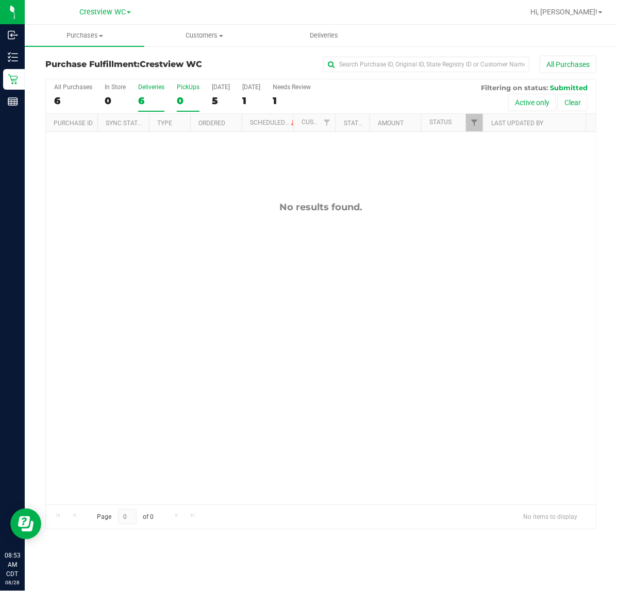
click at [151, 86] on div "Deliveries" at bounding box center [151, 86] width 26 height 7
click at [0, 0] on input "Deliveries 6" at bounding box center [0, 0] width 0 height 0
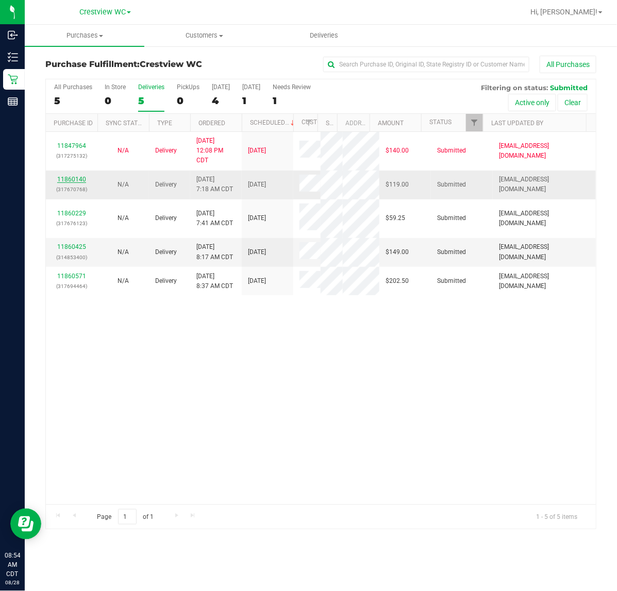
click at [78, 183] on link "11860140" at bounding box center [71, 179] width 29 height 7
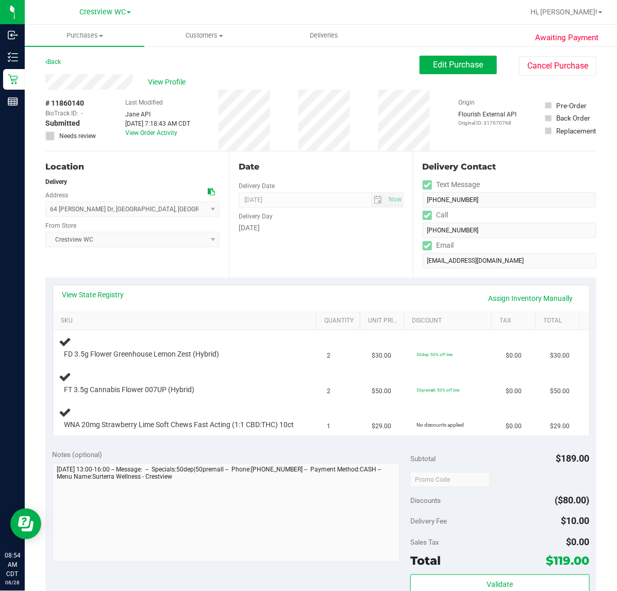
click at [201, 261] on div "Location Delivery Address 64 Alice Dr , Defuniak Springs , FL 32435 Select addr…" at bounding box center [136, 214] width 183 height 126
click at [97, 294] on link "View State Registry" at bounding box center [93, 294] width 62 height 10
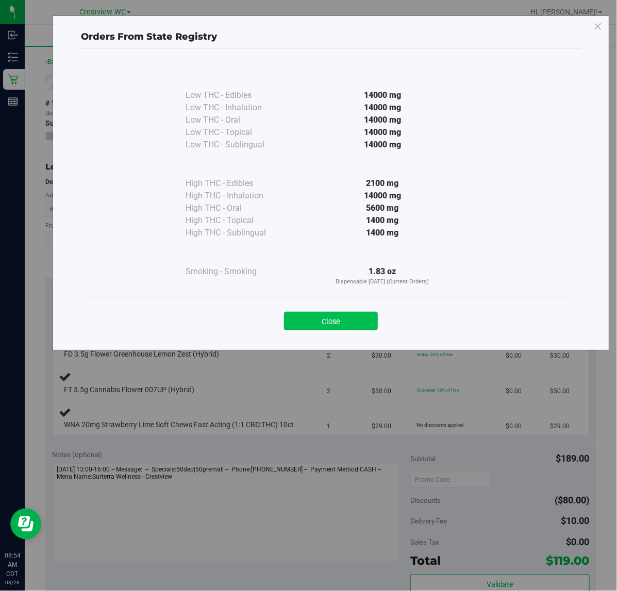
click at [338, 326] on button "Close" at bounding box center [331, 321] width 94 height 19
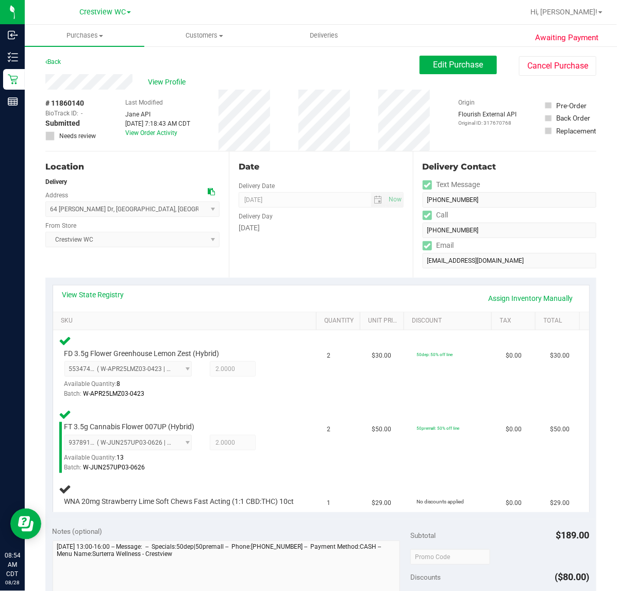
click at [323, 256] on div "Date Delivery Date 08/28/2025 Now 08/28/2025 04:00 PM Now Delivery Day Thursday" at bounding box center [320, 214] width 183 height 126
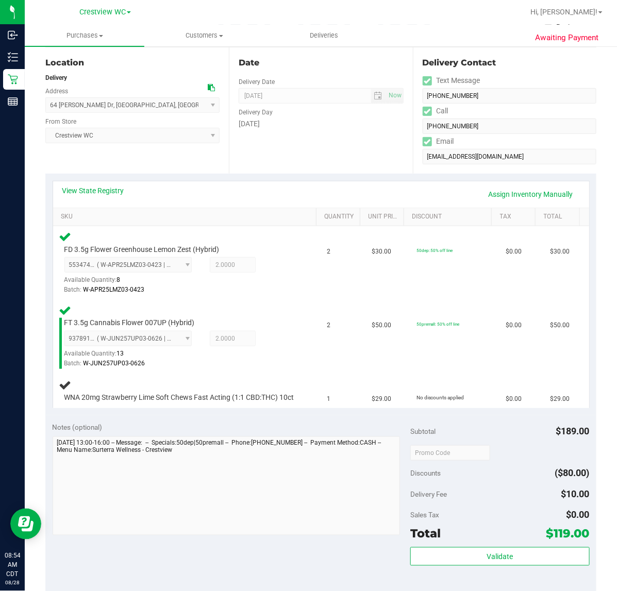
scroll to position [104, 0]
click at [281, 255] on div "FD 3.5g Flower Greenhouse Lemon Zest (Hybrid) 5534745299857017 ( W-APR25LMZ03-0…" at bounding box center [176, 270] width 235 height 51
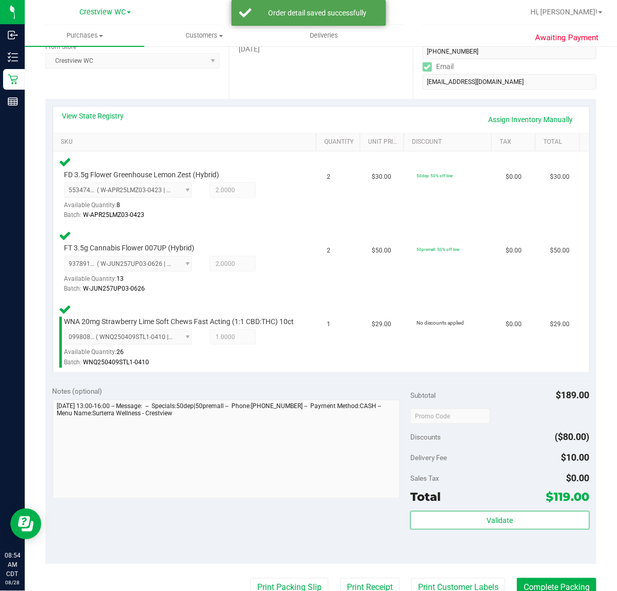
scroll to position [297, 0]
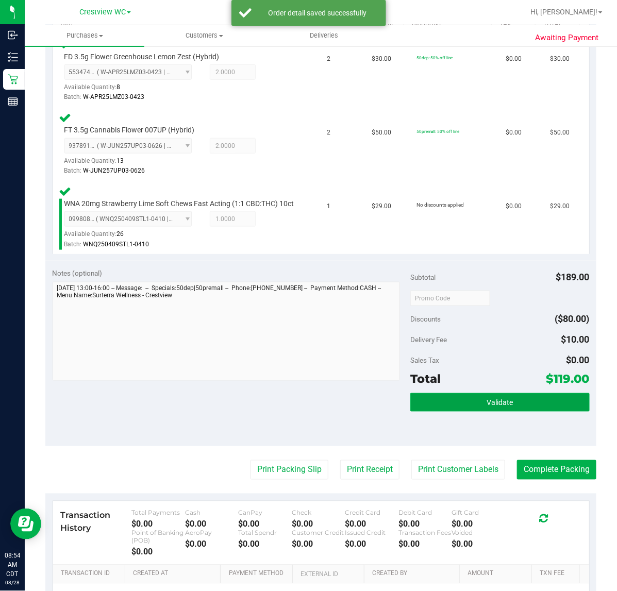
click at [531, 408] on button "Validate" at bounding box center [499, 402] width 179 height 19
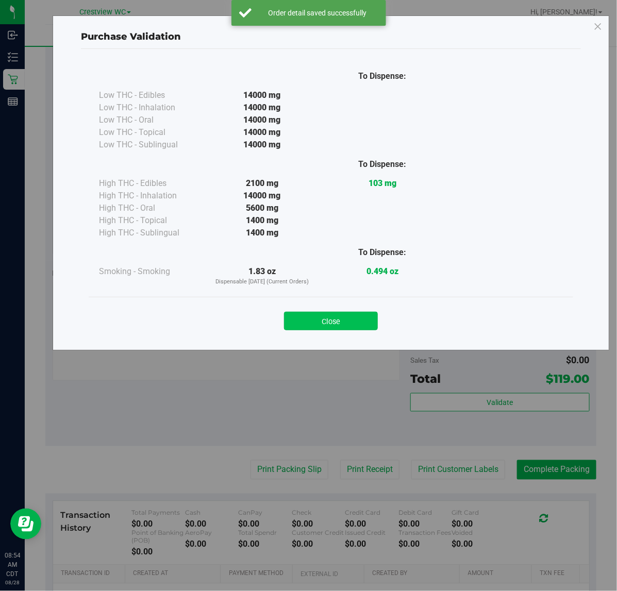
click at [334, 318] on button "Close" at bounding box center [331, 321] width 94 height 19
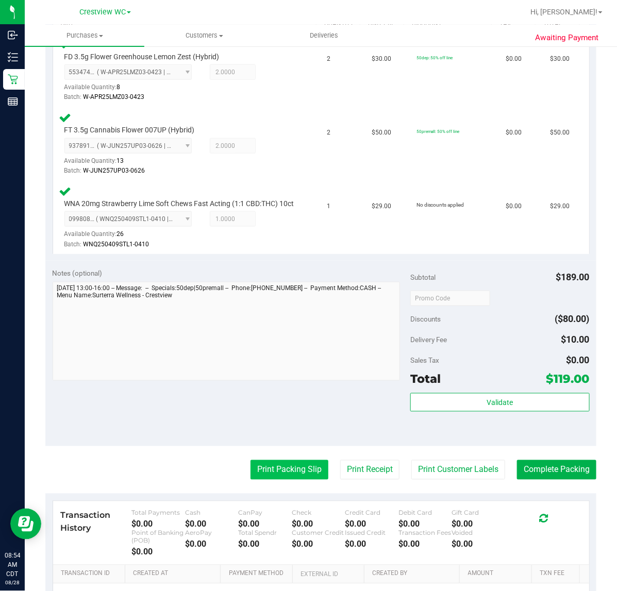
click at [307, 480] on button "Print Packing Slip" at bounding box center [289, 470] width 78 height 20
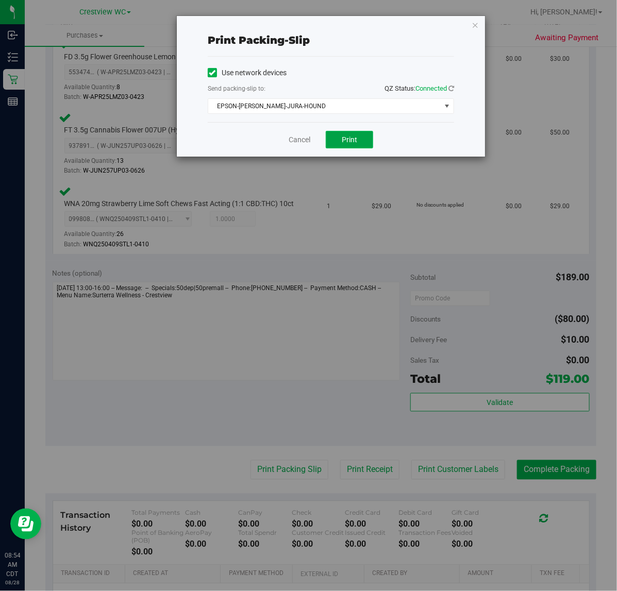
click at [351, 140] on span "Print" at bounding box center [348, 139] width 15 height 8
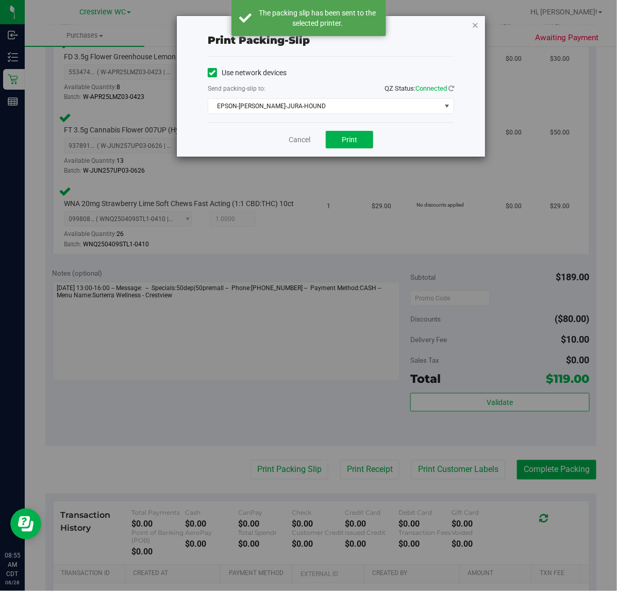
click at [472, 27] on icon "button" at bounding box center [474, 25] width 7 height 12
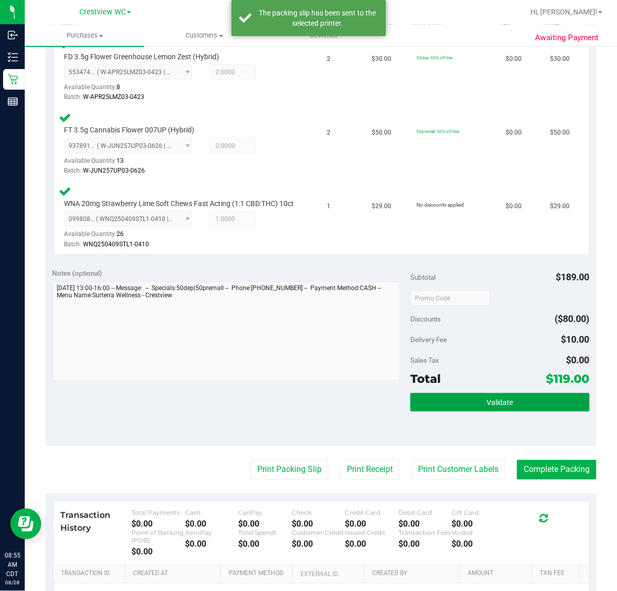
click at [535, 405] on button "Validate" at bounding box center [499, 402] width 179 height 19
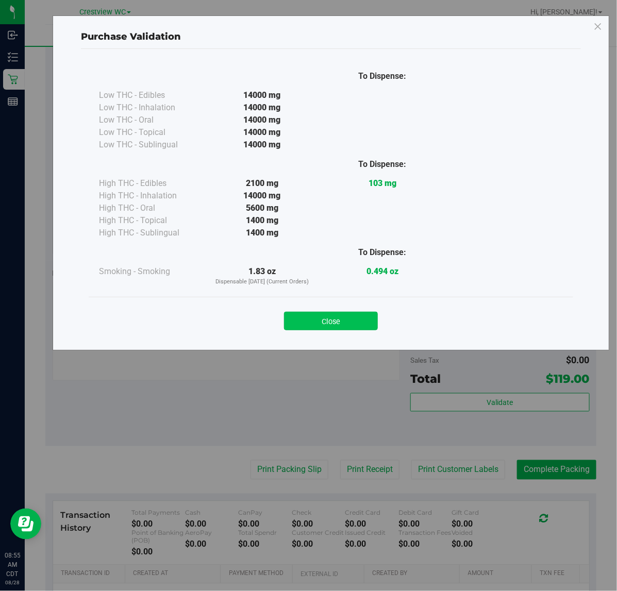
click at [344, 318] on button "Close" at bounding box center [331, 321] width 94 height 19
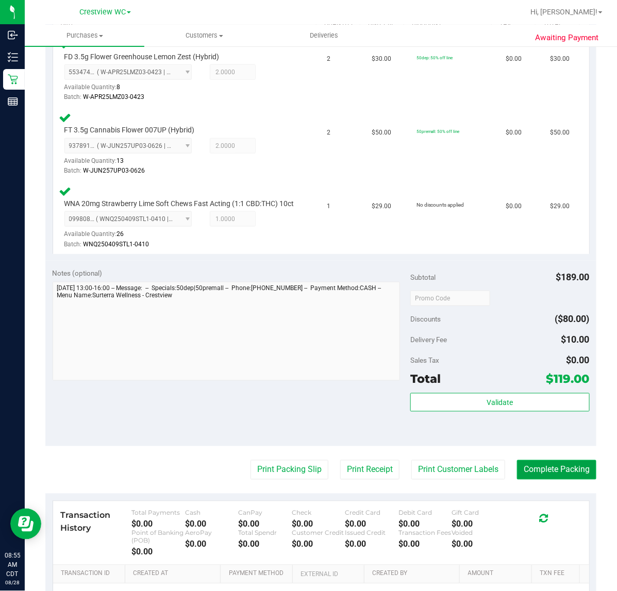
click at [572, 475] on button "Complete Packing" at bounding box center [556, 470] width 79 height 20
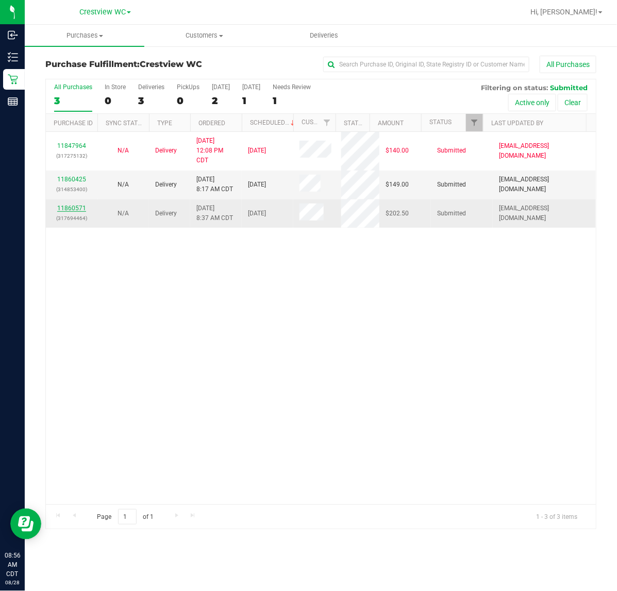
click at [80, 209] on link "11860571" at bounding box center [71, 207] width 29 height 7
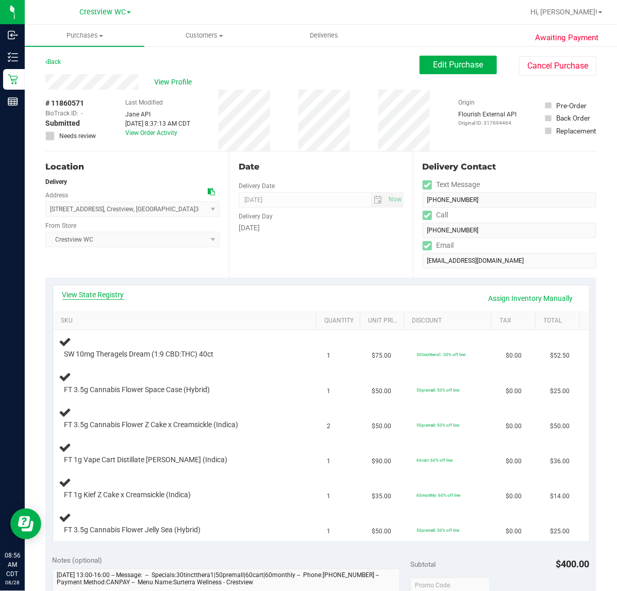
click at [120, 295] on link "View State Registry" at bounding box center [93, 294] width 62 height 10
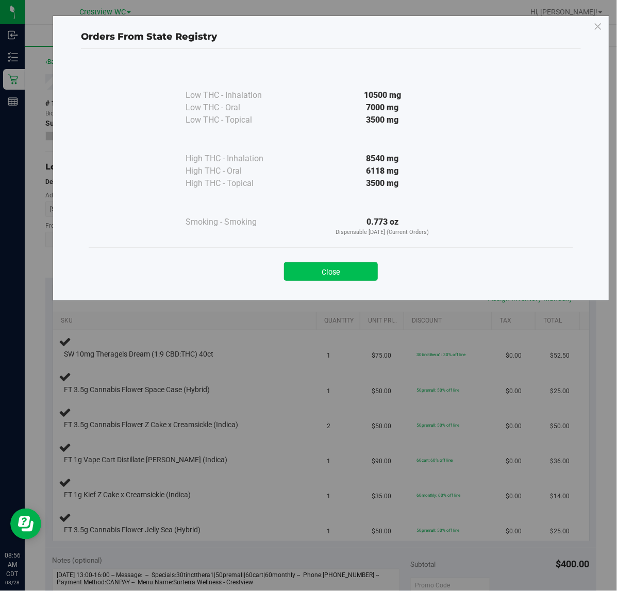
click at [344, 271] on button "Close" at bounding box center [331, 271] width 94 height 19
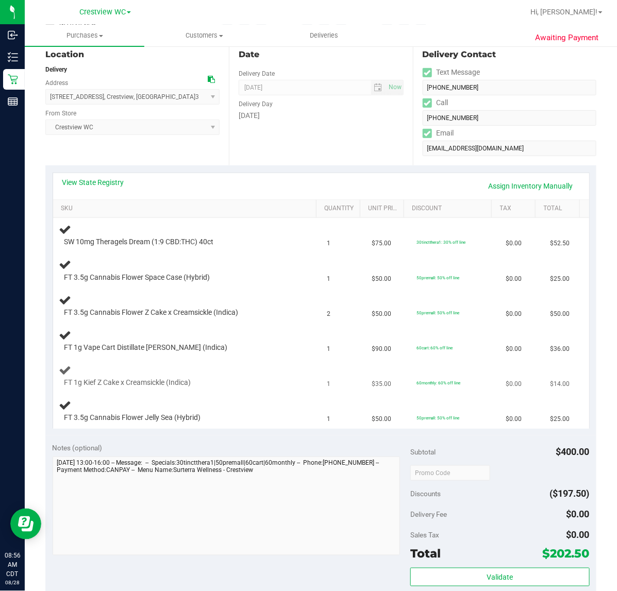
scroll to position [129, 0]
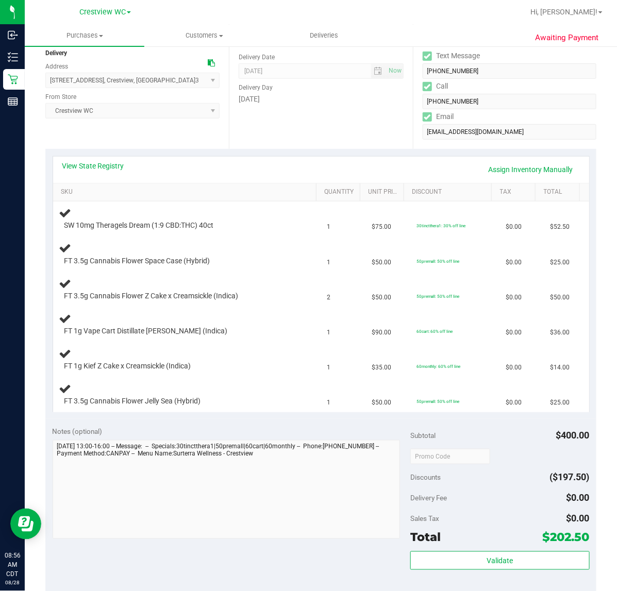
click at [300, 107] on div "Date Delivery Date 08/28/2025 Now 08/28/2025 04:00 PM Now Delivery Day Thursday" at bounding box center [320, 86] width 183 height 126
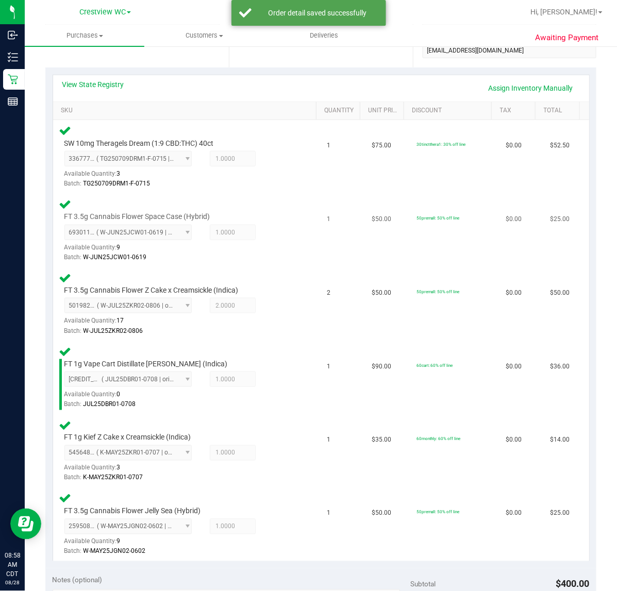
scroll to position [142, 0]
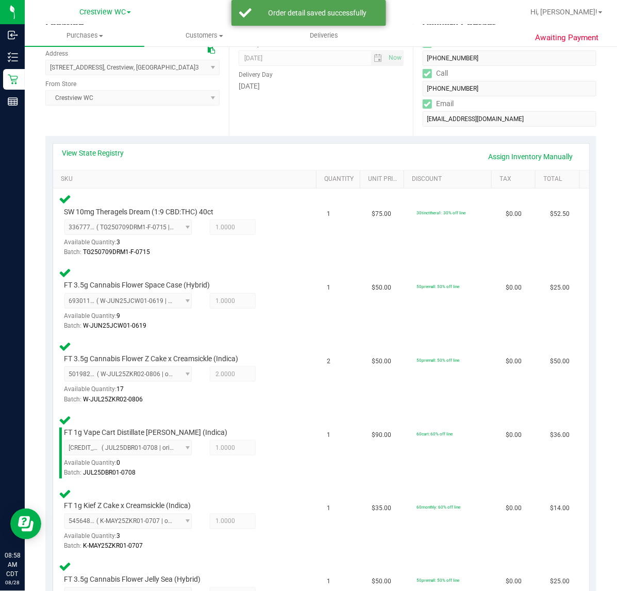
click at [190, 117] on div "Location Delivery Address 3380 Citrine Circle , Crestview , FL 32539 Select add…" at bounding box center [136, 73] width 183 height 126
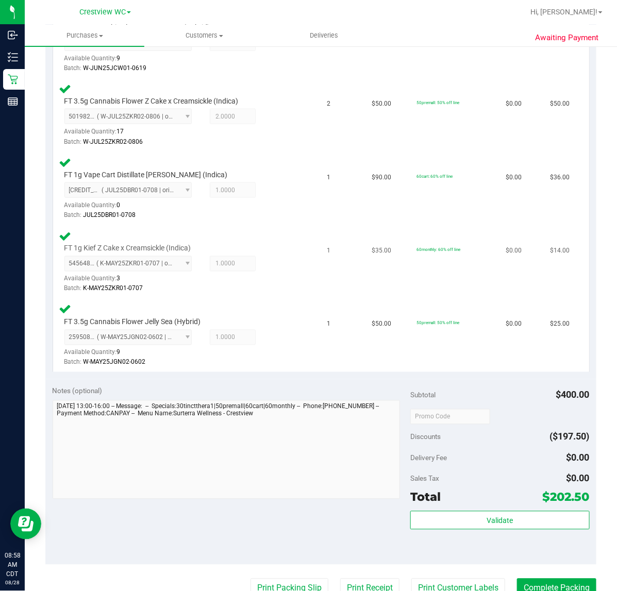
scroll to position [636, 0]
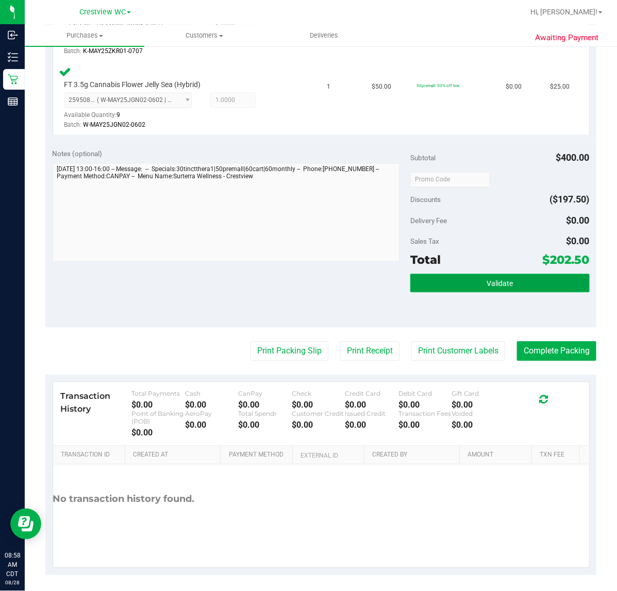
click at [486, 280] on span "Validate" at bounding box center [499, 284] width 26 height 8
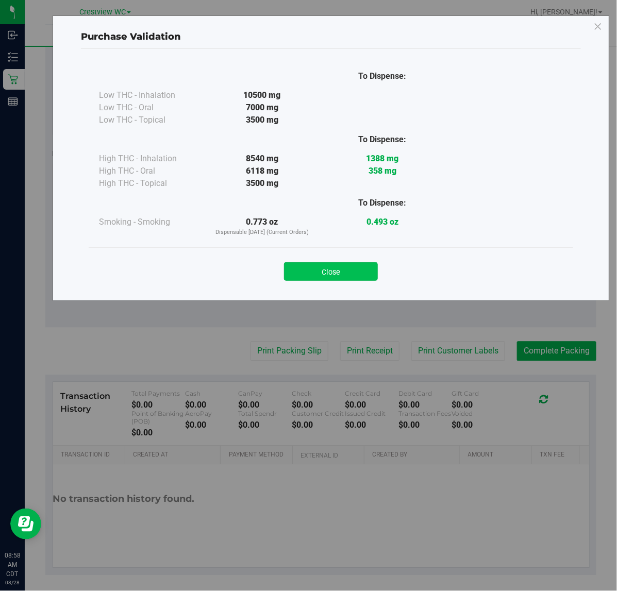
click at [331, 273] on button "Close" at bounding box center [331, 271] width 94 height 19
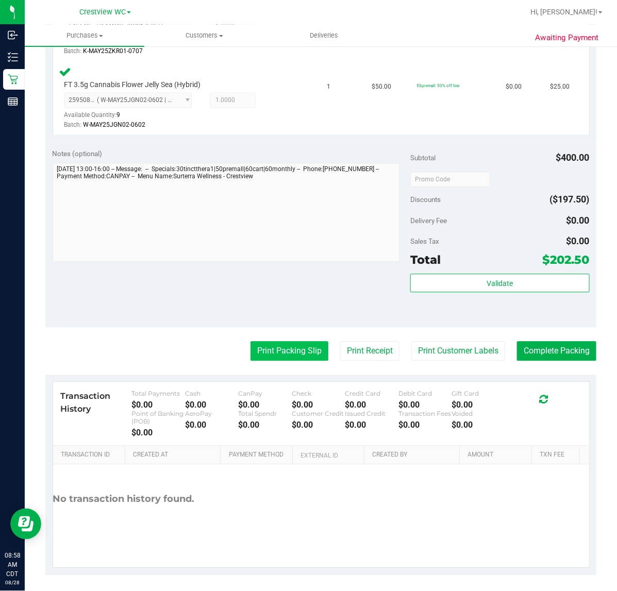
click at [297, 356] on button "Print Packing Slip" at bounding box center [289, 351] width 78 height 20
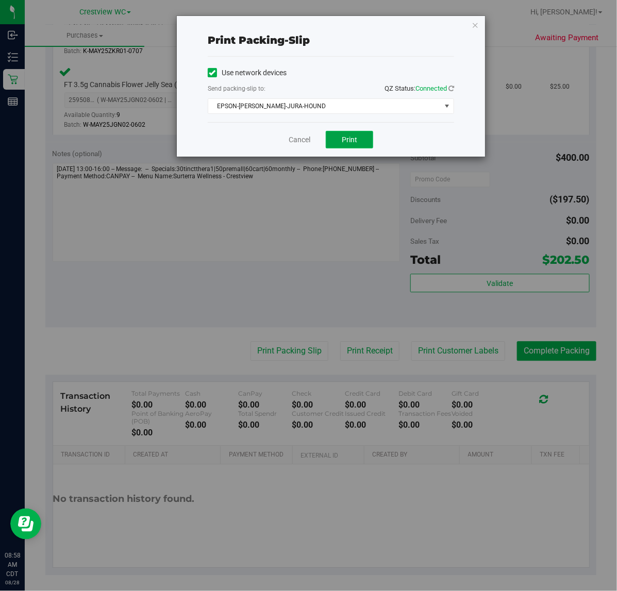
click at [366, 144] on button "Print" at bounding box center [349, 140] width 47 height 18
click at [476, 21] on icon "button" at bounding box center [474, 25] width 7 height 12
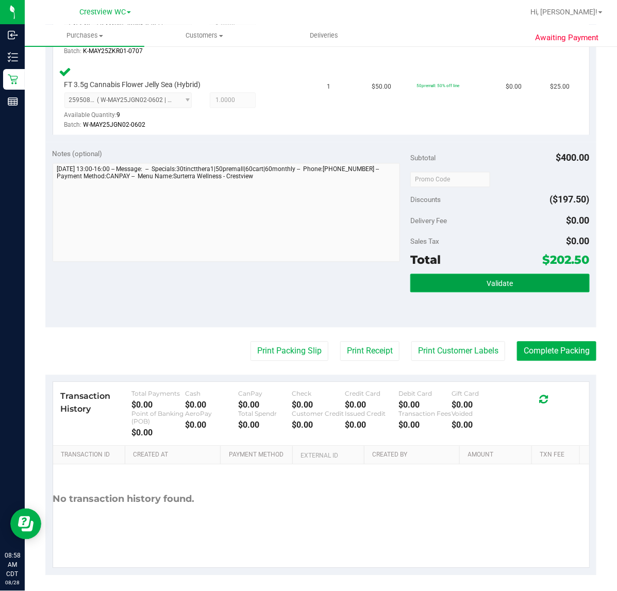
click at [506, 281] on button "Validate" at bounding box center [499, 283] width 179 height 19
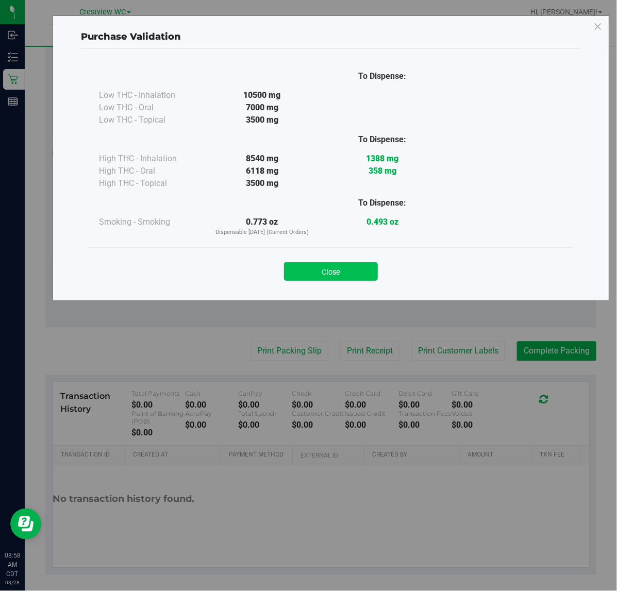
click at [346, 269] on button "Close" at bounding box center [331, 271] width 94 height 19
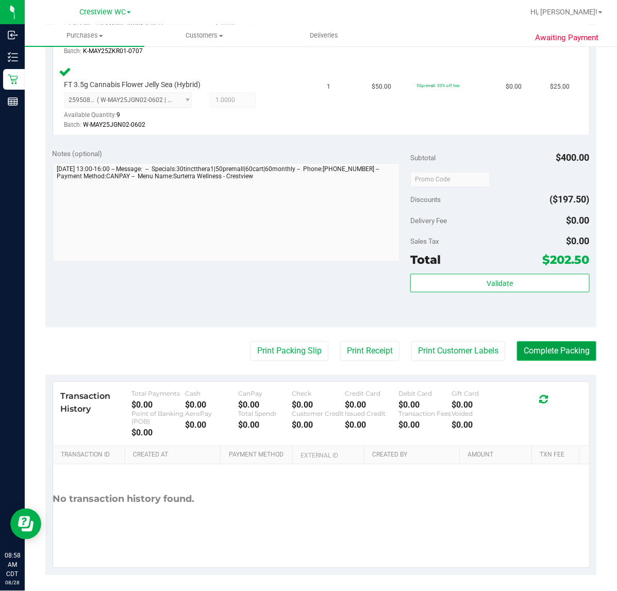
click at [545, 341] on button "Complete Packing" at bounding box center [556, 351] width 79 height 20
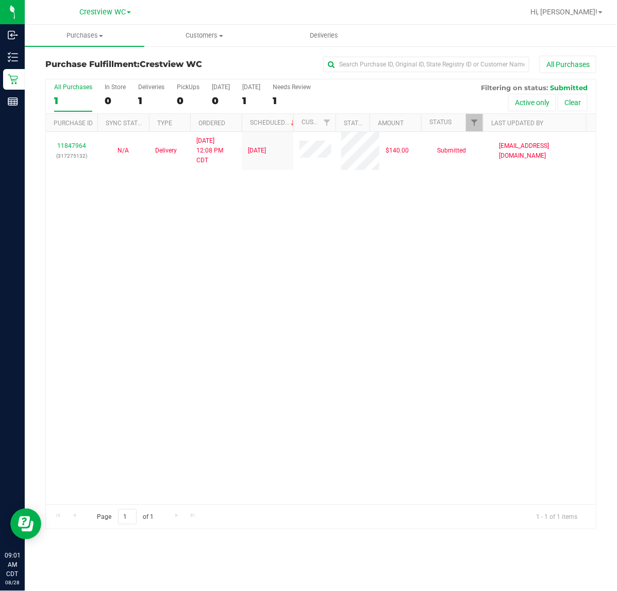
click at [235, 313] on div "11847964 (317275132) N/A Delivery 8/26/2025 12:08 PM CDT 8/29/2025 $140.00 Subm…" at bounding box center [321, 318] width 550 height 372
click at [210, 322] on div "11847964 (317275132) N/A Delivery 8/26/2025 12:08 PM CDT 8/29/2025 $140.00 Subm…" at bounding box center [321, 318] width 550 height 372
click at [217, 305] on div "11847964 (317275132) N/A Delivery 8/26/2025 12:08 PM CDT 8/29/2025 $140.00 Subm…" at bounding box center [321, 318] width 550 height 372
click at [268, 256] on div "11847964 (317275132) N/A Delivery 8/26/2025 12:08 PM CDT 8/29/2025 $140.00 Subm…" at bounding box center [321, 318] width 550 height 372
click at [148, 84] on div "Deliveries" at bounding box center [151, 86] width 26 height 7
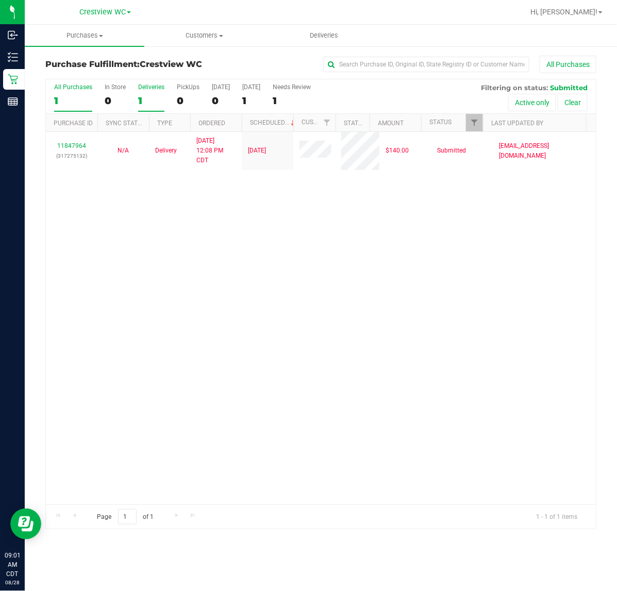
click at [0, 0] on input "Deliveries 1" at bounding box center [0, 0] width 0 height 0
click at [192, 85] on div "PickUps" at bounding box center [188, 86] width 23 height 7
click at [0, 0] on input "PickUps 0" at bounding box center [0, 0] width 0 height 0
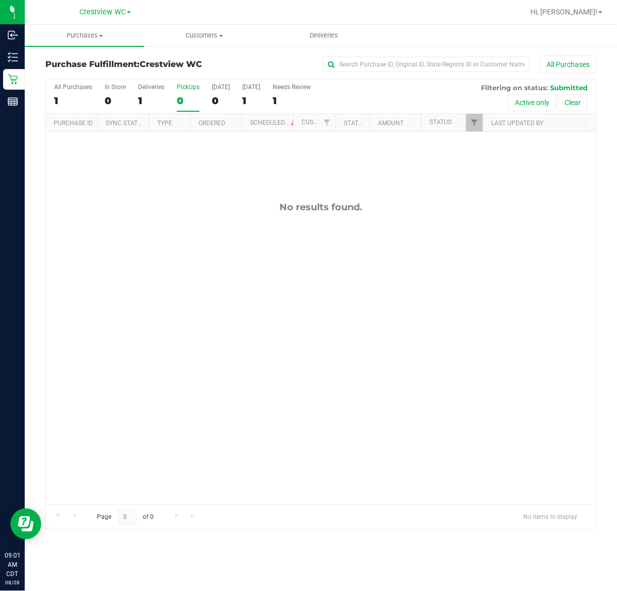
click at [191, 88] on div "PickUps" at bounding box center [188, 86] width 23 height 7
click at [0, 0] on input "PickUps 0" at bounding box center [0, 0] width 0 height 0
click at [475, 121] on span "Filter" at bounding box center [474, 122] width 8 height 8
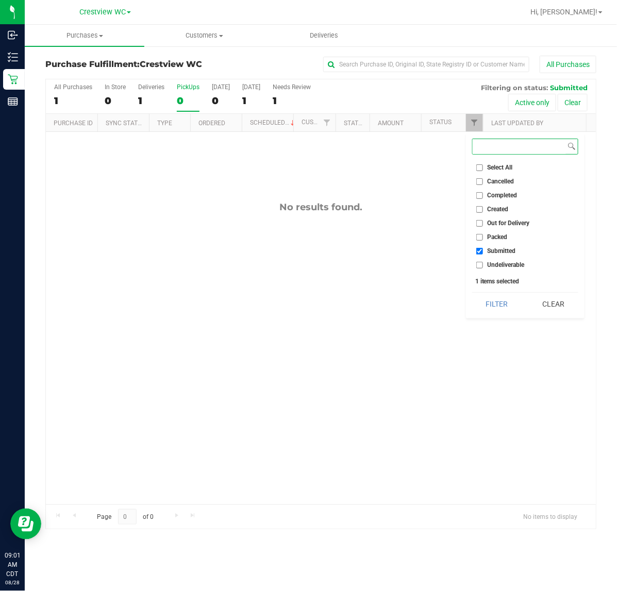
click at [472, 293] on button "Filter" at bounding box center [496, 304] width 49 height 23
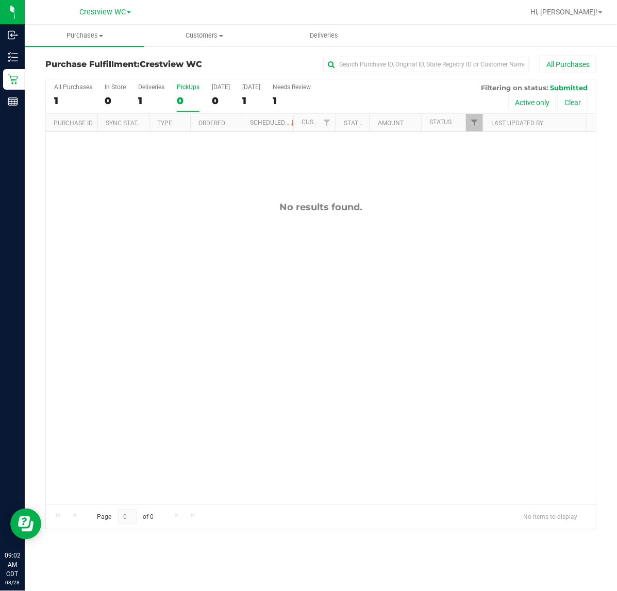
click at [214, 204] on div "No results found." at bounding box center [321, 206] width 550 height 11
click at [164, 187] on div "No results found." at bounding box center [321, 353] width 550 height 442
click at [171, 194] on div "No results found." at bounding box center [321, 353] width 550 height 442
click at [173, 194] on div "No results found." at bounding box center [321, 353] width 550 height 442
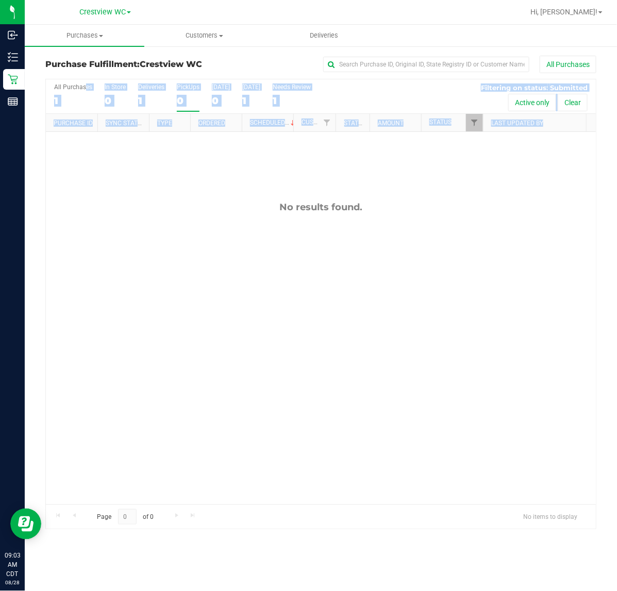
click at [152, 213] on div "No results found." at bounding box center [321, 206] width 550 height 11
click at [165, 229] on div "No results found." at bounding box center [321, 353] width 550 height 442
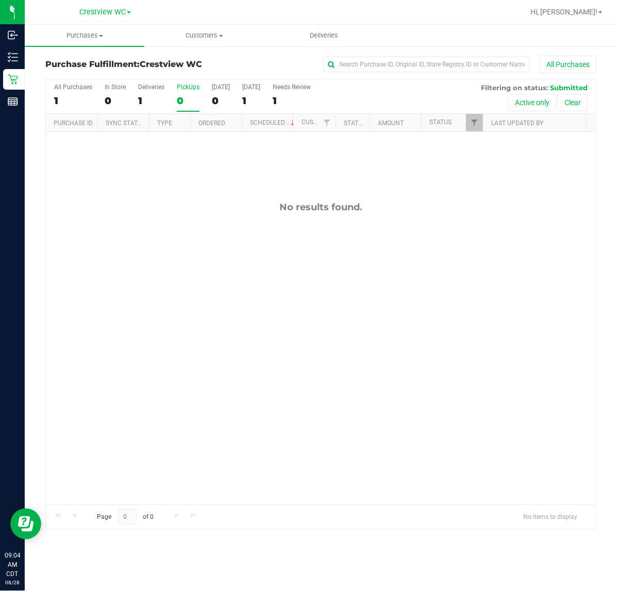
click at [165, 187] on div "No results found." at bounding box center [321, 353] width 550 height 442
click at [279, 314] on div "No results found." at bounding box center [321, 353] width 550 height 442
click at [217, 185] on div "11860771 (317704349) N/A Pickup 8/28/2025 9:04 AM CDT 8/28/2025 $11.00 Submitte…" at bounding box center [321, 318] width 550 height 372
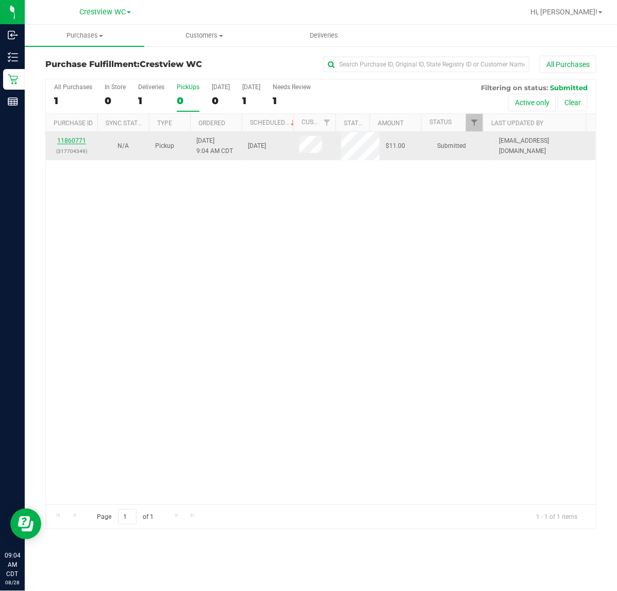
click at [75, 143] on link "11860771" at bounding box center [71, 140] width 29 height 7
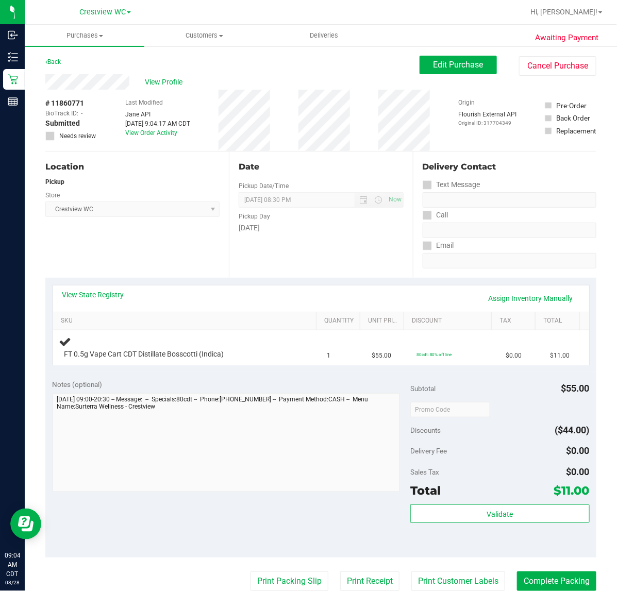
click at [171, 241] on div "Location Pickup Store Crestview WC Select Store Bonita Springs WC Boynton Beach…" at bounding box center [136, 214] width 183 height 126
click at [158, 244] on div "Location Pickup Store Crestview WC Select Store Bonita Springs WC Boynton Beach…" at bounding box center [136, 214] width 183 height 126
drag, startPoint x: 178, startPoint y: 243, endPoint x: 178, endPoint y: 236, distance: 7.2
click at [178, 243] on div "Location Pickup Store Crestview WC Select Store Bonita Springs WC Boynton Beach…" at bounding box center [136, 214] width 183 height 126
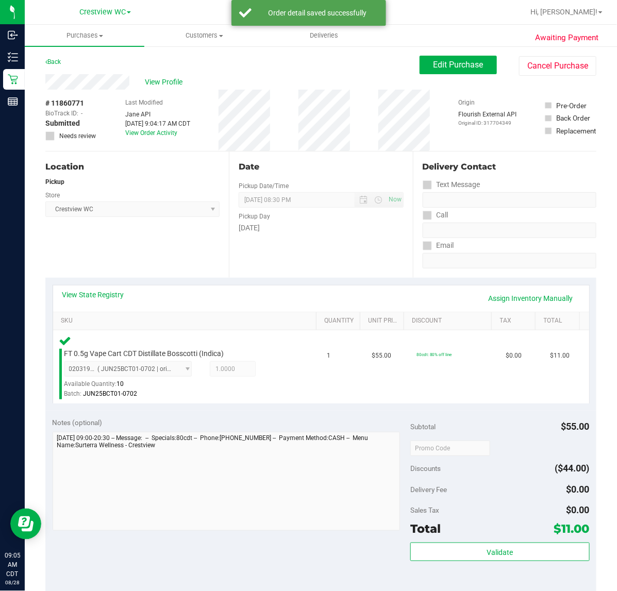
click at [160, 237] on div "Location Pickup Store Crestview WC Select Store Bonita Springs WC Boynton Beach…" at bounding box center [136, 214] width 183 height 126
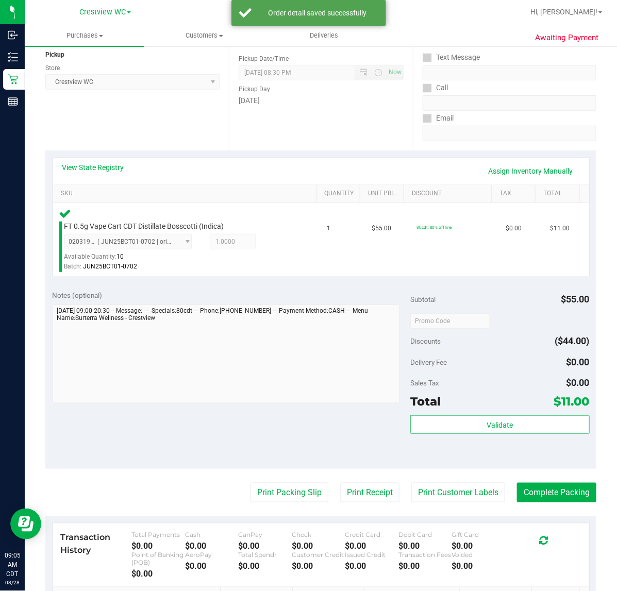
scroll to position [129, 0]
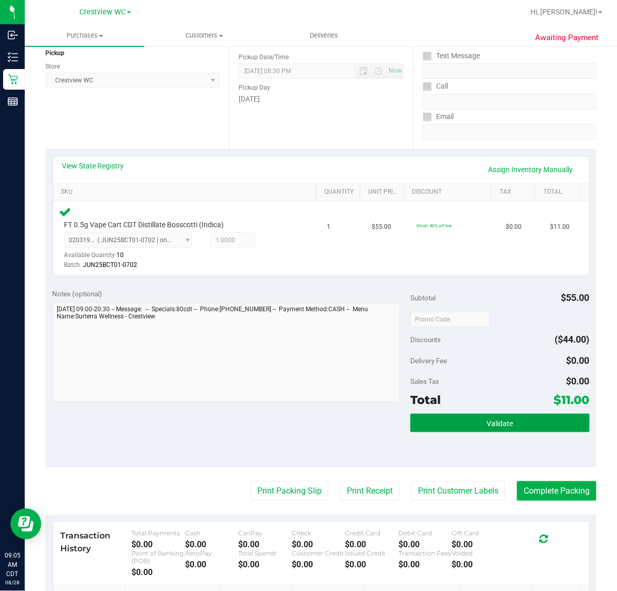
click at [480, 429] on button "Validate" at bounding box center [499, 423] width 179 height 19
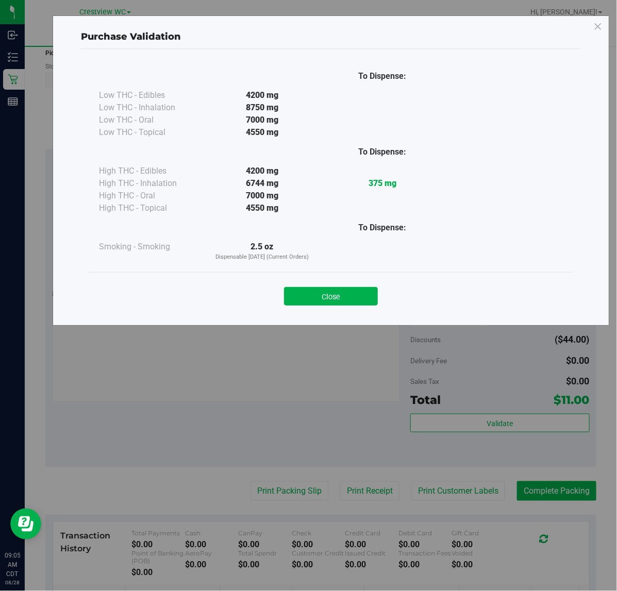
click at [329, 299] on button "Close" at bounding box center [331, 296] width 94 height 19
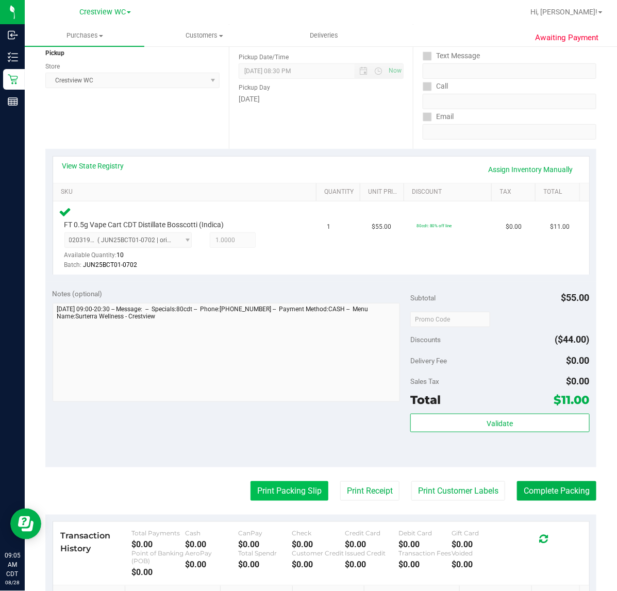
click at [289, 491] on button "Print Packing Slip" at bounding box center [289, 491] width 78 height 20
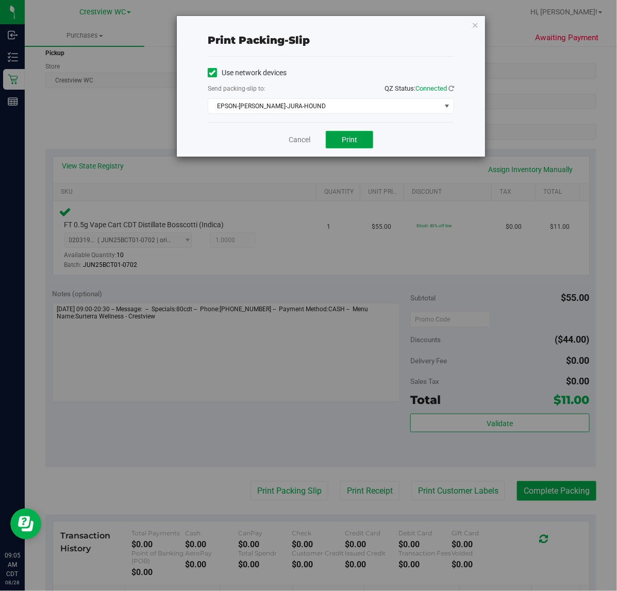
click at [356, 138] on span "Print" at bounding box center [348, 139] width 15 height 8
click at [475, 24] on icon "button" at bounding box center [474, 25] width 7 height 12
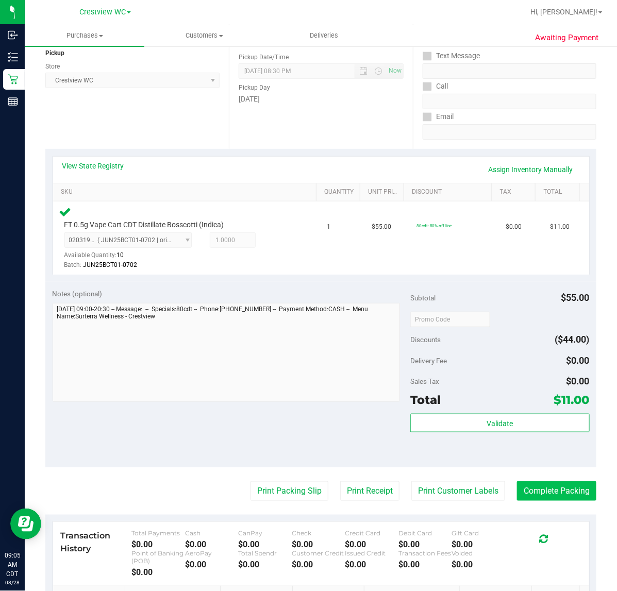
click at [543, 491] on button "Complete Packing" at bounding box center [556, 491] width 79 height 20
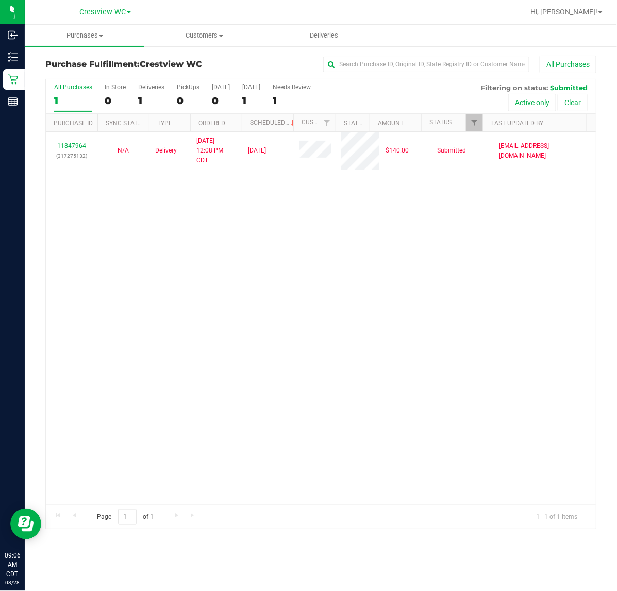
click at [194, 304] on div "11847964 (317275132) N/A Delivery 8/26/2025 12:08 PM CDT 8/29/2025 $140.00 Subm…" at bounding box center [321, 318] width 550 height 372
click at [271, 289] on div "11847964 (317275132) N/A Delivery 8/26/2025 12:08 PM CDT 8/29/2025 $140.00 Subm…" at bounding box center [321, 318] width 550 height 372
click at [314, 239] on div "11847964 (317275132) N/A Delivery 8/26/2025 12:08 PM CDT 8/29/2025 $140.00 Subm…" at bounding box center [321, 318] width 550 height 372
click at [225, 264] on div "11847964 (317275132) N/A Delivery 8/26/2025 12:08 PM CDT 8/29/2025 $140.00 Subm…" at bounding box center [321, 318] width 550 height 372
click at [420, 287] on div "11847964 (317275132) N/A Delivery 8/26/2025 12:08 PM CDT 8/29/2025 $140.00 Subm…" at bounding box center [321, 318] width 550 height 372
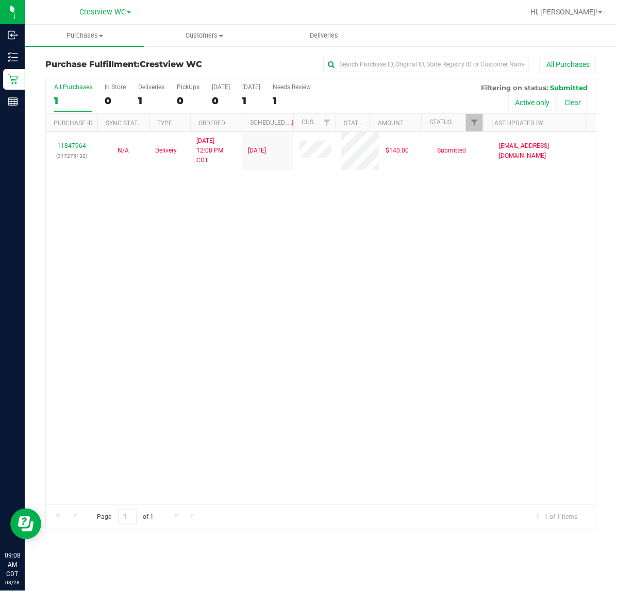
click at [278, 237] on div "11847964 (317275132) N/A Delivery 8/26/2025 12:08 PM CDT 8/29/2025 $140.00 Subm…" at bounding box center [321, 318] width 550 height 372
click at [130, 238] on div "11847964 (317275132) N/A Delivery 8/26/2025 12:08 PM CDT 8/29/2025 $140.00 Subm…" at bounding box center [321, 318] width 550 height 372
click at [181, 243] on div "11847964 (317275132) N/A Delivery 8/26/2025 12:08 PM CDT 8/29/2025 $140.00 Subm…" at bounding box center [321, 318] width 550 height 372
click at [361, 237] on div "11847964 (317275132) N/A Delivery 8/26/2025 12:08 PM CDT 8/29/2025 $140.00 Subm…" at bounding box center [321, 318] width 550 height 372
click at [314, 272] on div "11847964 (317275132) N/A Delivery 8/26/2025 12:08 PM CDT 8/29/2025 $140.00 Subm…" at bounding box center [321, 318] width 550 height 372
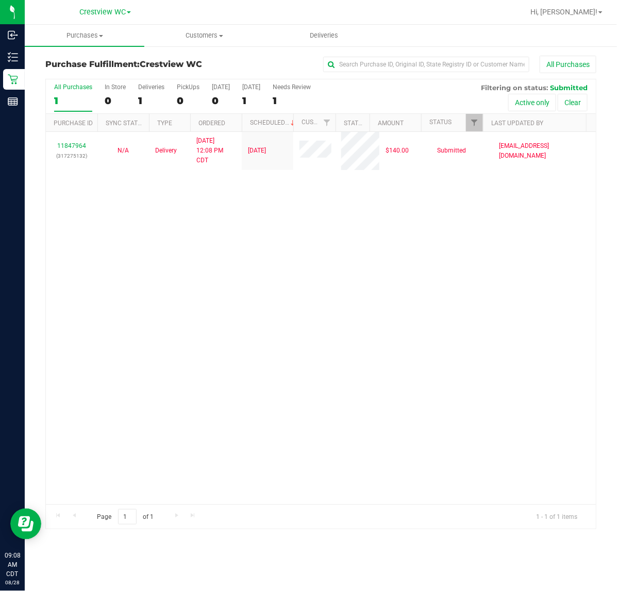
click at [210, 360] on div "11847964 (317275132) N/A Delivery 8/26/2025 12:08 PM CDT 8/29/2025 $140.00 Subm…" at bounding box center [321, 318] width 550 height 372
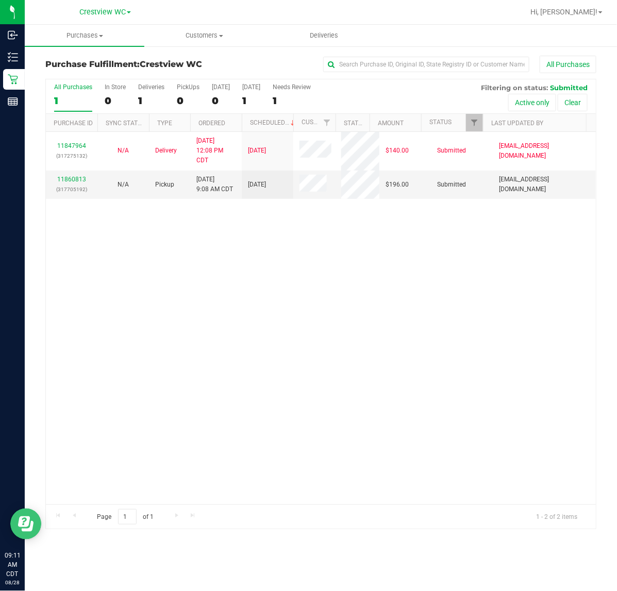
click at [161, 276] on div "11847964 (317275132) N/A Delivery 8/26/2025 12:08 PM CDT 8/29/2025 $140.00 Subm…" at bounding box center [321, 318] width 550 height 372
click at [241, 251] on div "11847964 (317275132) N/A Delivery 8/26/2025 12:08 PM CDT 8/29/2025 $140.00 Subm…" at bounding box center [321, 318] width 550 height 372
click at [365, 310] on div "11847964 (317275132) N/A Delivery 8/26/2025 12:08 PM CDT 8/29/2025 $140.00 Subm…" at bounding box center [321, 318] width 550 height 372
click at [81, 181] on link "11860813" at bounding box center [71, 179] width 29 height 7
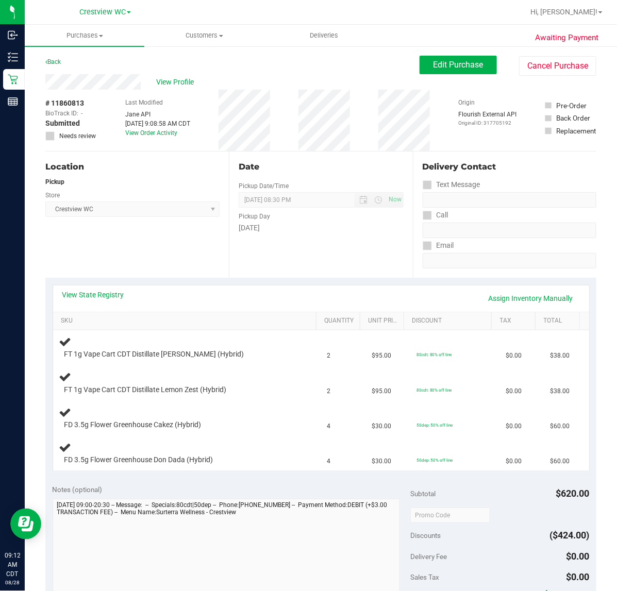
click at [168, 251] on div "Location Pickup Store Crestview WC Select Store Bonita Springs WC Boynton Beach…" at bounding box center [136, 214] width 183 height 126
click at [141, 245] on div "Location Pickup Store Crestview WC Select Store Bonita Springs WC Boynton Beach…" at bounding box center [136, 214] width 183 height 126
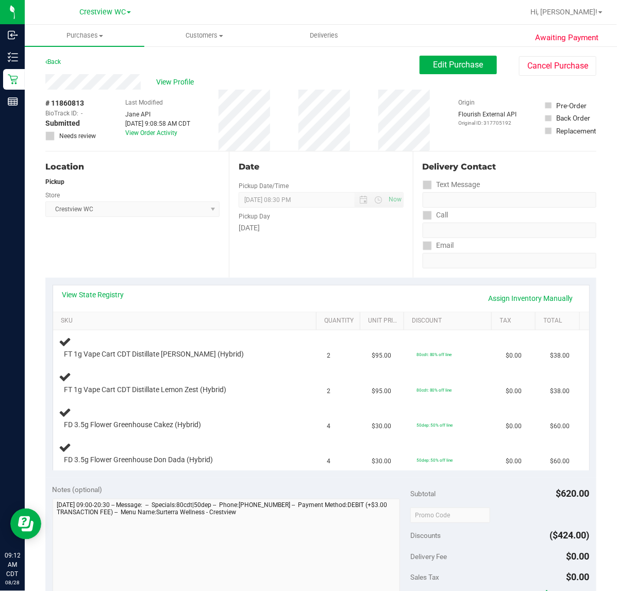
click at [168, 247] on div "Location Pickup Store Crestview WC Select Store Bonita Springs WC Boynton Beach…" at bounding box center [136, 214] width 183 height 126
click at [125, 254] on div "Location Pickup Store Crestview WC Select Store Bonita Springs WC Boynton Beach…" at bounding box center [136, 214] width 183 height 126
click at [105, 294] on link "View State Registry" at bounding box center [93, 294] width 62 height 10
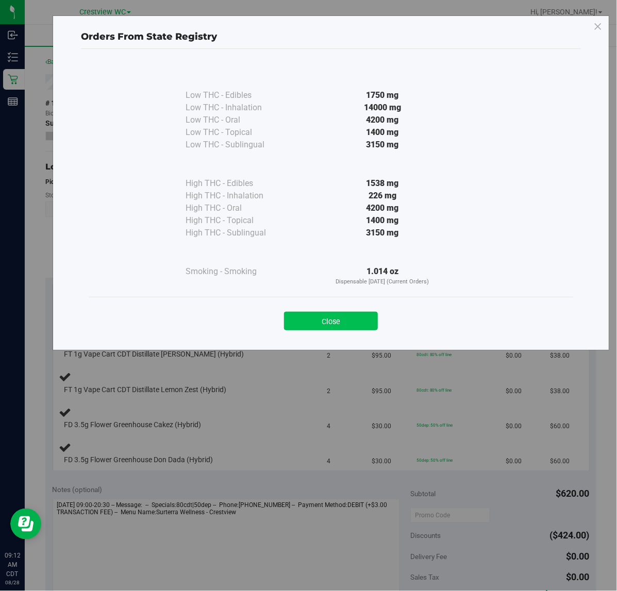
click at [330, 323] on button "Close" at bounding box center [331, 321] width 94 height 19
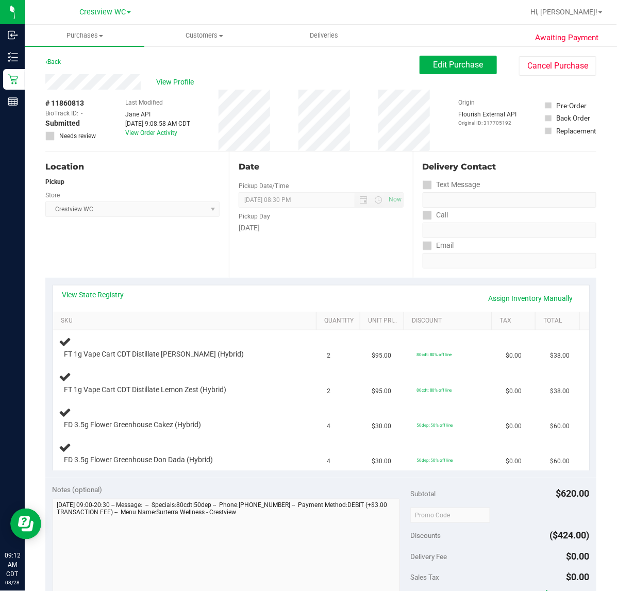
click at [153, 256] on div "Location Pickup Store Crestview WC Select Store Bonita Springs WC Boynton Beach…" at bounding box center [136, 214] width 183 height 126
click at [178, 236] on div "Location Pickup Store Crestview WC Select Store Bonita Springs WC Boynton Beach…" at bounding box center [136, 214] width 183 height 126
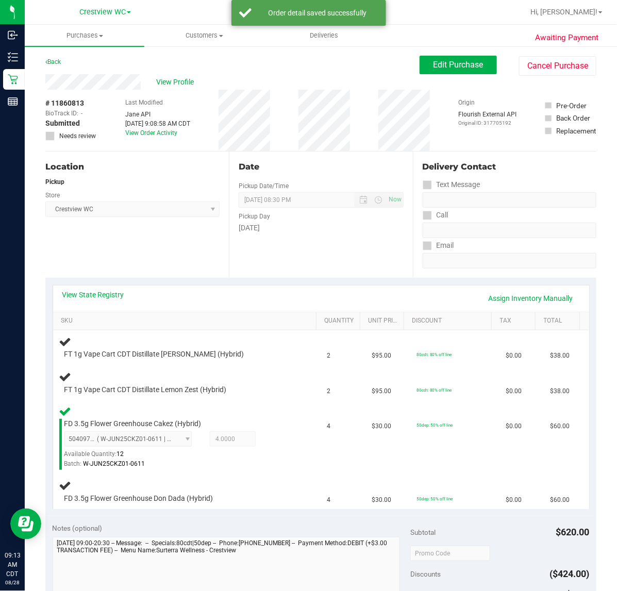
click at [153, 239] on div "Location Pickup Store Crestview WC Select Store Bonita Springs WC Boynton Beach…" at bounding box center [136, 214] width 183 height 126
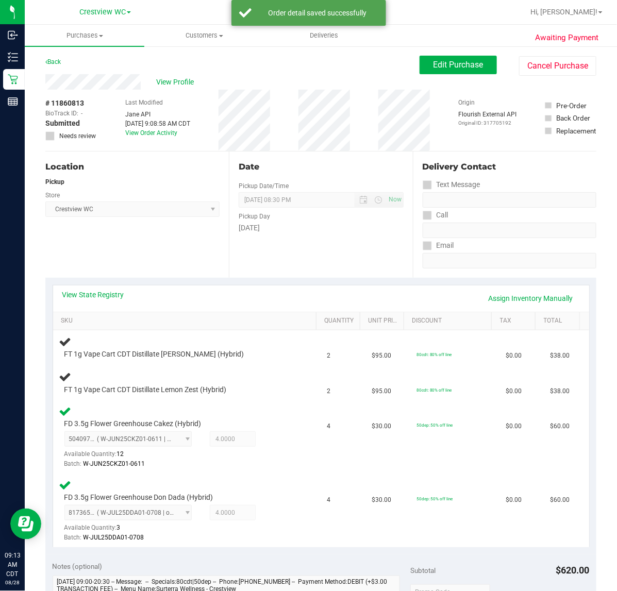
click at [170, 236] on div "Location Pickup Store Crestview WC Select Store Bonita Springs WC Boynton Beach…" at bounding box center [136, 214] width 183 height 126
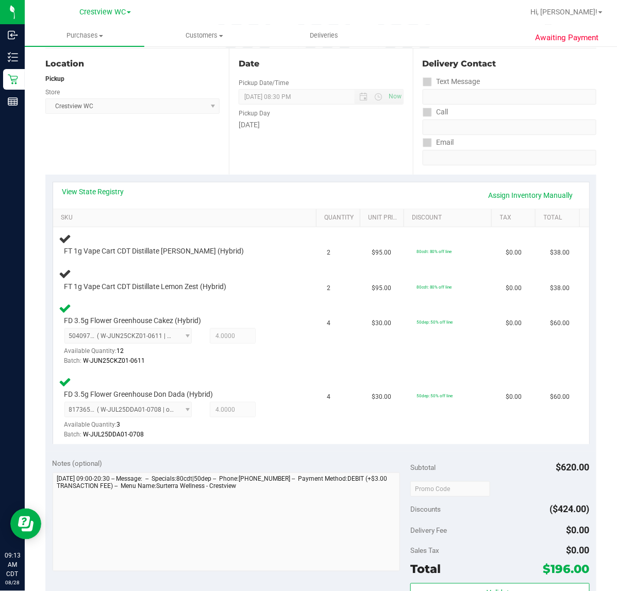
scroll to position [102, 0]
click at [176, 148] on div "Location Pickup Store Crestview WC Select Store Bonita Springs WC Boynton Beach…" at bounding box center [136, 112] width 183 height 126
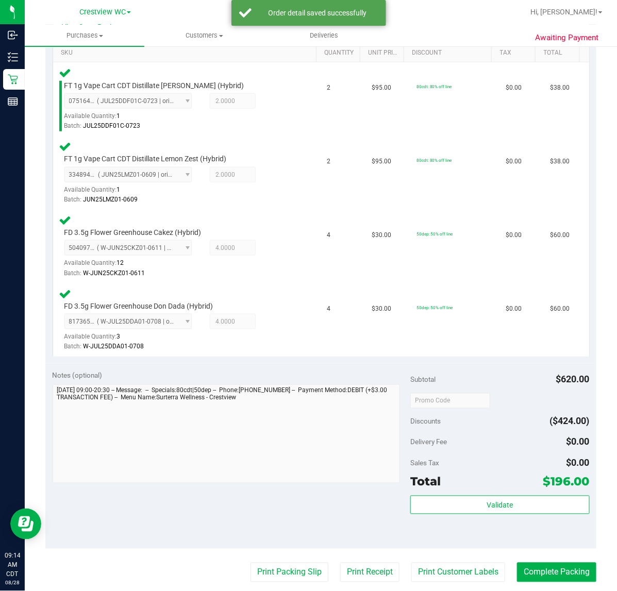
scroll to position [300, 0]
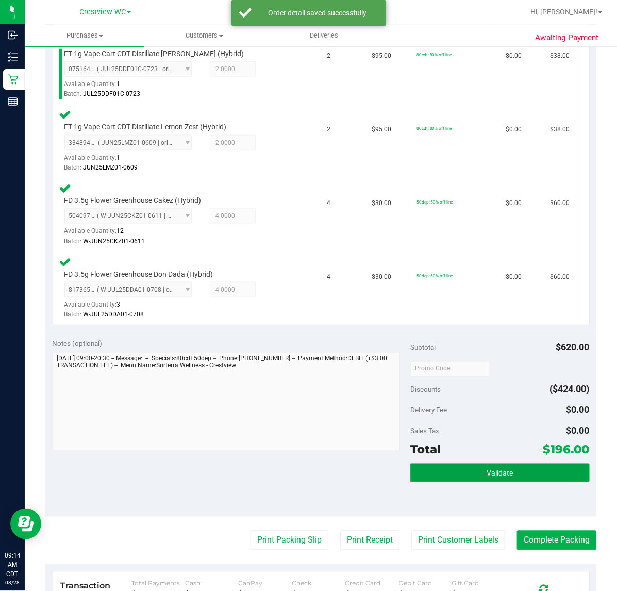
click at [495, 469] on span "Validate" at bounding box center [499, 473] width 26 height 8
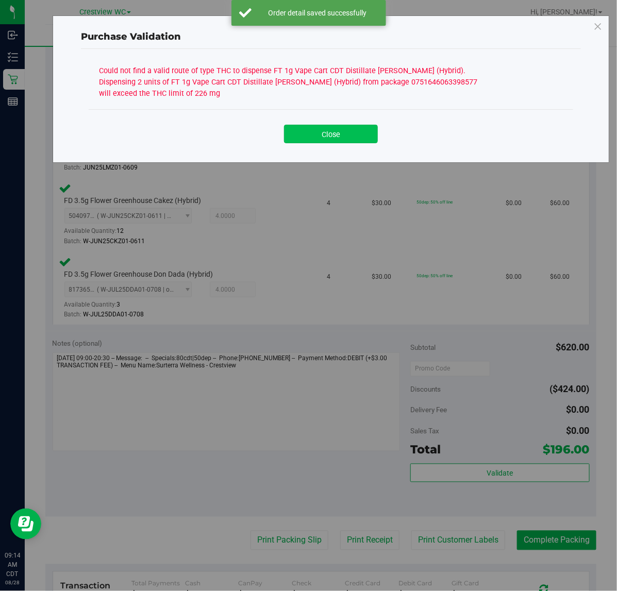
click at [346, 132] on button "Close" at bounding box center [331, 134] width 94 height 19
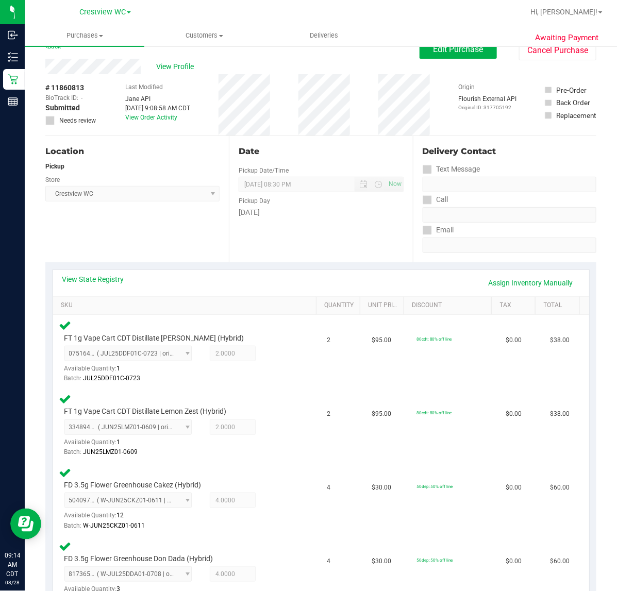
scroll to position [0, 0]
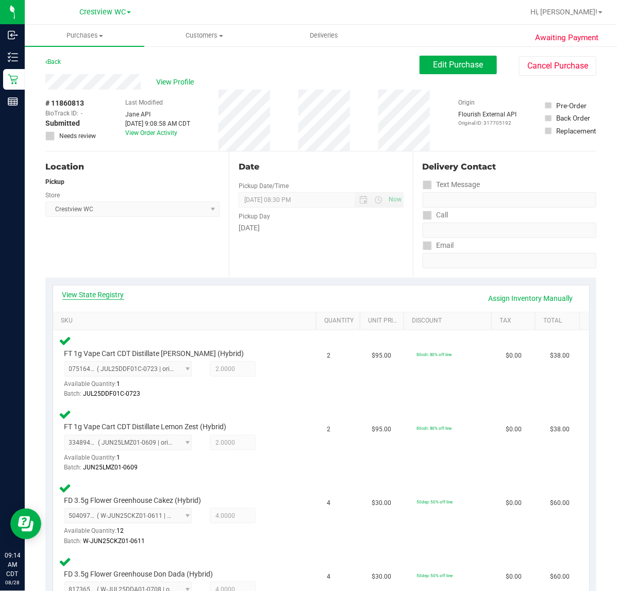
click at [107, 292] on link "View State Registry" at bounding box center [93, 294] width 62 height 10
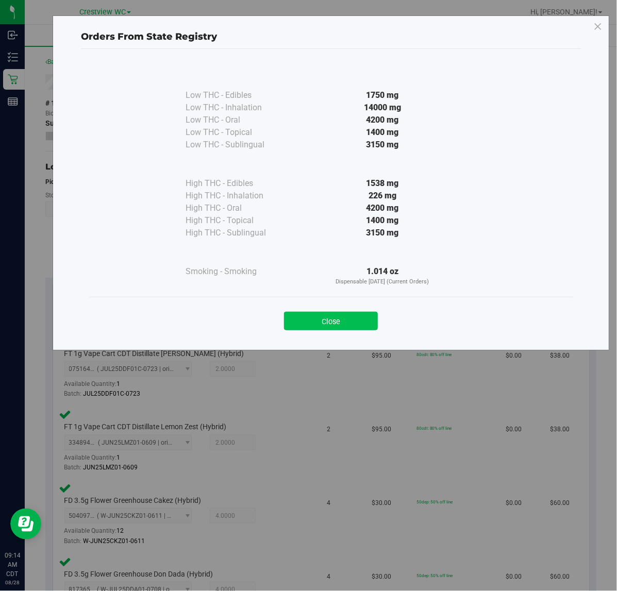
click at [351, 323] on button "Close" at bounding box center [331, 321] width 94 height 19
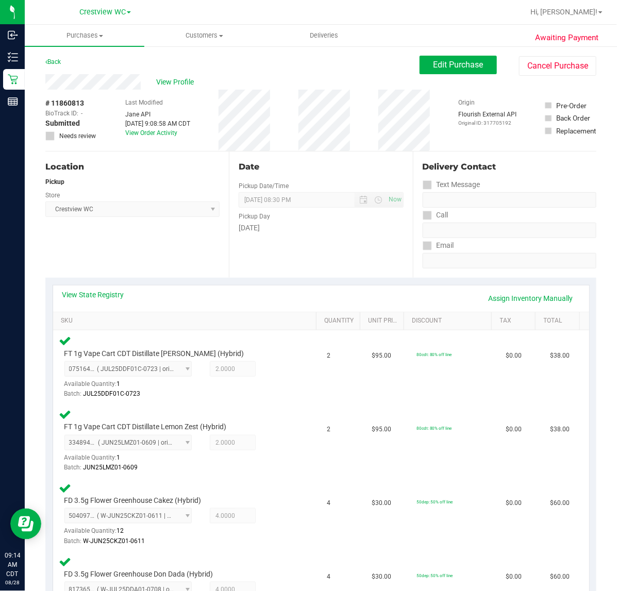
click at [168, 240] on div "Location Pickup Store Crestview WC Select Store Bonita Springs WC Boynton Beach…" at bounding box center [136, 214] width 183 height 126
click at [451, 66] on span "Edit Purchase" at bounding box center [458, 65] width 50 height 10
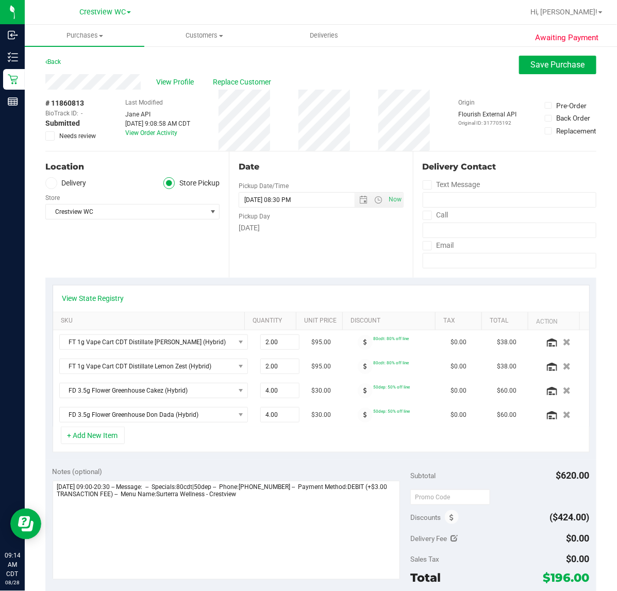
click at [179, 239] on div "Location Delivery Store Pickup Store Crestview WC Select Store Bonita Springs W…" at bounding box center [136, 214] width 183 height 126
click at [562, 343] on icon "button" at bounding box center [566, 342] width 9 height 8
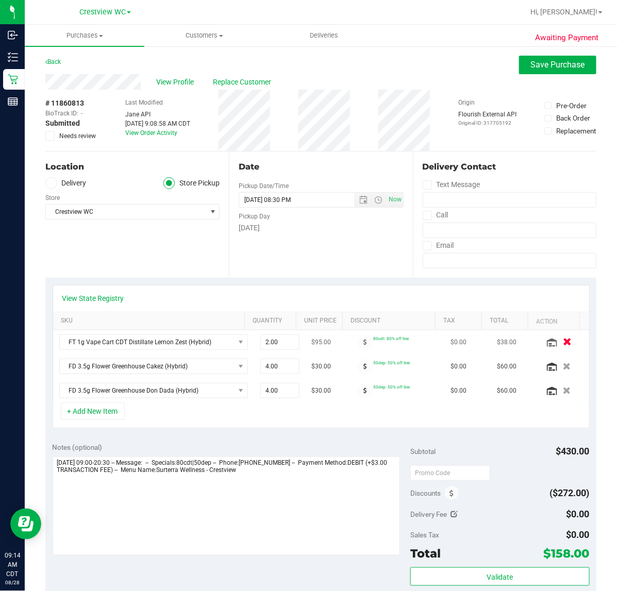
click at [562, 345] on icon "button" at bounding box center [566, 342] width 9 height 8
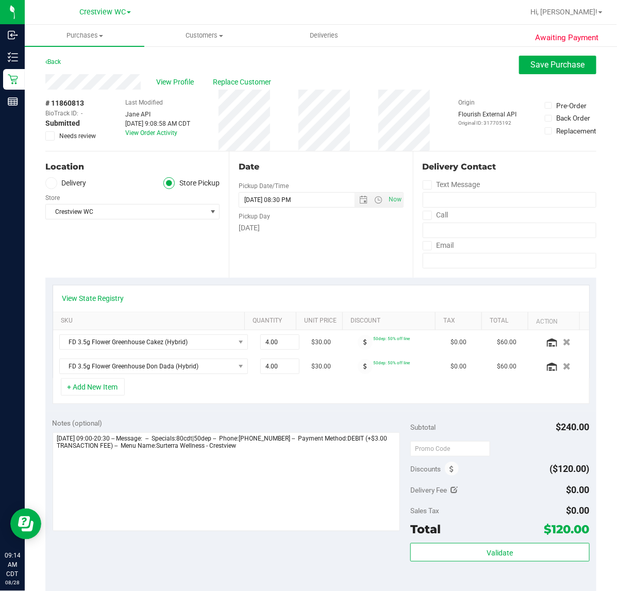
click at [148, 246] on div "Location Delivery Store Pickup Store Crestview WC Select Store Bonita Springs W…" at bounding box center [136, 214] width 183 height 126
click at [556, 61] on span "Save Purchase" at bounding box center [558, 65] width 54 height 10
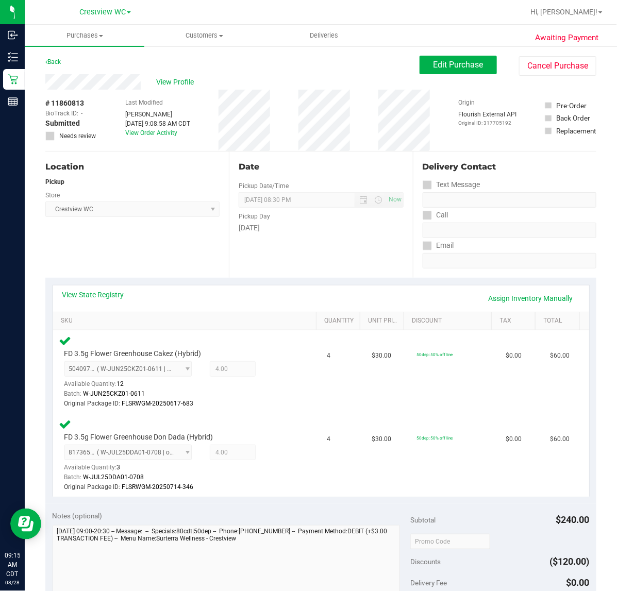
click at [178, 250] on div "Location Pickup Store Crestview WC Select Store Bonita Springs WC Boynton Beach…" at bounding box center [136, 214] width 183 height 126
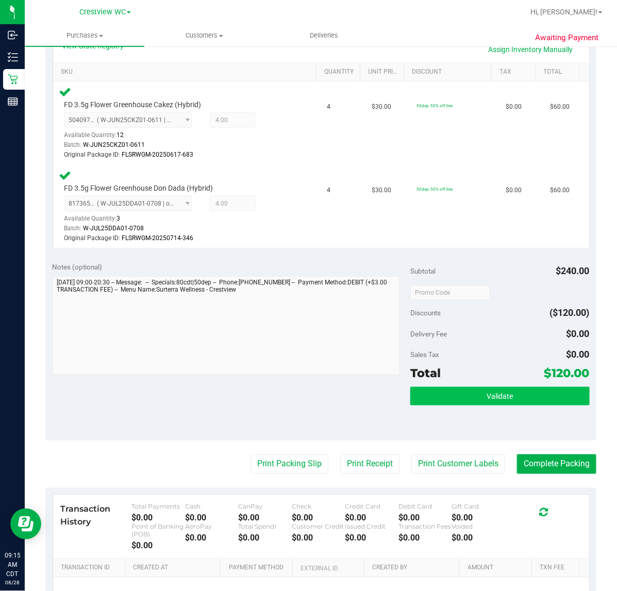
scroll to position [258, 0]
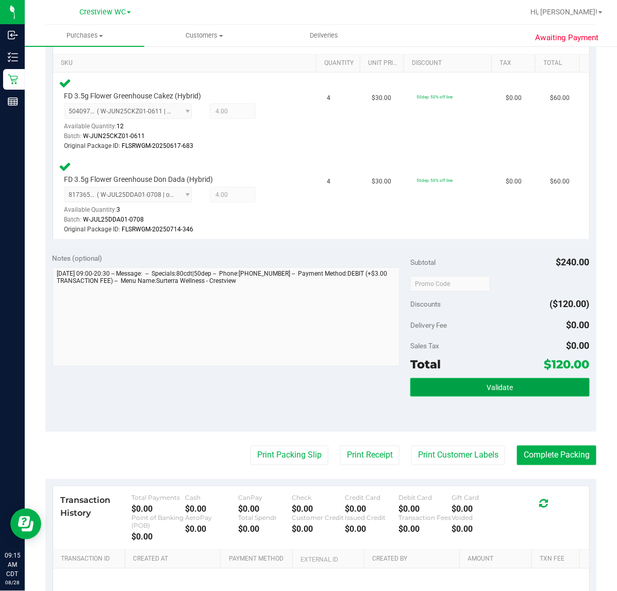
click at [500, 385] on span "Validate" at bounding box center [499, 388] width 26 height 8
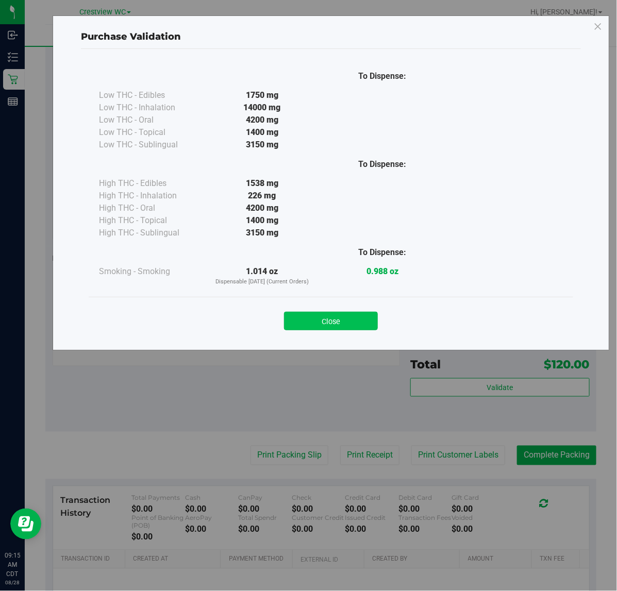
click at [331, 320] on button "Close" at bounding box center [331, 321] width 94 height 19
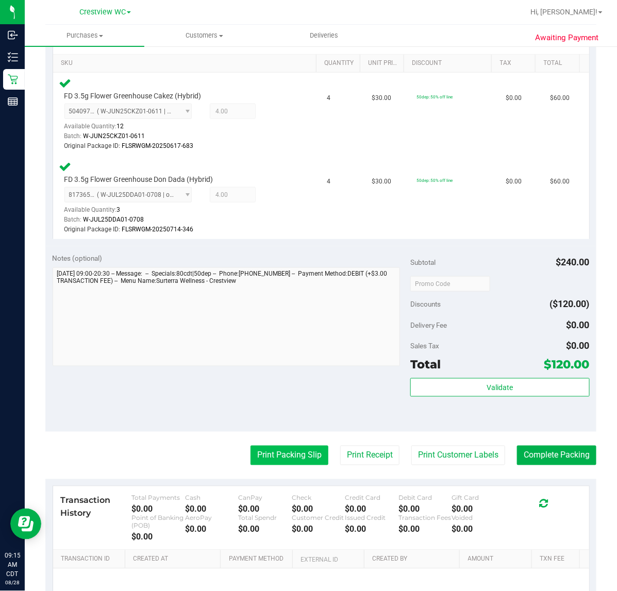
click at [305, 454] on button "Print Packing Slip" at bounding box center [289, 456] width 78 height 20
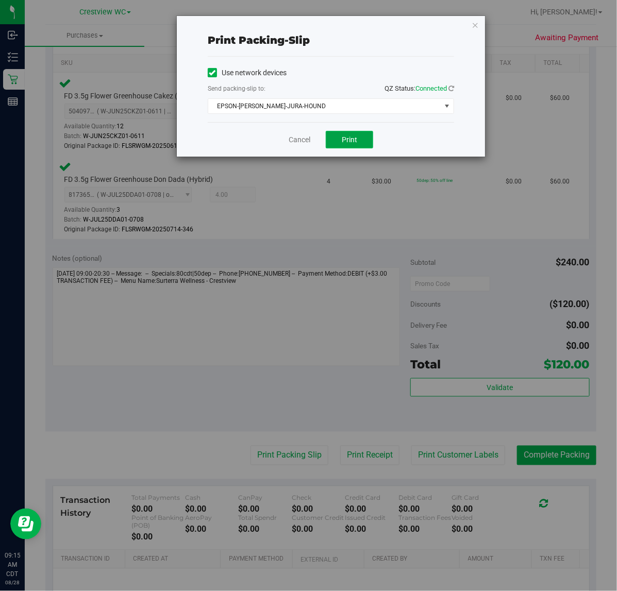
click at [355, 146] on button "Print" at bounding box center [349, 140] width 47 height 18
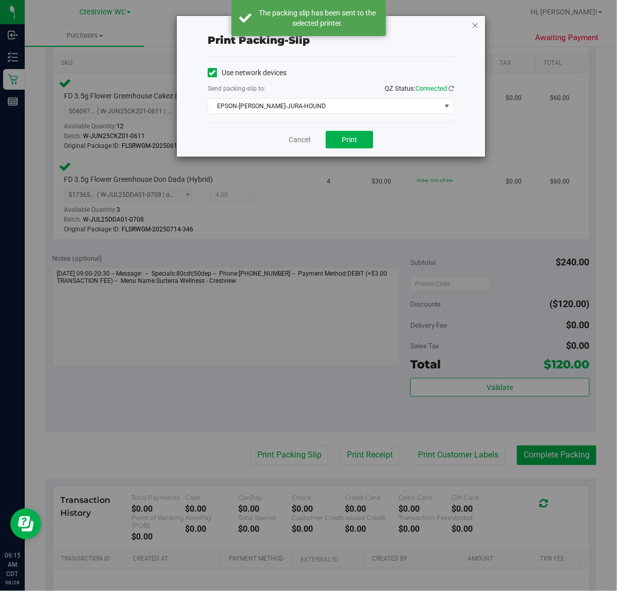
click at [476, 26] on icon "button" at bounding box center [474, 25] width 7 height 12
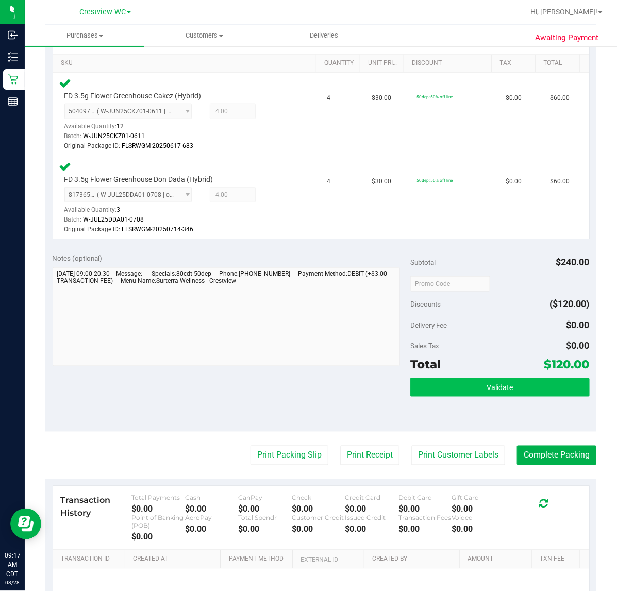
click at [493, 390] on span "Validate" at bounding box center [499, 388] width 26 height 8
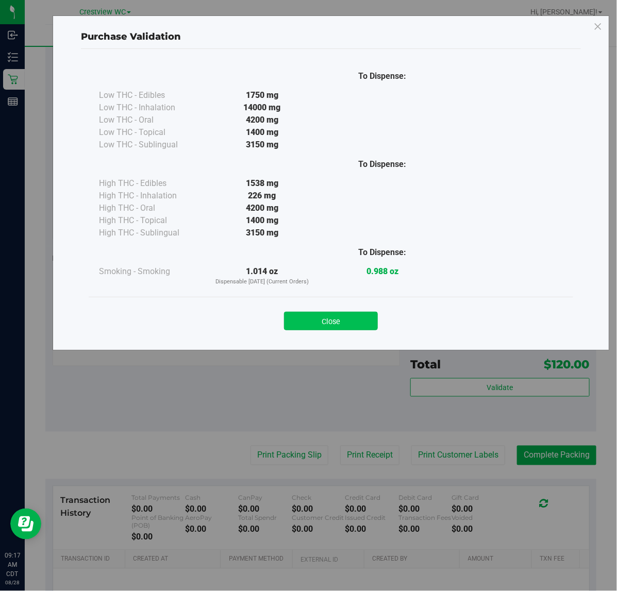
click at [337, 322] on button "Close" at bounding box center [331, 321] width 94 height 19
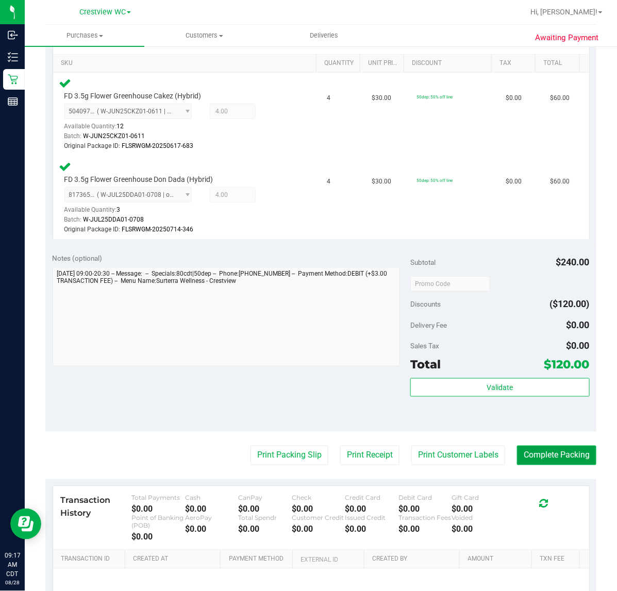
click at [537, 452] on button "Complete Packing" at bounding box center [556, 456] width 79 height 20
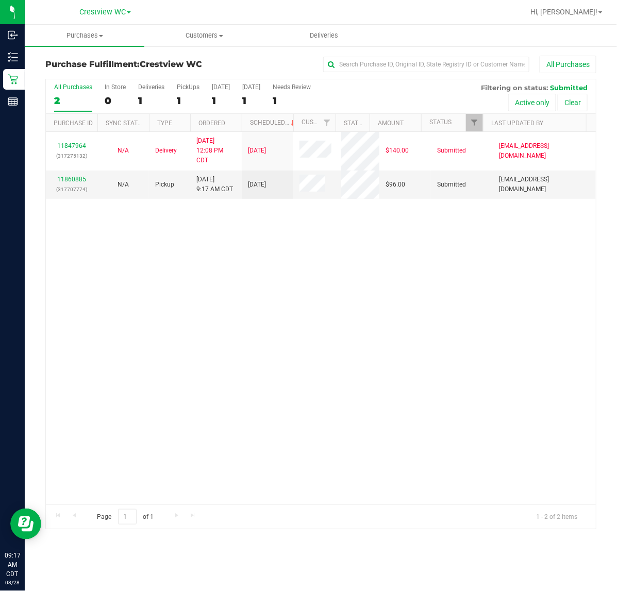
click at [289, 314] on div "11847964 (317275132) N/A Delivery 8/26/2025 12:08 PM CDT 8/29/2025 $140.00 Subm…" at bounding box center [321, 318] width 550 height 372
click at [277, 302] on div "11847964 (317275132) N/A Delivery 8/26/2025 12:08 PM CDT 8/29/2025 $140.00 Subm…" at bounding box center [321, 318] width 550 height 372
click at [358, 307] on div "11847964 (317275132) N/A Delivery 8/26/2025 12:08 PM CDT 8/29/2025 $140.00 Subm…" at bounding box center [321, 318] width 550 height 372
click at [81, 178] on link "11860885" at bounding box center [71, 179] width 29 height 7
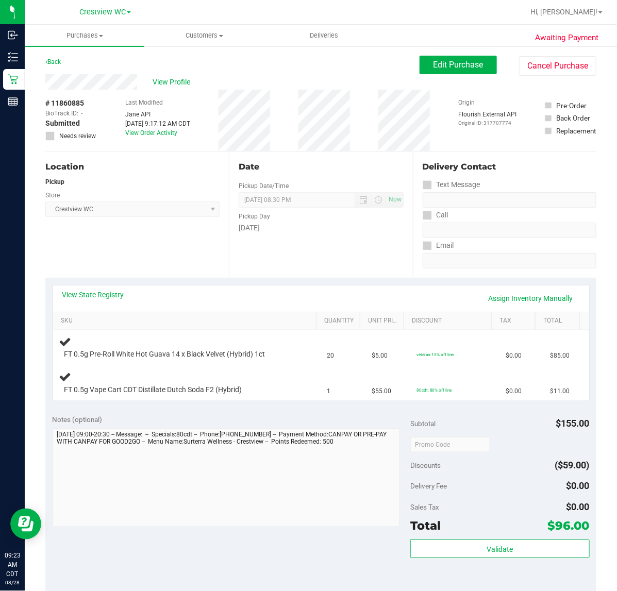
click at [156, 242] on div "Location Pickup Store Crestview WC Select Store Bonita Springs WC Boynton Beach…" at bounding box center [136, 214] width 183 height 126
click at [99, 296] on link "View State Registry" at bounding box center [93, 294] width 62 height 10
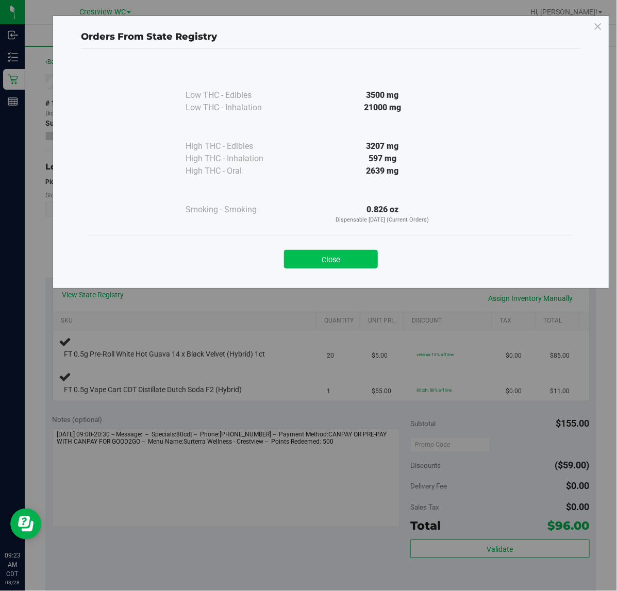
click at [329, 265] on button "Close" at bounding box center [331, 259] width 94 height 19
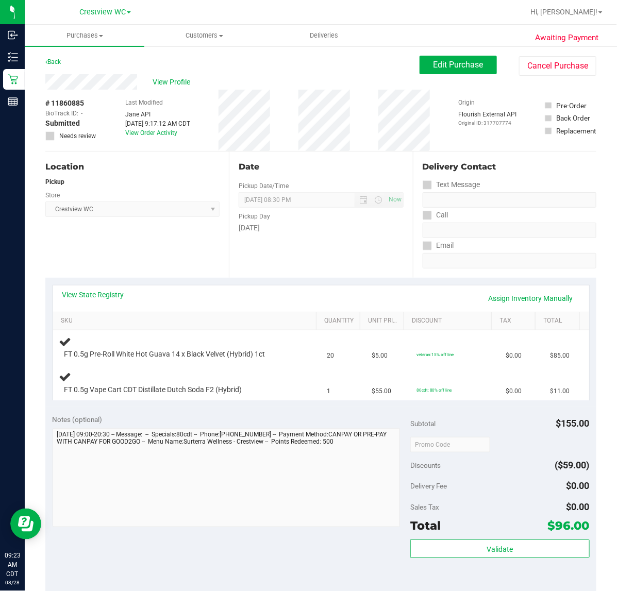
click at [170, 251] on div "Location Pickup Store Crestview WC Select Store Bonita Springs WC Boynton Beach…" at bounding box center [136, 214] width 183 height 126
click at [184, 243] on div "Location Pickup Store Crestview WC Select Store Bonita Springs WC Boynton Beach…" at bounding box center [136, 214] width 183 height 126
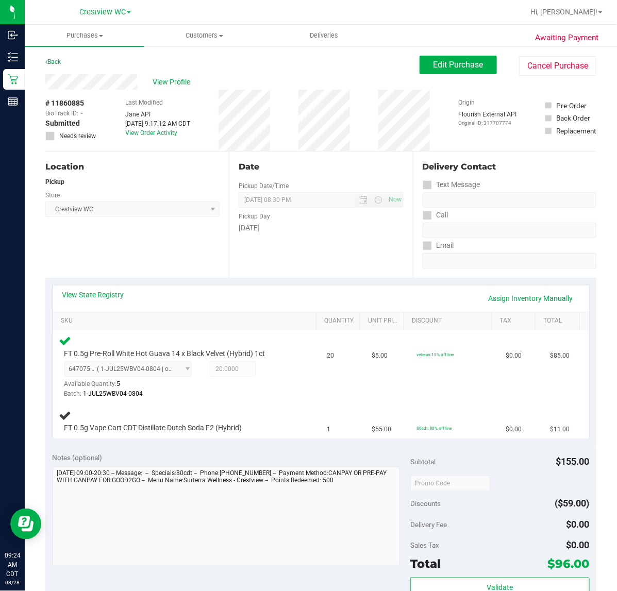
click at [155, 267] on div "Location Pickup Store Crestview WC Select Store Bonita Springs WC Boynton Beach…" at bounding box center [136, 214] width 183 height 126
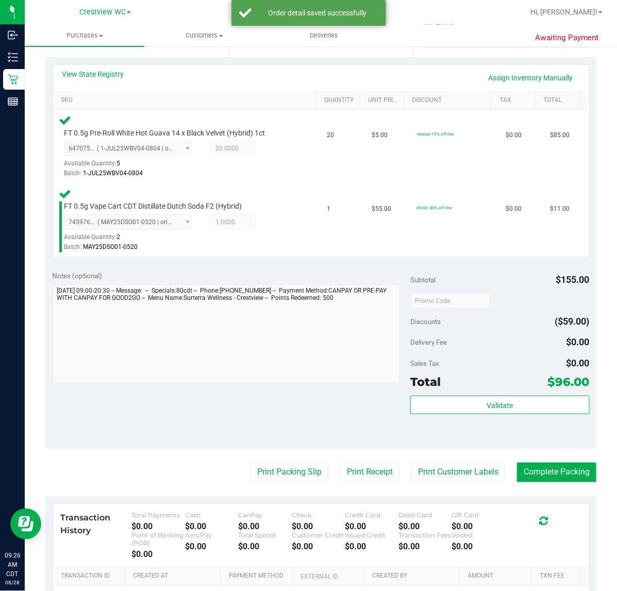
scroll to position [228, 0]
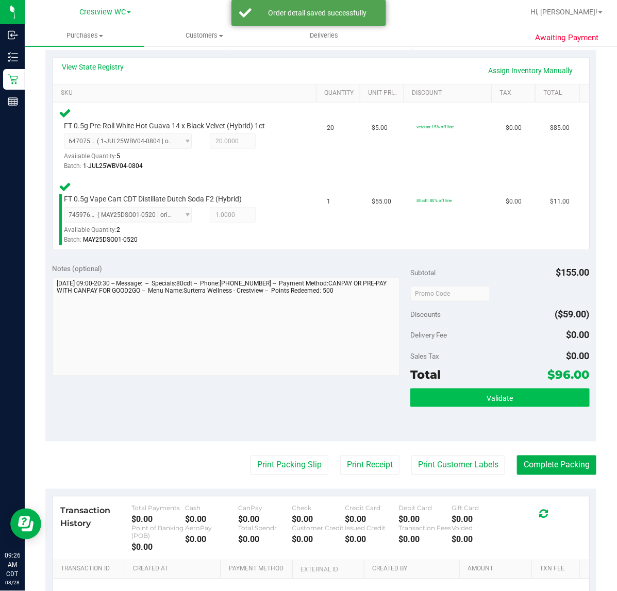
click at [492, 397] on span "Validate" at bounding box center [499, 398] width 26 height 8
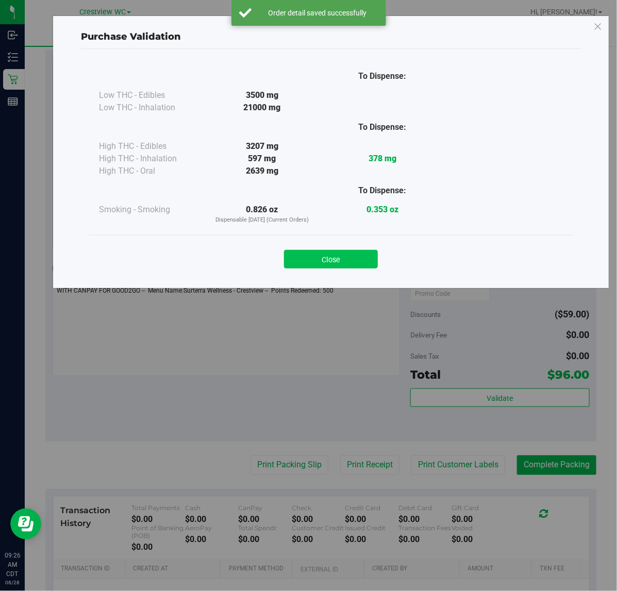
click at [335, 263] on button "Close" at bounding box center [331, 259] width 94 height 19
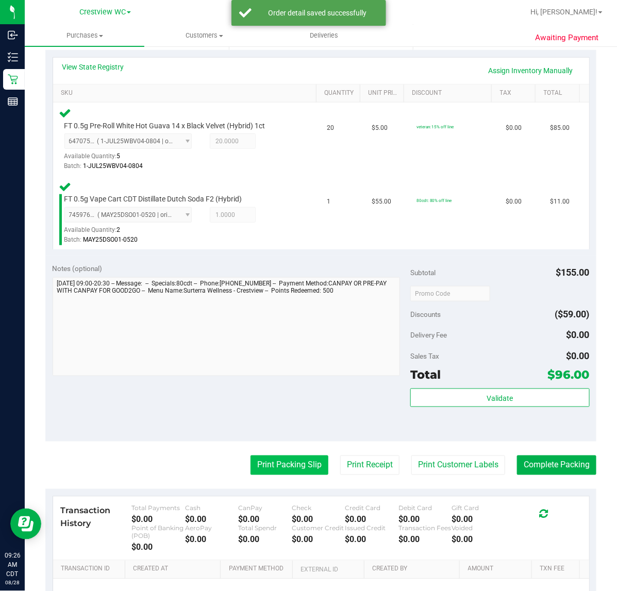
click at [287, 464] on button "Print Packing Slip" at bounding box center [289, 465] width 78 height 20
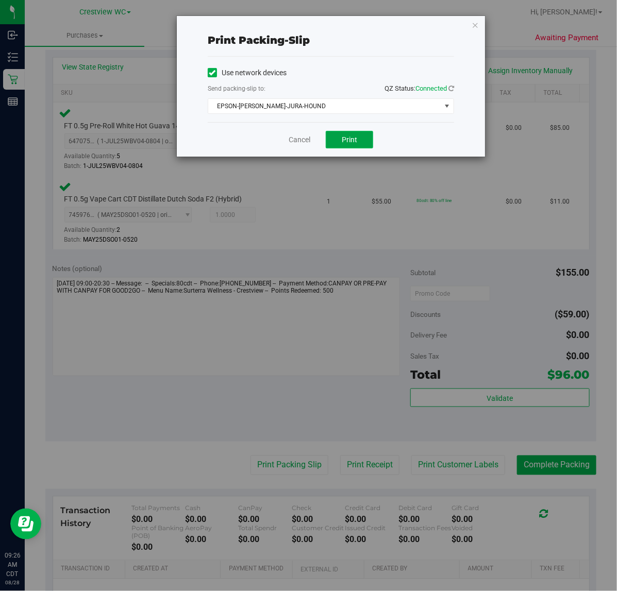
click at [351, 144] on span "Print" at bounding box center [348, 139] width 15 height 8
click at [474, 24] on icon "button" at bounding box center [474, 25] width 7 height 12
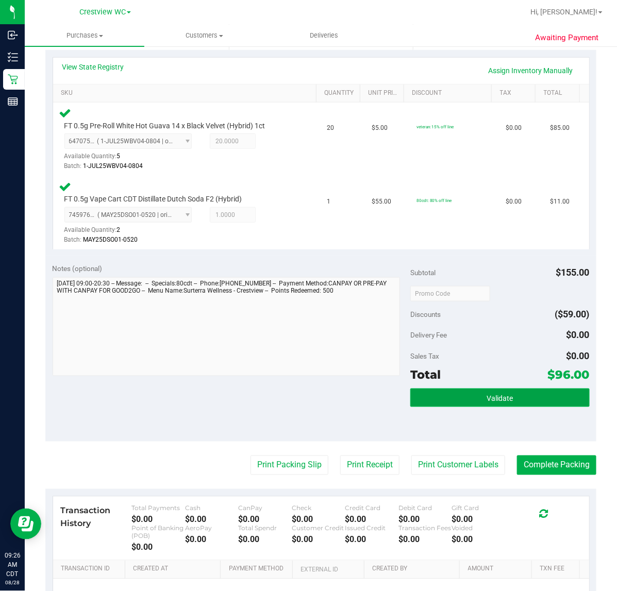
click at [501, 389] on button "Validate" at bounding box center [499, 397] width 179 height 19
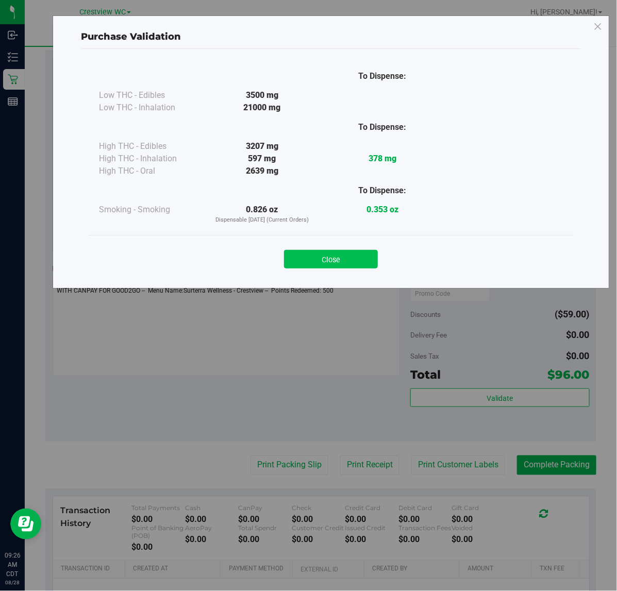
click at [331, 254] on button "Close" at bounding box center [331, 259] width 94 height 19
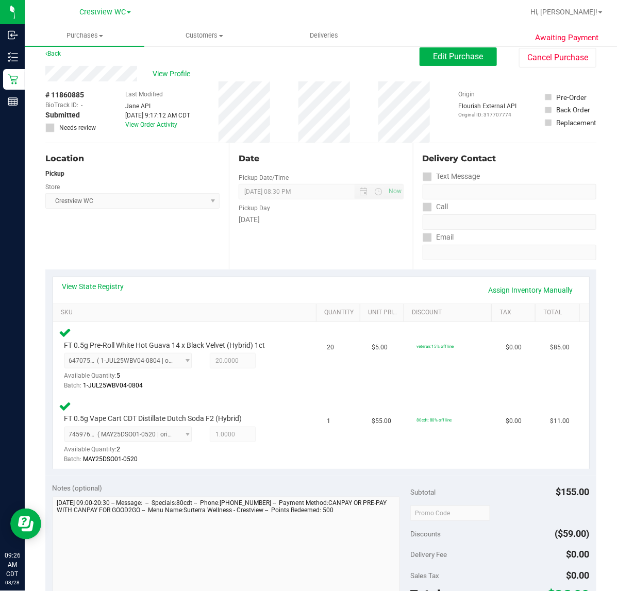
scroll to position [0, 0]
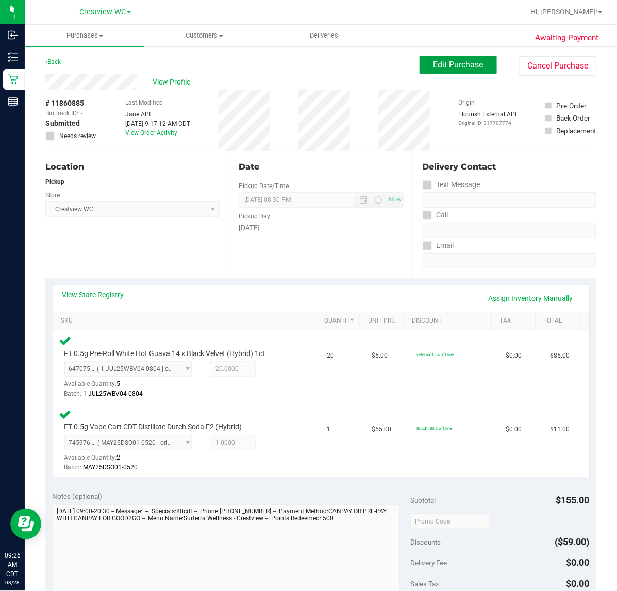
click at [450, 63] on span "Edit Purchase" at bounding box center [458, 65] width 50 height 10
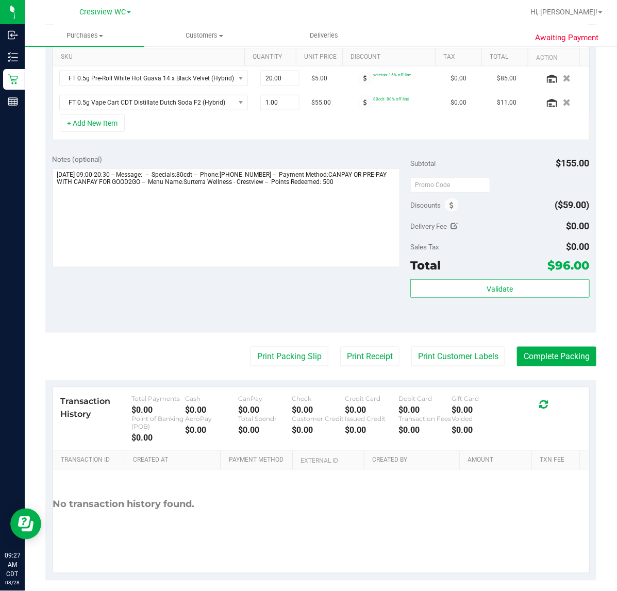
scroll to position [269, 0]
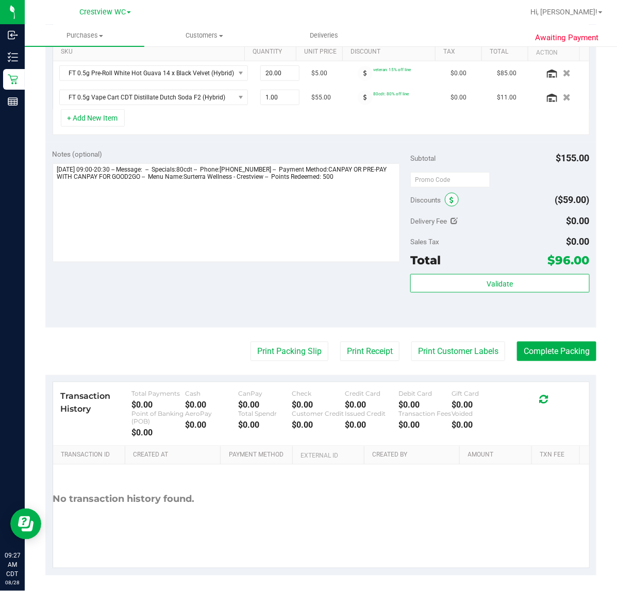
click at [449, 201] on icon at bounding box center [451, 200] width 4 height 7
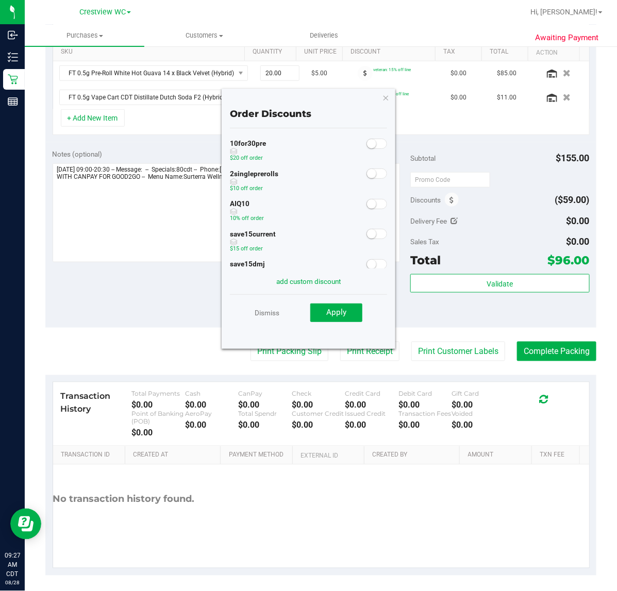
click at [367, 204] on small at bounding box center [371, 203] width 9 height 9
click at [336, 311] on span "Apply" at bounding box center [336, 311] width 20 height 9
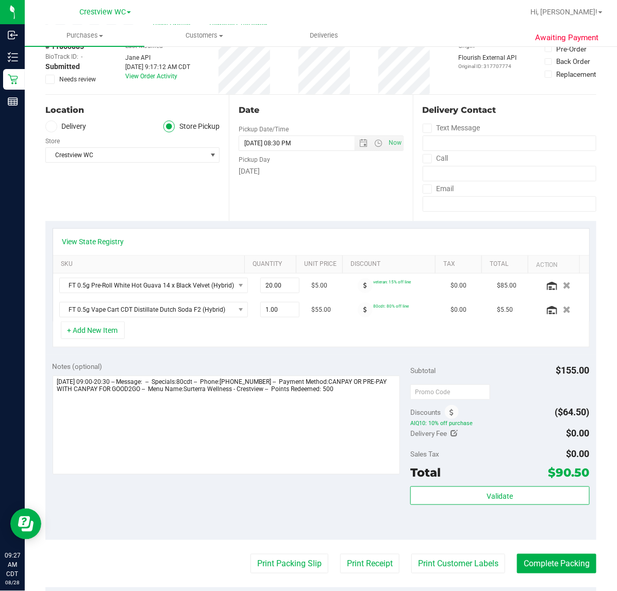
scroll to position [0, 0]
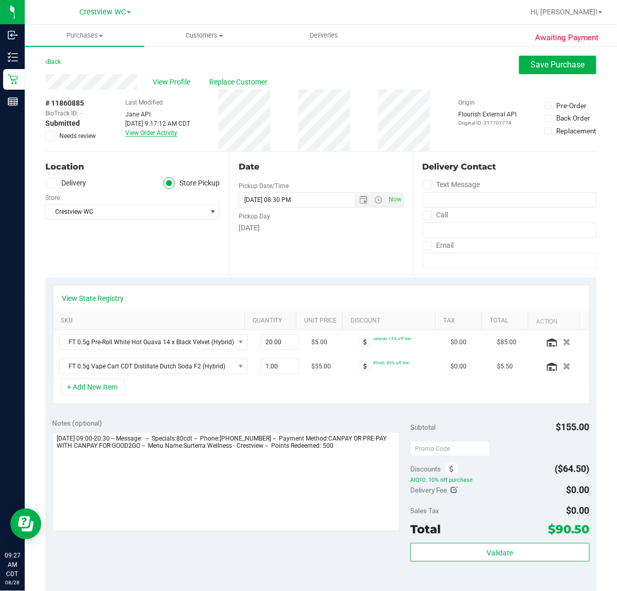
click at [147, 131] on link "View Order Activity" at bounding box center [151, 132] width 52 height 7
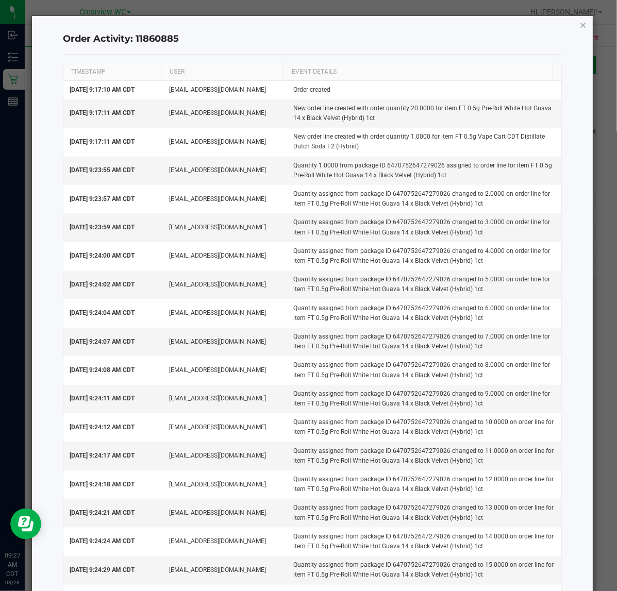
click at [579, 27] on icon "button" at bounding box center [582, 25] width 7 height 12
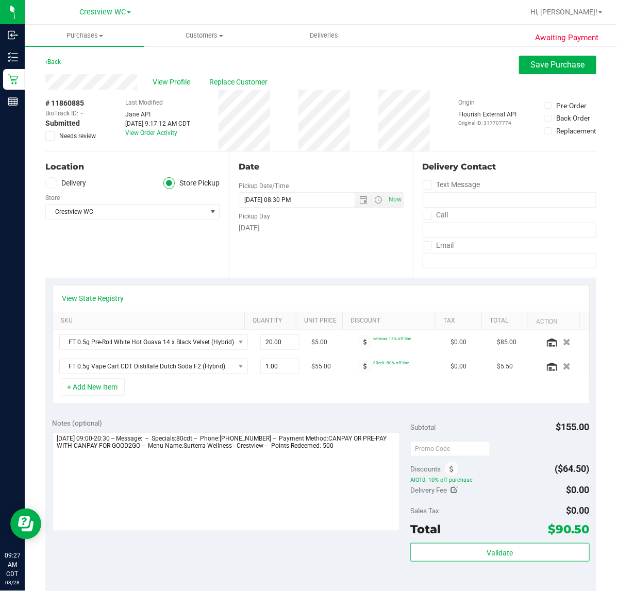
click at [345, 239] on div "Date Pickup Date/Time 08/28/2025 Now 08/28/2025 08:30 PM Now Pickup Day Thursday" at bounding box center [320, 214] width 183 height 126
click at [182, 256] on div "Location Delivery Store Pickup Store Crestview WC Select Store Bonita Springs W…" at bounding box center [136, 214] width 183 height 126
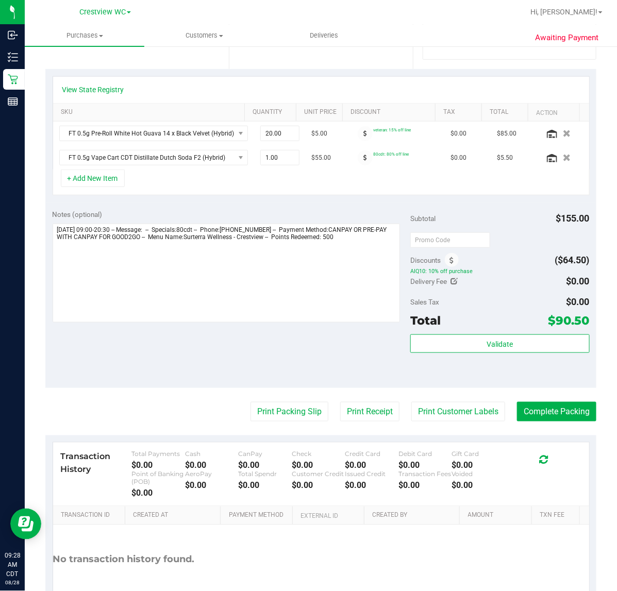
scroll to position [243, 0]
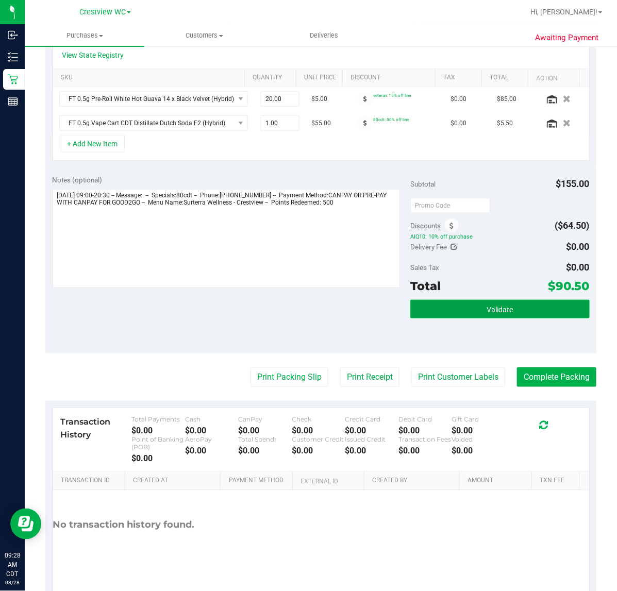
click at [496, 311] on span "Validate" at bounding box center [499, 309] width 26 height 8
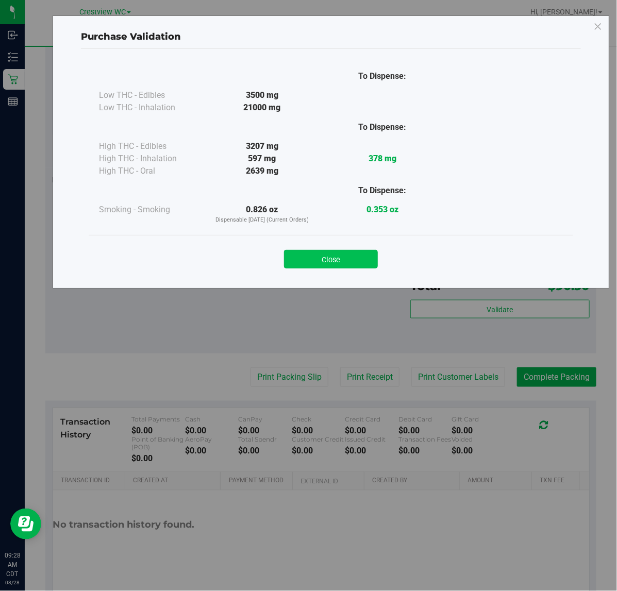
click at [338, 254] on button "Close" at bounding box center [331, 259] width 94 height 19
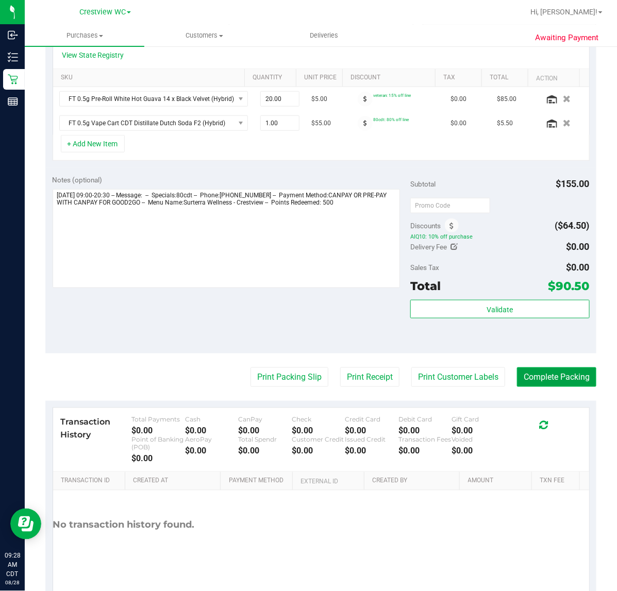
click at [559, 379] on button "Complete Packing" at bounding box center [556, 377] width 79 height 20
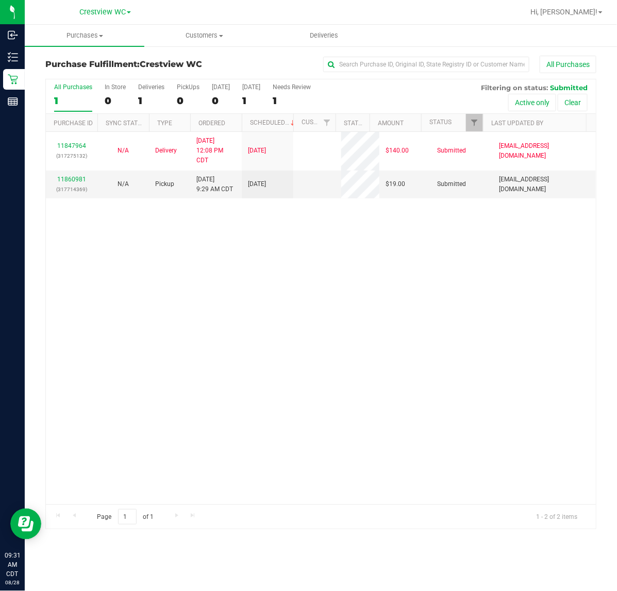
click at [202, 310] on div "11847964 (317275132) N/A Delivery 8/26/2025 12:08 PM CDT 8/29/2025 $140.00 Subm…" at bounding box center [321, 318] width 550 height 372
click at [216, 332] on div "11847964 (317275132) N/A Delivery 8/26/2025 12:08 PM CDT 8/29/2025 $140.00 Subm…" at bounding box center [321, 318] width 550 height 372
click at [127, 310] on div "11847964 (317275132) N/A Delivery 8/26/2025 12:08 PM CDT 8/29/2025 $140.00 Subm…" at bounding box center [321, 318] width 550 height 372
click at [76, 178] on link "11860981" at bounding box center [71, 179] width 29 height 7
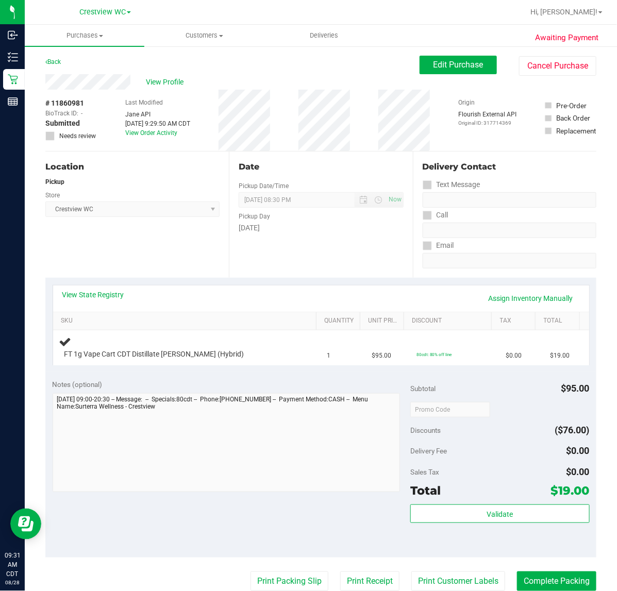
click at [156, 222] on div "Location Pickup Store Crestview WC Select Store Bonita Springs WC Boynton Beach…" at bounding box center [136, 214] width 183 height 126
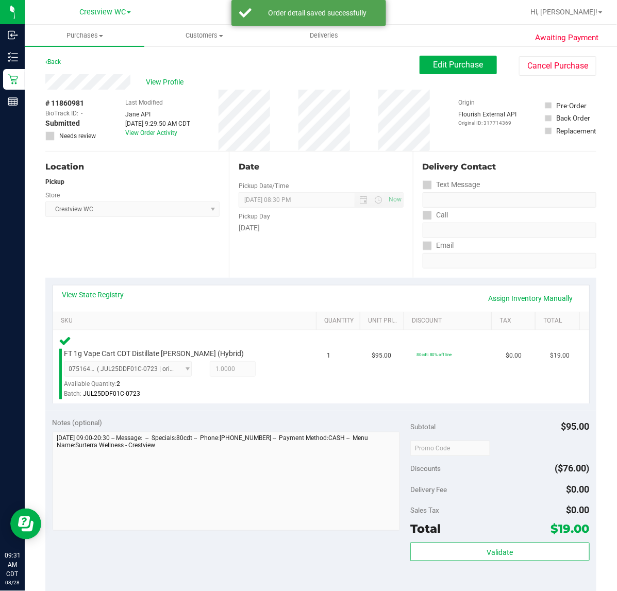
click at [155, 228] on div "Location Pickup Store Crestview WC Select Store Bonita Springs WC Boynton Beach…" at bounding box center [136, 214] width 183 height 126
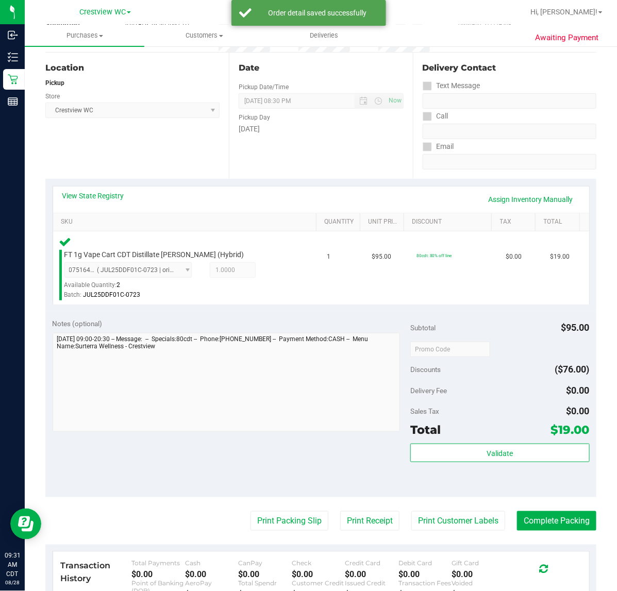
scroll to position [193, 0]
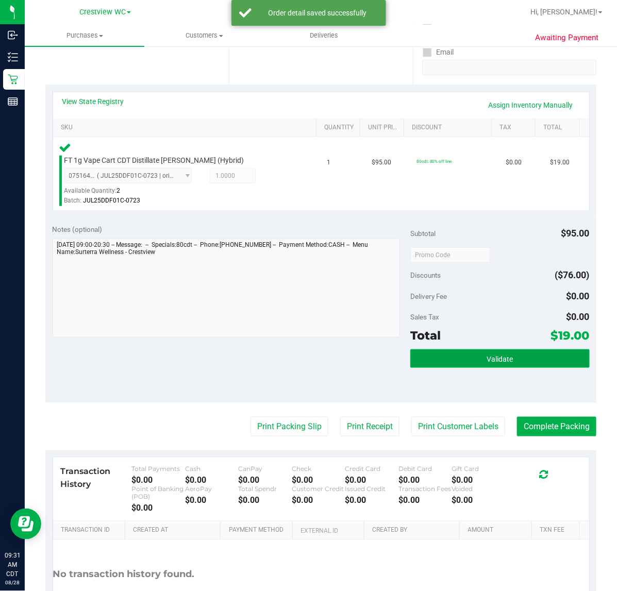
click at [460, 356] on button "Validate" at bounding box center [499, 358] width 179 height 19
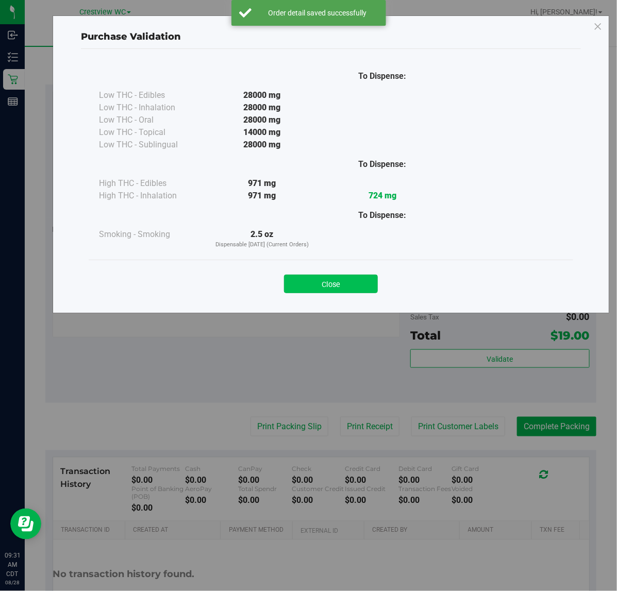
click at [351, 275] on button "Close" at bounding box center [331, 284] width 94 height 19
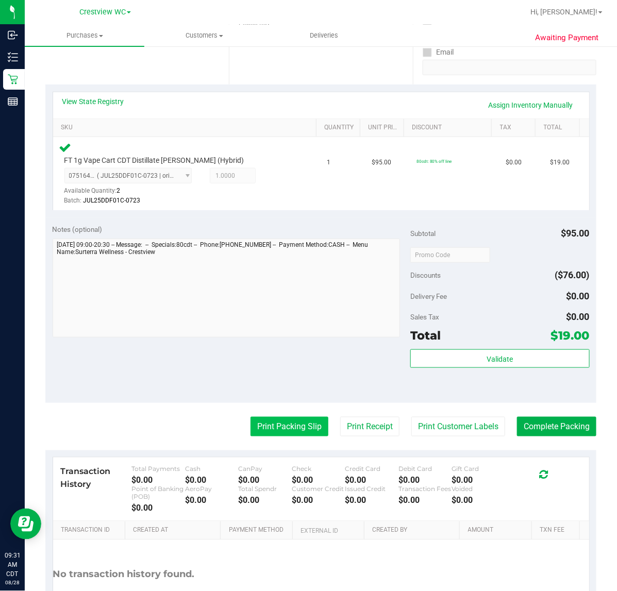
click at [289, 426] on button "Print Packing Slip" at bounding box center [289, 427] width 78 height 20
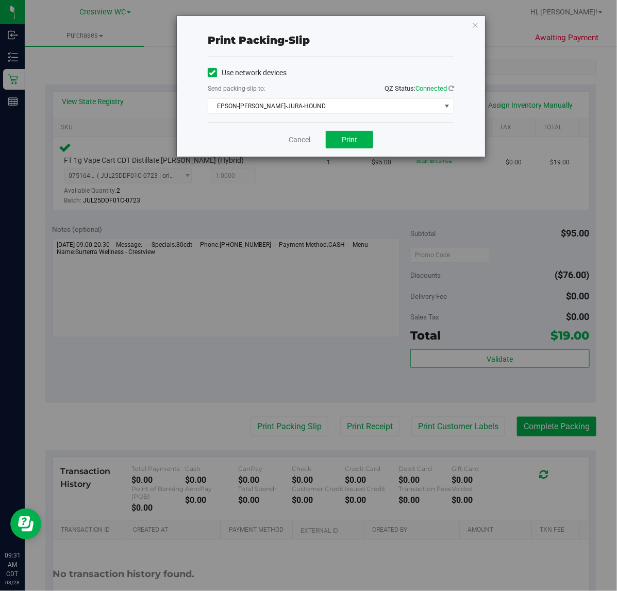
click at [348, 151] on div "Cancel Print" at bounding box center [331, 139] width 246 height 35
click at [354, 144] on span "Print" at bounding box center [348, 139] width 15 height 8
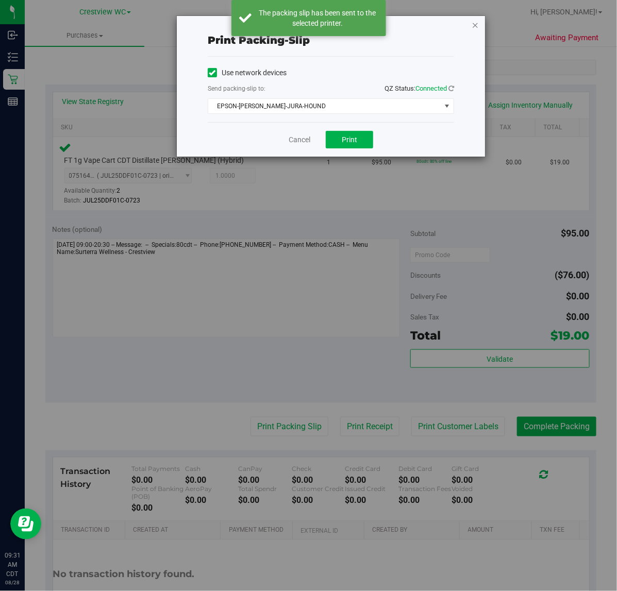
click at [475, 19] on icon "button" at bounding box center [474, 25] width 7 height 12
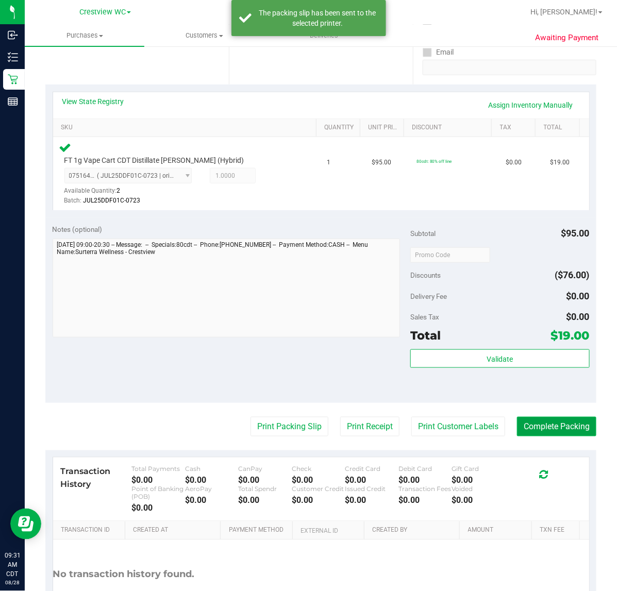
click at [573, 420] on button "Complete Packing" at bounding box center [556, 427] width 79 height 20
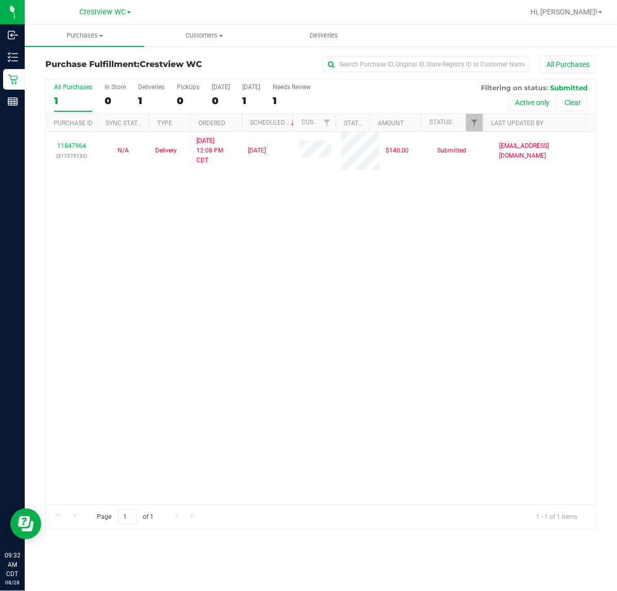
click at [317, 315] on div "11847964 (317275132) N/A Delivery 8/26/2025 12:08 PM CDT 8/29/2025 $140.00 Subm…" at bounding box center [321, 318] width 550 height 372
click at [191, 89] on div "PickUps" at bounding box center [188, 86] width 23 height 7
click at [0, 0] on input "PickUps 0" at bounding box center [0, 0] width 0 height 0
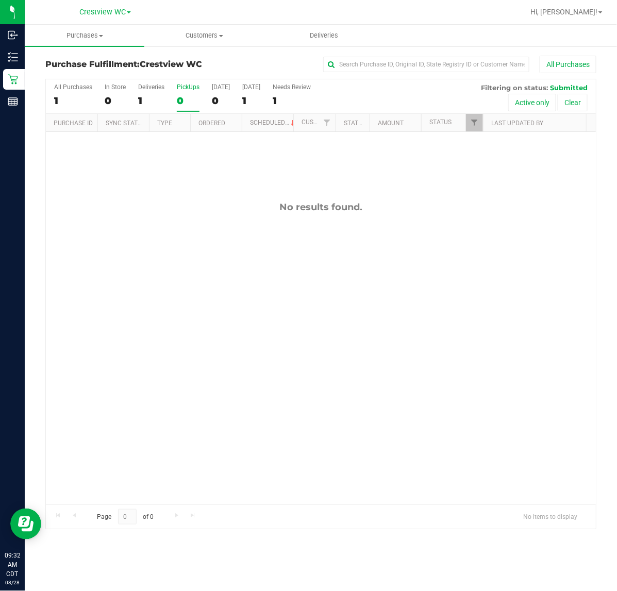
click at [191, 85] on div "PickUps" at bounding box center [188, 86] width 23 height 7
click at [0, 0] on input "PickUps 0" at bounding box center [0, 0] width 0 height 0
click at [476, 124] on span "Filter" at bounding box center [474, 122] width 8 height 8
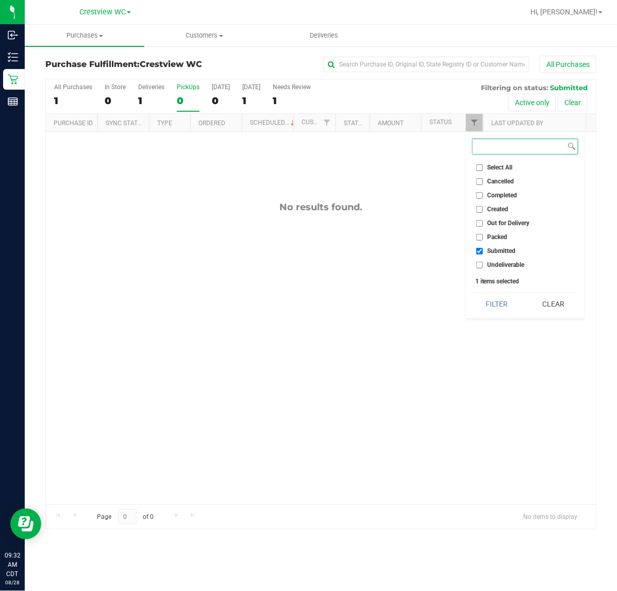
click at [472, 293] on button "Filter" at bounding box center [496, 304] width 49 height 23
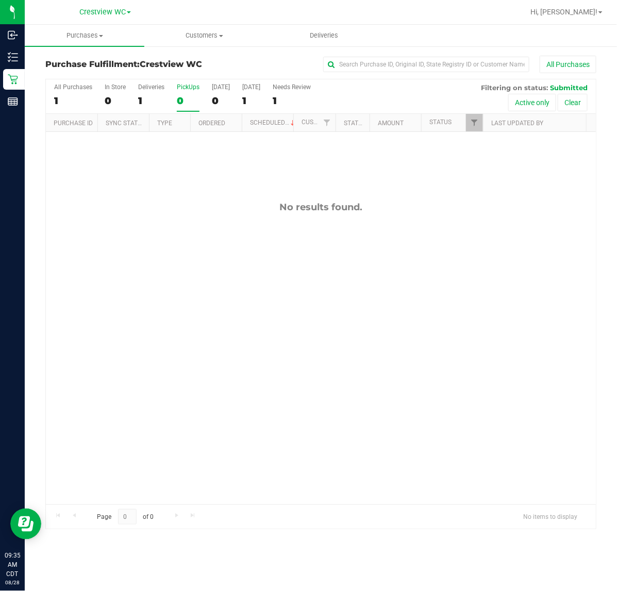
click at [160, 263] on div "No results found." at bounding box center [321, 353] width 550 height 442
drag, startPoint x: 163, startPoint y: 255, endPoint x: 170, endPoint y: 245, distance: 11.9
click at [165, 253] on div "No results found." at bounding box center [321, 353] width 550 height 442
click at [191, 84] on div "PickUps" at bounding box center [188, 86] width 23 height 7
click at [0, 0] on input "PickUps 0" at bounding box center [0, 0] width 0 height 0
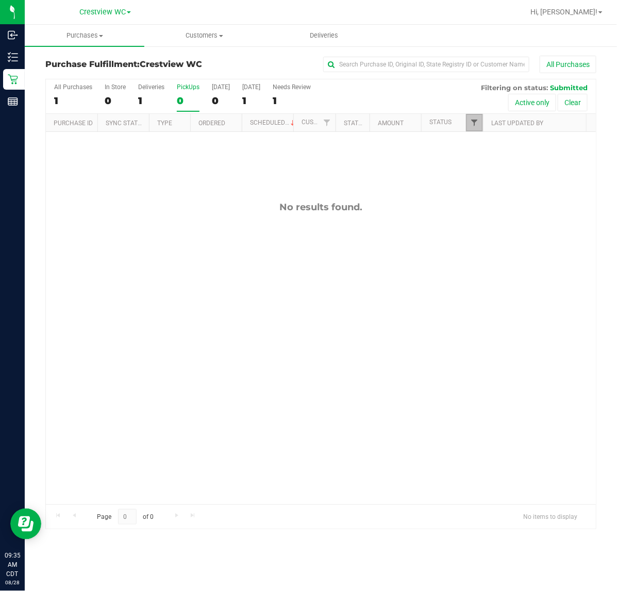
click at [476, 124] on span "Filter" at bounding box center [474, 122] width 8 height 8
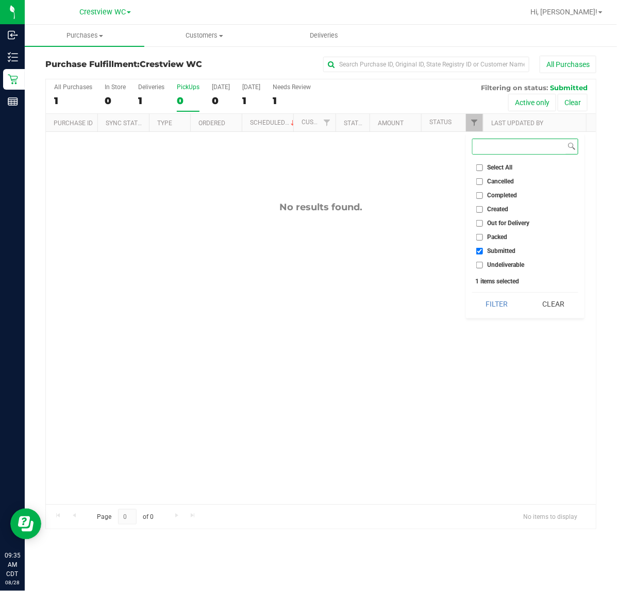
click at [472, 293] on button "Filter" at bounding box center [496, 304] width 49 height 23
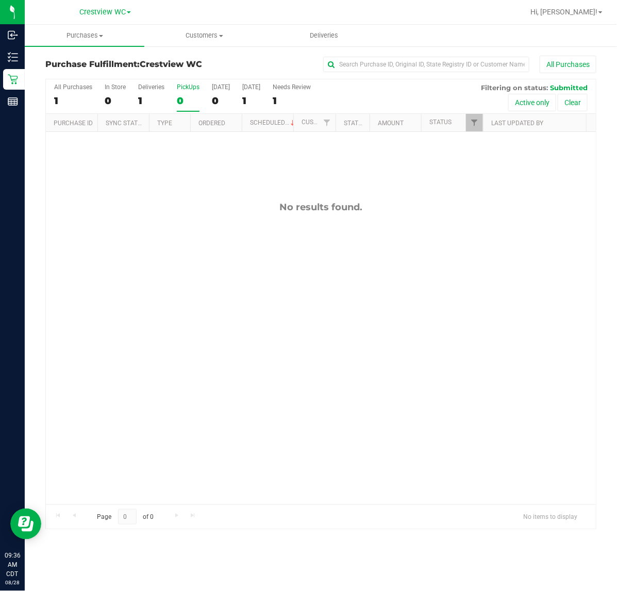
drag, startPoint x: 233, startPoint y: 214, endPoint x: 233, endPoint y: 207, distance: 7.7
click at [233, 211] on div "No results found." at bounding box center [321, 353] width 550 height 442
click at [192, 85] on div "PickUps" at bounding box center [188, 86] width 23 height 7
click at [0, 0] on input "PickUps 0" at bounding box center [0, 0] width 0 height 0
click at [470, 121] on span "Filter" at bounding box center [474, 122] width 8 height 8
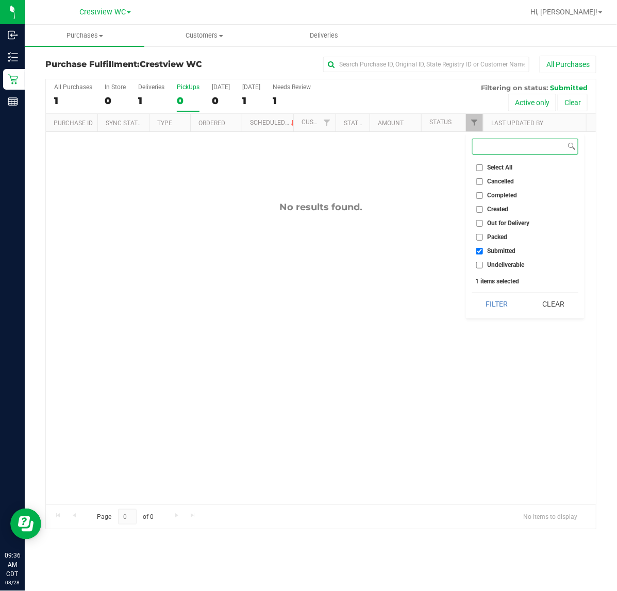
click at [472, 293] on button "Filter" at bounding box center [496, 304] width 49 height 23
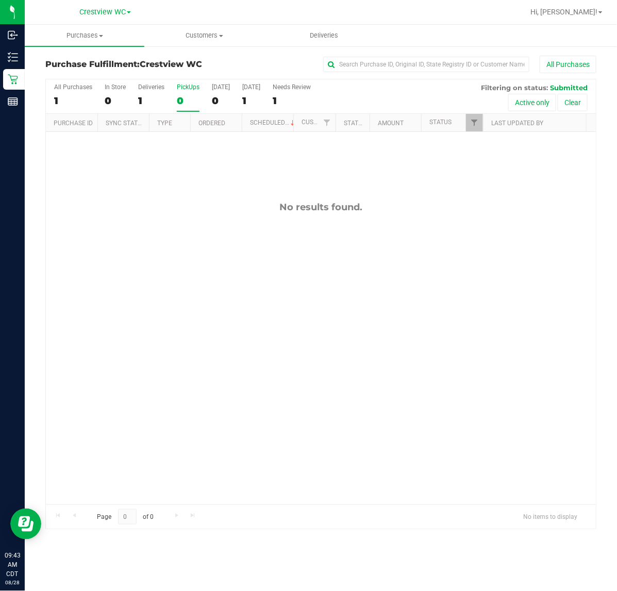
click at [235, 319] on div "No results found." at bounding box center [321, 353] width 550 height 442
click at [214, 289] on div "No results found." at bounding box center [321, 353] width 550 height 442
click at [220, 283] on div "No results found." at bounding box center [321, 353] width 550 height 442
click at [161, 235] on div "No results found." at bounding box center [321, 353] width 550 height 442
click at [166, 183] on div "No results found." at bounding box center [321, 353] width 550 height 442
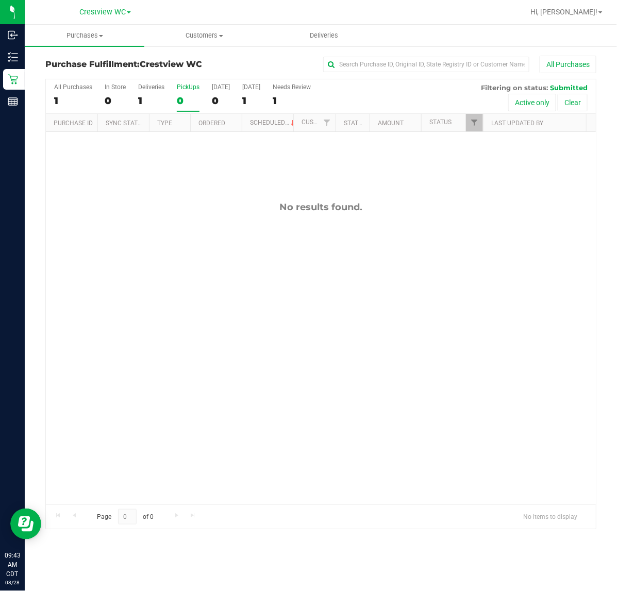
click at [191, 91] on label "PickUps 0" at bounding box center [188, 97] width 23 height 28
click at [0, 0] on input "PickUps 0" at bounding box center [0, 0] width 0 height 0
click at [191, 85] on div "PickUps" at bounding box center [188, 86] width 23 height 7
click at [0, 0] on input "PickUps 0" at bounding box center [0, 0] width 0 height 0
click at [400, 175] on div "No results found." at bounding box center [321, 353] width 550 height 442
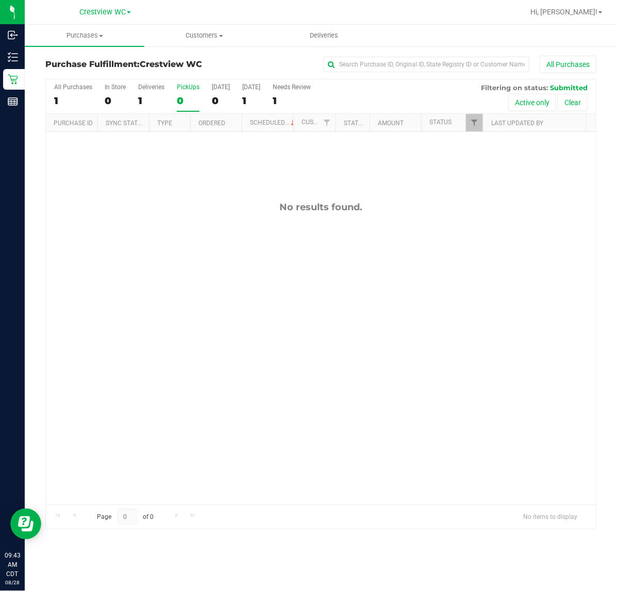
click at [481, 122] on div at bounding box center [482, 123] width 5 height 18
click at [475, 127] on span "Filter" at bounding box center [474, 122] width 8 height 8
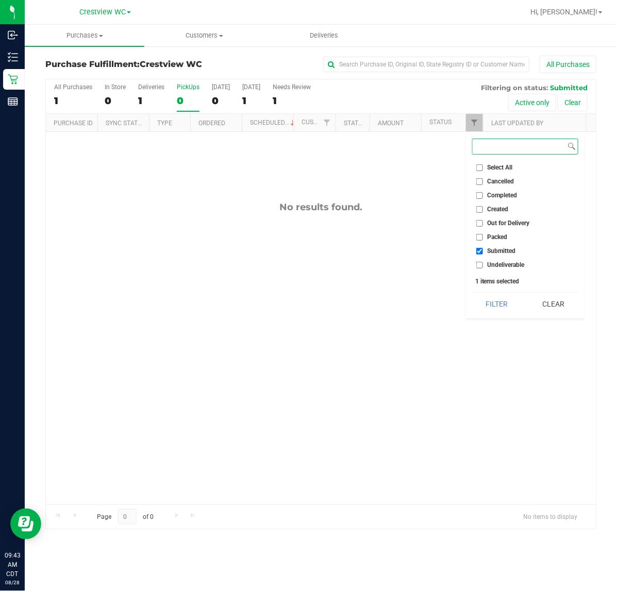
click at [472, 293] on button "Filter" at bounding box center [496, 304] width 49 height 23
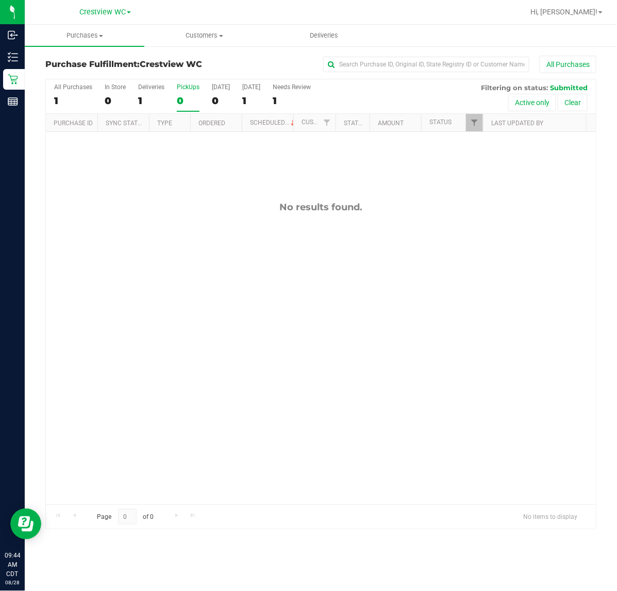
click at [231, 235] on div "No results found." at bounding box center [321, 353] width 550 height 442
click at [178, 87] on div "PickUps" at bounding box center [188, 86] width 23 height 7
click at [0, 0] on input "PickUps 0" at bounding box center [0, 0] width 0 height 0
checkbox input "true"
click at [473, 120] on span "Filter" at bounding box center [474, 122] width 8 height 8
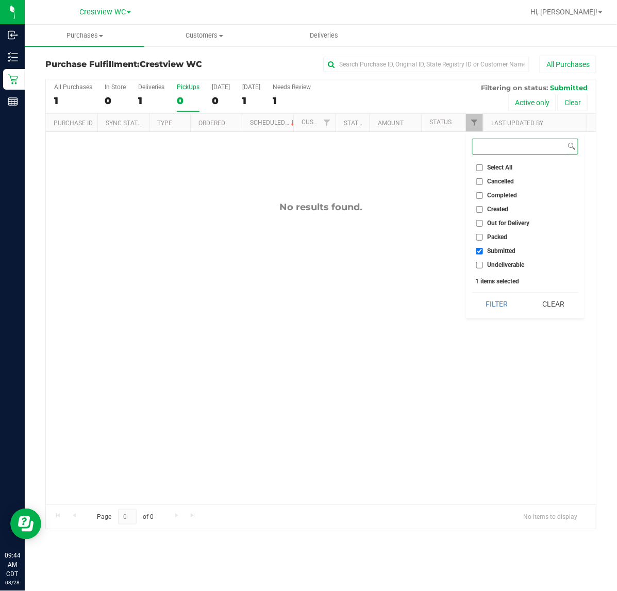
click at [472, 293] on button "Filter" at bounding box center [496, 304] width 49 height 23
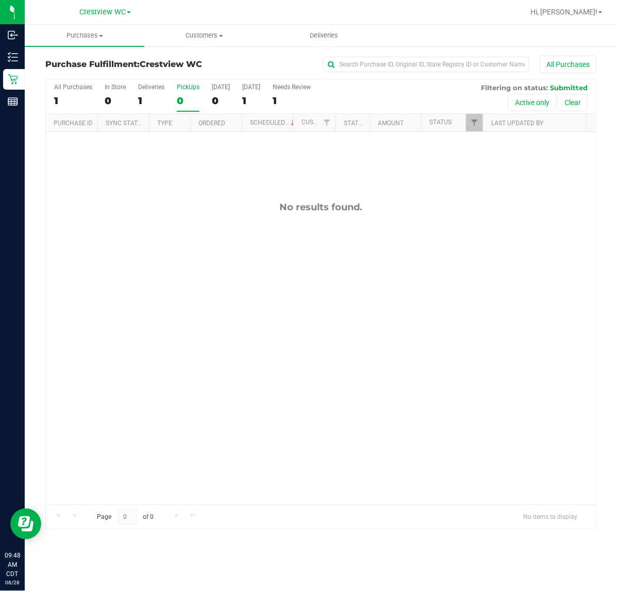
click at [124, 230] on div "No results found." at bounding box center [321, 353] width 550 height 442
click at [279, 255] on div "11861228 (317727439) N/A Pickup 8/28/2025 9:59 AM CDT 8/28/2025 $69.00 Submitte…" at bounding box center [321, 318] width 550 height 372
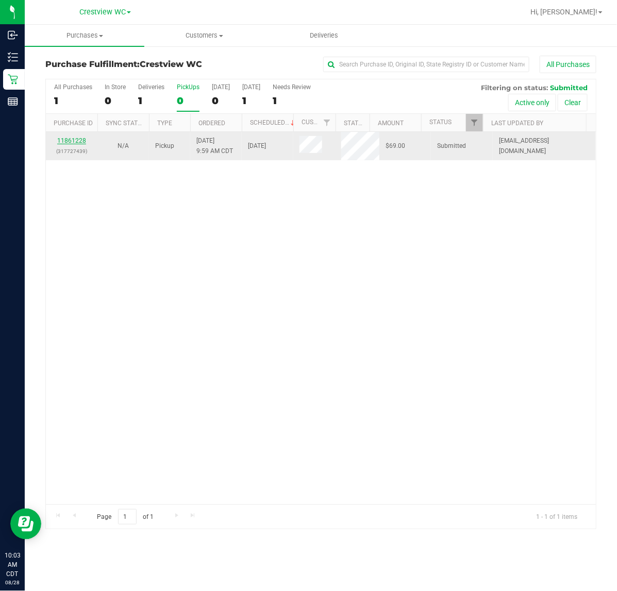
click at [82, 140] on link "11861228" at bounding box center [71, 140] width 29 height 7
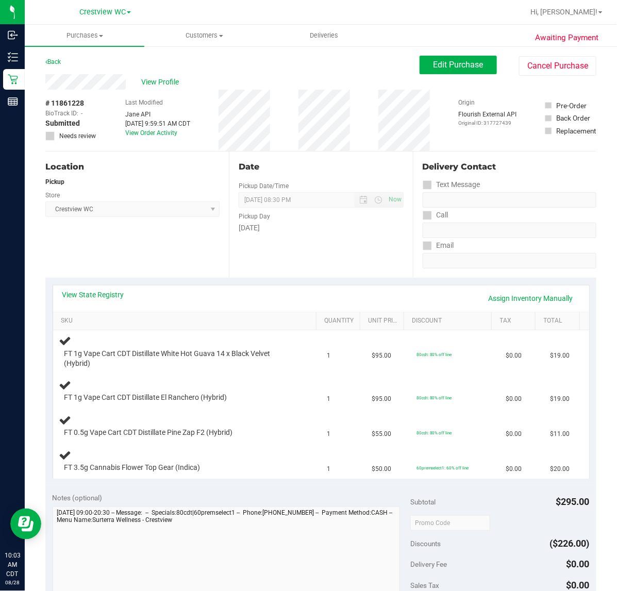
click at [138, 241] on div "Location Pickup Store Crestview WC Select Store Bonita Springs WC Boynton Beach…" at bounding box center [136, 214] width 183 height 126
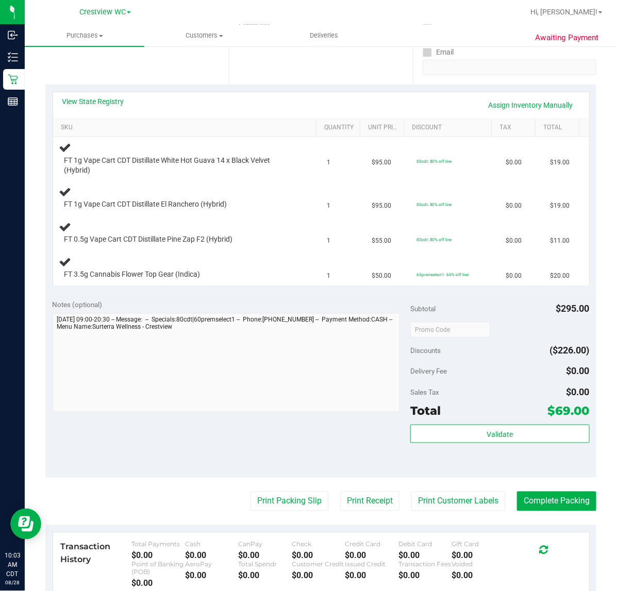
scroll to position [64, 0]
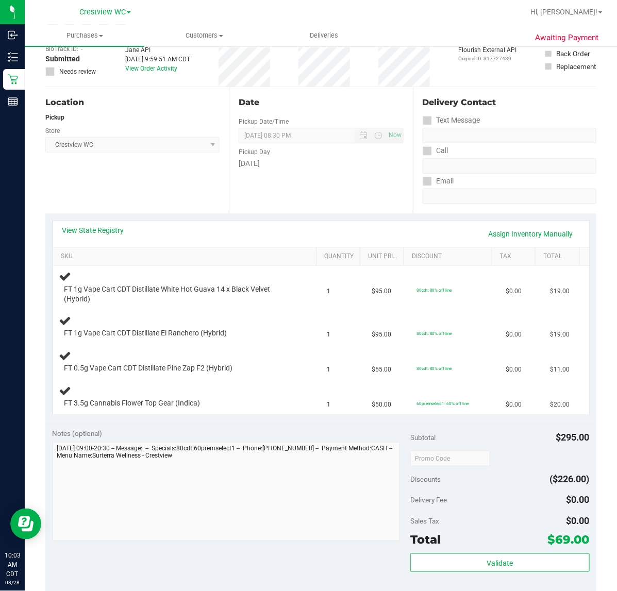
click at [93, 184] on div "Location Pickup Store Crestview WC Select Store Bonita Springs WC Boynton Beach…" at bounding box center [136, 150] width 183 height 126
click at [158, 177] on div "Location Pickup Store Crestview WC Select Store Bonita Springs WC Boynton Beach…" at bounding box center [136, 150] width 183 height 126
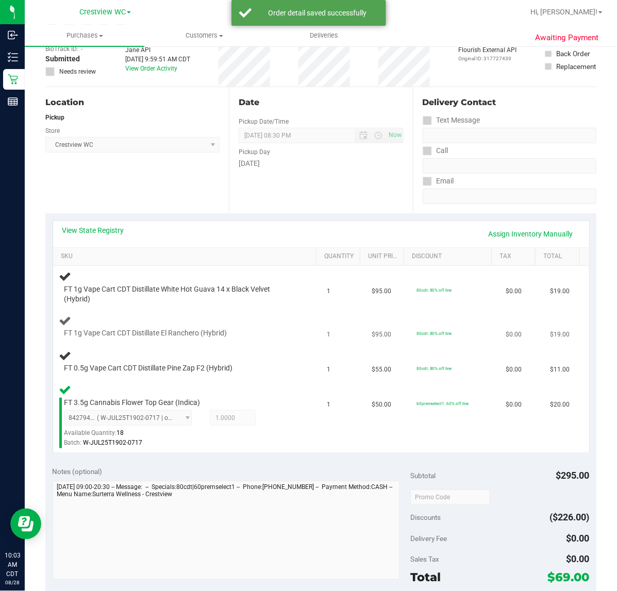
click at [277, 338] on div at bounding box center [179, 338] width 230 height 1
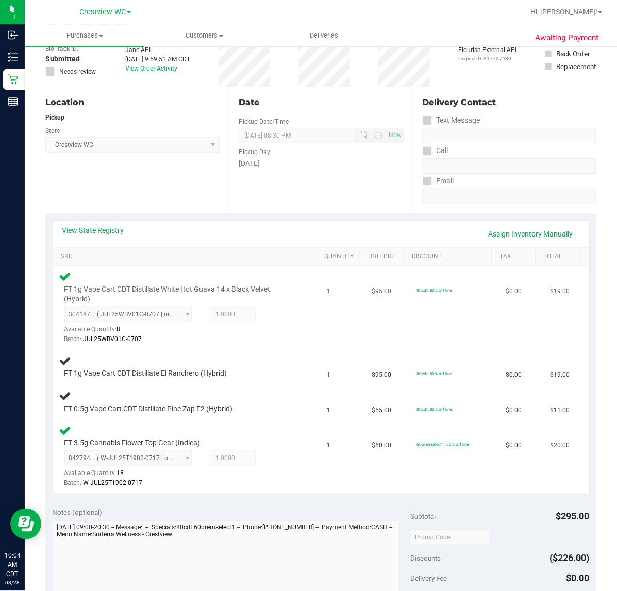
click at [293, 315] on div "FT 1g Vape Cart CDT Distillate White Hot Guava 14 x Black Velvet (Hybrid) 30418…" at bounding box center [186, 307] width 255 height 75
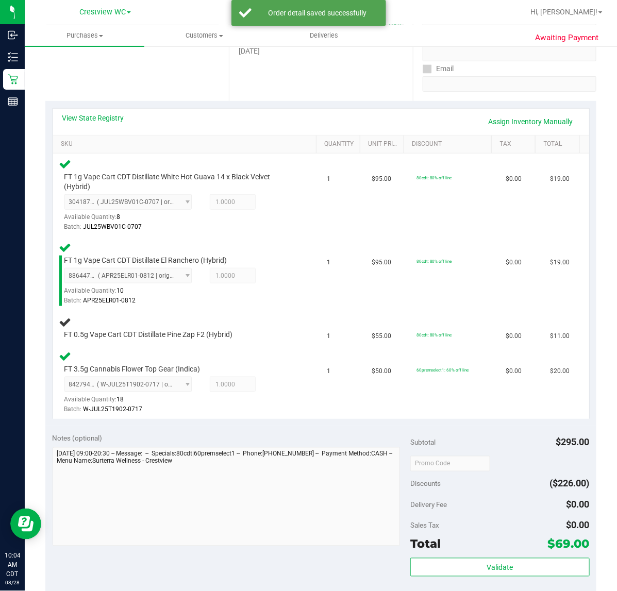
scroll to position [183, 0]
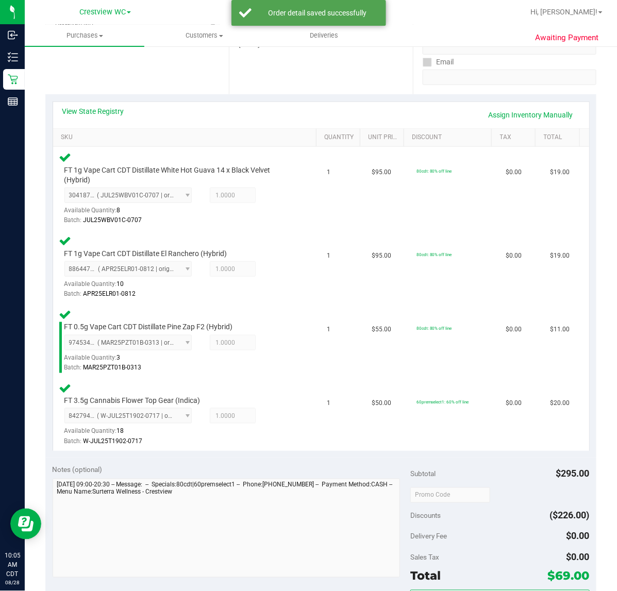
click at [148, 74] on div "Location Pickup Store Crestview WC Select Store Bonita Springs WC Boynton Beach…" at bounding box center [136, 31] width 183 height 126
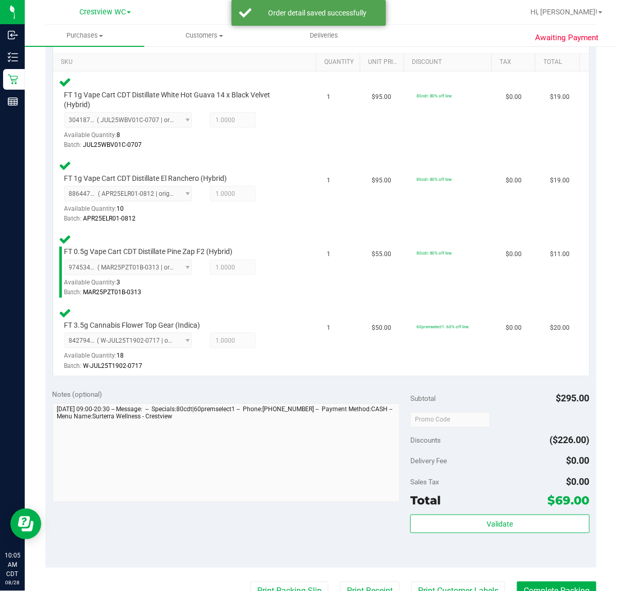
scroll to position [441, 0]
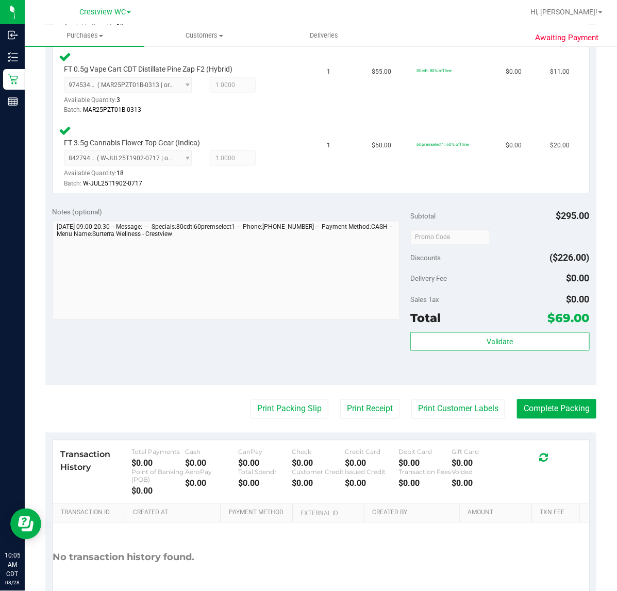
click at [290, 328] on div "Notes (optional) Subtotal $295.00 Discounts ($226.00) Delivery Fee $0.00 Sales …" at bounding box center [320, 292] width 551 height 185
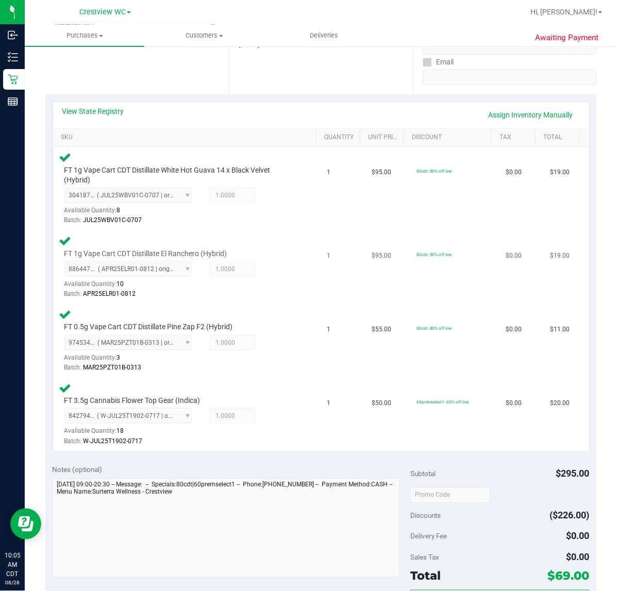
scroll to position [500, 0]
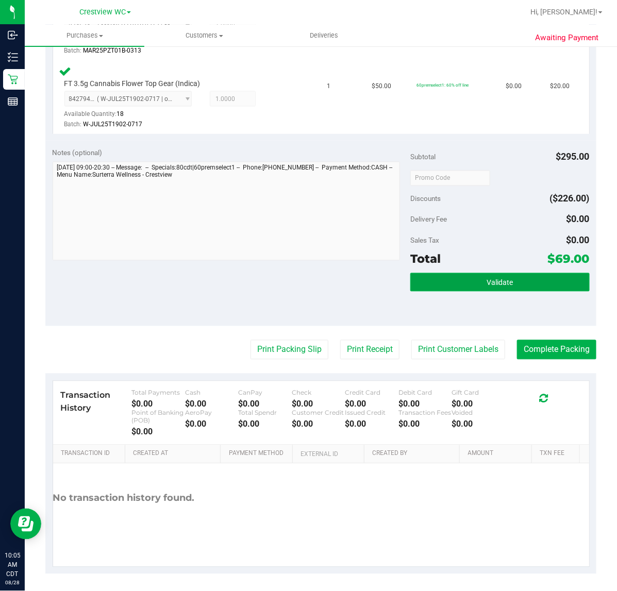
click at [494, 284] on span "Validate" at bounding box center [499, 283] width 26 height 8
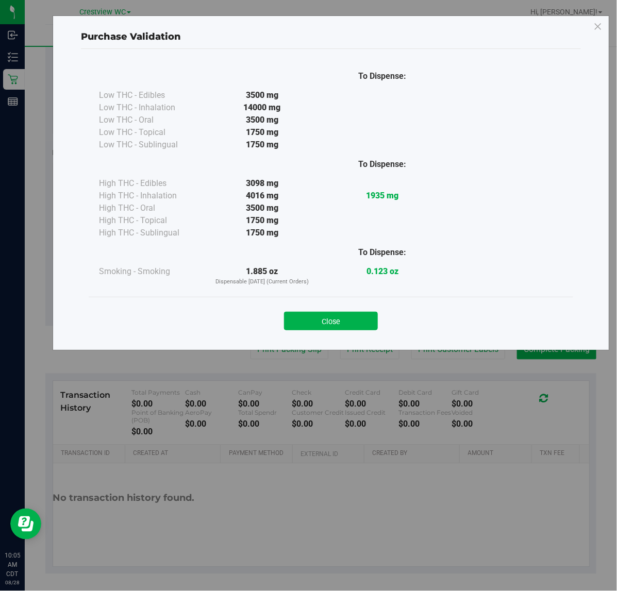
click at [349, 318] on button "Close" at bounding box center [331, 321] width 94 height 19
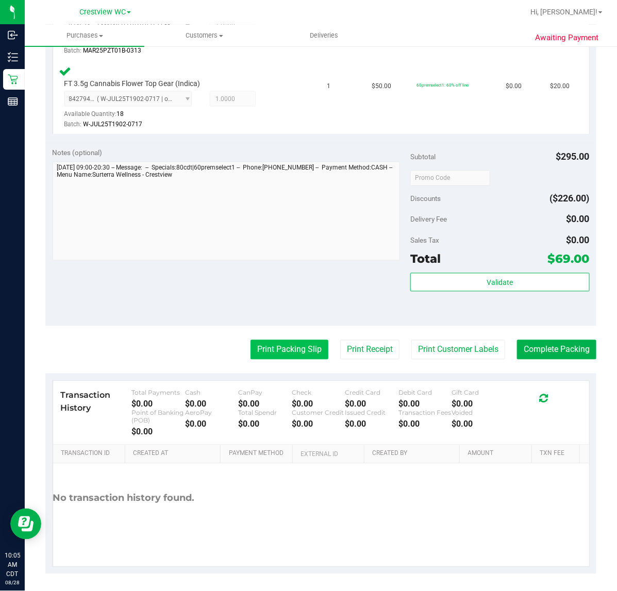
click at [302, 350] on button "Print Packing Slip" at bounding box center [289, 350] width 78 height 20
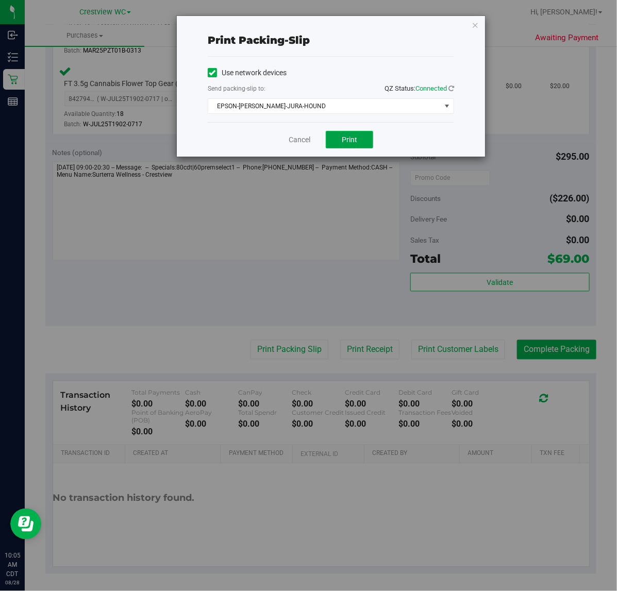
click at [367, 143] on button "Print" at bounding box center [349, 140] width 47 height 18
click at [477, 24] on icon "button" at bounding box center [474, 25] width 7 height 12
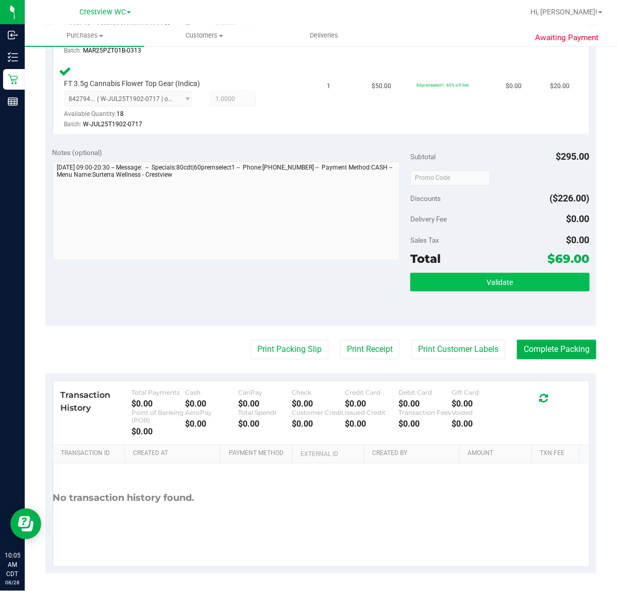
click at [480, 289] on button "Validate" at bounding box center [499, 282] width 179 height 19
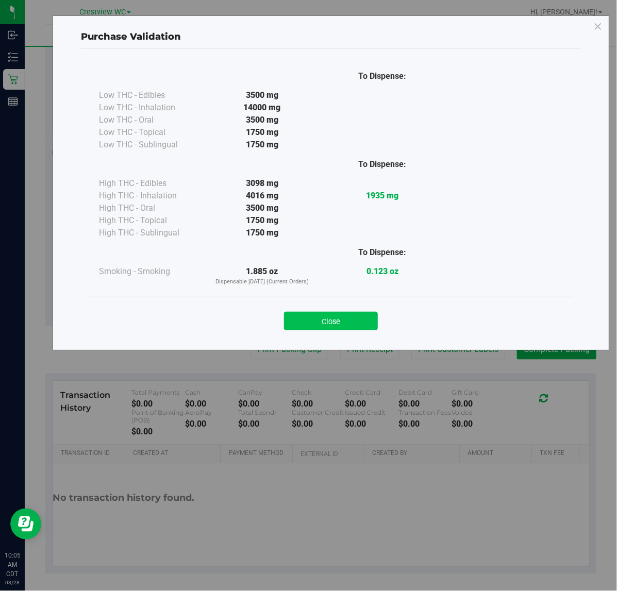
click at [341, 326] on button "Close" at bounding box center [331, 321] width 94 height 19
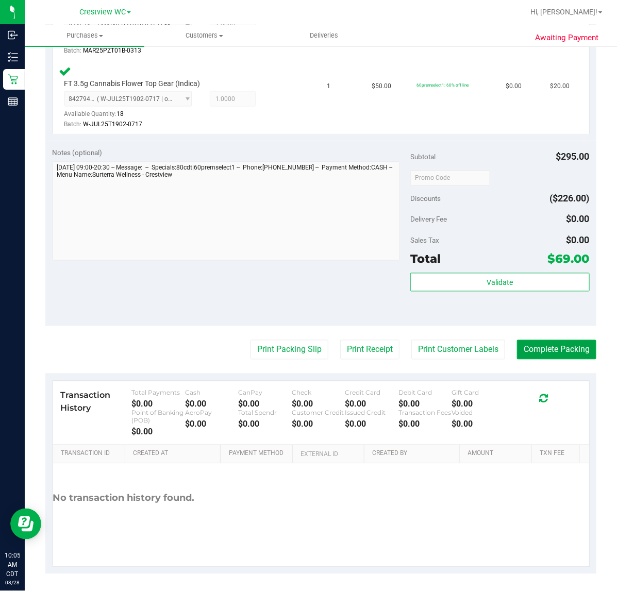
click at [551, 345] on button "Complete Packing" at bounding box center [556, 350] width 79 height 20
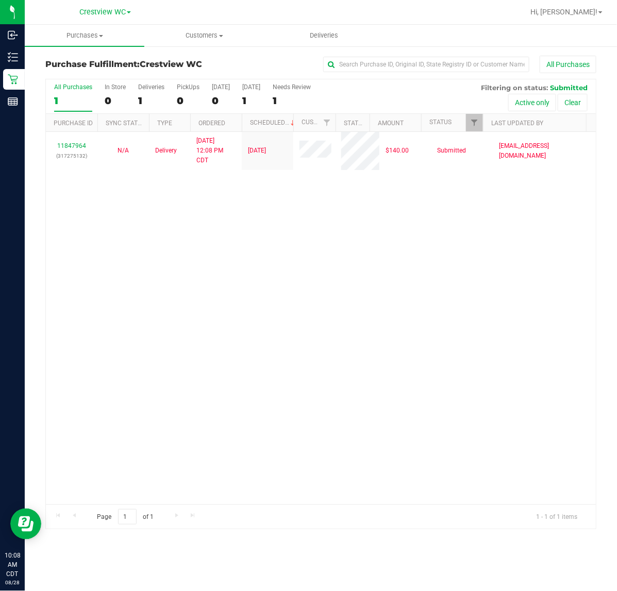
drag, startPoint x: 393, startPoint y: 287, endPoint x: 352, endPoint y: 214, distance: 83.9
click at [394, 282] on div "11847964 (317275132) N/A Delivery 8/26/2025 12:08 PM CDT 8/29/2025 $140.00 Subm…" at bounding box center [321, 318] width 550 height 372
click at [191, 86] on div "PickUps" at bounding box center [188, 86] width 23 height 7
click at [0, 0] on input "PickUps 0" at bounding box center [0, 0] width 0 height 0
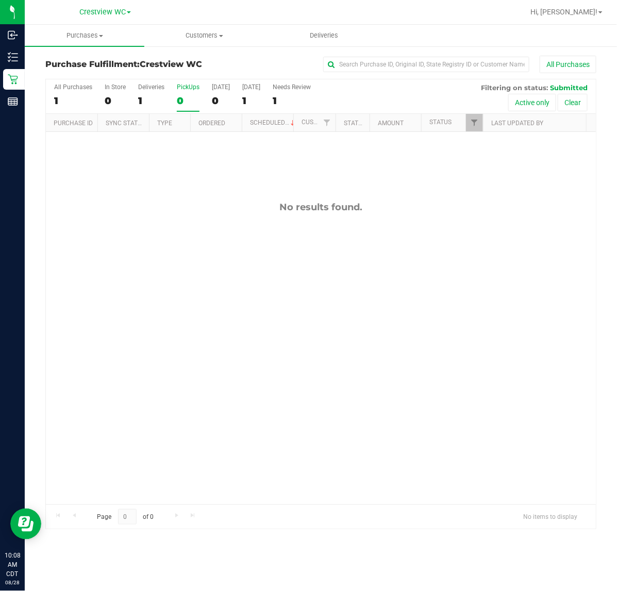
click at [180, 85] on div "PickUps" at bounding box center [188, 86] width 23 height 7
click at [0, 0] on input "PickUps 0" at bounding box center [0, 0] width 0 height 0
drag, startPoint x: 465, startPoint y: 194, endPoint x: 472, endPoint y: 166, distance: 28.7
click at [465, 194] on div "No results found." at bounding box center [321, 353] width 550 height 442
click at [472, 124] on span "Filter" at bounding box center [474, 122] width 8 height 8
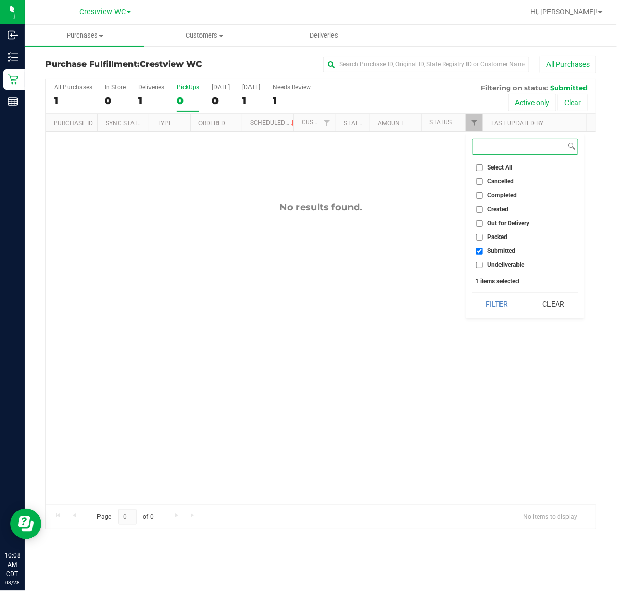
click at [472, 293] on button "Filter" at bounding box center [496, 304] width 49 height 23
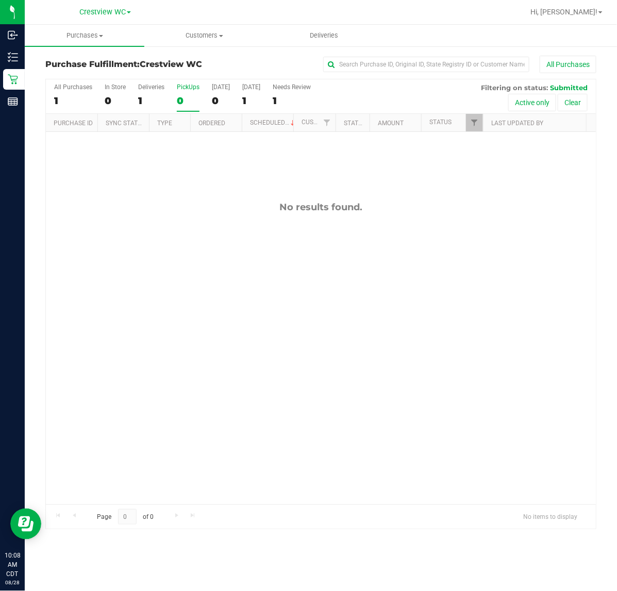
click at [242, 225] on div "No results found." at bounding box center [321, 353] width 550 height 442
drag, startPoint x: 88, startPoint y: 258, endPoint x: 101, endPoint y: 196, distance: 63.2
click at [88, 256] on div "No results found." at bounding box center [321, 353] width 550 height 442
click at [189, 86] on div "PickUps" at bounding box center [188, 86] width 23 height 7
click at [0, 0] on input "PickUps 0" at bounding box center [0, 0] width 0 height 0
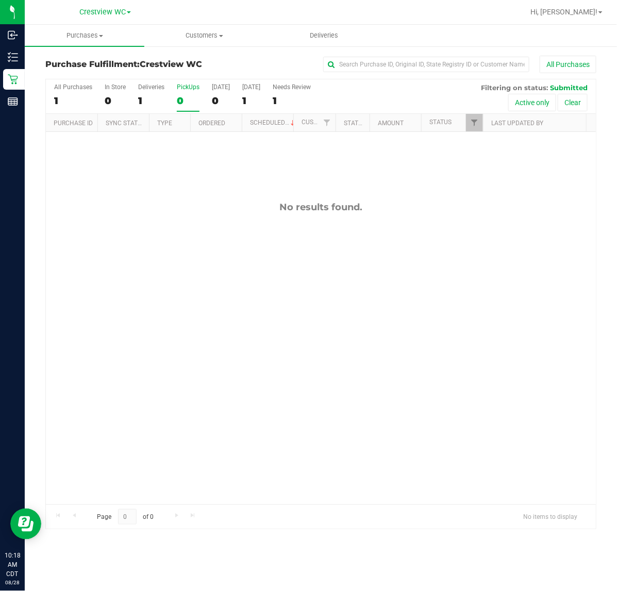
click at [150, 323] on div "No results found." at bounding box center [321, 353] width 550 height 442
click at [143, 323] on div "No results found." at bounding box center [321, 353] width 550 height 442
click at [184, 202] on div "No results found." at bounding box center [321, 206] width 550 height 11
click at [183, 89] on div "PickUps" at bounding box center [188, 86] width 23 height 7
click at [0, 0] on input "PickUps 0" at bounding box center [0, 0] width 0 height 0
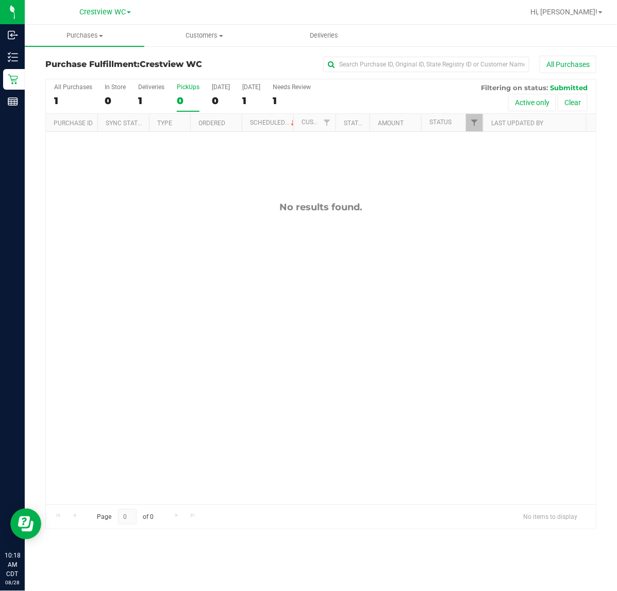
click at [227, 297] on div "No results found." at bounding box center [321, 353] width 550 height 442
click at [472, 127] on span "Filter" at bounding box center [474, 122] width 8 height 8
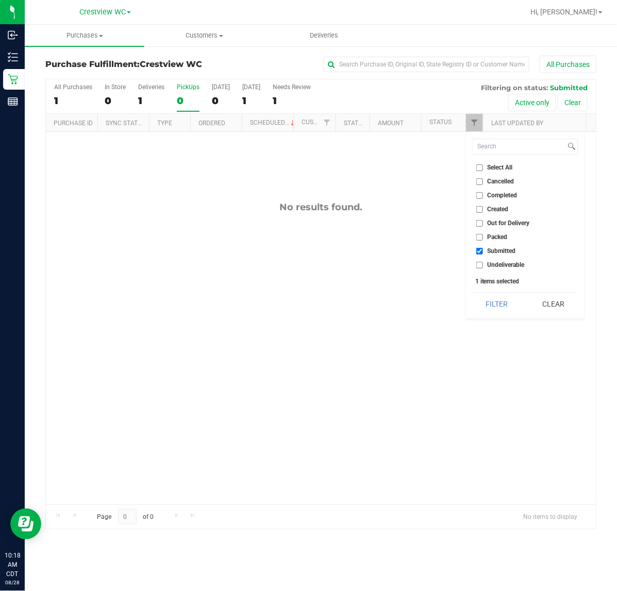
drag, startPoint x: 229, startPoint y: 330, endPoint x: 235, endPoint y: 326, distance: 7.4
click at [231, 330] on div "No results found." at bounding box center [321, 353] width 550 height 442
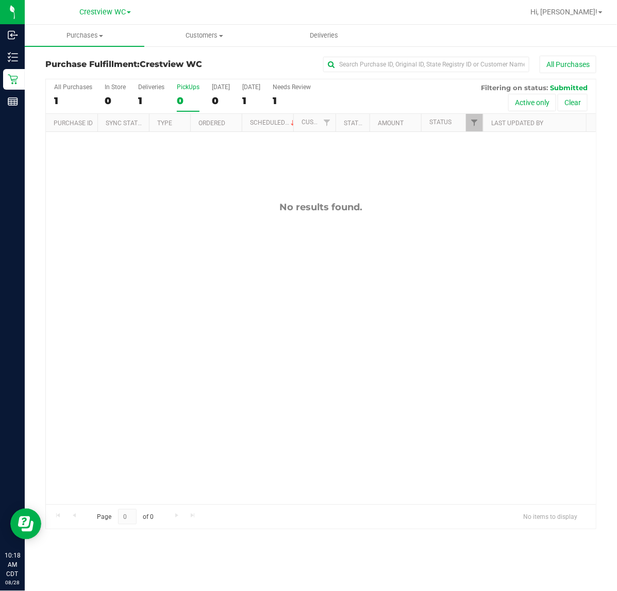
click at [186, 179] on div "No results found." at bounding box center [321, 353] width 550 height 442
click at [172, 313] on div "No results found." at bounding box center [321, 353] width 550 height 442
click at [188, 87] on div "PickUps" at bounding box center [188, 86] width 23 height 7
click at [0, 0] on input "PickUps 0" at bounding box center [0, 0] width 0 height 0
click at [152, 88] on div "Deliveries" at bounding box center [151, 86] width 26 height 7
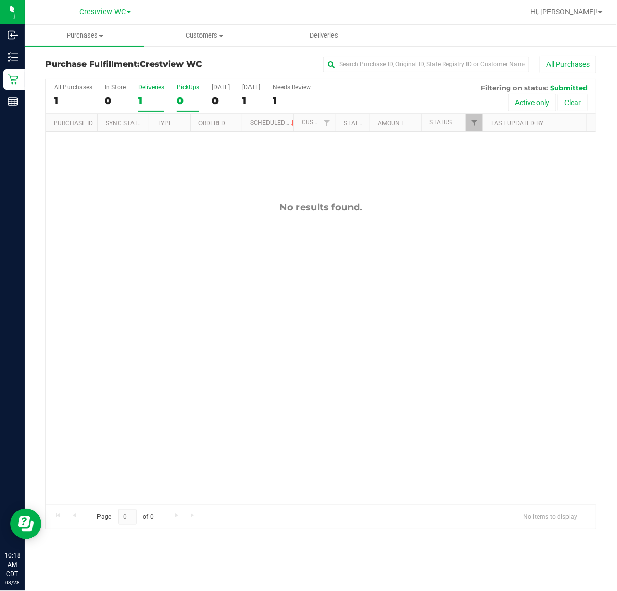
click at [0, 0] on input "Deliveries 1" at bounding box center [0, 0] width 0 height 0
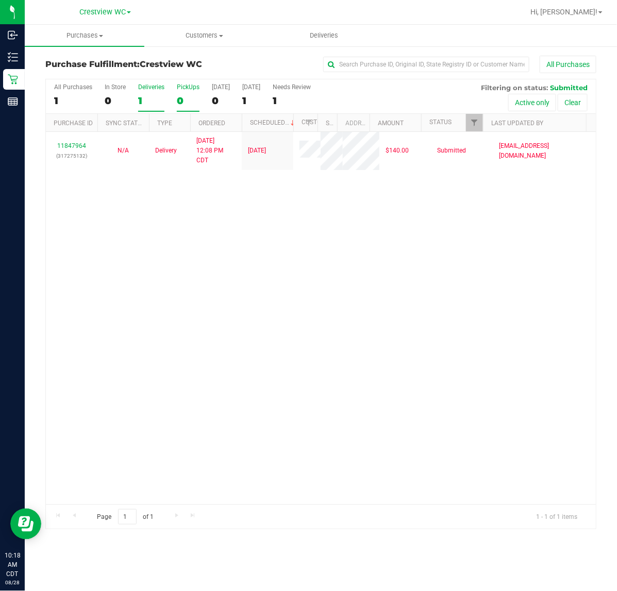
click at [185, 88] on div "PickUps" at bounding box center [188, 86] width 23 height 7
click at [0, 0] on input "PickUps 0" at bounding box center [0, 0] width 0 height 0
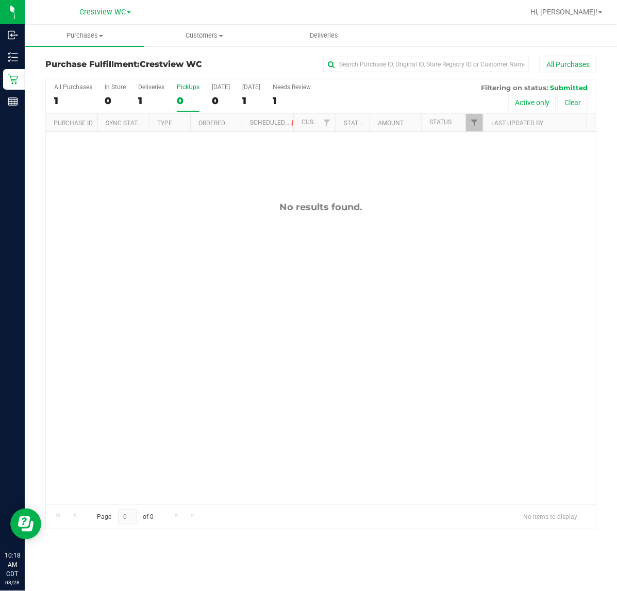
click at [216, 321] on div "No results found." at bounding box center [321, 353] width 550 height 442
click at [155, 214] on div "No results found." at bounding box center [321, 353] width 550 height 442
click at [190, 85] on div "PickUps" at bounding box center [188, 86] width 23 height 7
click at [0, 0] on input "PickUps 0" at bounding box center [0, 0] width 0 height 0
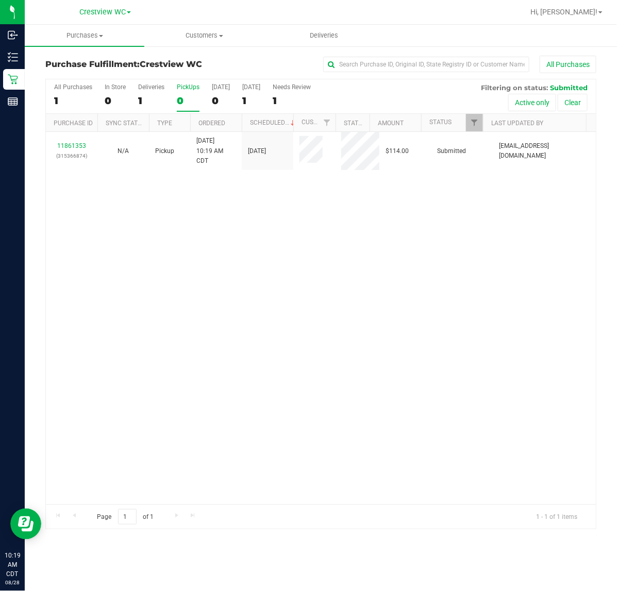
click at [300, 264] on div "11861353 (315366874) N/A Pickup 8/28/2025 10:19 AM CDT 8/28/2025 $114.00 Submit…" at bounding box center [321, 318] width 550 height 372
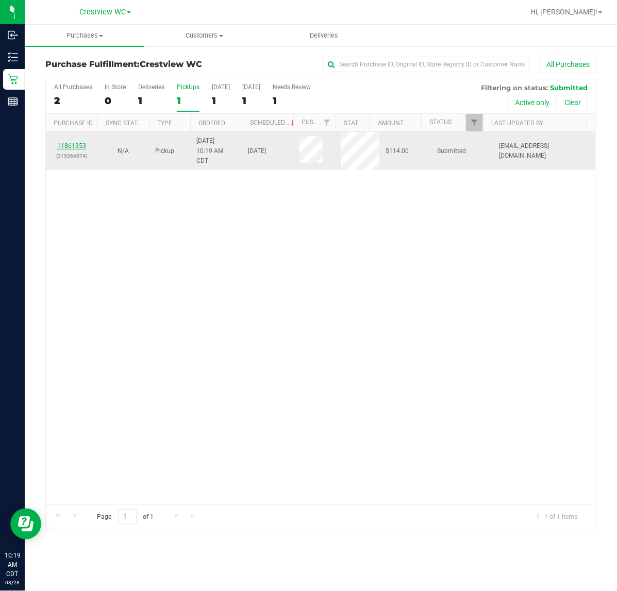
click at [79, 143] on link "11861353" at bounding box center [71, 145] width 29 height 7
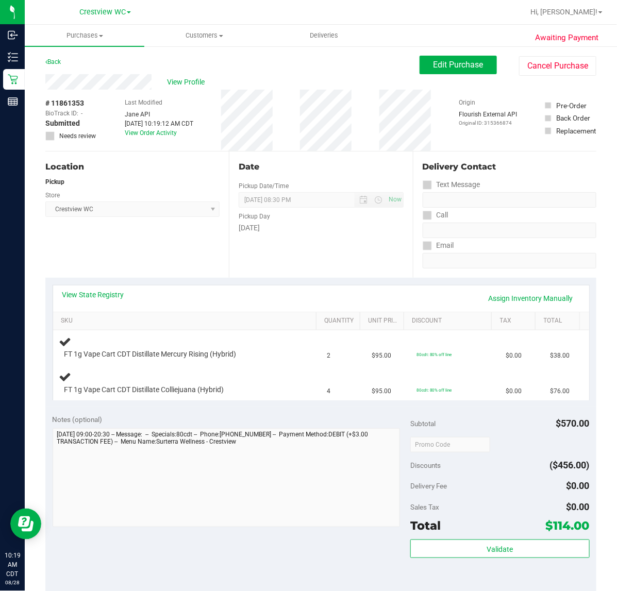
click at [127, 248] on div "Location Pickup Store Crestview WC Select Store Bonita Springs WC Boynton Beach…" at bounding box center [136, 214] width 183 height 126
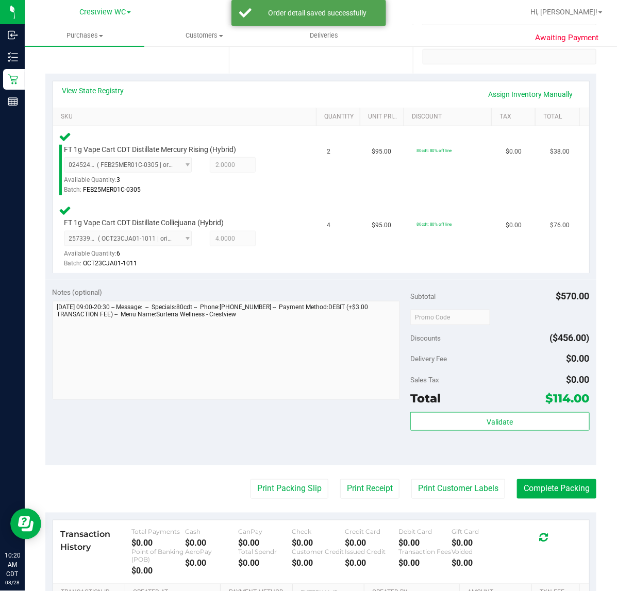
scroll to position [206, 0]
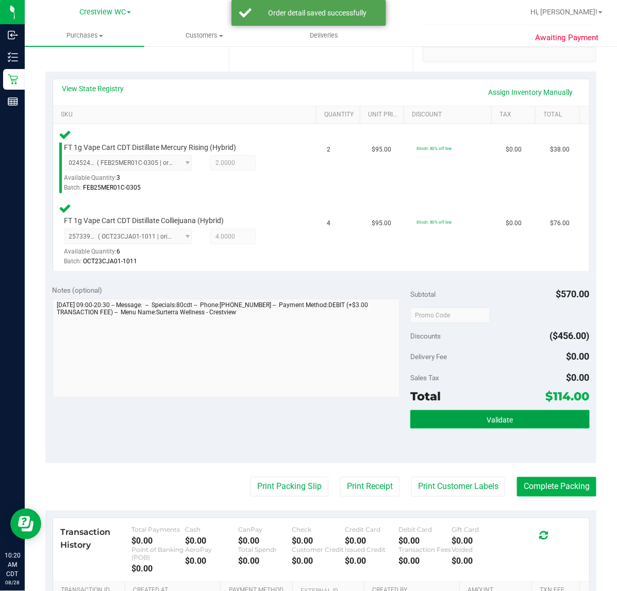
click at [511, 422] on button "Validate" at bounding box center [499, 419] width 179 height 19
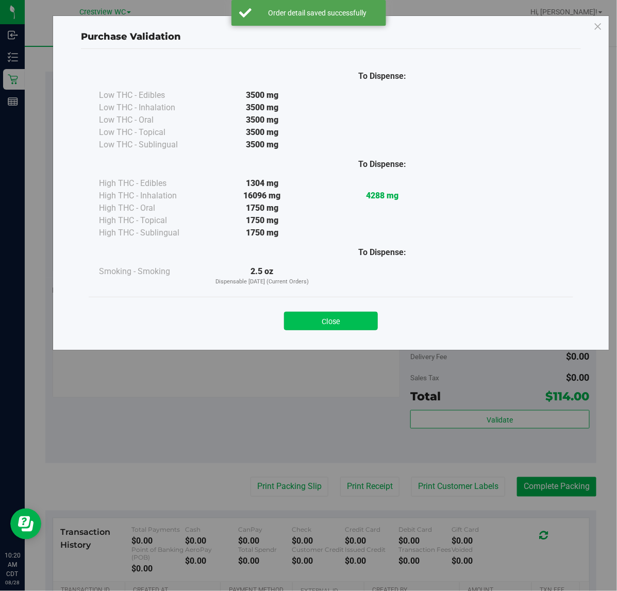
click at [331, 321] on button "Close" at bounding box center [331, 321] width 94 height 19
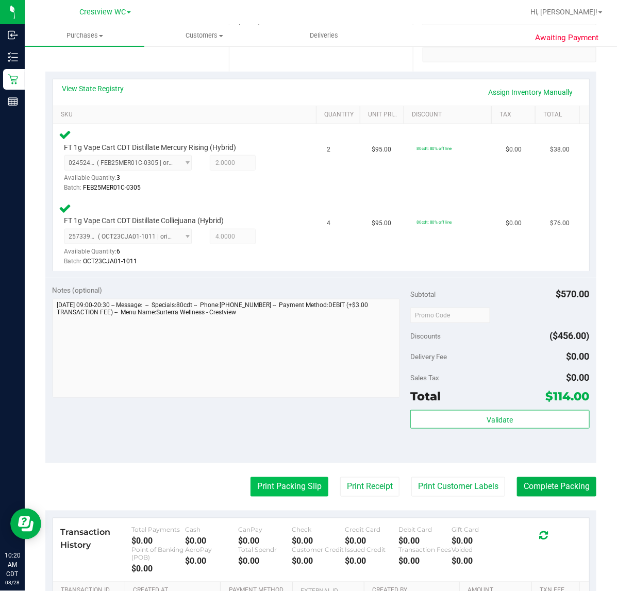
click at [271, 487] on button "Print Packing Slip" at bounding box center [289, 487] width 78 height 20
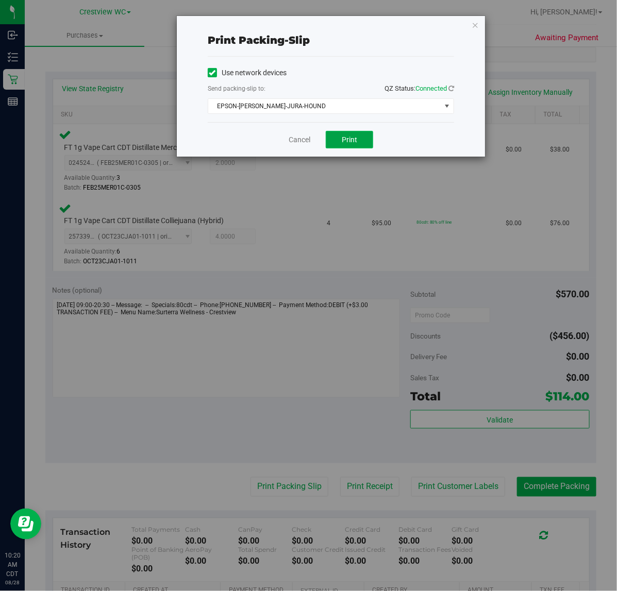
click at [352, 138] on span "Print" at bounding box center [348, 139] width 15 height 8
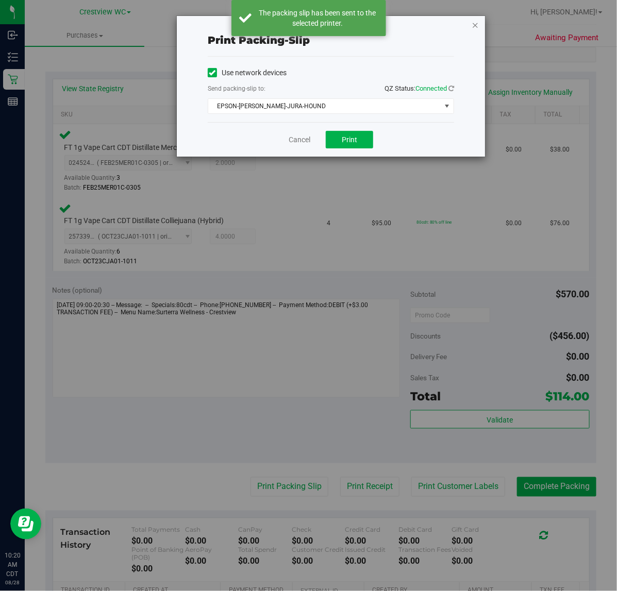
click at [475, 24] on icon "button" at bounding box center [474, 25] width 7 height 12
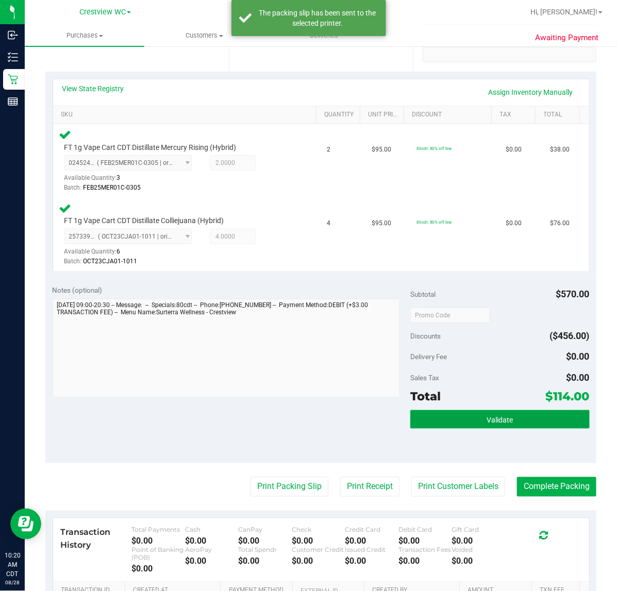
click at [497, 416] on span "Validate" at bounding box center [499, 420] width 26 height 8
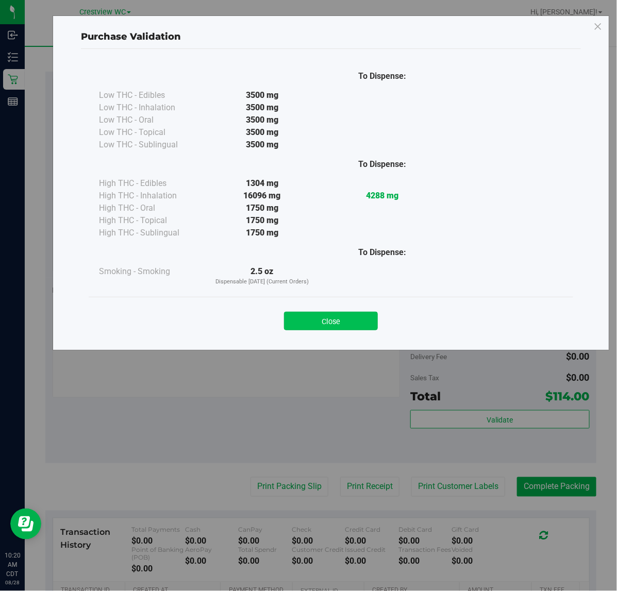
click at [333, 312] on button "Close" at bounding box center [331, 321] width 94 height 19
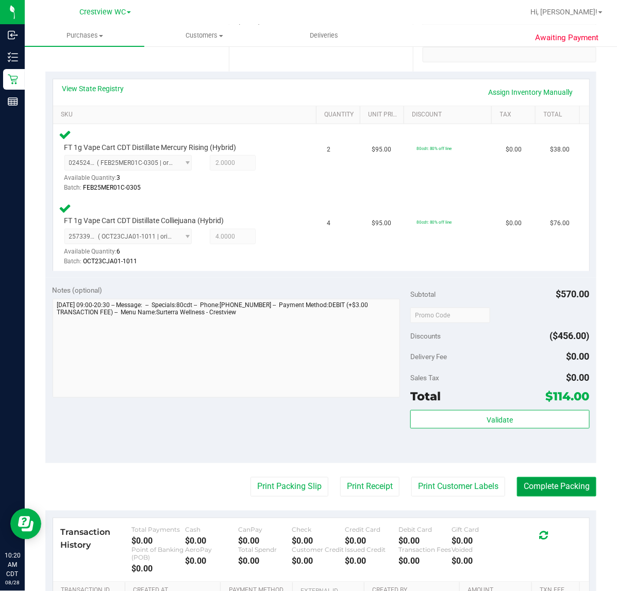
click at [546, 482] on button "Complete Packing" at bounding box center [556, 487] width 79 height 20
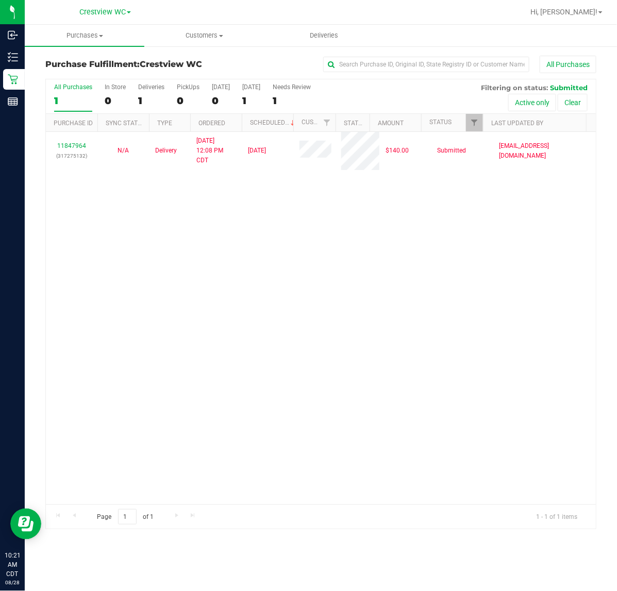
click at [198, 283] on div "11847964 (317275132) N/A Delivery 8/26/2025 12:08 PM CDT 8/29/2025 $140.00 Subm…" at bounding box center [321, 318] width 550 height 372
click at [178, 269] on div "11847964 (317275132) N/A Delivery 8/26/2025 12:08 PM CDT 8/29/2025 $140.00 Subm…" at bounding box center [321, 318] width 550 height 372
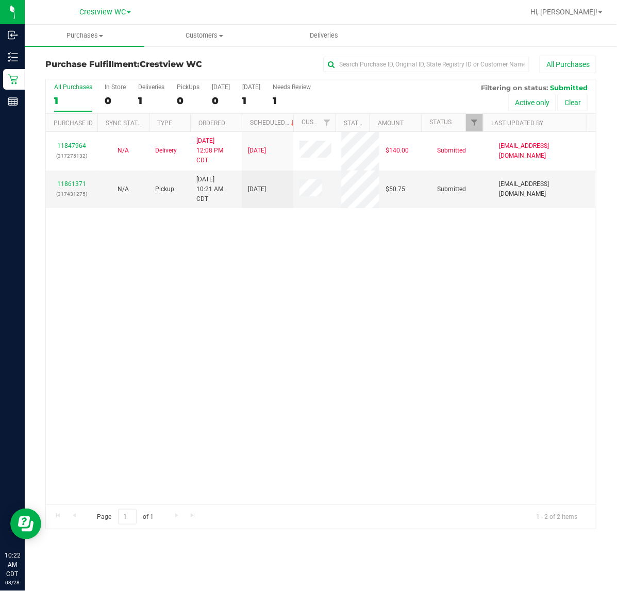
click at [149, 287] on div "11847964 (317275132) N/A Delivery 8/26/2025 12:08 PM CDT 8/29/2025 $140.00 Subm…" at bounding box center [321, 318] width 550 height 372
click at [70, 184] on link "11861371" at bounding box center [71, 183] width 29 height 7
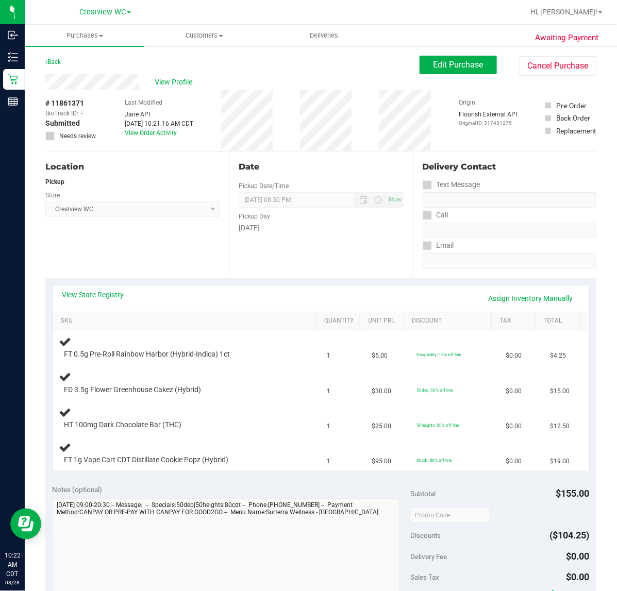
click at [173, 248] on div "Location Pickup Store Crestview WC Select Store Bonita Springs WC Boynton Beach…" at bounding box center [136, 214] width 183 height 126
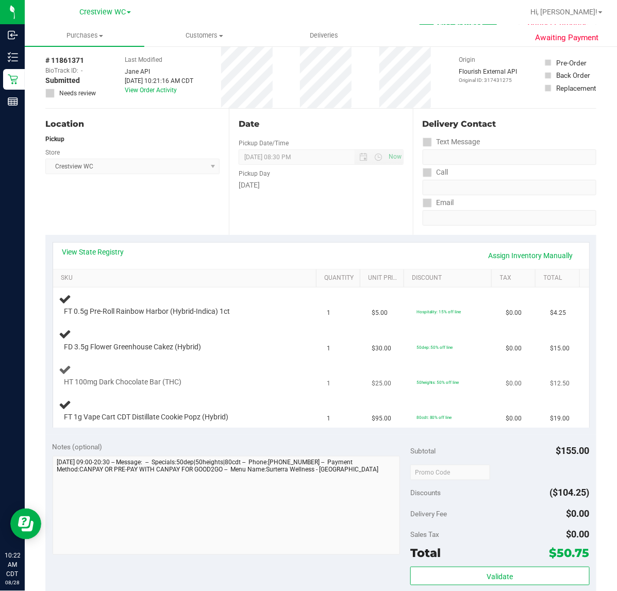
scroll to position [64, 0]
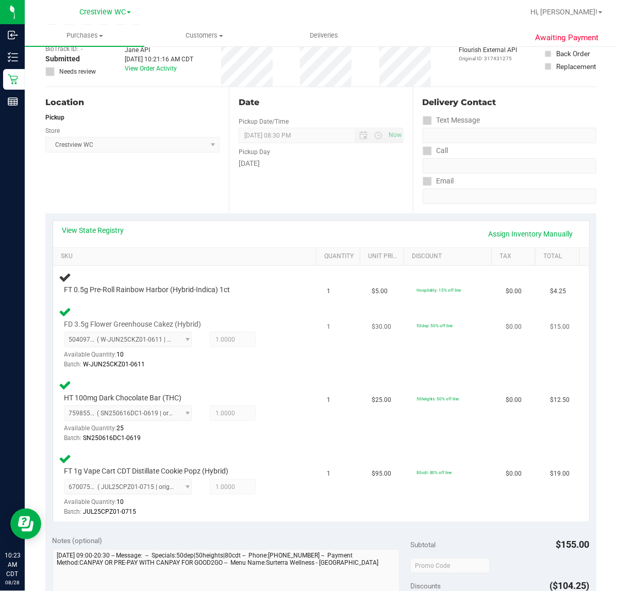
click at [289, 364] on div "FD 3.5g Flower Greenhouse Cakez (Hybrid) 5040976091719603 ( W-JUN25CKZ01-0611 |…" at bounding box center [186, 337] width 255 height 65
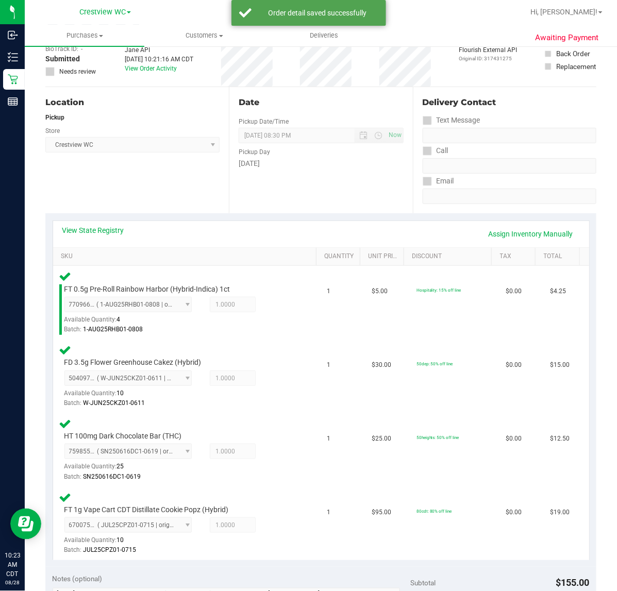
click at [178, 184] on div "Location Pickup Store Crestview WC Select Store Bonita Springs WC Boynton Beach…" at bounding box center [136, 150] width 183 height 126
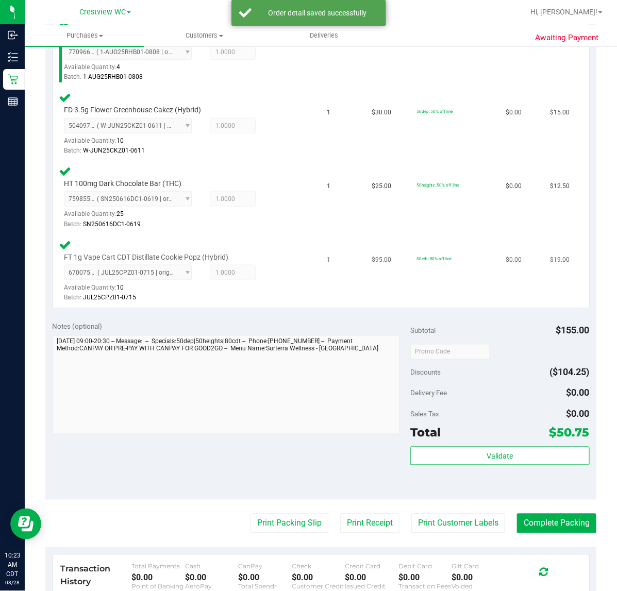
scroll to position [322, 0]
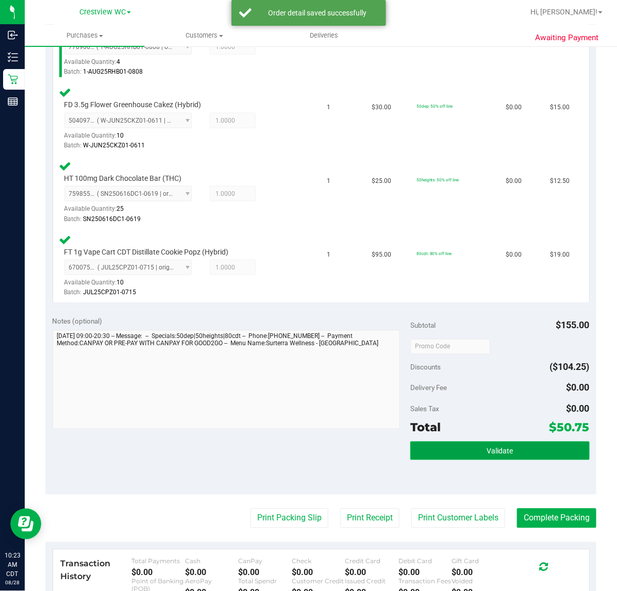
click at [498, 447] on span "Validate" at bounding box center [499, 451] width 26 height 8
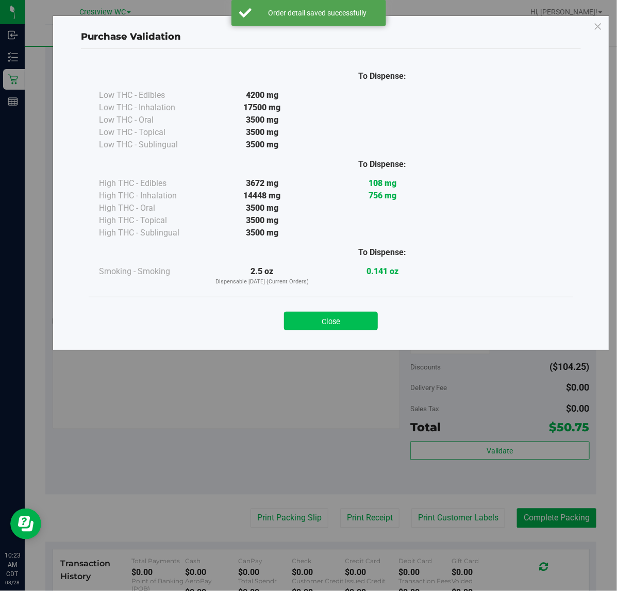
click at [346, 320] on button "Close" at bounding box center [331, 321] width 94 height 19
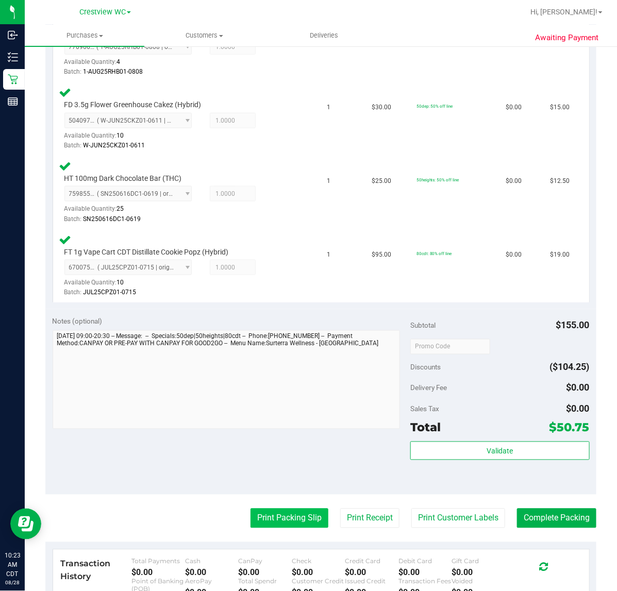
click at [293, 516] on button "Print Packing Slip" at bounding box center [289, 518] width 78 height 20
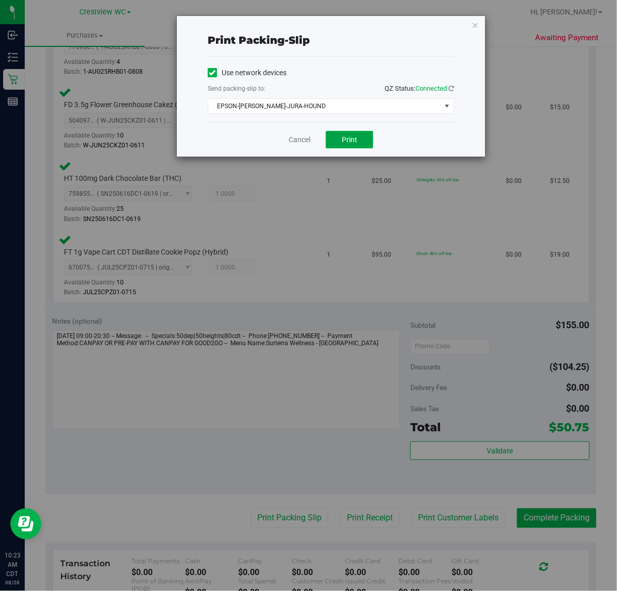
click at [372, 138] on button "Print" at bounding box center [349, 140] width 47 height 18
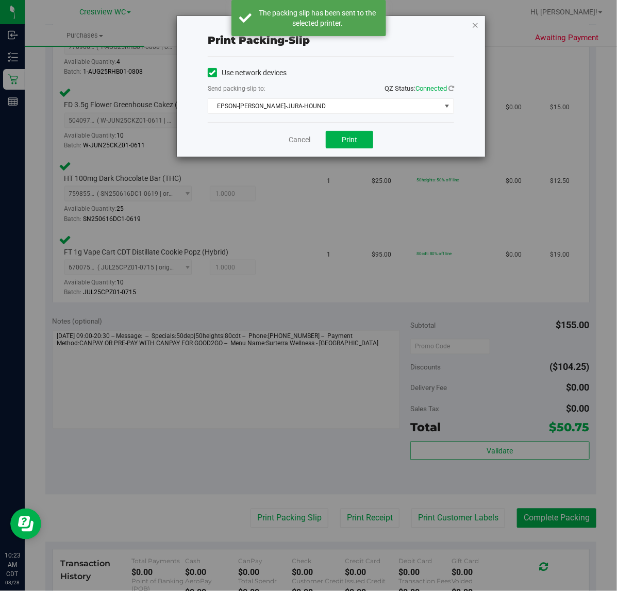
click at [475, 25] on icon "button" at bounding box center [474, 25] width 7 height 12
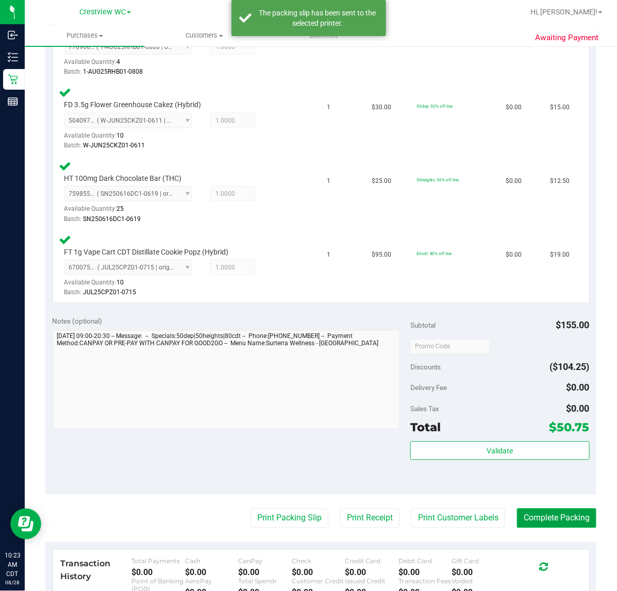
click at [575, 514] on button "Complete Packing" at bounding box center [556, 518] width 79 height 20
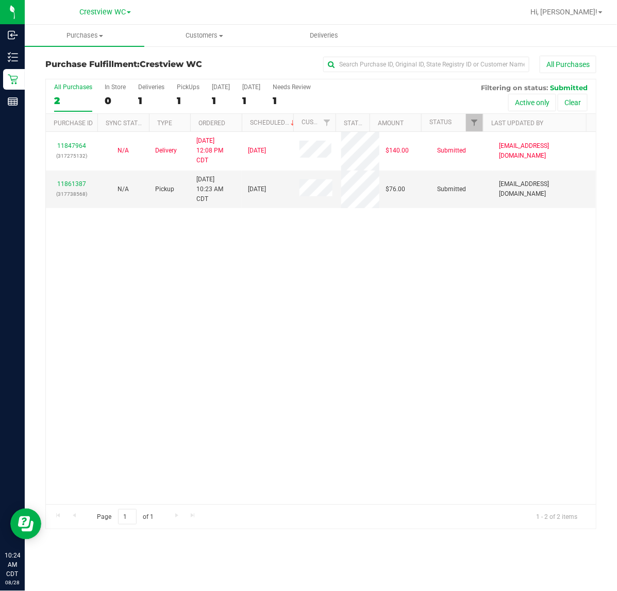
click at [408, 334] on div "11847964 (317275132) N/A Delivery 8/26/2025 12:08 PM CDT 8/29/2025 $140.00 Subm…" at bounding box center [321, 318] width 550 height 372
click at [184, 85] on div "PickUps" at bounding box center [188, 86] width 23 height 7
click at [0, 0] on input "PickUps 1" at bounding box center [0, 0] width 0 height 0
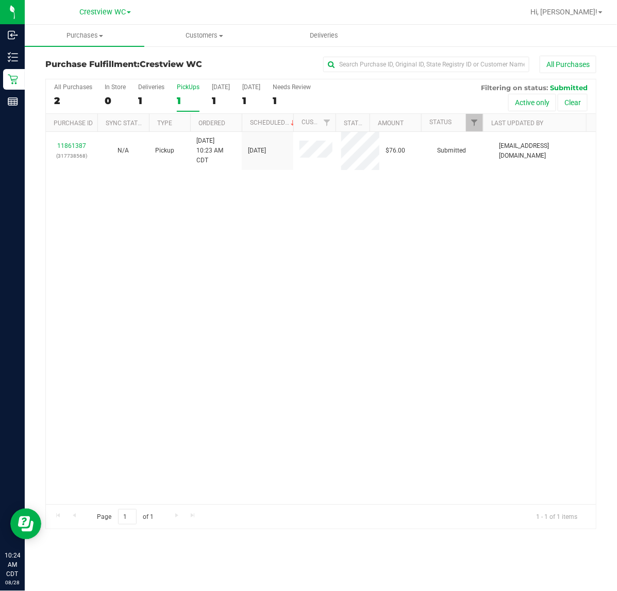
click at [419, 267] on div "11861387 (317738568) N/A Pickup 8/28/2025 10:23 AM CDT 8/28/2025 $76.00 Submitt…" at bounding box center [321, 318] width 550 height 372
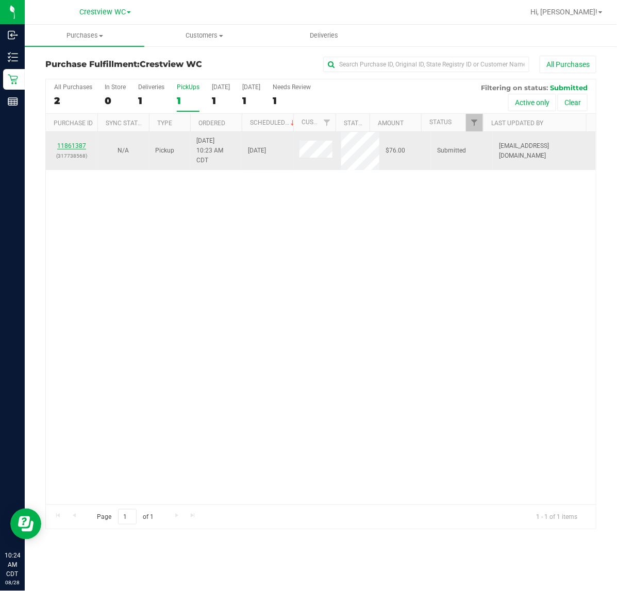
click at [74, 148] on link "11861387" at bounding box center [71, 145] width 29 height 7
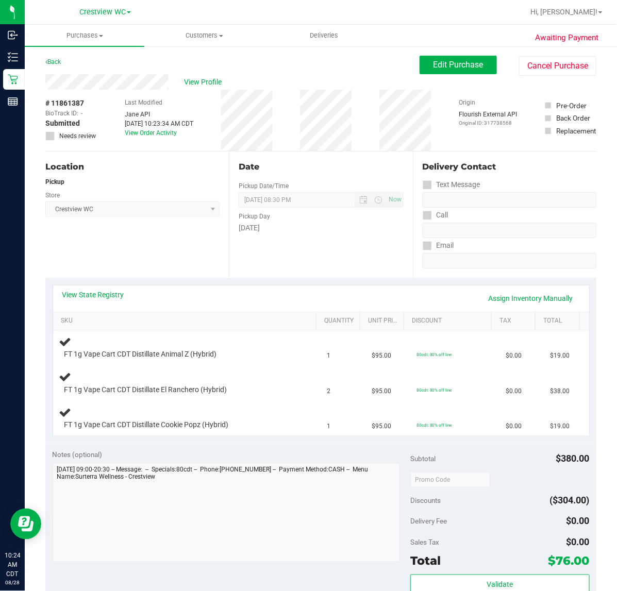
click at [185, 223] on div "Location Pickup Store Crestview WC Select Store Bonita Springs WC Boynton Beach…" at bounding box center [136, 214] width 183 height 126
click at [173, 247] on div "Location Pickup Store Crestview WC Select Store Bonita Springs WC Boynton Beach…" at bounding box center [136, 214] width 183 height 126
click at [163, 250] on div "Location Pickup Store Crestview WC Select Store Bonita Springs WC Boynton Beach…" at bounding box center [136, 214] width 183 height 126
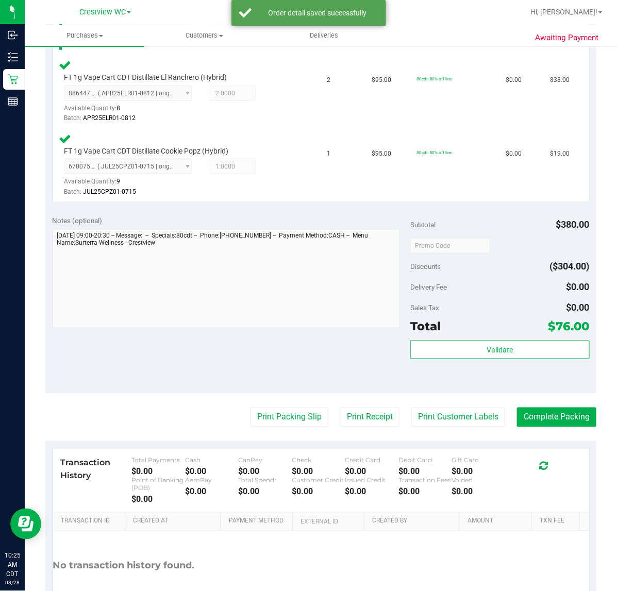
scroll to position [361, 0]
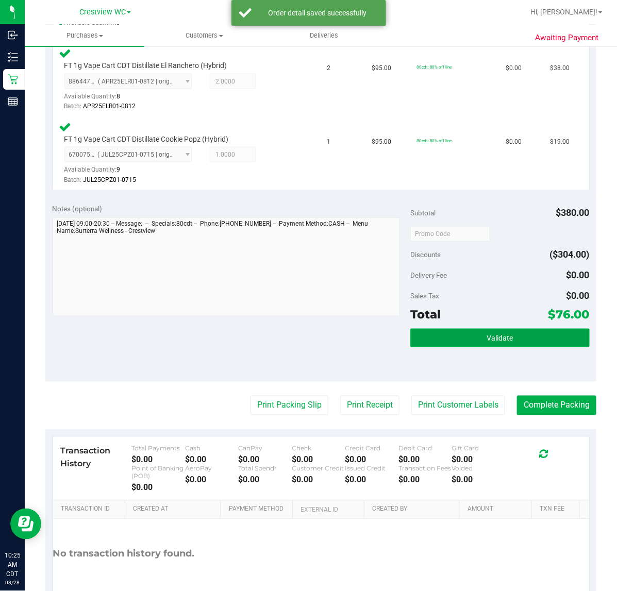
click at [478, 331] on button "Validate" at bounding box center [499, 338] width 179 height 19
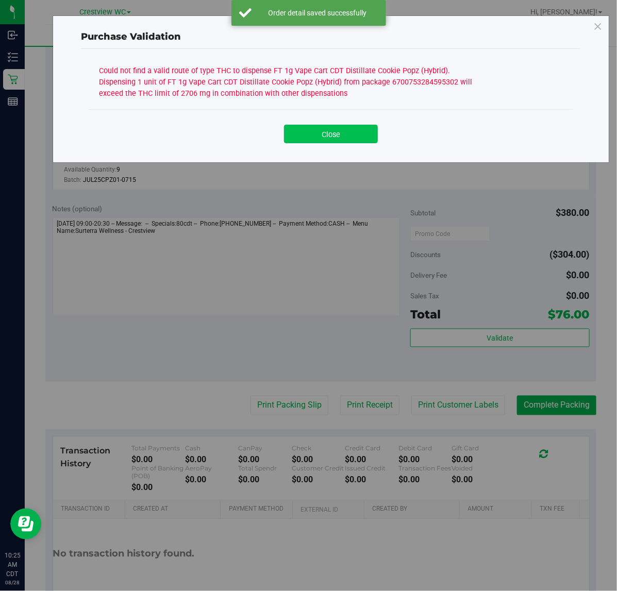
click at [361, 138] on button "Close" at bounding box center [331, 134] width 94 height 19
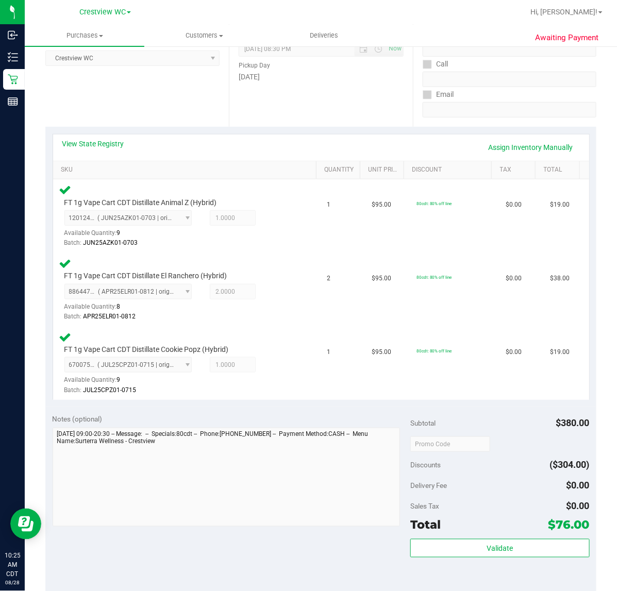
scroll to position [147, 0]
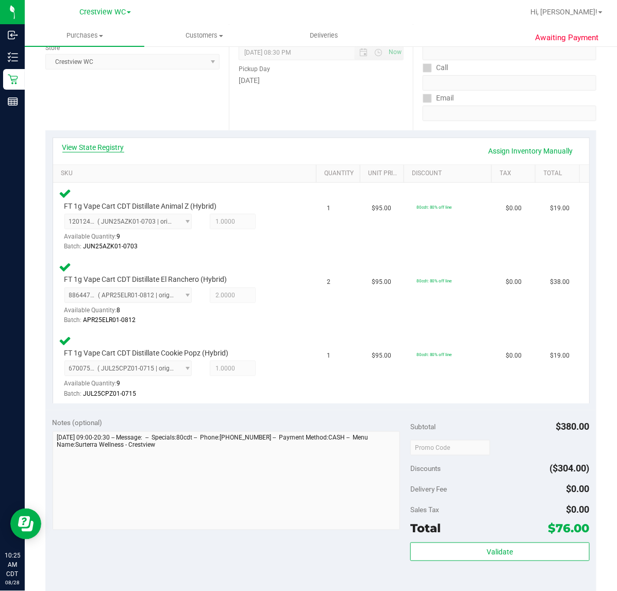
click at [109, 150] on link "View State Registry" at bounding box center [93, 147] width 62 height 10
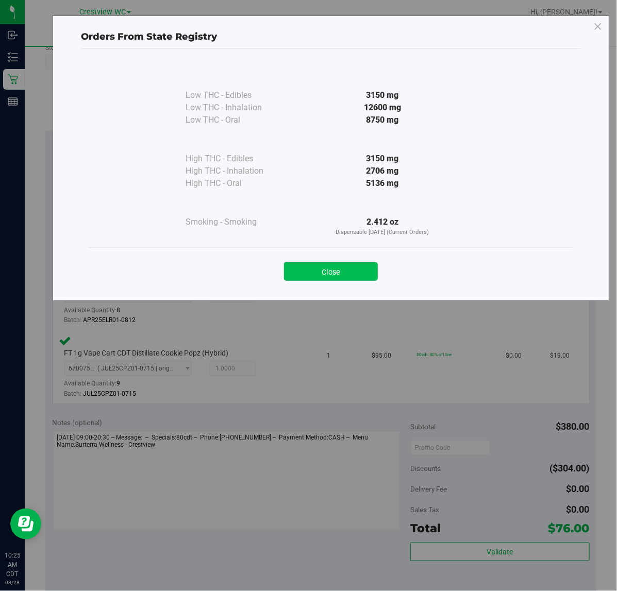
click at [339, 268] on button "Close" at bounding box center [331, 271] width 94 height 19
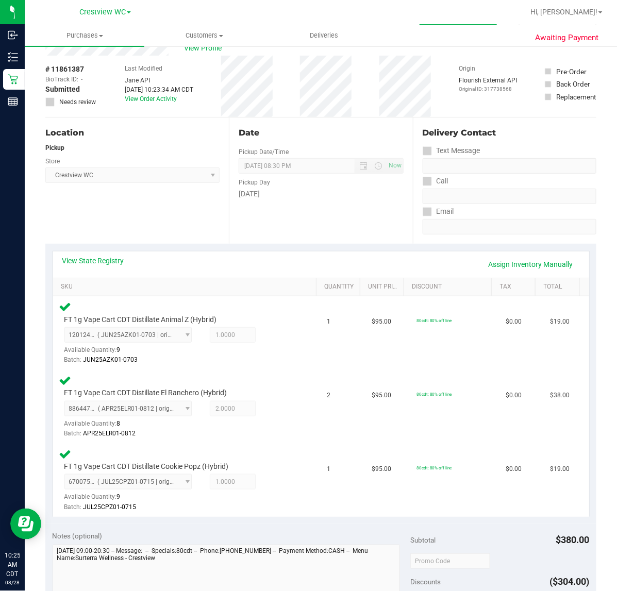
scroll to position [0, 0]
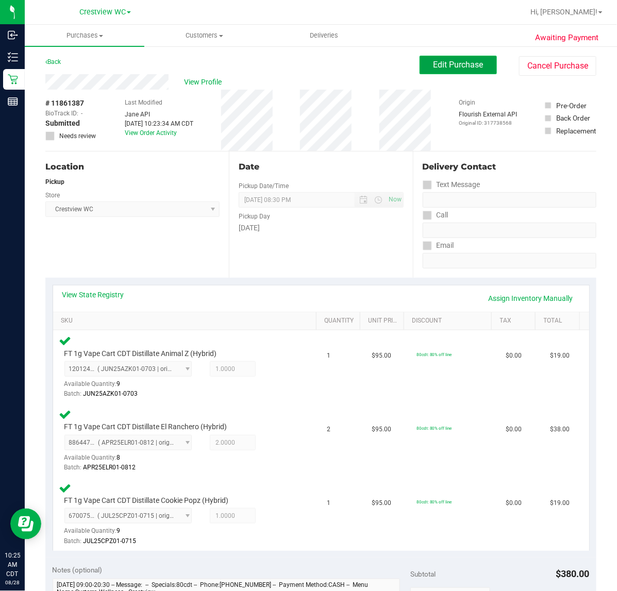
click at [452, 68] on span "Edit Purchase" at bounding box center [458, 65] width 50 height 10
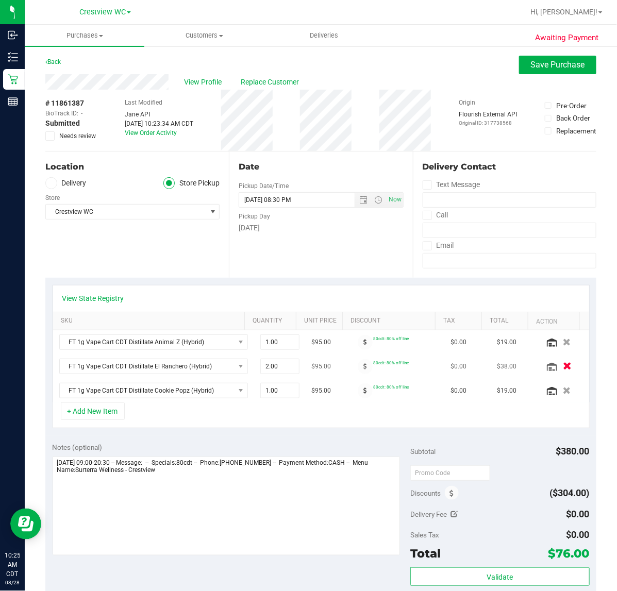
click at [562, 366] on icon "button" at bounding box center [566, 367] width 9 height 8
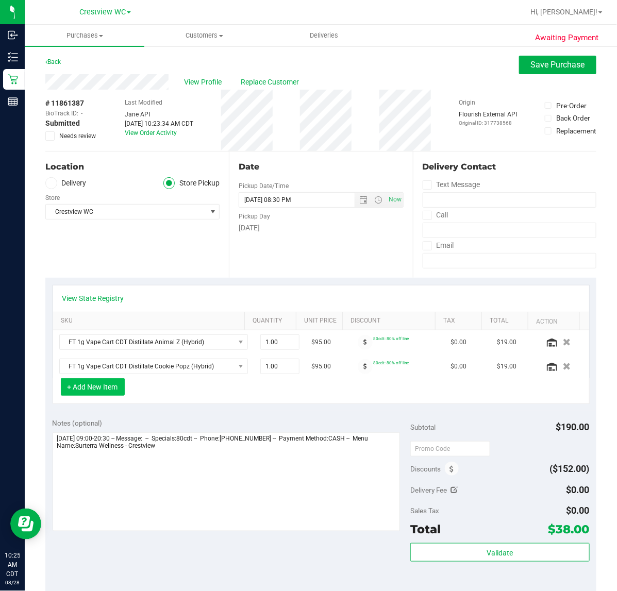
click at [101, 389] on button "+ Add New Item" at bounding box center [93, 387] width 64 height 18
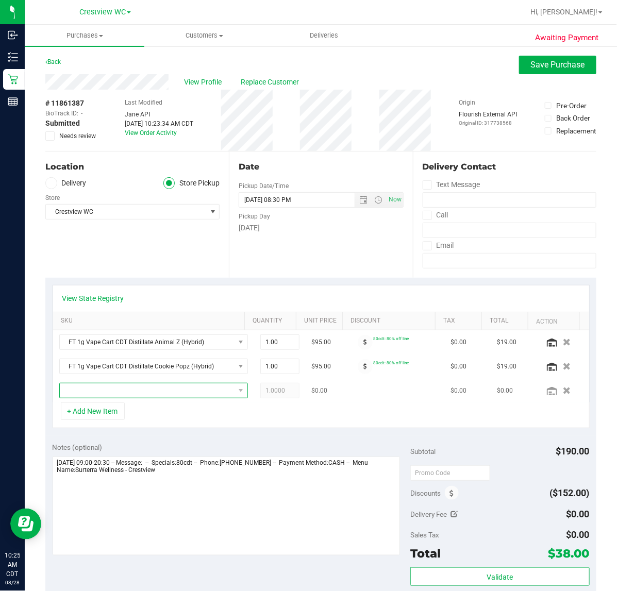
click at [186, 390] on span "NO DATA FOUND" at bounding box center [147, 390] width 175 height 14
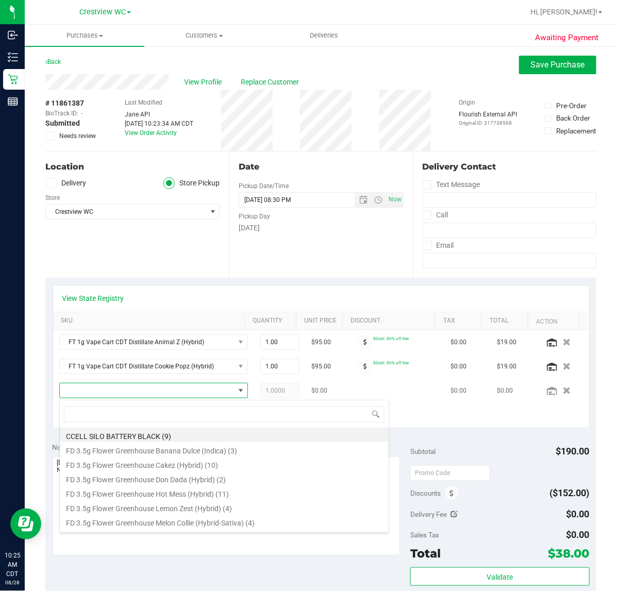
scroll to position [16, 160]
type input "el ran"
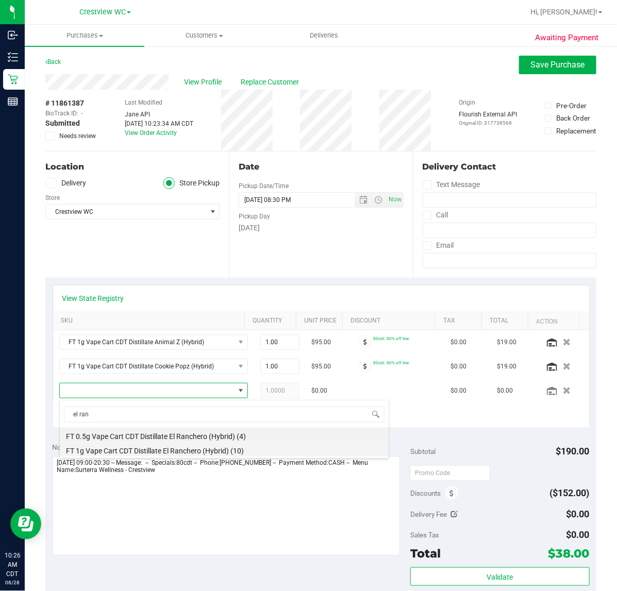
click at [184, 451] on li "FT 1g Vape Cart CDT Distillate El Ranchero (Hybrid) (10)" at bounding box center [224, 449] width 329 height 14
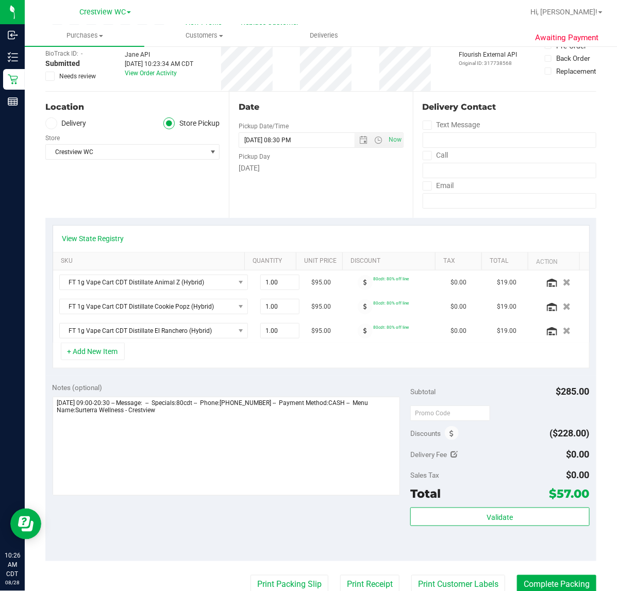
scroll to position [193, 0]
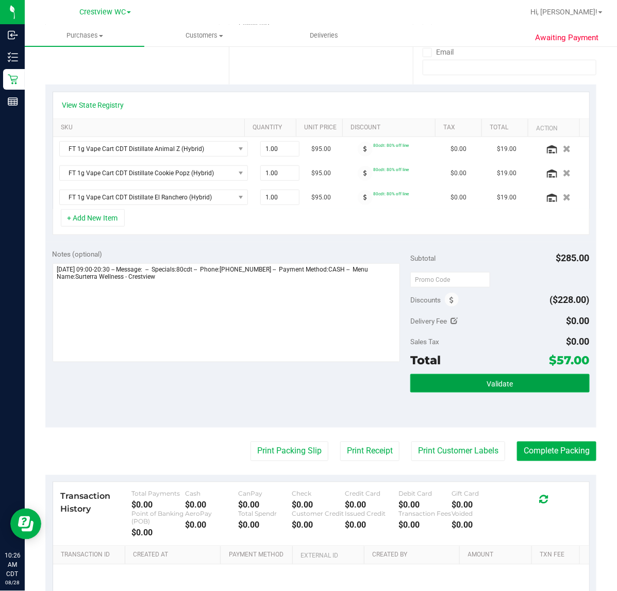
click at [505, 389] on button "Validate" at bounding box center [499, 383] width 179 height 19
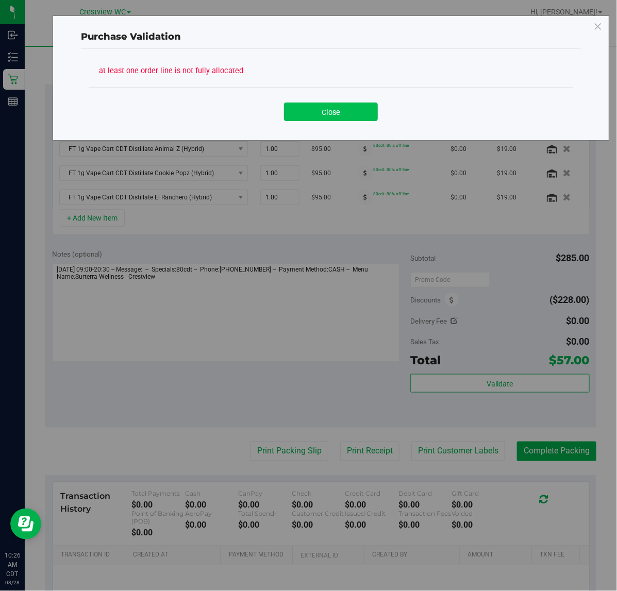
click at [351, 107] on button "Close" at bounding box center [331, 111] width 94 height 19
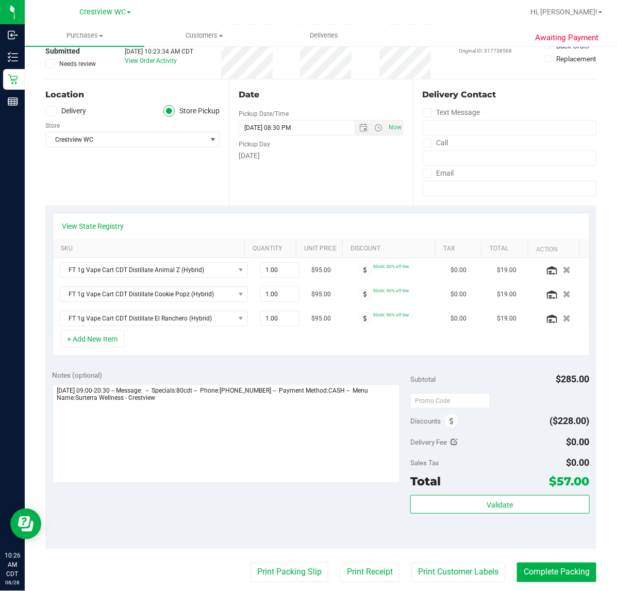
scroll to position [0, 0]
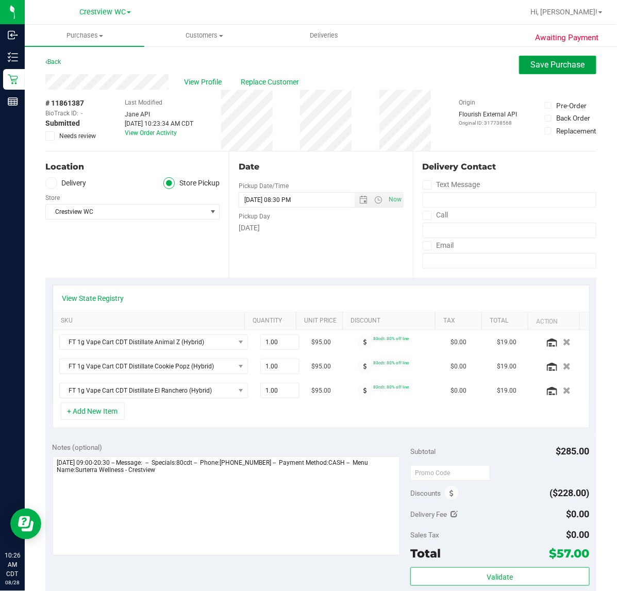
click at [544, 65] on span "Save Purchase" at bounding box center [558, 65] width 54 height 10
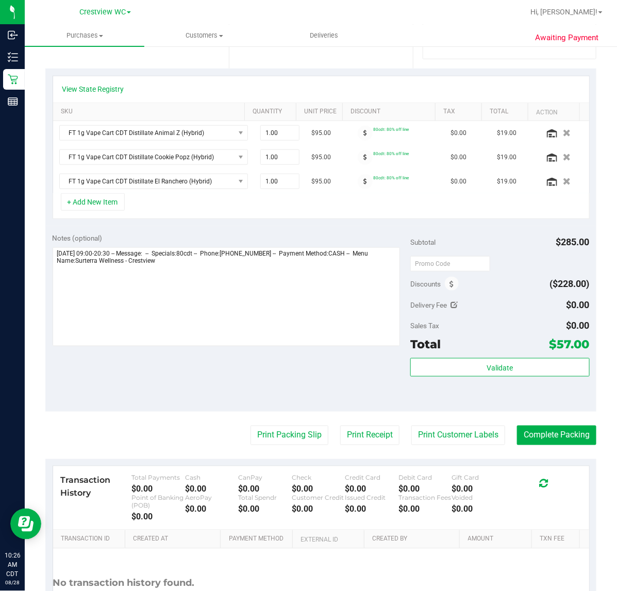
scroll to position [103, 0]
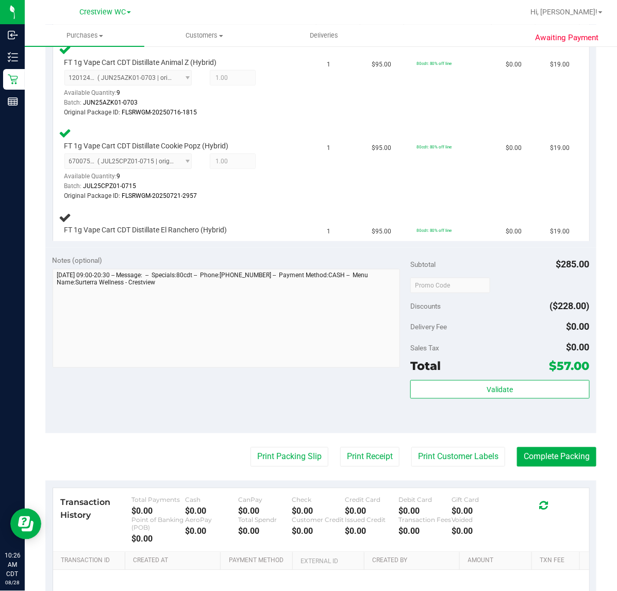
scroll to position [322, 0]
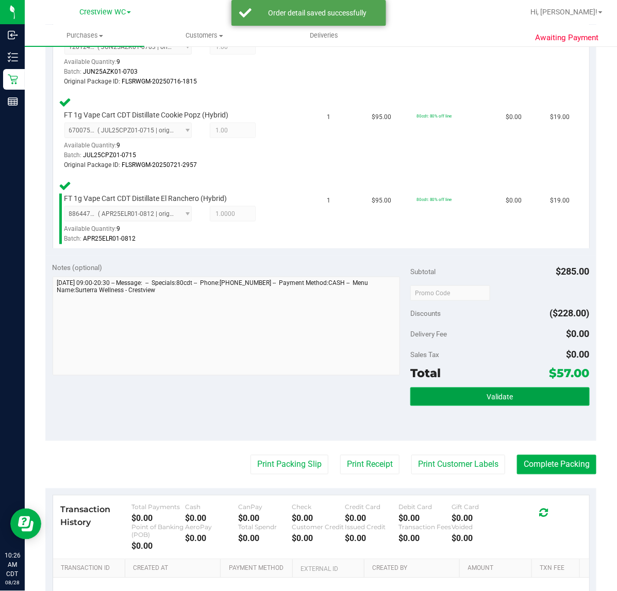
click at [572, 401] on button "Validate" at bounding box center [499, 396] width 179 height 19
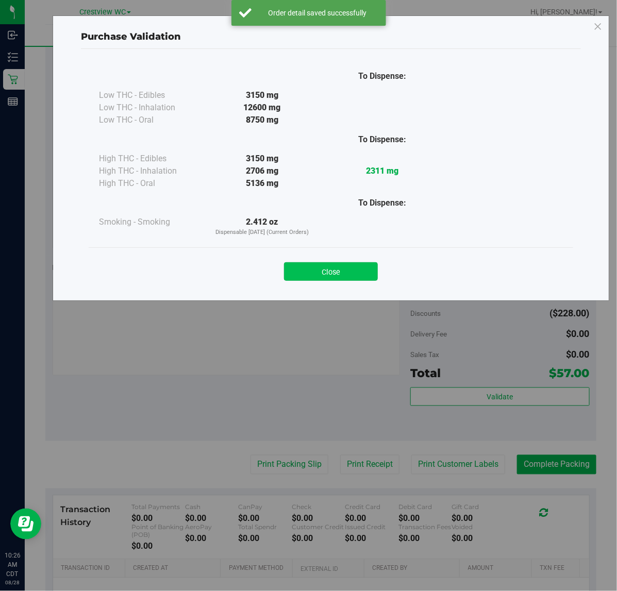
click at [363, 276] on button "Close" at bounding box center [331, 271] width 94 height 19
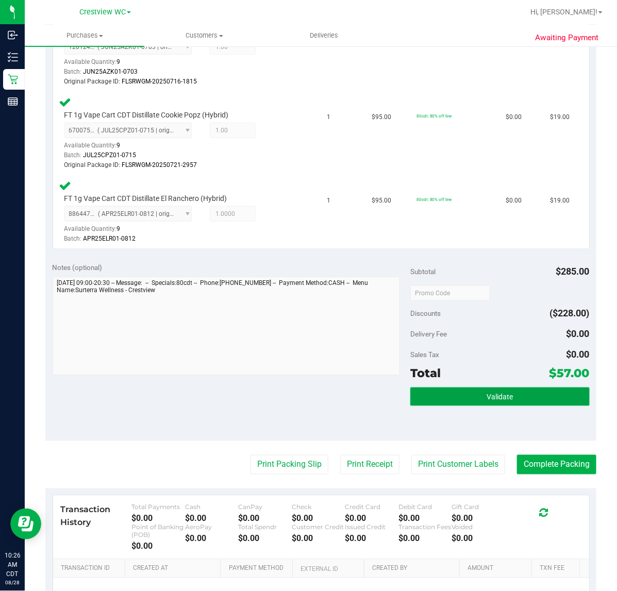
click at [511, 395] on button "Validate" at bounding box center [499, 396] width 179 height 19
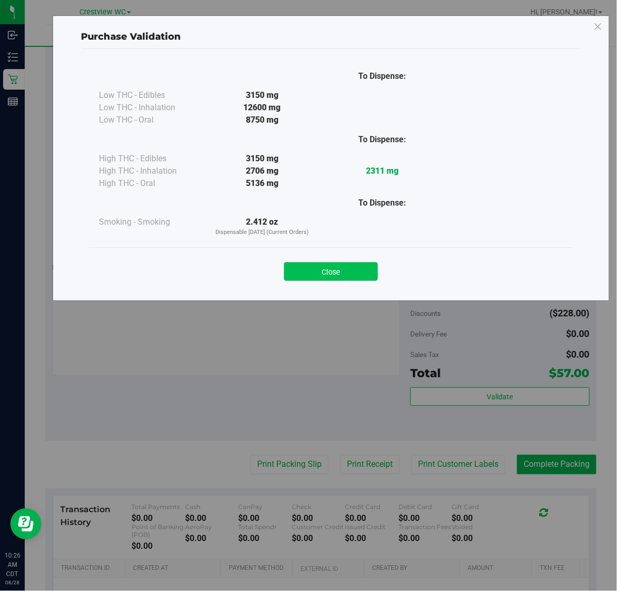
click at [356, 263] on button "Close" at bounding box center [331, 271] width 94 height 19
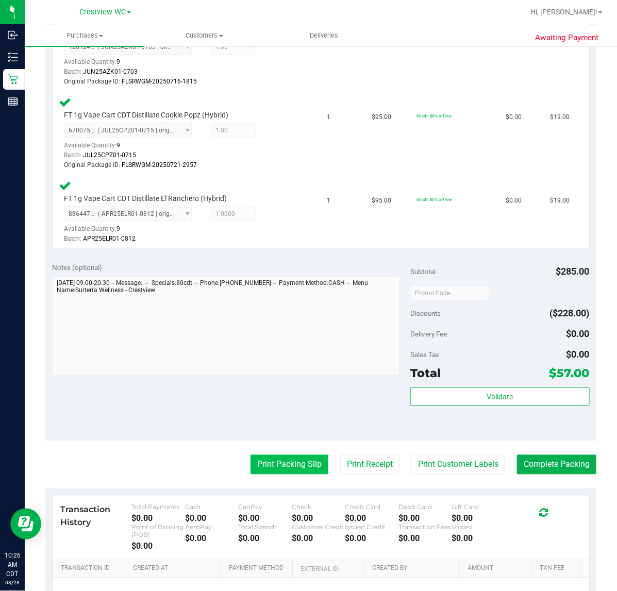
click at [290, 462] on button "Print Packing Slip" at bounding box center [289, 465] width 78 height 20
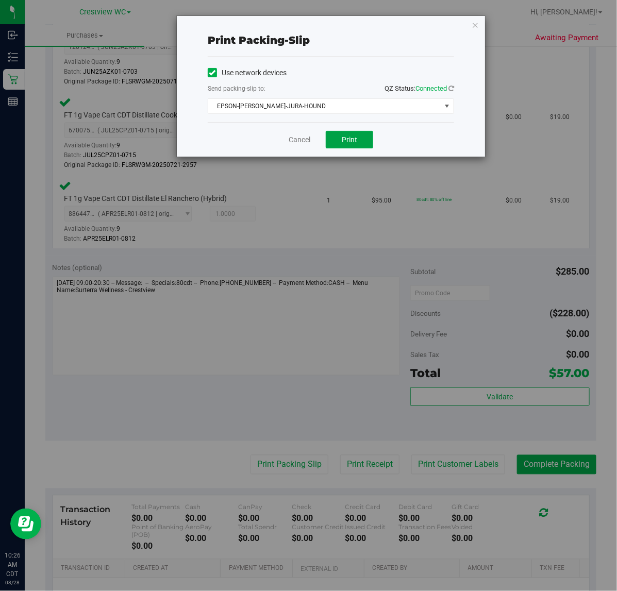
drag, startPoint x: 345, startPoint y: 138, endPoint x: 474, endPoint y: 85, distance: 138.9
click at [348, 137] on span "Print" at bounding box center [348, 139] width 15 height 8
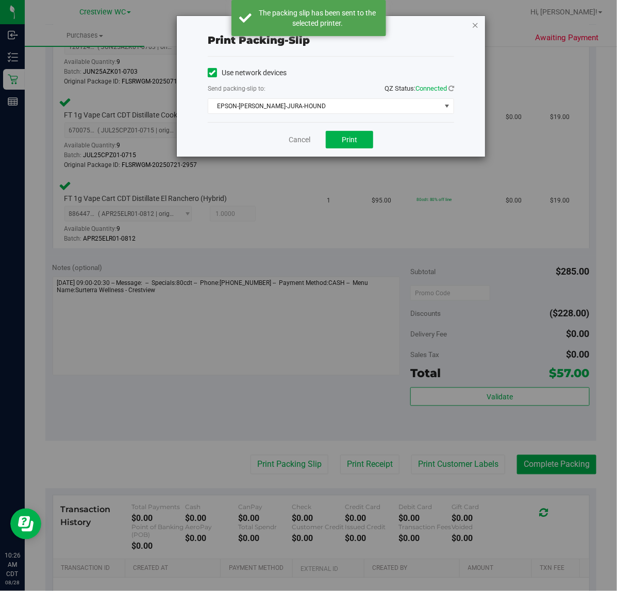
click at [475, 24] on icon "button" at bounding box center [474, 25] width 7 height 12
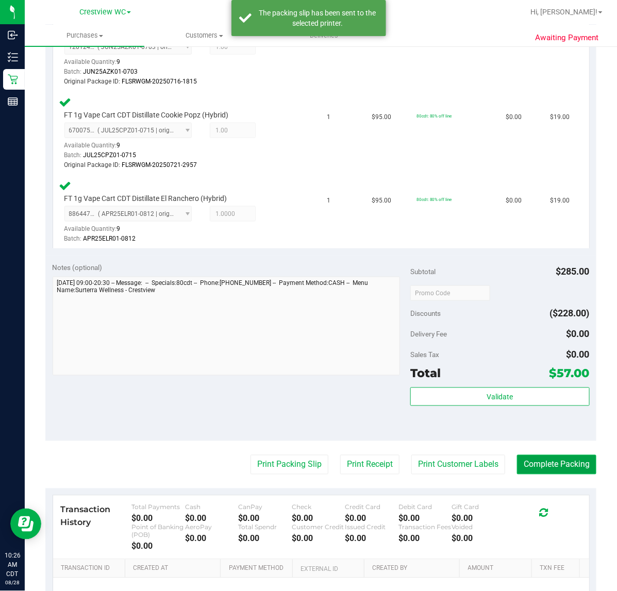
click at [562, 469] on button "Complete Packing" at bounding box center [556, 465] width 79 height 20
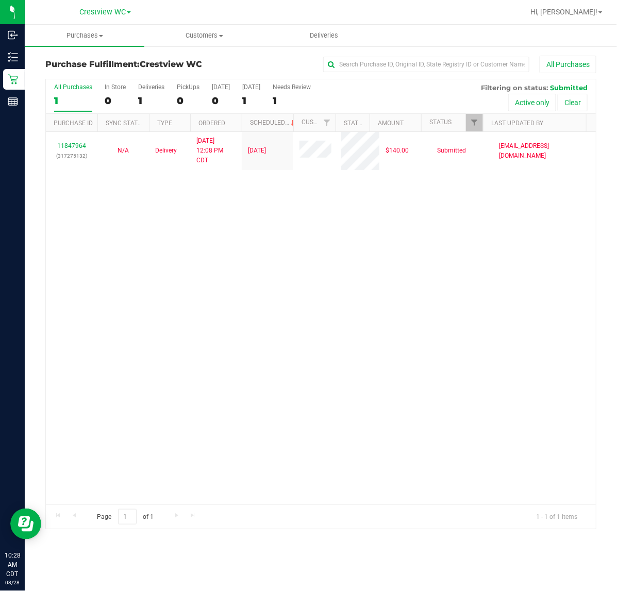
click at [326, 268] on div "11847964 (317275132) N/A Delivery 8/26/2025 12:08 PM CDT 8/29/2025 $140.00 Subm…" at bounding box center [321, 318] width 550 height 372
click at [187, 89] on div "PickUps" at bounding box center [188, 86] width 23 height 7
click at [0, 0] on input "PickUps 0" at bounding box center [0, 0] width 0 height 0
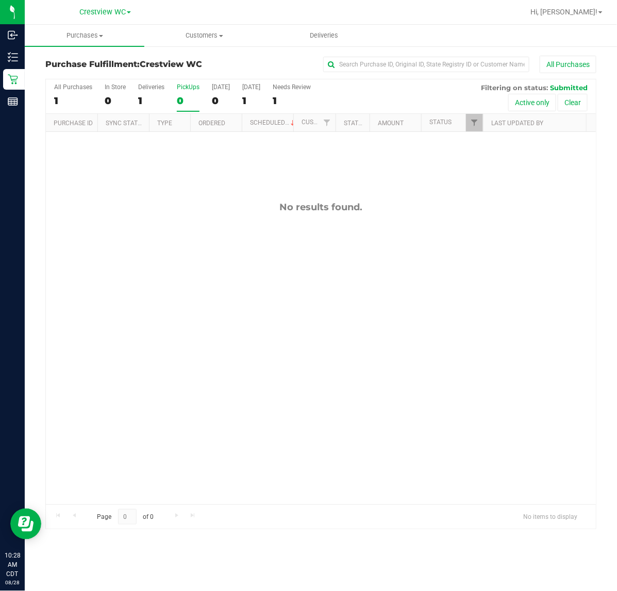
click at [187, 89] on div "PickUps" at bounding box center [188, 86] width 23 height 7
click at [0, 0] on input "PickUps 0" at bounding box center [0, 0] width 0 height 0
click at [475, 117] on link "Filter" at bounding box center [474, 123] width 17 height 18
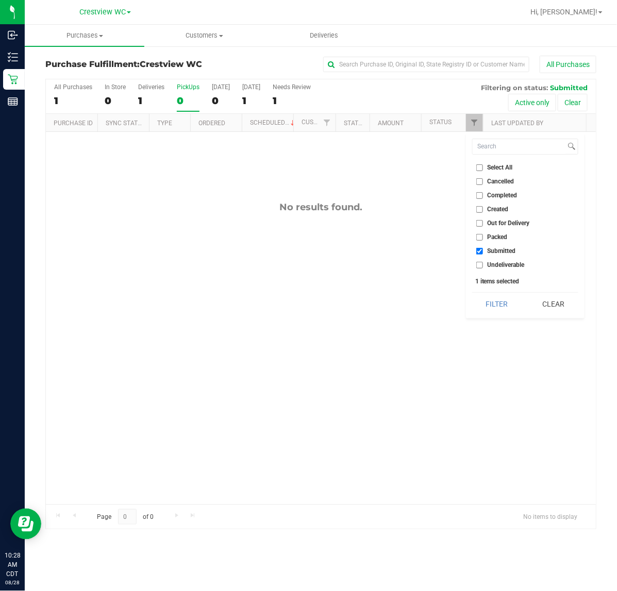
click at [355, 158] on div "No results found." at bounding box center [321, 353] width 550 height 442
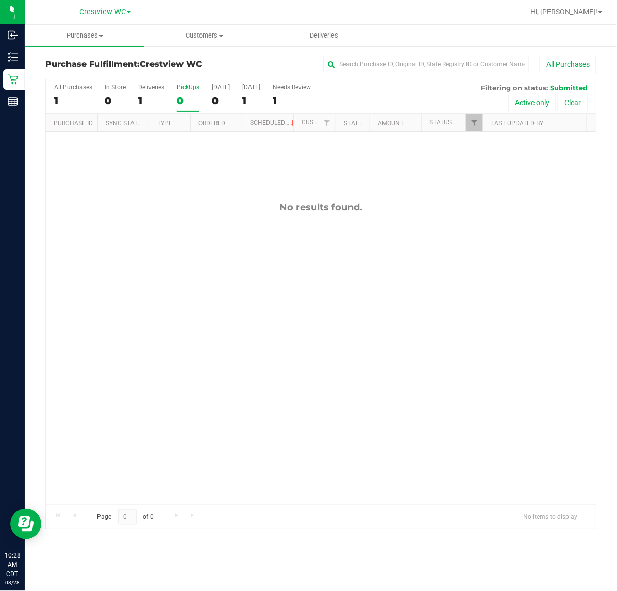
click at [210, 354] on div "No results found." at bounding box center [321, 353] width 550 height 442
click at [217, 275] on div "No results found." at bounding box center [321, 353] width 550 height 442
click at [185, 87] on div "PickUps" at bounding box center [188, 86] width 23 height 7
click at [0, 0] on input "PickUps 0" at bounding box center [0, 0] width 0 height 0
click at [185, 87] on div "PickUps" at bounding box center [188, 86] width 23 height 7
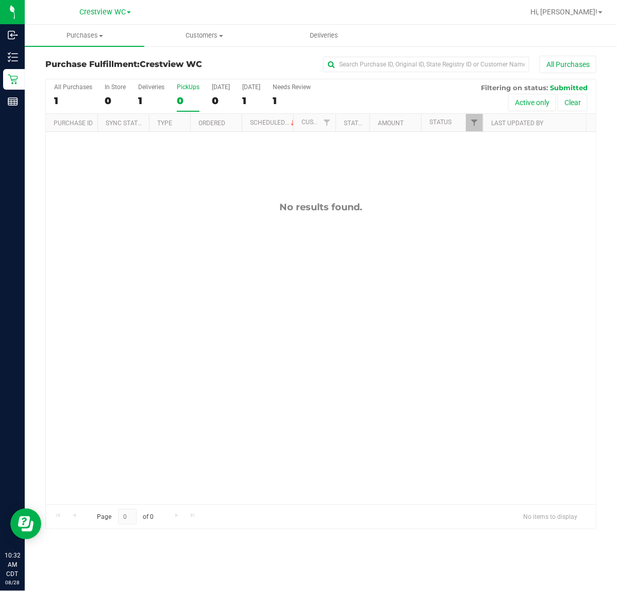
click at [0, 0] on input "PickUps 0" at bounding box center [0, 0] width 0 height 0
click at [280, 186] on div "No results found." at bounding box center [321, 353] width 550 height 442
click at [162, 284] on div "No results found." at bounding box center [321, 353] width 550 height 442
click at [191, 273] on div "No results found." at bounding box center [321, 353] width 550 height 442
click at [228, 251] on div "No results found." at bounding box center [321, 353] width 550 height 442
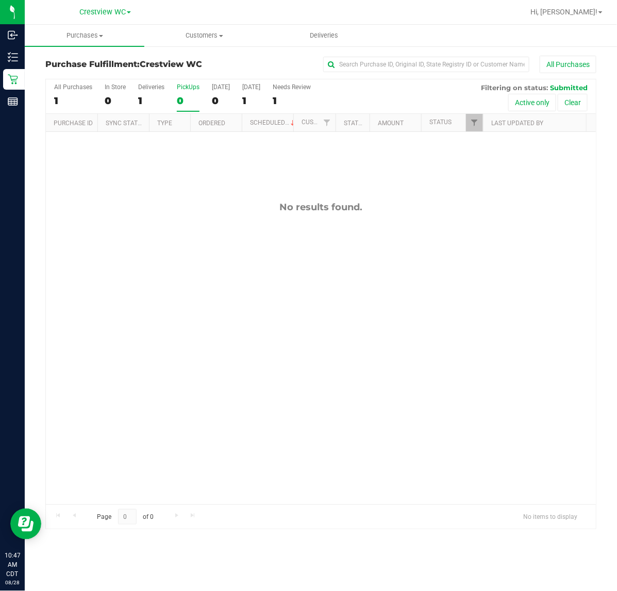
click at [190, 89] on div "PickUps" at bounding box center [188, 86] width 23 height 7
click at [0, 0] on input "PickUps 0" at bounding box center [0, 0] width 0 height 0
checkbox input "true"
click at [477, 122] on span "Filter" at bounding box center [474, 122] width 8 height 8
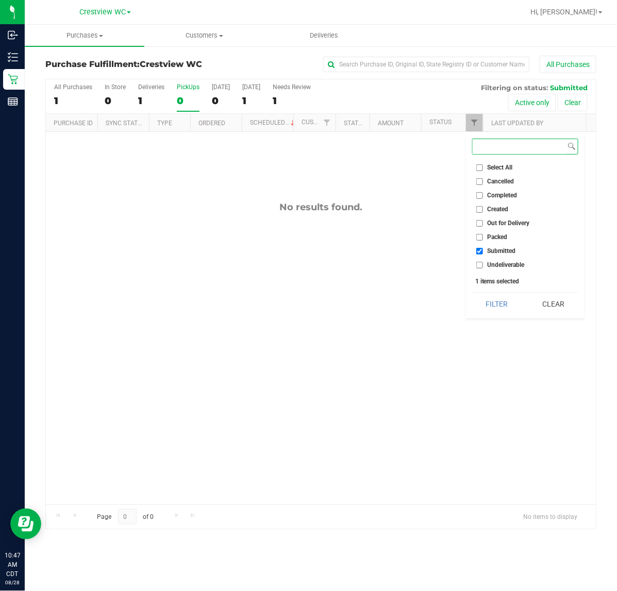
click at [472, 293] on button "Filter" at bounding box center [496, 304] width 49 height 23
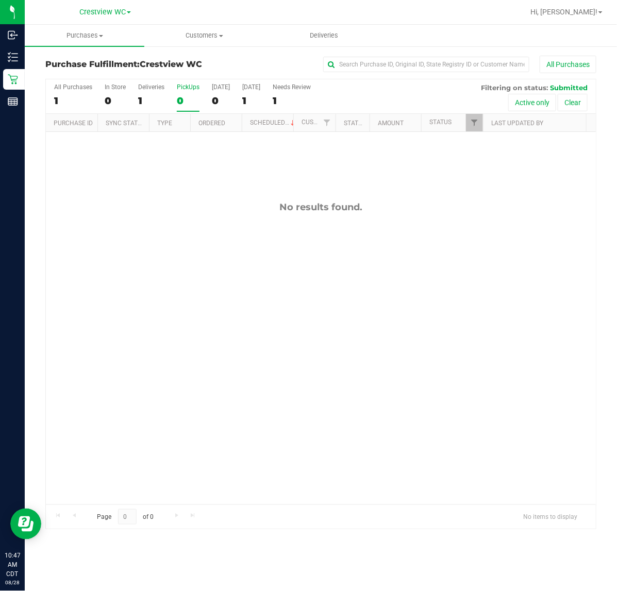
click at [227, 237] on div "No results found." at bounding box center [321, 353] width 550 height 442
drag, startPoint x: 185, startPoint y: 249, endPoint x: 193, endPoint y: 100, distance: 148.5
click at [189, 249] on div "No results found." at bounding box center [321, 353] width 550 height 442
click at [153, 214] on div "No results found." at bounding box center [321, 353] width 550 height 442
click at [286, 172] on div "No results found." at bounding box center [321, 353] width 550 height 442
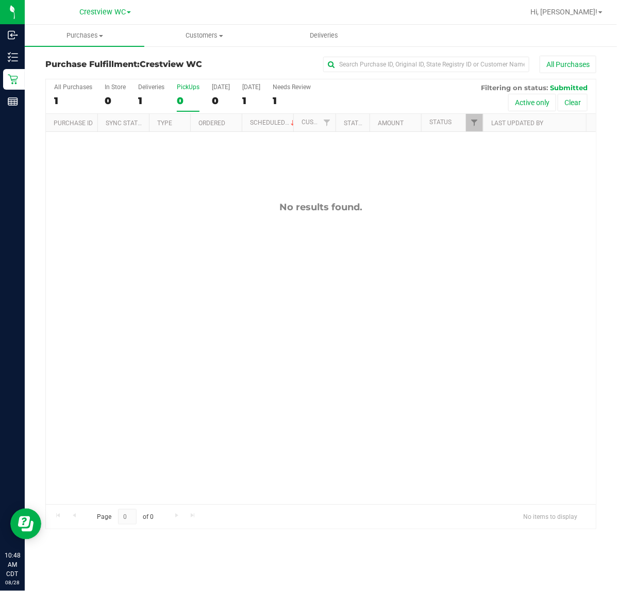
click at [286, 172] on div "No results found." at bounding box center [321, 353] width 550 height 442
click at [176, 207] on div "No results found." at bounding box center [321, 206] width 550 height 11
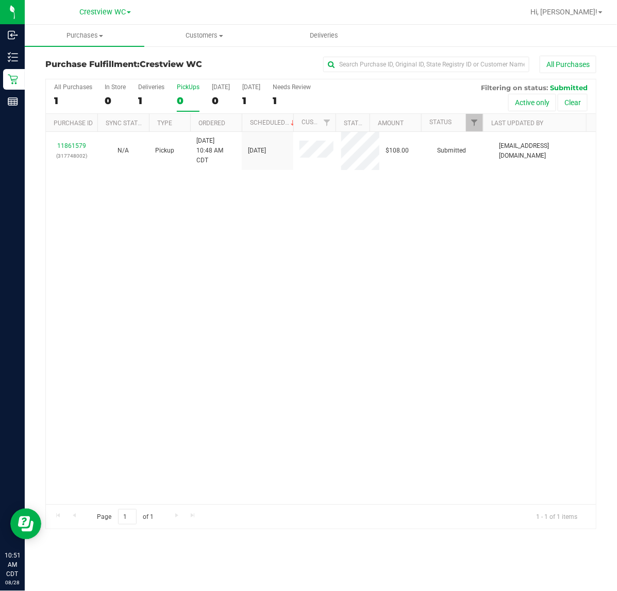
drag, startPoint x: 380, startPoint y: 243, endPoint x: 307, endPoint y: 199, distance: 84.4
click at [384, 243] on div "11861579 (317748002) N/A Pickup 8/28/2025 10:48 AM CDT 8/28/2025 $108.00 Submit…" at bounding box center [321, 318] width 550 height 372
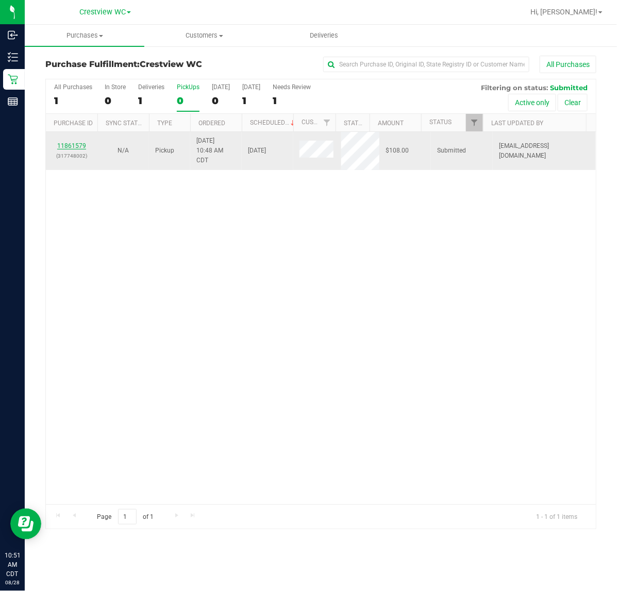
click at [78, 145] on link "11861579" at bounding box center [71, 145] width 29 height 7
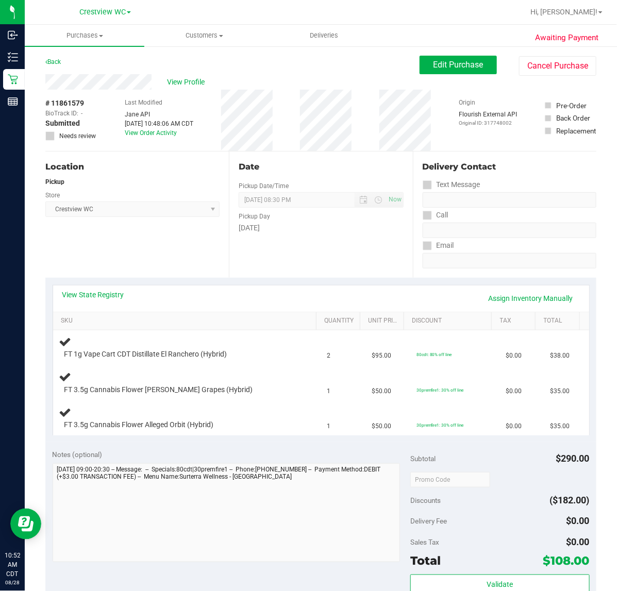
click at [165, 250] on div "Location Pickup Store Crestview WC Select Store Bonita Springs WC Boynton Beach…" at bounding box center [136, 214] width 183 height 126
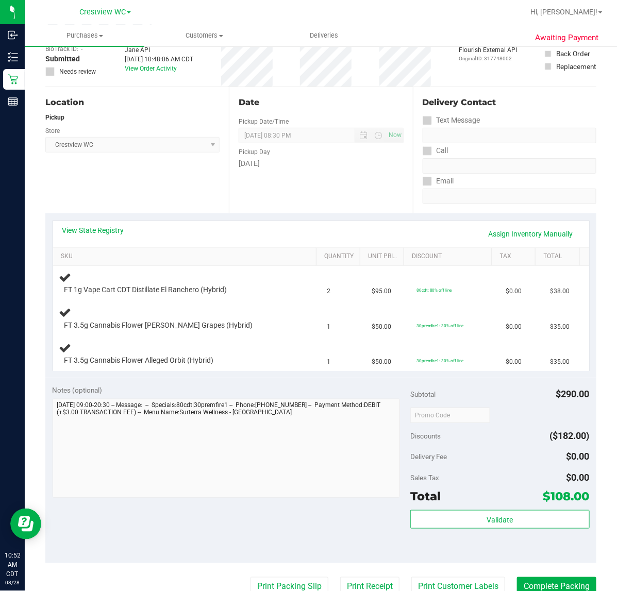
click at [162, 180] on div "Location Pickup Store Crestview WC Select Store Bonita Springs WC Boynton Beach…" at bounding box center [136, 150] width 183 height 126
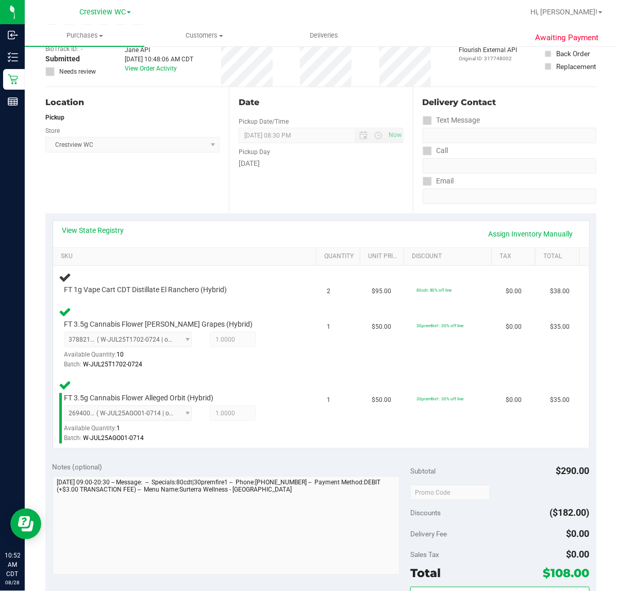
click at [162, 166] on div "Location Pickup Store Crestview WC Select Store Bonita Springs WC Boynton Beach…" at bounding box center [136, 150] width 183 height 126
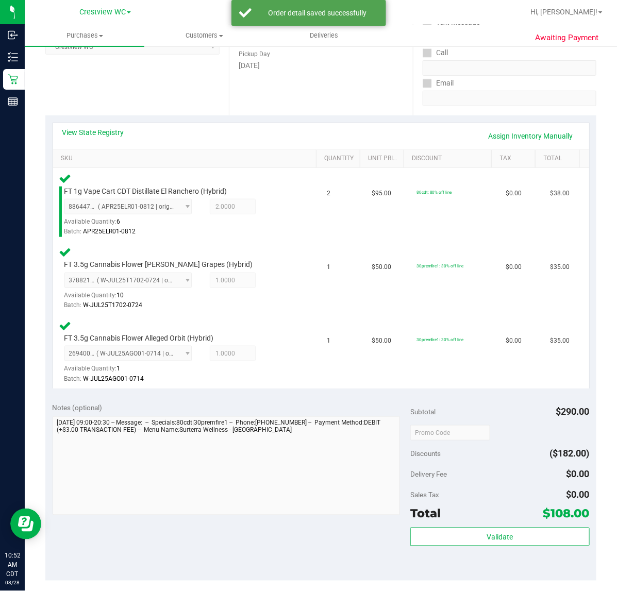
scroll to position [167, 0]
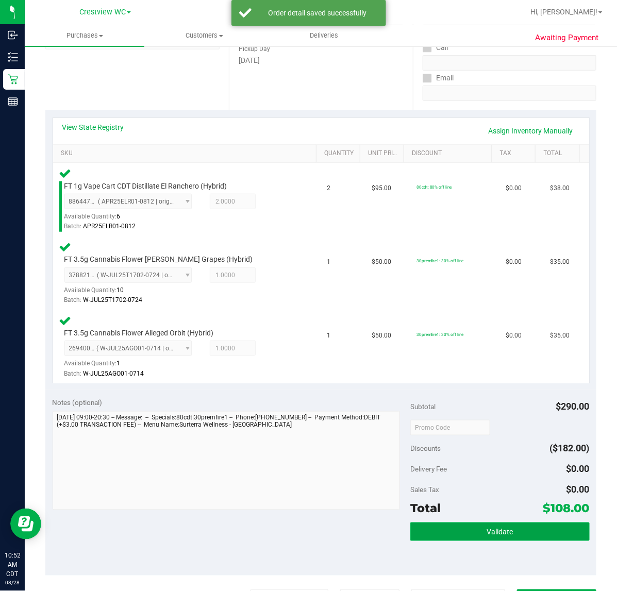
click at [490, 535] on span "Validate" at bounding box center [499, 532] width 26 height 8
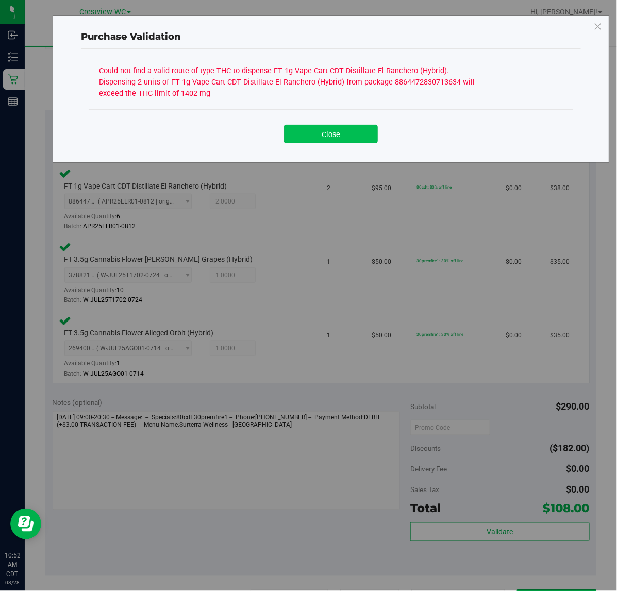
click at [332, 136] on button "Close" at bounding box center [331, 134] width 94 height 19
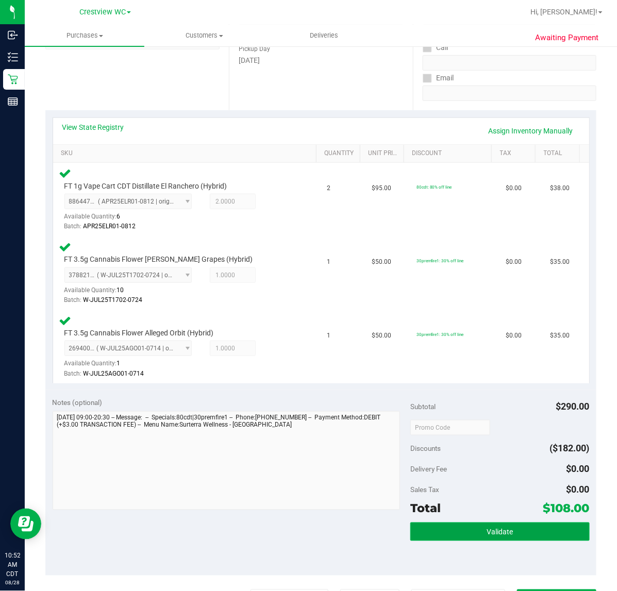
click at [547, 536] on button "Validate" at bounding box center [499, 531] width 179 height 19
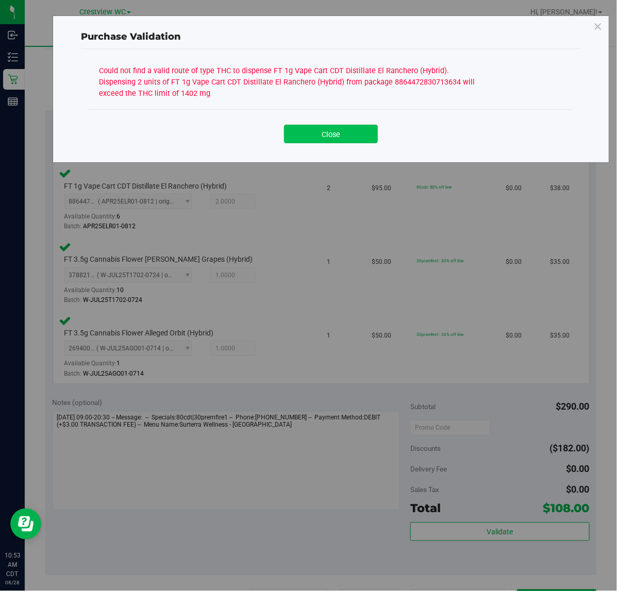
click at [340, 134] on button "Close" at bounding box center [331, 134] width 94 height 19
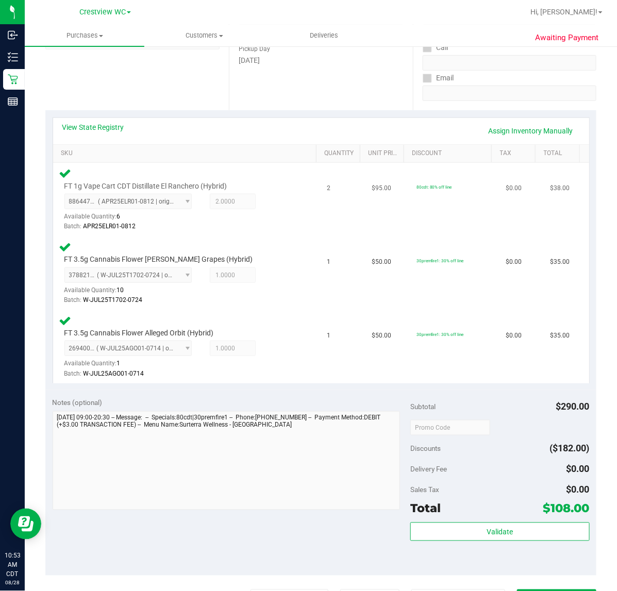
scroll to position [0, 0]
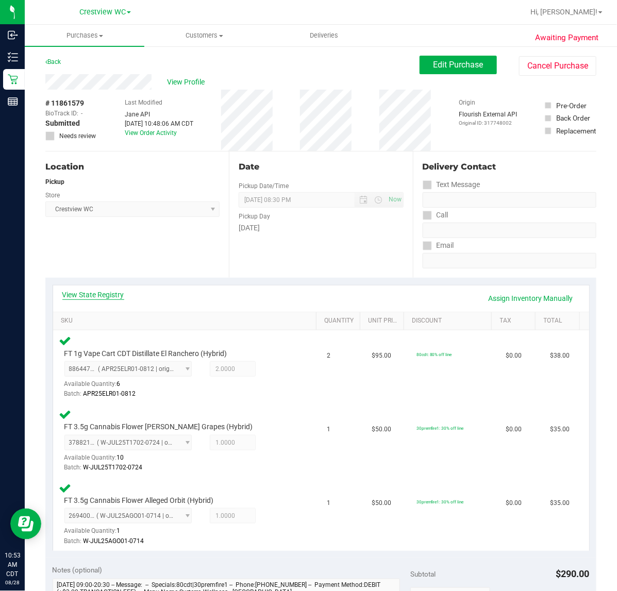
click at [107, 289] on link "View State Registry" at bounding box center [93, 294] width 62 height 10
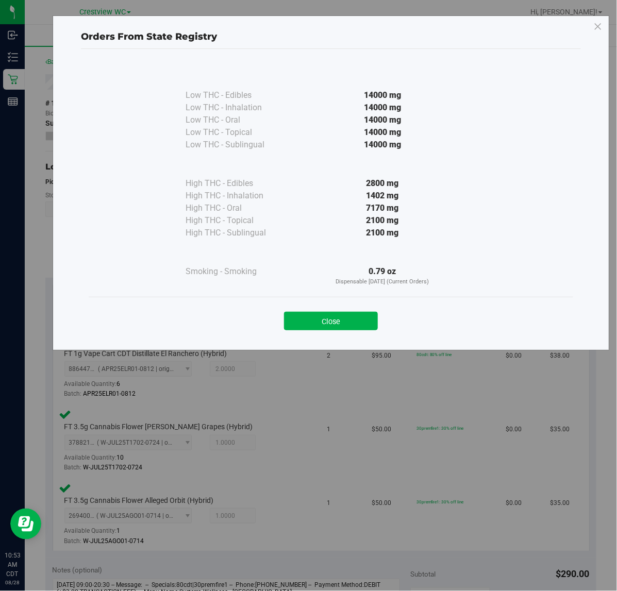
drag, startPoint x: 354, startPoint y: 324, endPoint x: 361, endPoint y: 323, distance: 6.9
click at [355, 324] on button "Close" at bounding box center [331, 321] width 94 height 19
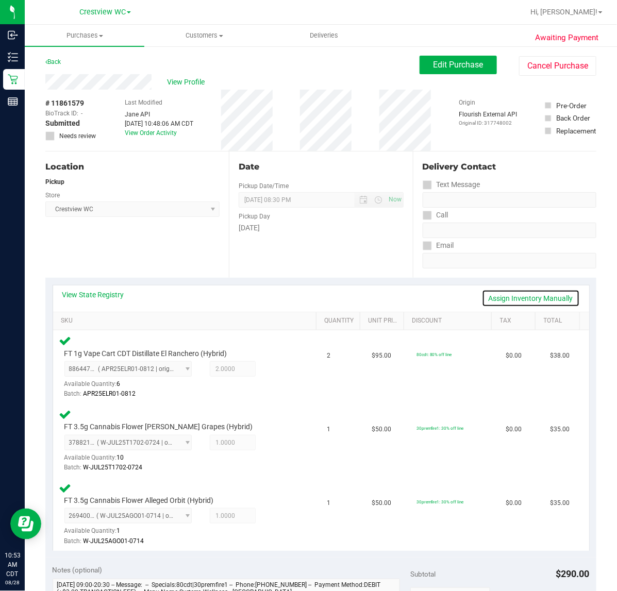
click at [540, 298] on link "Assign Inventory Manually" at bounding box center [531, 298] width 98 height 18
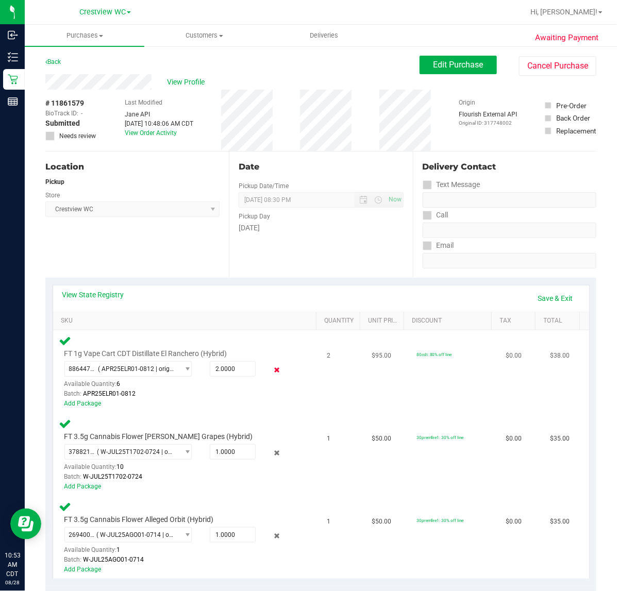
click at [271, 369] on icon at bounding box center [276, 370] width 11 height 12
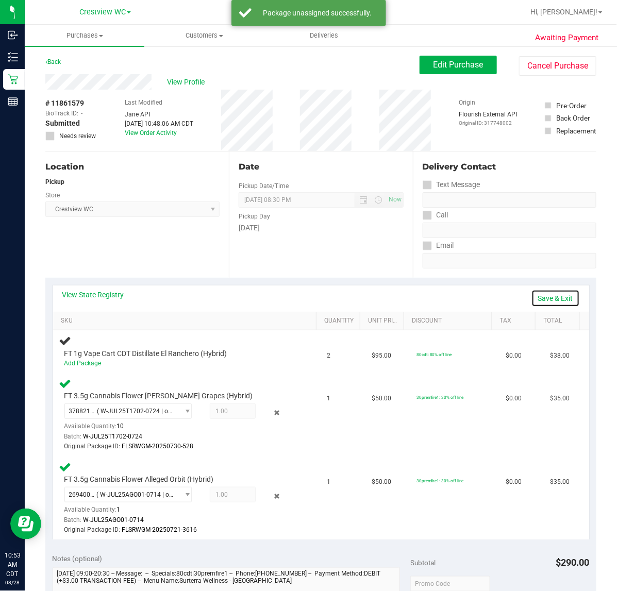
click at [544, 299] on link "Save & Exit" at bounding box center [555, 298] width 48 height 18
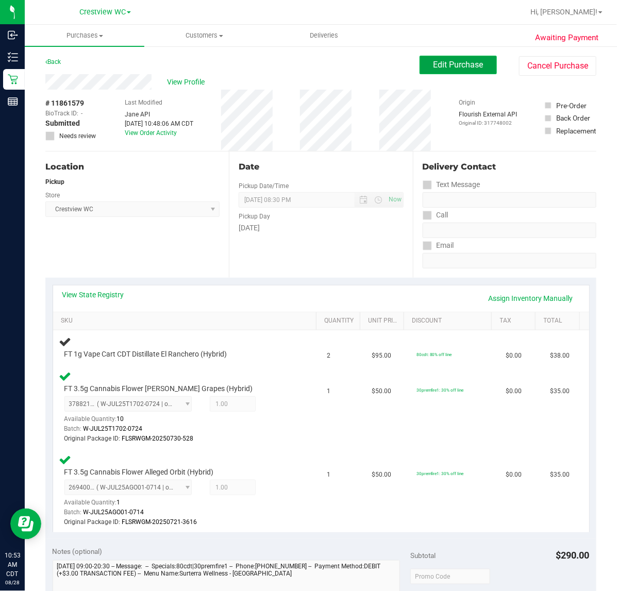
click at [435, 62] on span "Edit Purchase" at bounding box center [458, 65] width 50 height 10
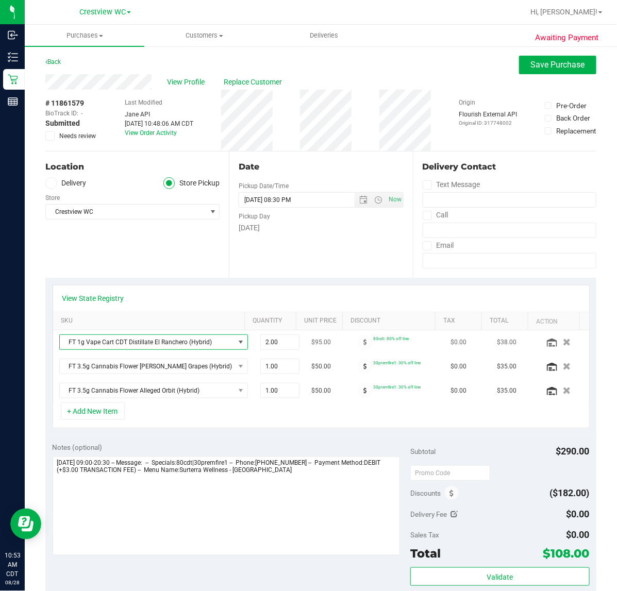
click at [236, 340] on span "NO DATA FOUND" at bounding box center [240, 342] width 8 height 8
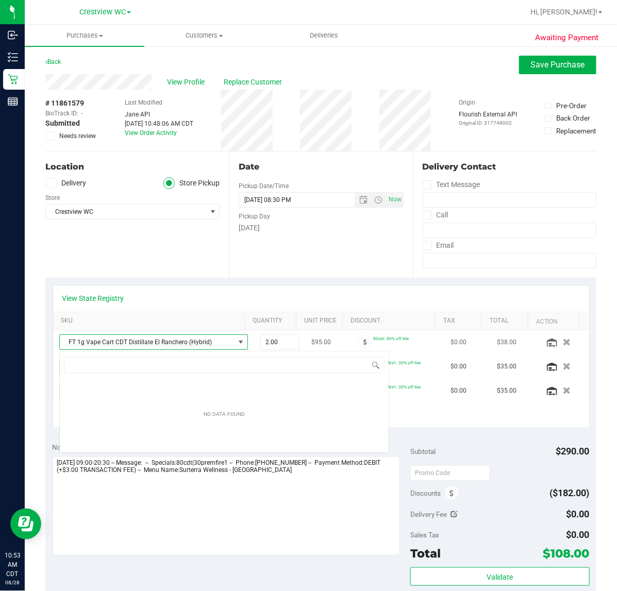
scroll to position [16, 169]
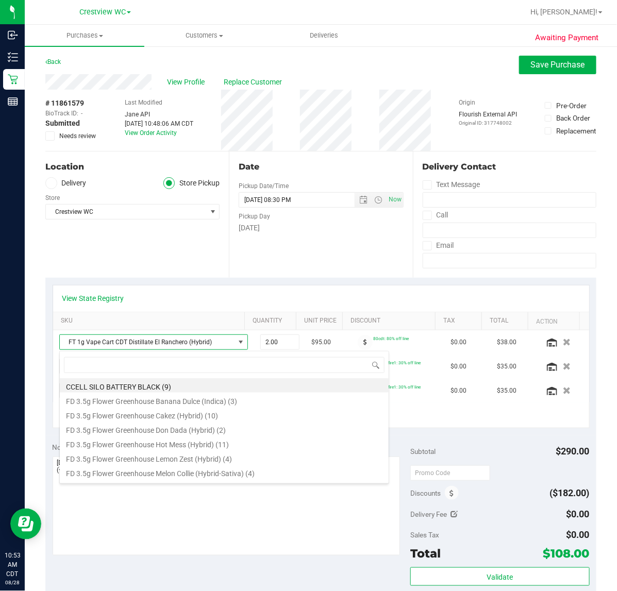
click at [217, 289] on div "View State Registry" at bounding box center [321, 298] width 536 height 26
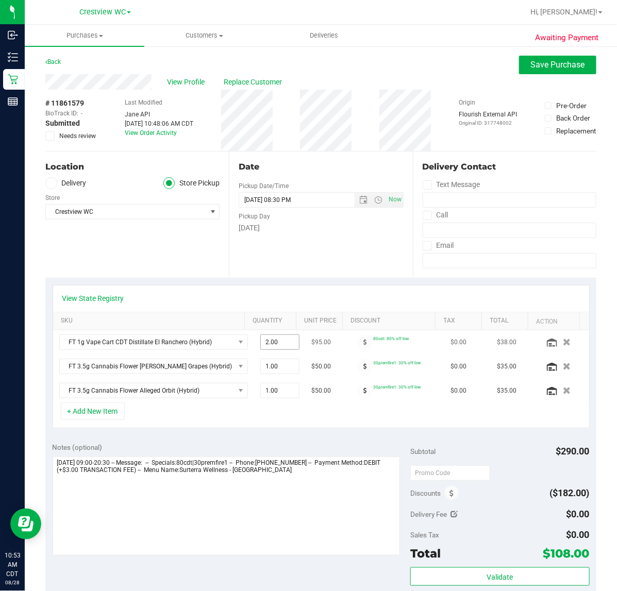
click at [272, 340] on span "2.00 2" at bounding box center [279, 341] width 39 height 15
type input "1"
type input "1.00"
click at [175, 243] on div "Location Delivery Store Pickup Store Crestview WC Select Store Bonita Springs W…" at bounding box center [136, 214] width 183 height 126
click at [546, 62] on span "Save Purchase" at bounding box center [558, 65] width 54 height 10
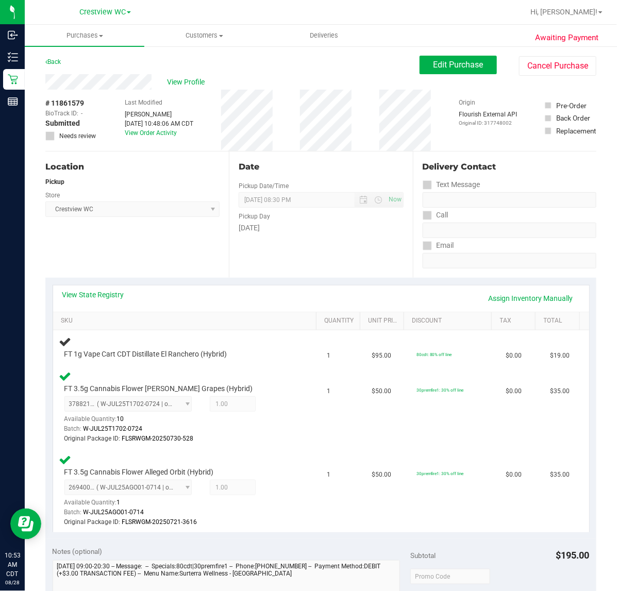
click at [158, 241] on div "Location Pickup Store Crestview WC Select Store Bonita Springs WC Boynton Beach…" at bounding box center [136, 214] width 183 height 126
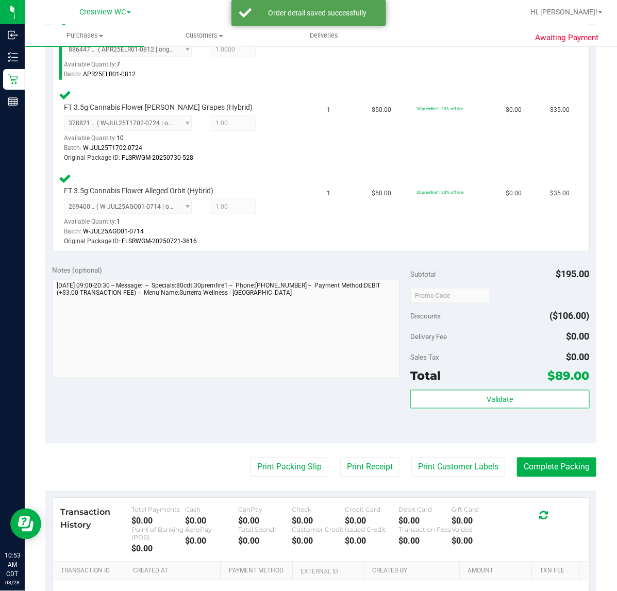
scroll to position [322, 0]
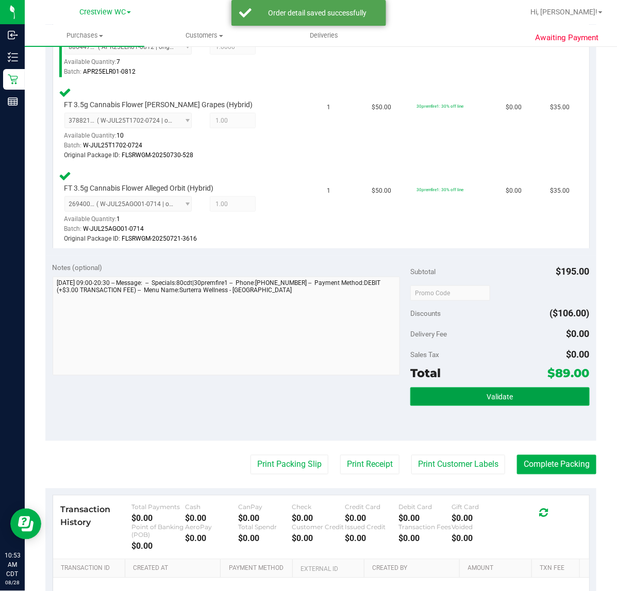
click at [520, 395] on button "Validate" at bounding box center [499, 396] width 179 height 19
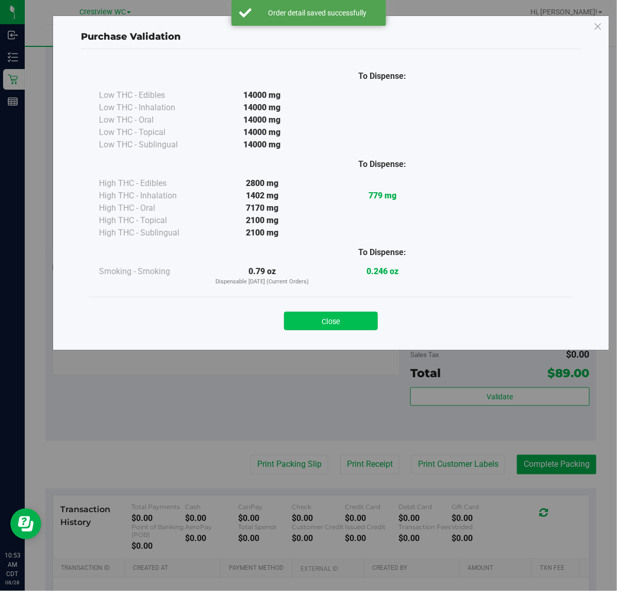
click at [335, 317] on button "Close" at bounding box center [331, 321] width 94 height 19
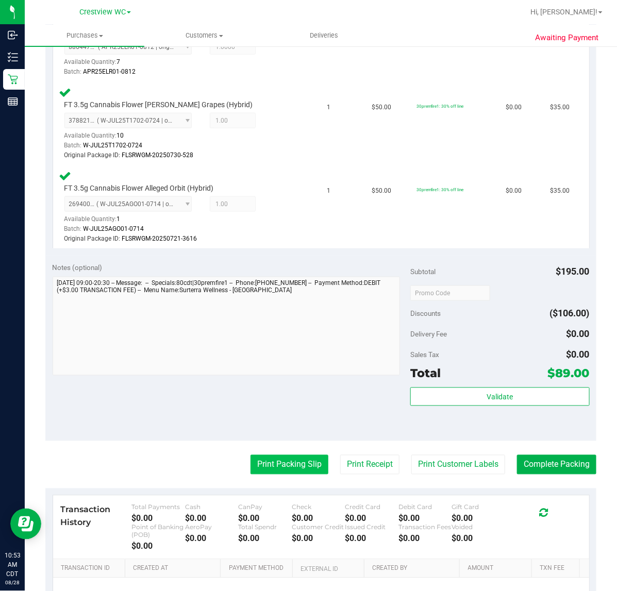
click at [281, 464] on button "Print Packing Slip" at bounding box center [289, 465] width 78 height 20
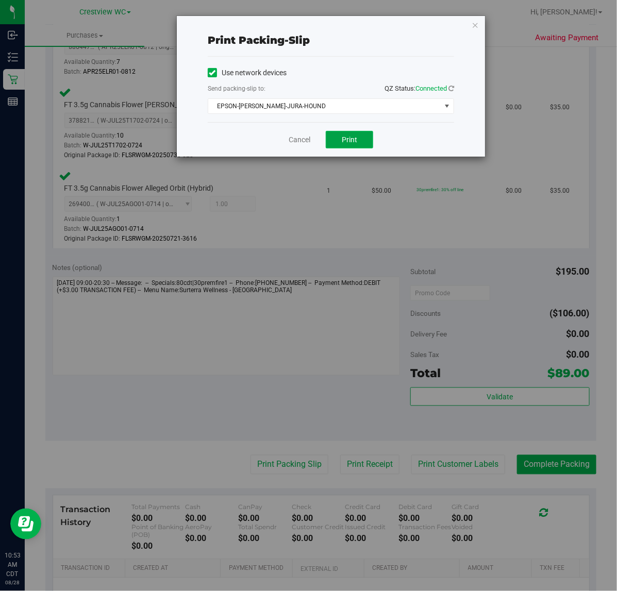
click at [356, 138] on span "Print" at bounding box center [348, 139] width 15 height 8
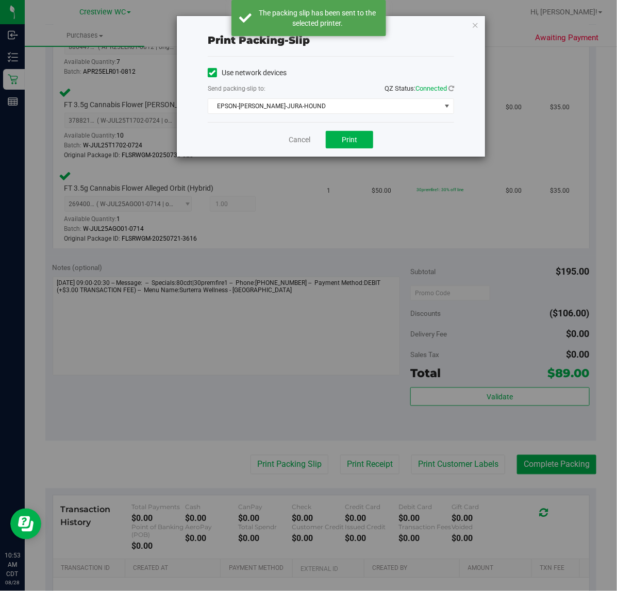
click at [475, 23] on icon "button" at bounding box center [474, 25] width 7 height 12
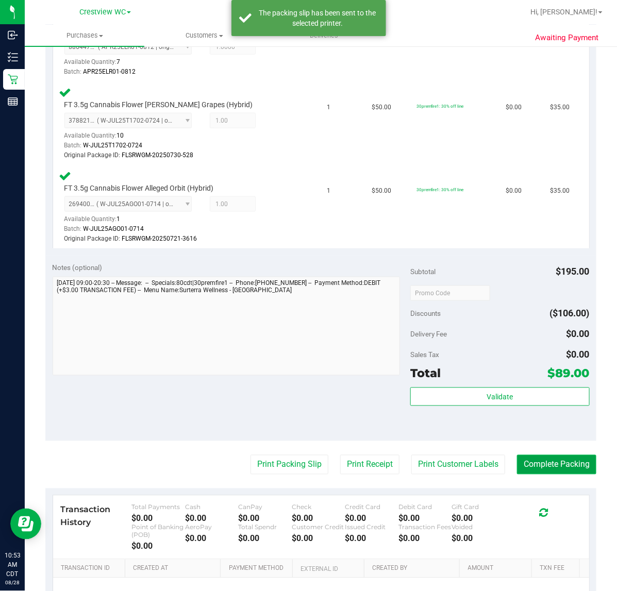
click at [570, 464] on button "Complete Packing" at bounding box center [556, 465] width 79 height 20
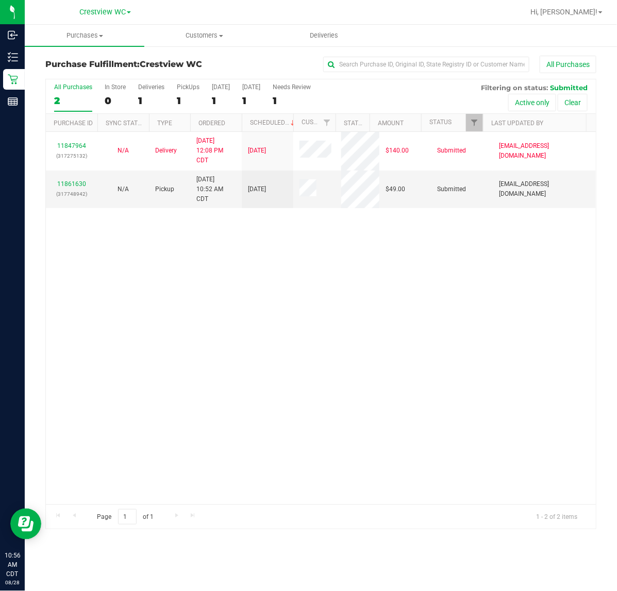
drag, startPoint x: 310, startPoint y: 301, endPoint x: 317, endPoint y: 295, distance: 9.1
click at [312, 300] on div "11847964 (317275132) N/A Delivery 8/26/2025 12:08 PM CDT 8/29/2025 $140.00 Subm…" at bounding box center [321, 318] width 550 height 372
click at [269, 379] on div "11847964 (317275132) N/A Delivery 8/26/2025 12:08 PM CDT 8/29/2025 $140.00 Subm…" at bounding box center [321, 318] width 550 height 372
click at [200, 287] on div "11847964 (317275132) N/A Delivery 8/26/2025 12:08 PM CDT 8/29/2025 $140.00 Subm…" at bounding box center [321, 318] width 550 height 372
click at [201, 287] on div "11847964 (317275132) N/A Delivery 8/26/2025 12:08 PM CDT 8/29/2025 $140.00 Subm…" at bounding box center [321, 318] width 550 height 372
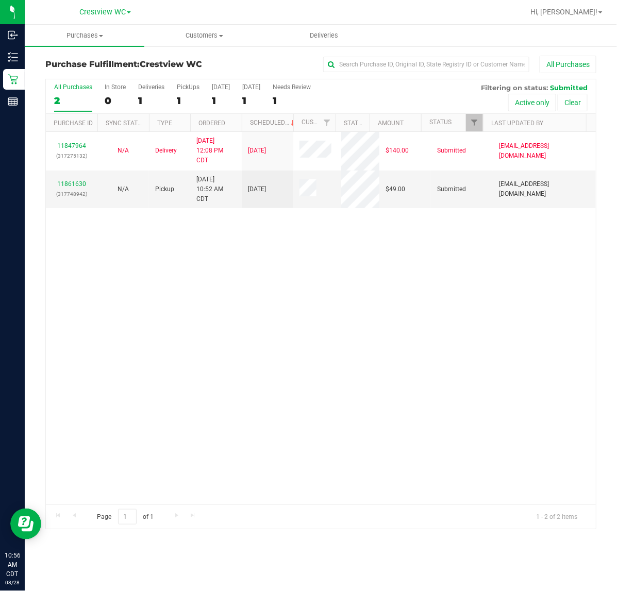
click at [346, 304] on div "11847964 (317275132) N/A Delivery 8/26/2025 12:08 PM CDT 8/29/2025 $140.00 Subm…" at bounding box center [321, 318] width 550 height 372
click at [246, 319] on div "11847964 (317275132) N/A Delivery 8/26/2025 12:08 PM CDT 8/29/2025 $140.00 Subm…" at bounding box center [321, 318] width 550 height 372
click at [341, 314] on div "11847964 (317275132) N/A Delivery 8/26/2025 12:08 PM CDT 8/29/2025 $140.00 Subm…" at bounding box center [321, 318] width 550 height 372
click at [237, 373] on div "11847964 (317275132) N/A Delivery 8/26/2025 12:08 PM CDT 8/29/2025 $140.00 Subm…" at bounding box center [321, 318] width 550 height 372
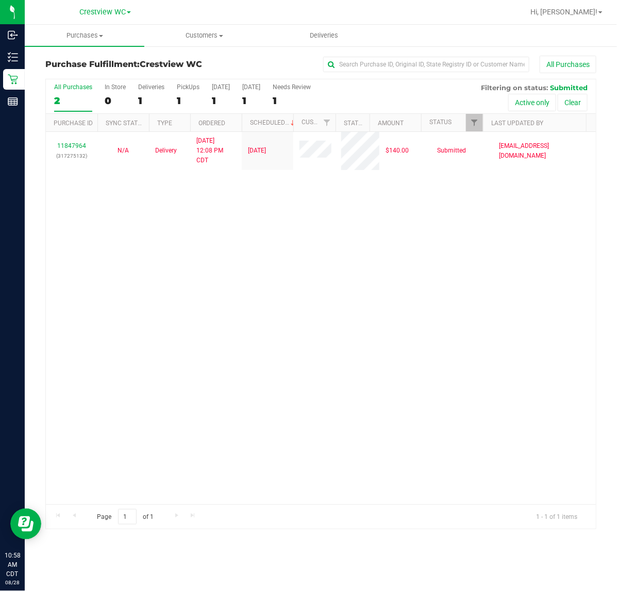
click at [345, 246] on div "11847964 (317275132) N/A Delivery 8/26/2025 12:08 PM CDT 8/29/2025 $140.00 Subm…" at bounding box center [321, 318] width 550 height 372
click at [191, 85] on div "PickUps" at bounding box center [188, 86] width 23 height 7
click at [0, 0] on input "PickUps 1" at bounding box center [0, 0] width 0 height 0
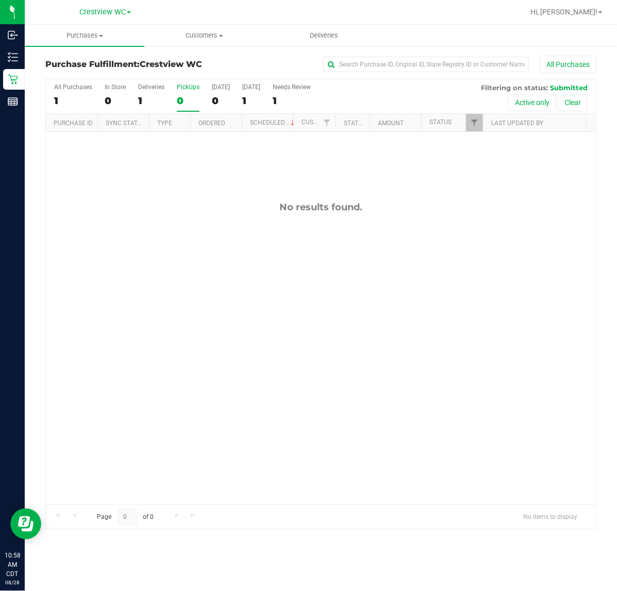
click at [192, 88] on div "PickUps" at bounding box center [188, 86] width 23 height 7
click at [0, 0] on input "PickUps 0" at bounding box center [0, 0] width 0 height 0
click at [475, 126] on span "Filter" at bounding box center [474, 122] width 8 height 8
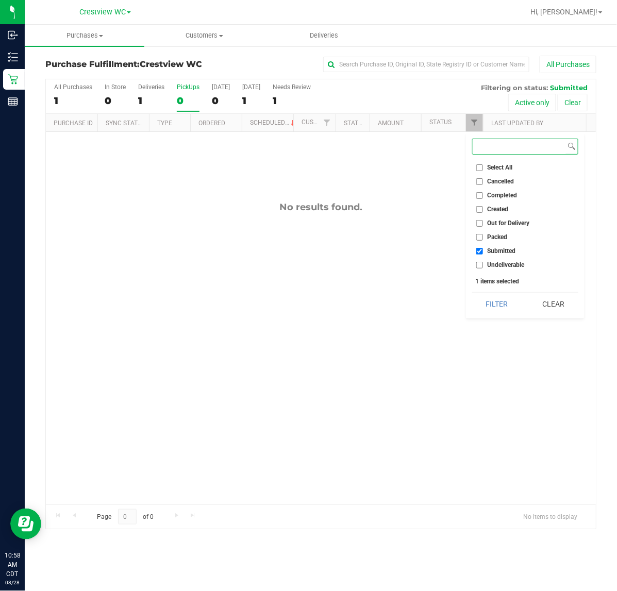
click at [472, 293] on button "Filter" at bounding box center [496, 304] width 49 height 23
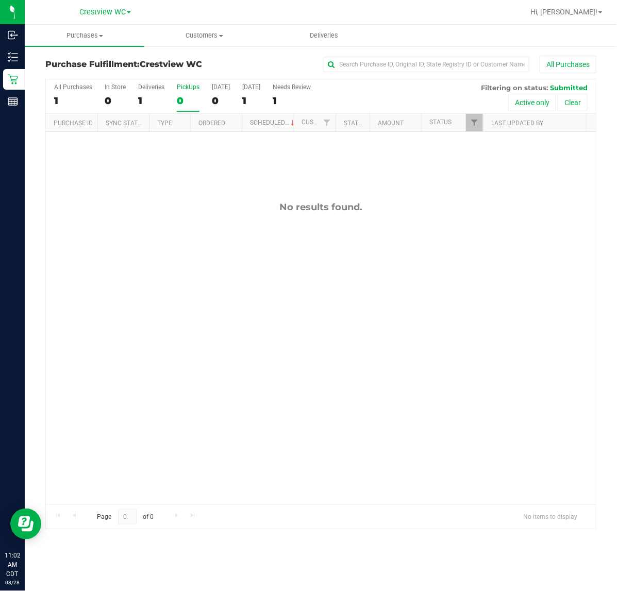
click at [311, 205] on div "No results found." at bounding box center [321, 206] width 550 height 11
click at [194, 253] on div "No results found." at bounding box center [321, 353] width 550 height 442
click at [199, 179] on div "No results found." at bounding box center [321, 353] width 550 height 442
click at [518, 255] on div "No results found." at bounding box center [321, 353] width 550 height 442
click at [165, 228] on div "No results found." at bounding box center [321, 353] width 550 height 442
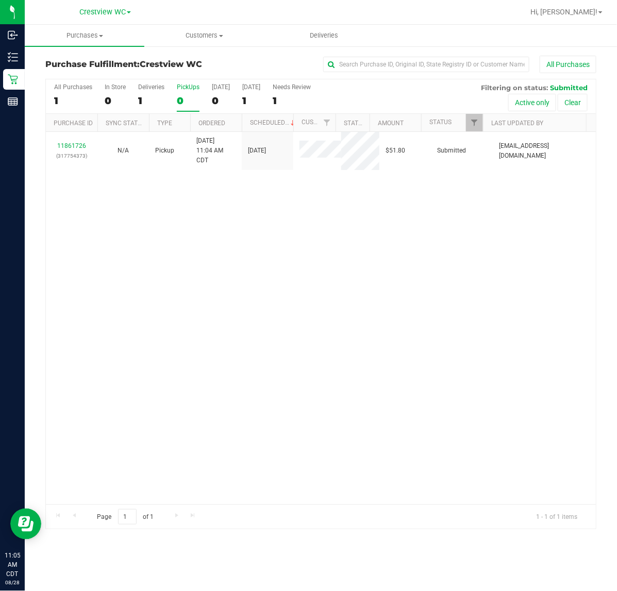
click at [390, 261] on div "11861726 (317754373) N/A Pickup 8/28/2025 11:04 AM CDT 8/28/2025 $51.80 Submitt…" at bounding box center [321, 318] width 550 height 372
click at [304, 315] on div "11861726 (317754373) N/A Pickup 8/28/2025 11:04 AM CDT 8/28/2025 $51.80 Submitt…" at bounding box center [321, 318] width 550 height 372
click at [188, 87] on div "PickUps" at bounding box center [188, 86] width 23 height 7
click at [0, 0] on input "PickUps 0" at bounding box center [0, 0] width 0 height 0
click at [311, 251] on div "11861726 (317754373) N/A Pickup 8/28/2025 11:04 AM CDT 8/28/2025 $51.80 Submitt…" at bounding box center [321, 318] width 550 height 372
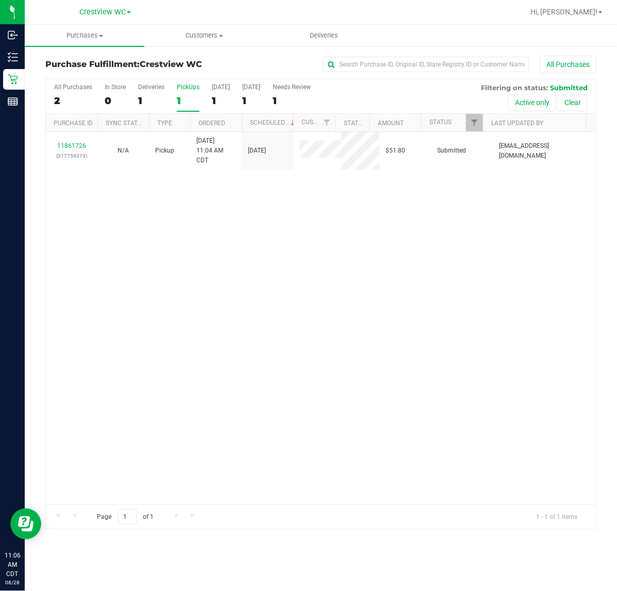
click at [335, 259] on div "11861726 (317754373) N/A Pickup 8/28/2025 11:04 AM CDT 8/28/2025 $51.80 Submitt…" at bounding box center [321, 318] width 550 height 372
click at [341, 331] on div "11861726 (317754373) N/A Pickup 8/28/2025 11:04 AM CDT 8/28/2025 $51.80 Submitt…" at bounding box center [321, 318] width 550 height 372
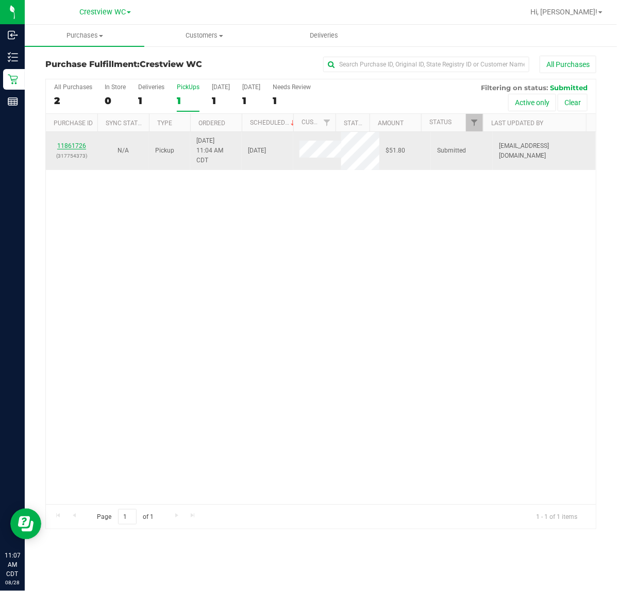
click at [65, 145] on link "11861726" at bounding box center [71, 145] width 29 height 7
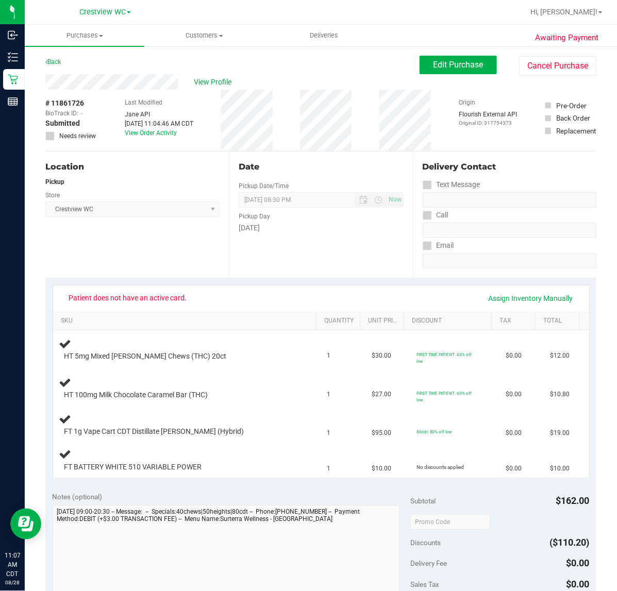
click at [133, 253] on div "Location Pickup Store Crestview WC Select Store Bonita Springs WC Boynton Beach…" at bounding box center [136, 214] width 183 height 126
click at [244, 49] on div "Awaiting Payment Back Edit Purchase Cancel Purchase View Profile # 11861726 Bio…" at bounding box center [321, 491] width 592 height 893
click at [138, 81] on div "View Profile" at bounding box center [232, 81] width 374 height 15
click at [59, 60] on link "Back" at bounding box center [52, 61] width 15 height 7
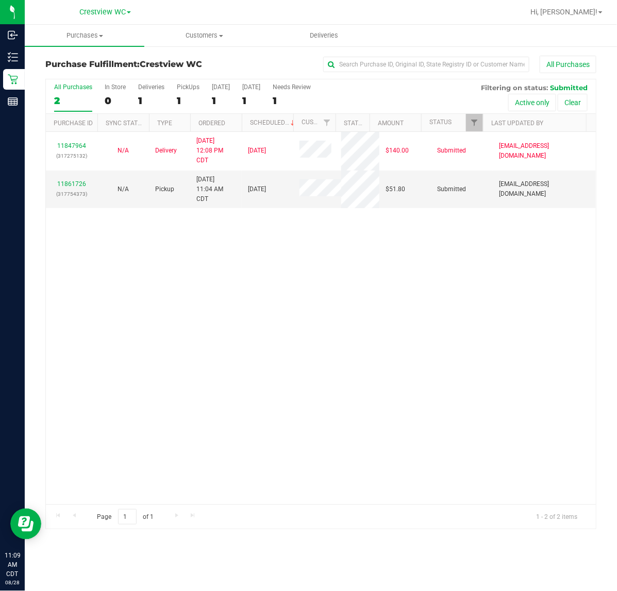
click at [380, 297] on div "11847964 (317275132) N/A Delivery 8/26/2025 12:08 PM CDT 8/29/2025 $140.00 Subm…" at bounding box center [321, 318] width 550 height 372
click at [189, 85] on div "PickUps" at bounding box center [188, 86] width 23 height 7
click at [0, 0] on input "PickUps 1" at bounding box center [0, 0] width 0 height 0
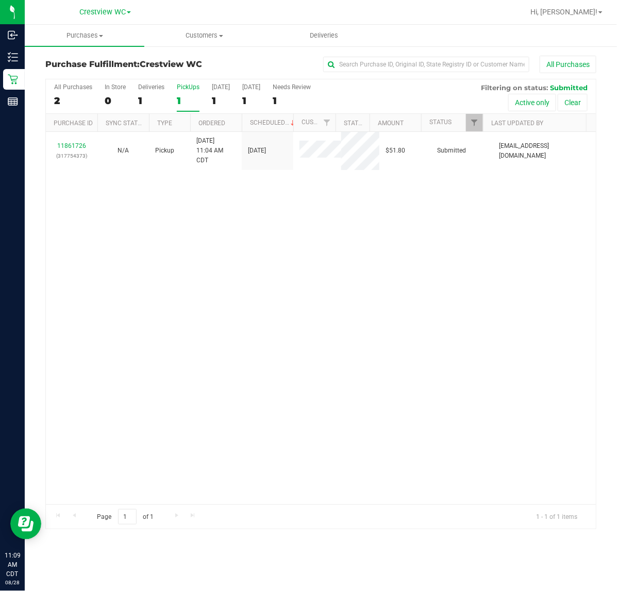
click at [189, 86] on div "PickUps" at bounding box center [188, 86] width 23 height 7
click at [0, 0] on input "PickUps 1" at bounding box center [0, 0] width 0 height 0
click at [471, 117] on link "Filter" at bounding box center [474, 123] width 17 height 18
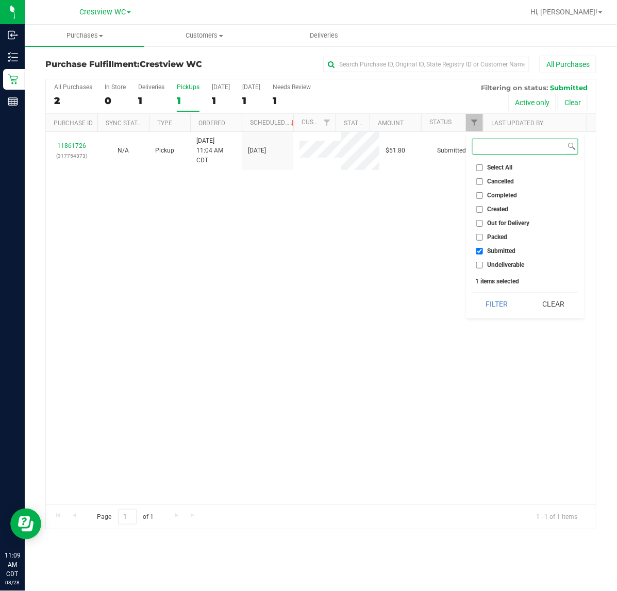
click at [472, 293] on button "Filter" at bounding box center [496, 304] width 49 height 23
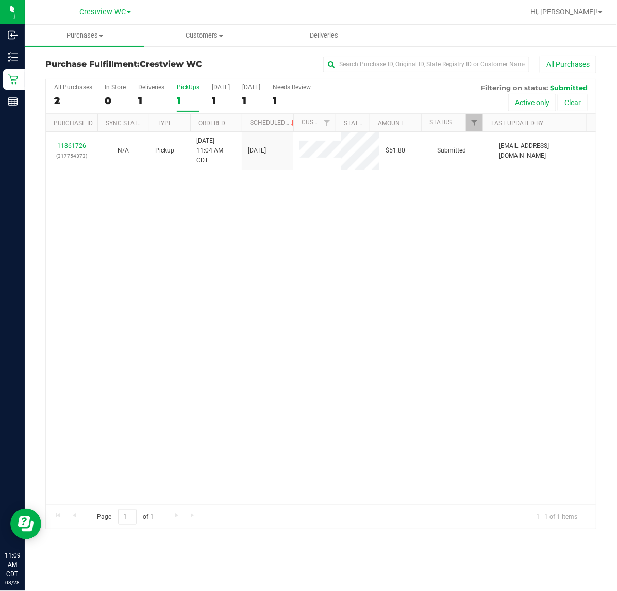
click at [362, 279] on div "11861726 (317754373) N/A Pickup 8/28/2025 11:04 AM CDT 8/28/2025 $51.80 Submitt…" at bounding box center [321, 318] width 550 height 372
click at [385, 301] on div "11861726 (317754373) N/A Pickup 8/28/2025 11:04 AM CDT 8/28/2025 $51.80 Submitt…" at bounding box center [321, 318] width 550 height 372
click at [189, 84] on div "PickUps" at bounding box center [188, 86] width 23 height 7
click at [0, 0] on input "PickUps 1" at bounding box center [0, 0] width 0 height 0
click at [398, 229] on div "11861726 (317754373) N/A Pickup 8/28/2025 11:04 AM CDT 8/28/2025 $51.80 Submitt…" at bounding box center [321, 318] width 550 height 372
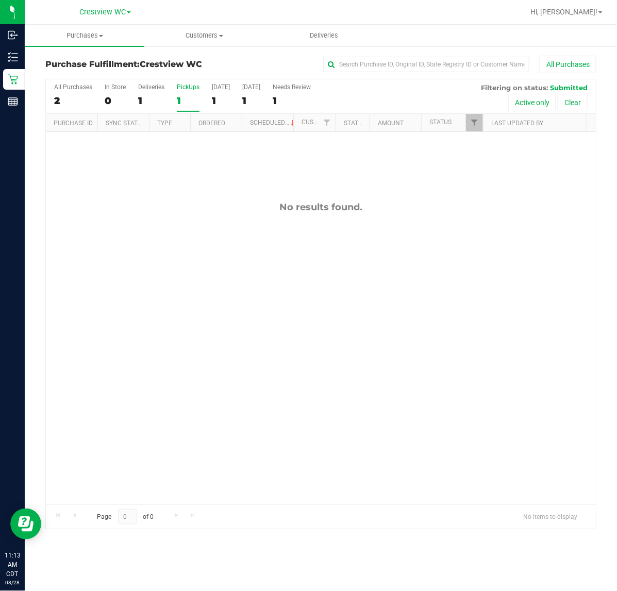
click at [220, 173] on div "No results found." at bounding box center [321, 353] width 550 height 442
click at [194, 87] on div "PickUps" at bounding box center [188, 86] width 23 height 7
click at [0, 0] on input "PickUps 1" at bounding box center [0, 0] width 0 height 0
click at [475, 120] on span "Filter" at bounding box center [474, 122] width 8 height 8
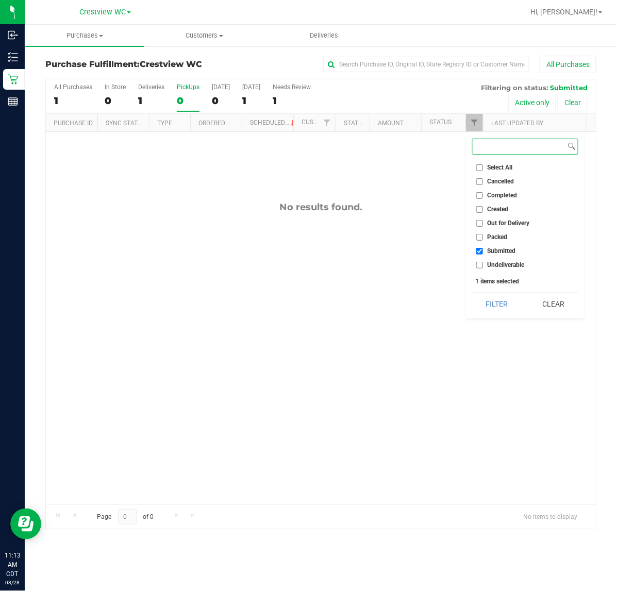
click at [472, 293] on button "Filter" at bounding box center [496, 304] width 49 height 23
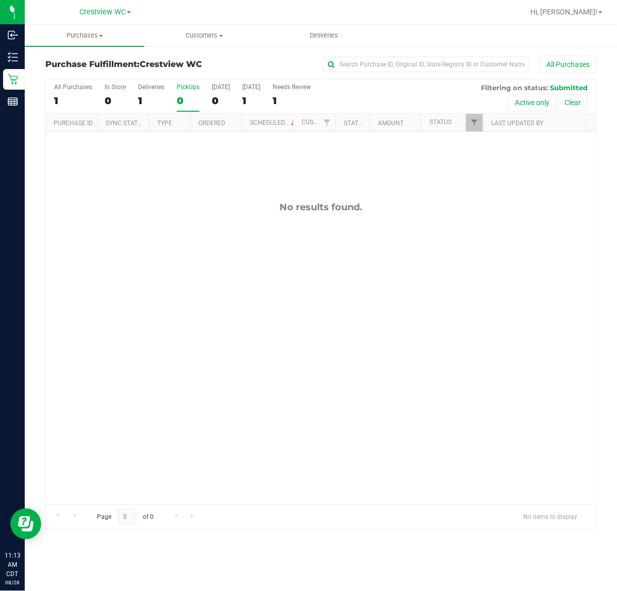
click at [250, 161] on div "No results found." at bounding box center [321, 353] width 550 height 442
click at [353, 174] on div "No results found." at bounding box center [321, 353] width 550 height 442
click at [439, 328] on div "No results found." at bounding box center [321, 353] width 550 height 442
click at [191, 84] on div "PickUps" at bounding box center [188, 86] width 23 height 7
click at [0, 0] on input "PickUps 0" at bounding box center [0, 0] width 0 height 0
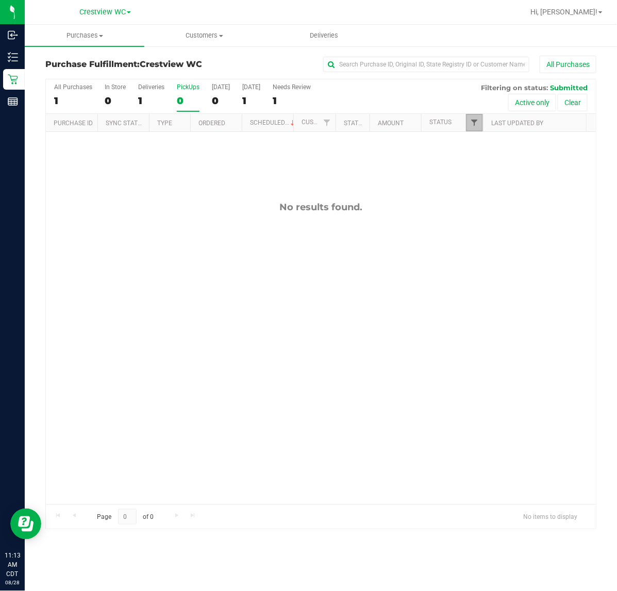
click at [474, 127] on span "Filter" at bounding box center [474, 122] width 8 height 8
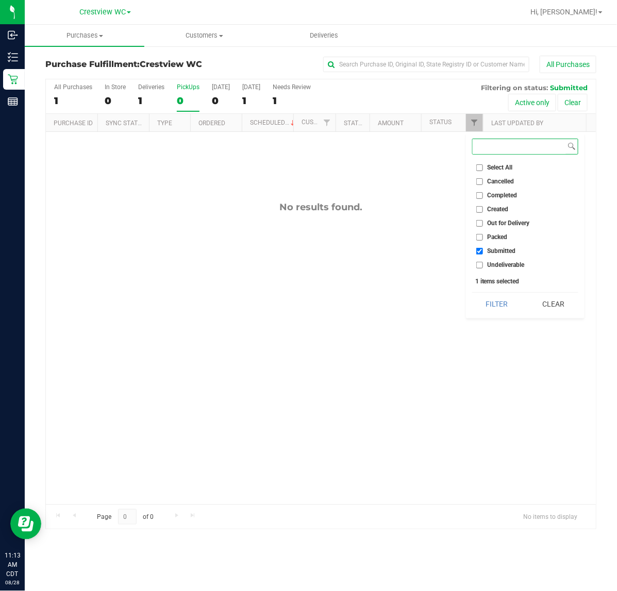
click at [472, 293] on button "Filter" at bounding box center [496, 304] width 49 height 23
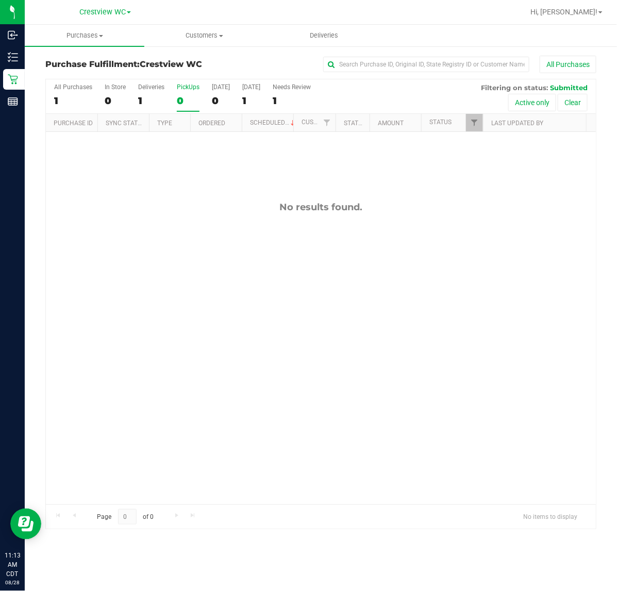
click at [487, 336] on div "No results found." at bounding box center [321, 353] width 550 height 442
click at [449, 417] on div "No results found." at bounding box center [321, 353] width 550 height 442
click at [168, 201] on div "No results found." at bounding box center [321, 353] width 550 height 442
click at [210, 239] on div "No results found." at bounding box center [321, 353] width 550 height 442
click at [439, 267] on div "No results found." at bounding box center [321, 353] width 550 height 442
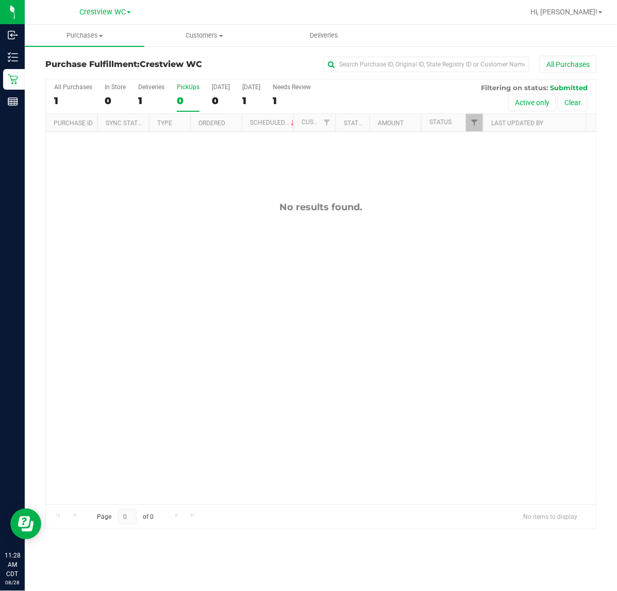
click at [381, 328] on div "No results found." at bounding box center [321, 353] width 550 height 442
click at [186, 83] on div "All Purchases 1 In Store 0 Deliveries 1 PickUps 0 Today 0 Tomorrow 1 Needs Revi…" at bounding box center [321, 83] width 550 height 8
click at [187, 87] on div "PickUps" at bounding box center [188, 86] width 23 height 7
click at [472, 125] on span "Filter" at bounding box center [474, 122] width 8 height 8
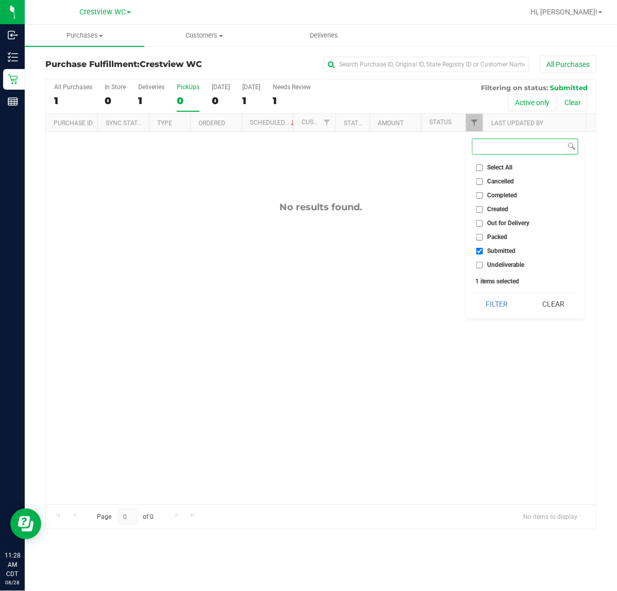
click at [472, 293] on button "Filter" at bounding box center [496, 304] width 49 height 23
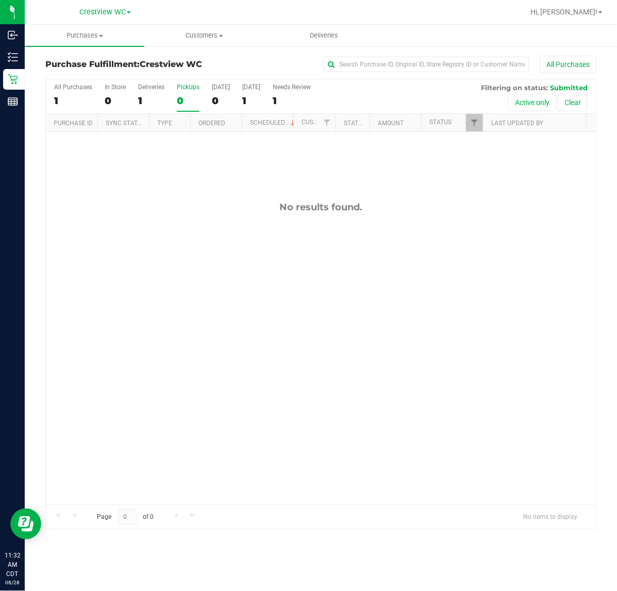
click at [173, 222] on div "No results found." at bounding box center [321, 353] width 550 height 442
click at [186, 88] on div "PickUps" at bounding box center [188, 86] width 23 height 7
click at [0, 0] on input "PickUps 0" at bounding box center [0, 0] width 0 height 0
checkbox input "true"
click at [474, 119] on span "Filter" at bounding box center [474, 122] width 8 height 8
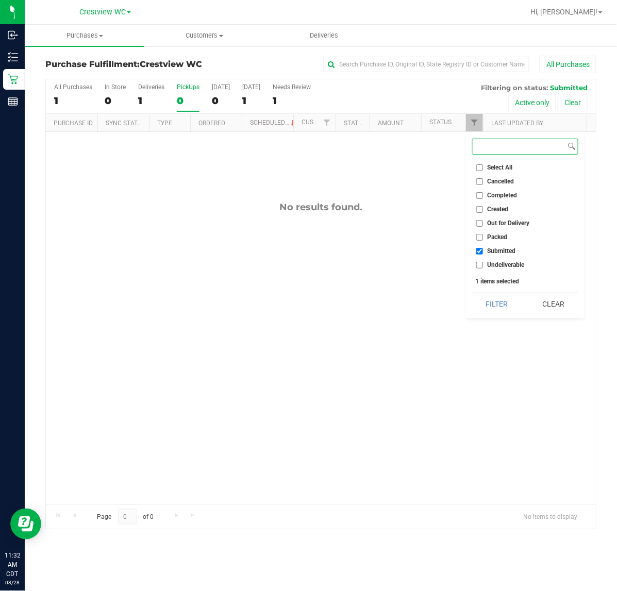
click at [472, 293] on button "Filter" at bounding box center [496, 304] width 49 height 23
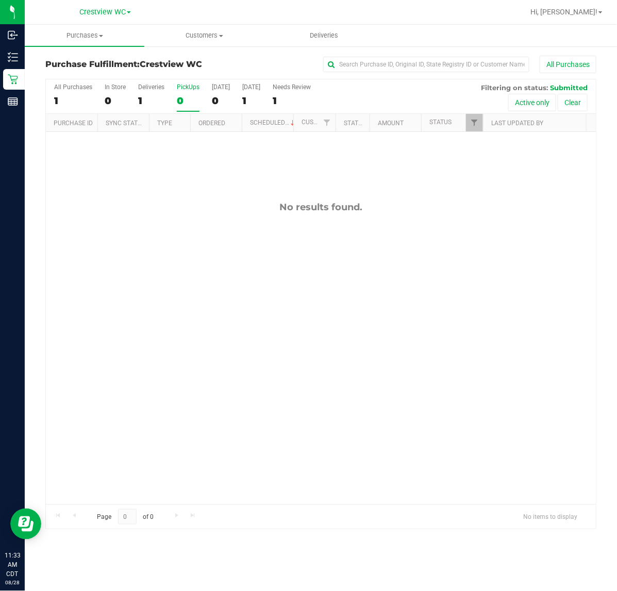
click at [196, 231] on div "No results found." at bounding box center [321, 353] width 550 height 442
drag, startPoint x: 199, startPoint y: 183, endPoint x: 189, endPoint y: 155, distance: 30.1
click at [199, 183] on div "No results found." at bounding box center [321, 353] width 550 height 442
drag, startPoint x: 163, startPoint y: 202, endPoint x: 174, endPoint y: 198, distance: 11.6
click at [163, 202] on div "No results found." at bounding box center [321, 206] width 550 height 11
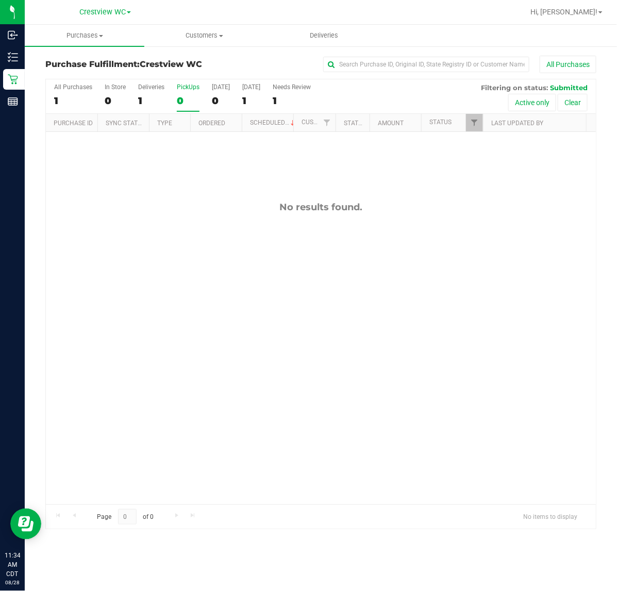
click at [187, 83] on div "PickUps" at bounding box center [188, 86] width 23 height 7
click at [0, 0] on input "PickUps 0" at bounding box center [0, 0] width 0 height 0
click at [476, 124] on span "Filter" at bounding box center [474, 122] width 8 height 8
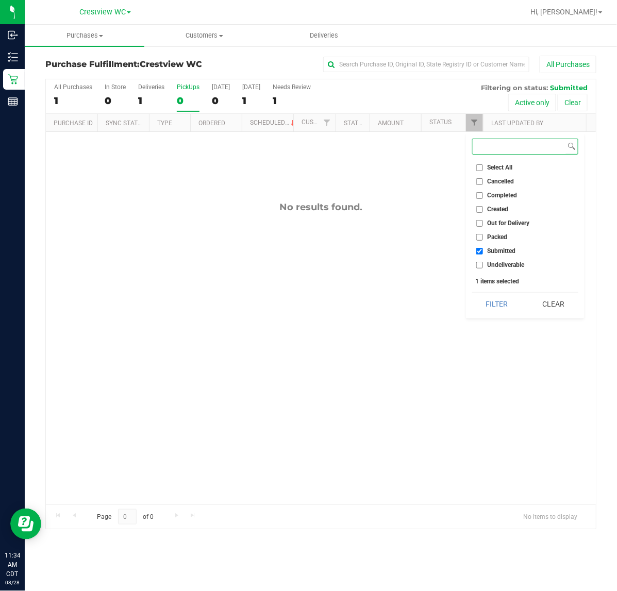
click at [472, 293] on button "Filter" at bounding box center [496, 304] width 49 height 23
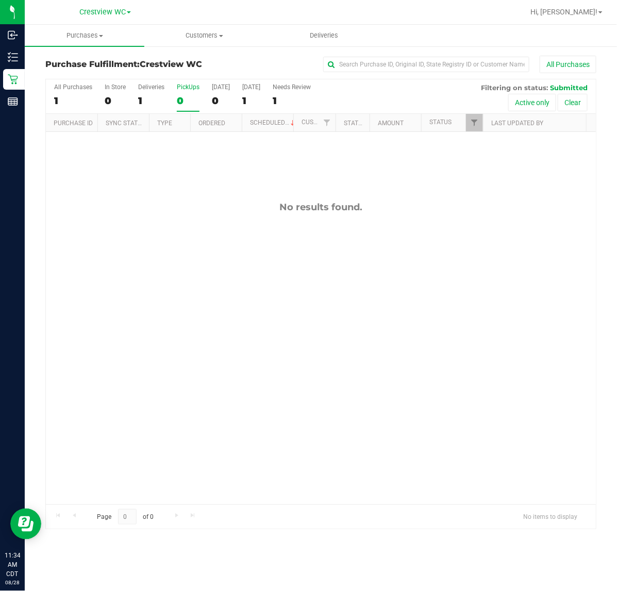
click at [186, 170] on div "No results found." at bounding box center [321, 353] width 550 height 442
click at [166, 162] on div "No results found." at bounding box center [321, 353] width 550 height 442
click at [196, 225] on div "No results found." at bounding box center [321, 353] width 550 height 442
click at [145, 212] on div "No results found." at bounding box center [321, 206] width 550 height 11
click at [148, 203] on div "No results found." at bounding box center [321, 206] width 550 height 11
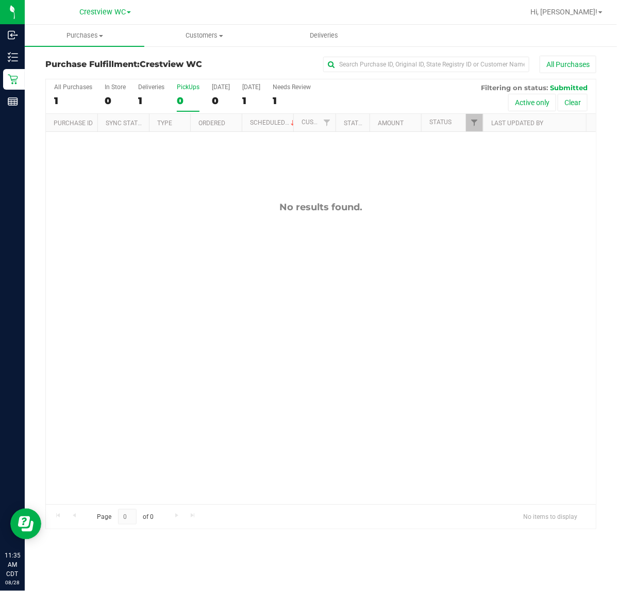
click at [173, 266] on div "No results found." at bounding box center [321, 353] width 550 height 442
click at [194, 213] on div "No results found." at bounding box center [321, 206] width 550 height 11
click at [134, 174] on div "No results found." at bounding box center [321, 353] width 550 height 442
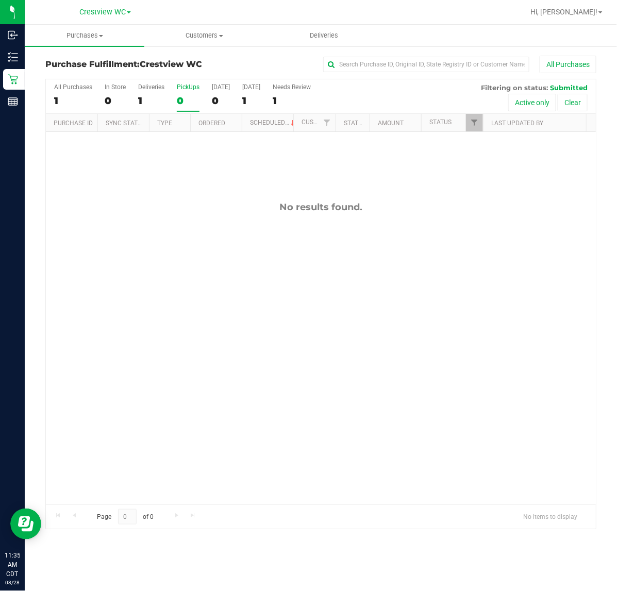
click at [178, 255] on div "No results found." at bounding box center [321, 353] width 550 height 442
click at [189, 289] on div "No results found." at bounding box center [321, 353] width 550 height 442
click at [233, 318] on div "No results found." at bounding box center [321, 353] width 550 height 442
click at [172, 294] on div "No results found." at bounding box center [321, 353] width 550 height 442
click at [183, 287] on div "11862024 (317771816) N/A Pickup 8/28/2025 11:39 AM CDT 8/28/2025 $19.00 Submitt…" at bounding box center [321, 318] width 550 height 372
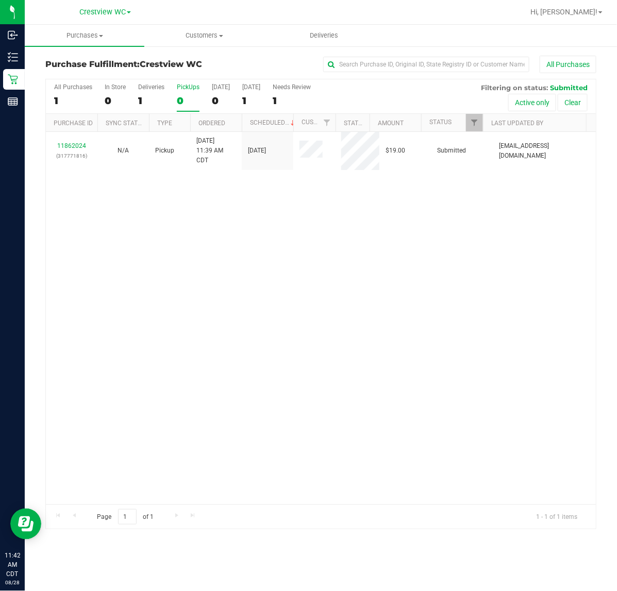
click at [183, 289] on div "11862024 (317771816) N/A Pickup 8/28/2025 11:39 AM CDT 8/28/2025 $19.00 Submitt…" at bounding box center [321, 318] width 550 height 372
click at [412, 237] on div "11862024 (317771816) N/A Pickup 8/28/2025 11:39 AM CDT 8/28/2025 $19.00 Submitt…" at bounding box center [321, 318] width 550 height 372
click at [365, 226] on div "11862024 (317771816) N/A Pickup 8/28/2025 11:39 AM CDT 8/28/2025 $19.00 Submitt…" at bounding box center [321, 318] width 550 height 372
drag, startPoint x: 389, startPoint y: 281, endPoint x: 369, endPoint y: 261, distance: 27.7
click at [390, 281] on div "11862024 (317771816) N/A Pickup 8/28/2025 11:39 AM CDT 8/28/2025 $19.00 Submitt…" at bounding box center [321, 318] width 550 height 372
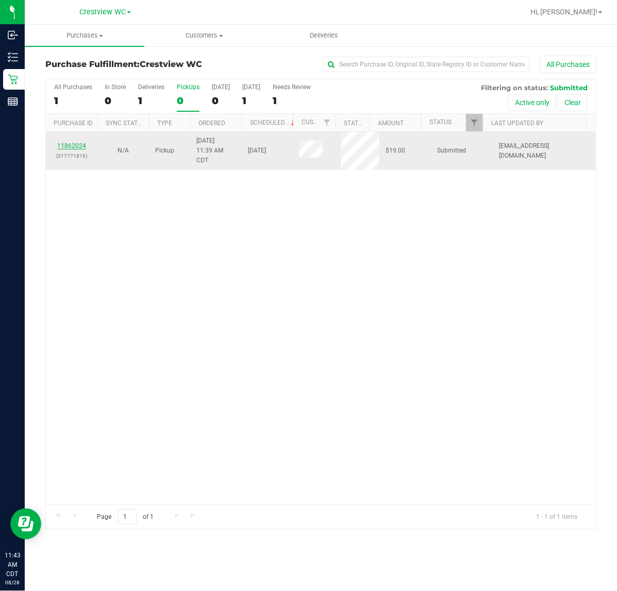
click at [77, 145] on link "11862024" at bounding box center [71, 145] width 29 height 7
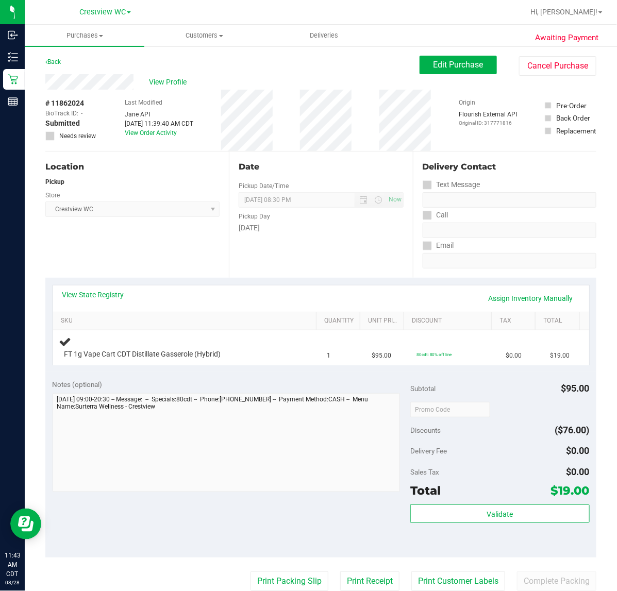
click at [152, 229] on div "Location Pickup Store Crestview WC Select Store Bonita Springs WC Boynton Beach…" at bounding box center [136, 214] width 183 height 126
click at [147, 250] on div "Location Pickup Store Crestview WC Select Store Bonita Springs WC Boynton Beach…" at bounding box center [136, 214] width 183 height 126
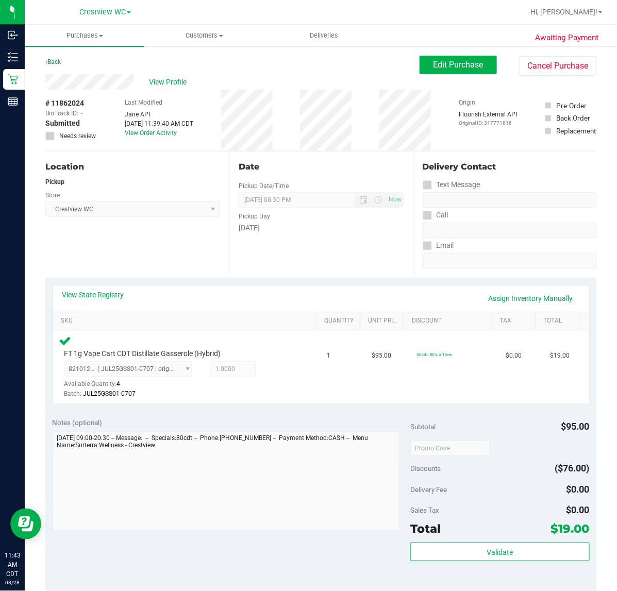
click at [151, 233] on div "Location Pickup Store Crestview WC Select Store Bonita Springs WC Boynton Beach…" at bounding box center [136, 214] width 183 height 126
click at [506, 549] on button "Validate" at bounding box center [499, 551] width 179 height 19
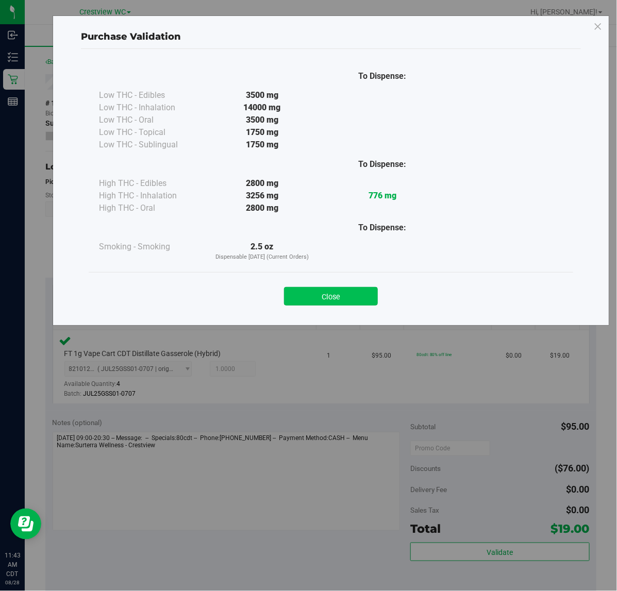
click at [331, 297] on button "Close" at bounding box center [331, 296] width 94 height 19
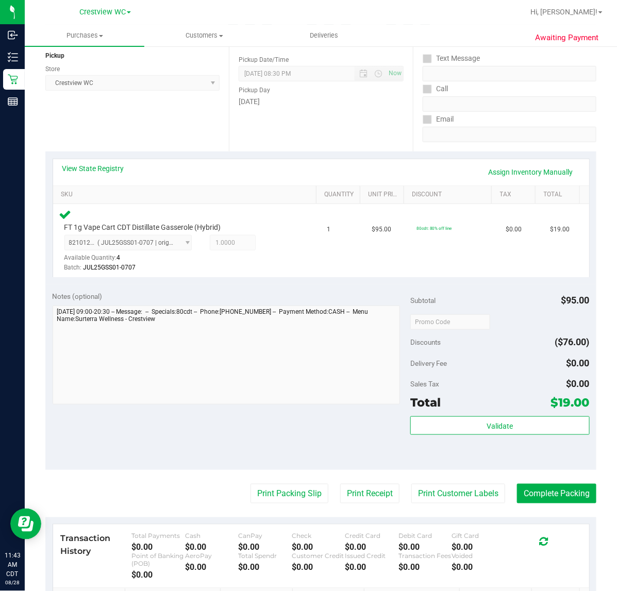
scroll to position [258, 0]
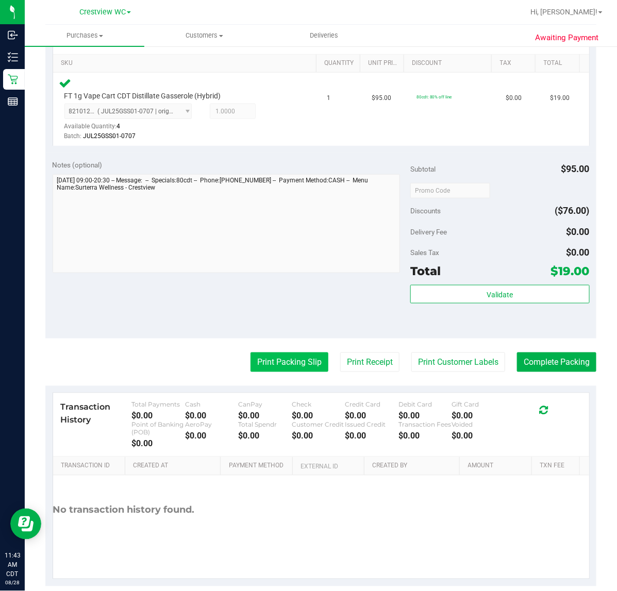
click at [278, 359] on button "Print Packing Slip" at bounding box center [289, 362] width 78 height 20
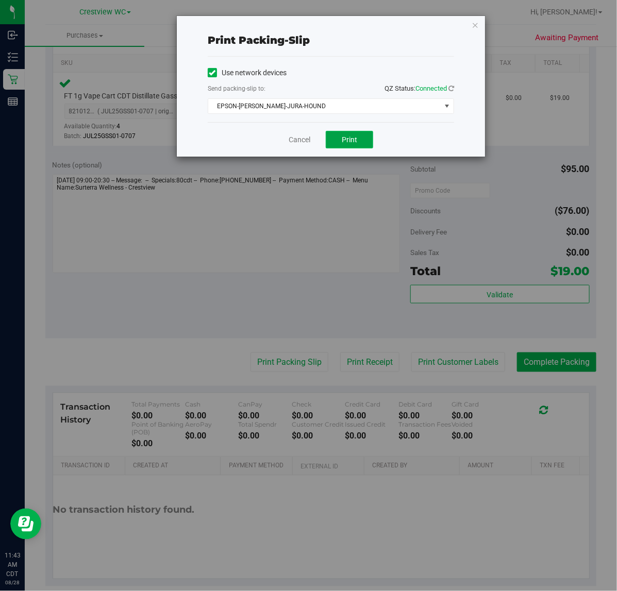
click at [338, 138] on button "Print" at bounding box center [349, 140] width 47 height 18
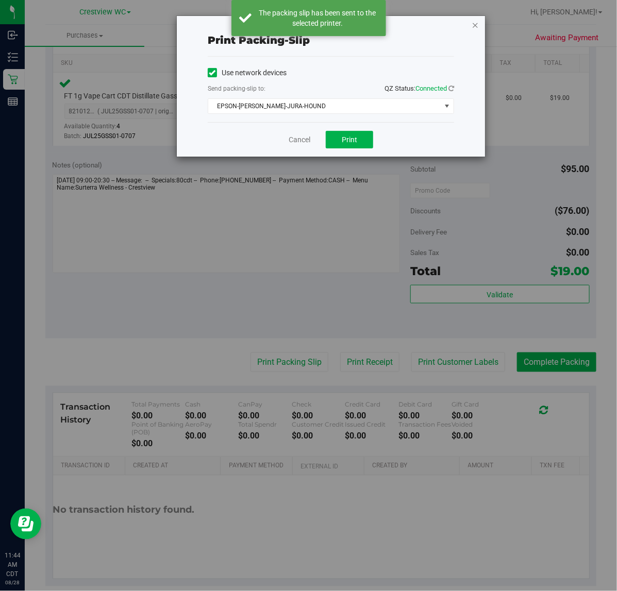
click at [475, 24] on icon "button" at bounding box center [474, 25] width 7 height 12
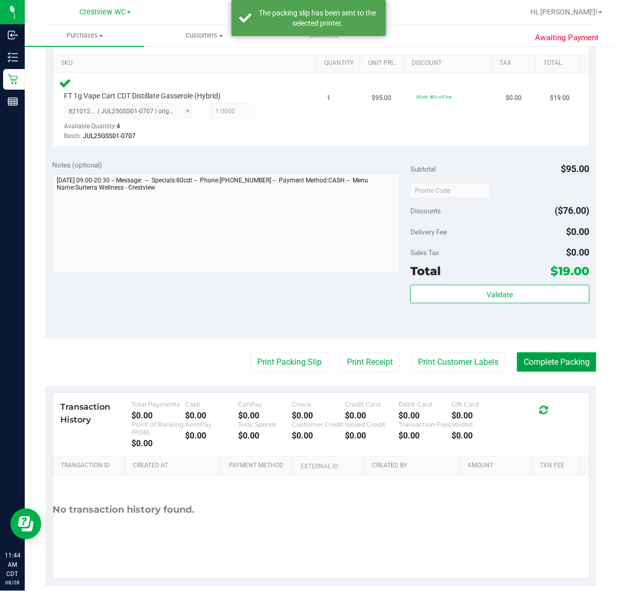
click at [563, 361] on button "Complete Packing" at bounding box center [556, 362] width 79 height 20
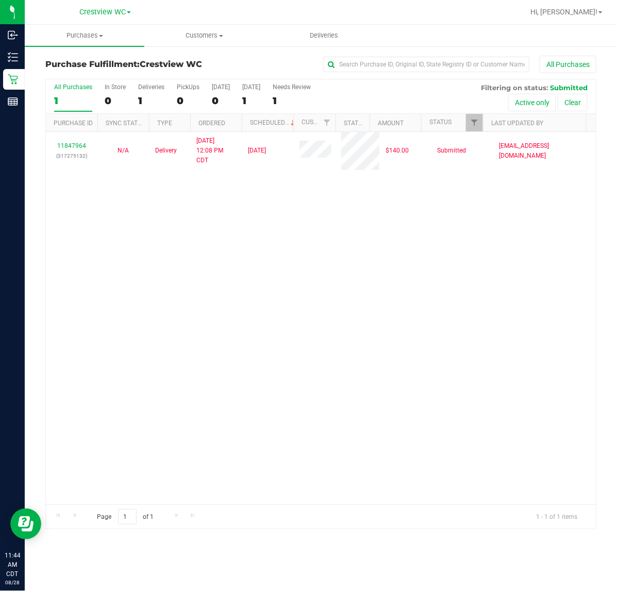
click at [253, 350] on div "11847964 (317275132) N/A Delivery 8/26/2025 12:08 PM CDT 8/29/2025 $140.00 Subm…" at bounding box center [321, 318] width 550 height 372
click at [243, 285] on div "11847964 (317275132) N/A Delivery 8/26/2025 12:08 PM CDT 8/29/2025 $140.00 Subm…" at bounding box center [321, 318] width 550 height 372
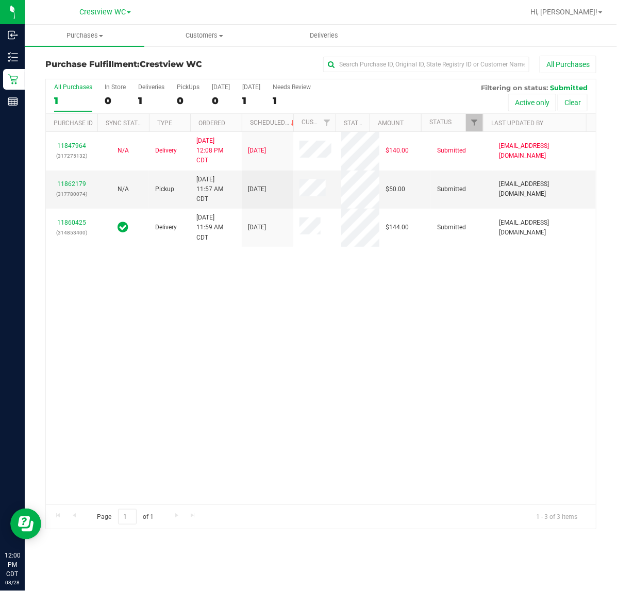
click at [439, 301] on div "11847964 (317275132) N/A Delivery 8/26/2025 12:08 PM CDT 8/29/2025 $140.00 Subm…" at bounding box center [321, 318] width 550 height 372
drag, startPoint x: 307, startPoint y: 338, endPoint x: 325, endPoint y: 303, distance: 39.4
click at [310, 335] on div "11847964 (317275132) N/A Delivery 8/26/2025 12:08 PM CDT 8/29/2025 $140.00 Subm…" at bounding box center [321, 318] width 550 height 372
click at [191, 87] on div "PickUps" at bounding box center [188, 86] width 23 height 7
click at [0, 0] on input "PickUps 0" at bounding box center [0, 0] width 0 height 0
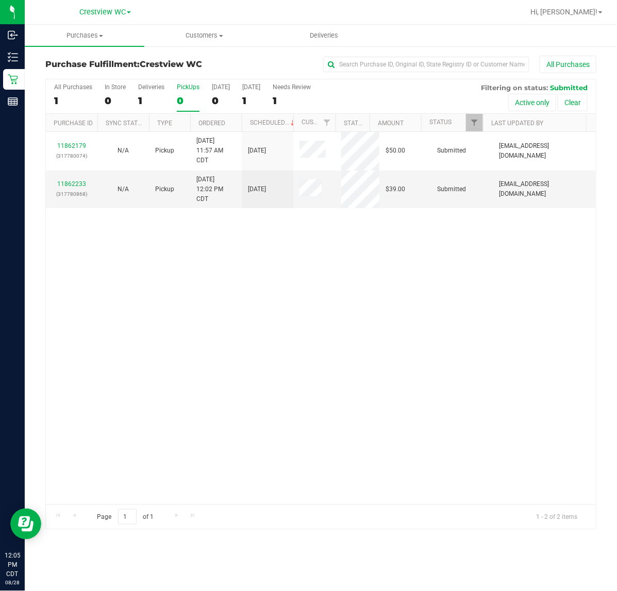
click at [406, 295] on div "11862179 (317780074) N/A Pickup 8/28/2025 11:57 AM CDT 8/28/2025 $50.00 Submitt…" at bounding box center [321, 318] width 550 height 372
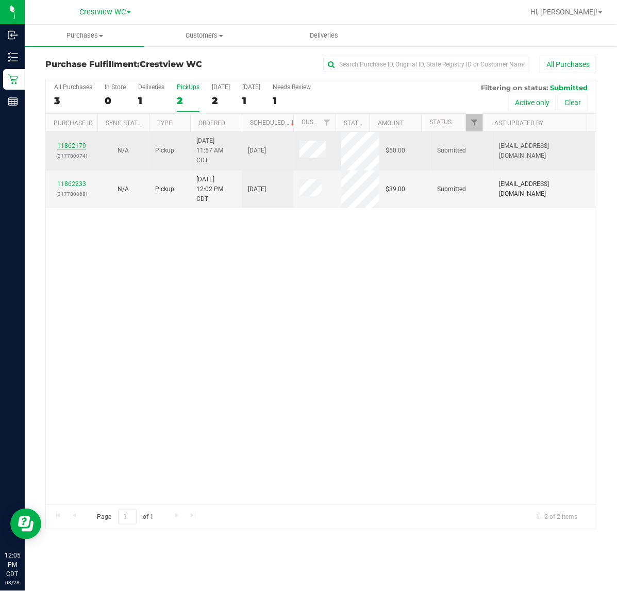
click at [82, 145] on link "11862179" at bounding box center [71, 145] width 29 height 7
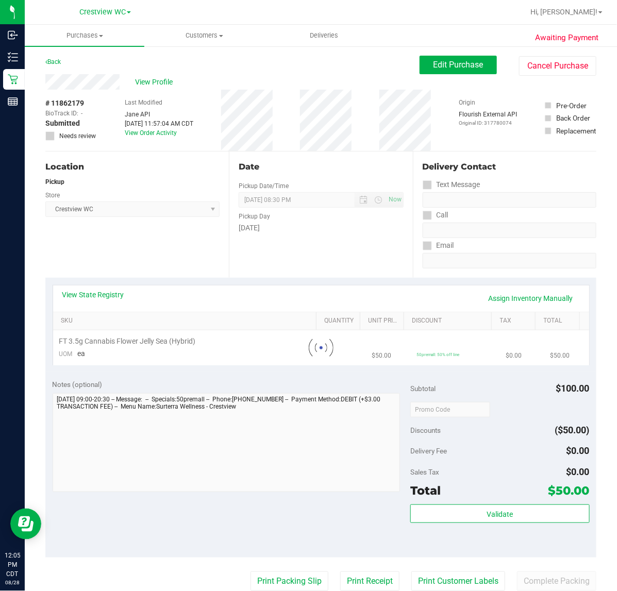
click at [165, 250] on div "Location Pickup Store Crestview WC Select Store Bonita Springs WC Boynton Beach…" at bounding box center [136, 214] width 183 height 126
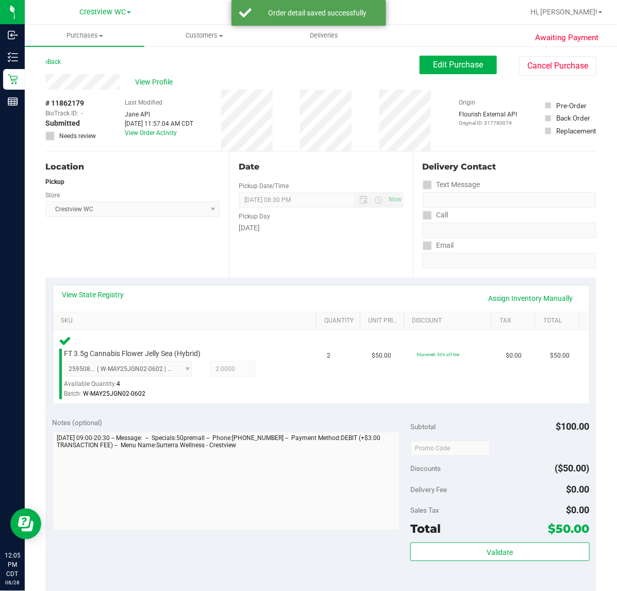
click at [148, 230] on div "Location Pickup Store Crestview WC Select Store Bonita Springs WC Boynton Beach…" at bounding box center [136, 214] width 183 height 126
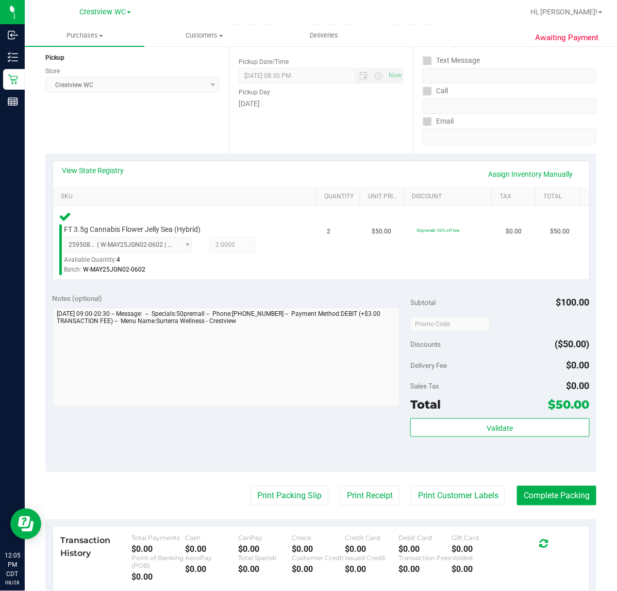
scroll to position [271, 0]
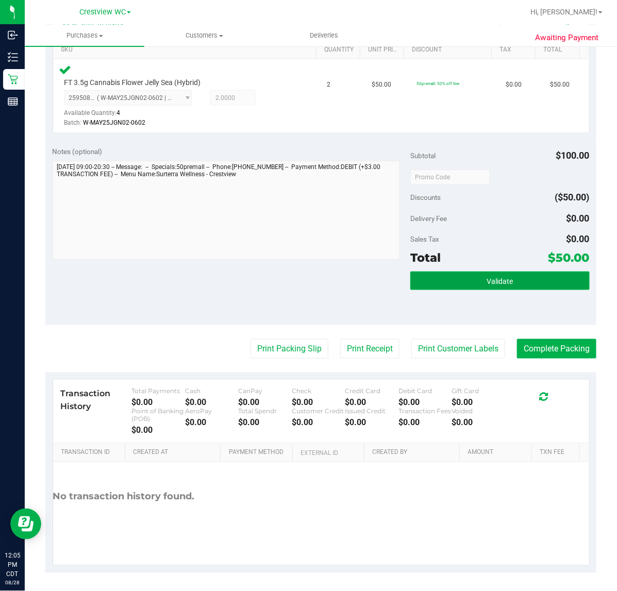
click at [491, 286] on button "Validate" at bounding box center [499, 280] width 179 height 19
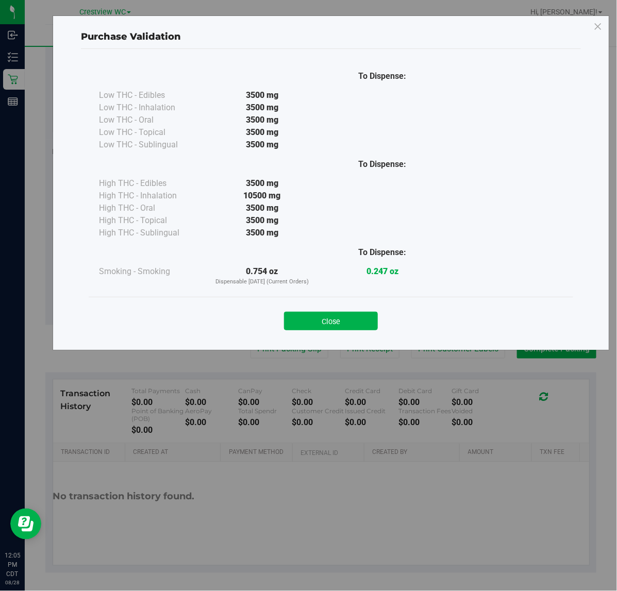
click at [352, 320] on button "Close" at bounding box center [331, 321] width 94 height 19
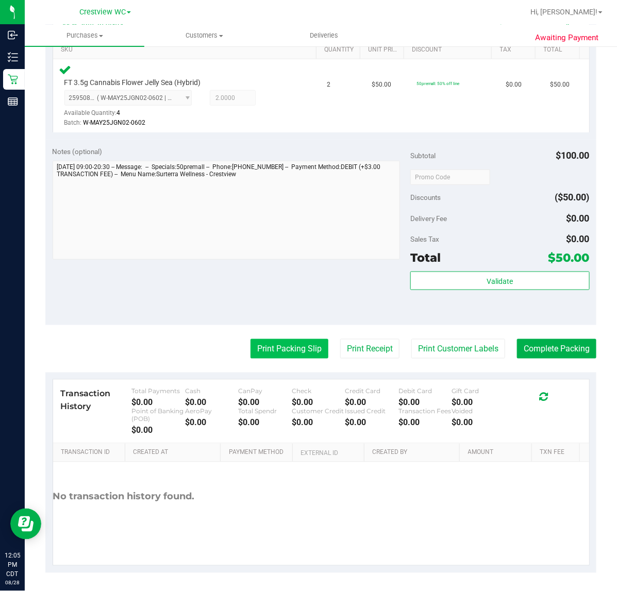
click at [302, 348] on button "Print Packing Slip" at bounding box center [289, 349] width 78 height 20
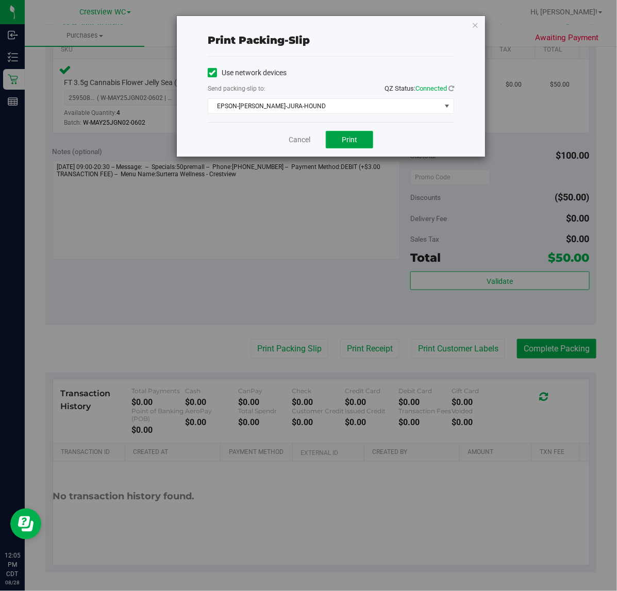
click at [359, 147] on button "Print" at bounding box center [349, 140] width 47 height 18
click at [477, 19] on icon "button" at bounding box center [474, 25] width 7 height 12
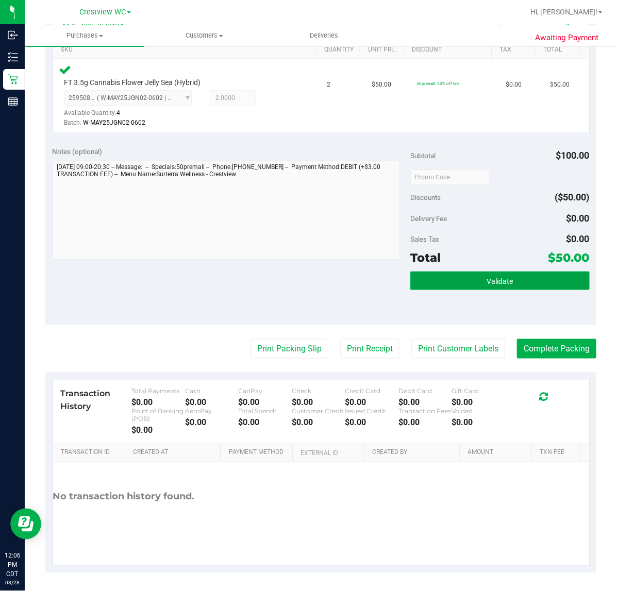
click at [502, 283] on span "Validate" at bounding box center [499, 281] width 26 height 8
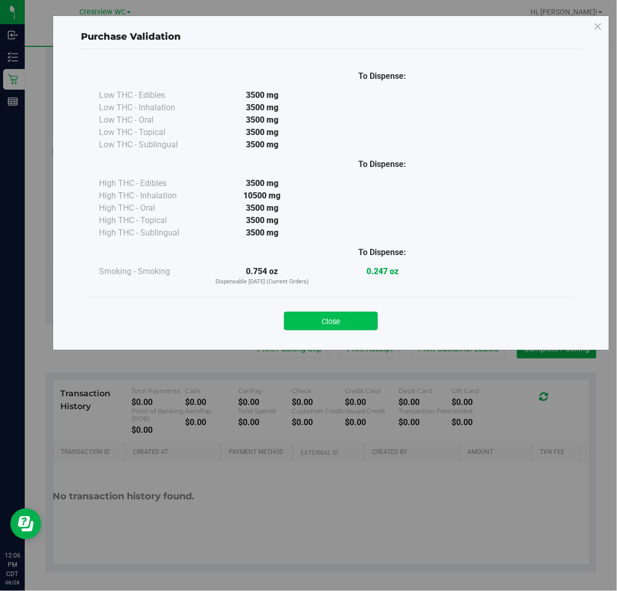
click at [336, 318] on button "Close" at bounding box center [331, 321] width 94 height 19
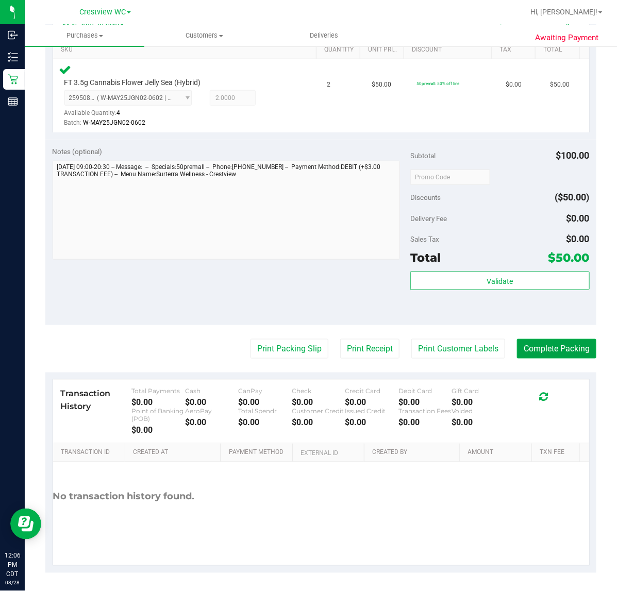
click at [565, 339] on button "Complete Packing" at bounding box center [556, 349] width 79 height 20
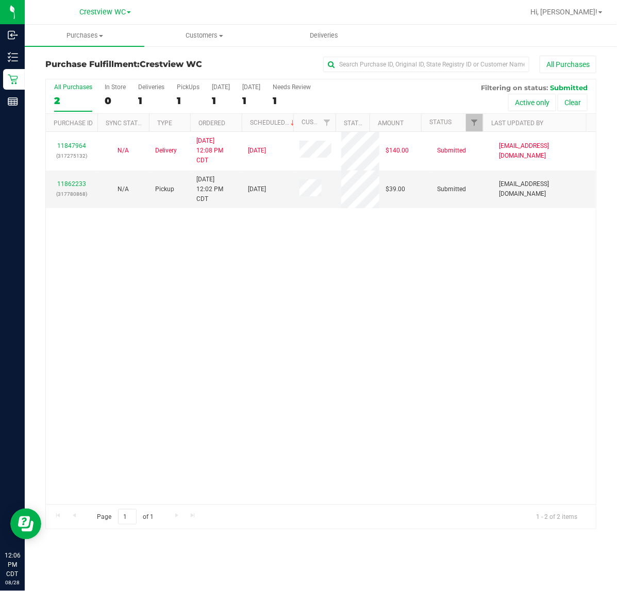
click at [228, 333] on div "11847964 (317275132) N/A Delivery 8/26/2025 12:08 PM CDT 8/29/2025 $140.00 Subm…" at bounding box center [321, 318] width 550 height 372
click at [192, 85] on div "PickUps" at bounding box center [188, 86] width 23 height 7
click at [0, 0] on input "PickUps 1" at bounding box center [0, 0] width 0 height 0
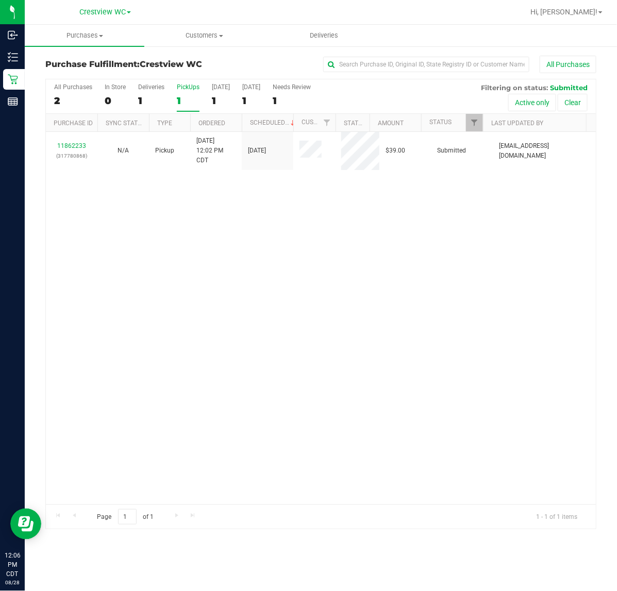
click at [371, 247] on div "11862233 (317780868) N/A Pickup 8/28/2025 12:02 PM CDT 8/28/2025 $39.00 Submitt…" at bounding box center [321, 318] width 550 height 372
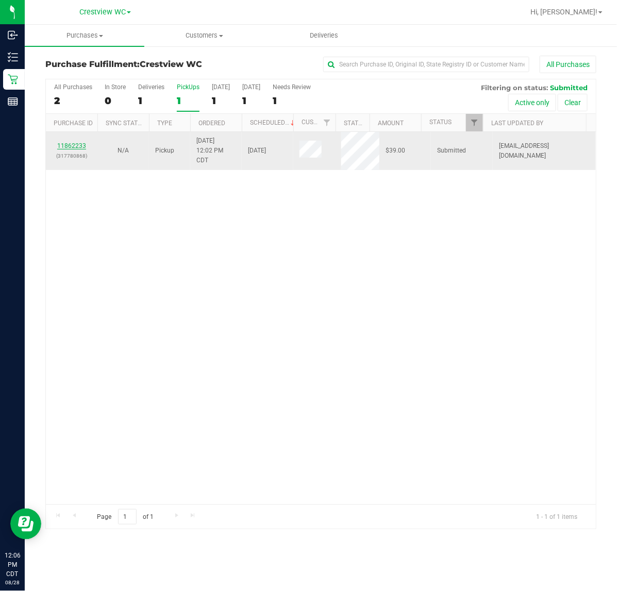
click at [80, 145] on link "11862233" at bounding box center [71, 145] width 29 height 7
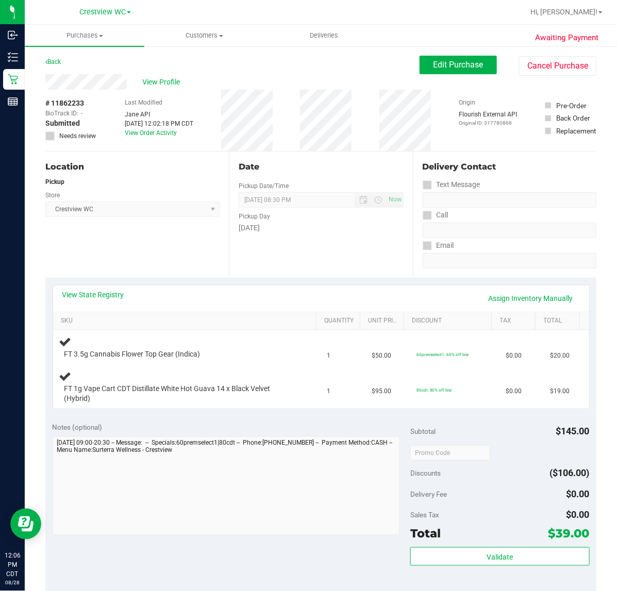
click at [138, 230] on div "Location Pickup Store Crestview WC Select Store Bonita Springs WC Boynton Beach…" at bounding box center [136, 214] width 183 height 126
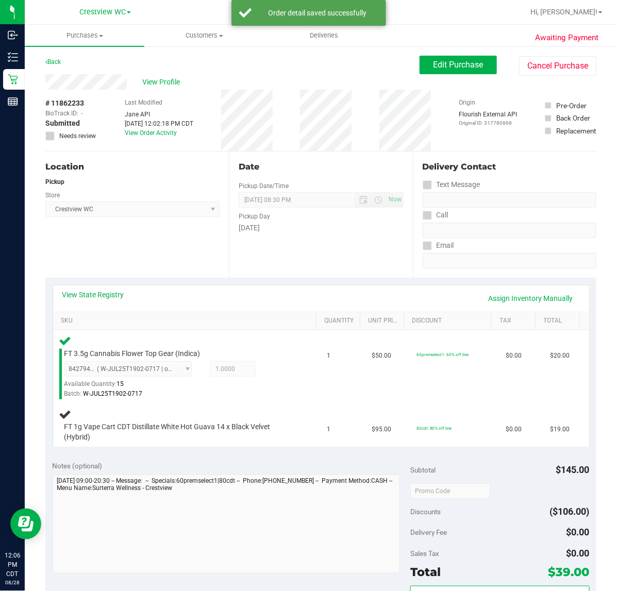
click at [145, 246] on div "Location Pickup Store Crestview WC Select Store Bonita Springs WC Boynton Beach…" at bounding box center [136, 214] width 183 height 126
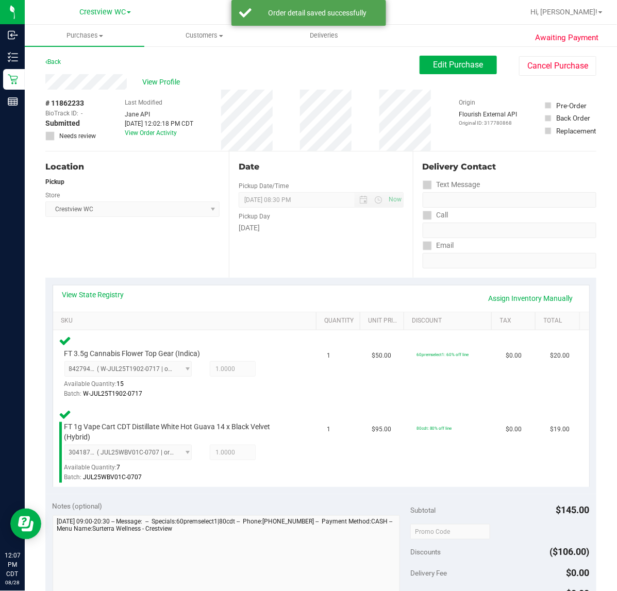
click at [127, 268] on div "Location Pickup Store Crestview WC Select Store Bonita Springs WC Boynton Beach…" at bounding box center [136, 214] width 183 height 126
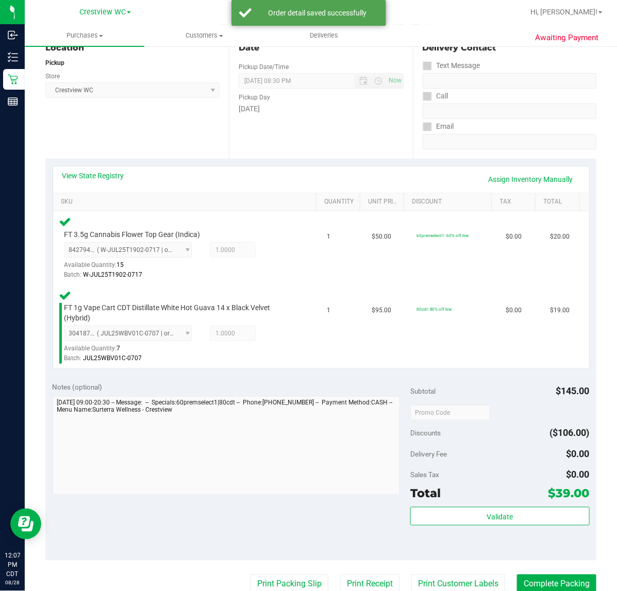
scroll to position [258, 0]
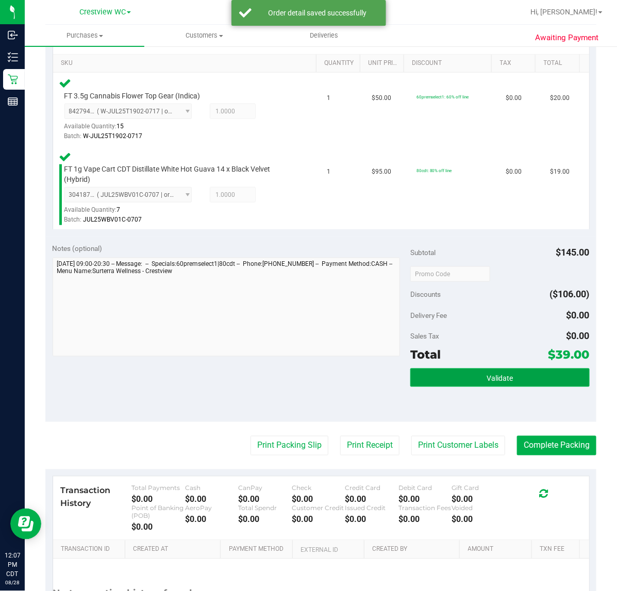
click at [510, 377] on button "Validate" at bounding box center [499, 377] width 179 height 19
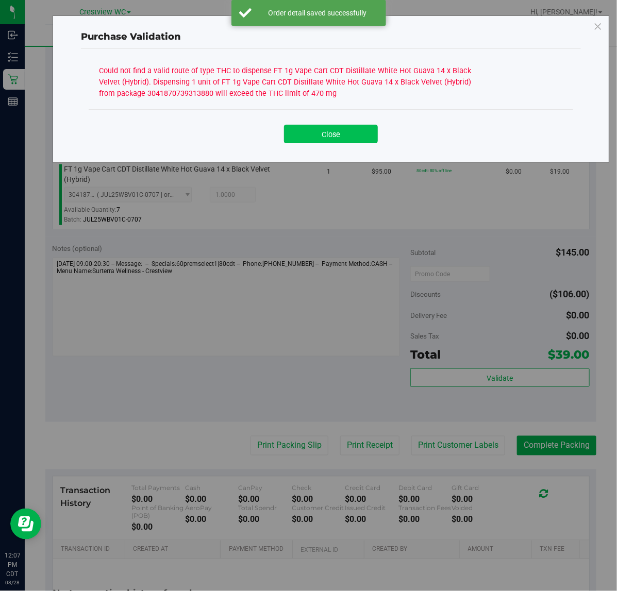
click at [349, 135] on button "Close" at bounding box center [331, 134] width 94 height 19
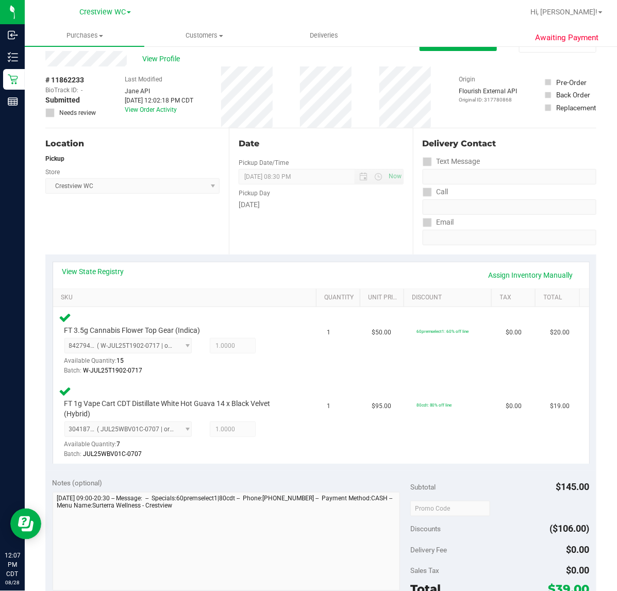
scroll to position [0, 0]
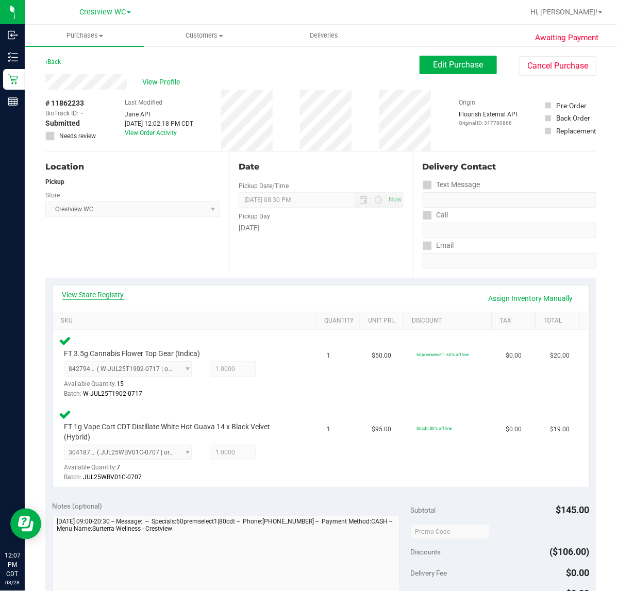
click at [104, 294] on link "View State Registry" at bounding box center [93, 294] width 62 height 10
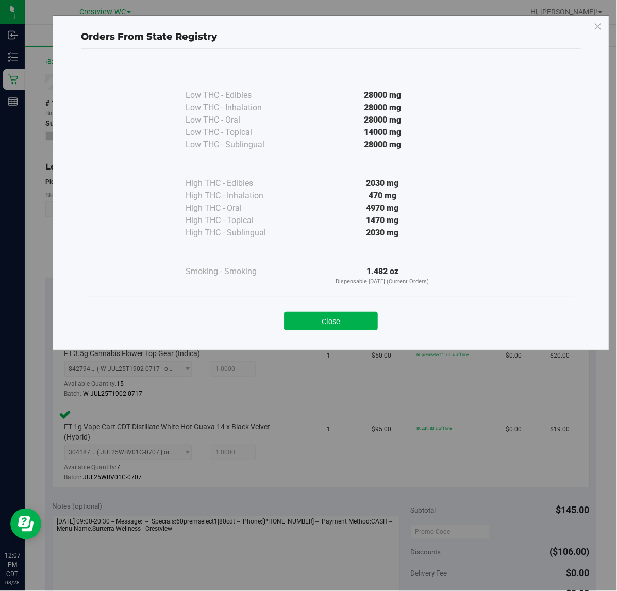
drag, startPoint x: 353, startPoint y: 316, endPoint x: 362, endPoint y: 312, distance: 10.1
click at [353, 315] on button "Close" at bounding box center [331, 321] width 94 height 19
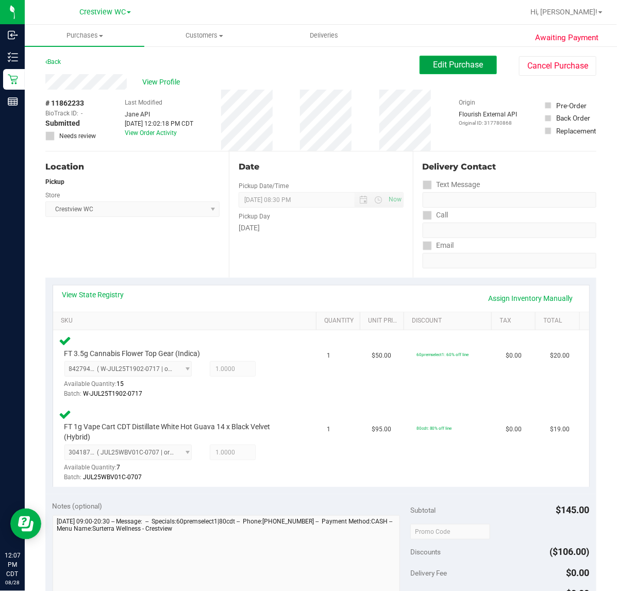
click at [452, 68] on span "Edit Purchase" at bounding box center [458, 65] width 50 height 10
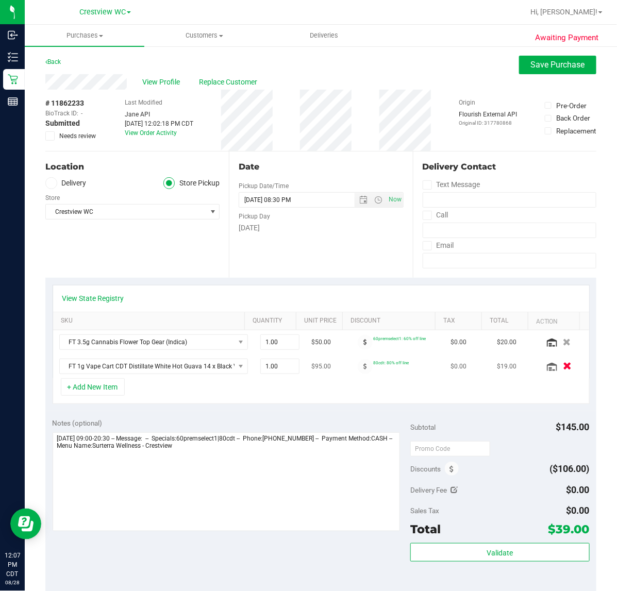
click at [558, 367] on button "button" at bounding box center [567, 366] width 18 height 11
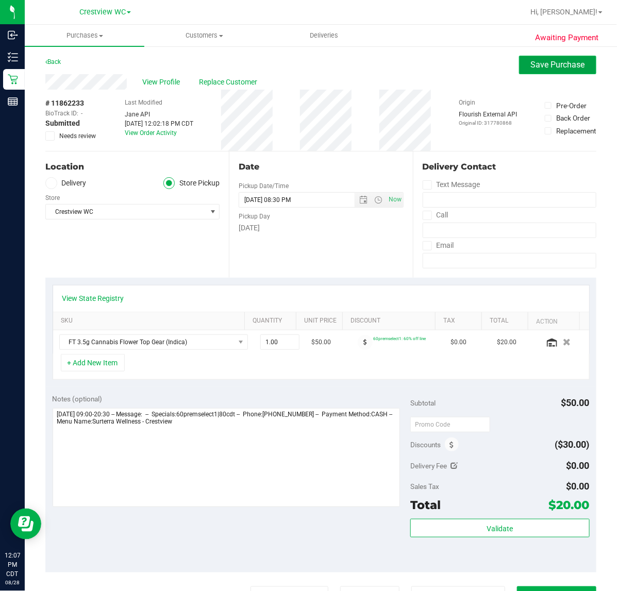
click at [555, 62] on span "Save Purchase" at bounding box center [558, 65] width 54 height 10
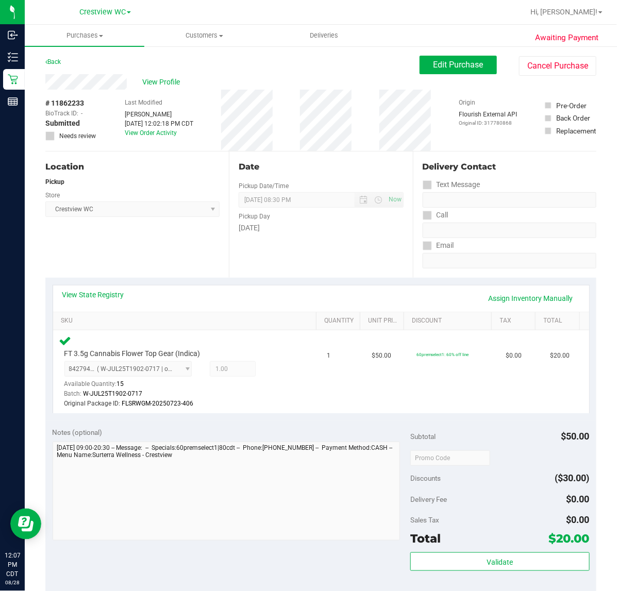
click at [162, 244] on div "Location Pickup Store Crestview WC Select Store Bonita Springs WC Boynton Beach…" at bounding box center [136, 214] width 183 height 126
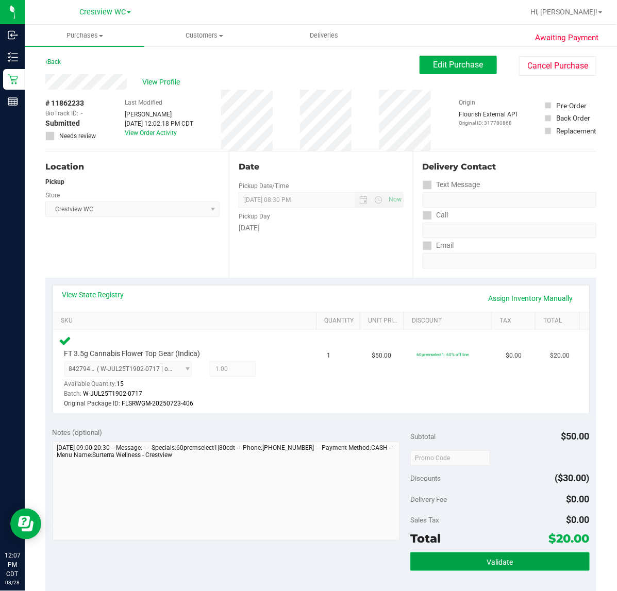
click at [514, 554] on button "Validate" at bounding box center [499, 561] width 179 height 19
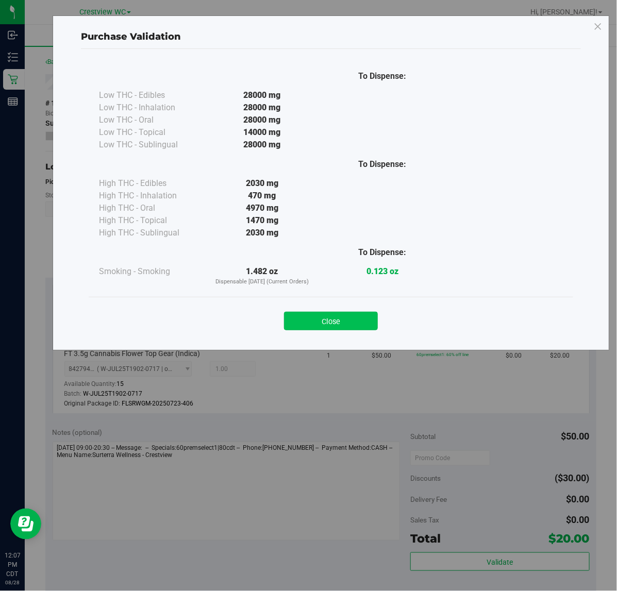
click at [333, 328] on button "Close" at bounding box center [331, 321] width 94 height 19
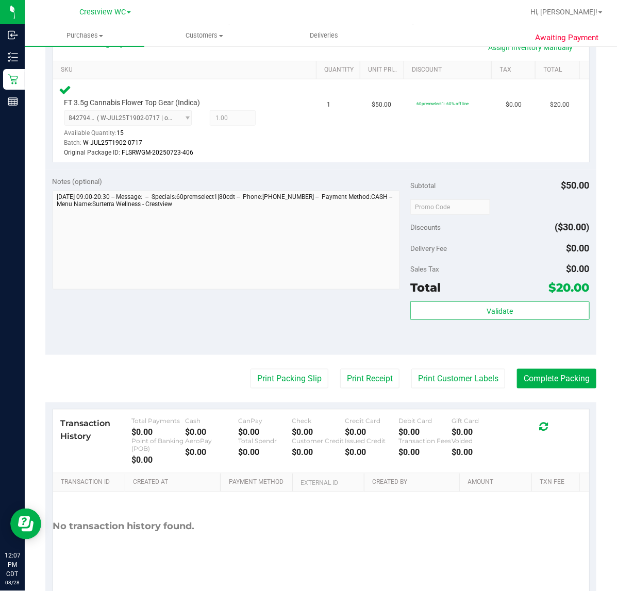
scroll to position [258, 0]
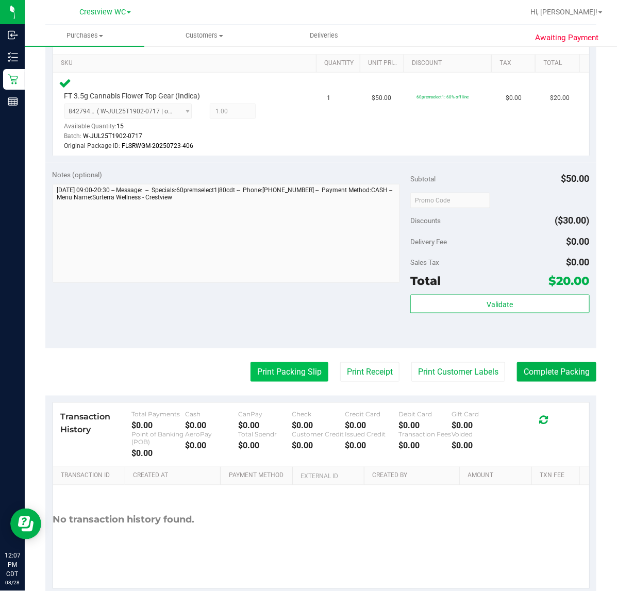
click at [297, 374] on button "Print Packing Slip" at bounding box center [289, 372] width 78 height 20
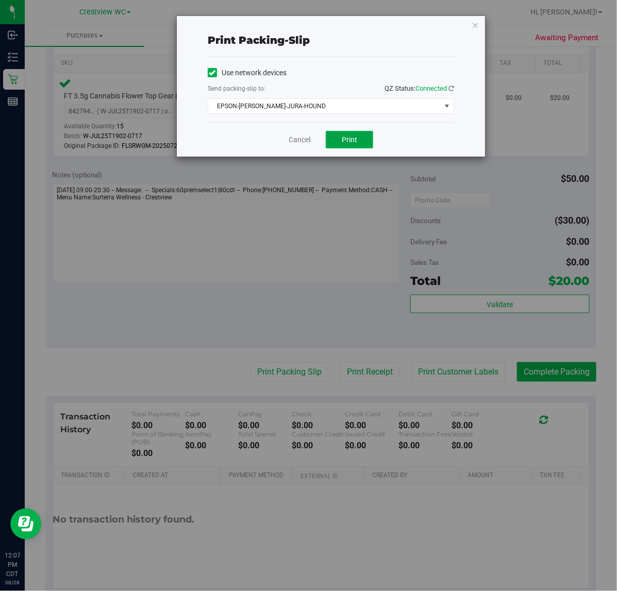
click at [360, 143] on button "Print" at bounding box center [349, 140] width 47 height 18
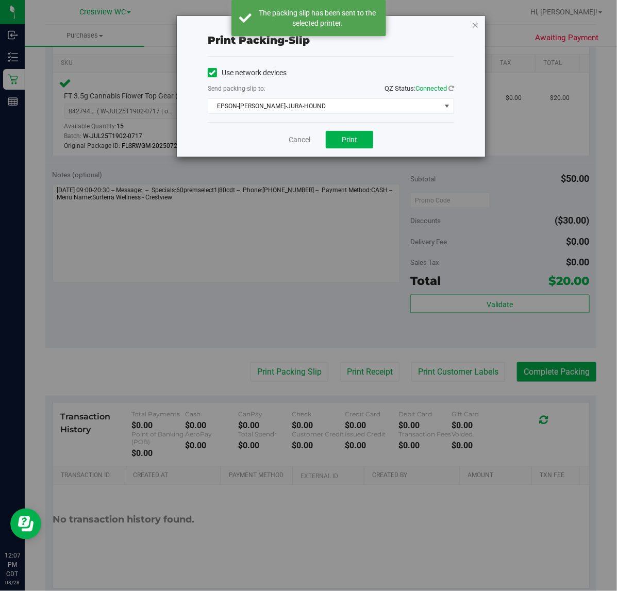
click at [476, 24] on icon "button" at bounding box center [474, 25] width 7 height 12
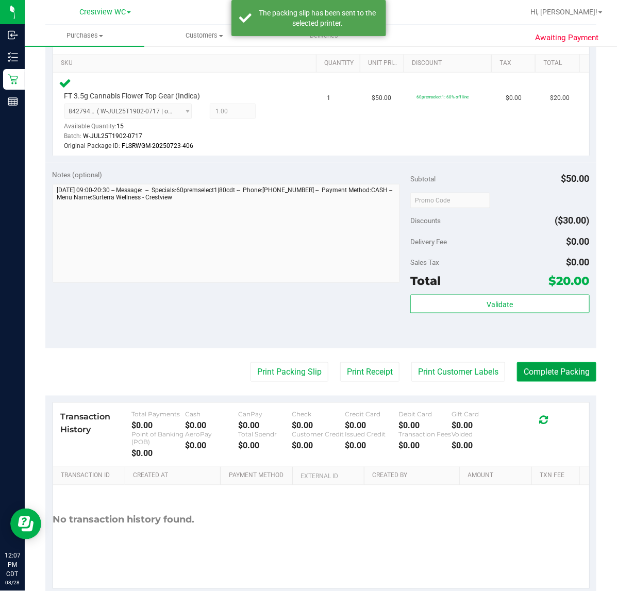
click at [557, 367] on button "Complete Packing" at bounding box center [556, 372] width 79 height 20
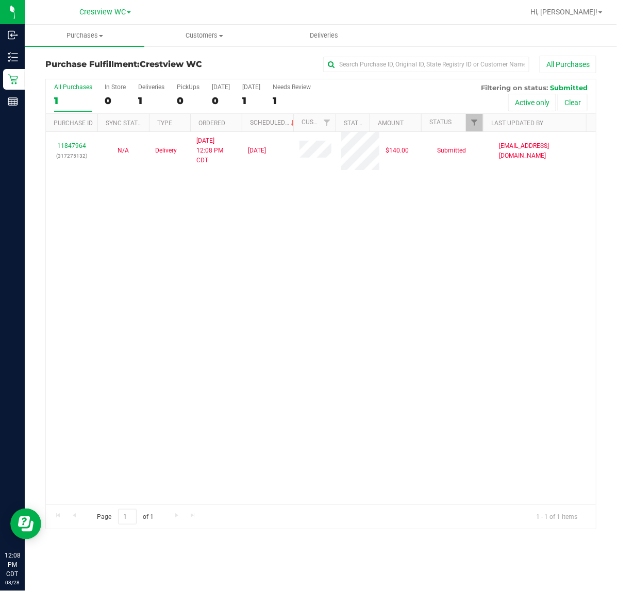
click at [560, 268] on div "11847964 (317275132) N/A Delivery 8/26/2025 12:08 PM CDT 8/29/2025 $140.00 Subm…" at bounding box center [321, 318] width 550 height 372
click at [313, 273] on div "11847964 (317275132) N/A Delivery 8/26/2025 12:08 PM CDT 8/29/2025 $140.00 Subm…" at bounding box center [321, 318] width 550 height 372
click at [264, 255] on div "11847964 (317275132) N/A Delivery 8/26/2025 12:08 PM CDT 8/29/2025 $140.00 Subm…" at bounding box center [321, 318] width 550 height 372
click at [159, 87] on div "Deliveries" at bounding box center [151, 86] width 26 height 7
click at [0, 0] on input "Deliveries 1" at bounding box center [0, 0] width 0 height 0
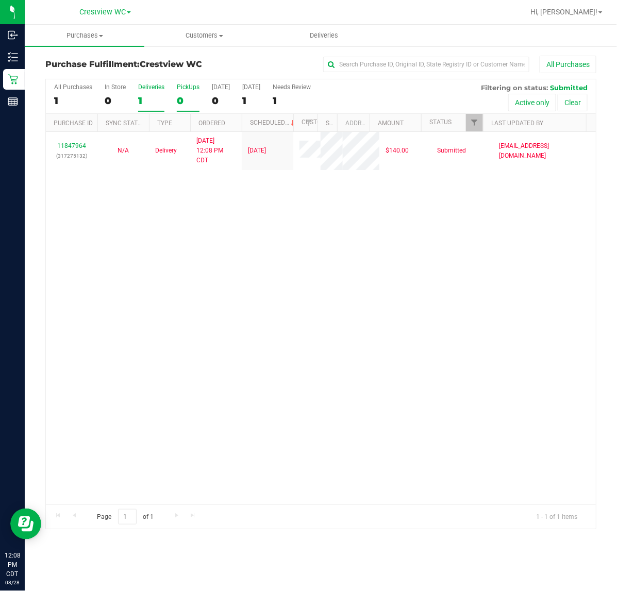
click at [181, 86] on div "PickUps" at bounding box center [188, 86] width 23 height 7
click at [0, 0] on input "PickUps 0" at bounding box center [0, 0] width 0 height 0
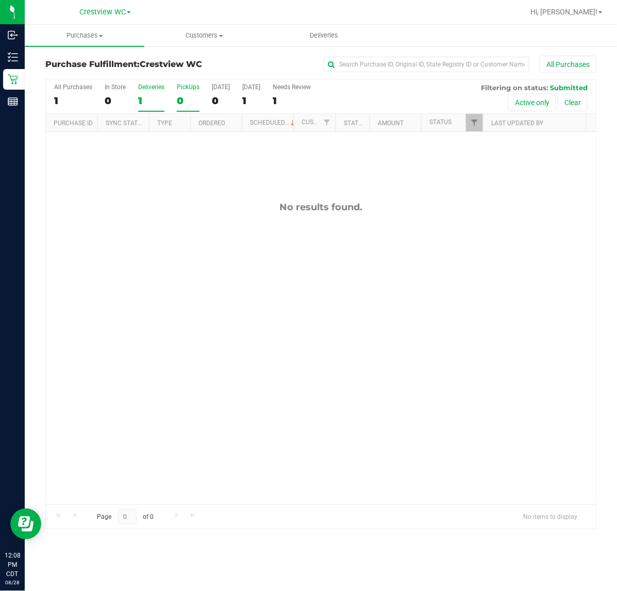
click at [146, 86] on div "Deliveries" at bounding box center [151, 86] width 26 height 7
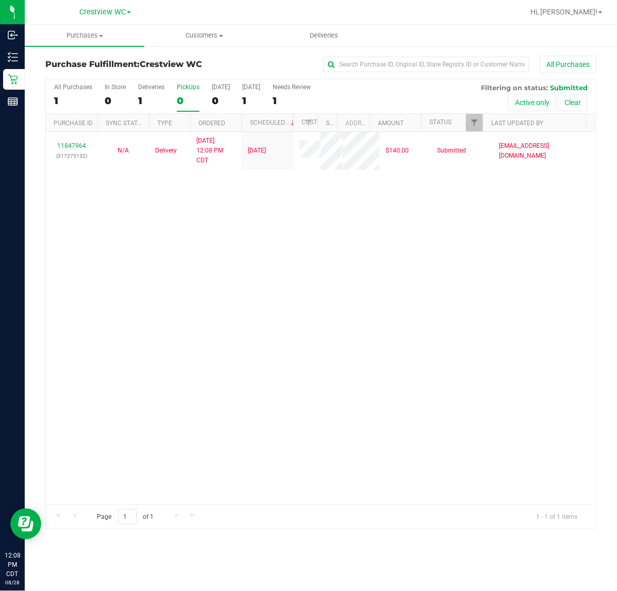
click at [194, 86] on div "PickUps" at bounding box center [188, 86] width 23 height 7
click at [0, 0] on input "PickUps 0" at bounding box center [0, 0] width 0 height 0
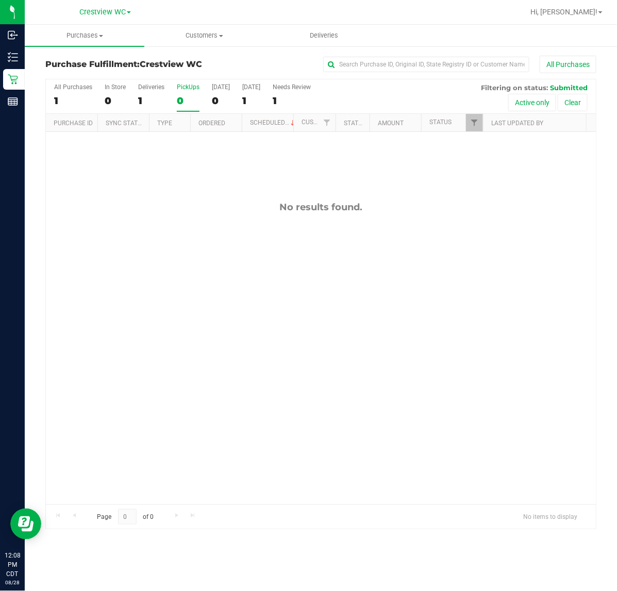
click at [402, 188] on div "No results found." at bounding box center [321, 353] width 550 height 442
click at [476, 124] on span "Filter" at bounding box center [474, 122] width 8 height 8
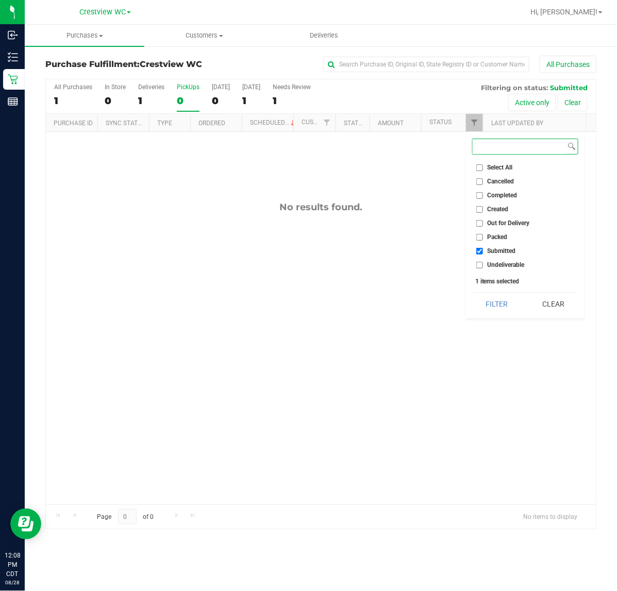
click at [472, 293] on button "Filter" at bounding box center [496, 304] width 49 height 23
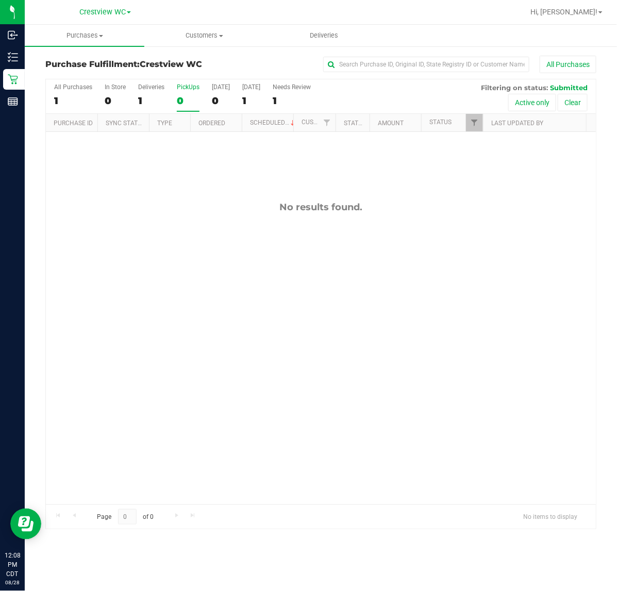
click at [249, 318] on div "No results found." at bounding box center [321, 353] width 550 height 442
click at [148, 91] on div "Deliveries" at bounding box center [151, 86] width 26 height 7
click at [0, 0] on input "Deliveries 1" at bounding box center [0, 0] width 0 height 0
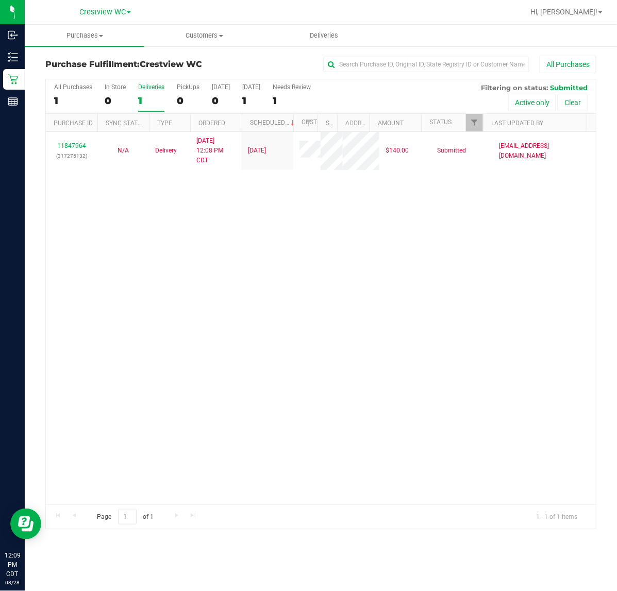
click at [191, 89] on div "PickUps" at bounding box center [188, 86] width 23 height 7
click at [0, 0] on input "PickUps 0" at bounding box center [0, 0] width 0 height 0
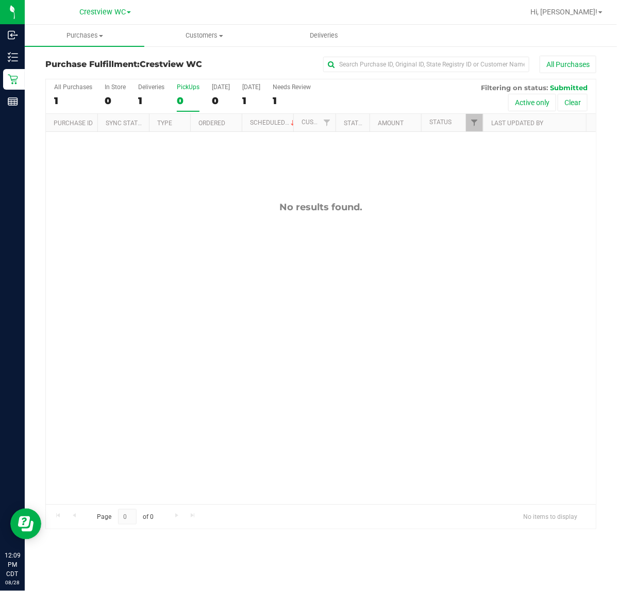
click at [166, 237] on div "No results found." at bounding box center [321, 353] width 550 height 442
click at [221, 184] on div "No results found." at bounding box center [321, 353] width 550 height 442
click at [189, 162] on div "No results found." at bounding box center [321, 353] width 550 height 442
click at [192, 268] on div "No results found." at bounding box center [321, 353] width 550 height 442
click at [180, 253] on div "No results found." at bounding box center [321, 353] width 550 height 442
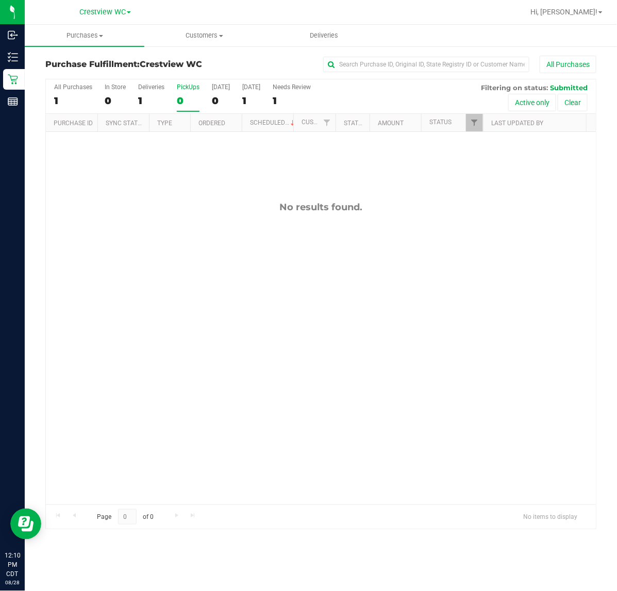
click at [153, 248] on div "No results found." at bounding box center [321, 353] width 550 height 442
click at [167, 245] on div "No results found." at bounding box center [321, 353] width 550 height 442
click at [192, 250] on div "No results found." at bounding box center [321, 353] width 550 height 442
click at [171, 268] on div "No results found." at bounding box center [321, 353] width 550 height 442
click at [187, 240] on div "No results found." at bounding box center [321, 353] width 550 height 442
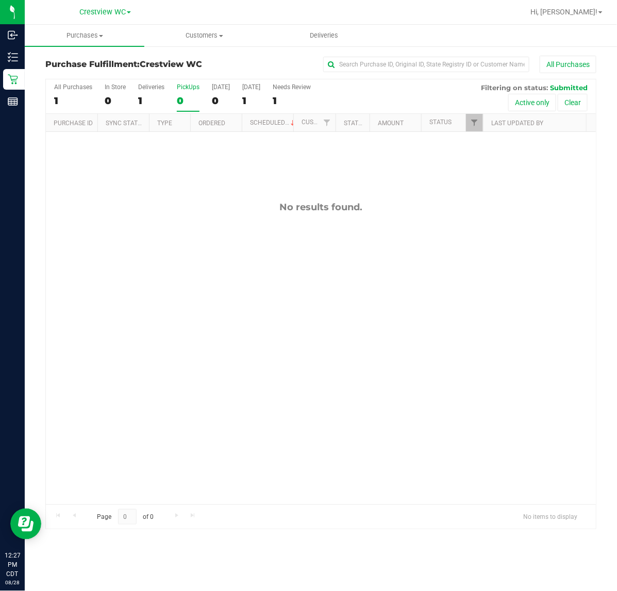
click at [225, 287] on div "No results found." at bounding box center [321, 353] width 550 height 442
click at [296, 332] on div "No results found." at bounding box center [321, 353] width 550 height 442
click at [241, 321] on div "No results found." at bounding box center [321, 353] width 550 height 442
drag, startPoint x: 207, startPoint y: 215, endPoint x: 211, endPoint y: 138, distance: 77.4
click at [209, 214] on div "No results found." at bounding box center [321, 353] width 550 height 442
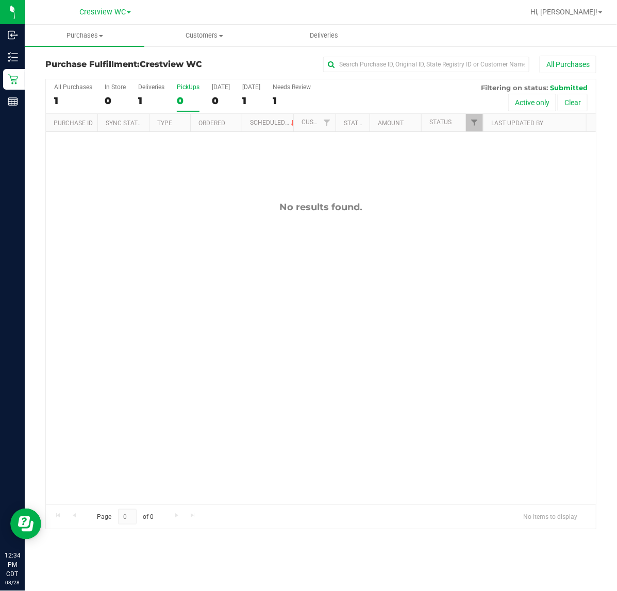
click at [191, 87] on div "PickUps" at bounding box center [188, 86] width 23 height 7
click at [0, 0] on input "PickUps 0" at bounding box center [0, 0] width 0 height 0
click at [149, 86] on div "Deliveries" at bounding box center [151, 86] width 26 height 7
click at [0, 0] on input "Deliveries 1" at bounding box center [0, 0] width 0 height 0
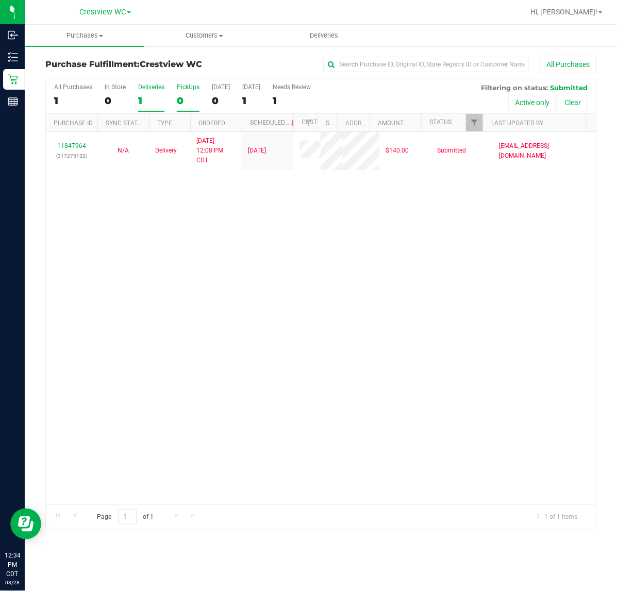
click at [186, 83] on div "PickUps" at bounding box center [188, 86] width 23 height 7
click at [0, 0] on input "PickUps 0" at bounding box center [0, 0] width 0 height 0
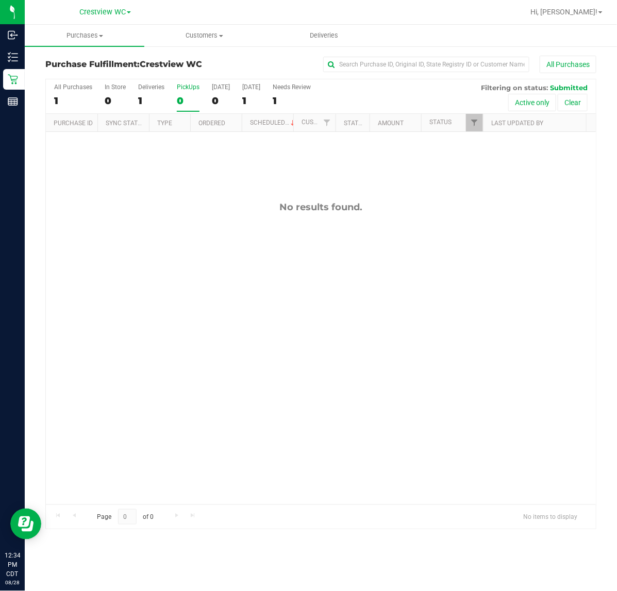
click at [477, 221] on div "No results found." at bounding box center [321, 353] width 550 height 442
click at [199, 220] on div "No results found." at bounding box center [321, 353] width 550 height 442
click at [189, 83] on div "All Purchases 1 In Store 0 Deliveries 1 PickUps 0 Today 0 Tomorrow 1 Needs Revi…" at bounding box center [321, 83] width 550 height 8
click at [212, 323] on div "No results found." at bounding box center [321, 353] width 550 height 442
drag, startPoint x: 169, startPoint y: 195, endPoint x: 179, endPoint y: 188, distance: 12.3
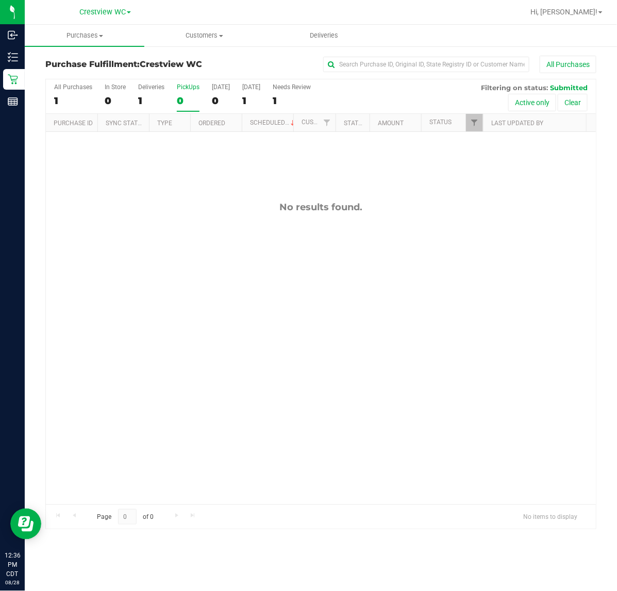
click at [171, 194] on div "No results found." at bounding box center [321, 353] width 550 height 442
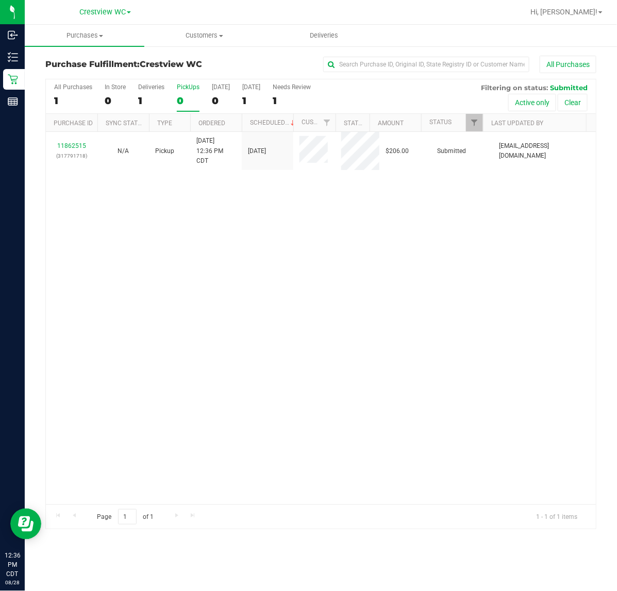
click at [186, 86] on div "PickUps" at bounding box center [188, 86] width 23 height 7
click at [0, 0] on input "PickUps 0" at bounding box center [0, 0] width 0 height 0
click at [352, 249] on div "11862515 (317791718) N/A Pickup 8/28/2025 12:36 PM CDT 8/28/2025 $206.00 Submit…" at bounding box center [321, 318] width 550 height 372
click at [333, 268] on div "11862515 (317791718) N/A Pickup 8/28/2025 12:36 PM CDT 8/28/2025 $206.00 Submit…" at bounding box center [321, 318] width 550 height 372
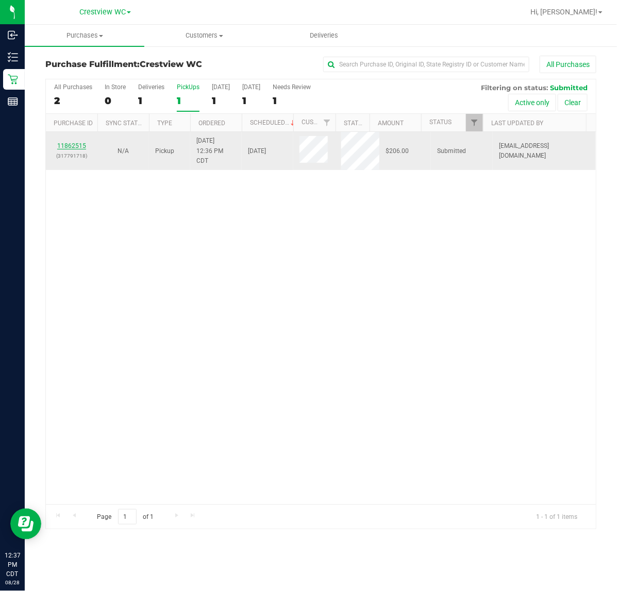
click at [77, 147] on link "11862515" at bounding box center [71, 145] width 29 height 7
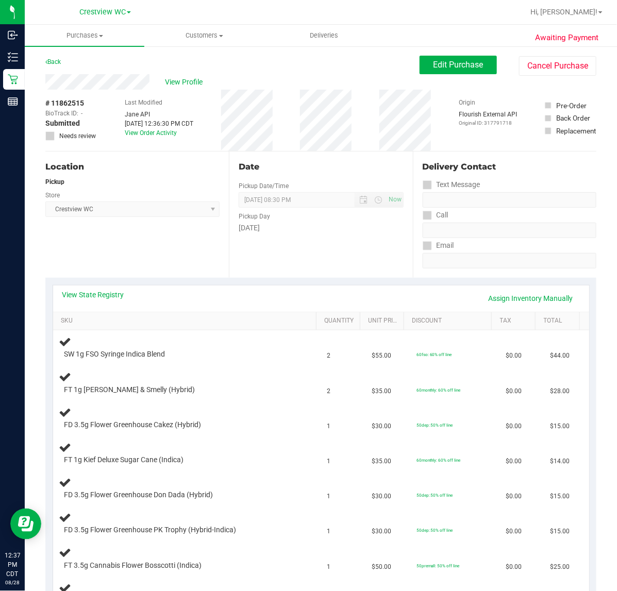
click at [155, 251] on div "Location Pickup Store Crestview WC Select Store Bonita Springs WC Boynton Beach…" at bounding box center [136, 214] width 183 height 126
click at [189, 263] on div "Location Pickup Store Crestview WC Select Store Bonita Springs WC Boynton Beach…" at bounding box center [136, 214] width 183 height 126
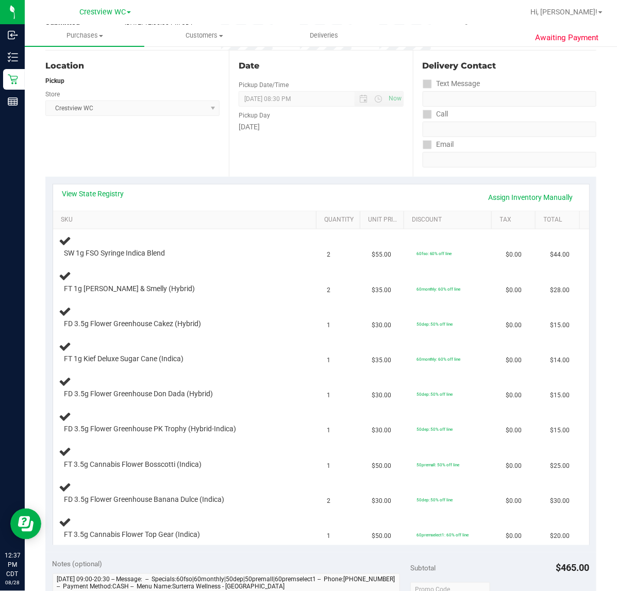
scroll to position [99, 0]
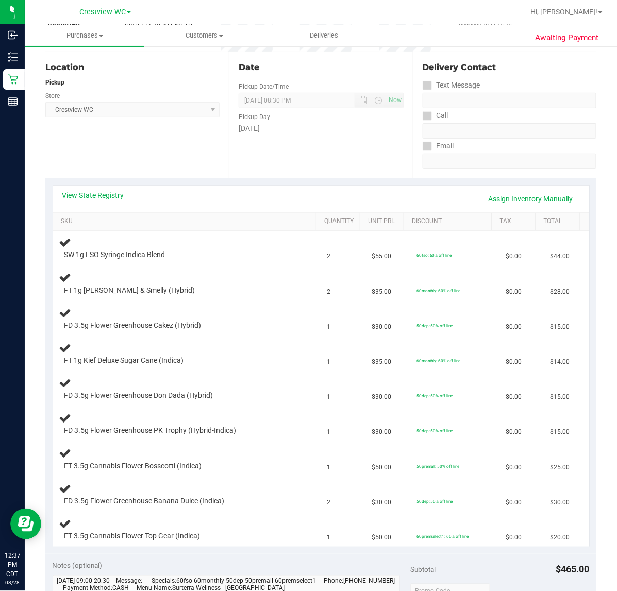
click at [168, 152] on div "Location Pickup Store Crestview WC Select Store Bonita Springs WC Boynton Beach…" at bounding box center [136, 115] width 183 height 126
click at [161, 150] on div "Location Pickup Store Crestview WC Select Store Bonita Springs WC Boynton Beach…" at bounding box center [136, 115] width 183 height 126
click at [109, 193] on link "View State Registry" at bounding box center [93, 195] width 62 height 10
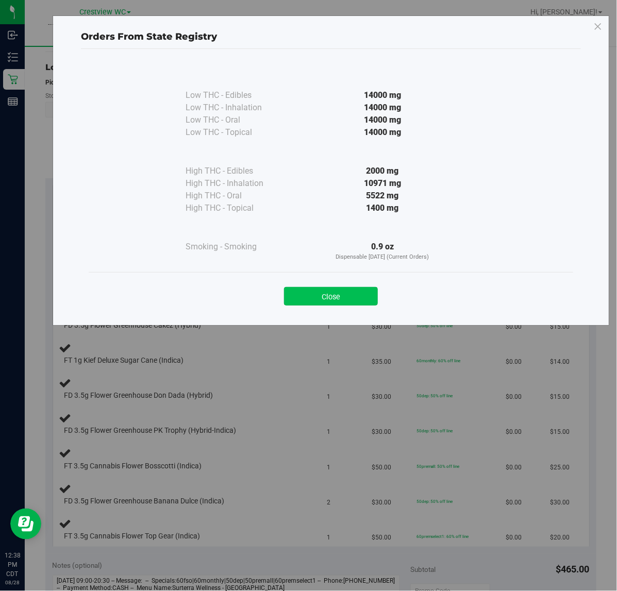
click at [353, 295] on button "Close" at bounding box center [331, 296] width 94 height 19
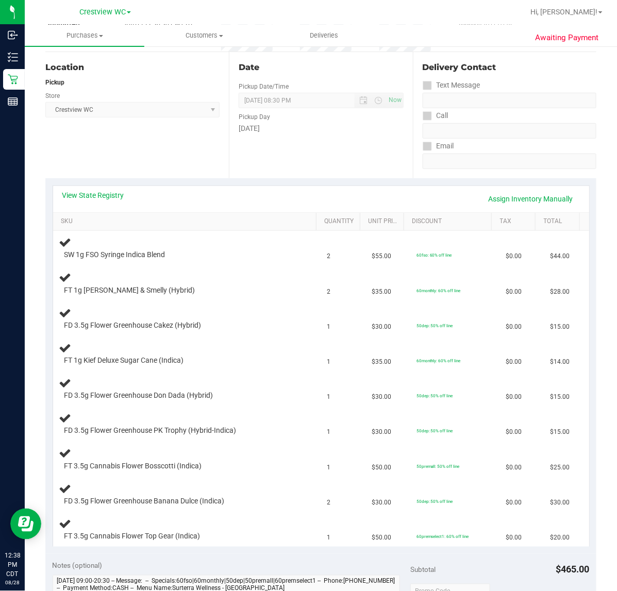
click at [189, 138] on div "Location Pickup Store Crestview WC Select Store Bonita Springs WC Boynton Beach…" at bounding box center [136, 115] width 183 height 126
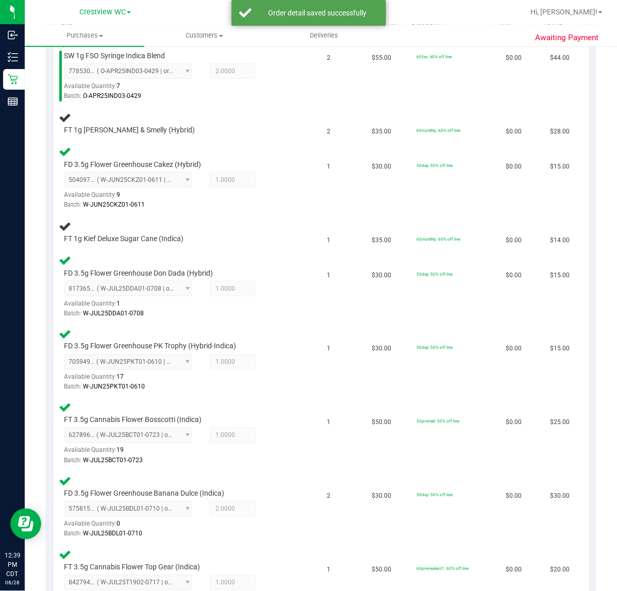
scroll to position [297, 0]
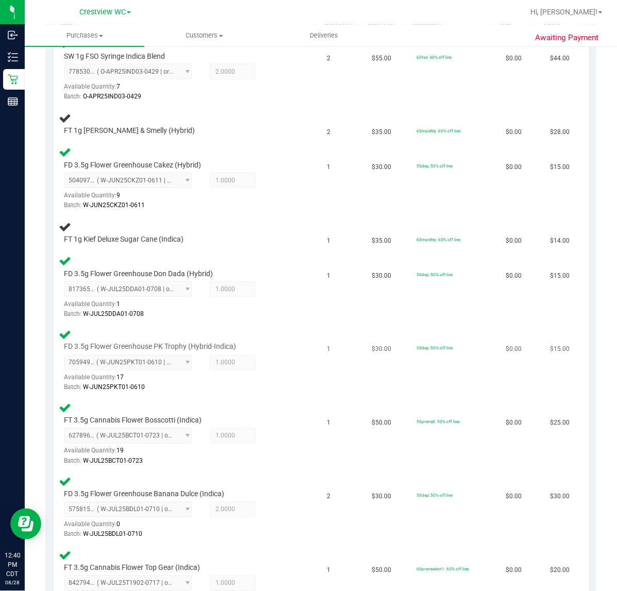
click at [286, 387] on div "FD 3.5g Flower Greenhouse PK Trophy (Hybrid-Indica) 7059499524466264 ( W-JUN25P…" at bounding box center [186, 360] width 255 height 65
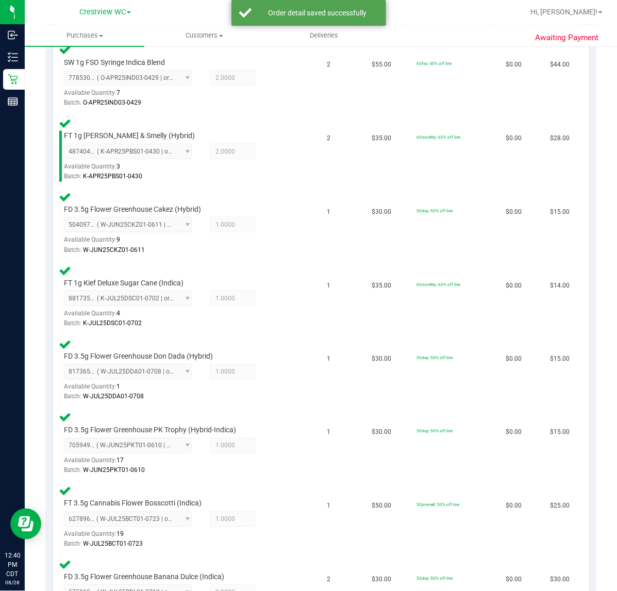
scroll to position [624, 0]
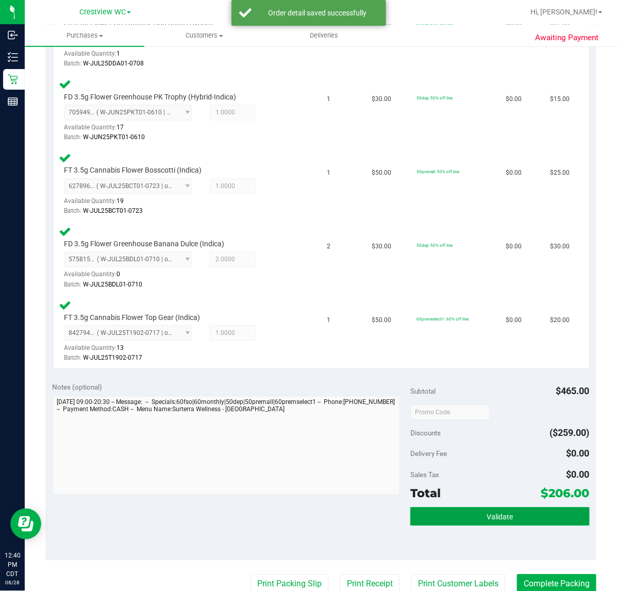
click at [526, 511] on button "Validate" at bounding box center [499, 516] width 179 height 19
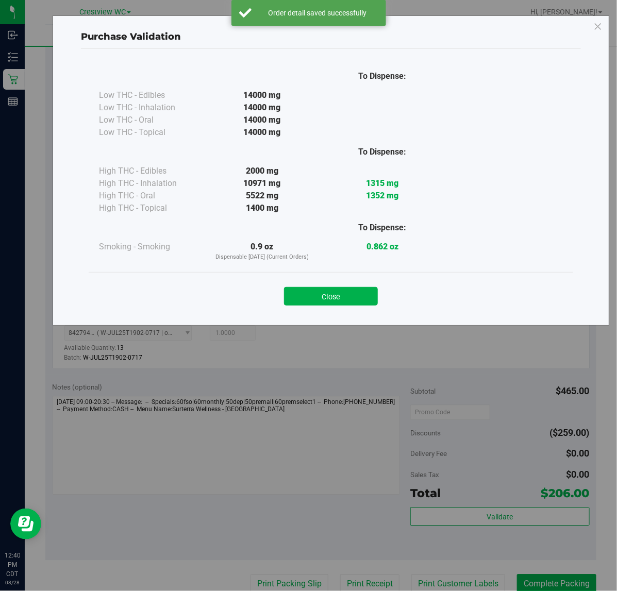
click at [327, 297] on button "Close" at bounding box center [331, 296] width 94 height 19
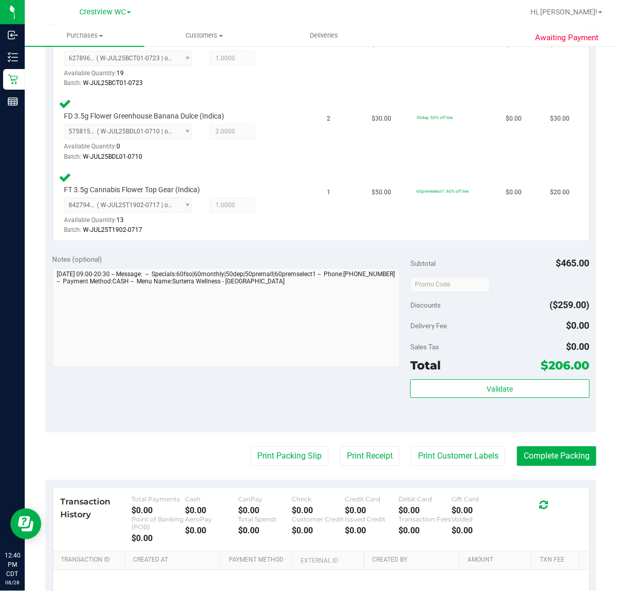
scroll to position [855, 0]
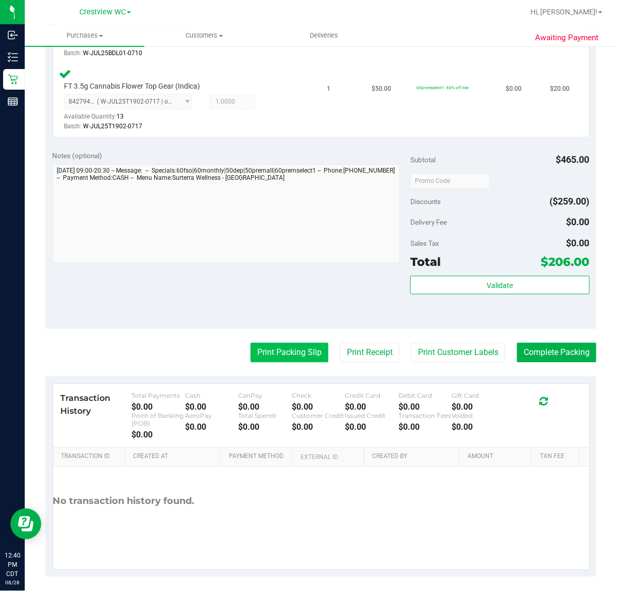
click at [299, 351] on button "Print Packing Slip" at bounding box center [289, 353] width 78 height 20
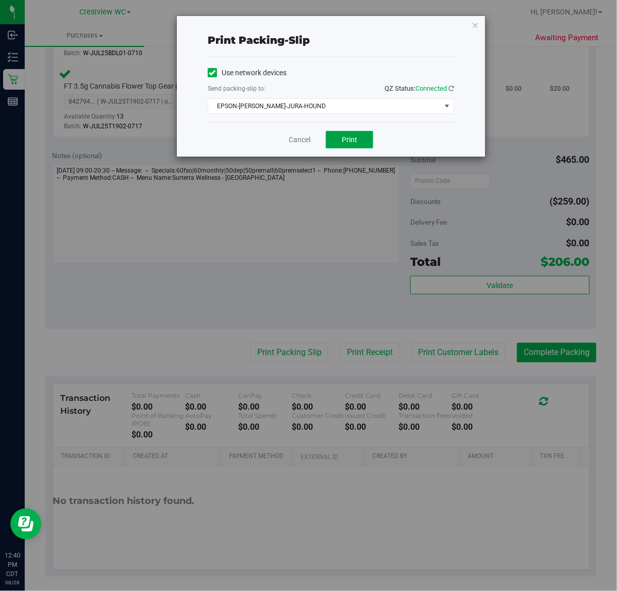
click at [358, 145] on button "Print" at bounding box center [349, 140] width 47 height 18
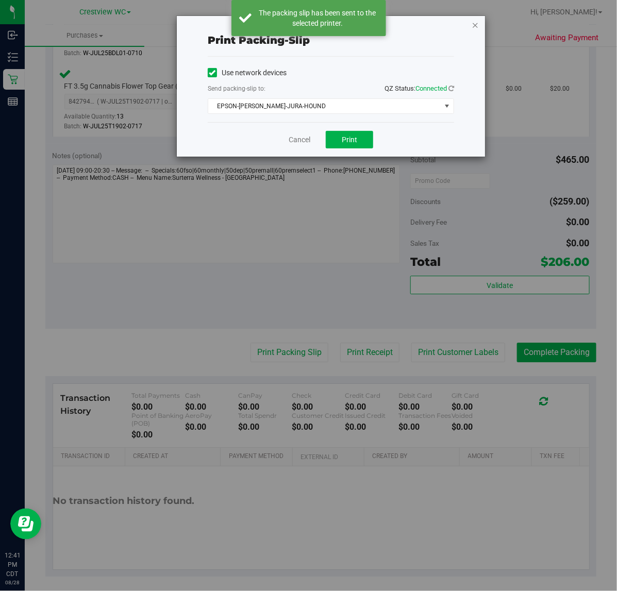
click at [477, 23] on icon "button" at bounding box center [474, 25] width 7 height 12
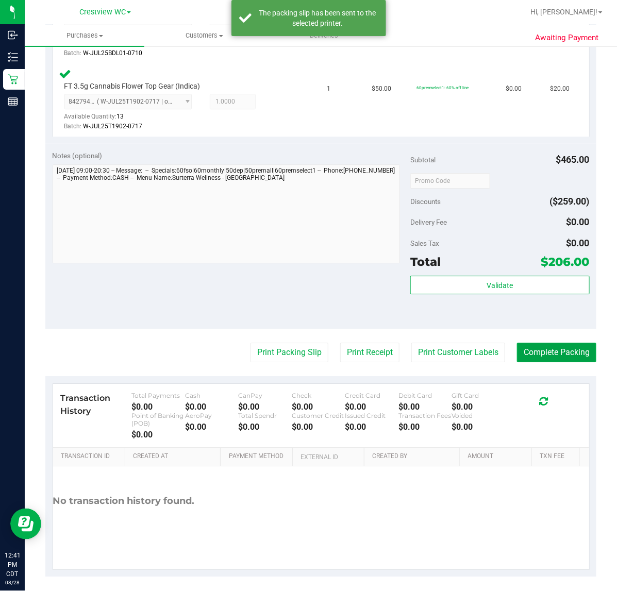
click at [564, 350] on button "Complete Packing" at bounding box center [556, 353] width 79 height 20
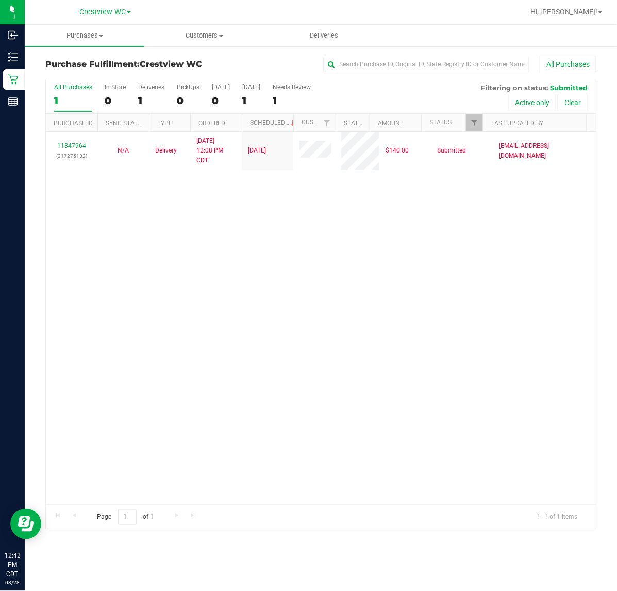
click at [241, 266] on div "11847964 (317275132) N/A Delivery 8/26/2025 12:08 PM CDT 8/29/2025 $140.00 Subm…" at bounding box center [321, 318] width 550 height 372
click at [212, 254] on div "11847964 (317275132) N/A Delivery 8/26/2025 12:08 PM CDT 8/29/2025 $140.00 Subm…" at bounding box center [321, 318] width 550 height 372
click at [185, 85] on div "PickUps" at bounding box center [188, 86] width 23 height 7
click at [0, 0] on input "PickUps 0" at bounding box center [0, 0] width 0 height 0
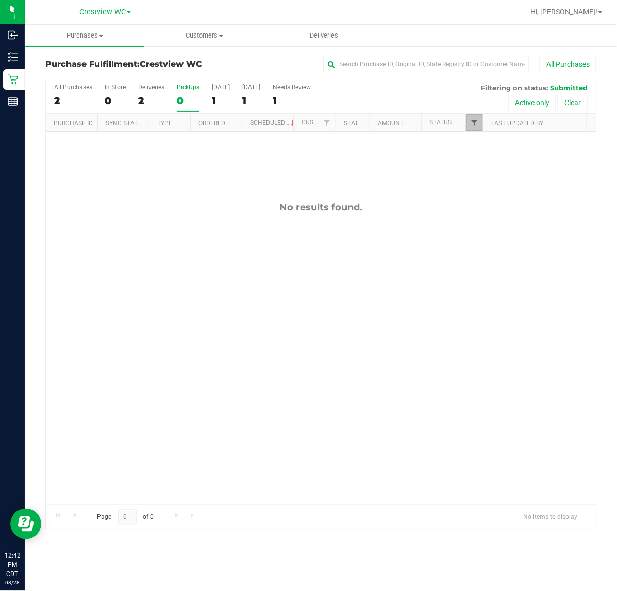
click at [474, 122] on span "Filter" at bounding box center [474, 122] width 8 height 8
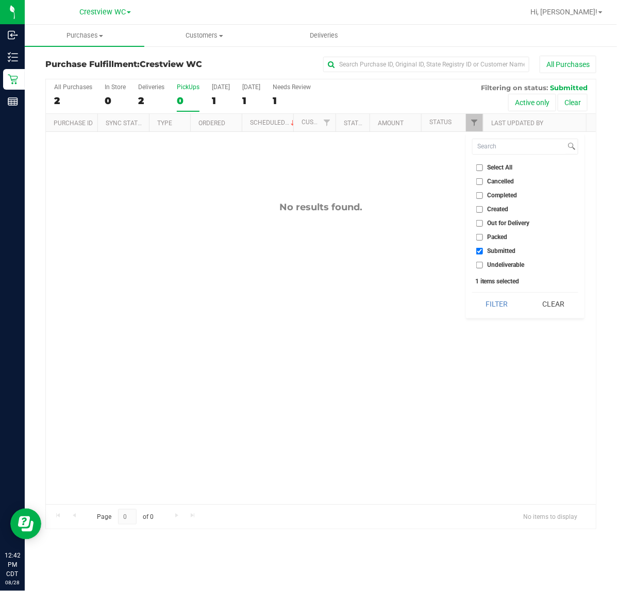
click at [165, 178] on div "No results found." at bounding box center [321, 353] width 550 height 442
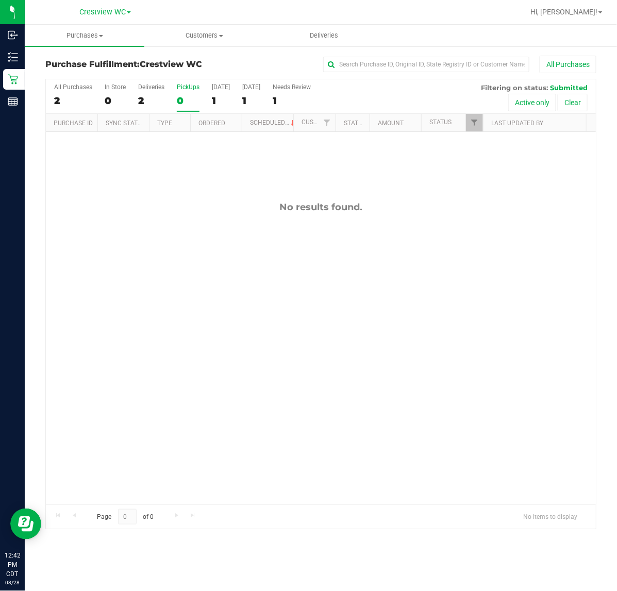
click at [109, 291] on div "No results found." at bounding box center [321, 353] width 550 height 442
click at [105, 319] on div "No results found." at bounding box center [321, 353] width 550 height 442
click at [226, 286] on div "No results found." at bounding box center [321, 353] width 550 height 442
click at [191, 328] on div "11862687 (317803629) N/A Pickup 8/28/2025 12:58 PM CDT 8/28/2025 $76.50 Submitt…" at bounding box center [321, 318] width 550 height 372
click at [416, 285] on div "11862687 (317803629) N/A Pickup 8/28/2025 12:58 PM CDT 8/28/2025 $76.50 Submitt…" at bounding box center [321, 318] width 550 height 372
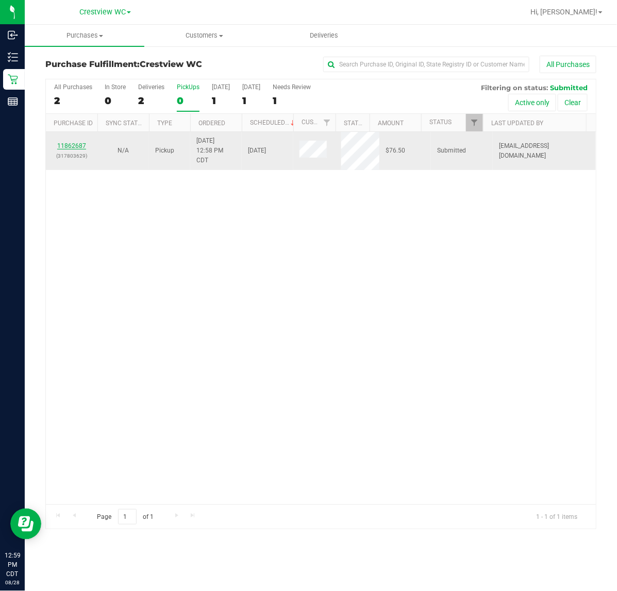
click at [81, 145] on link "11862687" at bounding box center [71, 145] width 29 height 7
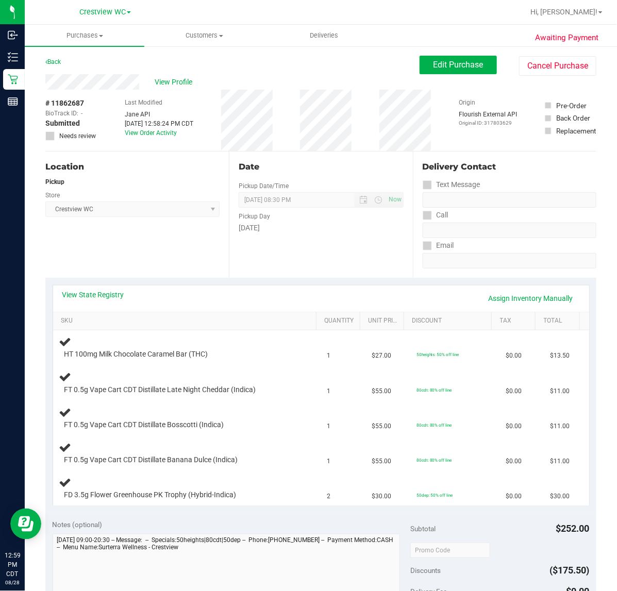
click at [155, 216] on span "Crestview WC Select Store Bonita Springs WC Boynton Beach WC Bradenton WC Brand…" at bounding box center [132, 208] width 174 height 15
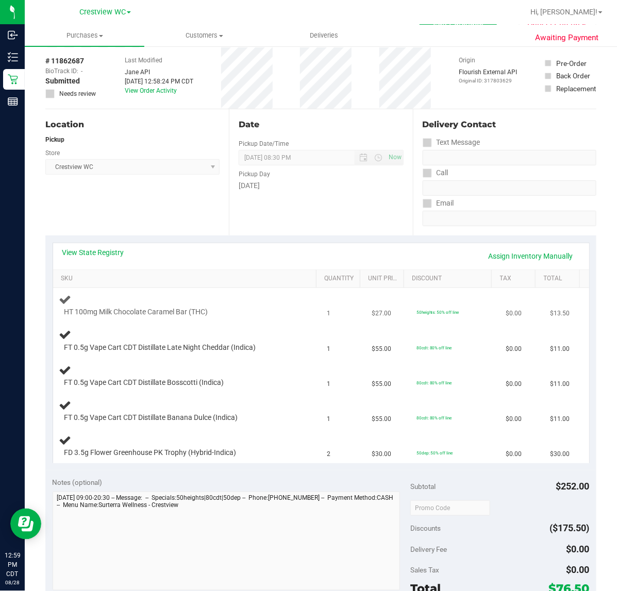
scroll to position [64, 0]
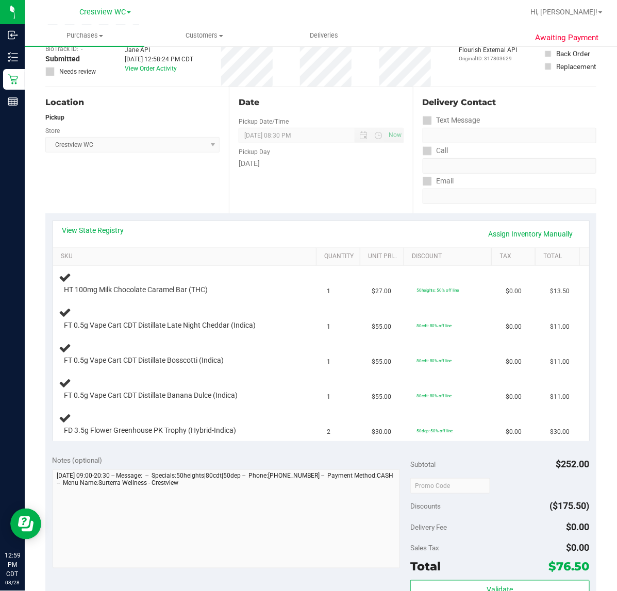
click at [167, 185] on div "Location Pickup Store Crestview WC Select Store Bonita Springs WC Boynton Beach…" at bounding box center [136, 150] width 183 height 126
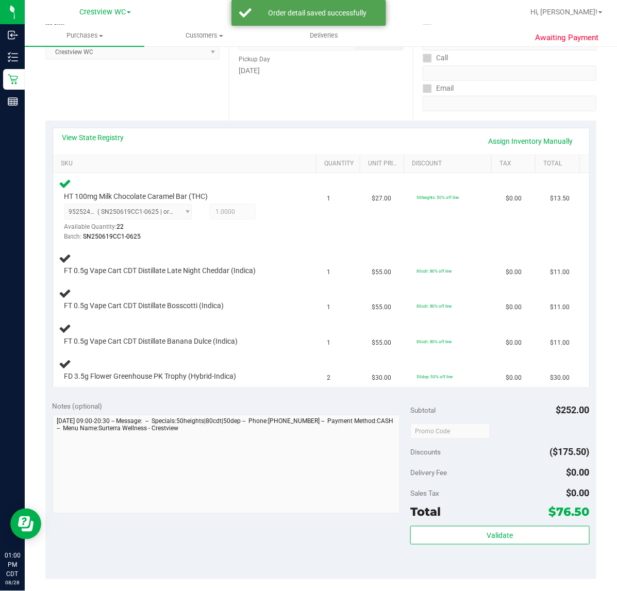
scroll to position [158, 0]
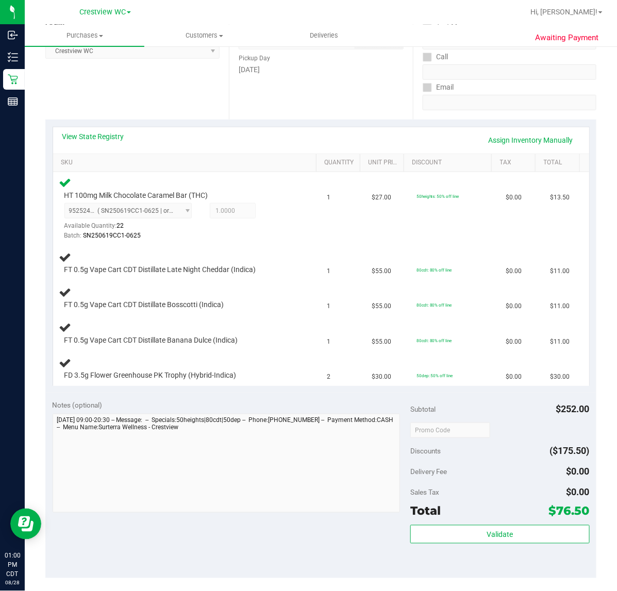
click at [155, 85] on div "Location Pickup Store Crestview WC Select Store Bonita Springs WC Boynton Beach…" at bounding box center [136, 56] width 183 height 126
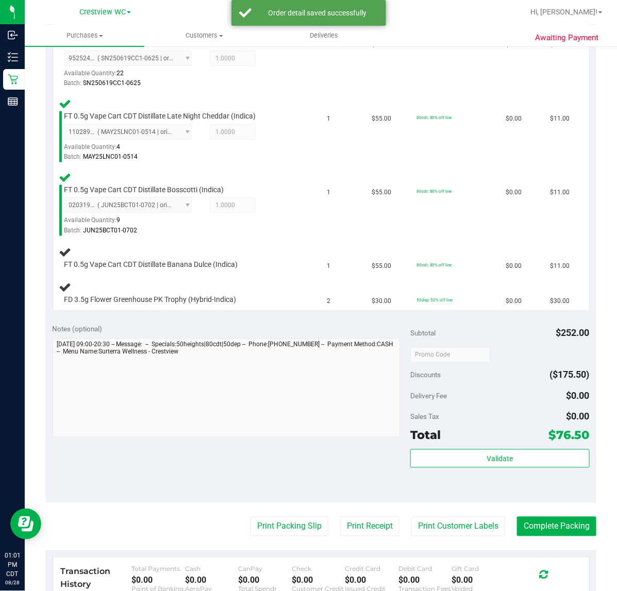
scroll to position [310, 0]
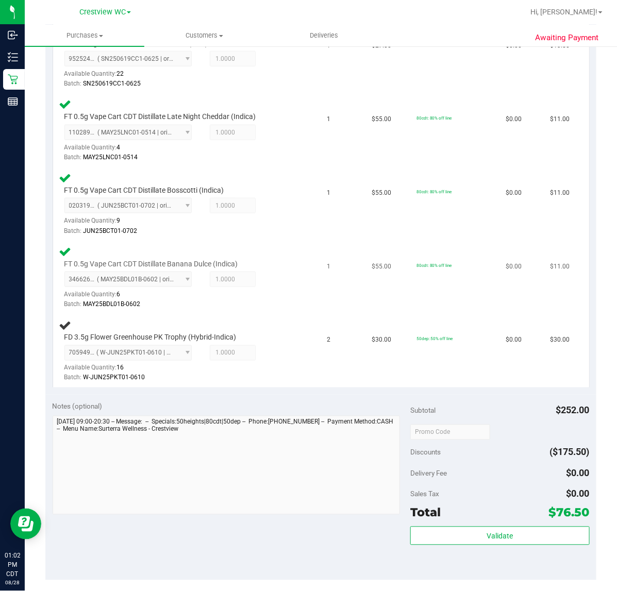
click at [291, 292] on div "FT 0.5g Vape Cart CDT Distillate Banana Dulce (Indica) 3466267195354182 ( MAY25…" at bounding box center [186, 277] width 255 height 65
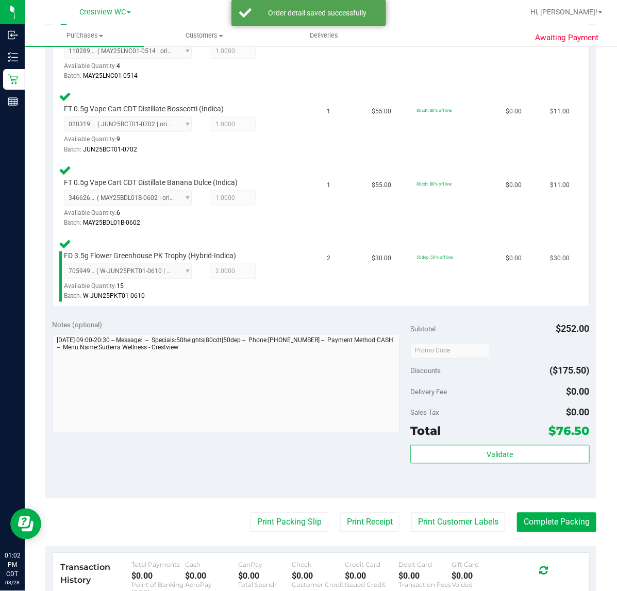
scroll to position [392, 0]
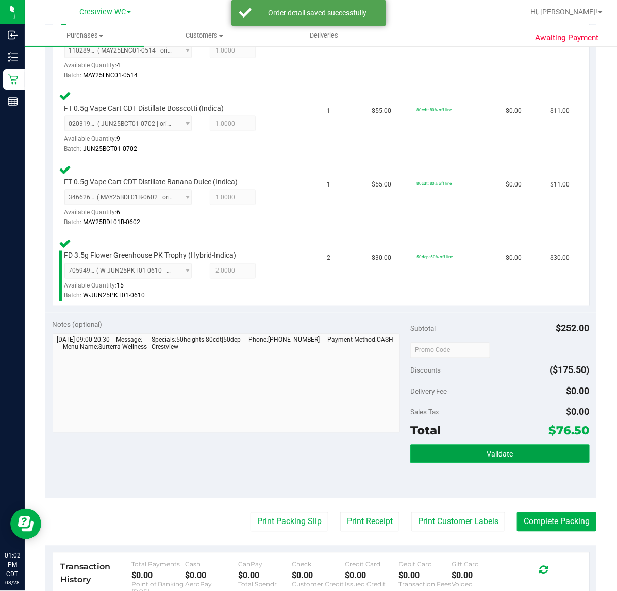
click at [487, 451] on span "Validate" at bounding box center [499, 454] width 26 height 8
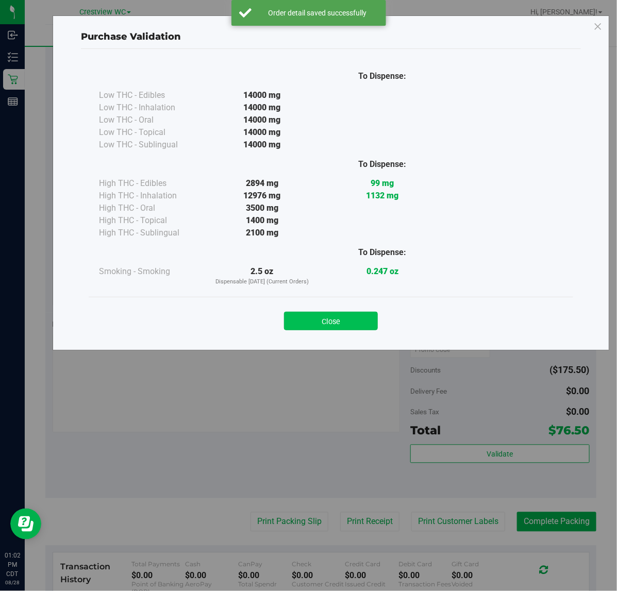
click at [332, 320] on button "Close" at bounding box center [331, 321] width 94 height 19
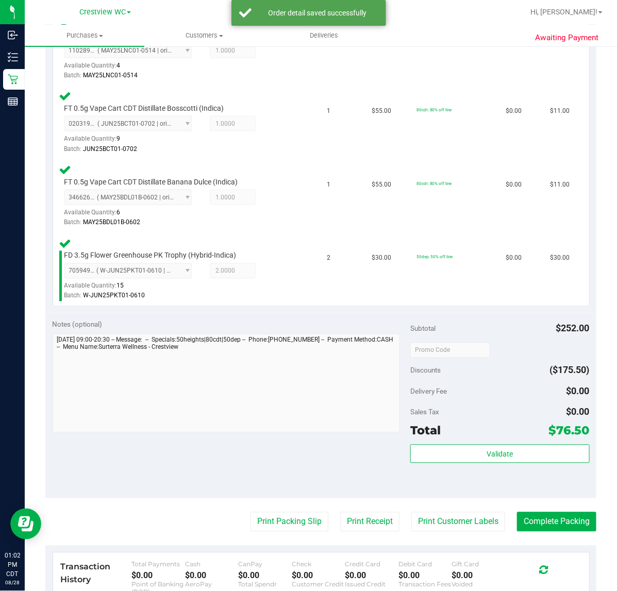
scroll to position [513, 0]
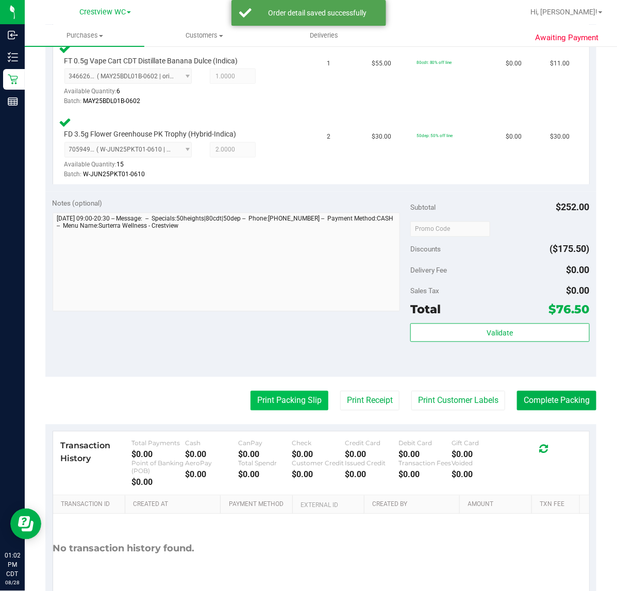
click at [280, 397] on button "Print Packing Slip" at bounding box center [289, 401] width 78 height 20
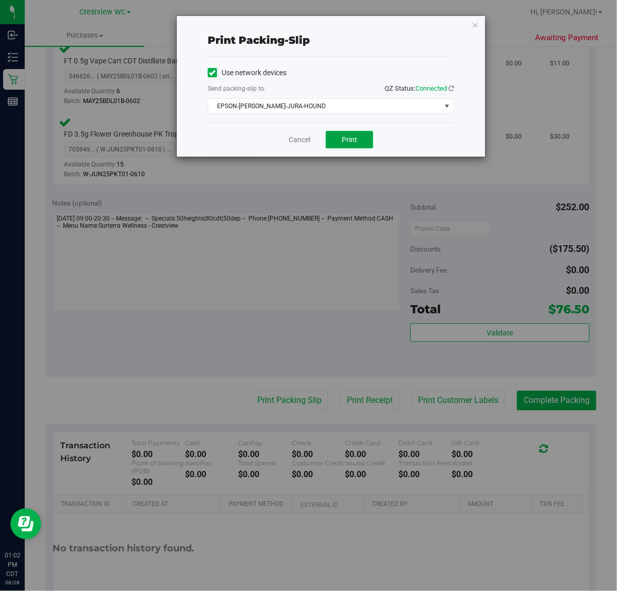
click at [350, 142] on span "Print" at bounding box center [348, 139] width 15 height 8
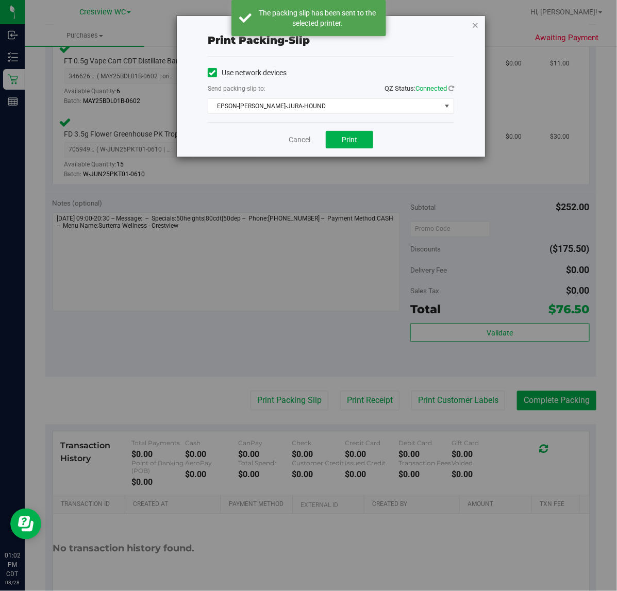
click at [475, 24] on icon "button" at bounding box center [474, 25] width 7 height 12
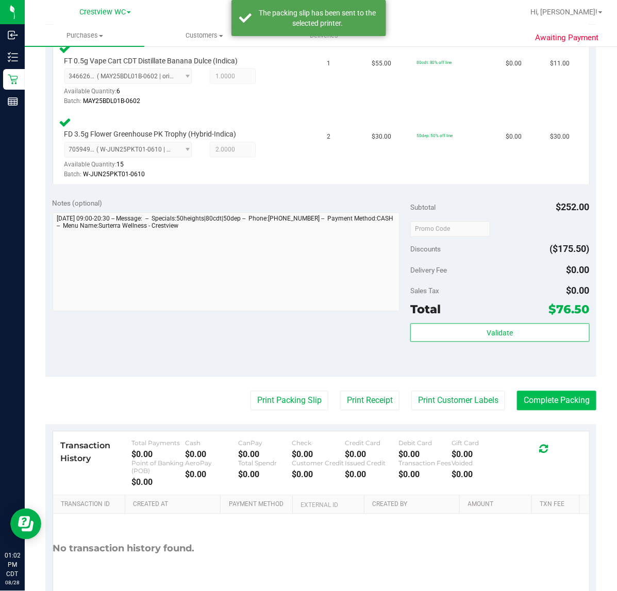
click at [554, 398] on button "Complete Packing" at bounding box center [556, 401] width 79 height 20
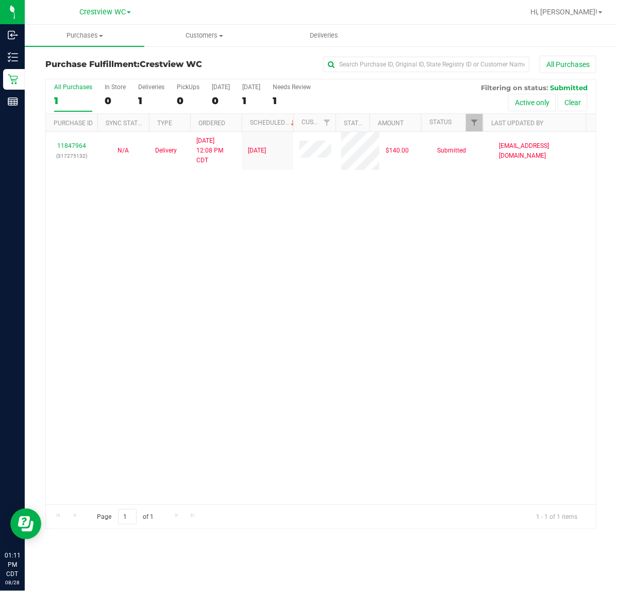
click at [192, 271] on div "11847964 (317275132) N/A Delivery 8/26/2025 12:08 PM CDT 8/29/2025 $140.00 Subm…" at bounding box center [321, 318] width 550 height 372
click at [202, 251] on div "11847964 (317275132) N/A Delivery 8/26/2025 12:08 PM CDT 8/29/2025 $140.00 Subm…" at bounding box center [321, 318] width 550 height 372
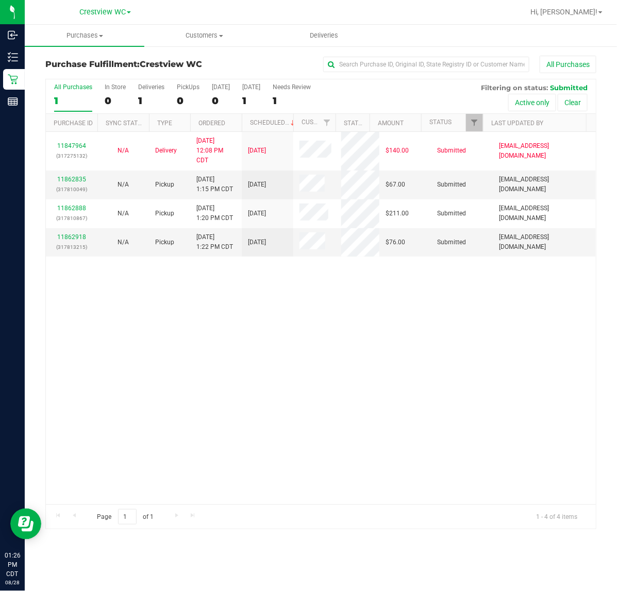
click at [168, 374] on div "11847964 (317275132) N/A Delivery 8/26/2025 12:08 PM CDT 8/29/2025 $140.00 Subm…" at bounding box center [321, 318] width 550 height 372
click at [153, 415] on div "11847964 (317275132) N/A Delivery 8/26/2025 12:08 PM CDT 8/29/2025 $140.00 Subm…" at bounding box center [321, 318] width 550 height 372
click at [488, 349] on div "11847964 (317275132) N/A Delivery 8/26/2025 12:08 PM CDT 8/29/2025 $140.00 Subm…" at bounding box center [321, 318] width 550 height 372
click at [181, 85] on div "PickUps" at bounding box center [188, 86] width 23 height 7
click at [0, 0] on input "PickUps 0" at bounding box center [0, 0] width 0 height 0
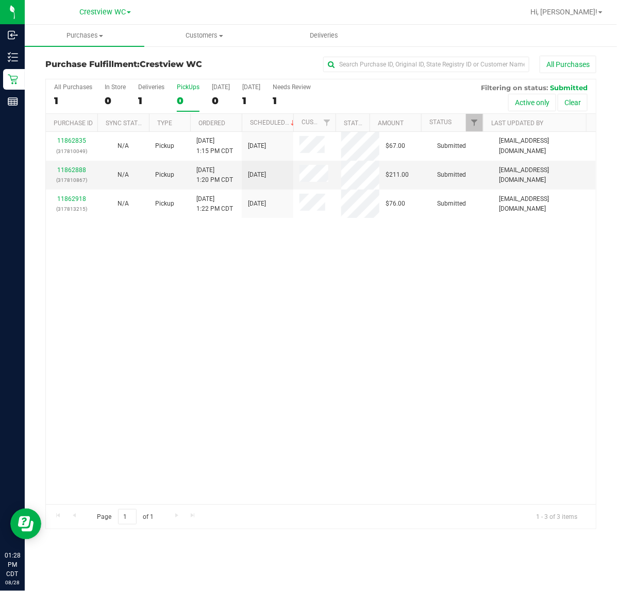
click at [414, 343] on div "11862835 (317810049) N/A Pickup 8/28/2025 1:15 PM CDT 8/28/2025 $67.00 Submitte…" at bounding box center [321, 318] width 550 height 372
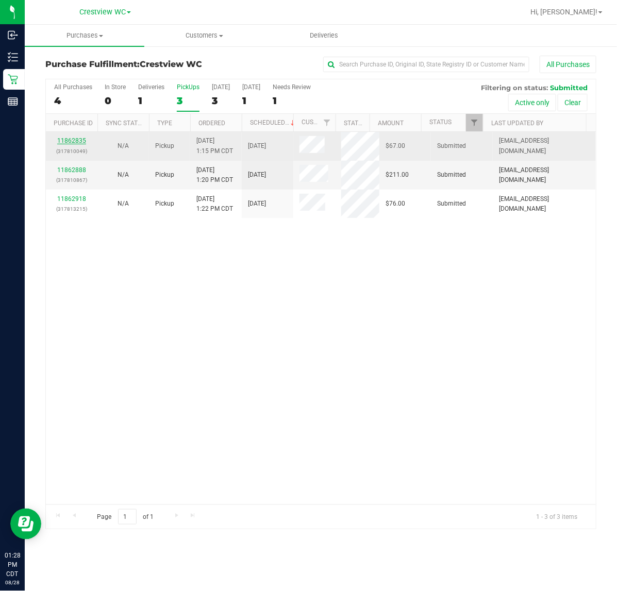
click at [72, 141] on link "11862835" at bounding box center [71, 140] width 29 height 7
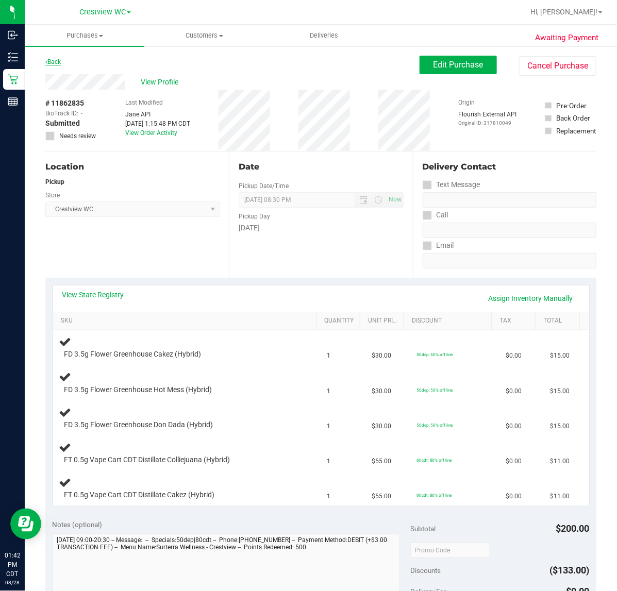
click at [58, 62] on link "Back" at bounding box center [52, 61] width 15 height 7
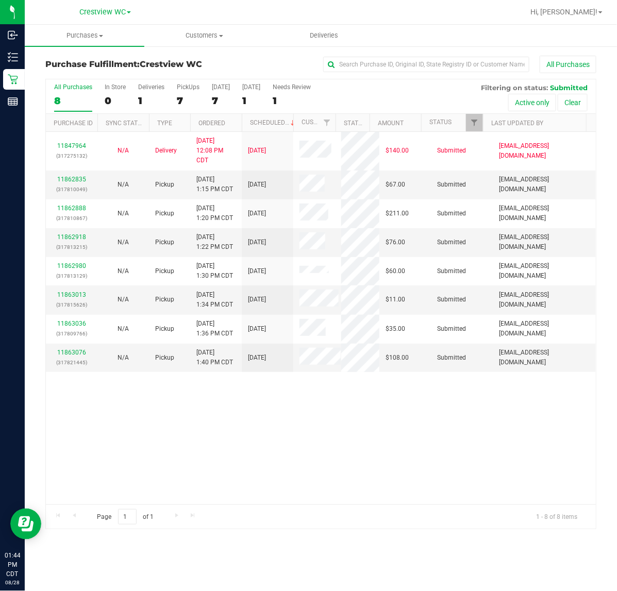
click at [276, 451] on div "11847964 (317275132) N/A Delivery 8/26/2025 12:08 PM CDT 8/29/2025 $140.00 Subm…" at bounding box center [321, 318] width 550 height 372
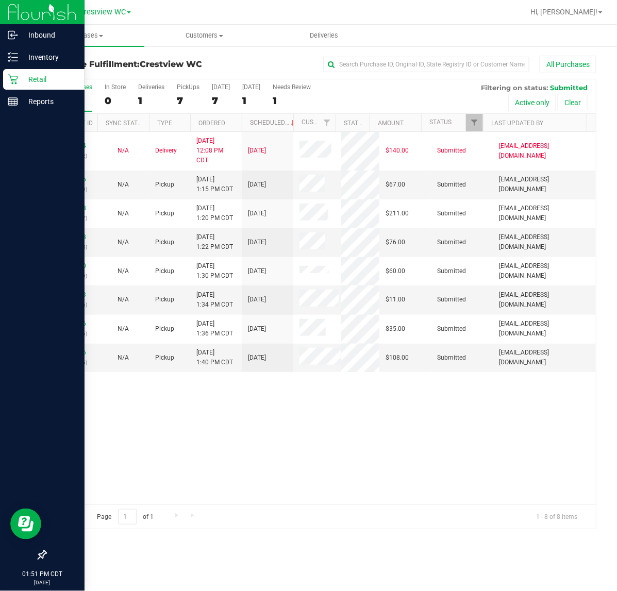
click at [312, 454] on div "11847964 (317275132) N/A Delivery 8/26/2025 12:08 PM CDT 8/29/2025 $140.00 Subm…" at bounding box center [321, 318] width 550 height 372
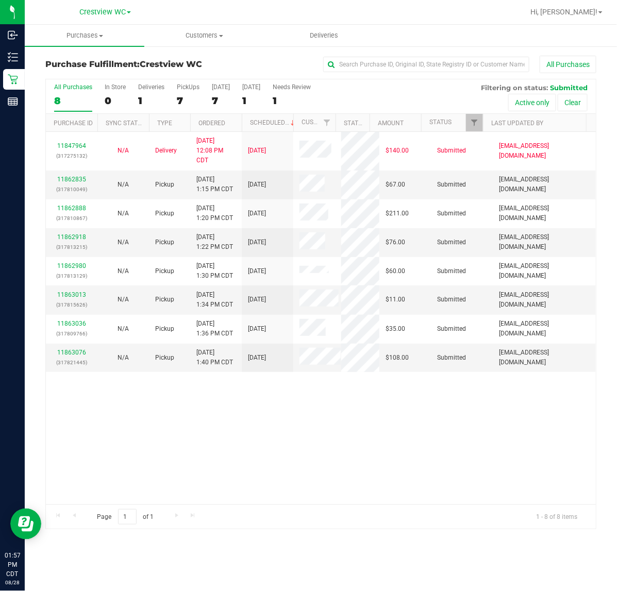
click at [284, 471] on div "11847964 (317275132) N/A Delivery 8/26/2025 12:08 PM CDT 8/29/2025 $140.00 Subm…" at bounding box center [321, 318] width 550 height 372
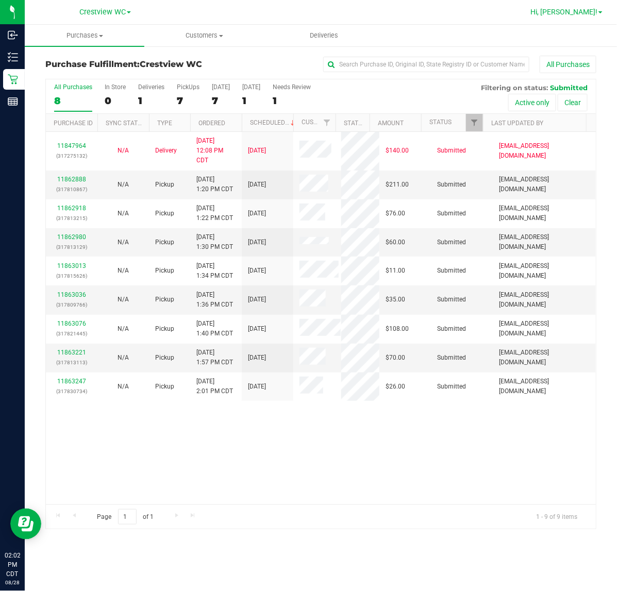
click at [597, 8] on span "Hi, [PERSON_NAME]!" at bounding box center [563, 12] width 67 height 8
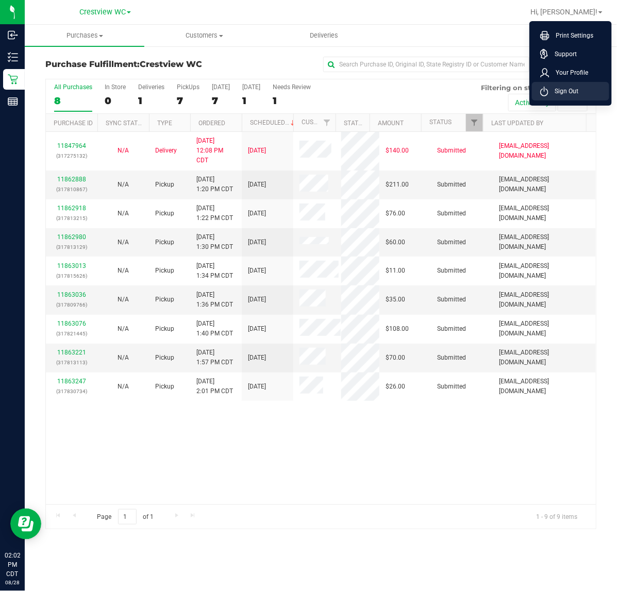
click at [570, 93] on span "Sign Out" at bounding box center [563, 91] width 30 height 10
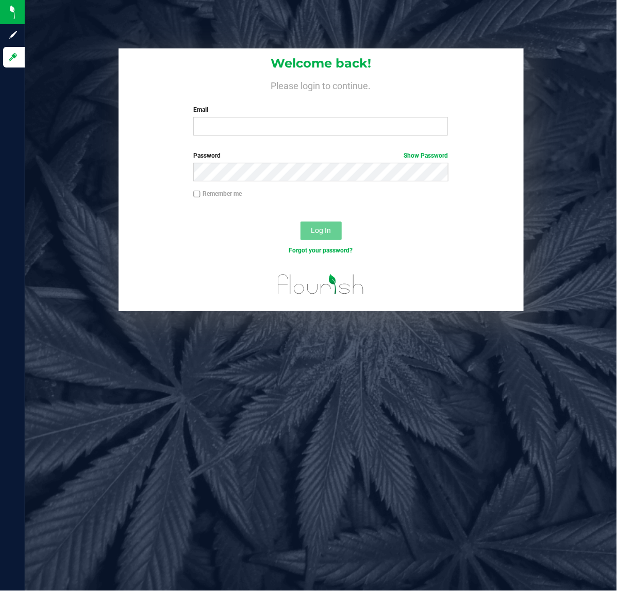
drag, startPoint x: 477, startPoint y: 419, endPoint x: 358, endPoint y: 287, distance: 177.6
click at [488, 420] on div "Welcome back! Please login to continue. Email Required Please format your email…" at bounding box center [321, 295] width 592 height 591
click at [279, 122] on input "Email" at bounding box center [320, 126] width 254 height 19
type input "[EMAIL_ADDRESS][DOMAIN_NAME]"
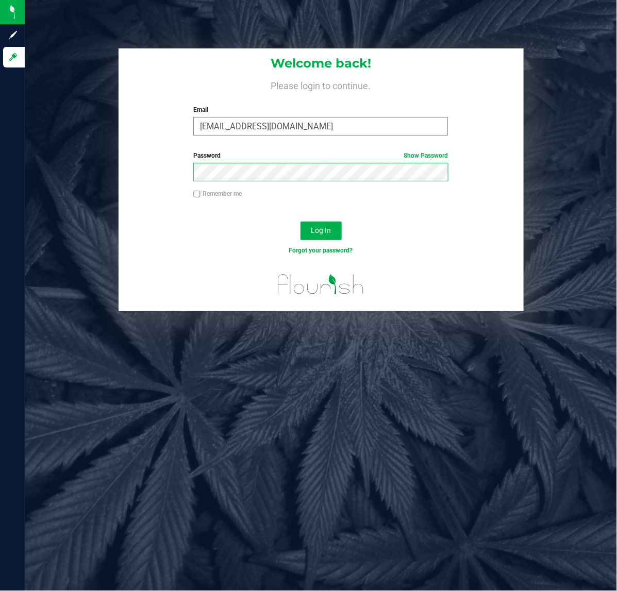
click at [300, 221] on button "Log In" at bounding box center [320, 230] width 41 height 19
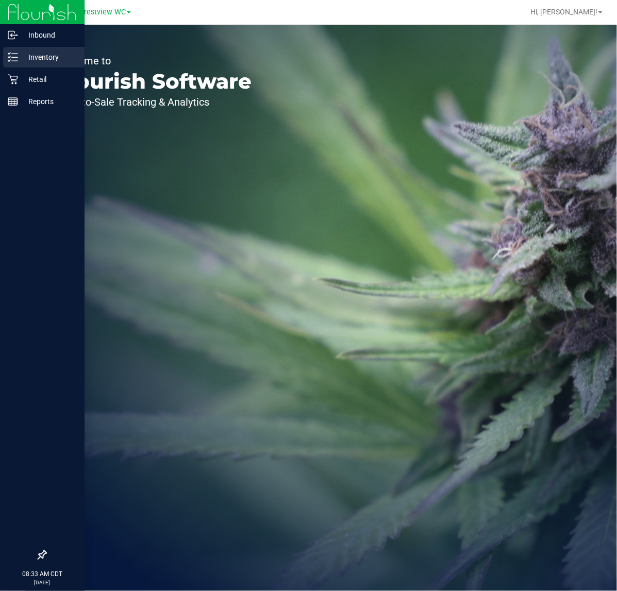
click at [53, 54] on p "Inventory" at bounding box center [49, 57] width 62 height 12
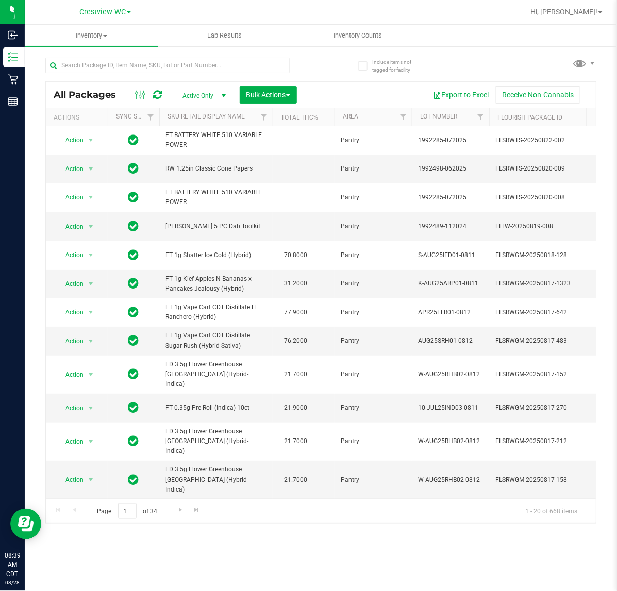
click at [495, 54] on div "All Packages Active Only Active Only Lab Samples Locked All External Internal B…" at bounding box center [320, 285] width 551 height 475
click at [469, 40] on ul "Inventory All packages All inventory Waste log Create inventory Lab Results Inv…" at bounding box center [333, 36] width 617 height 22
click at [502, 62] on div "All Packages Active Only Active Only Lab Samples Locked All External Internal B…" at bounding box center [320, 285] width 551 height 475
click at [91, 62] on input "text" at bounding box center [167, 65] width 244 height 15
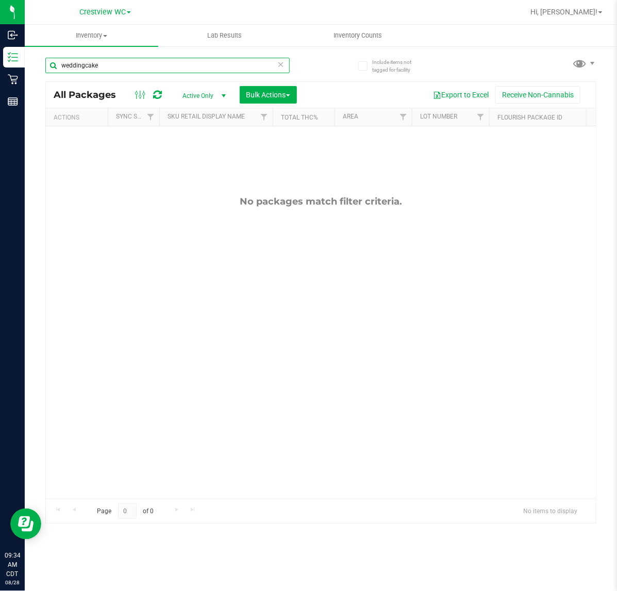
type input "weddingcake"
type input "w"
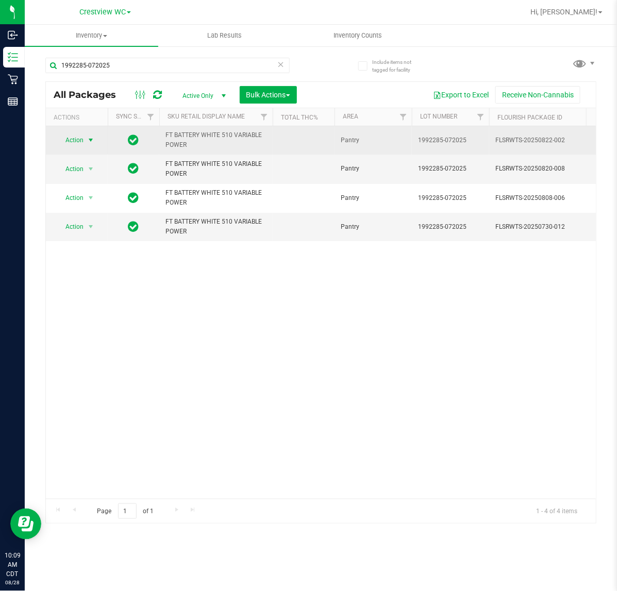
type input "1992285-072025"
click at [91, 135] on span "select" at bounding box center [90, 140] width 13 height 14
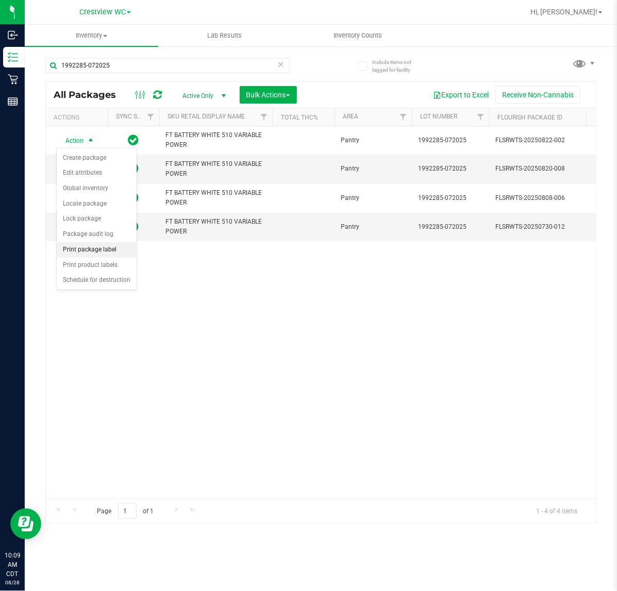
click at [109, 249] on li "Print package label" at bounding box center [97, 249] width 80 height 15
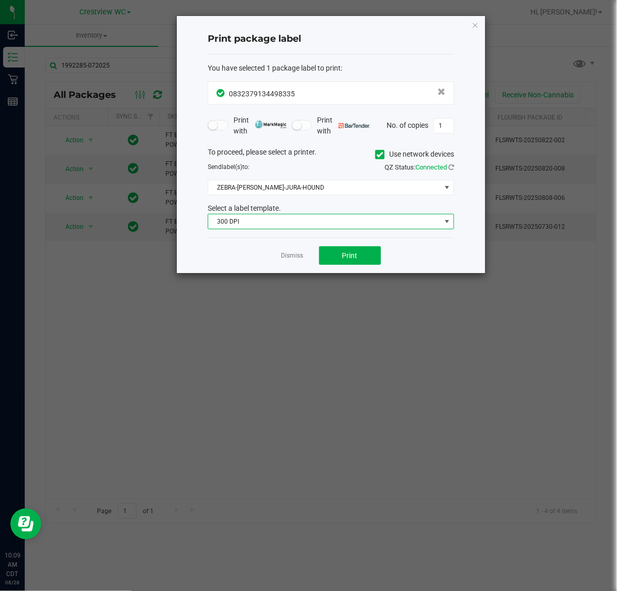
click at [282, 224] on span "300 DPI" at bounding box center [324, 221] width 232 height 14
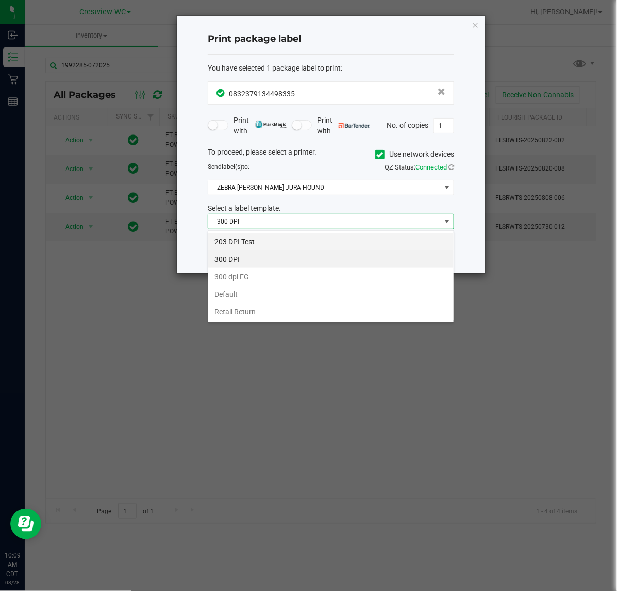
scroll to position [16, 246]
click at [263, 241] on li "203 DPI Test" at bounding box center [330, 242] width 245 height 18
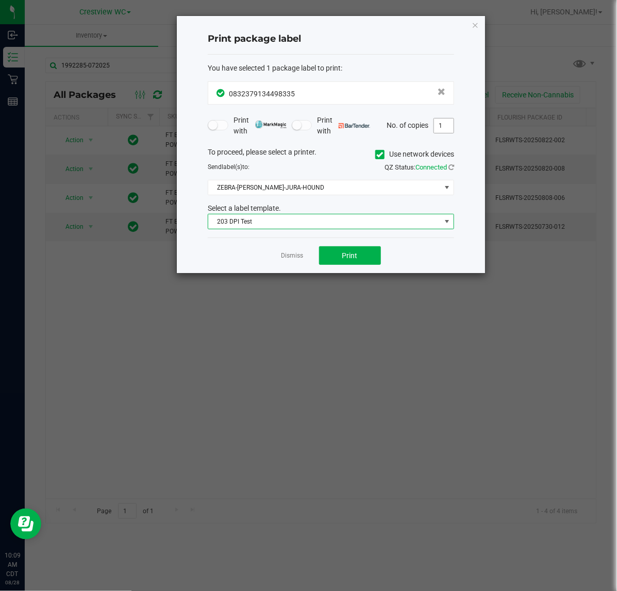
click at [439, 126] on input "1" at bounding box center [444, 125] width 20 height 14
type input "4"
click at [341, 253] on button "Print" at bounding box center [350, 255] width 62 height 19
click at [473, 27] on icon "button" at bounding box center [474, 25] width 7 height 12
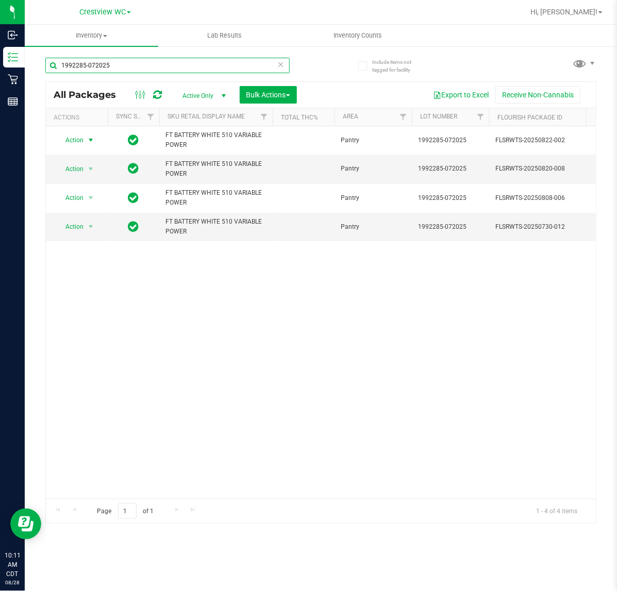
click at [134, 62] on input "1992285-072025" at bounding box center [167, 65] width 244 height 15
type input "1"
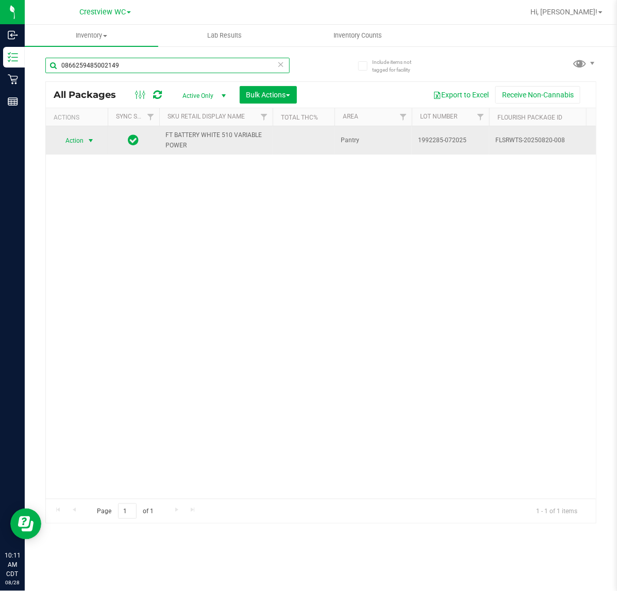
type input "0866259485002149"
click at [91, 138] on span "select" at bounding box center [91, 140] width 8 height 8
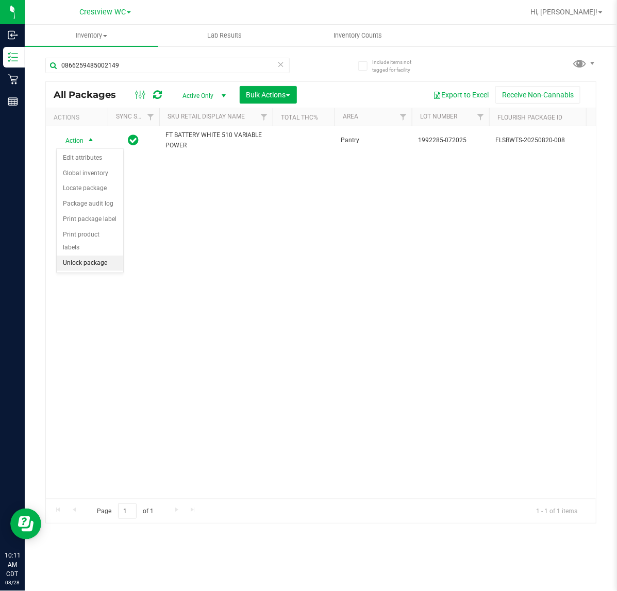
click at [101, 255] on li "Unlock package" at bounding box center [90, 262] width 66 height 15
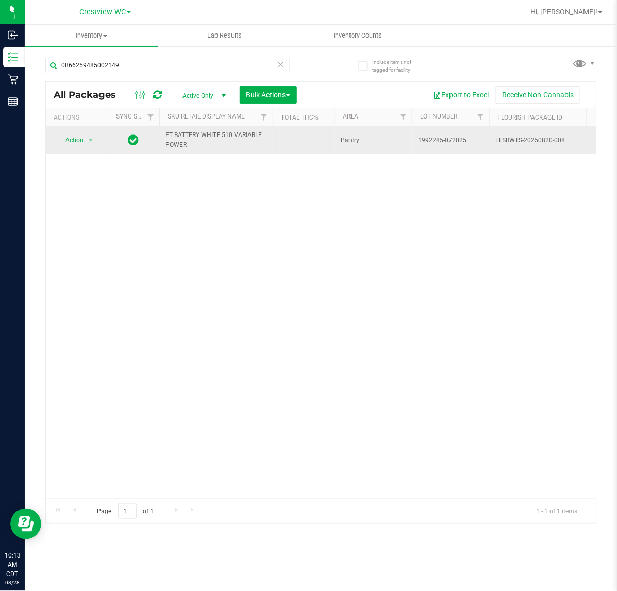
click at [89, 132] on td "Action Action Create package Edit attributes Global inventory Locate package Lo…" at bounding box center [77, 140] width 62 height 28
click at [89, 140] on span "select" at bounding box center [91, 140] width 8 height 8
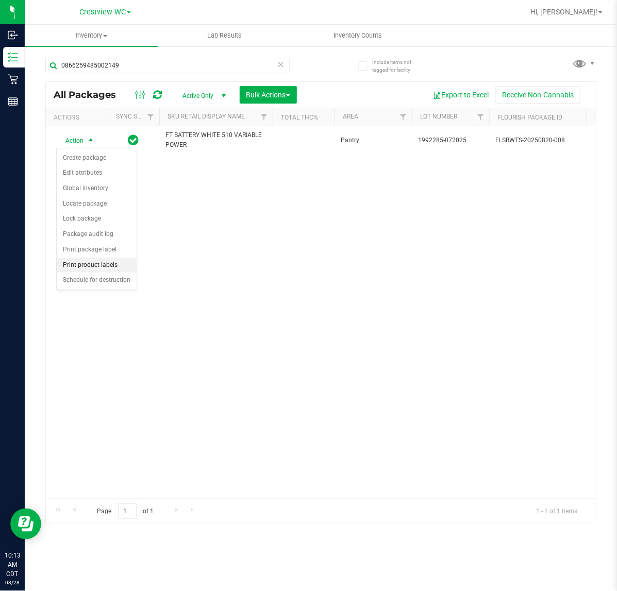
click at [114, 267] on li "Print product labels" at bounding box center [97, 265] width 80 height 15
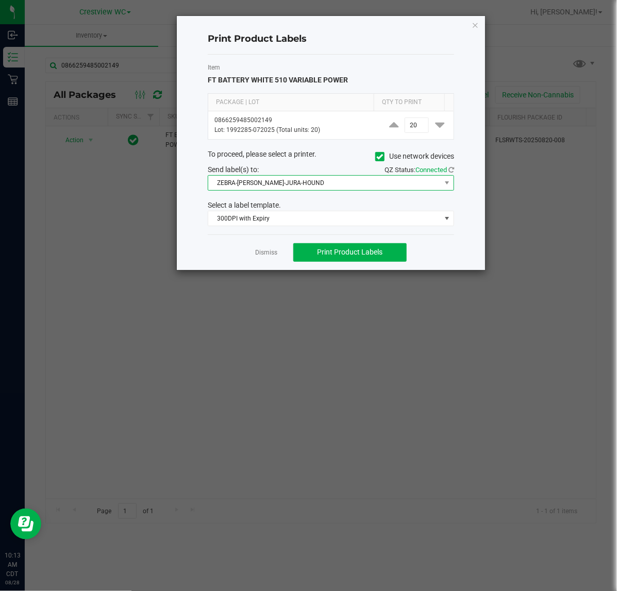
click at [324, 182] on span "ZEBRA-BRUNO-JURA-HOUND" at bounding box center [324, 183] width 232 height 14
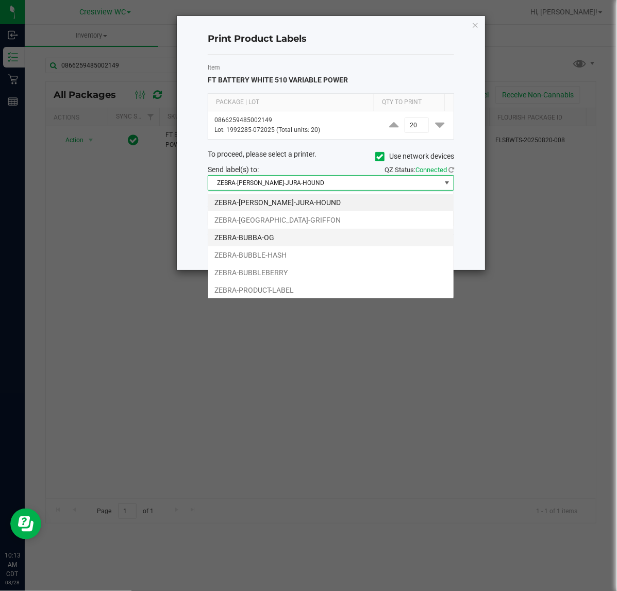
scroll to position [16, 246]
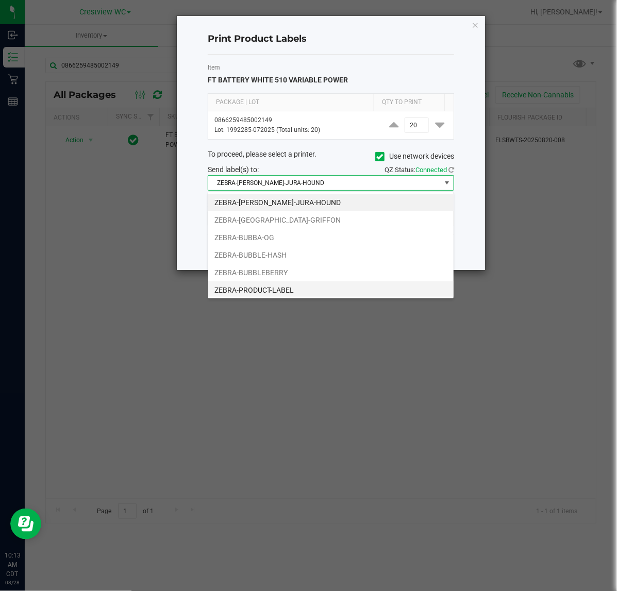
click at [289, 293] on li "ZEBRA-PRODUCT-LABEL" at bounding box center [330, 290] width 245 height 18
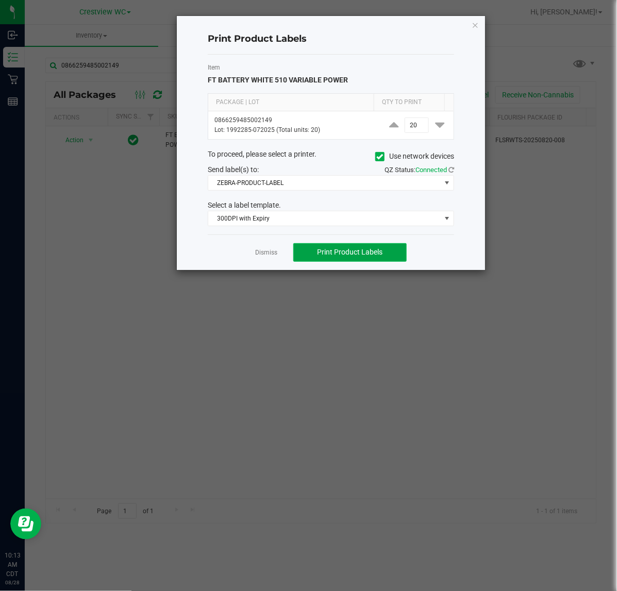
click at [379, 256] on span "Print Product Labels" at bounding box center [349, 252] width 65 height 8
click at [474, 24] on icon "button" at bounding box center [474, 25] width 7 height 12
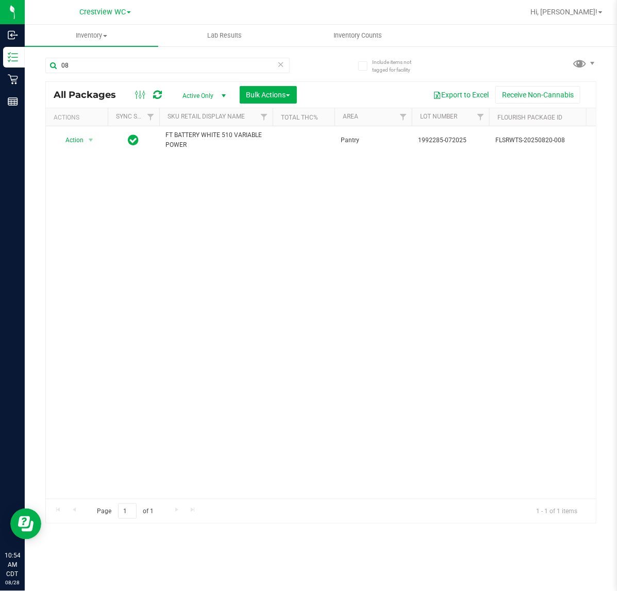
type input "0"
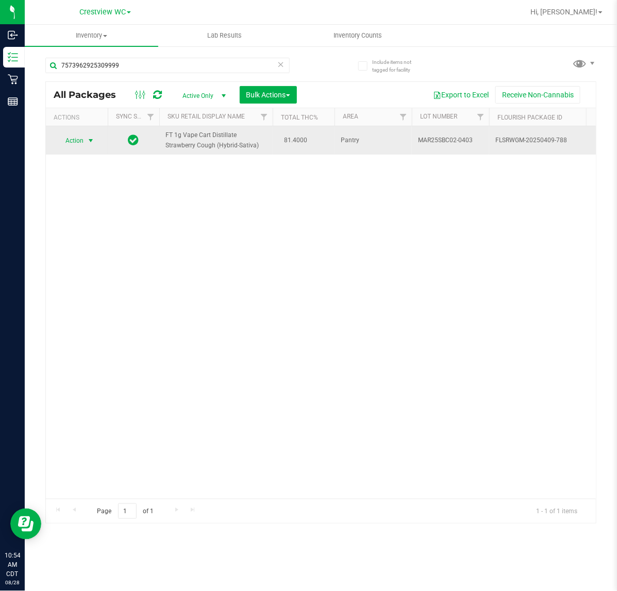
type input "7573962925309999"
click at [85, 139] on span "select" at bounding box center [90, 140] width 13 height 14
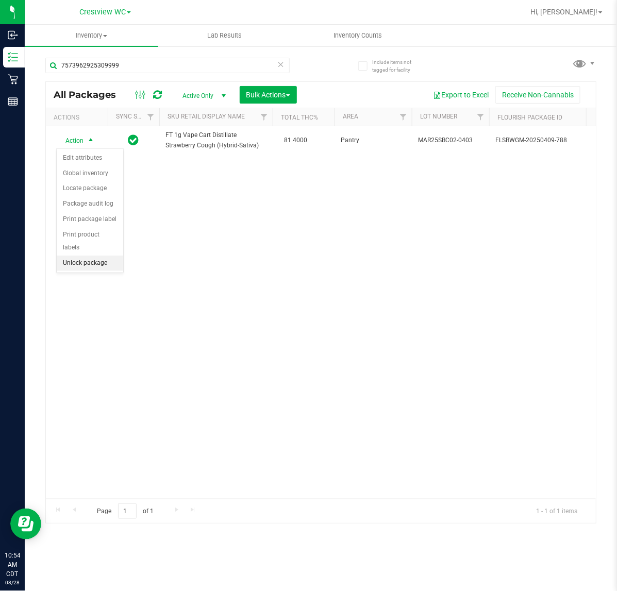
click at [98, 256] on li "Unlock package" at bounding box center [90, 262] width 66 height 15
click at [489, 223] on div "Action Action Create package Edit attributes Global inventory Locate package Lo…" at bounding box center [321, 312] width 550 height 372
